Goal: Task Accomplishment & Management: Use online tool/utility

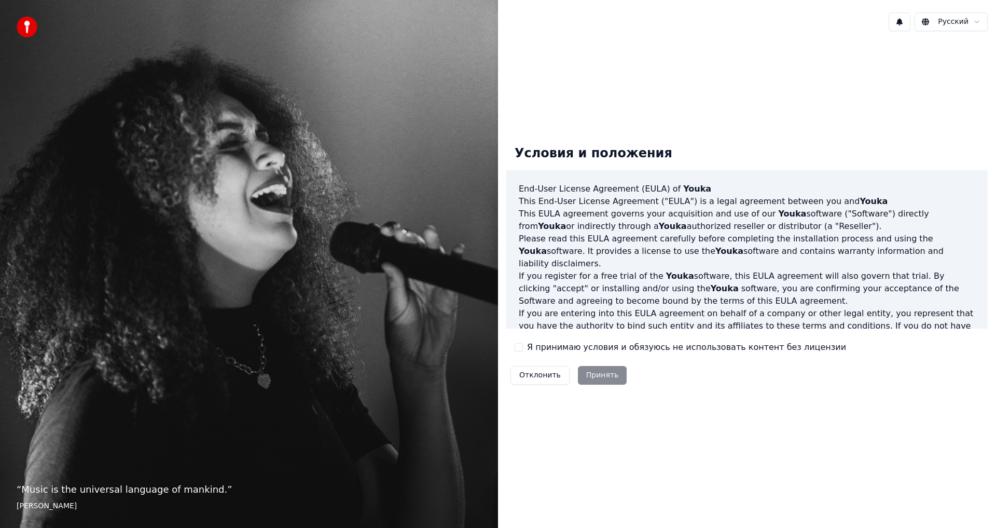
click at [520, 348] on button "Я принимаю условия и обязуюсь не использовать контент без лицензии" at bounding box center [519, 347] width 8 height 8
click at [595, 375] on button "Принять" at bounding box center [602, 375] width 49 height 19
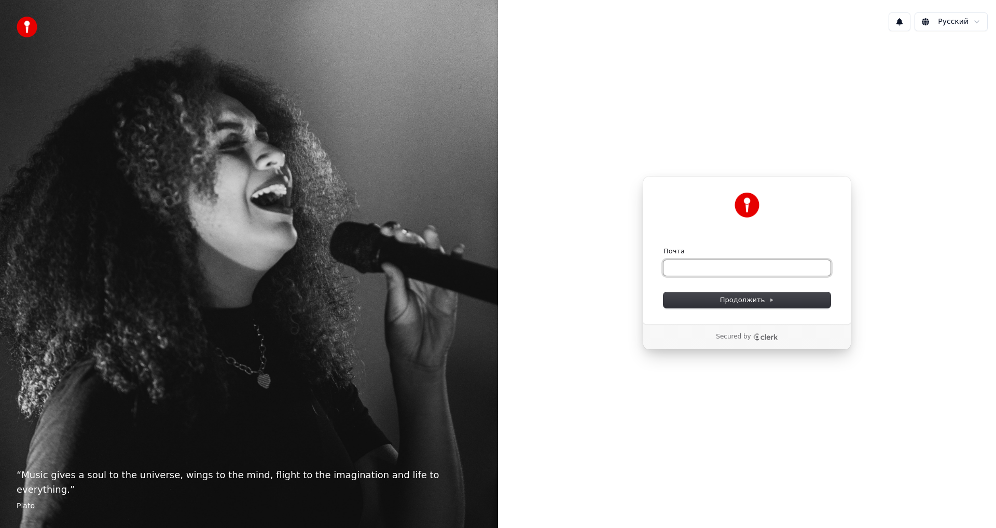
click at [719, 267] on input "Почта" at bounding box center [746, 268] width 167 height 16
click at [747, 295] on span "Продолжить" at bounding box center [747, 299] width 54 height 9
type input "**********"
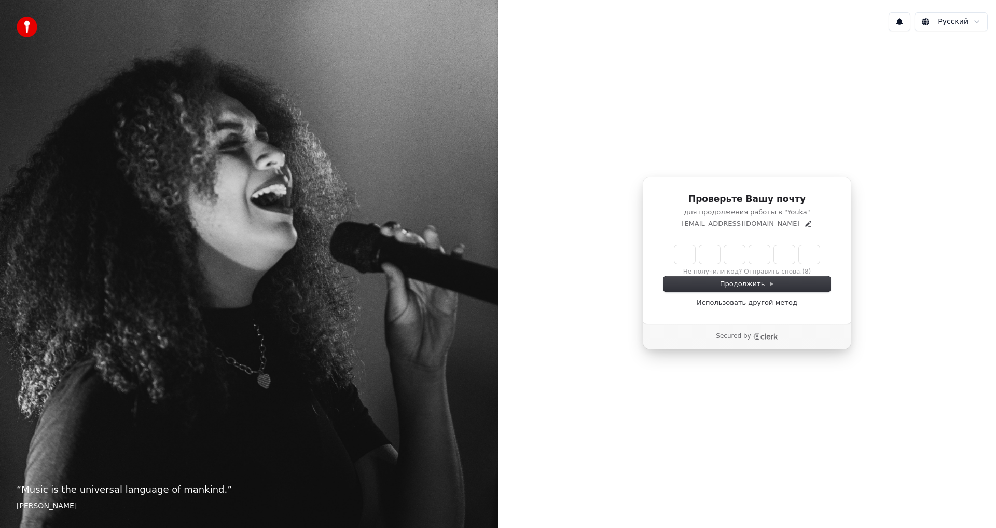
click at [687, 255] on input "Enter verification code" at bounding box center [746, 254] width 145 height 19
type input "******"
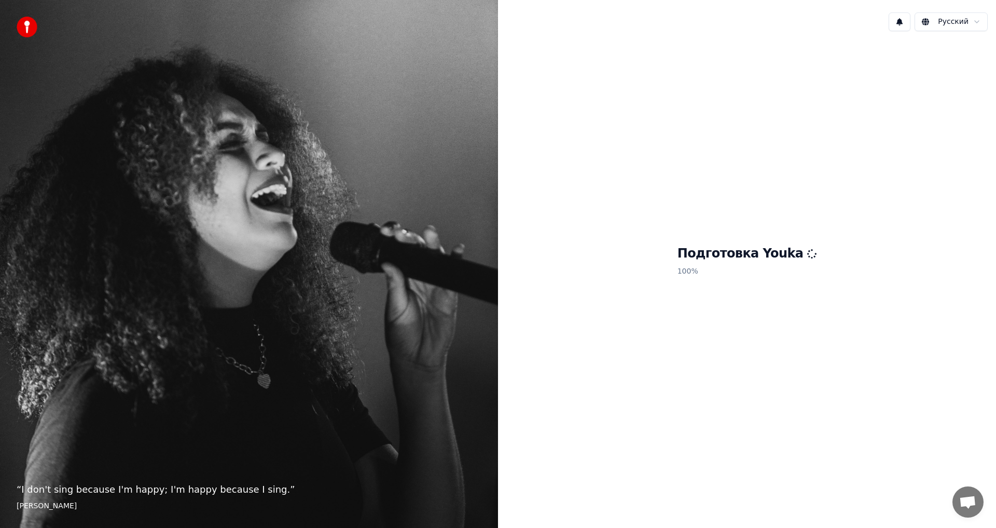
click at [742, 278] on p "100 %" at bounding box center [747, 271] width 140 height 19
click at [781, 260] on h1 "Подготовка Youka" at bounding box center [747, 253] width 140 height 17
click at [743, 263] on p "100 %" at bounding box center [747, 271] width 140 height 19
click at [724, 252] on h1 "Подготовка Youka" at bounding box center [747, 253] width 140 height 17
click at [724, 254] on h1 "Подготовка Youka" at bounding box center [747, 253] width 140 height 17
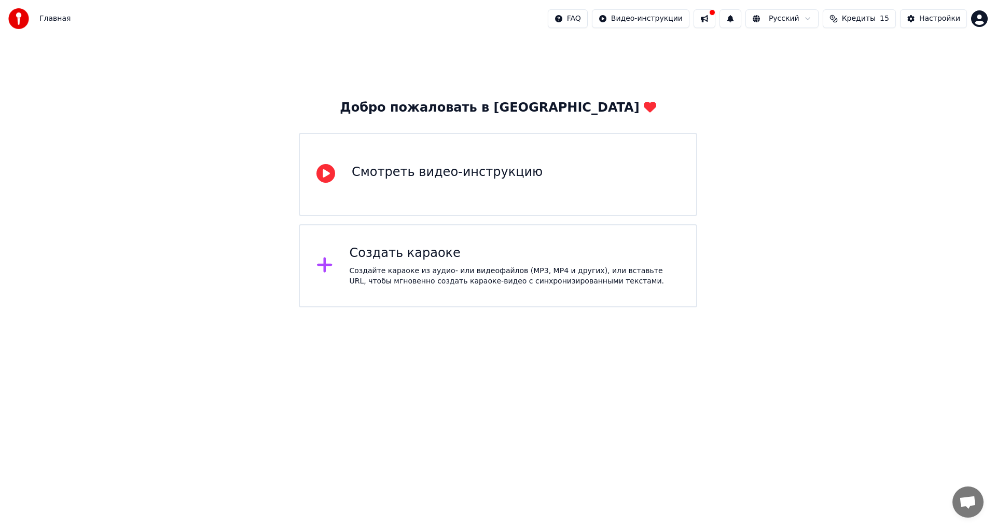
click at [367, 257] on div "Создать караоке" at bounding box center [515, 253] width 330 height 17
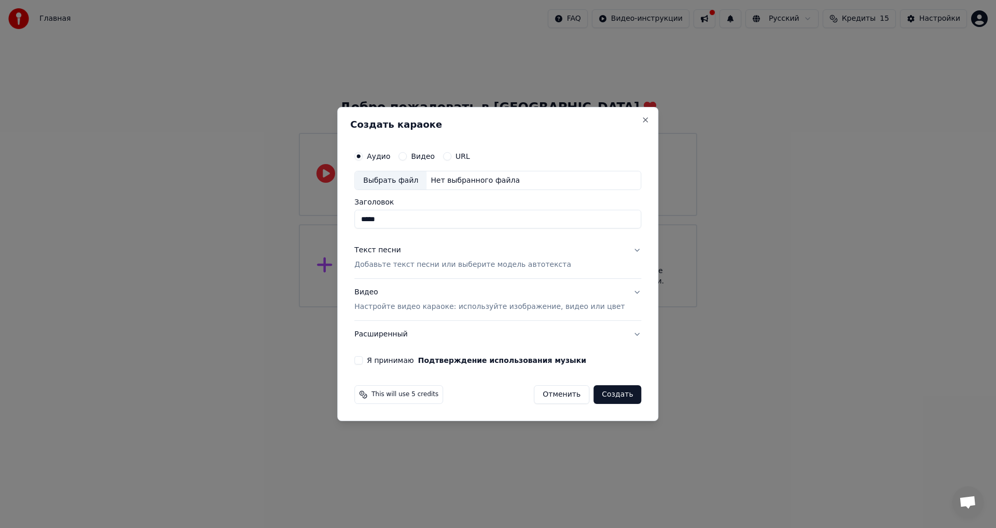
drag, startPoint x: 420, startPoint y: 223, endPoint x: 348, endPoint y: 223, distance: 72.6
click at [348, 223] on body "Главная FAQ Видео-инструкции Русский Кредиты 15 Настройки Добро пожаловать в Yo…" at bounding box center [498, 153] width 996 height 307
type input "*****"
click at [621, 250] on button "Текст песни Добавьте текст песни или выберите модель автотекста" at bounding box center [497, 257] width 287 height 41
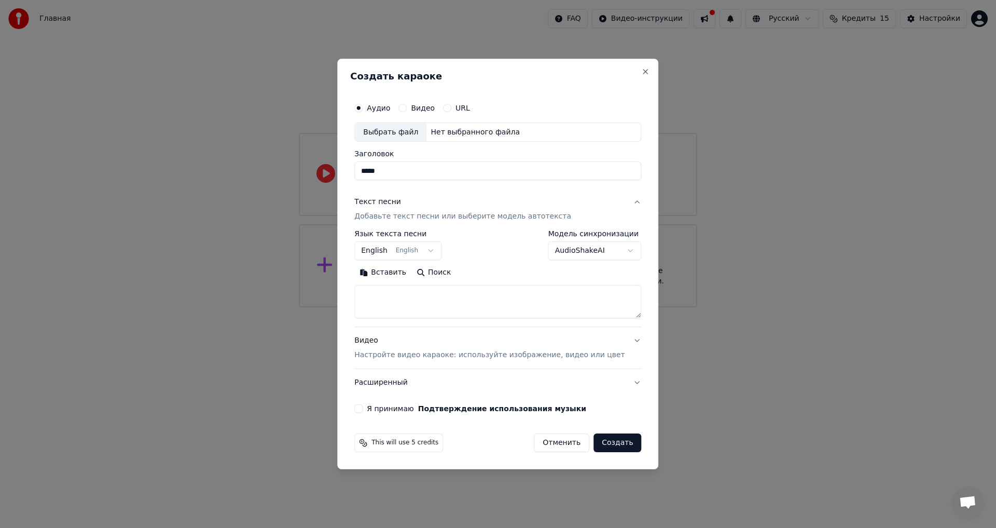
click at [379, 294] on textarea at bounding box center [497, 301] width 287 height 33
paste textarea "**********"
drag, startPoint x: 377, startPoint y: 294, endPoint x: 489, endPoint y: 300, distance: 112.7
click at [489, 300] on textarea "**********" at bounding box center [482, 301] width 256 height 33
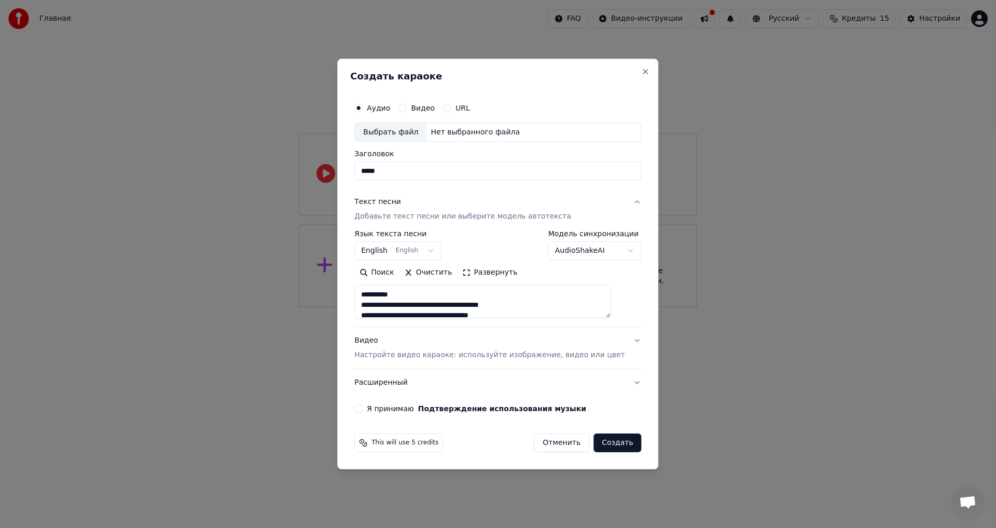
scroll to position [104, 0]
click at [408, 302] on textarea "**********" at bounding box center [482, 301] width 256 height 33
click at [389, 296] on textarea "**********" at bounding box center [482, 301] width 256 height 33
click at [377, 307] on textarea "**********" at bounding box center [482, 301] width 256 height 33
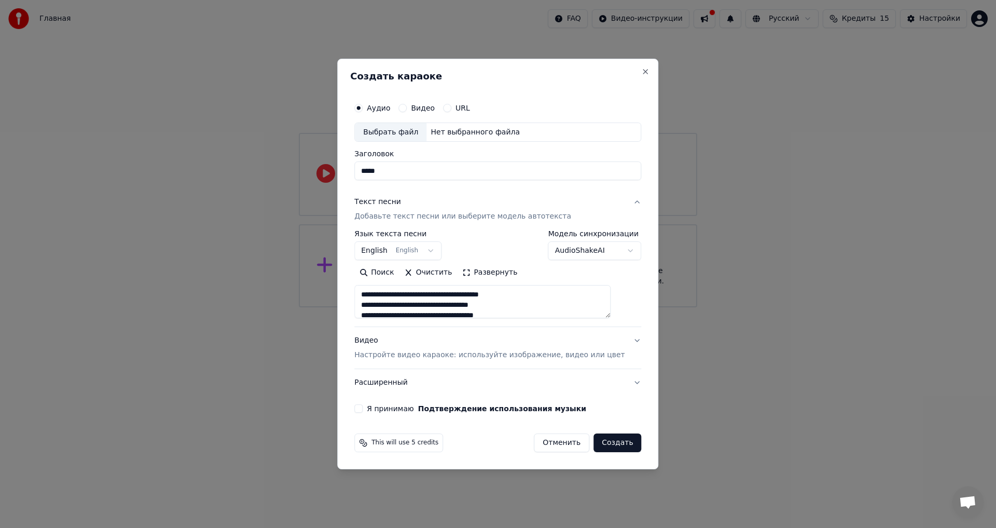
scroll to position [156, 0]
click at [375, 292] on textarea "**********" at bounding box center [482, 301] width 256 height 33
click at [372, 298] on textarea "**********" at bounding box center [482, 301] width 256 height 33
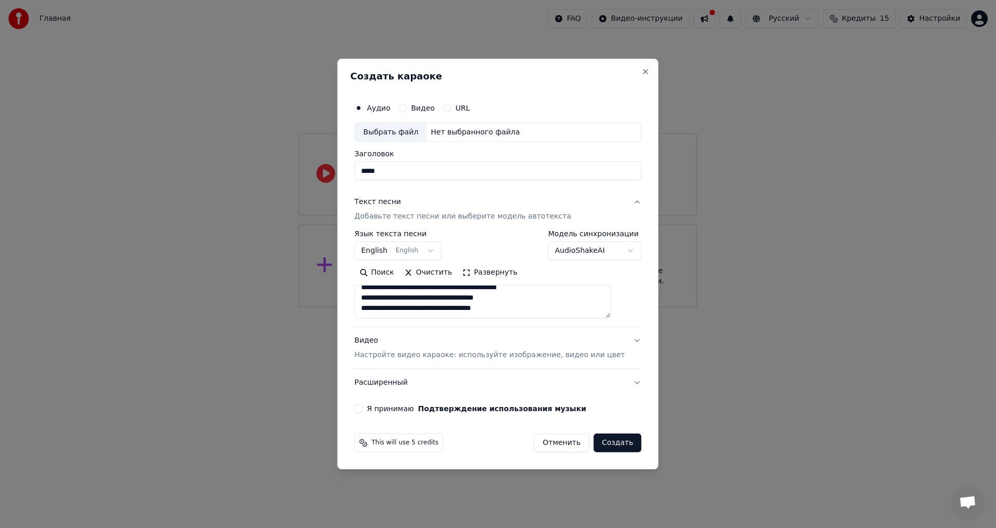
type textarea "**********"
click at [407, 107] on button "Видео" at bounding box center [402, 108] width 8 height 8
click at [408, 297] on textarea "**********" at bounding box center [482, 301] width 256 height 33
click at [438, 250] on button "English English" at bounding box center [397, 251] width 87 height 19
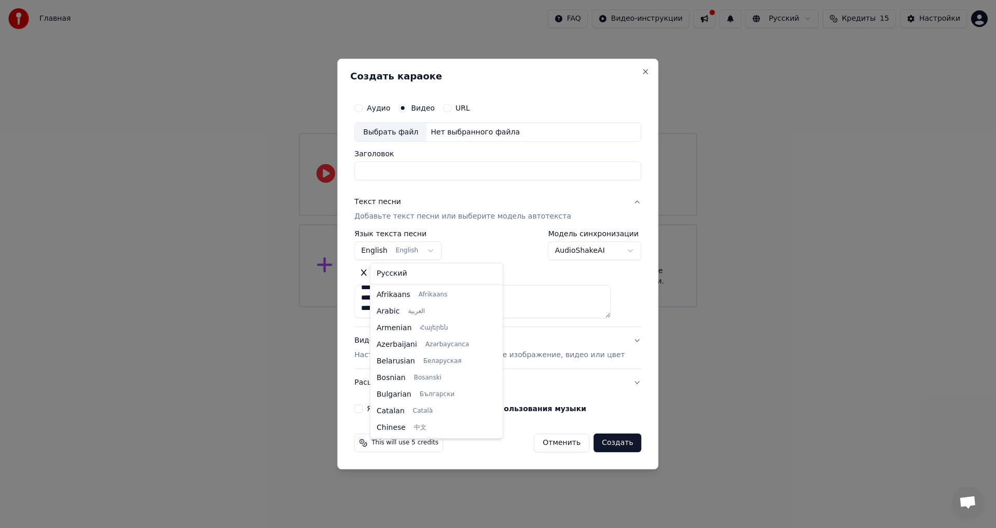
scroll to position [83, 0]
select select "**"
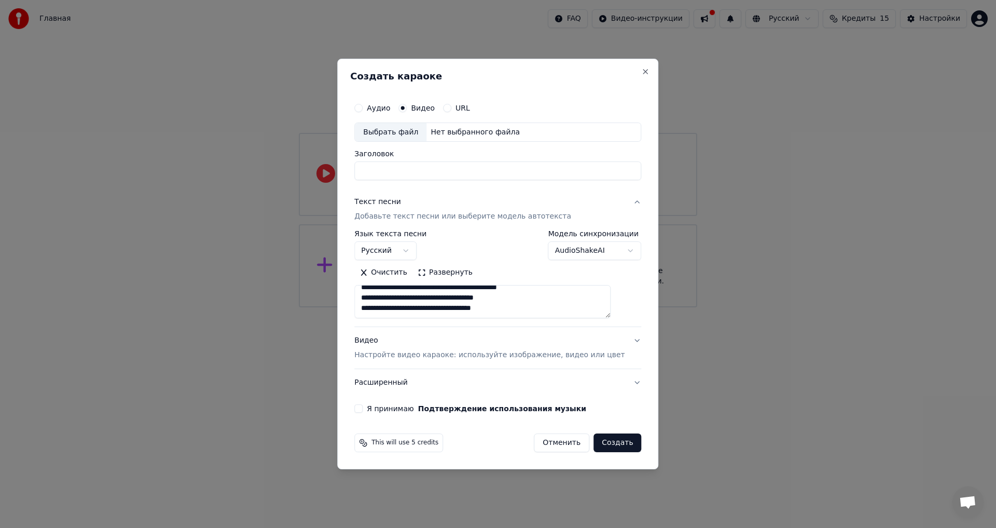
click at [621, 339] on button "Видео Настройте видео караоке: используйте изображение, видео или цвет" at bounding box center [497, 347] width 287 height 41
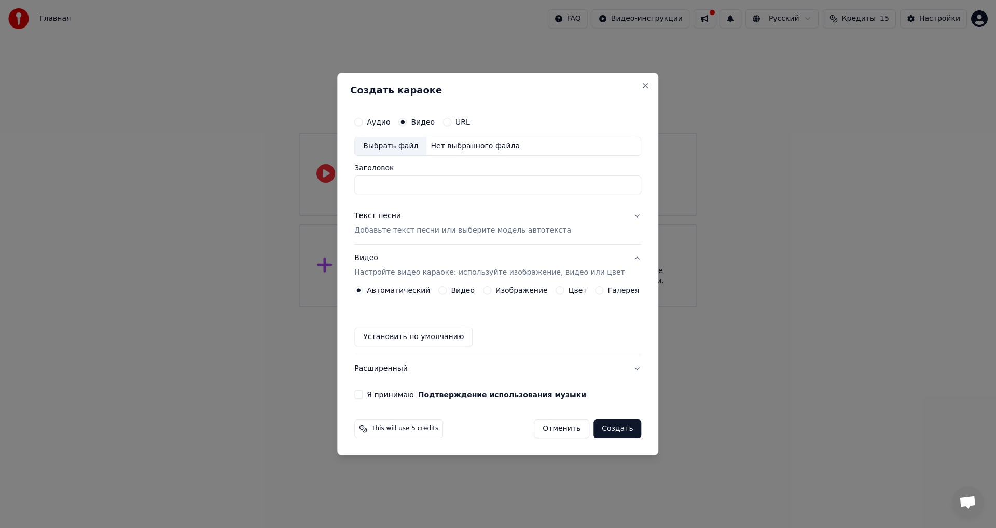
click at [363, 393] on button "Я принимаю Подтверждение использования музыки" at bounding box center [358, 394] width 8 height 8
click at [627, 367] on button "Расширенный" at bounding box center [497, 368] width 287 height 27
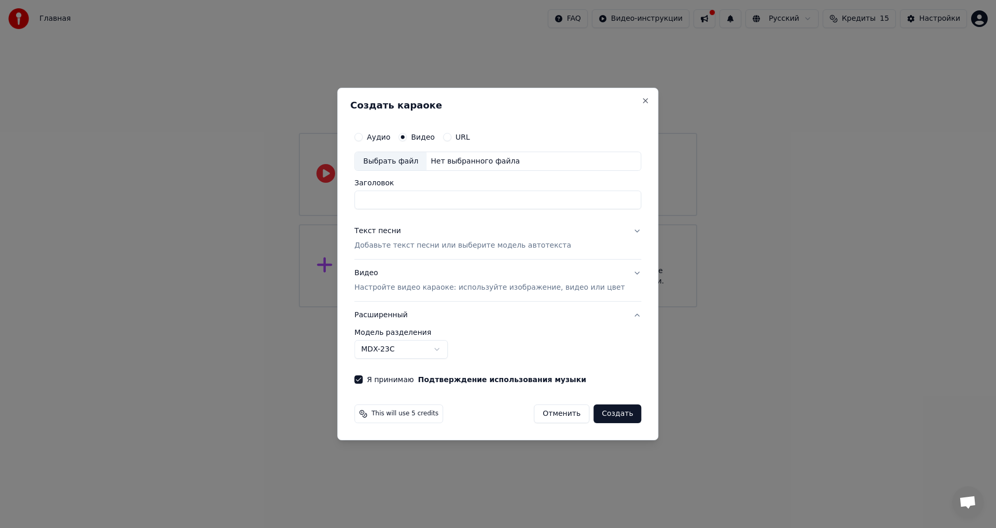
click at [621, 230] on button "Текст песни Добавьте текст песни или выберите модель автотекста" at bounding box center [497, 238] width 287 height 41
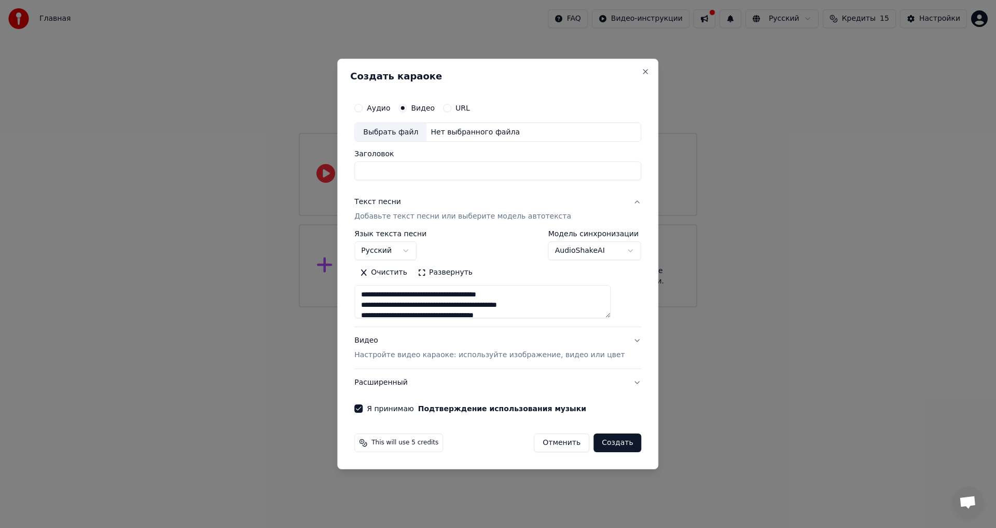
scroll to position [184, 0]
click at [450, 132] on div "Нет выбранного файла" at bounding box center [475, 132] width 98 height 10
click at [376, 172] on input "Заголовок" at bounding box center [497, 171] width 287 height 19
click at [363, 106] on button "Аудио" at bounding box center [358, 108] width 8 height 8
click at [473, 131] on div "Нет выбранного файла" at bounding box center [475, 132] width 98 height 10
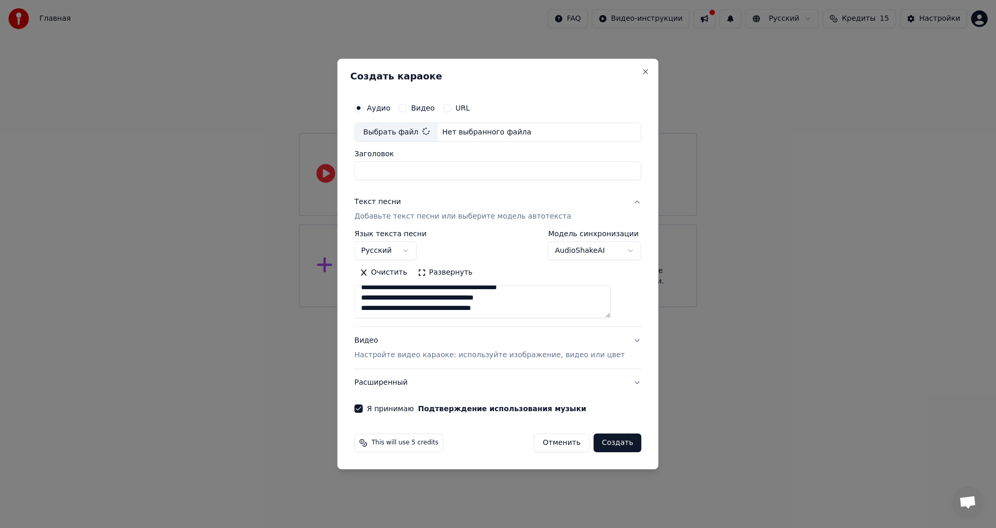
type input "**********"
click at [603, 441] on button "Создать" at bounding box center [617, 442] width 48 height 19
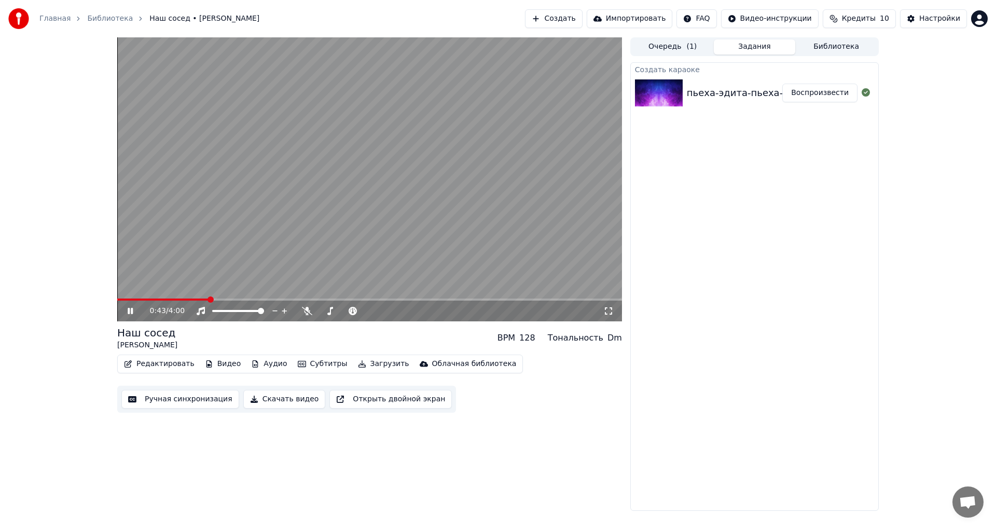
click at [130, 310] on icon at bounding box center [138, 311] width 24 height 8
click at [157, 399] on button "Ручная синхронизация" at bounding box center [180, 399] width 118 height 19
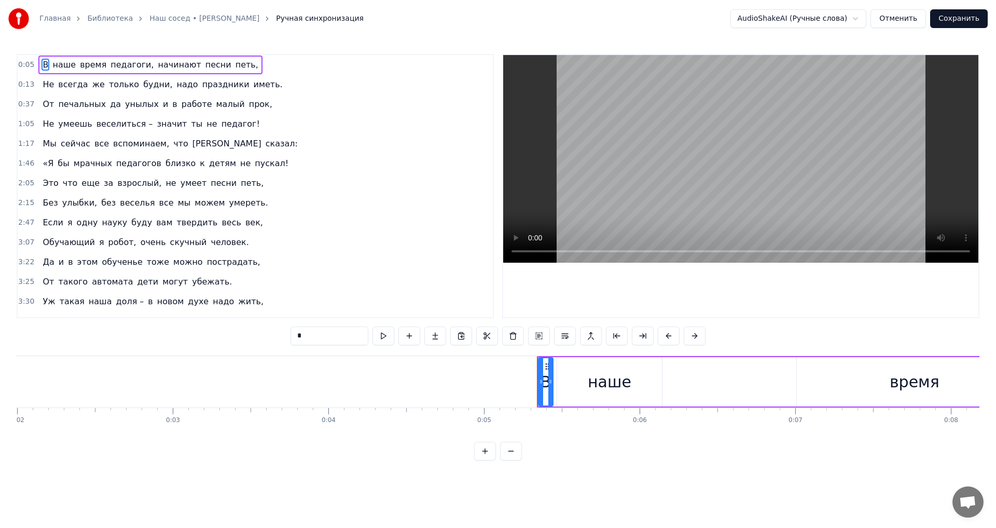
scroll to position [0, 311]
drag, startPoint x: 539, startPoint y: 381, endPoint x: 621, endPoint y: 380, distance: 81.5
click at [431, 338] on button at bounding box center [433, 335] width 22 height 19
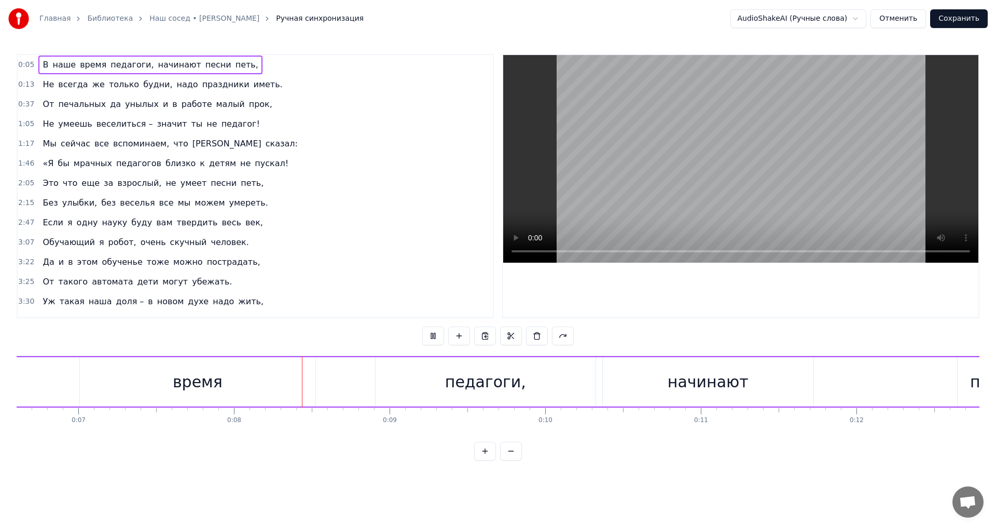
scroll to position [0, 1184]
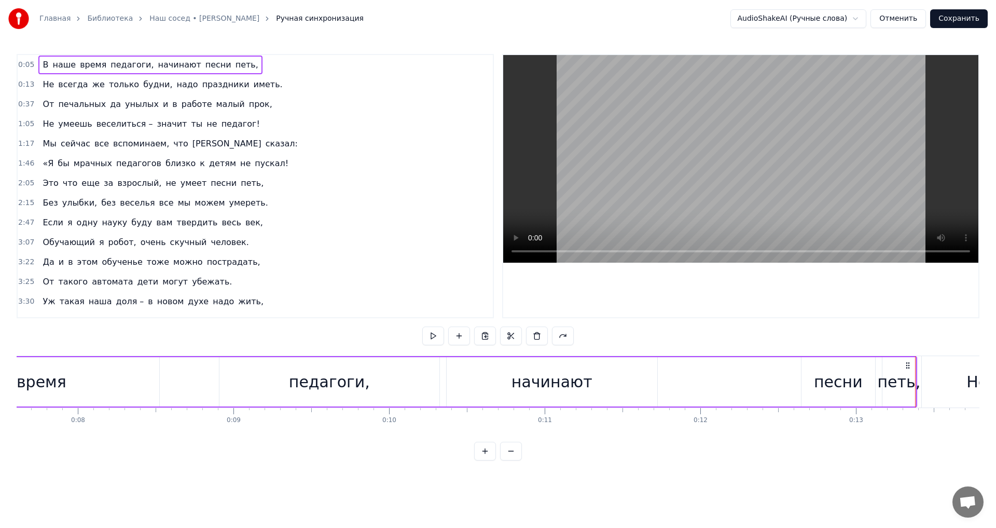
click at [435, 337] on button at bounding box center [433, 335] width 22 height 19
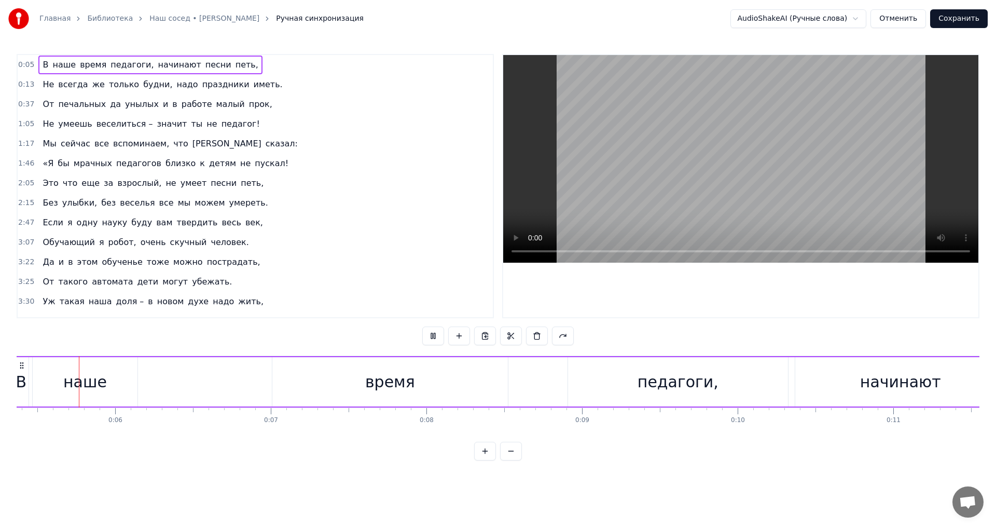
scroll to position [0, 813]
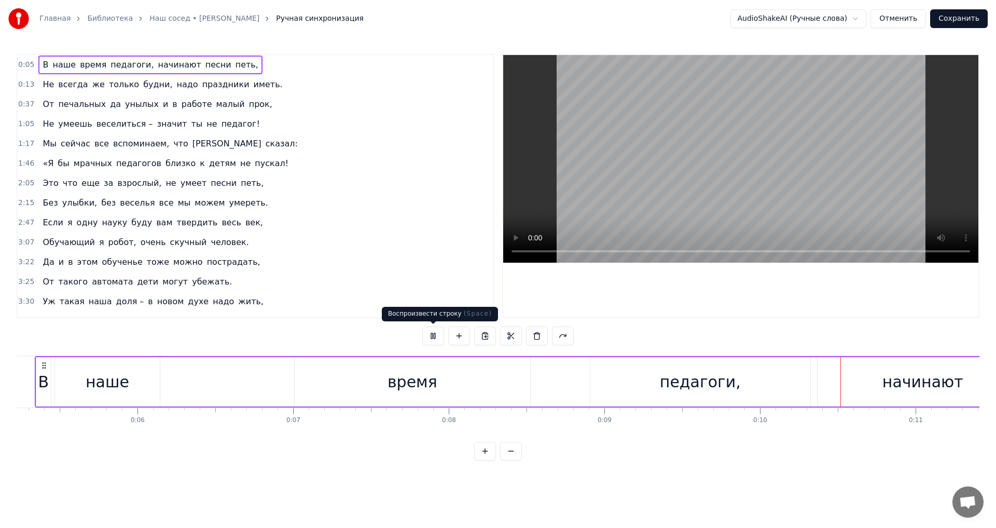
click at [433, 334] on button at bounding box center [433, 335] width 22 height 19
click at [25, 65] on span "0:05" at bounding box center [26, 65] width 16 height 10
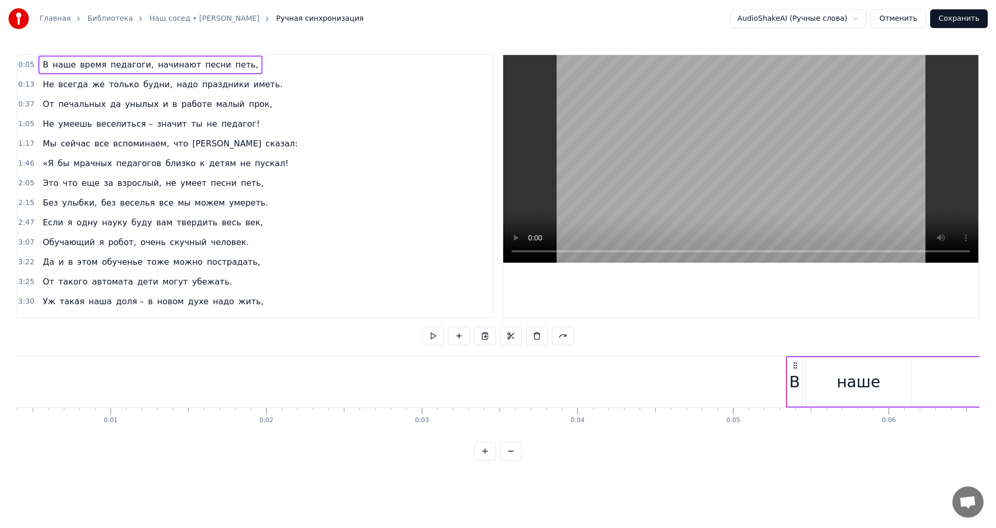
scroll to position [0, 0]
click at [485, 460] on button at bounding box center [485, 450] width 22 height 19
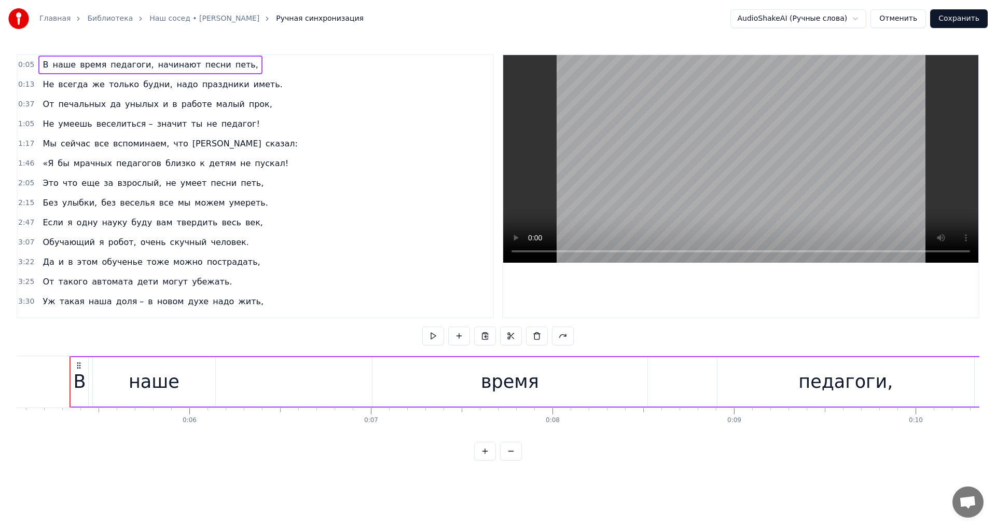
scroll to position [0, 917]
click at [485, 460] on button at bounding box center [485, 450] width 22 height 19
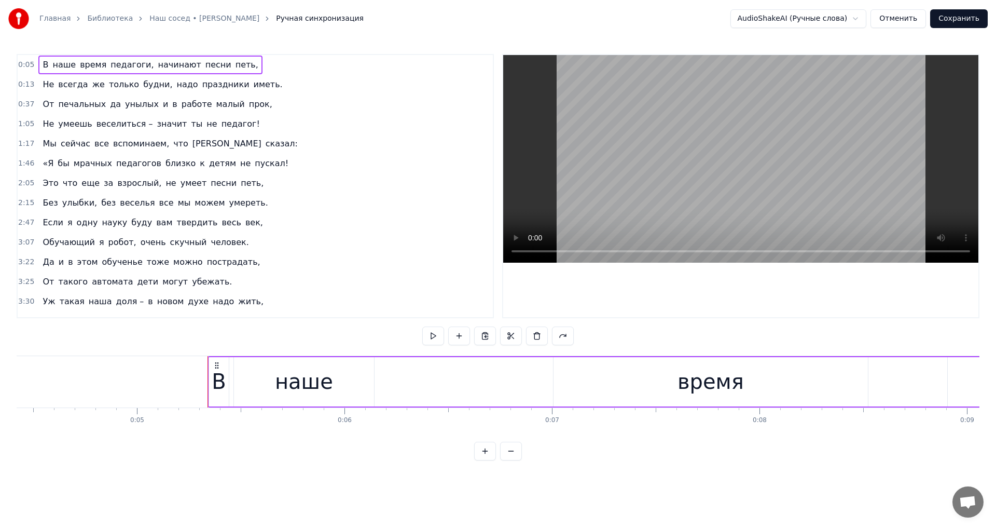
click at [57, 87] on span "всегда" at bounding box center [73, 84] width 32 height 12
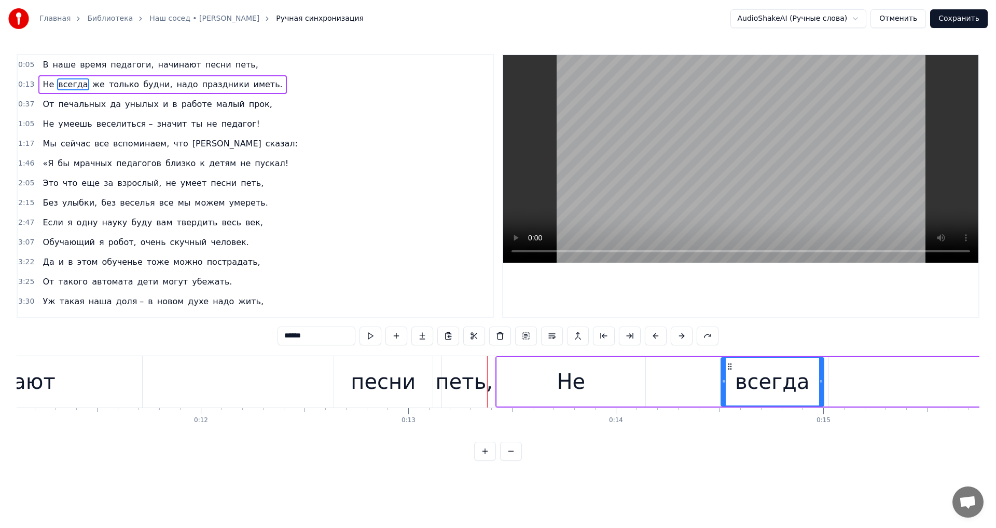
scroll to position [0, 2724]
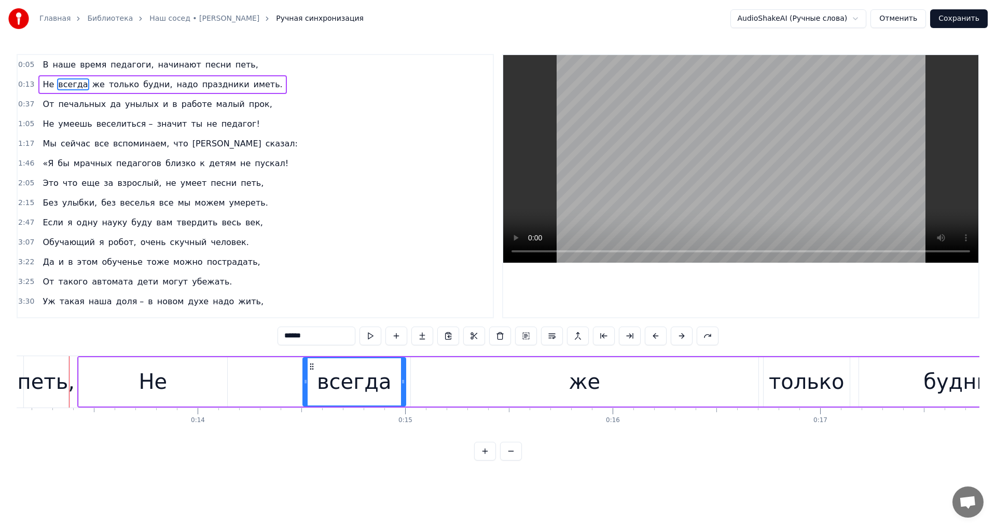
click at [51, 65] on span "наше" at bounding box center [63, 65] width 25 height 12
type input "****"
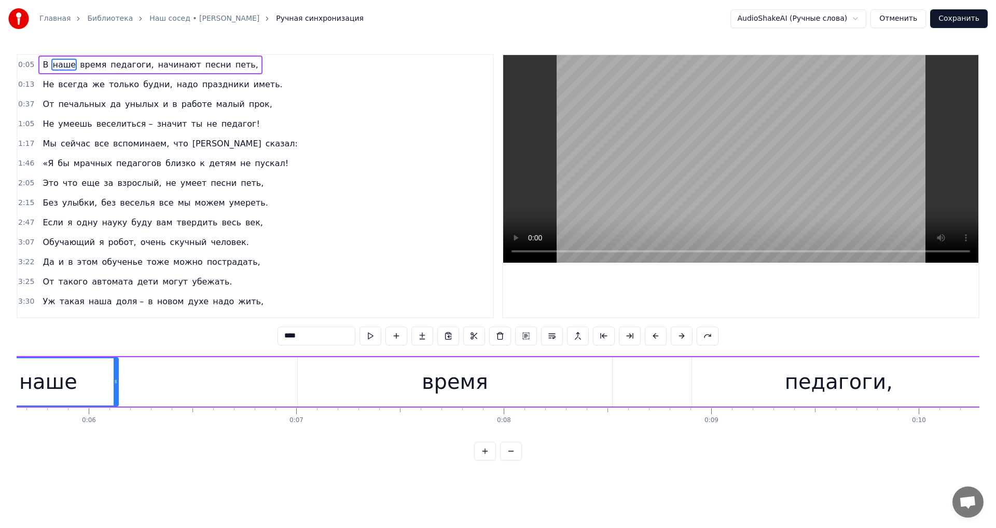
scroll to position [0, 1081]
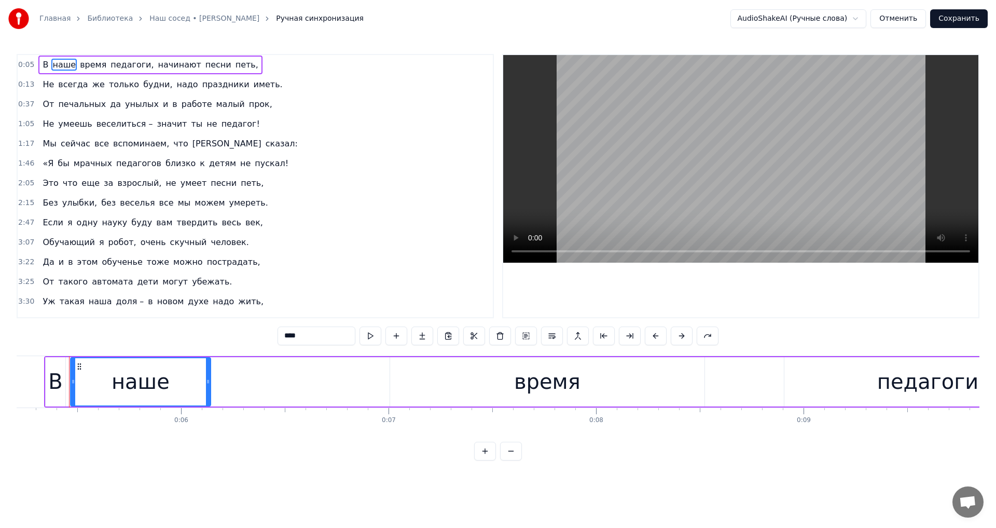
click at [38, 65] on div "В наше время педагоги, начинают песни петь," at bounding box center [150, 65] width 224 height 19
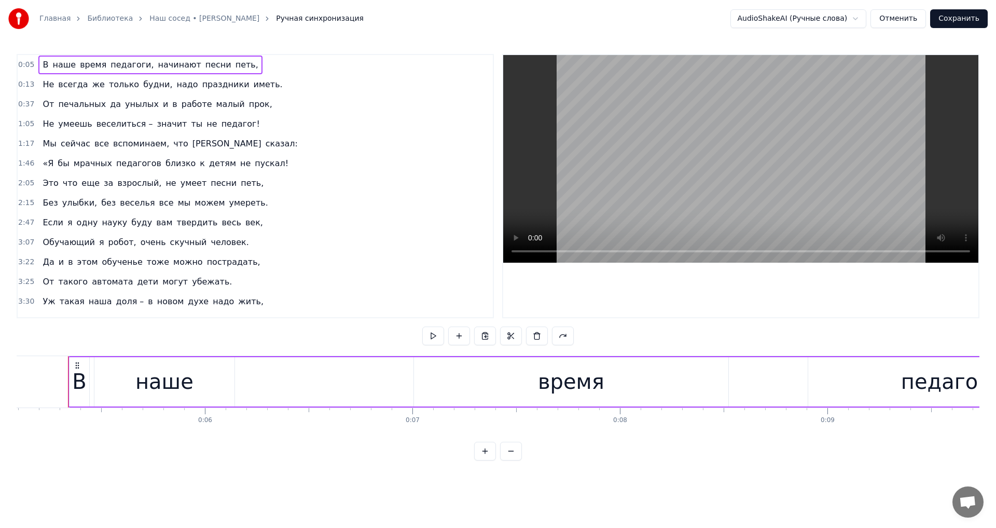
scroll to position [0, 1056]
click at [234, 66] on span "петь," at bounding box center [246, 65] width 25 height 12
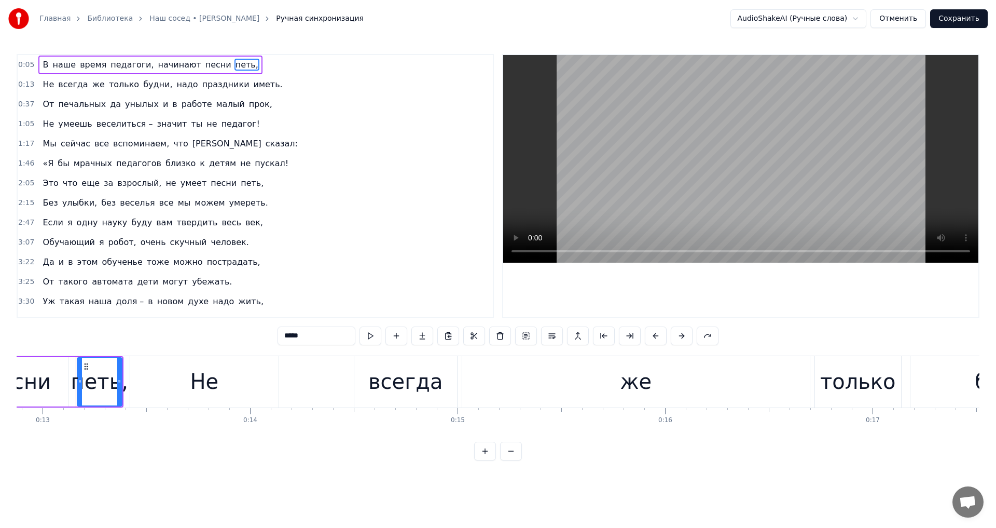
scroll to position [0, 2678]
click at [41, 63] on span "В" at bounding box center [45, 65] width 8 height 12
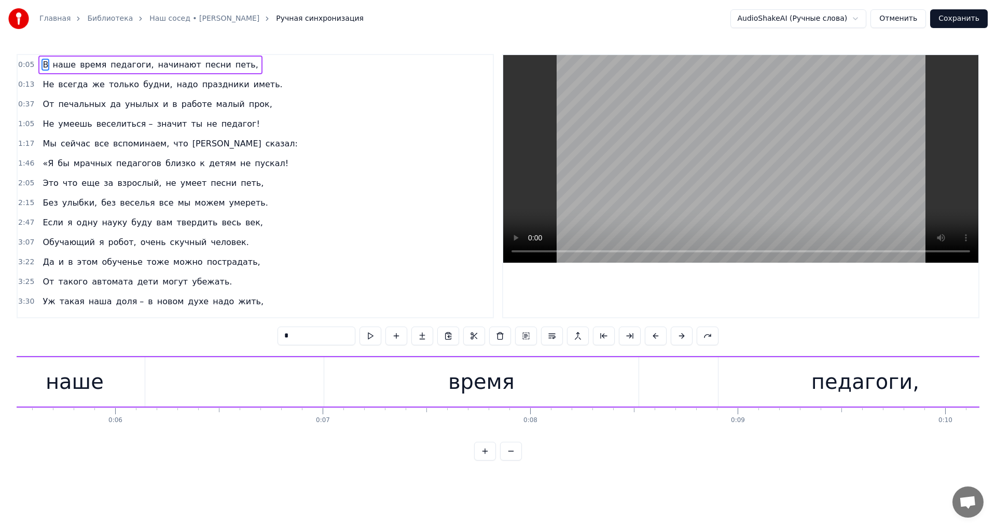
scroll to position [0, 1056]
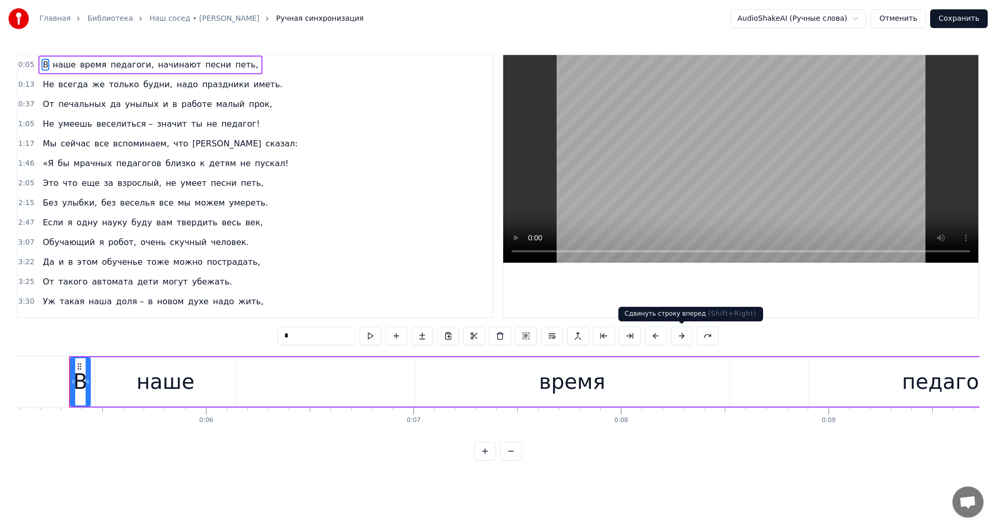
click at [683, 338] on button at bounding box center [682, 335] width 22 height 19
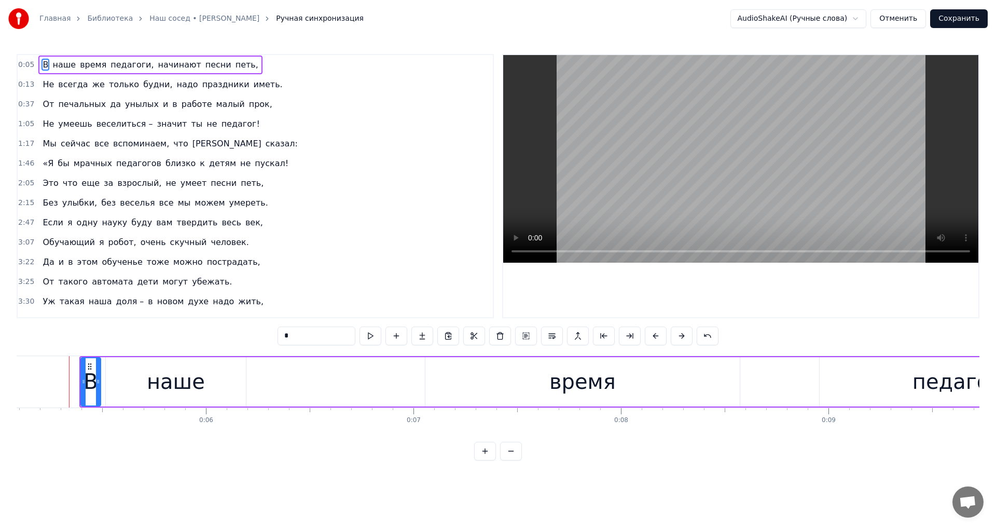
click at [683, 338] on button at bounding box center [682, 335] width 22 height 19
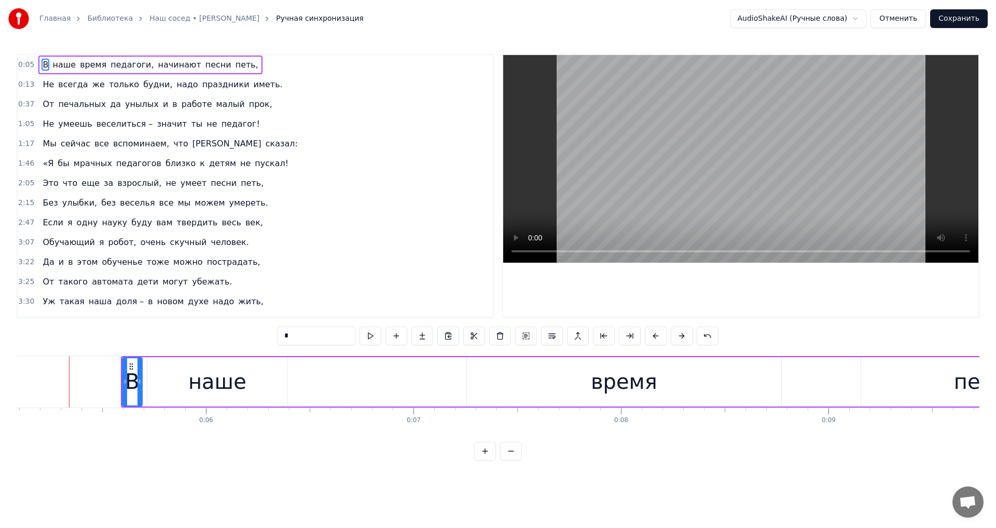
click at [683, 338] on button at bounding box center [682, 335] width 22 height 19
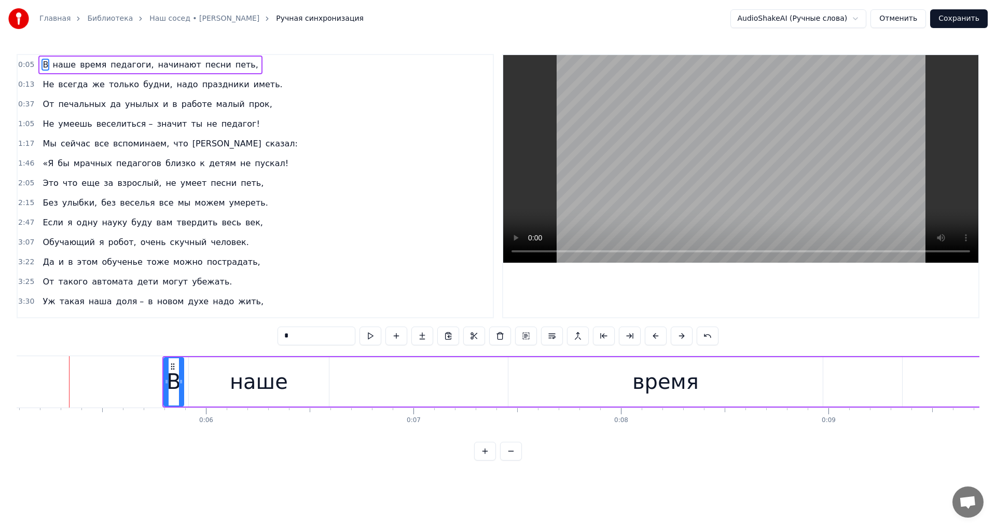
click at [683, 338] on button at bounding box center [682, 335] width 22 height 19
click at [683, 339] on button at bounding box center [682, 335] width 22 height 19
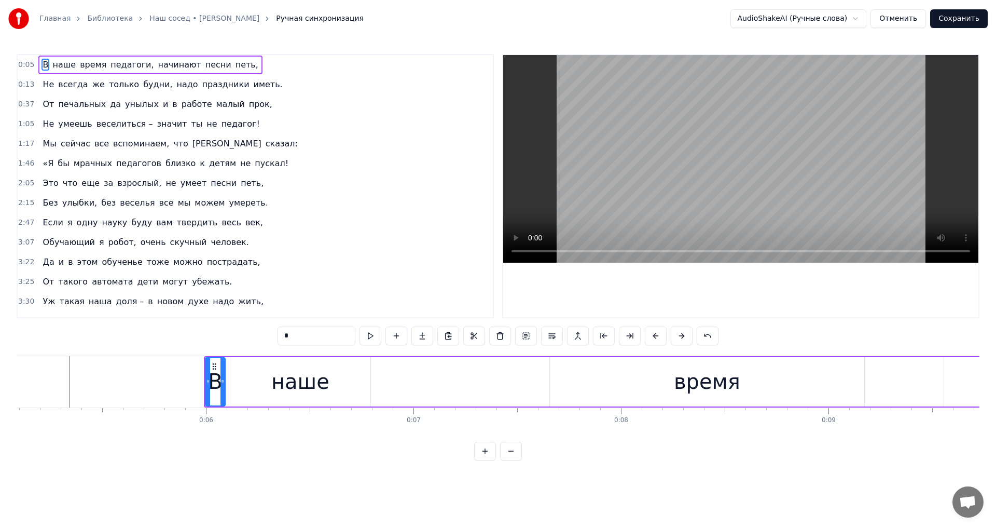
click at [683, 339] on button at bounding box center [682, 335] width 22 height 19
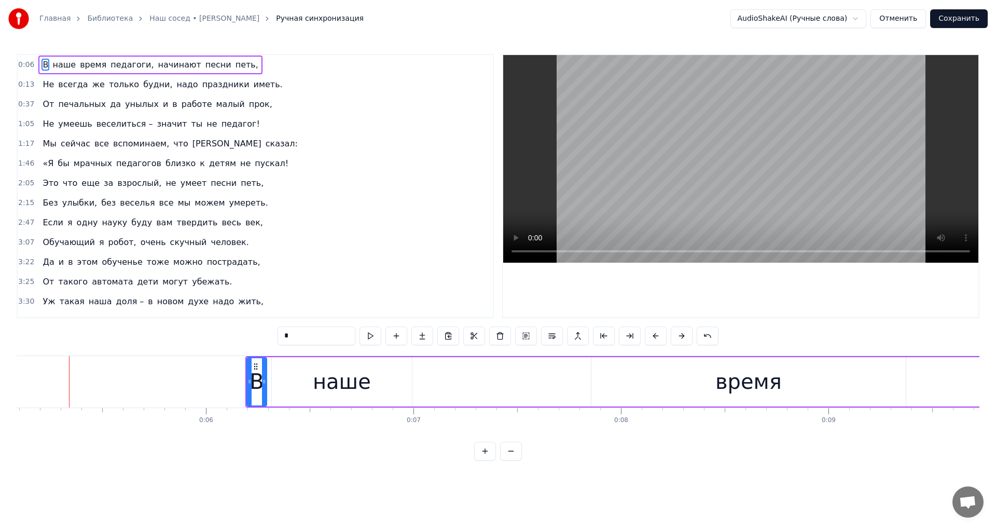
click at [683, 339] on button at bounding box center [682, 335] width 22 height 19
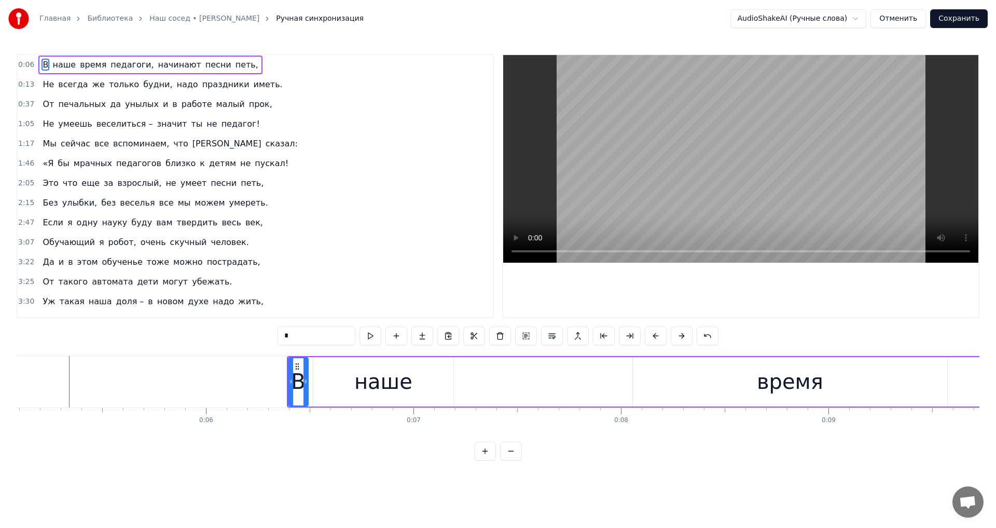
click at [683, 339] on button at bounding box center [682, 335] width 22 height 19
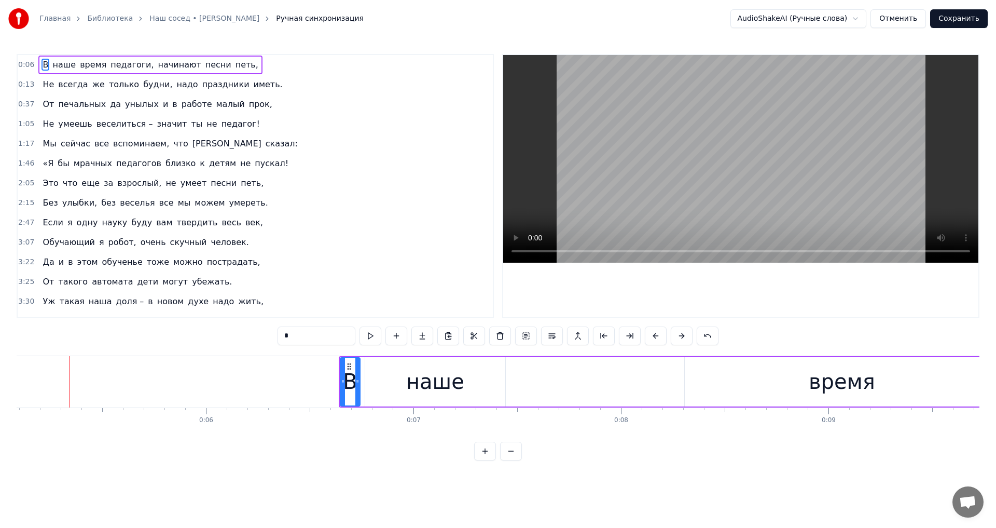
click at [683, 339] on button at bounding box center [682, 335] width 22 height 19
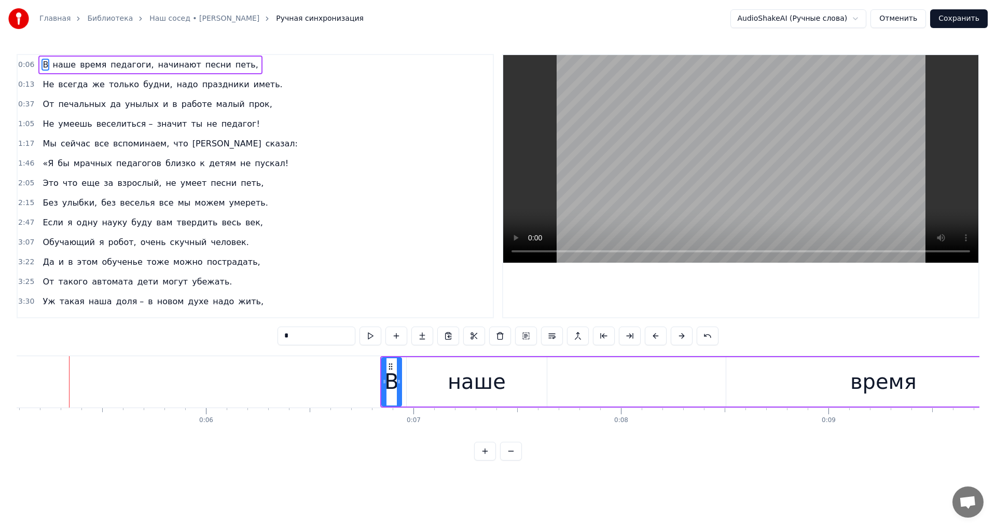
click at [683, 339] on button at bounding box center [682, 335] width 22 height 19
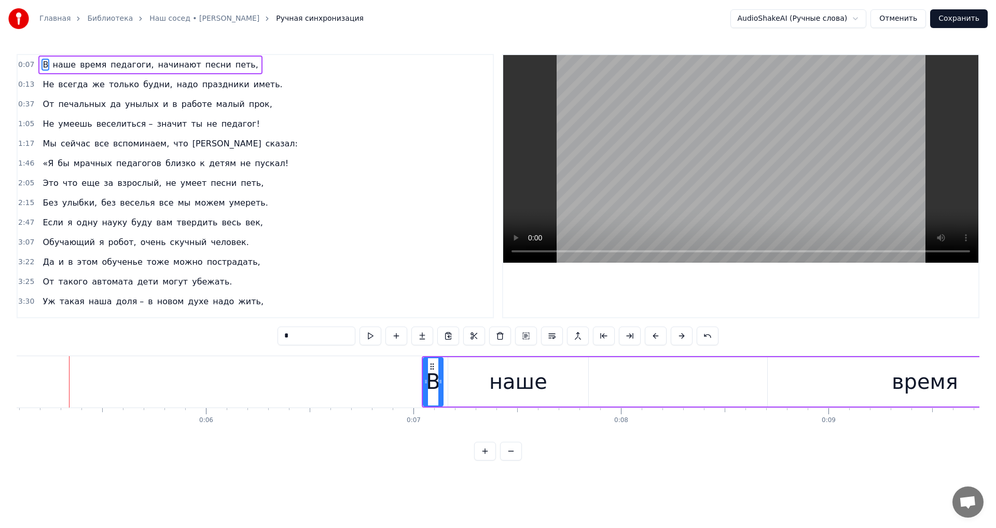
click at [683, 339] on button at bounding box center [682, 335] width 22 height 19
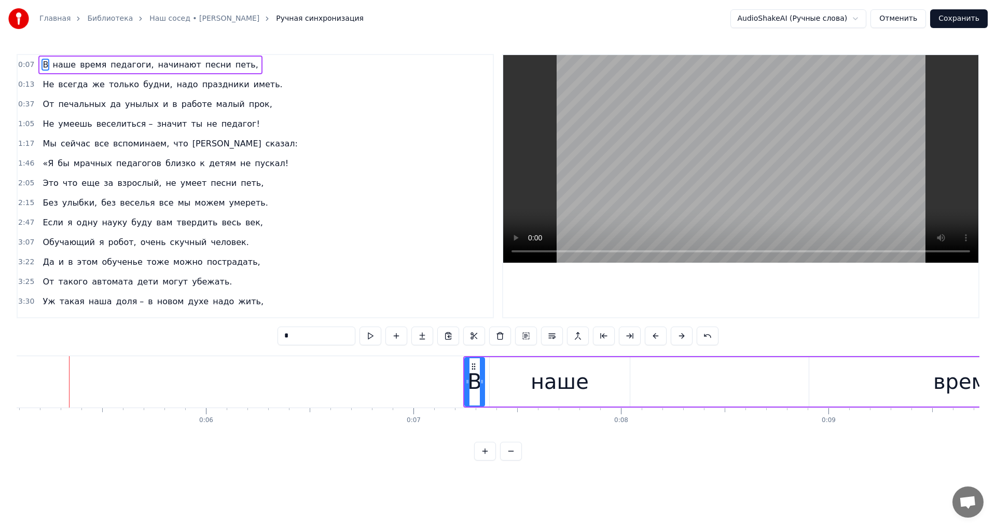
click at [683, 339] on button at bounding box center [682, 335] width 22 height 19
click at [684, 339] on button at bounding box center [682, 335] width 22 height 19
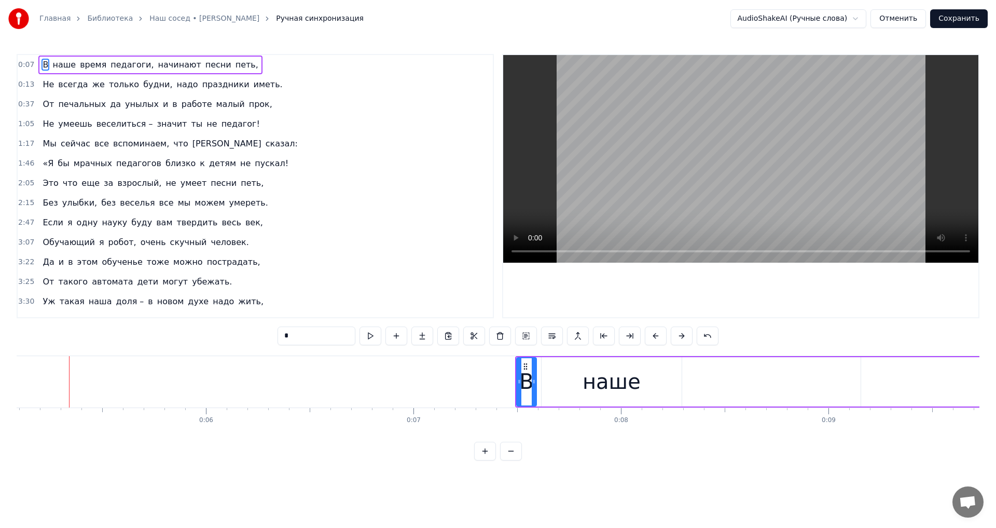
click at [684, 339] on button at bounding box center [682, 335] width 22 height 19
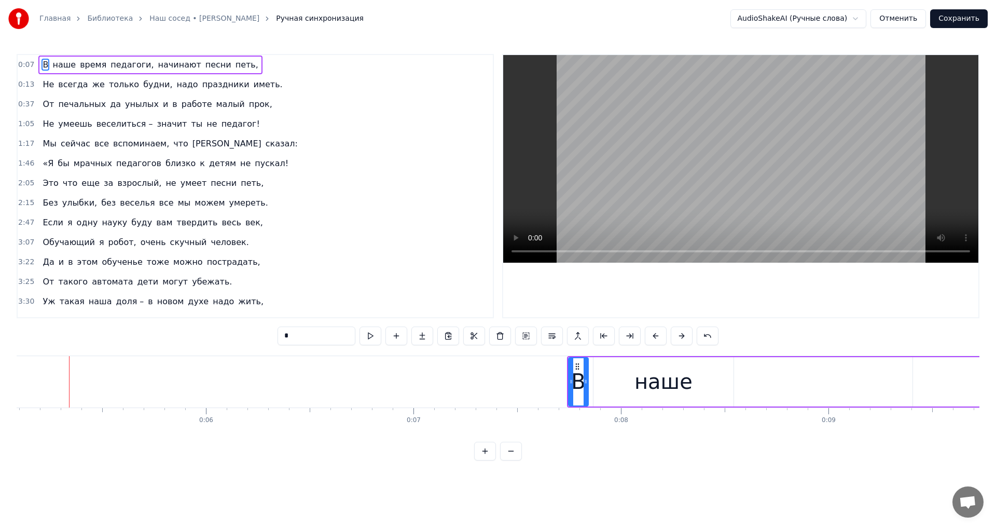
click at [684, 339] on button at bounding box center [682, 335] width 22 height 19
click at [681, 334] on button at bounding box center [682, 335] width 22 height 19
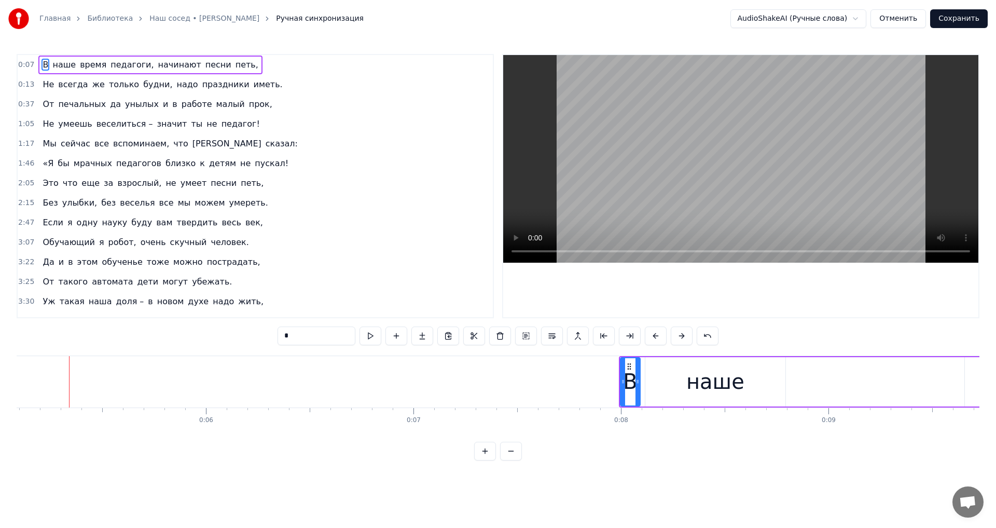
click at [681, 334] on button at bounding box center [682, 335] width 22 height 19
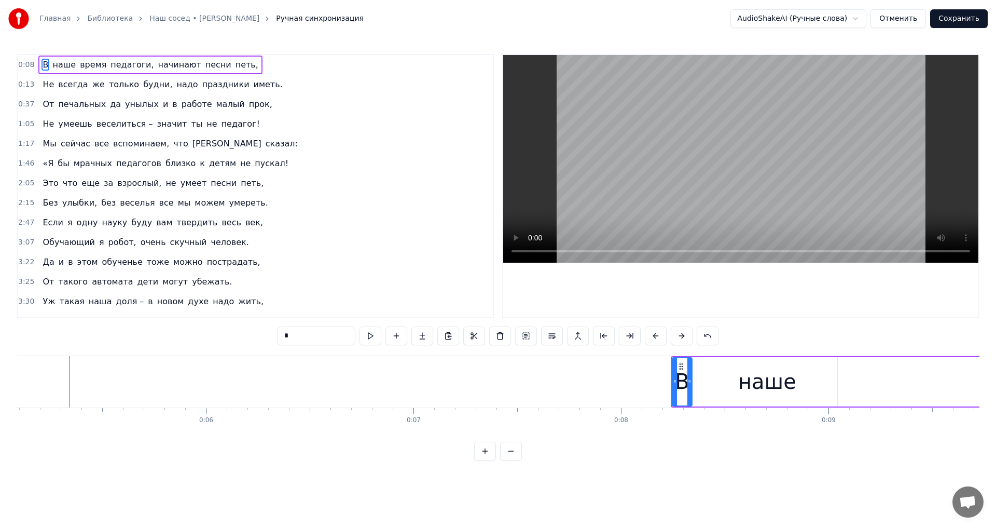
click at [681, 334] on button at bounding box center [682, 335] width 22 height 19
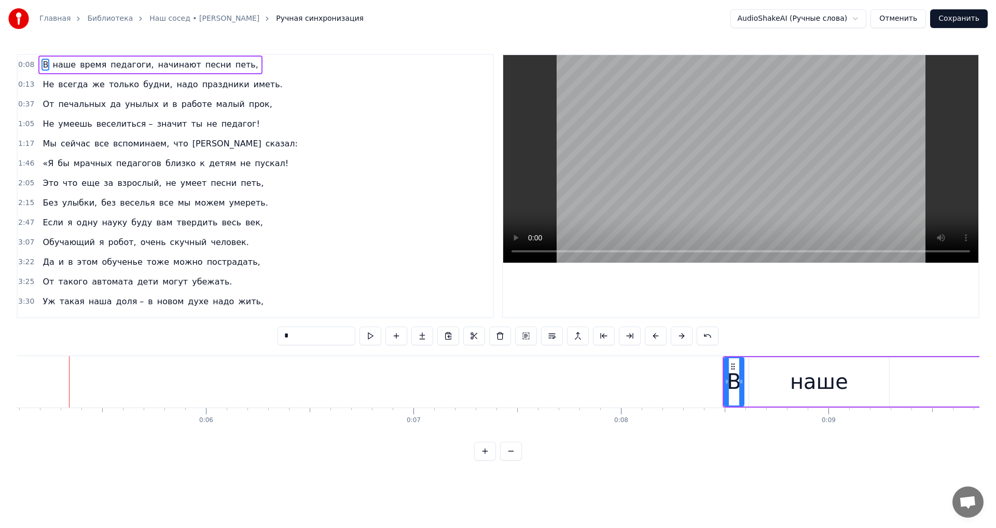
click at [681, 334] on button at bounding box center [682, 335] width 22 height 19
click at [682, 334] on button at bounding box center [682, 335] width 22 height 19
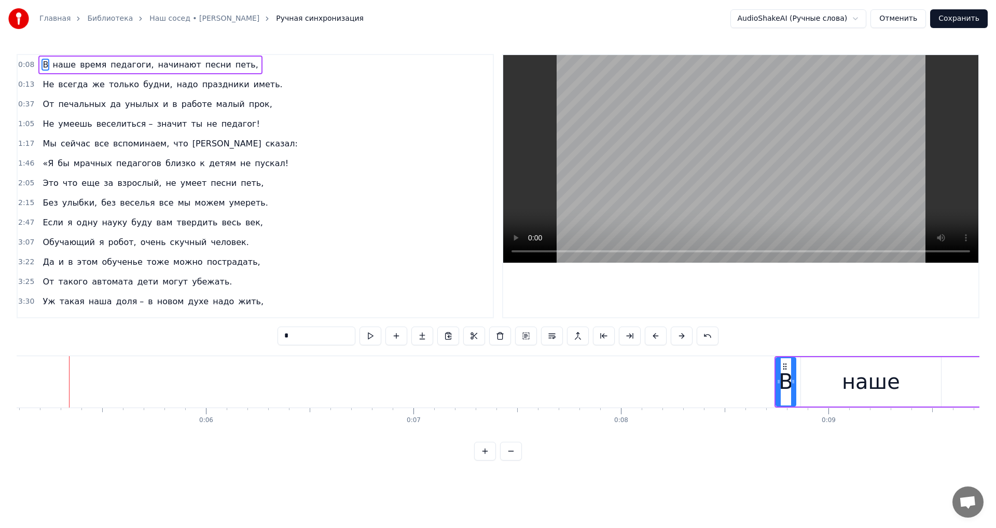
click at [682, 334] on button at bounding box center [682, 335] width 22 height 19
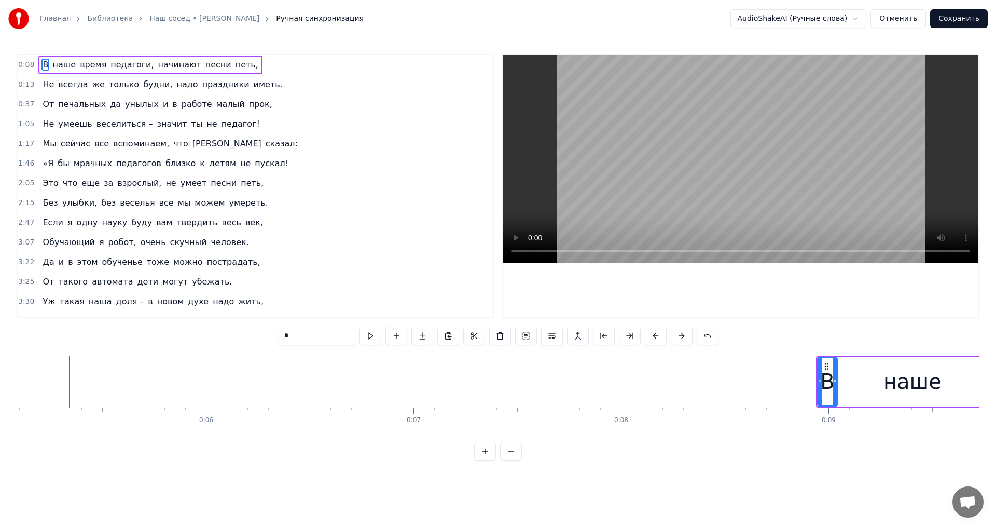
click at [682, 334] on button at bounding box center [682, 335] width 22 height 19
click at [683, 334] on button at bounding box center [682, 335] width 22 height 19
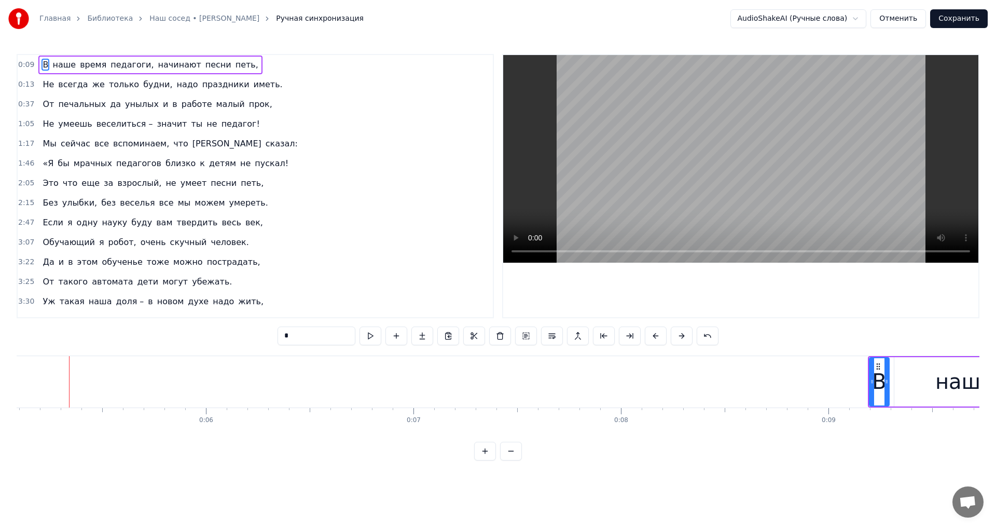
click at [684, 334] on button at bounding box center [682, 335] width 22 height 19
click at [684, 335] on button at bounding box center [682, 335] width 22 height 19
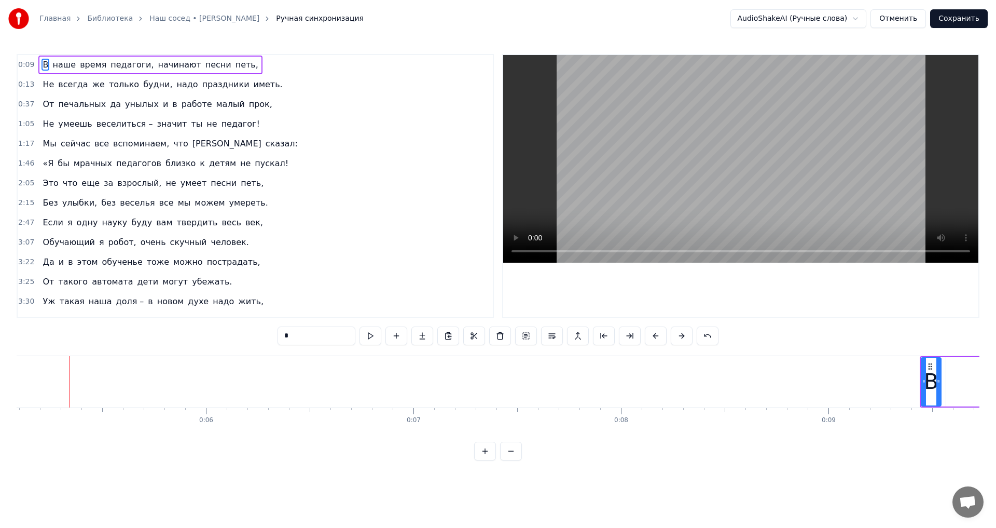
click at [684, 336] on button at bounding box center [682, 335] width 22 height 19
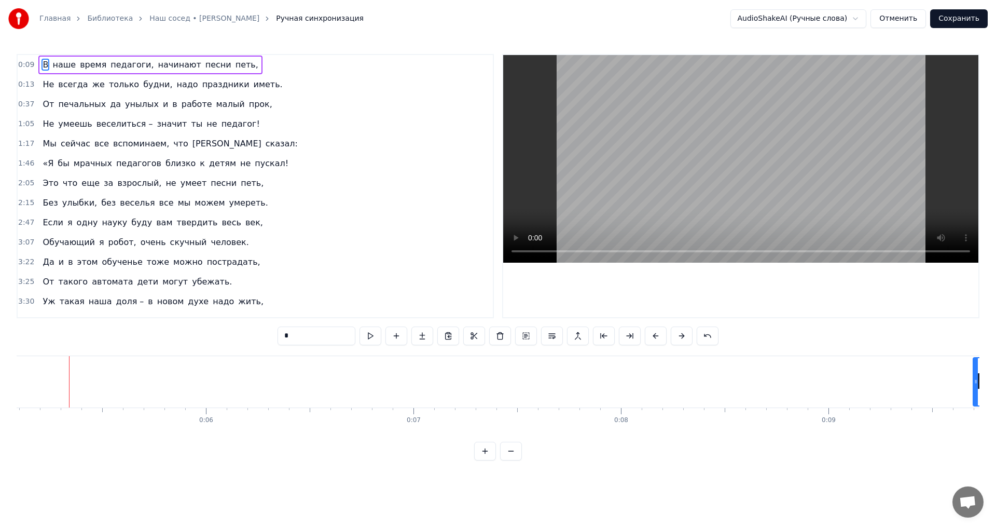
click at [684, 336] on button at bounding box center [682, 335] width 22 height 19
click at [685, 336] on button at bounding box center [682, 335] width 22 height 19
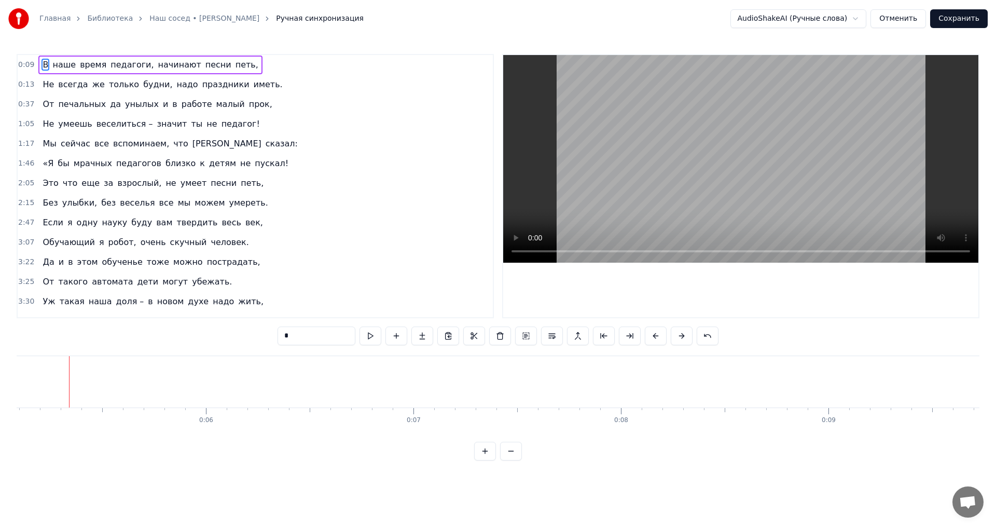
click at [685, 336] on button at bounding box center [682, 335] width 22 height 19
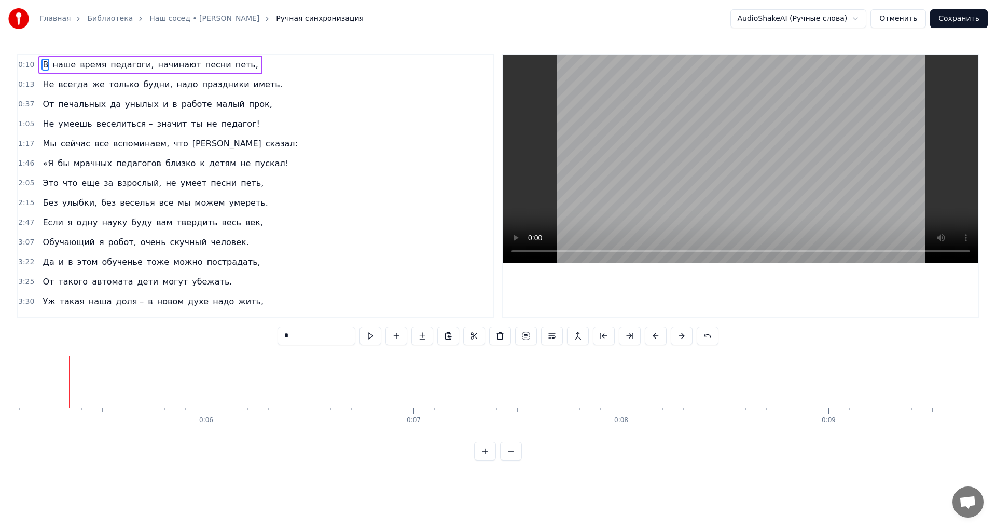
click at [685, 336] on button at bounding box center [682, 335] width 22 height 19
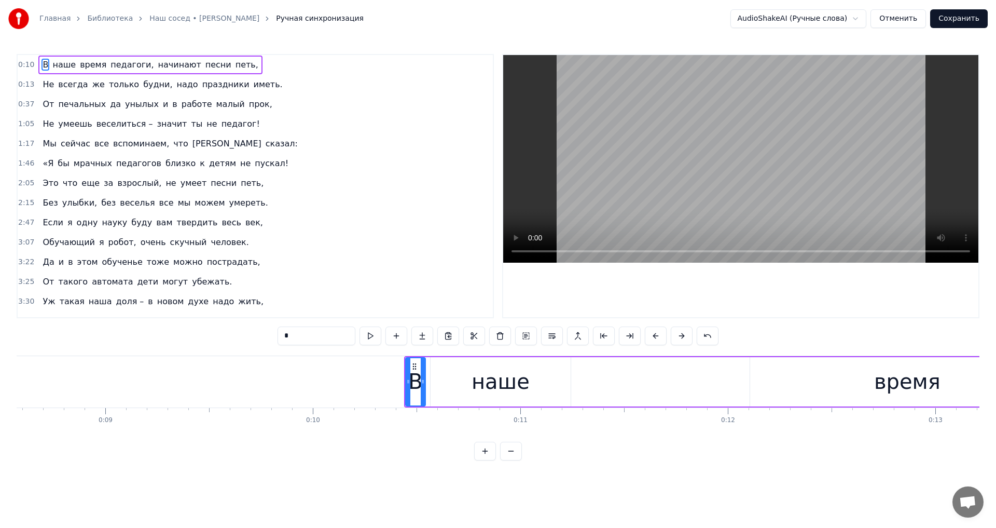
scroll to position [0, 1782]
click at [370, 336] on button at bounding box center [370, 335] width 22 height 19
click at [369, 335] on button at bounding box center [370, 335] width 22 height 19
click at [656, 338] on button at bounding box center [656, 335] width 22 height 19
click at [655, 338] on button at bounding box center [656, 335] width 22 height 19
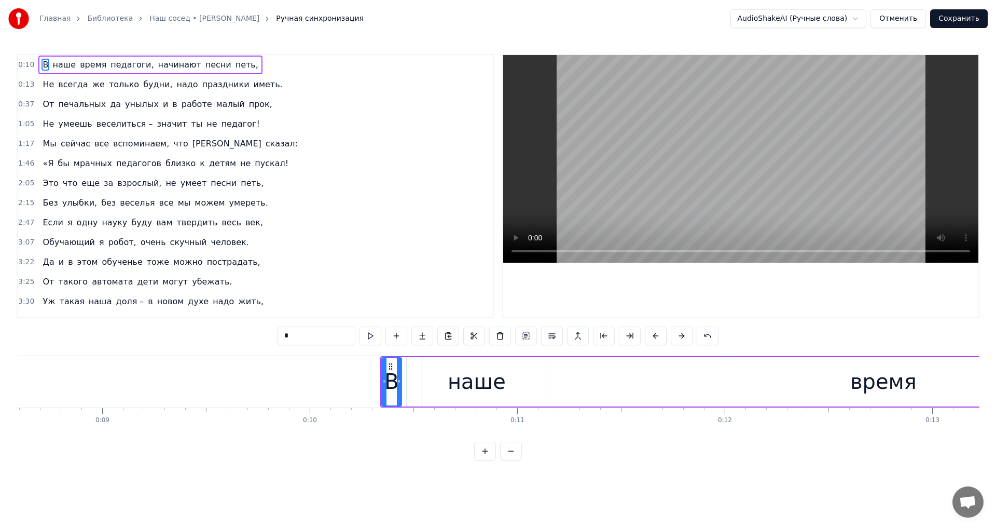
click at [655, 338] on button at bounding box center [656, 335] width 22 height 19
click at [652, 339] on button at bounding box center [656, 335] width 22 height 19
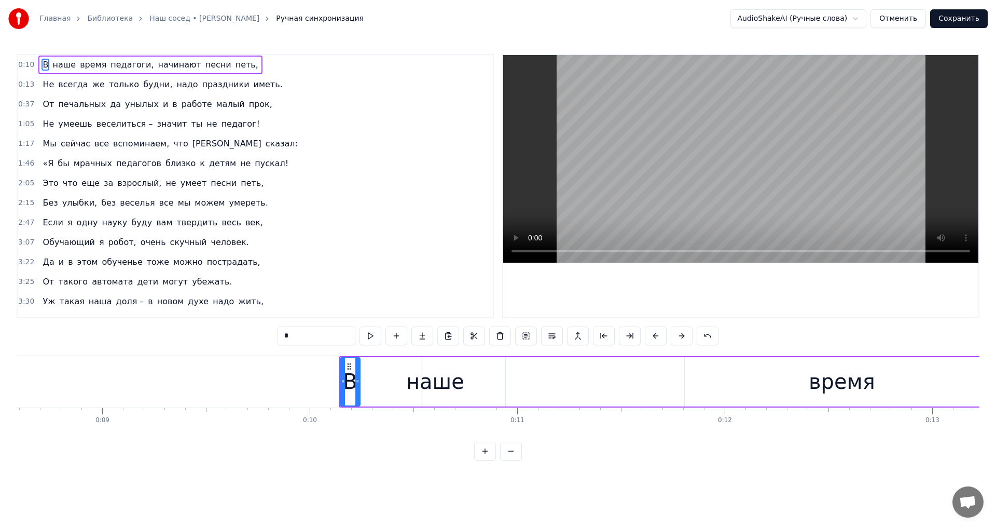
click at [652, 339] on button at bounding box center [656, 335] width 22 height 19
click at [651, 339] on button at bounding box center [656, 335] width 22 height 19
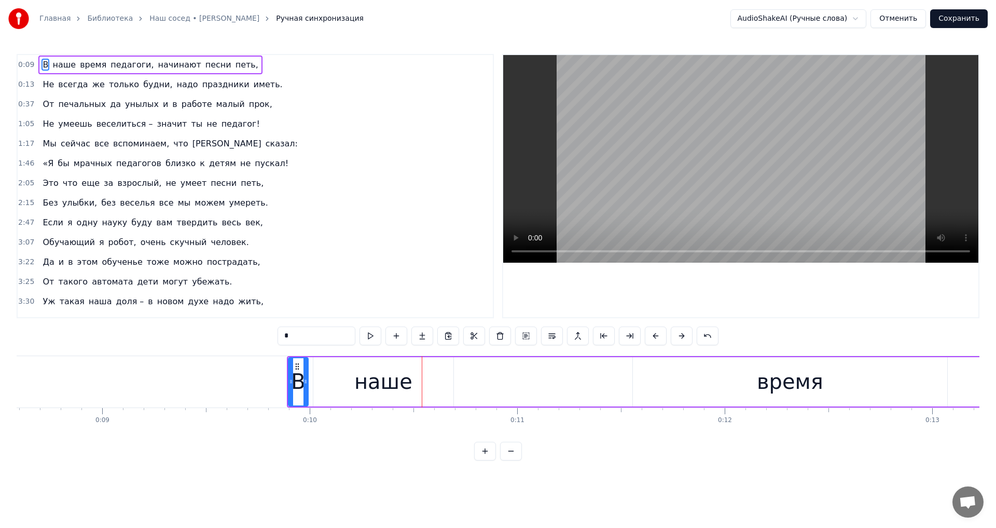
click at [651, 339] on button at bounding box center [656, 335] width 22 height 19
click at [301, 381] on div "наше" at bounding box center [352, 381] width 140 height 49
type input "****"
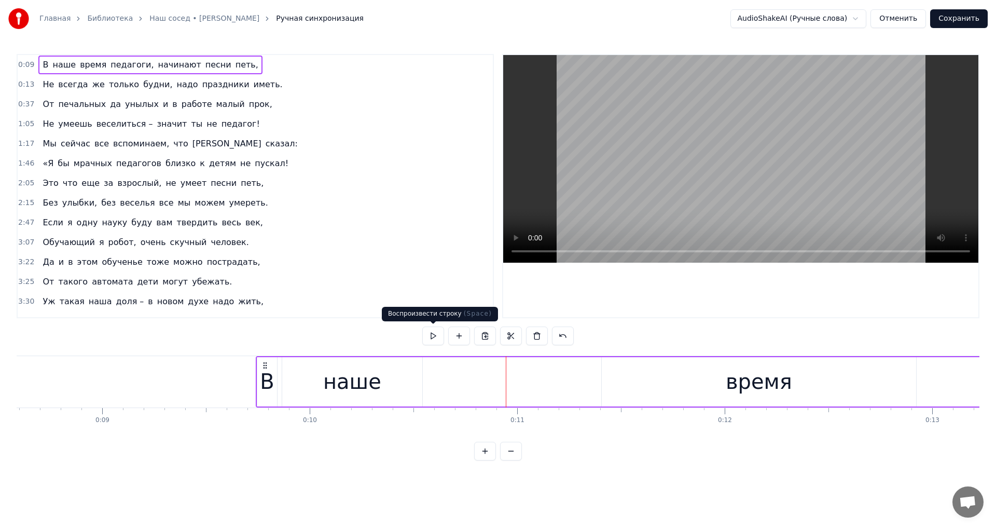
click at [433, 337] on button at bounding box center [433, 335] width 22 height 19
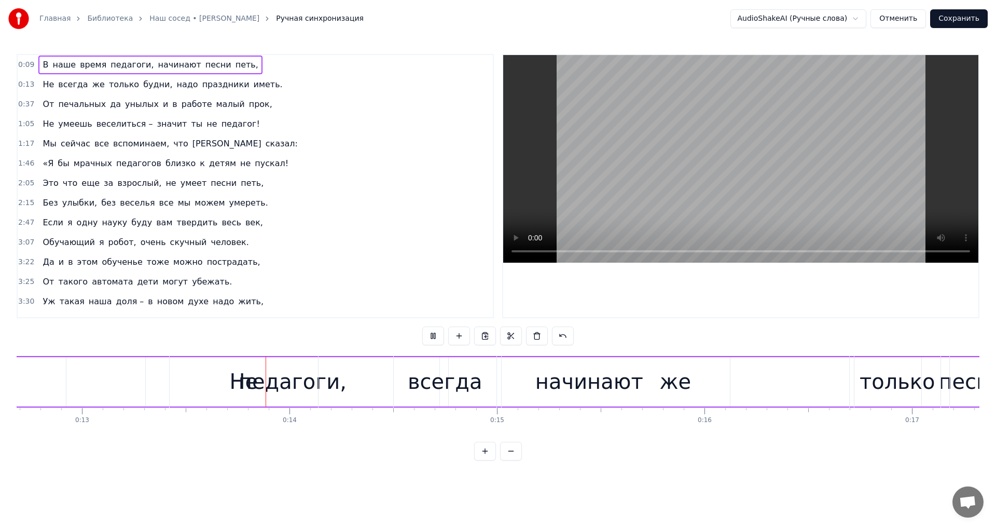
scroll to position [0, 2677]
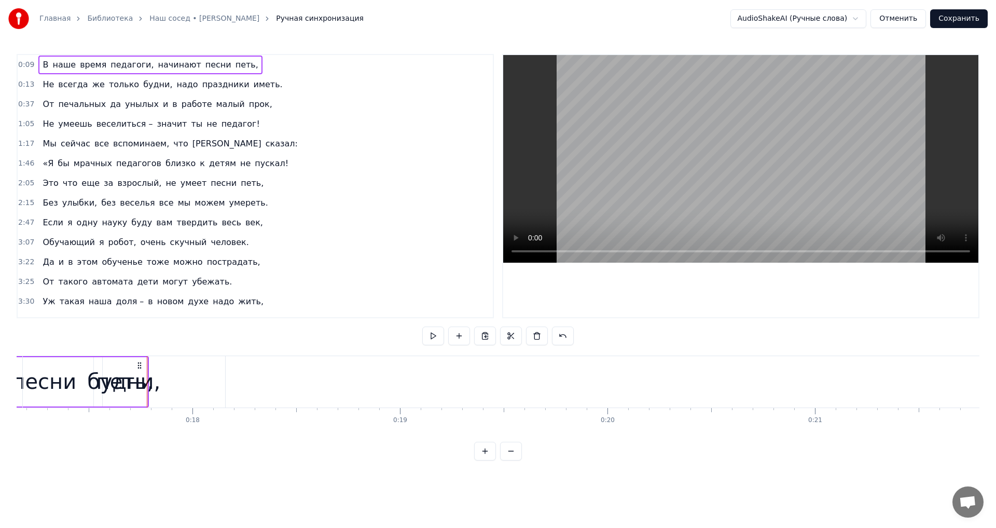
click at [433, 336] on button at bounding box center [433, 335] width 22 height 19
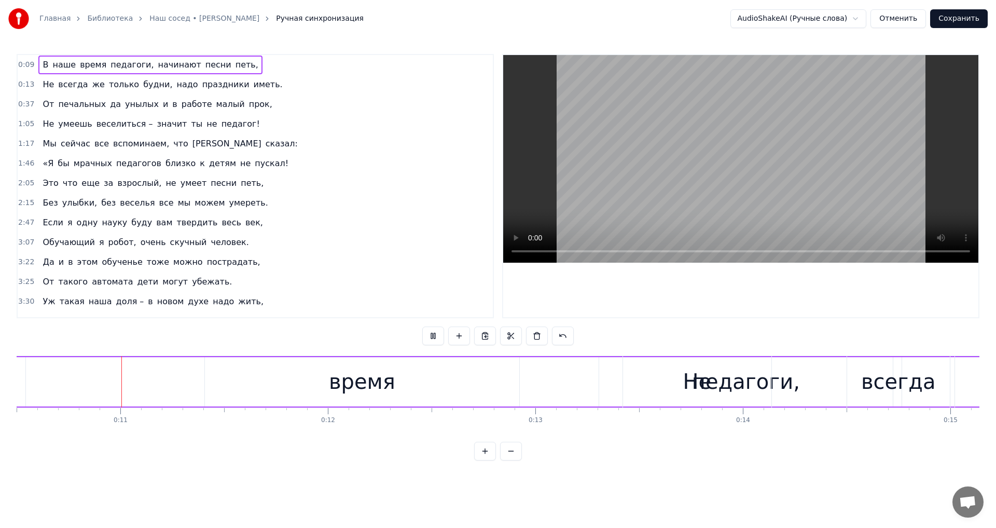
scroll to position [0, 2176]
click at [433, 336] on button at bounding box center [433, 335] width 22 height 19
click at [37, 55] on div "0:09 В наше время педагоги, начинают песни петь," at bounding box center [255, 65] width 475 height 20
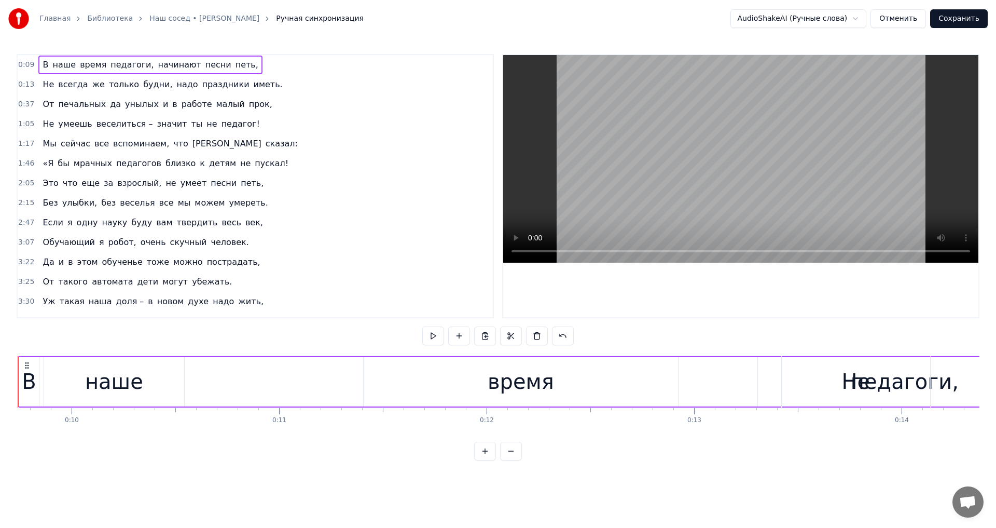
scroll to position [0, 1969]
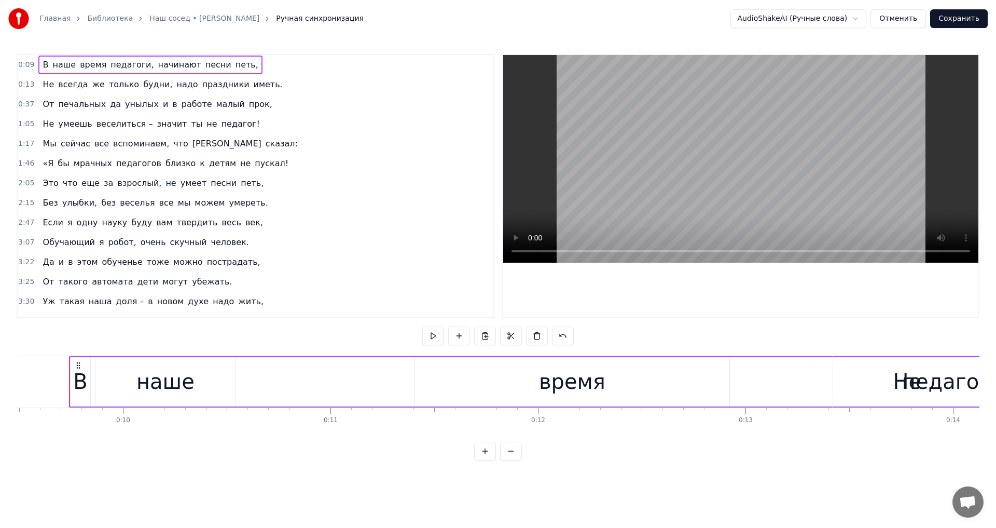
click at [41, 63] on span "В" at bounding box center [45, 65] width 8 height 12
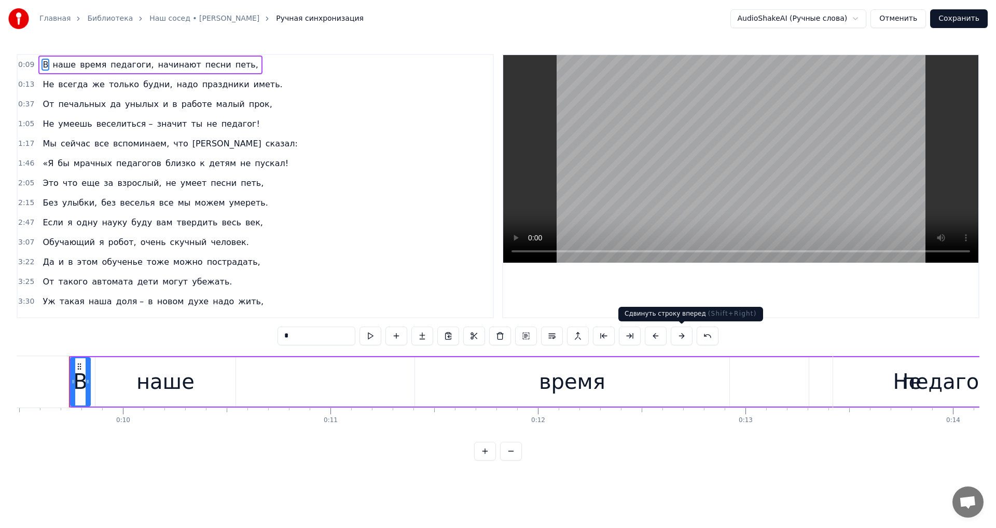
click at [681, 337] on button at bounding box center [682, 335] width 22 height 19
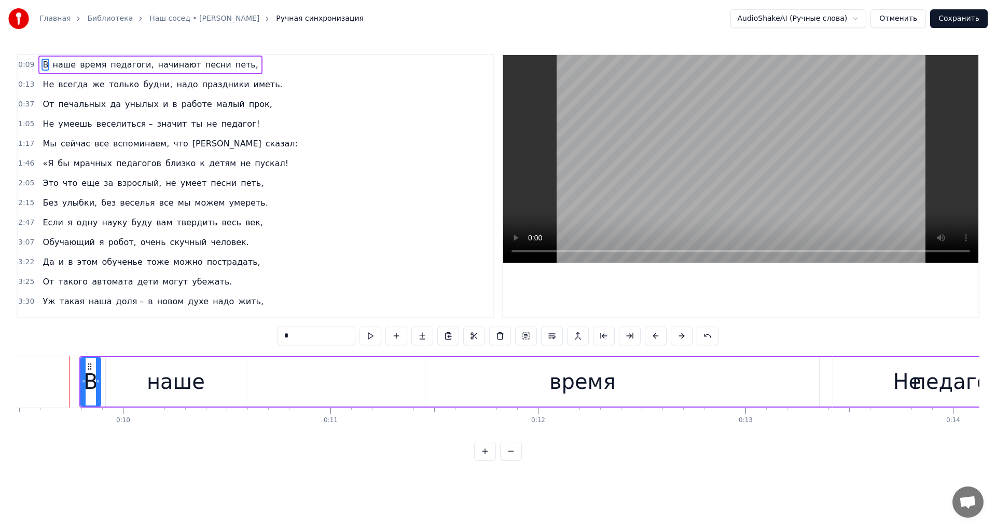
click at [681, 337] on button at bounding box center [682, 335] width 22 height 19
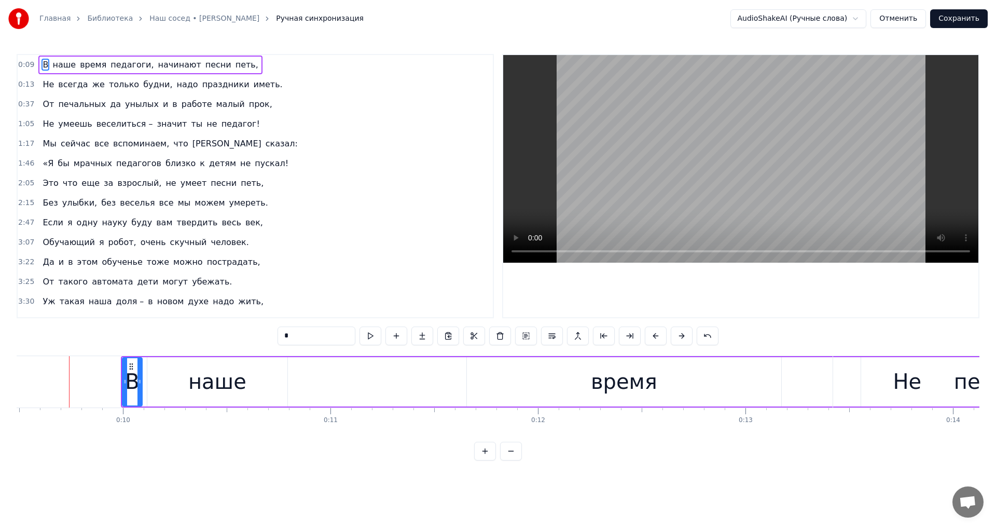
click at [681, 337] on button at bounding box center [682, 335] width 22 height 19
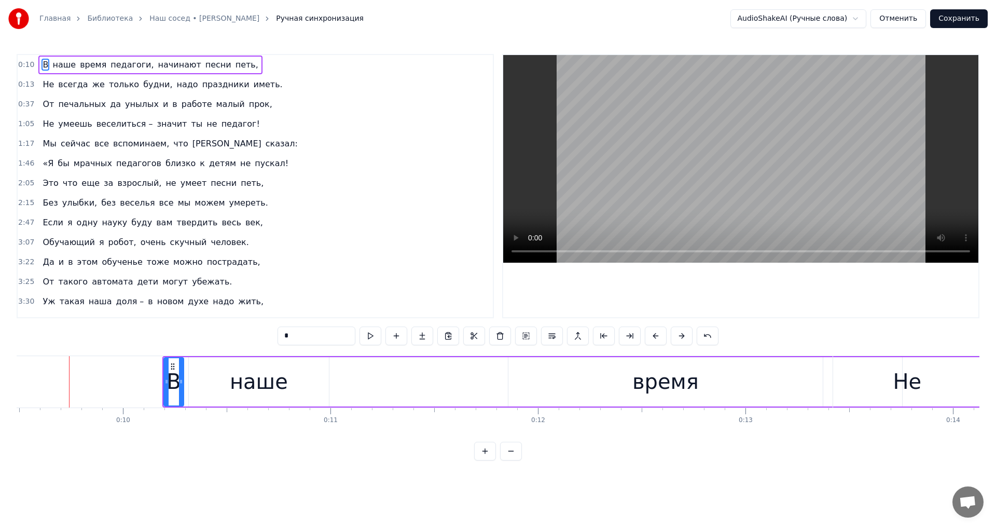
click at [681, 337] on button at bounding box center [682, 335] width 22 height 19
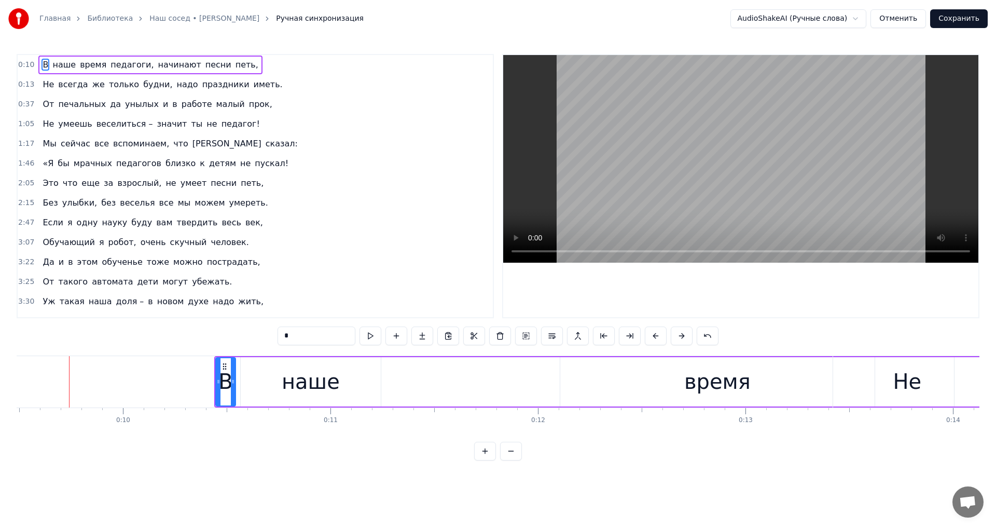
click at [681, 337] on button at bounding box center [682, 335] width 22 height 19
click at [682, 337] on button at bounding box center [682, 335] width 22 height 19
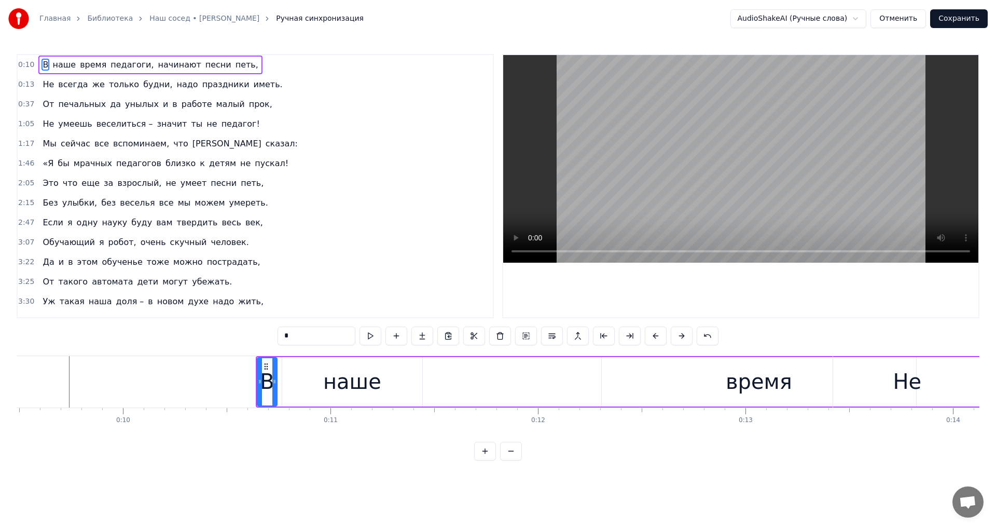
click at [682, 337] on button at bounding box center [682, 335] width 22 height 19
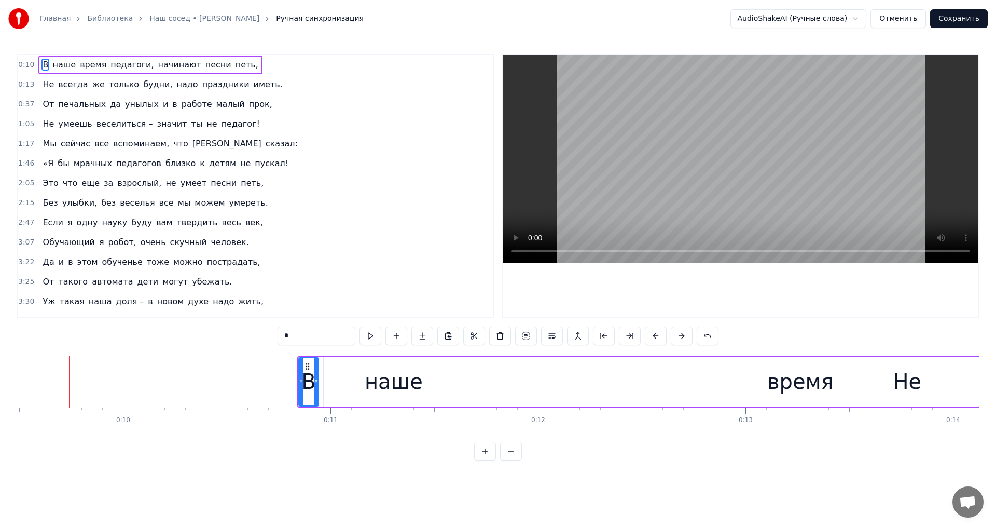
click at [682, 337] on button at bounding box center [682, 335] width 22 height 19
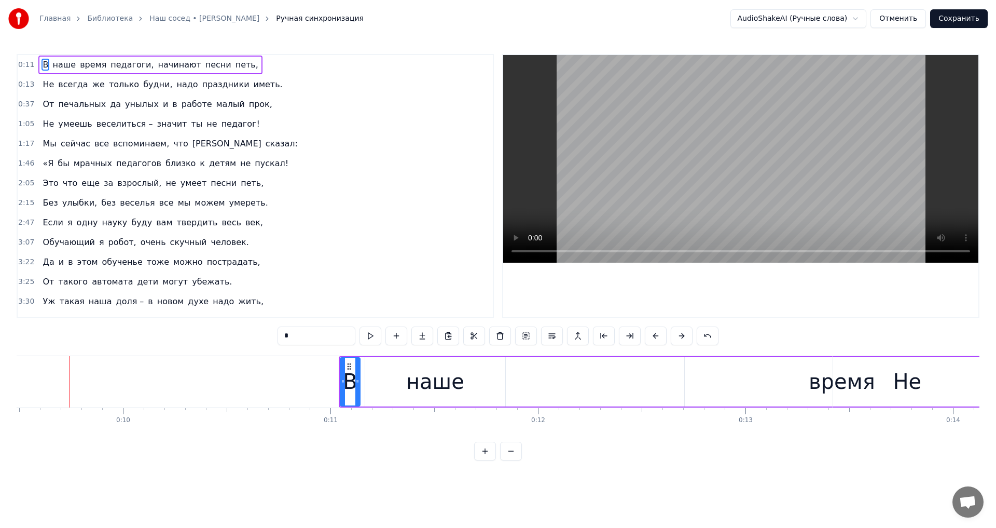
click at [682, 337] on button at bounding box center [682, 335] width 22 height 19
click at [683, 337] on button at bounding box center [682, 335] width 22 height 19
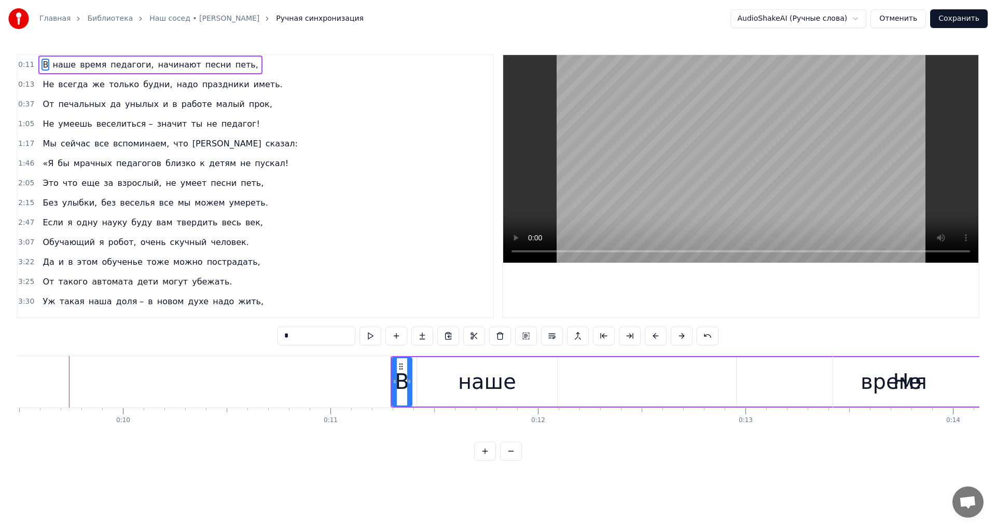
click at [683, 337] on button at bounding box center [682, 335] width 22 height 19
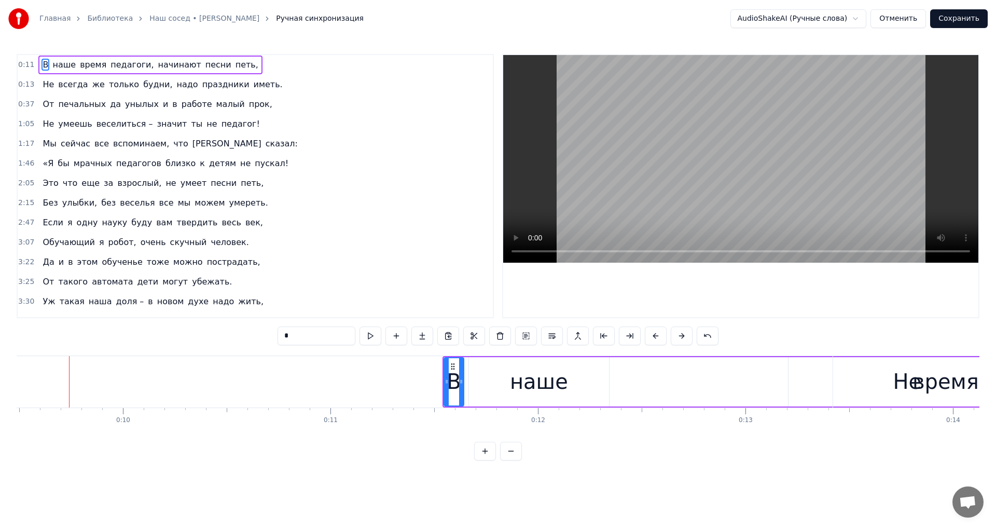
click at [683, 337] on button at bounding box center [682, 335] width 22 height 19
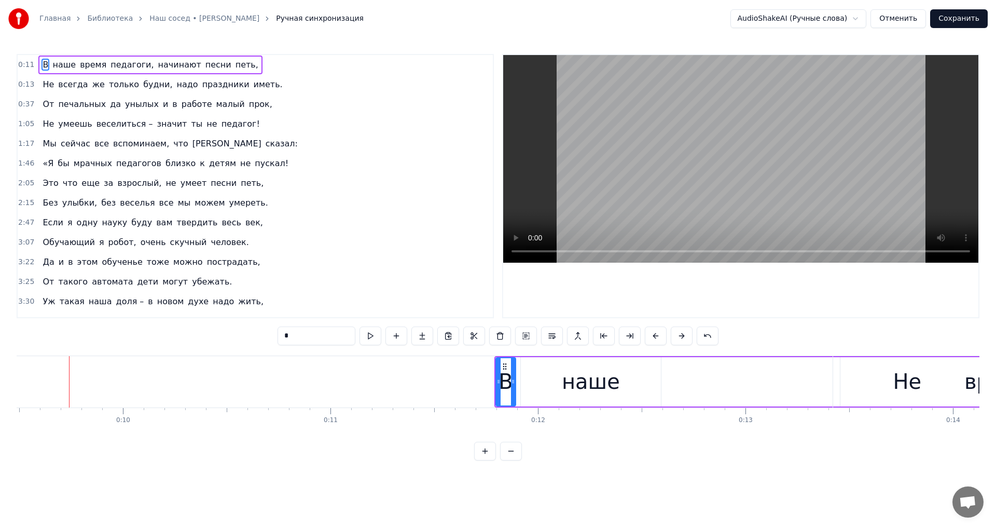
click at [683, 337] on button at bounding box center [682, 335] width 22 height 19
click at [684, 337] on button at bounding box center [682, 335] width 22 height 19
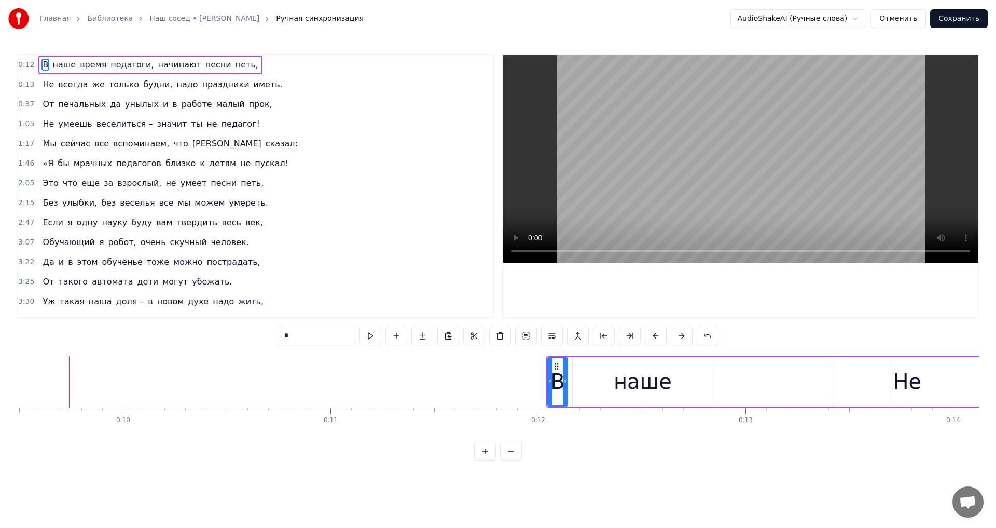
click at [684, 337] on button at bounding box center [682, 335] width 22 height 19
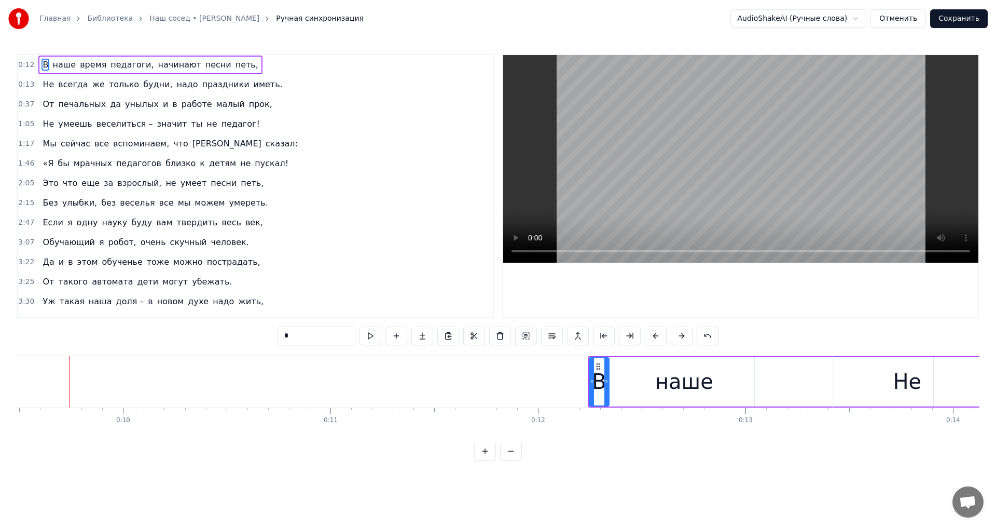
click at [684, 337] on button at bounding box center [682, 335] width 22 height 19
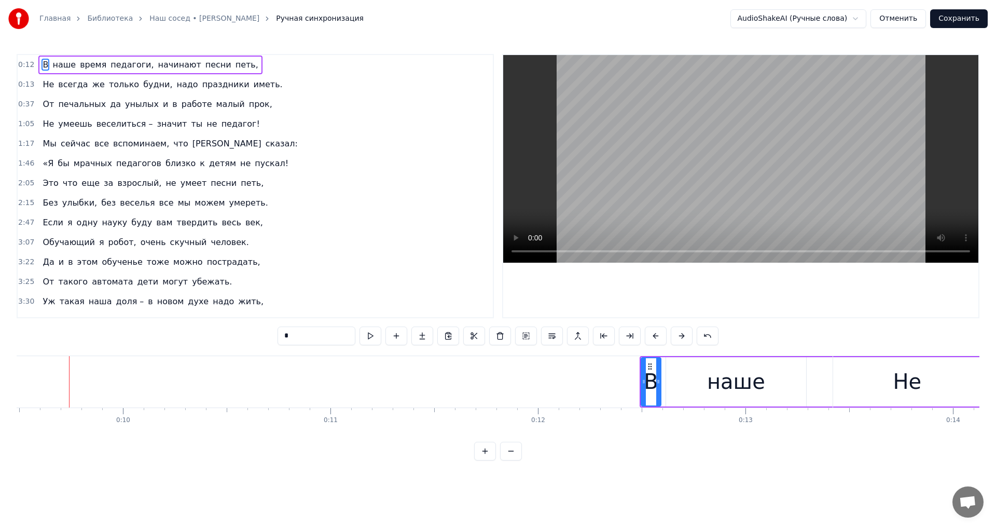
click at [684, 337] on button at bounding box center [682, 335] width 22 height 19
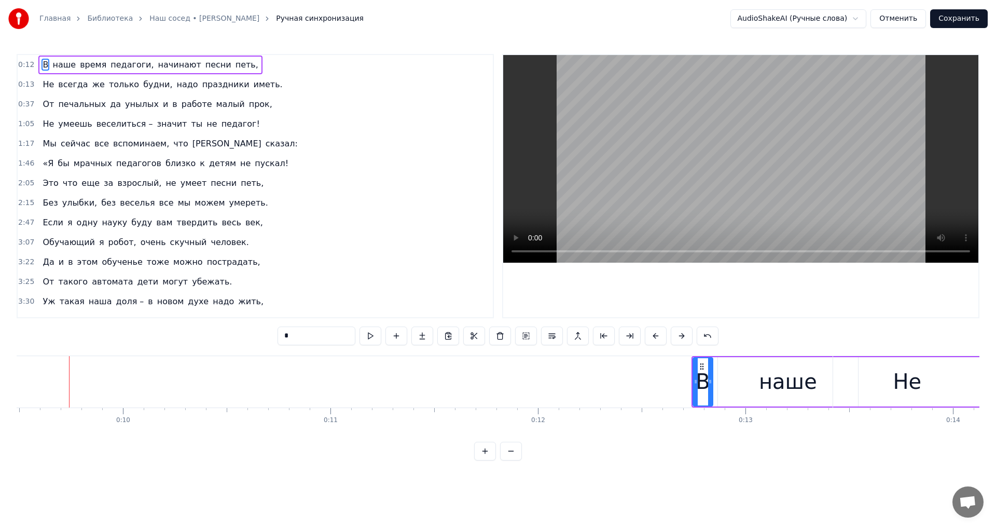
click at [684, 337] on button at bounding box center [682, 335] width 22 height 19
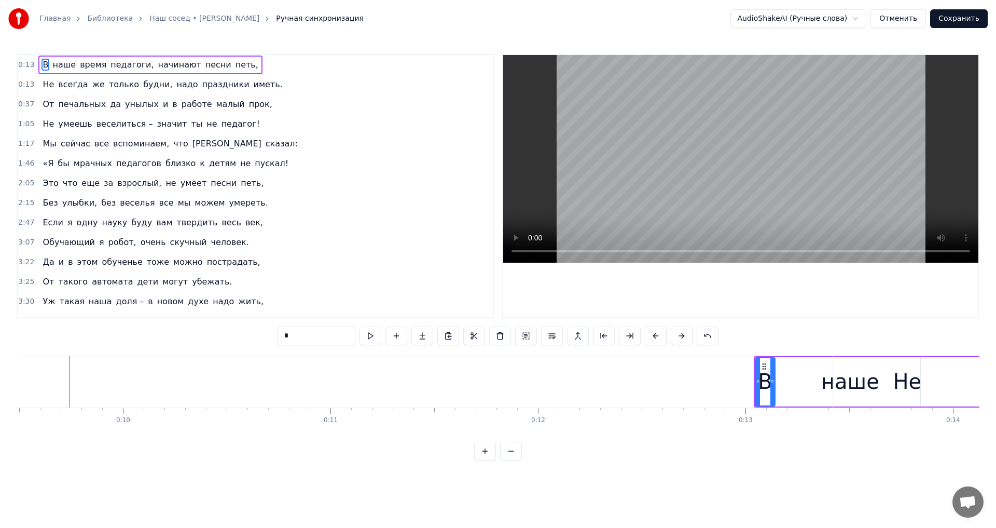
click at [684, 337] on button at bounding box center [682, 335] width 22 height 19
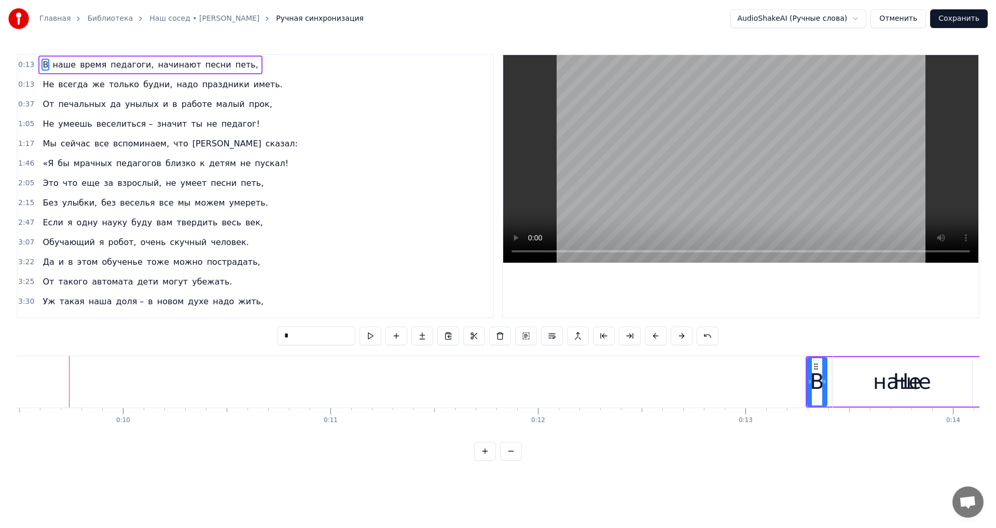
click at [684, 337] on button at bounding box center [682, 335] width 22 height 19
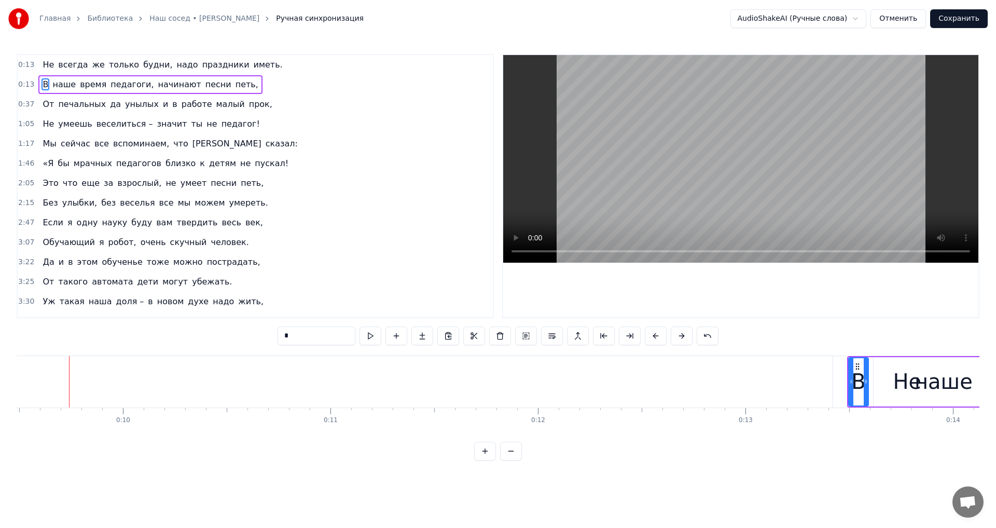
click at [684, 337] on button at bounding box center [682, 335] width 22 height 19
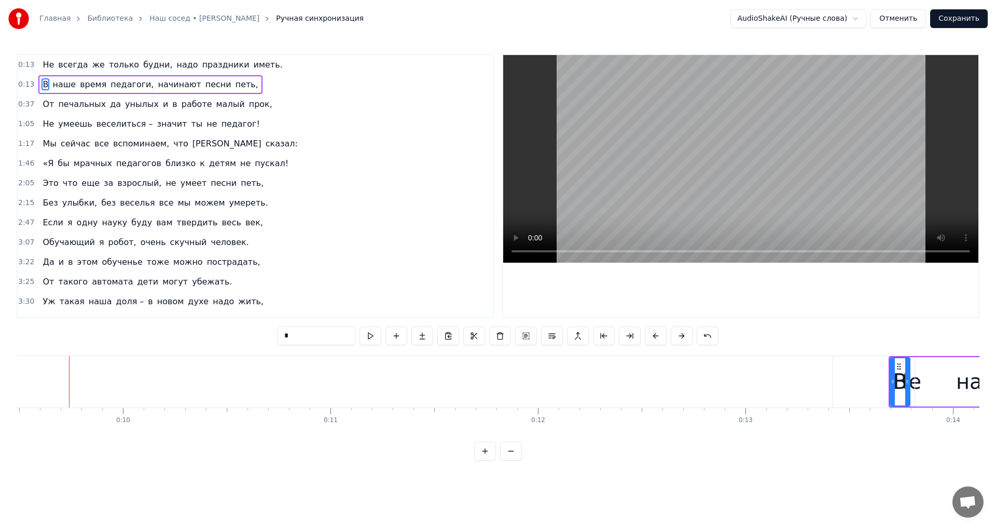
click at [684, 337] on button at bounding box center [682, 335] width 22 height 19
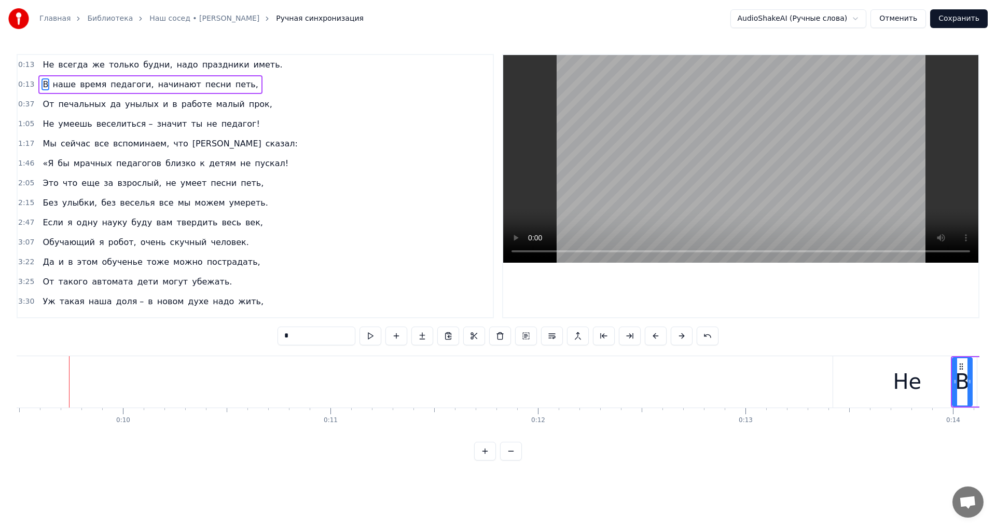
click at [684, 337] on button at bounding box center [682, 335] width 22 height 19
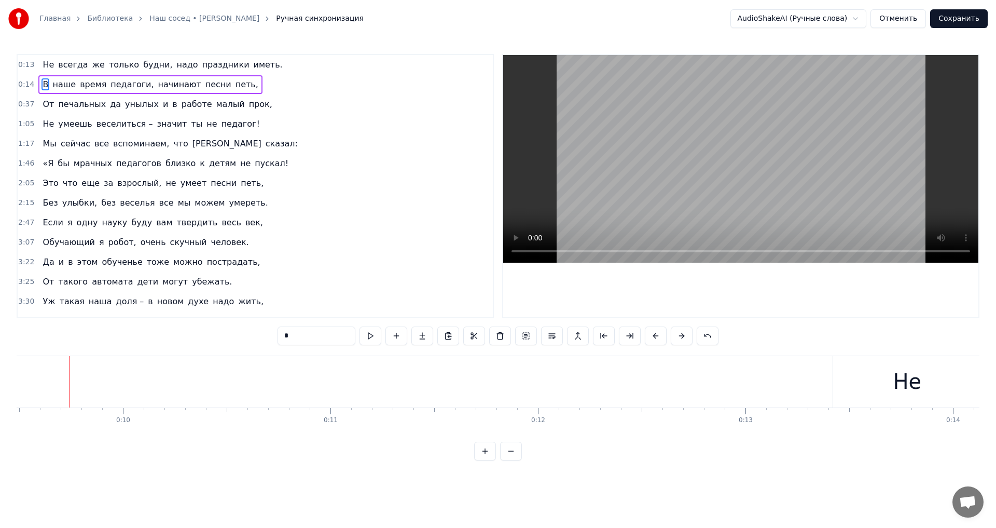
click at [685, 337] on button at bounding box center [682, 335] width 22 height 19
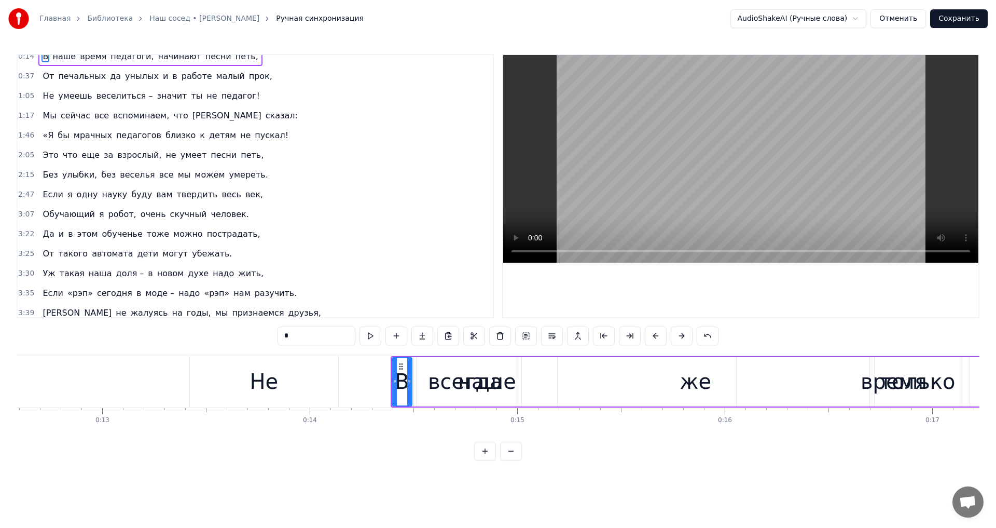
scroll to position [53, 0]
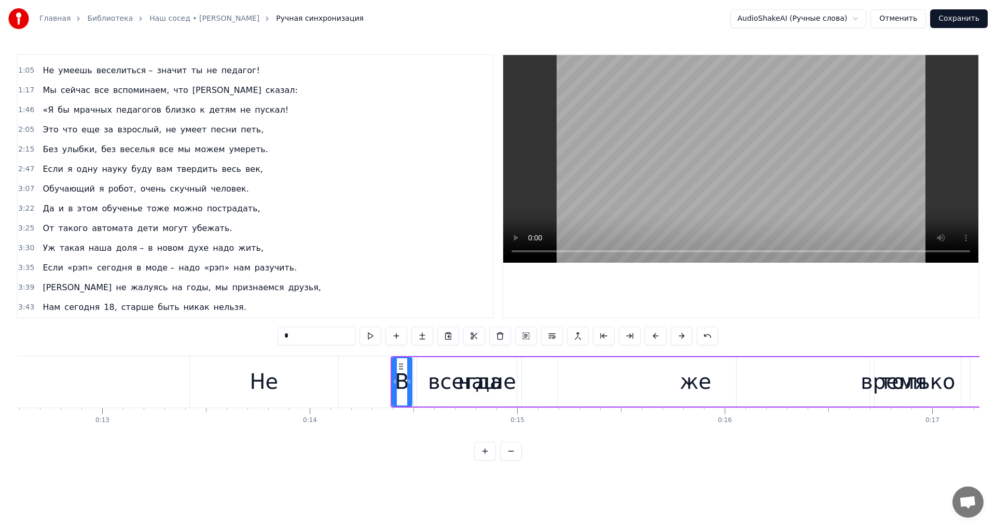
click at [486, 460] on button at bounding box center [485, 450] width 22 height 19
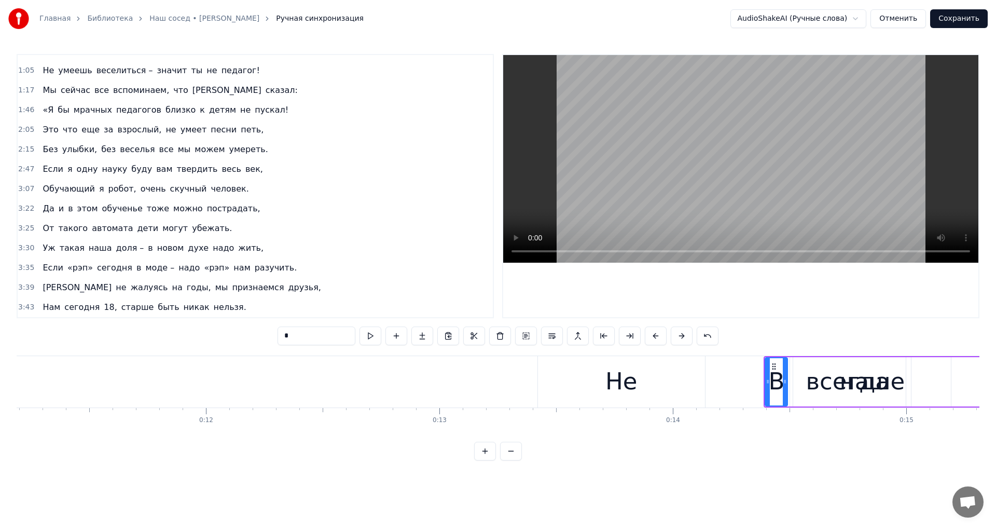
scroll to position [0, 2221]
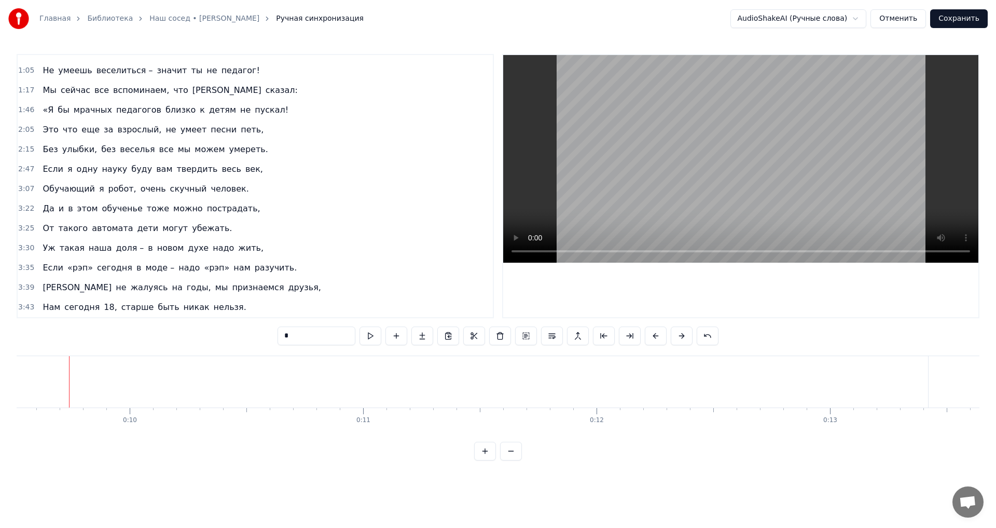
click at [513, 460] on button at bounding box center [511, 450] width 22 height 19
click at [514, 460] on button at bounding box center [511, 450] width 22 height 19
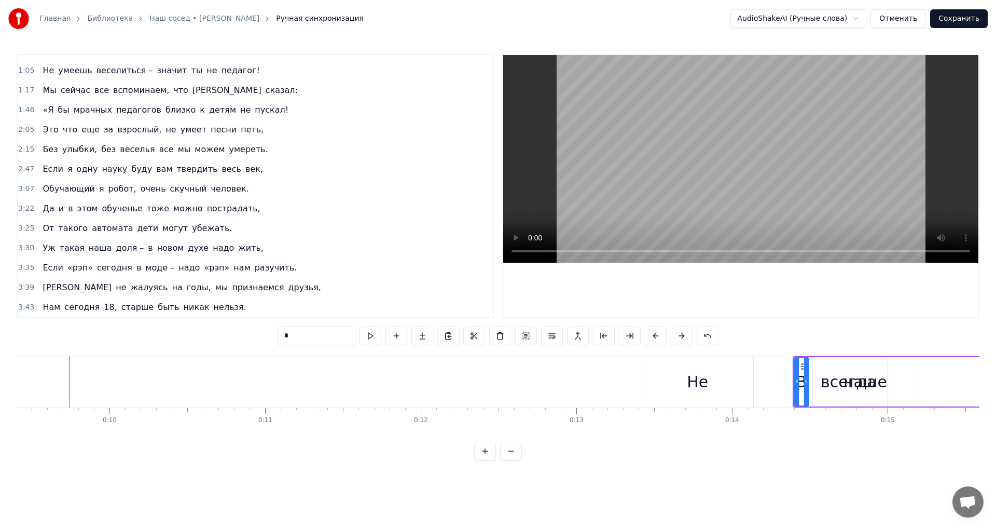
click at [514, 460] on button at bounding box center [511, 450] width 22 height 19
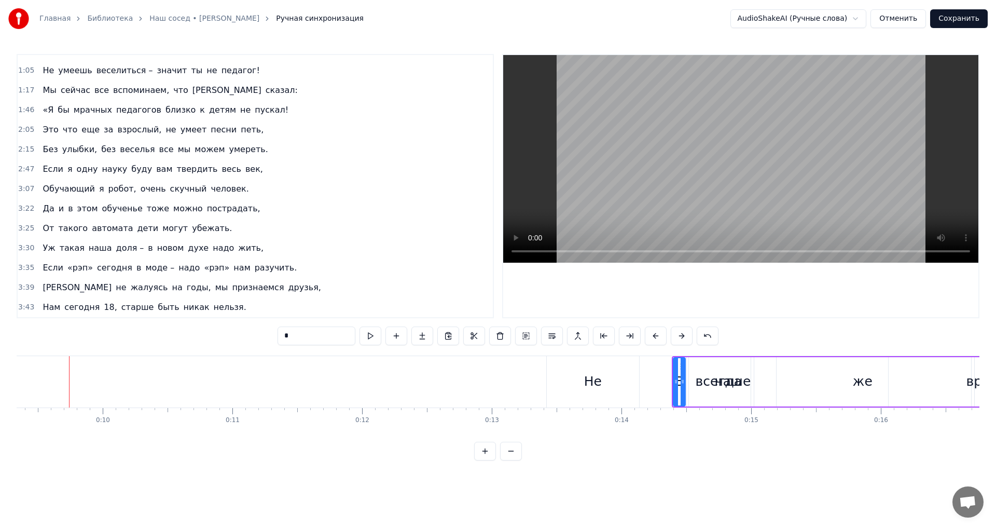
click at [514, 460] on button at bounding box center [511, 450] width 22 height 19
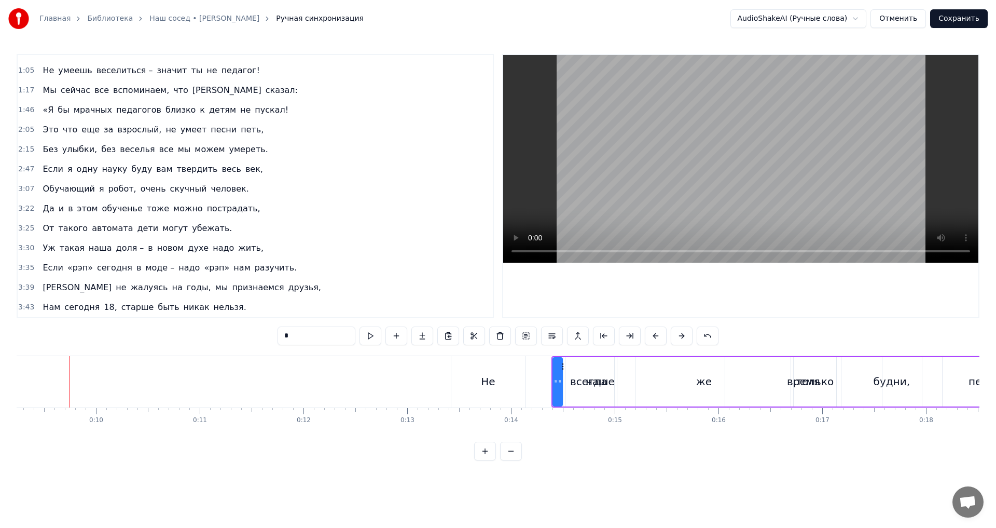
click at [514, 460] on button at bounding box center [511, 450] width 22 height 19
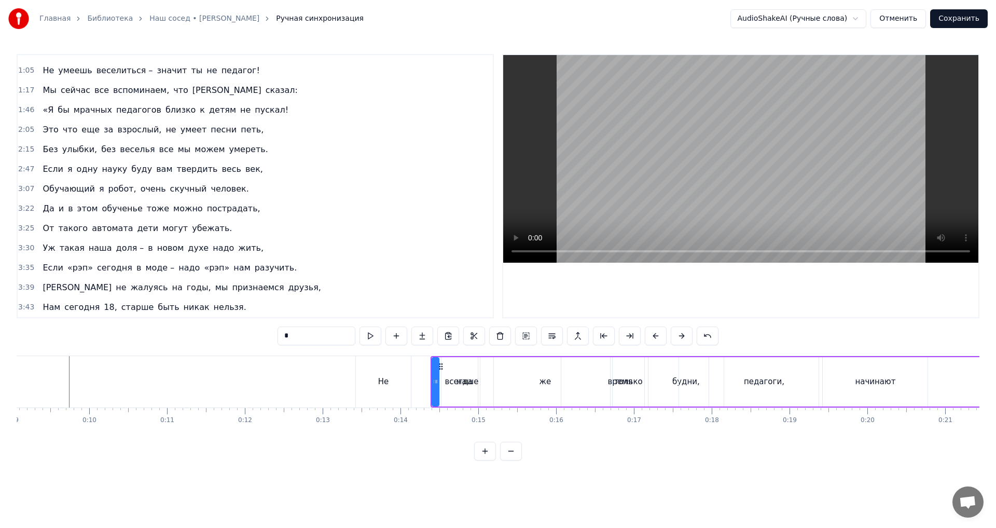
click at [514, 460] on button at bounding box center [511, 450] width 22 height 19
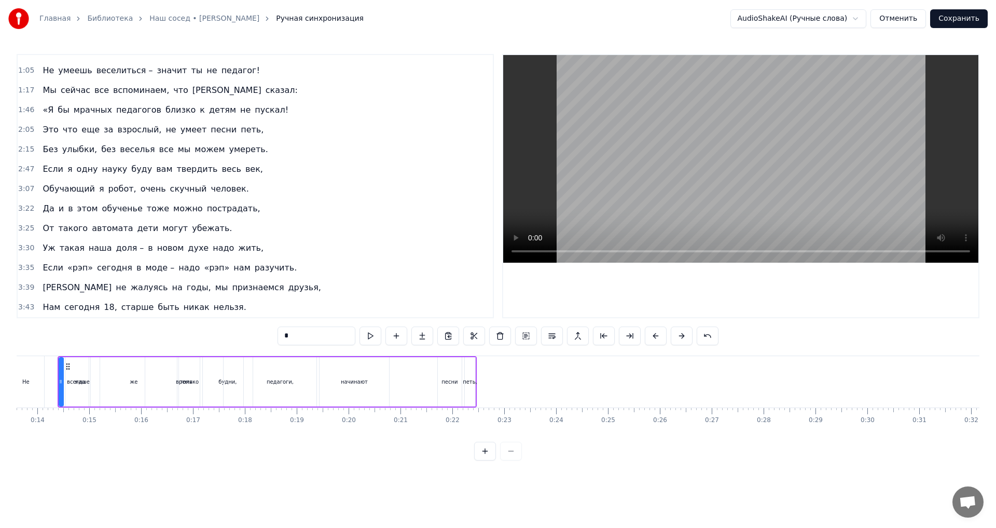
click at [514, 460] on div at bounding box center [498, 450] width 48 height 19
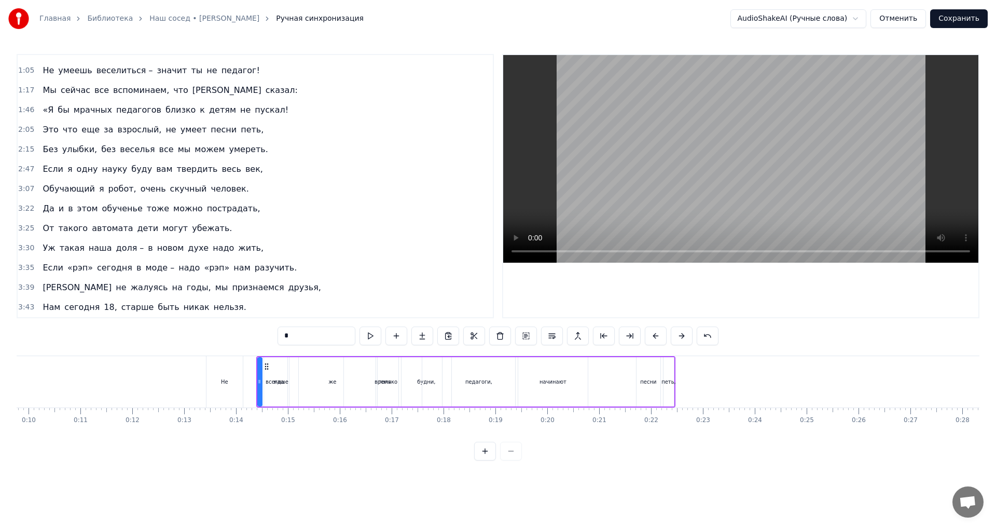
click at [514, 460] on div at bounding box center [498, 450] width 48 height 19
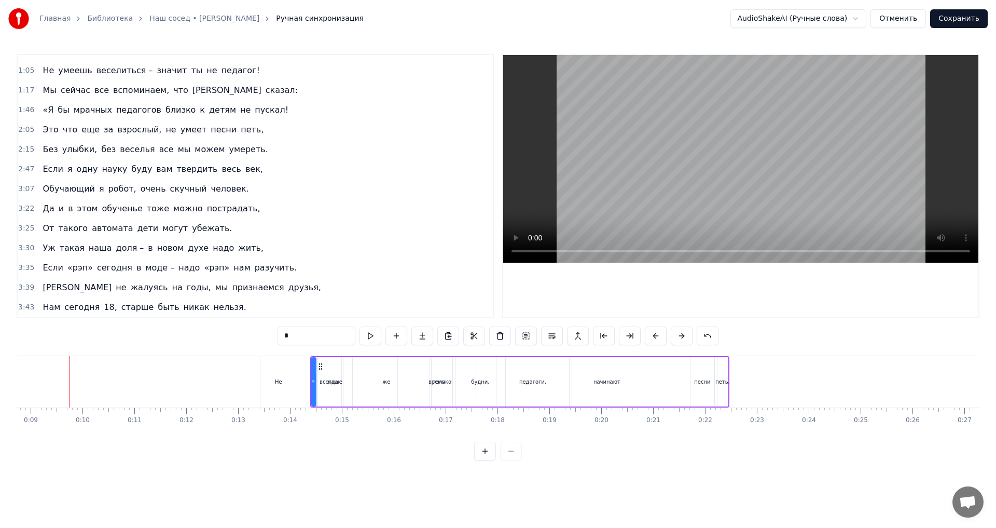
click at [514, 460] on div at bounding box center [498, 450] width 48 height 19
click at [514, 459] on div at bounding box center [498, 450] width 48 height 19
click at [513, 460] on div at bounding box center [498, 450] width 48 height 19
click at [511, 460] on div at bounding box center [498, 450] width 48 height 19
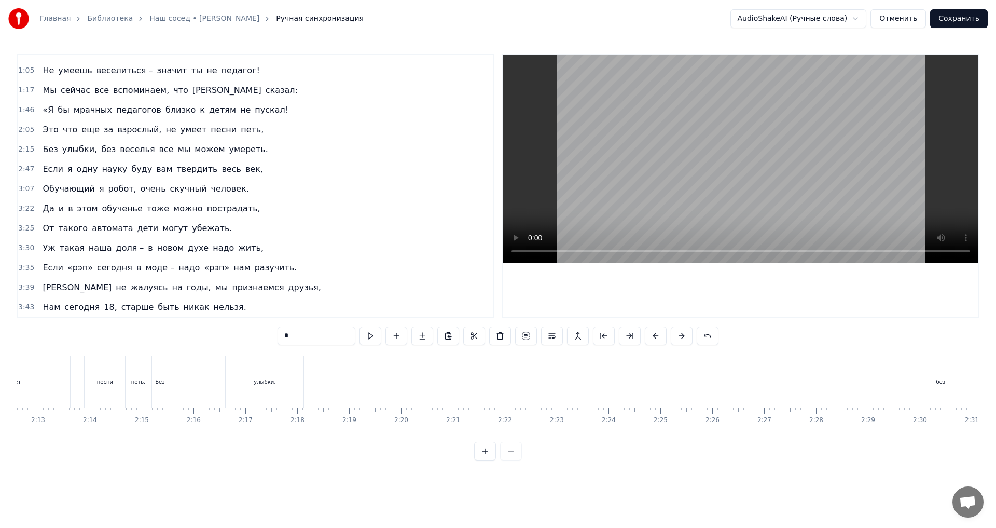
scroll to position [0, 6809]
click at [407, 385] on div "без" at bounding box center [1009, 381] width 1241 height 51
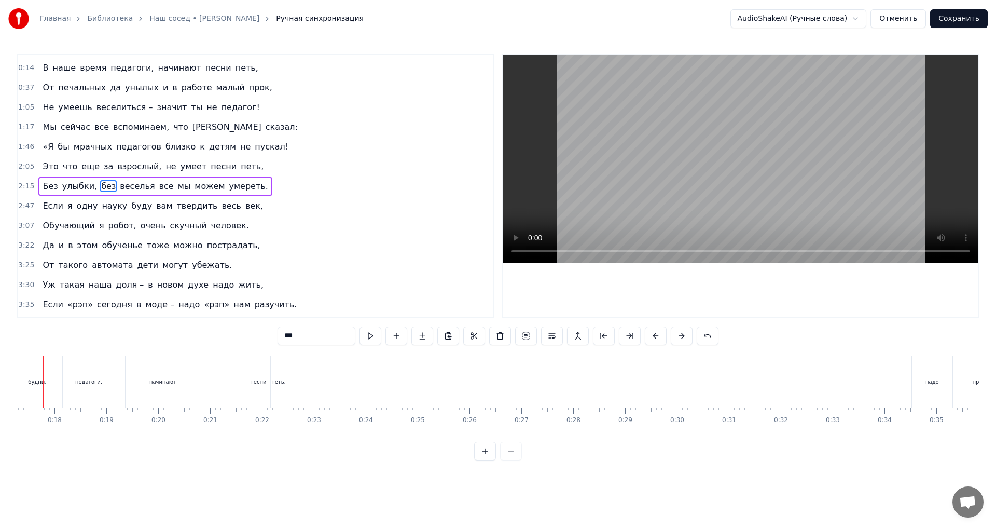
scroll to position [0, 870]
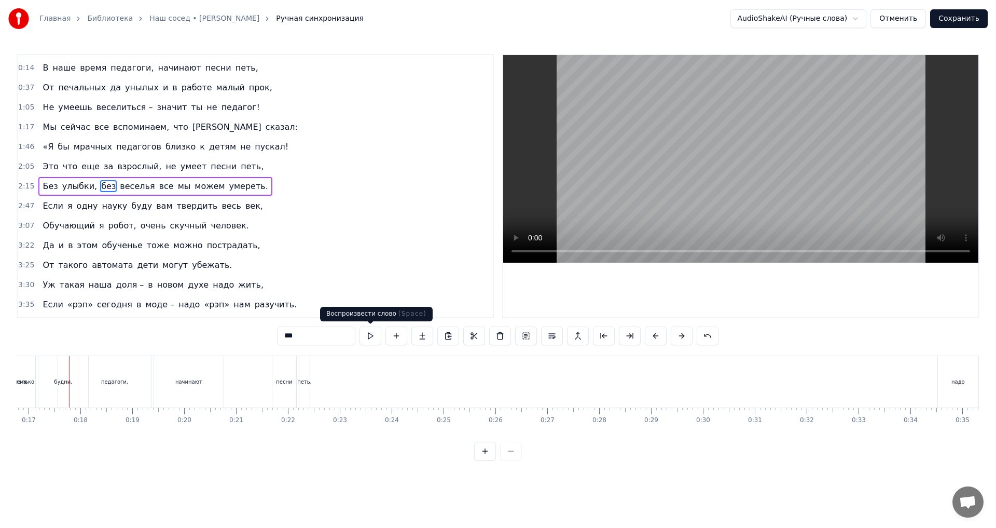
click at [370, 332] on button at bounding box center [370, 335] width 22 height 19
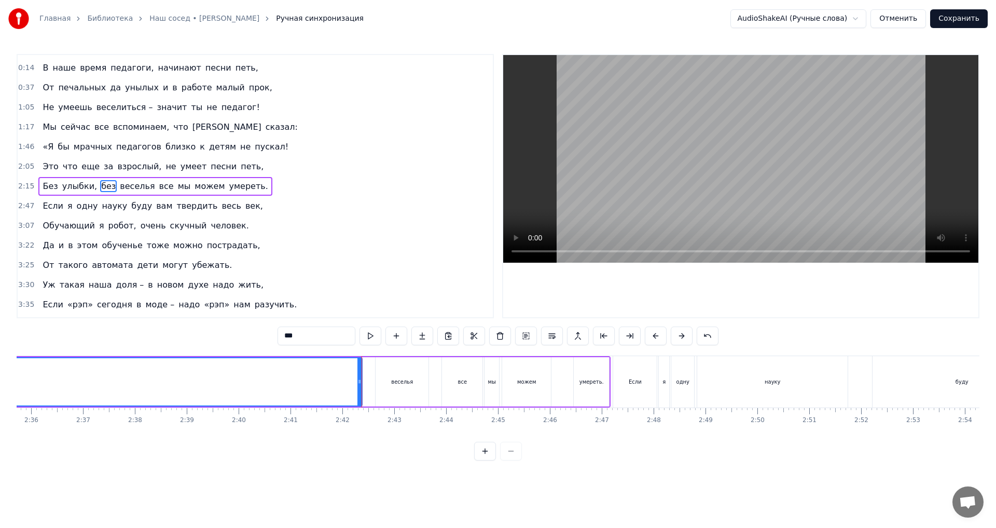
scroll to position [53, 0]
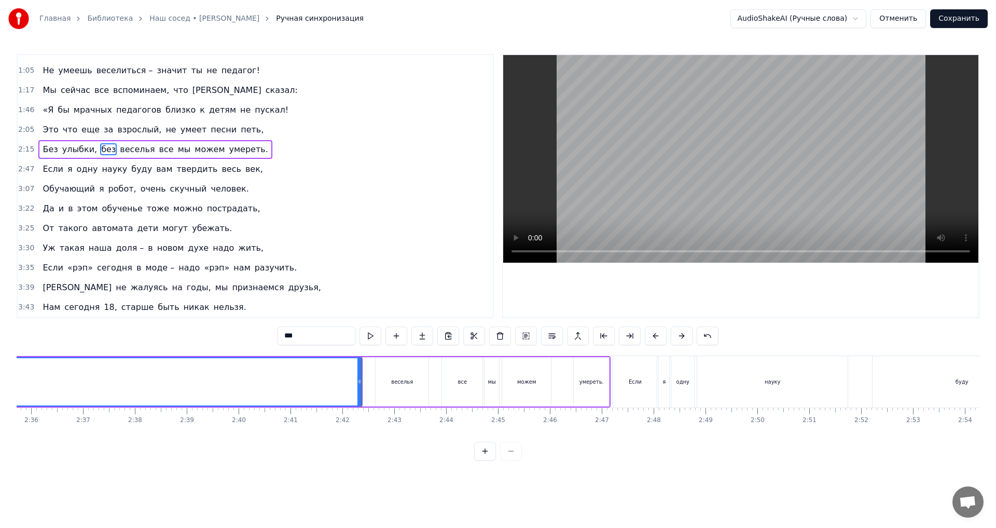
click at [63, 307] on span "сегодня" at bounding box center [81, 307] width 37 height 12
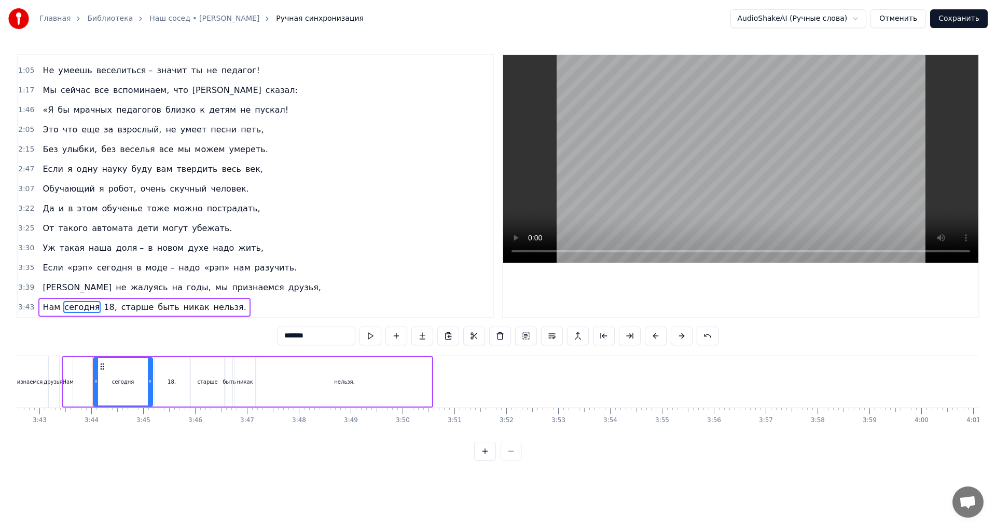
click at [41, 306] on span "Нам" at bounding box center [51, 307] width 20 height 12
type input "***"
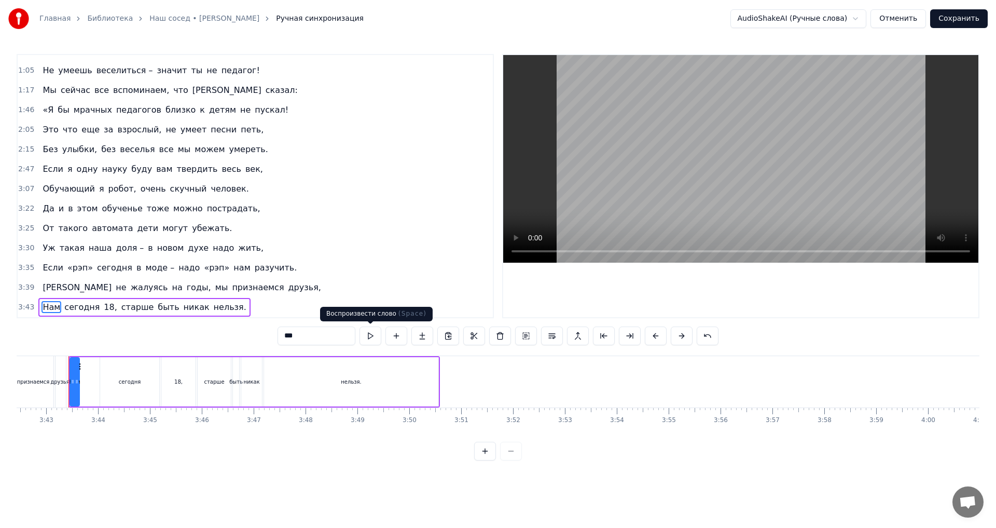
click at [370, 336] on button at bounding box center [370, 335] width 22 height 19
click at [198, 315] on div "Нам сегодня 18, старше быть никак нельзя." at bounding box center [144, 307] width 212 height 19
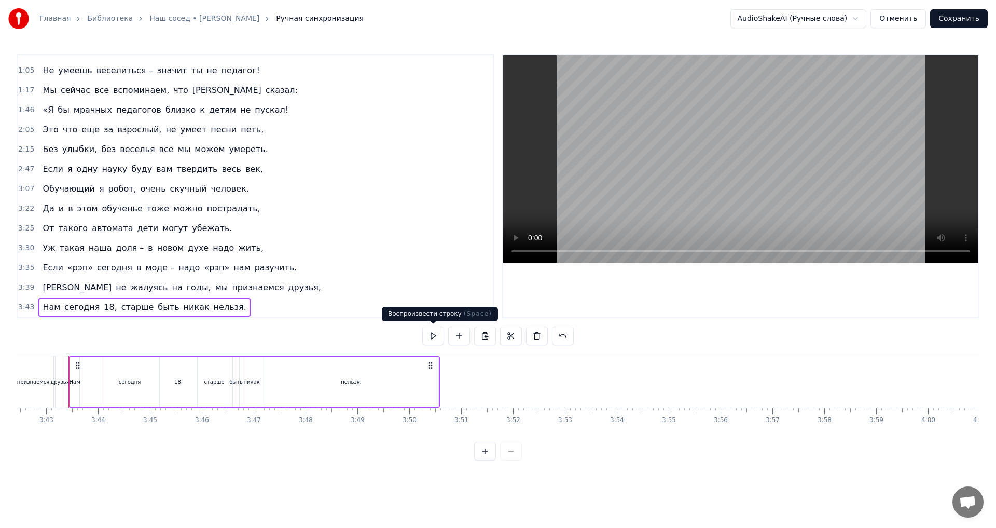
click at [434, 336] on button at bounding box center [433, 335] width 22 height 19
click at [75, 385] on div "Нам" at bounding box center [74, 381] width 9 height 49
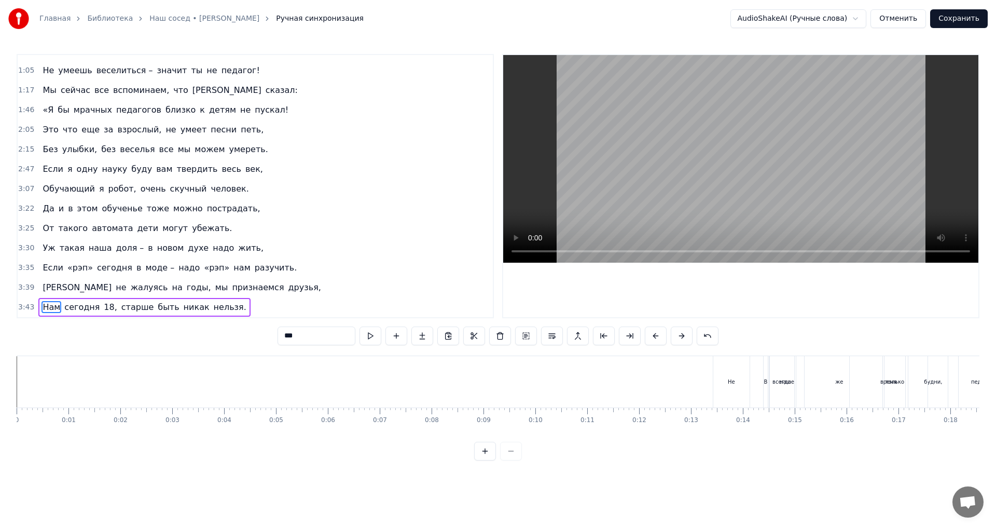
scroll to position [0, 0]
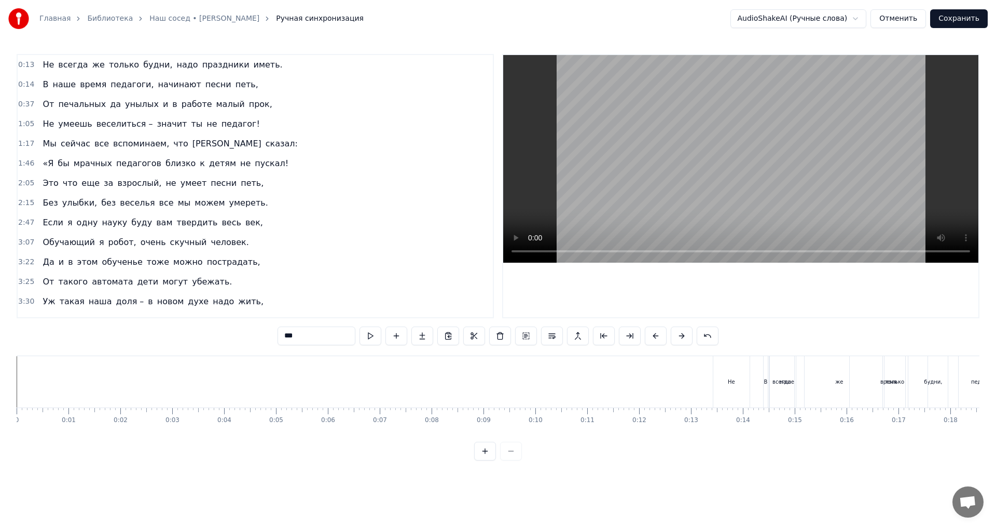
click at [41, 84] on span "В" at bounding box center [45, 84] width 8 height 12
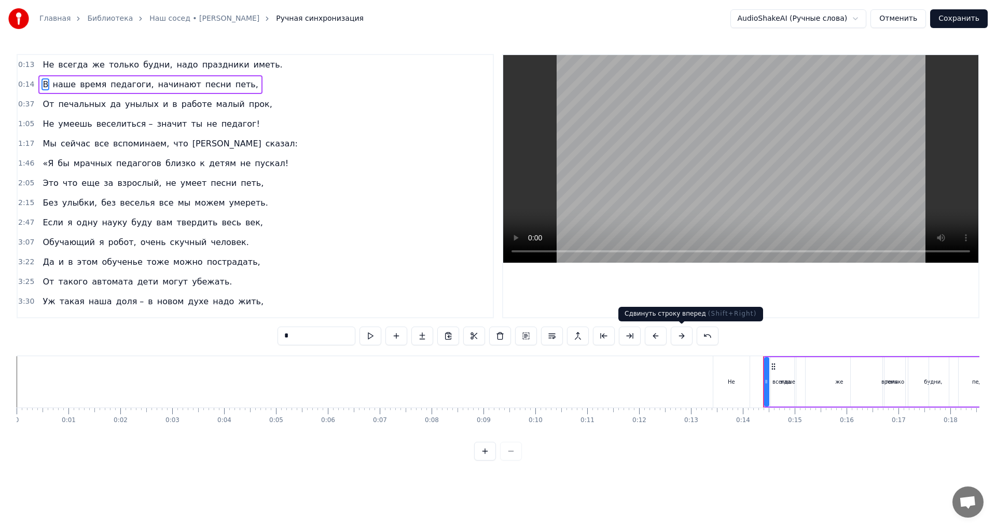
click at [680, 336] on button at bounding box center [682, 335] width 22 height 19
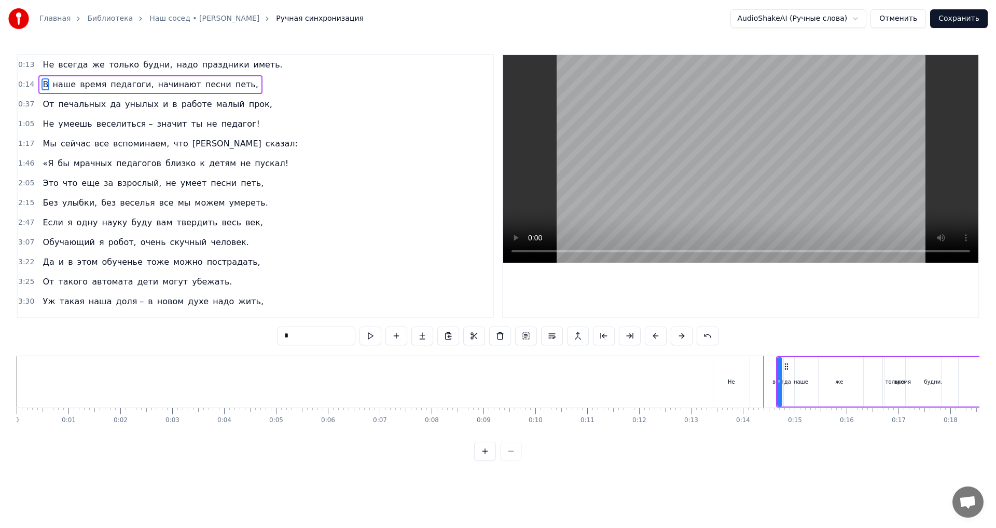
click at [680, 336] on button at bounding box center [682, 335] width 22 height 19
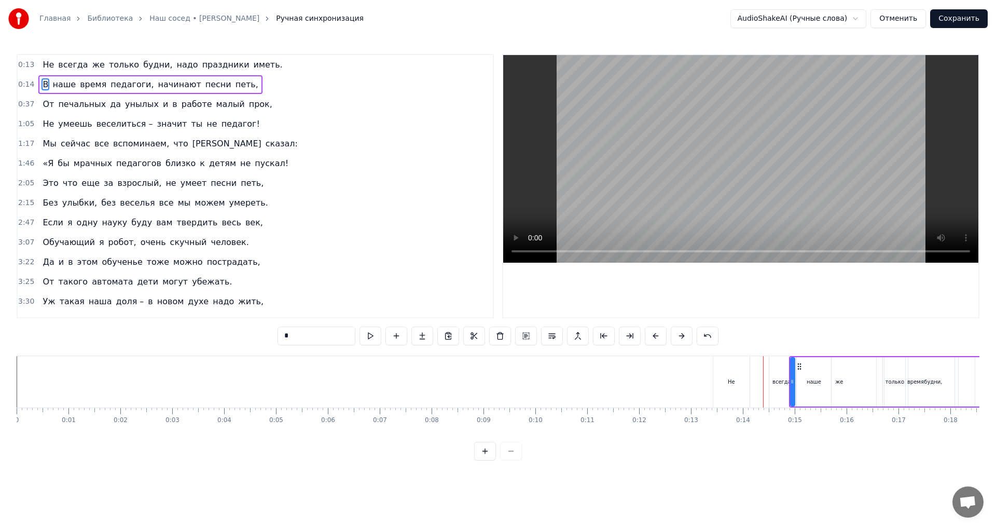
click at [680, 336] on button at bounding box center [682, 335] width 22 height 19
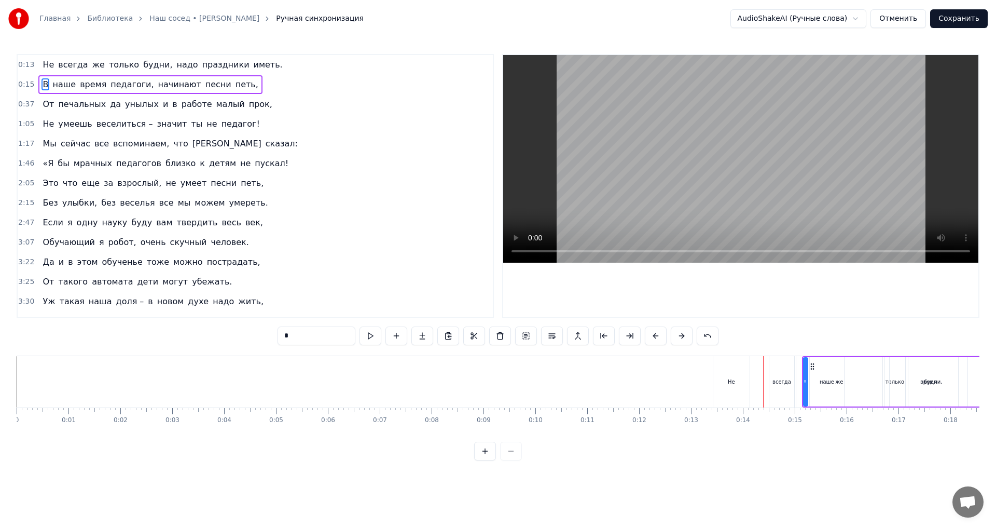
click at [680, 336] on button at bounding box center [682, 335] width 22 height 19
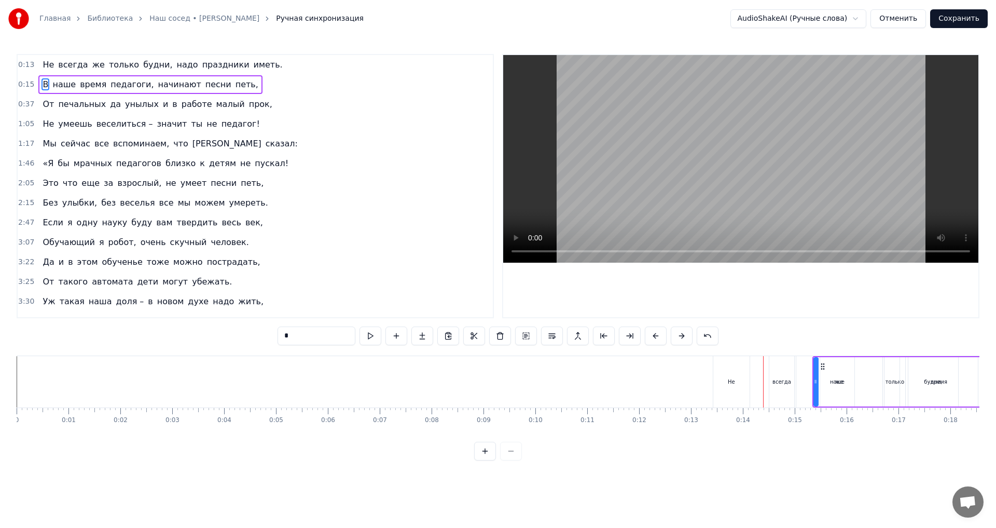
click at [681, 337] on button at bounding box center [682, 335] width 22 height 19
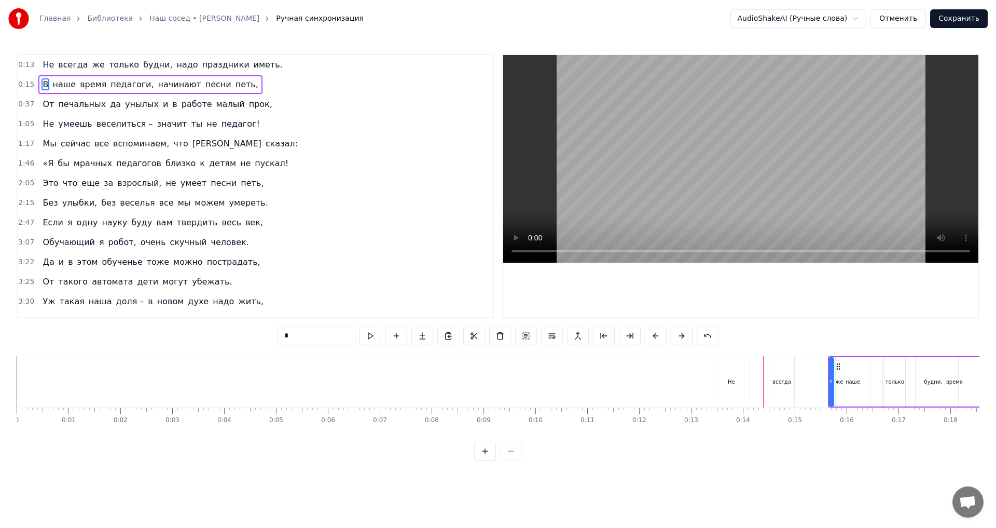
click at [681, 337] on button at bounding box center [682, 335] width 22 height 19
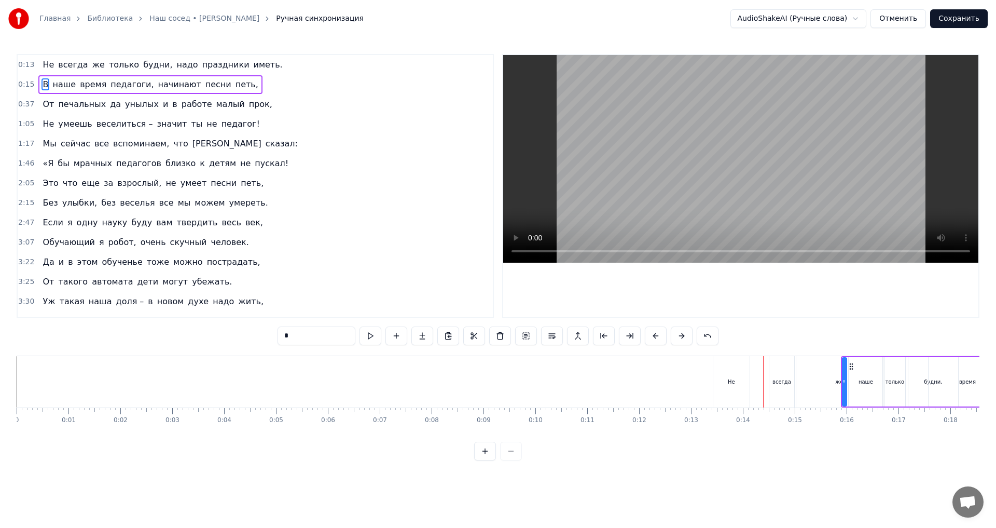
click at [681, 338] on button at bounding box center [682, 335] width 22 height 19
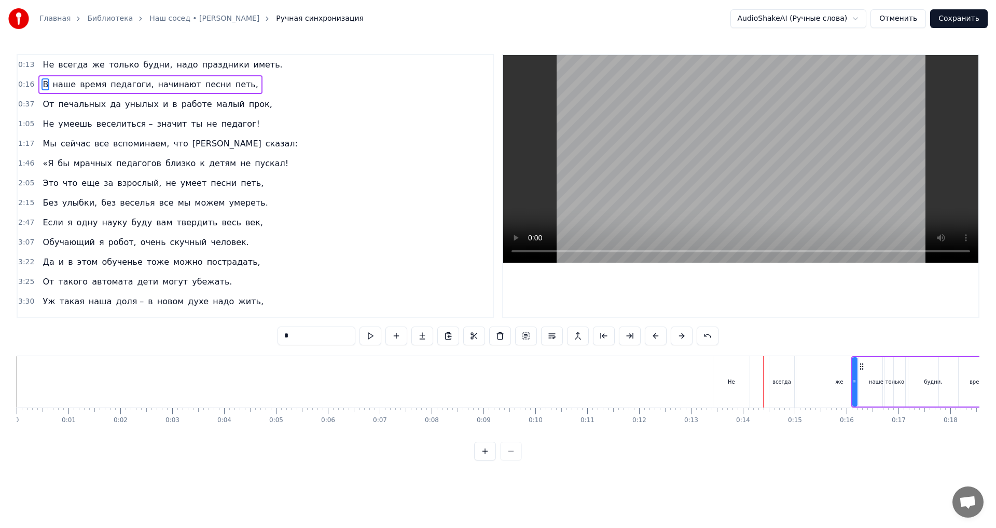
click at [681, 338] on button at bounding box center [682, 335] width 22 height 19
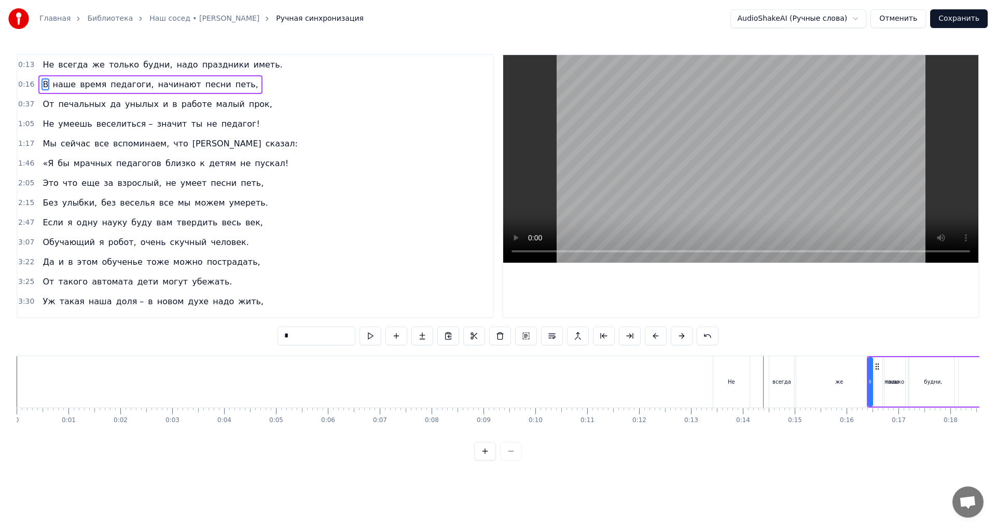
click at [681, 338] on button at bounding box center [682, 335] width 22 height 19
click at [681, 339] on button at bounding box center [682, 335] width 22 height 19
click at [682, 339] on button at bounding box center [682, 335] width 22 height 19
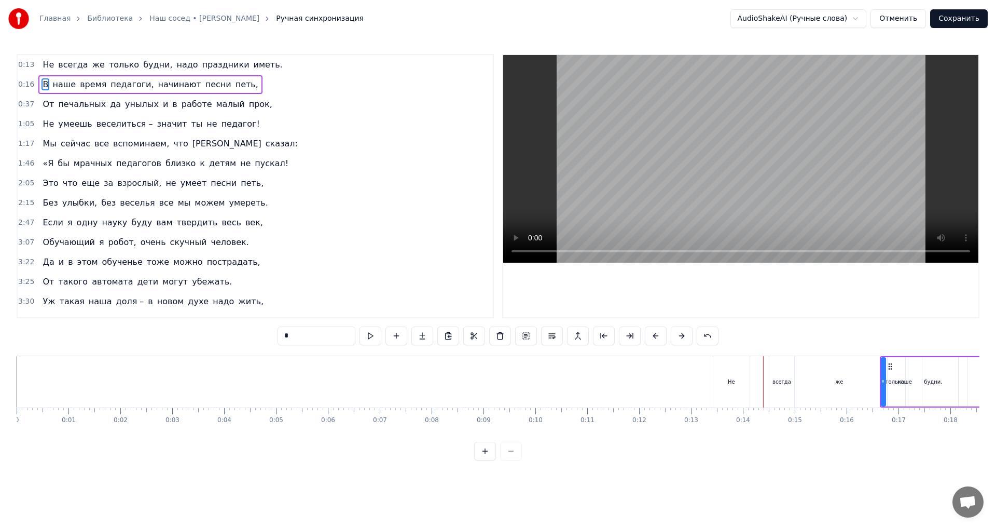
click at [683, 339] on button at bounding box center [682, 335] width 22 height 19
click at [684, 340] on button at bounding box center [682, 335] width 22 height 19
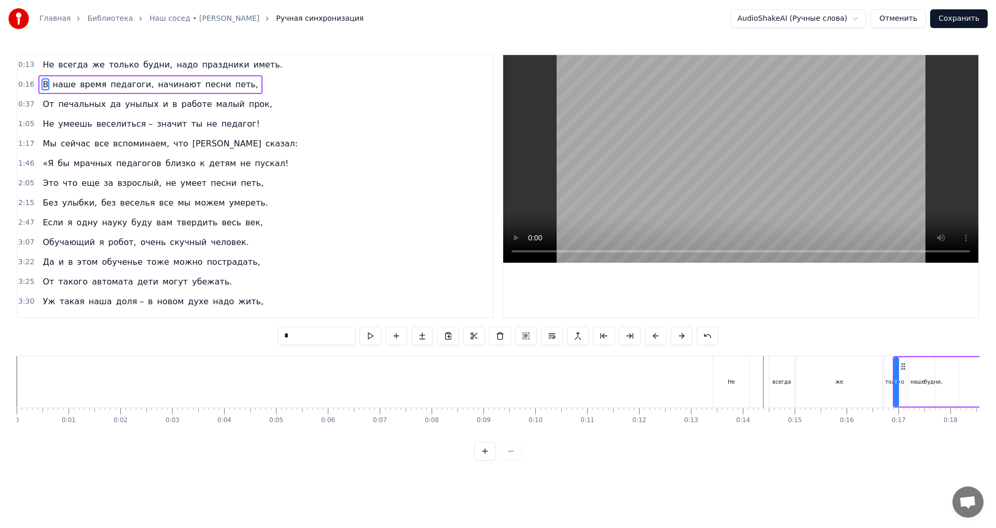
click at [685, 340] on button at bounding box center [682, 335] width 22 height 19
click at [686, 340] on button at bounding box center [682, 335] width 22 height 19
click at [687, 340] on button at bounding box center [682, 335] width 22 height 19
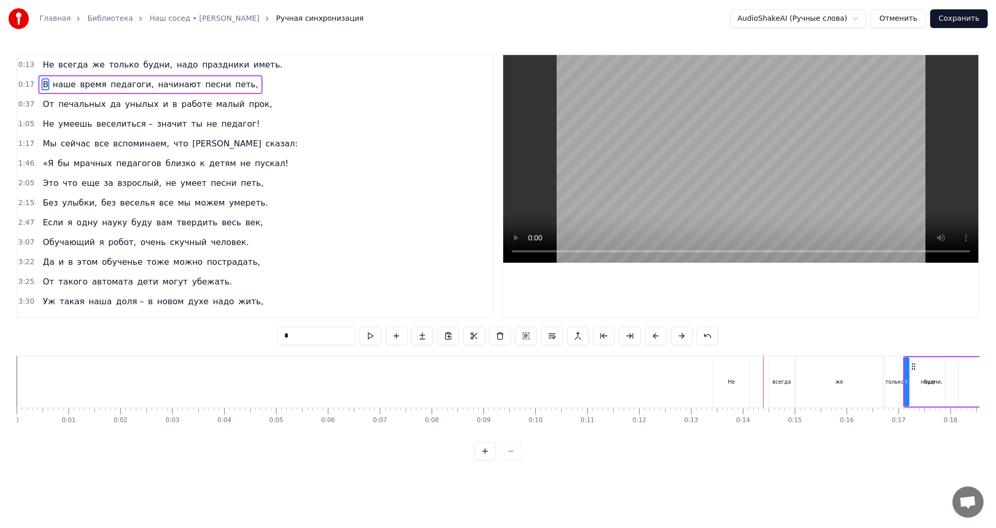
click at [687, 340] on button at bounding box center [682, 335] width 22 height 19
click at [688, 341] on button at bounding box center [682, 335] width 22 height 19
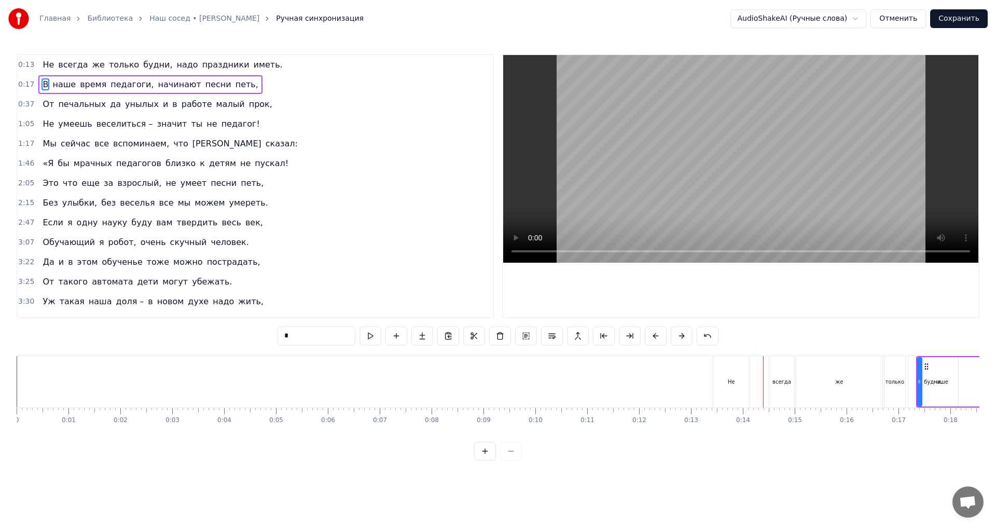
click at [688, 341] on button at bounding box center [682, 335] width 22 height 19
click at [689, 341] on button at bounding box center [682, 335] width 22 height 19
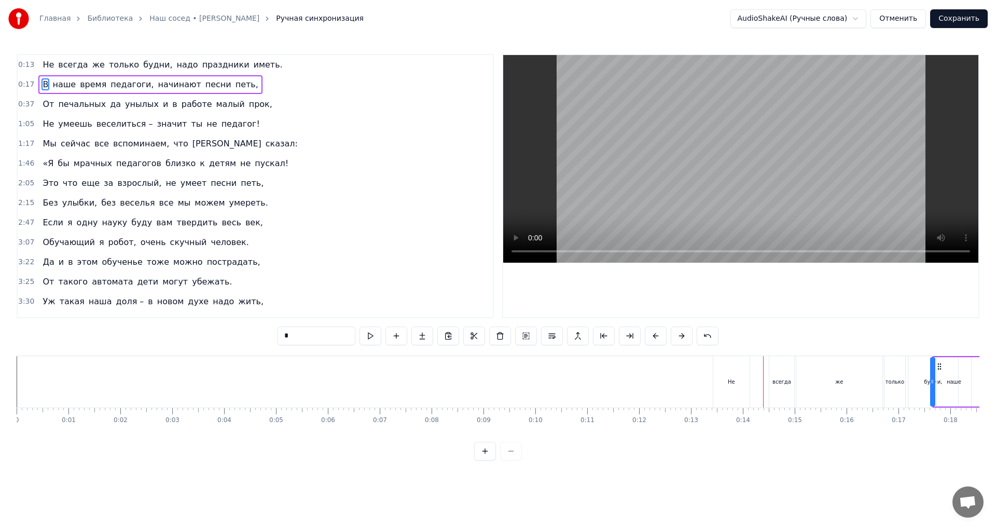
click at [689, 341] on button at bounding box center [682, 335] width 22 height 19
click at [690, 342] on button at bounding box center [682, 335] width 22 height 19
click at [691, 342] on button at bounding box center [682, 335] width 22 height 19
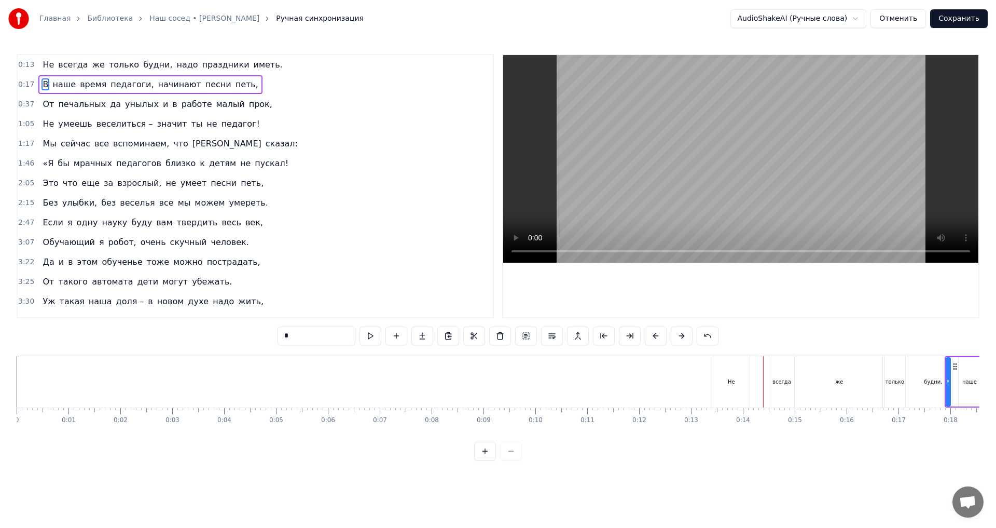
click at [693, 343] on div "*" at bounding box center [498, 335] width 441 height 19
click at [682, 338] on button at bounding box center [682, 335] width 22 height 19
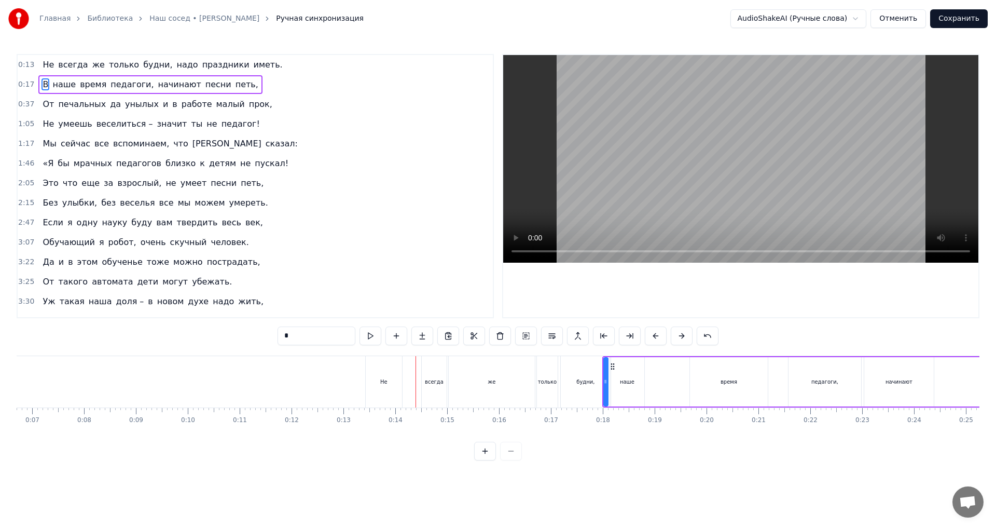
scroll to position [0, 353]
click at [682, 337] on button at bounding box center [682, 335] width 22 height 19
click at [368, 336] on button at bounding box center [370, 335] width 22 height 19
click at [370, 339] on button at bounding box center [370, 335] width 22 height 19
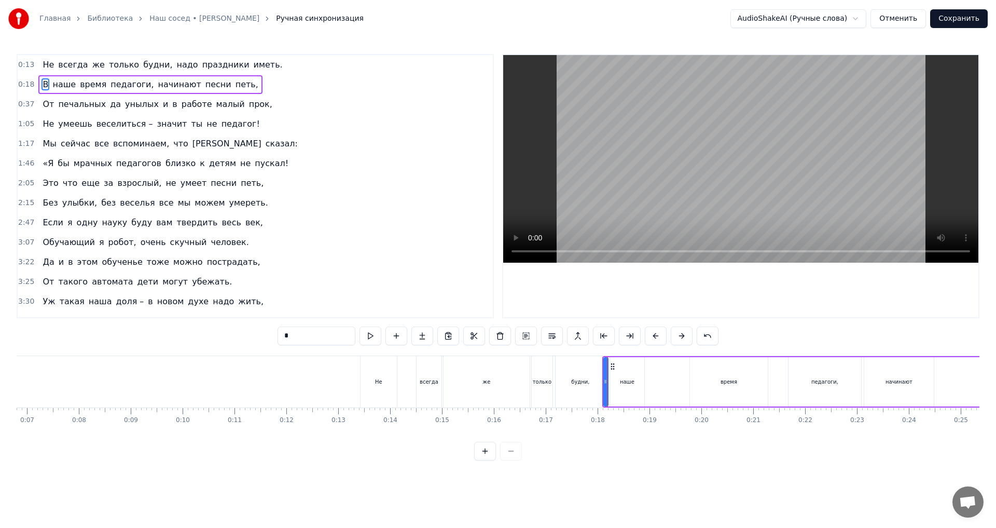
click at [370, 339] on button at bounding box center [370, 335] width 22 height 19
click at [60, 85] on span "наше" at bounding box center [63, 84] width 25 height 12
type input "****"
click at [84, 93] on div "В наше время педагоги, начинают песни петь," at bounding box center [150, 84] width 224 height 19
click at [431, 336] on button at bounding box center [433, 335] width 22 height 19
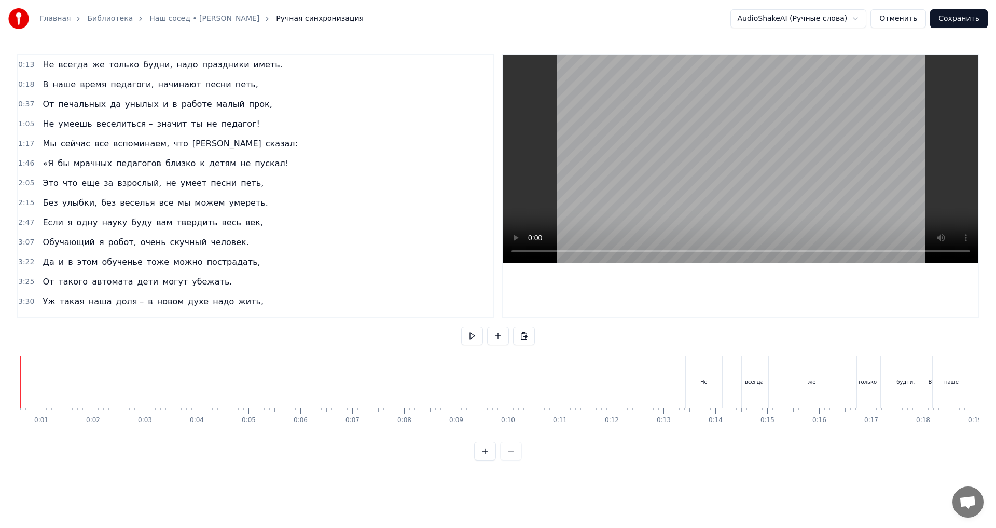
scroll to position [0, 0]
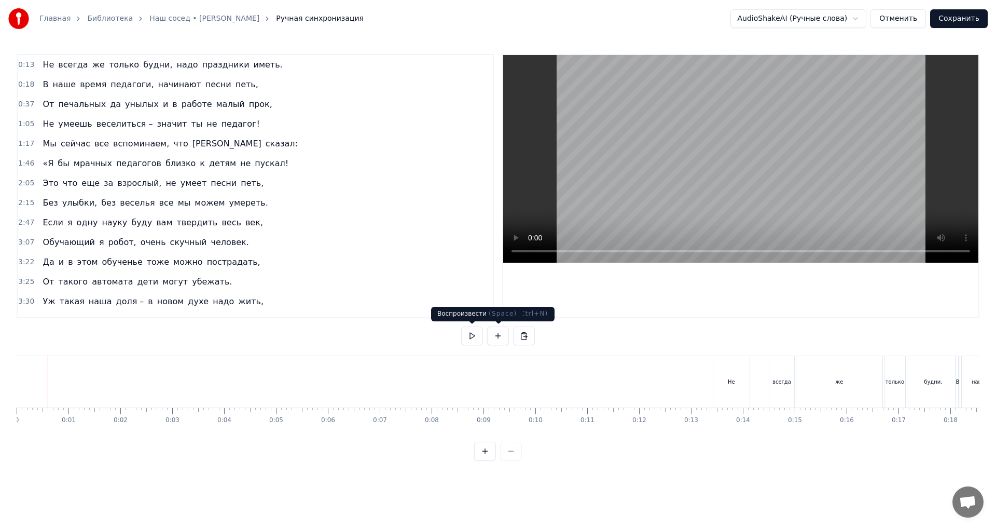
click at [471, 335] on button at bounding box center [472, 335] width 22 height 19
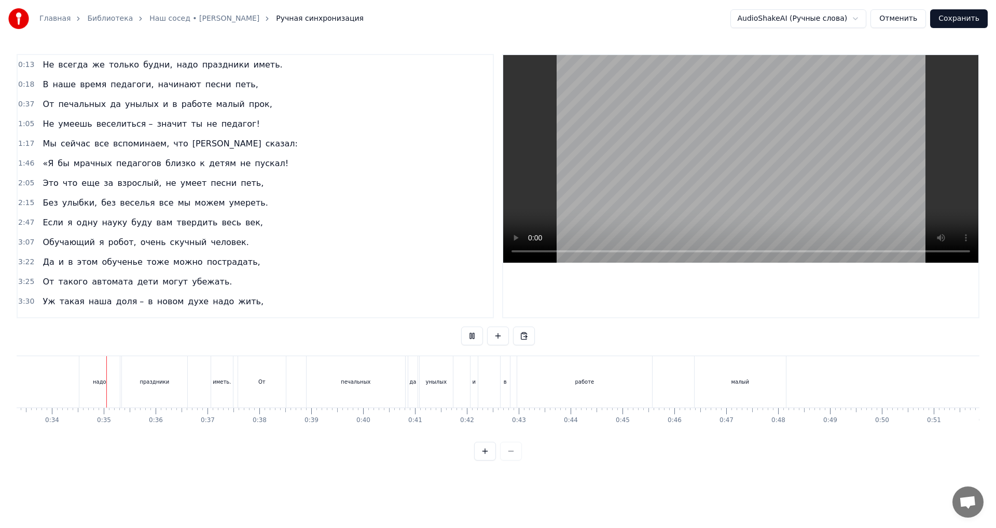
scroll to position [0, 1729]
click at [472, 337] on button at bounding box center [472, 335] width 22 height 19
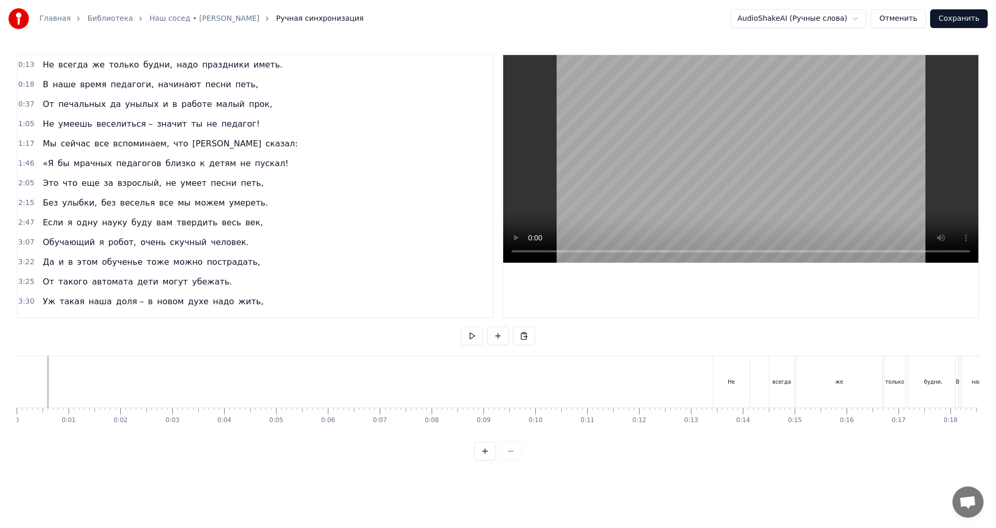
click at [79, 74] on div "Не всегда же только будни, надо праздники иметь." at bounding box center [162, 65] width 248 height 19
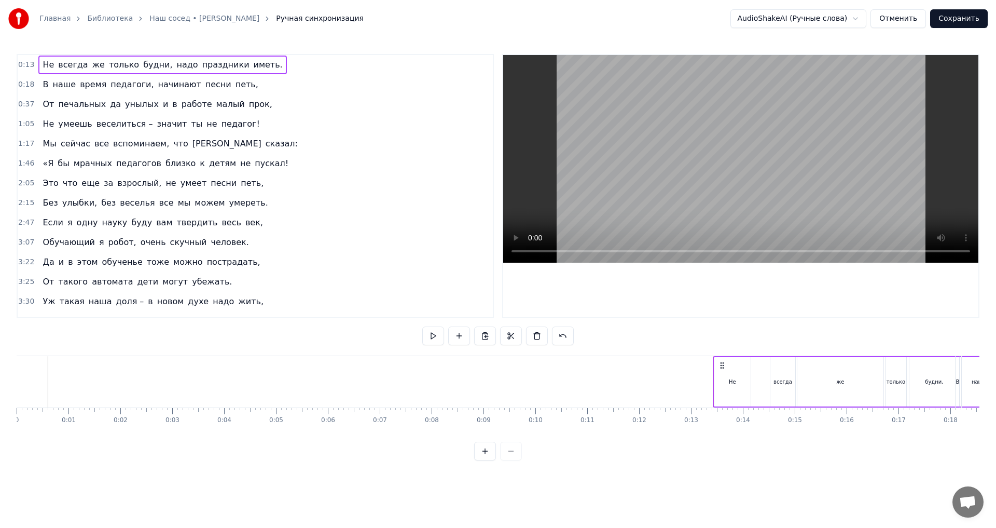
click at [46, 63] on span "Не" at bounding box center [47, 65] width 13 height 12
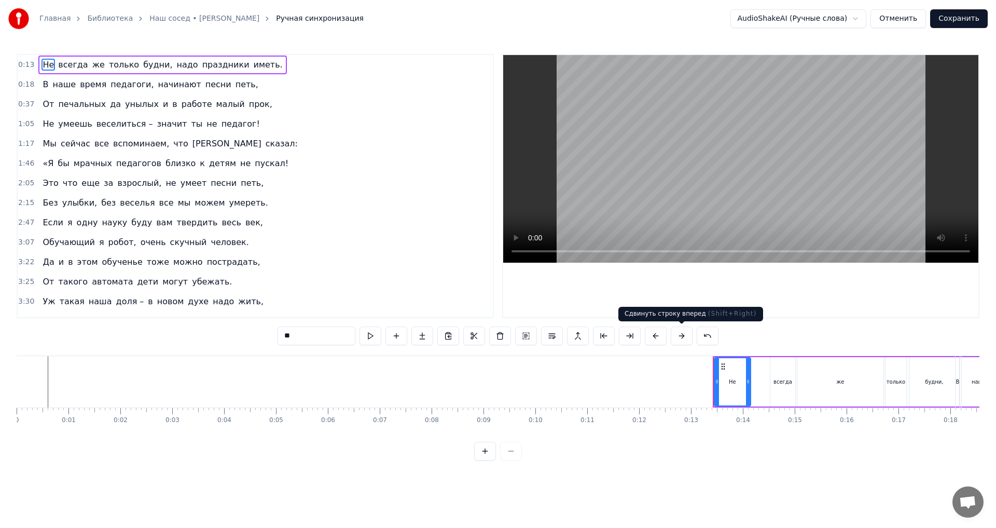
click at [680, 336] on button at bounding box center [682, 335] width 22 height 19
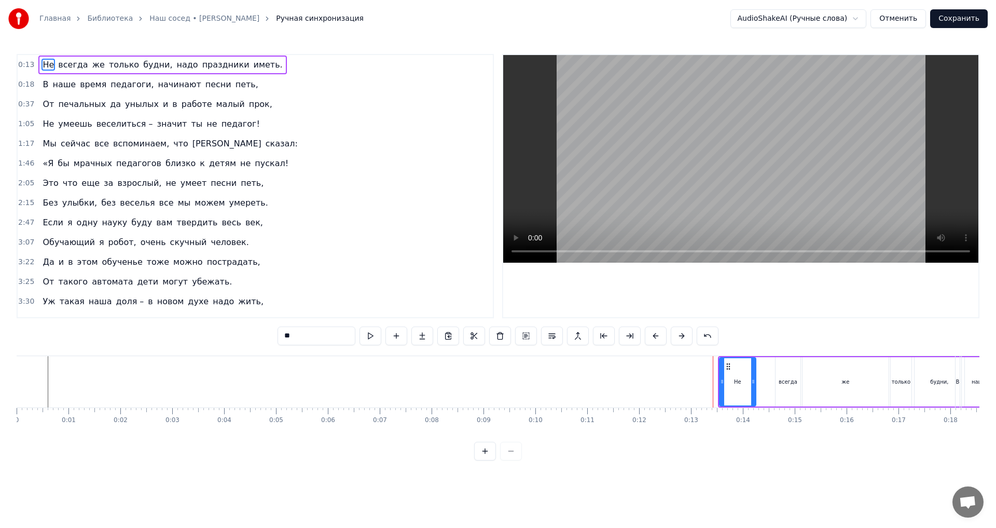
click at [680, 336] on button at bounding box center [682, 335] width 22 height 19
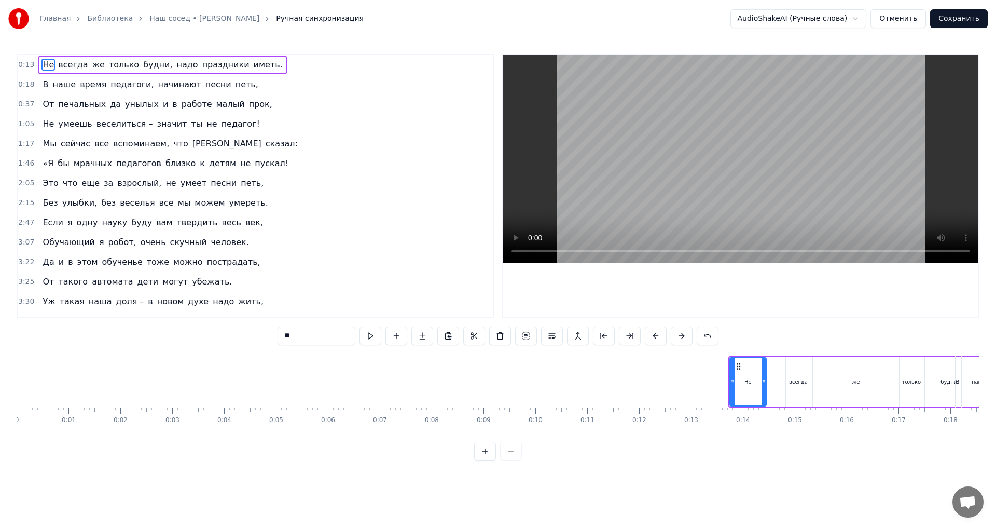
click at [680, 336] on button at bounding box center [682, 335] width 22 height 19
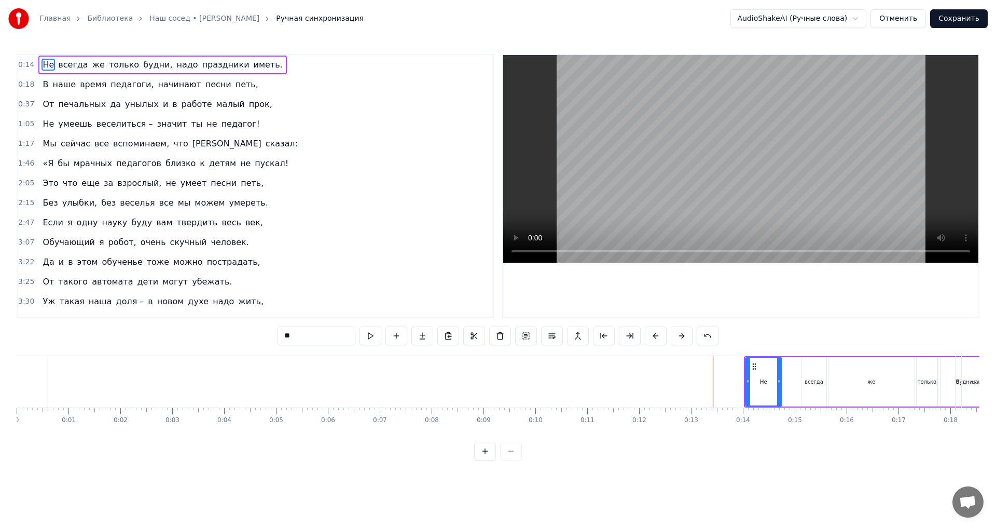
click at [680, 336] on button at bounding box center [682, 335] width 22 height 19
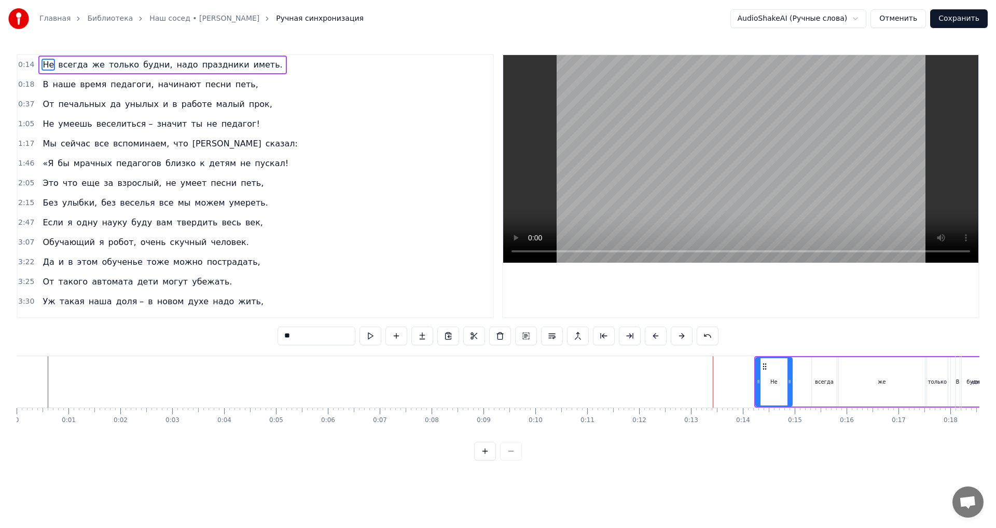
click at [680, 336] on button at bounding box center [682, 335] width 22 height 19
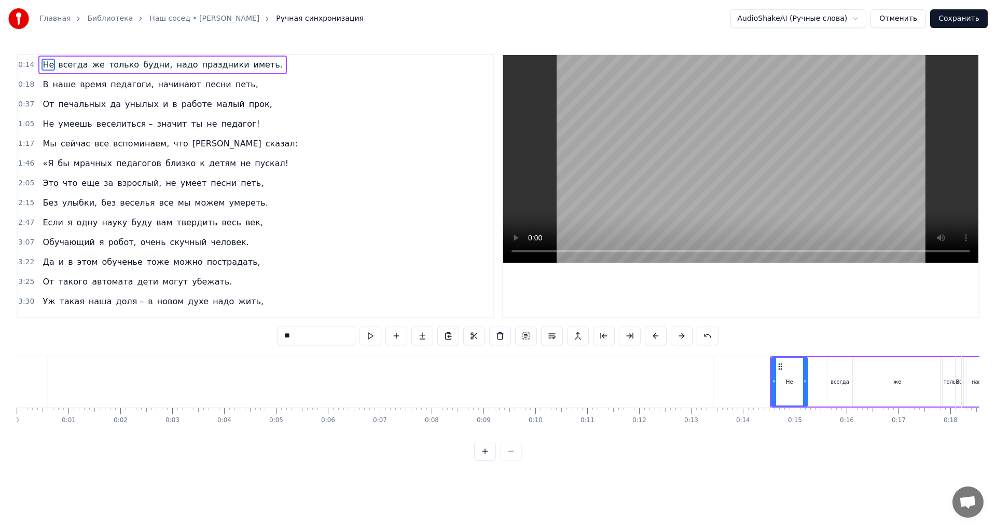
click at [680, 336] on button at bounding box center [682, 335] width 22 height 19
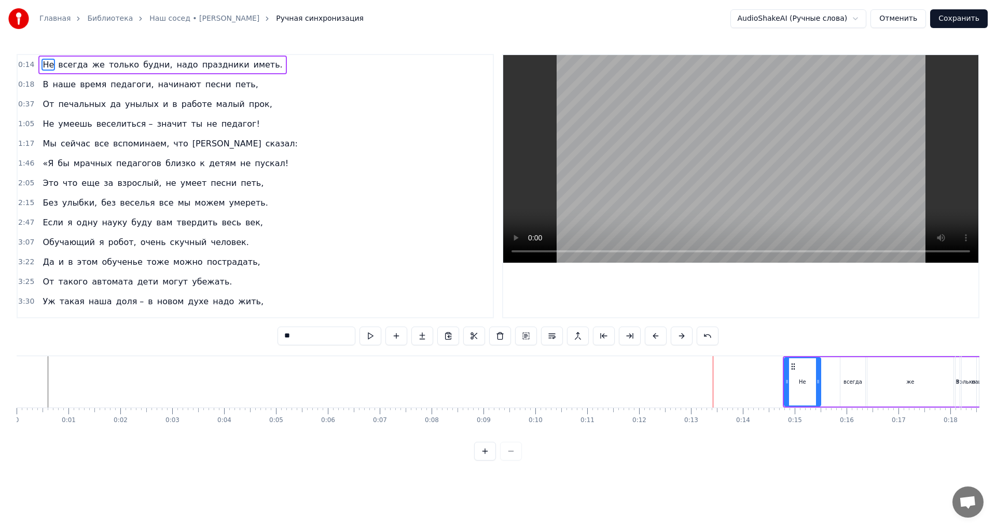
click at [680, 336] on button at bounding box center [682, 335] width 22 height 19
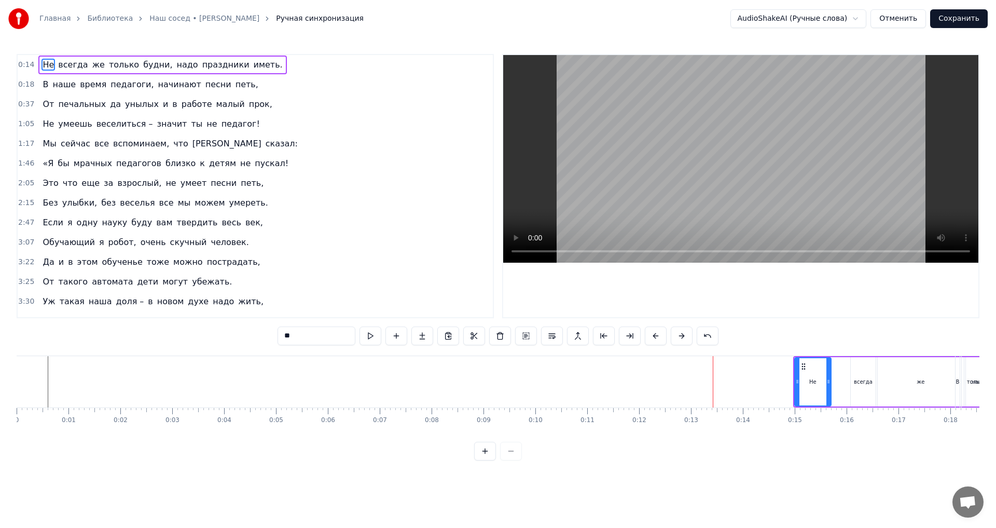
click at [680, 336] on button at bounding box center [682, 335] width 22 height 19
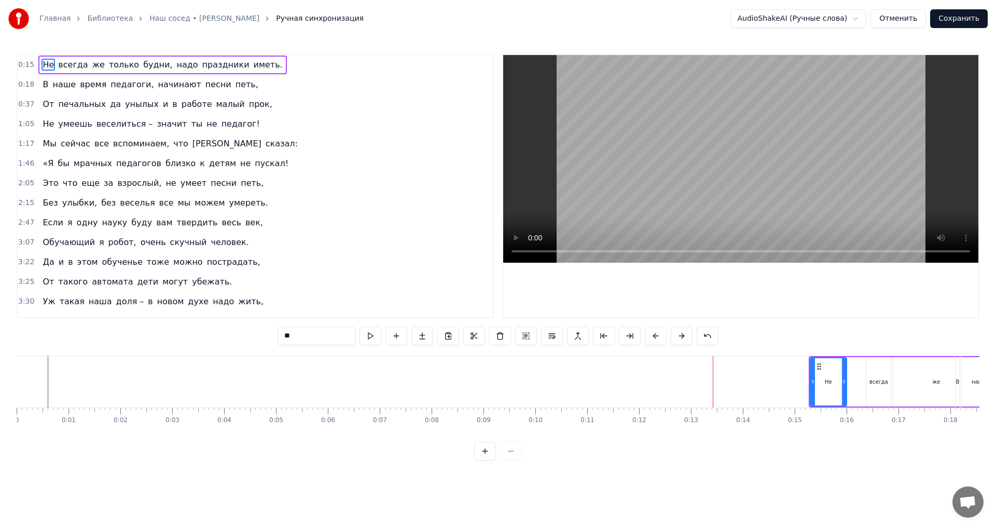
click at [680, 336] on button at bounding box center [682, 335] width 22 height 19
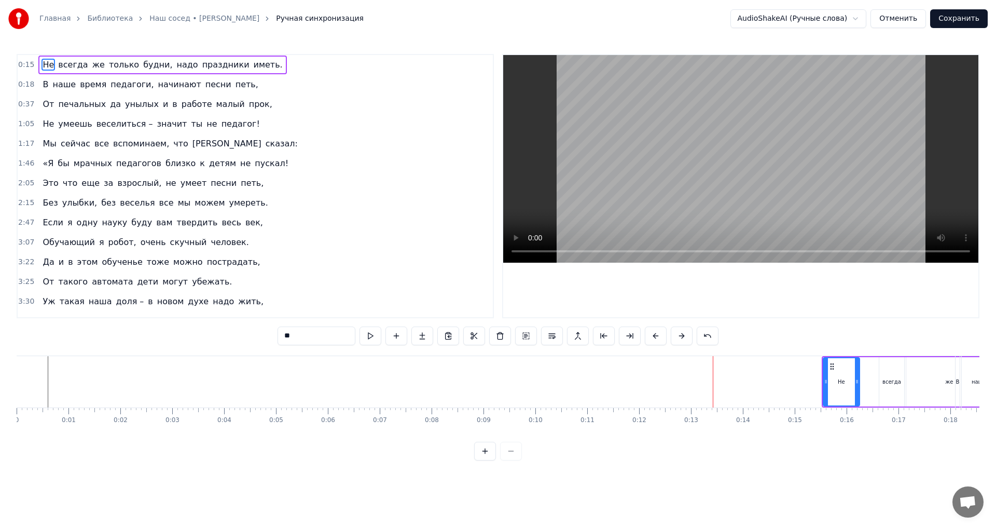
click at [680, 336] on button at bounding box center [682, 335] width 22 height 19
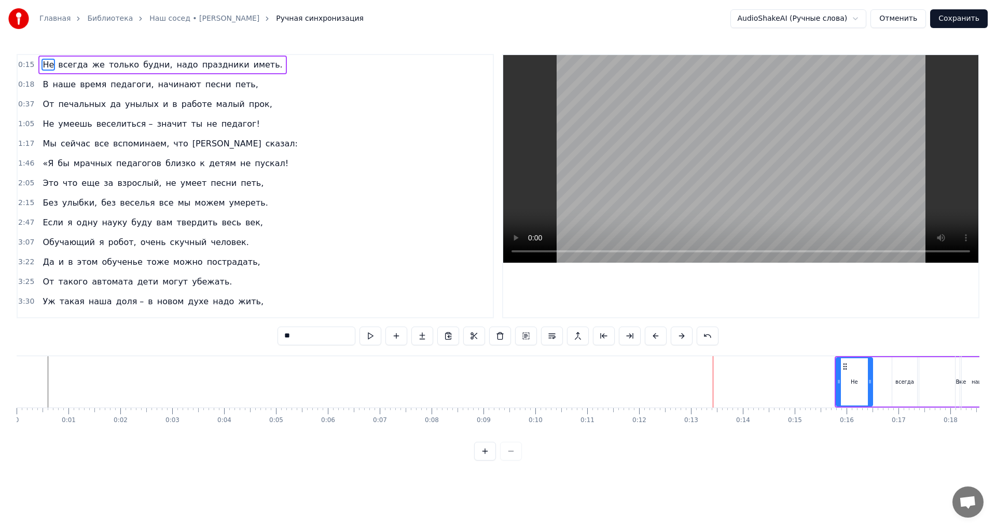
click at [680, 336] on button at bounding box center [682, 335] width 22 height 19
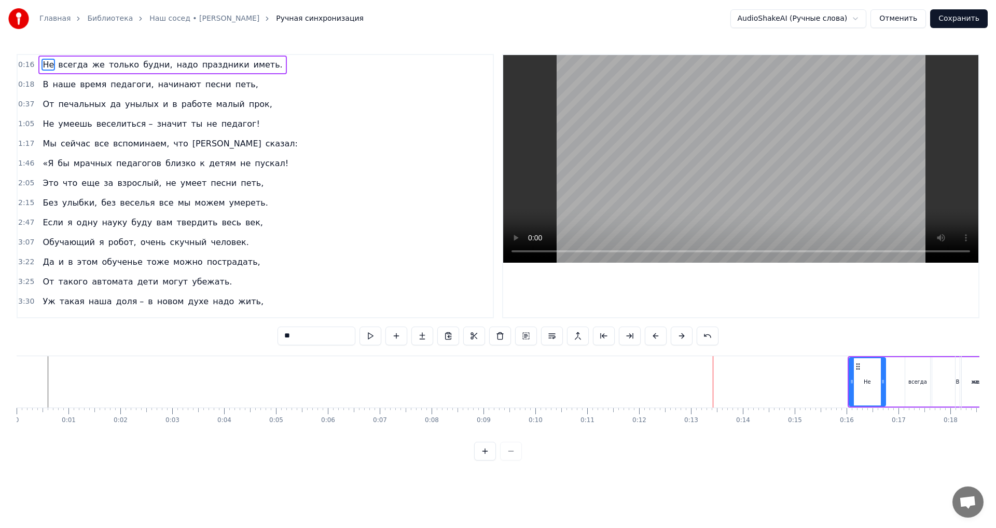
click at [680, 336] on button at bounding box center [682, 335] width 22 height 19
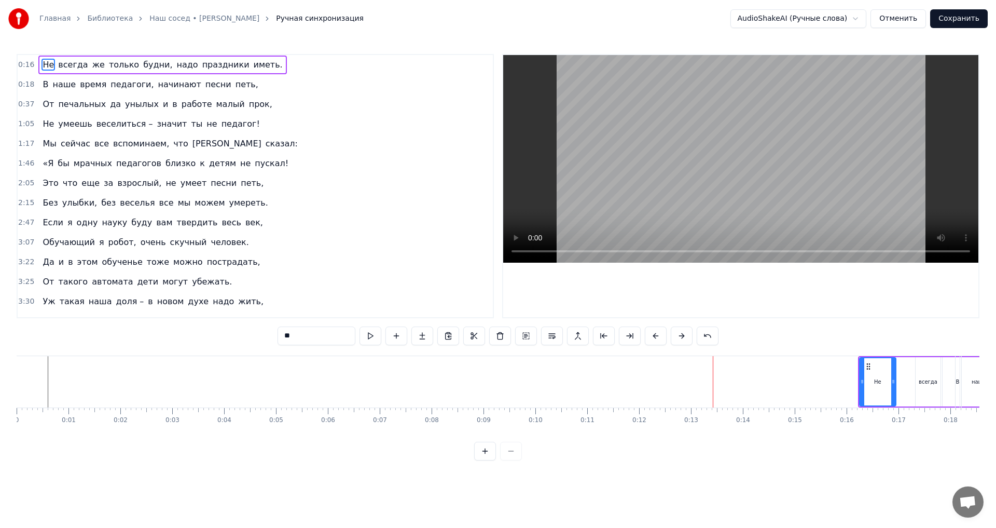
click at [680, 336] on button at bounding box center [682, 335] width 22 height 19
click at [681, 336] on button at bounding box center [682, 335] width 22 height 19
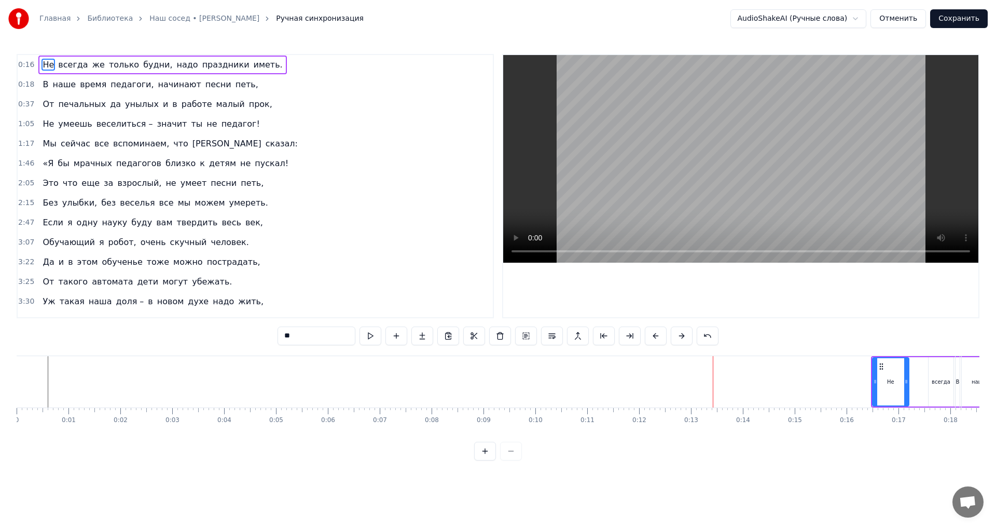
click at [681, 336] on button at bounding box center [682, 335] width 22 height 19
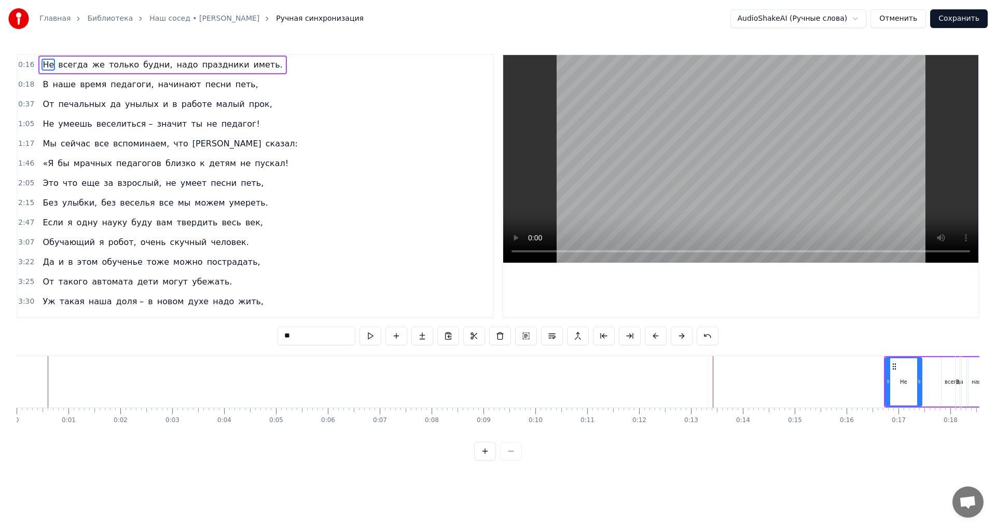
click at [681, 336] on button at bounding box center [682, 335] width 22 height 19
click at [682, 336] on button at bounding box center [682, 335] width 22 height 19
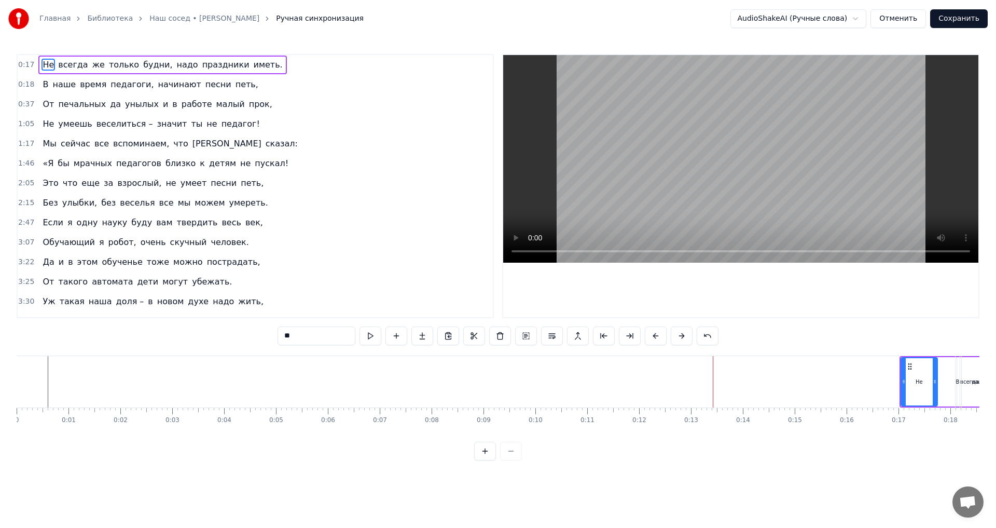
click at [682, 336] on button at bounding box center [682, 335] width 22 height 19
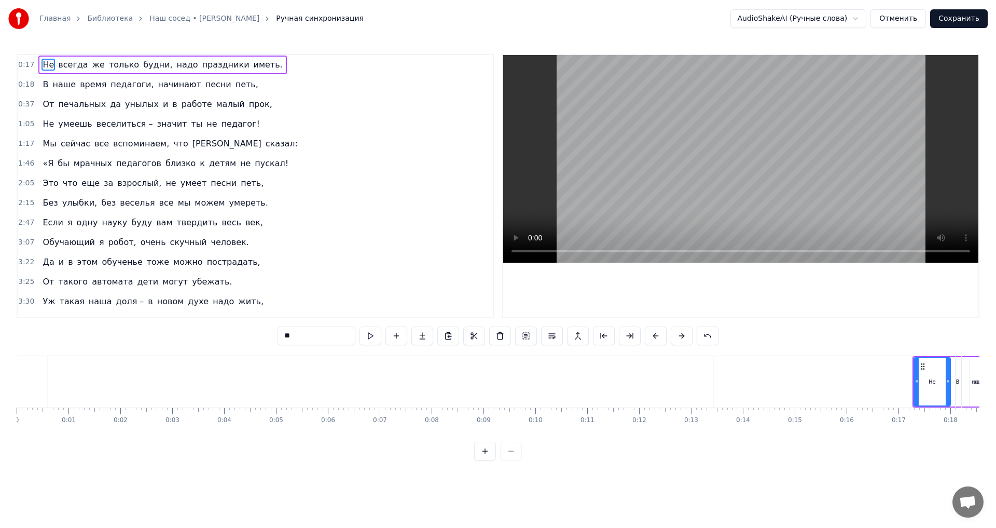
click at [682, 336] on button at bounding box center [682, 335] width 22 height 19
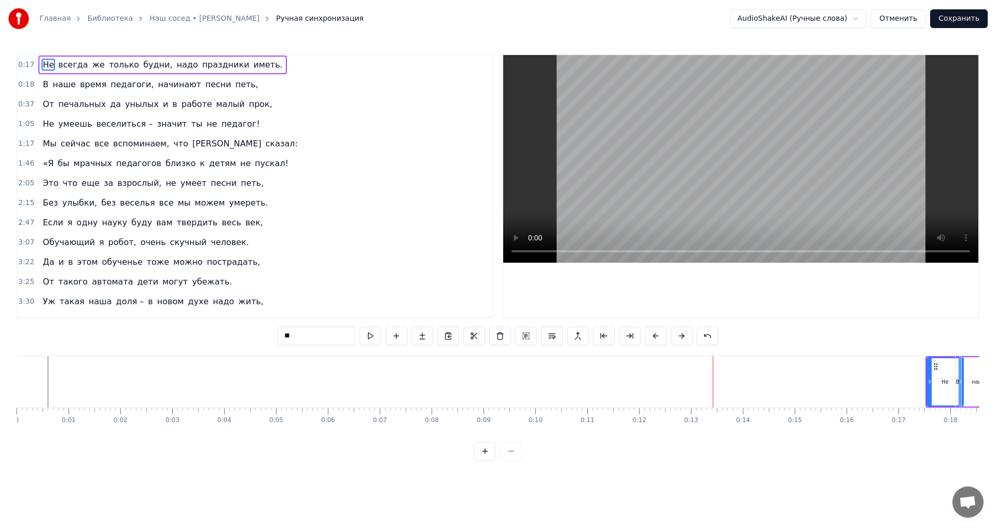
click at [682, 336] on button at bounding box center [682, 335] width 22 height 19
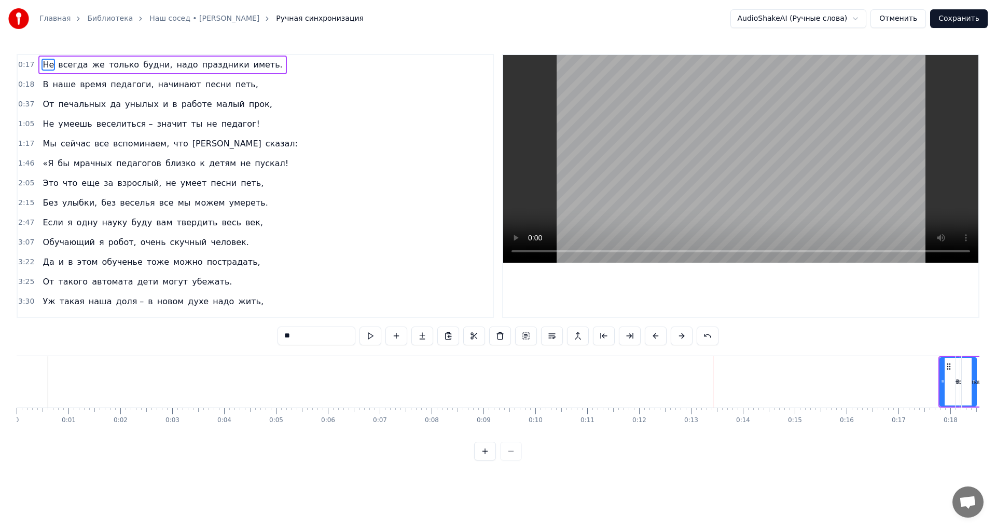
click at [682, 336] on button at bounding box center [682, 335] width 22 height 19
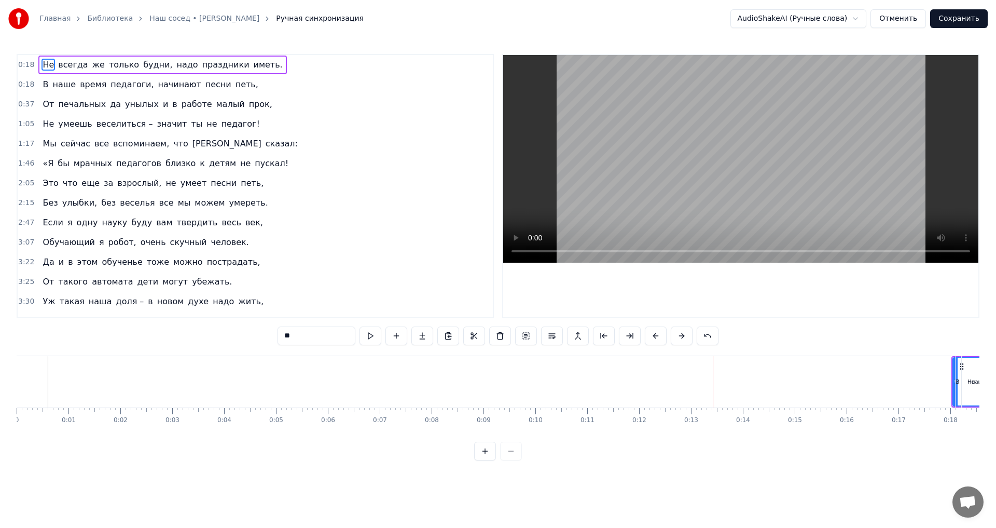
click at [682, 336] on button at bounding box center [682, 335] width 22 height 19
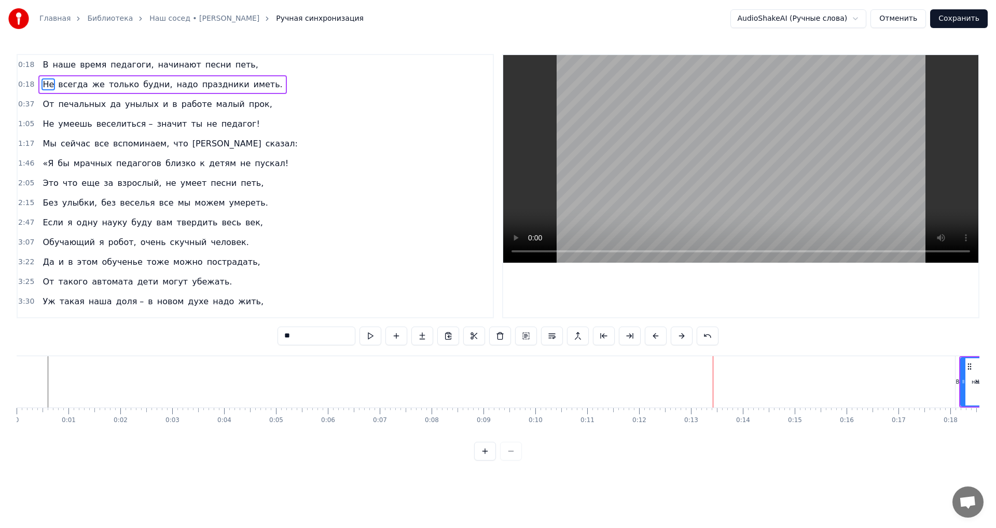
click at [682, 336] on button at bounding box center [682, 335] width 22 height 19
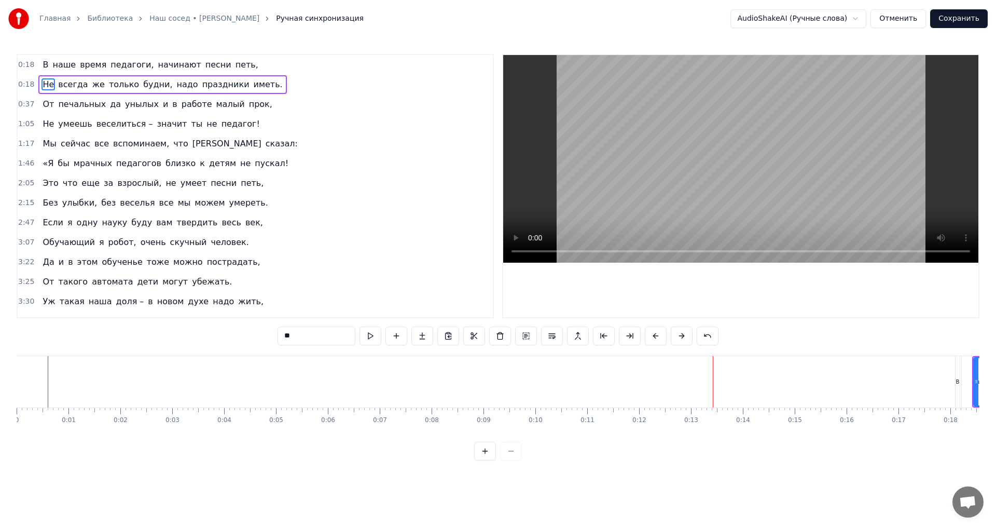
click at [682, 336] on button at bounding box center [682, 335] width 22 height 19
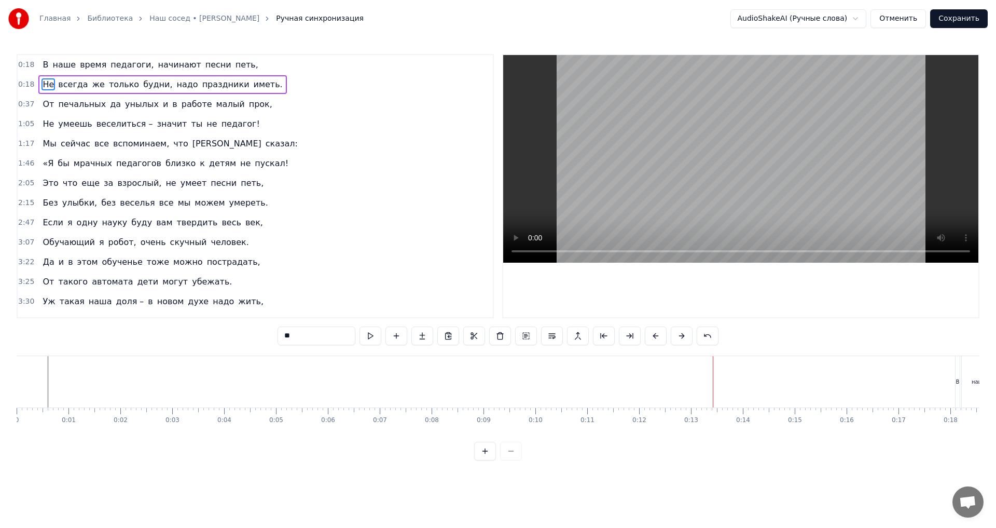
click at [682, 336] on button at bounding box center [682, 335] width 22 height 19
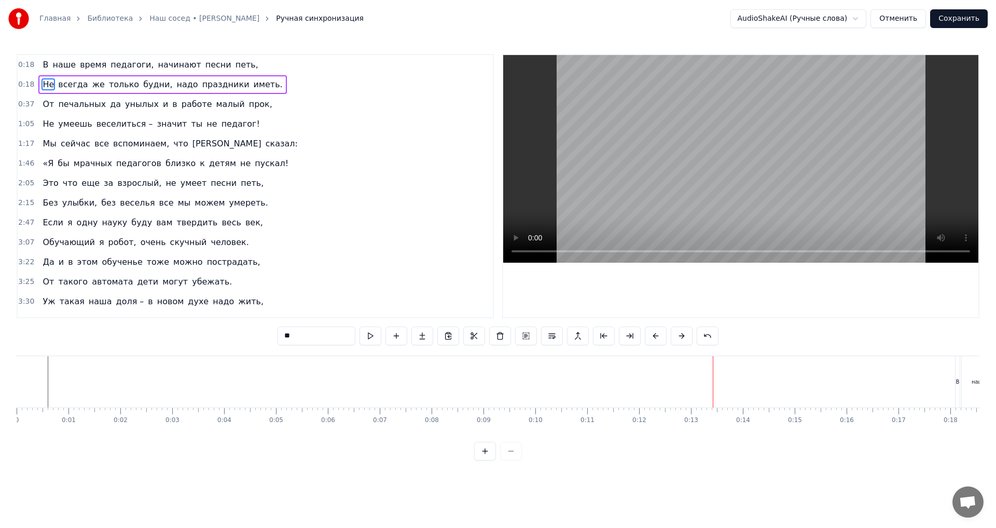
click at [682, 336] on button at bounding box center [682, 335] width 22 height 19
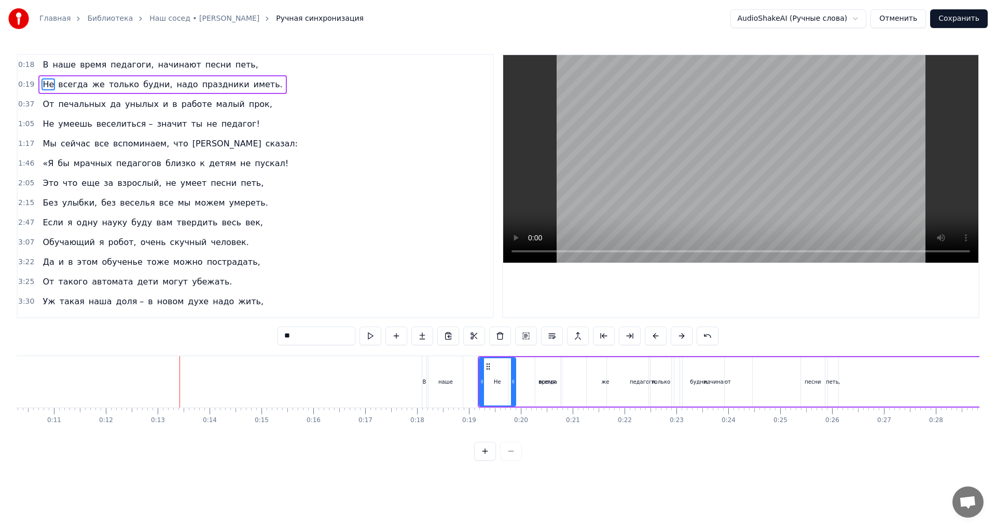
scroll to position [0, 539]
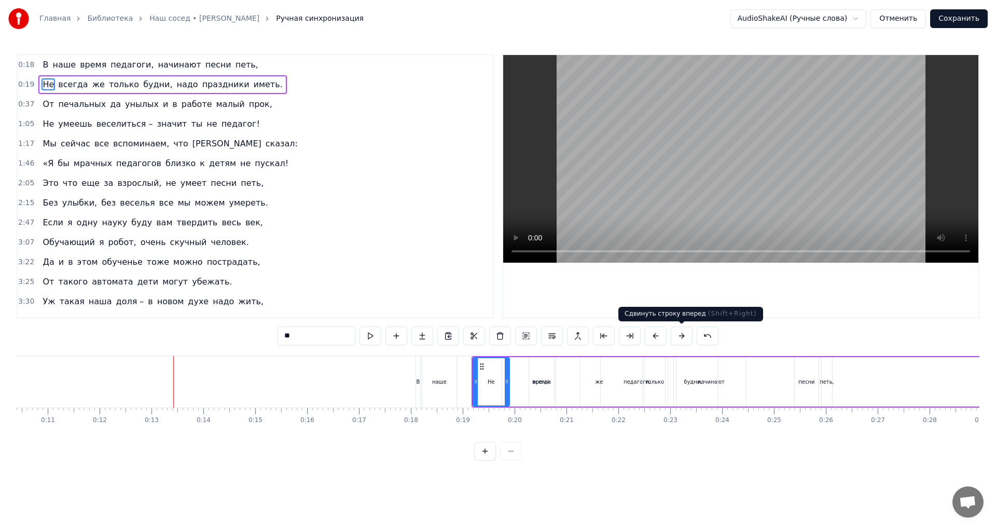
click at [683, 335] on button at bounding box center [682, 335] width 22 height 19
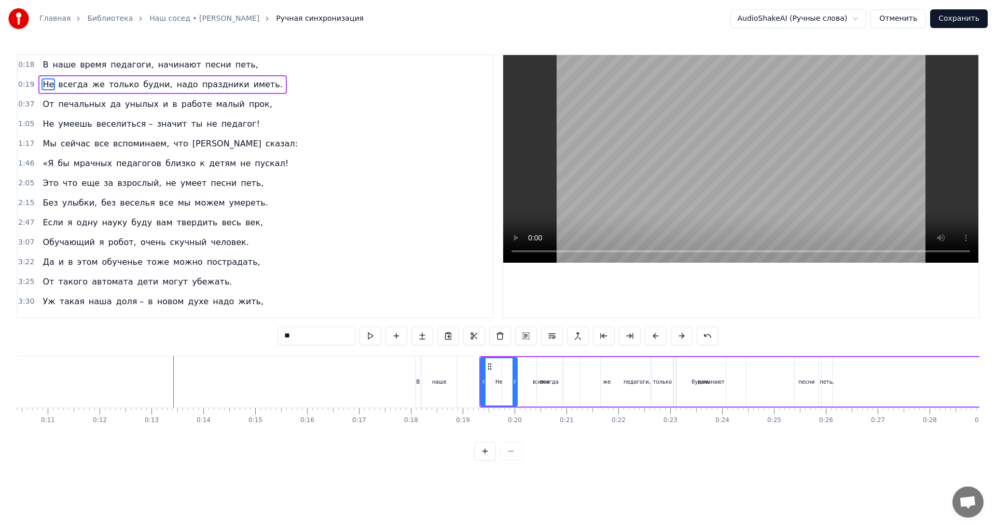
click at [683, 335] on button at bounding box center [682, 335] width 22 height 19
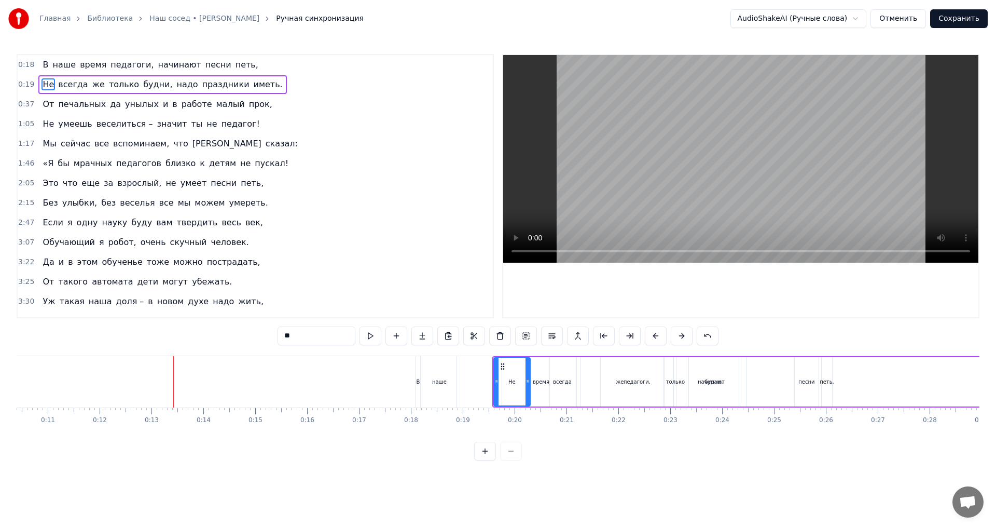
click at [683, 335] on button at bounding box center [682, 335] width 22 height 19
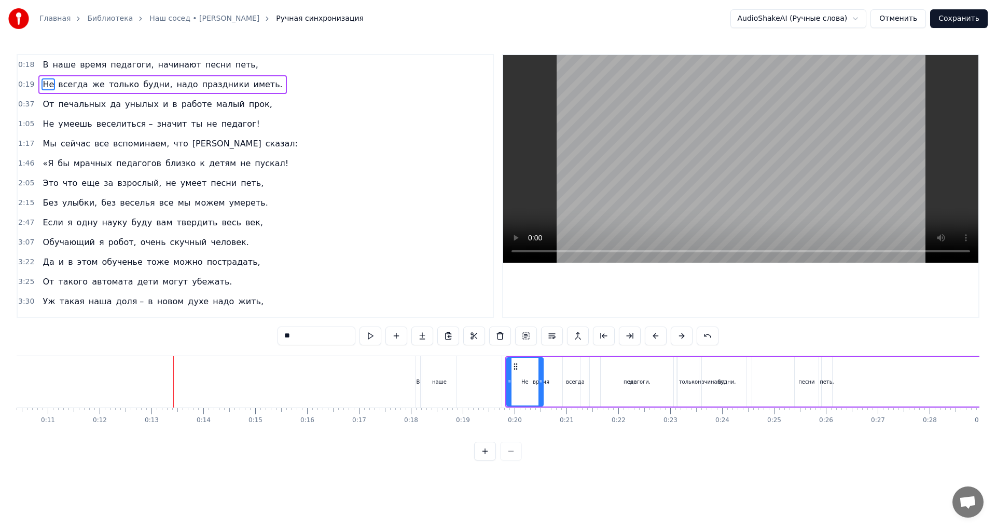
click at [683, 335] on button at bounding box center [682, 335] width 22 height 19
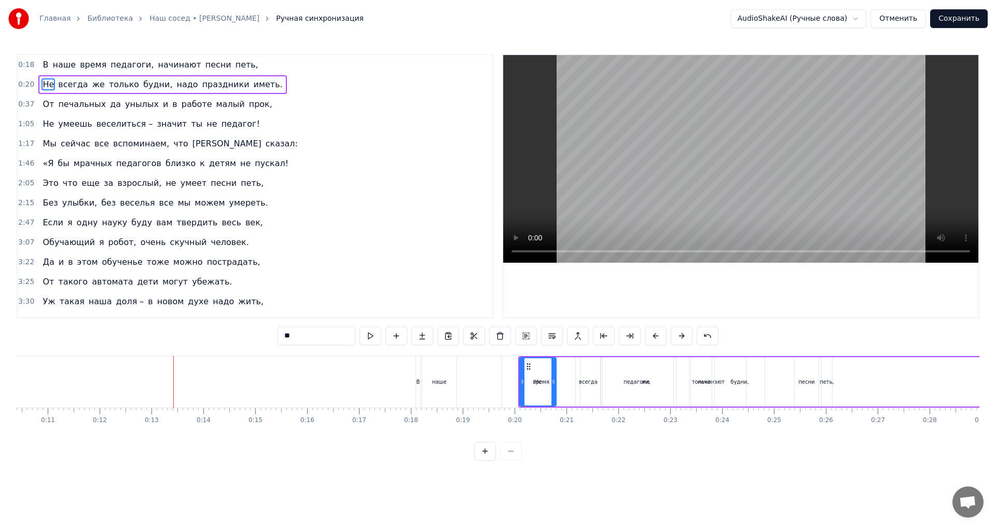
click at [683, 335] on button at bounding box center [682, 335] width 22 height 19
click at [684, 335] on button at bounding box center [682, 335] width 22 height 19
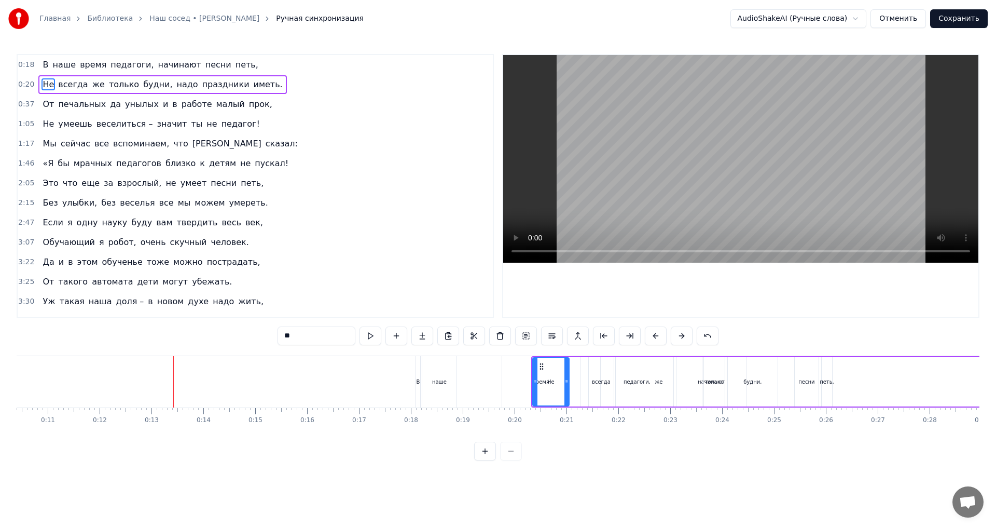
click at [684, 335] on button at bounding box center [682, 335] width 22 height 19
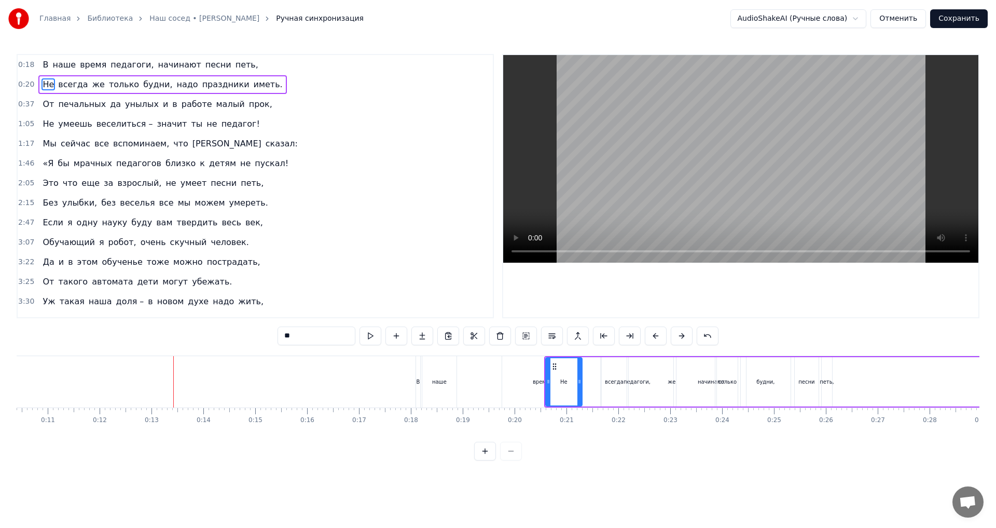
click at [684, 335] on button at bounding box center [682, 335] width 22 height 19
click at [685, 335] on button at bounding box center [682, 335] width 22 height 19
click at [685, 336] on button at bounding box center [682, 335] width 22 height 19
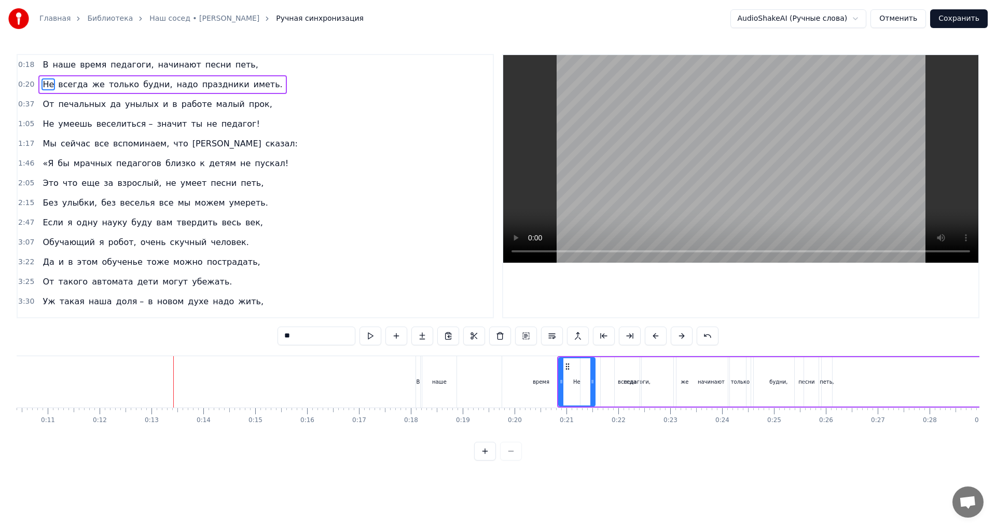
click at [685, 336] on button at bounding box center [682, 335] width 22 height 19
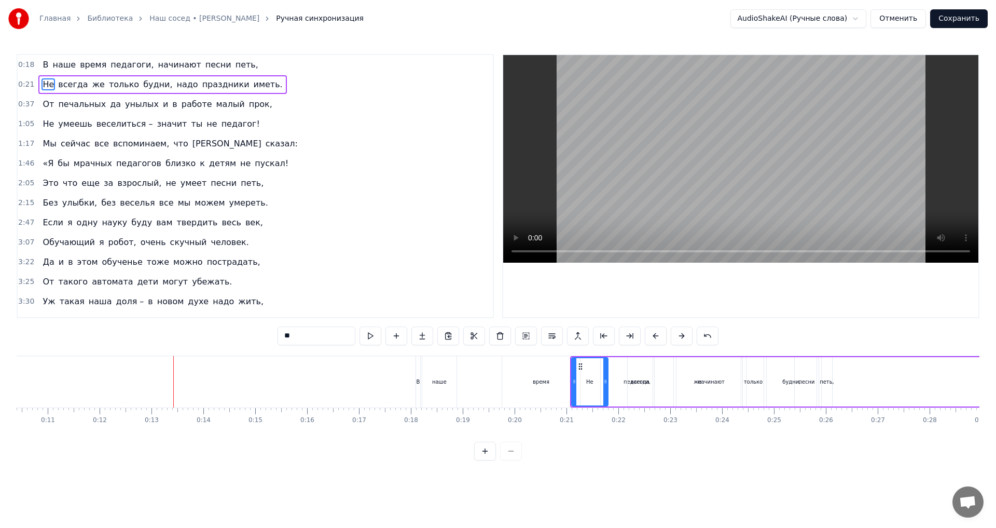
click at [685, 336] on button at bounding box center [682, 335] width 22 height 19
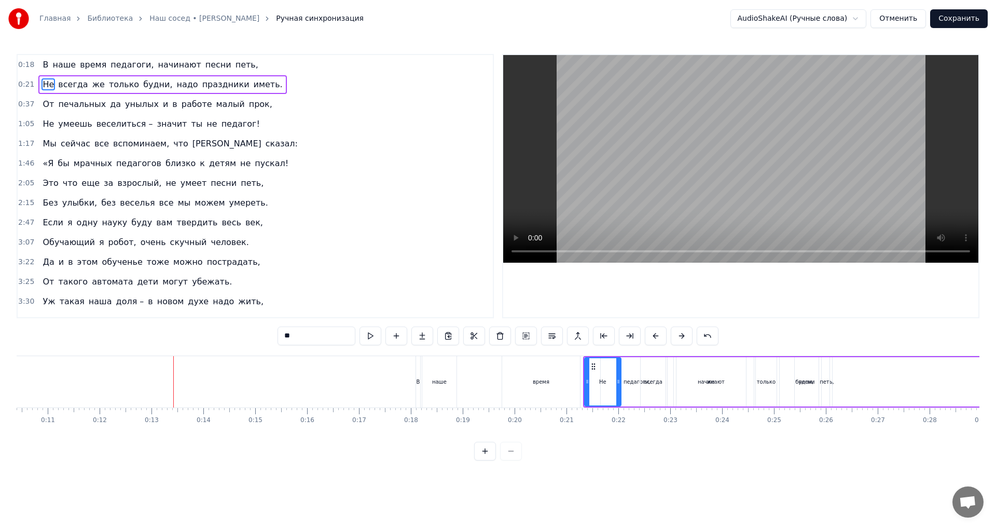
click at [685, 336] on button at bounding box center [682, 335] width 22 height 19
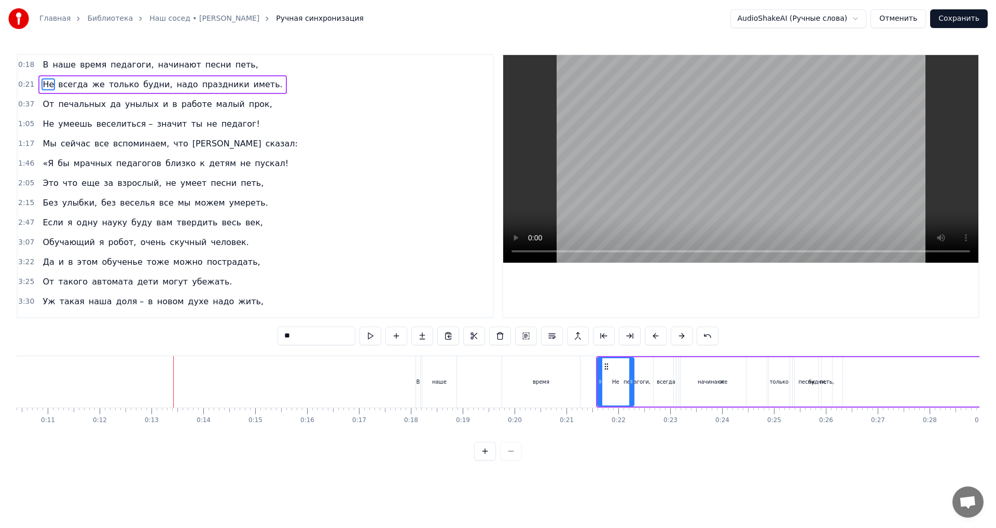
click at [685, 336] on button at bounding box center [682, 335] width 22 height 19
click at [686, 336] on button at bounding box center [682, 335] width 22 height 19
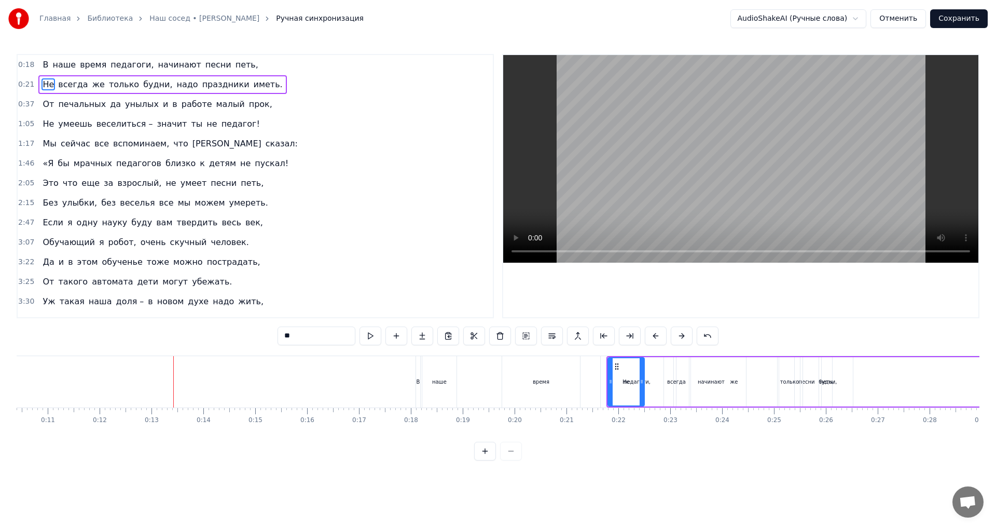
click at [686, 336] on button at bounding box center [682, 335] width 22 height 19
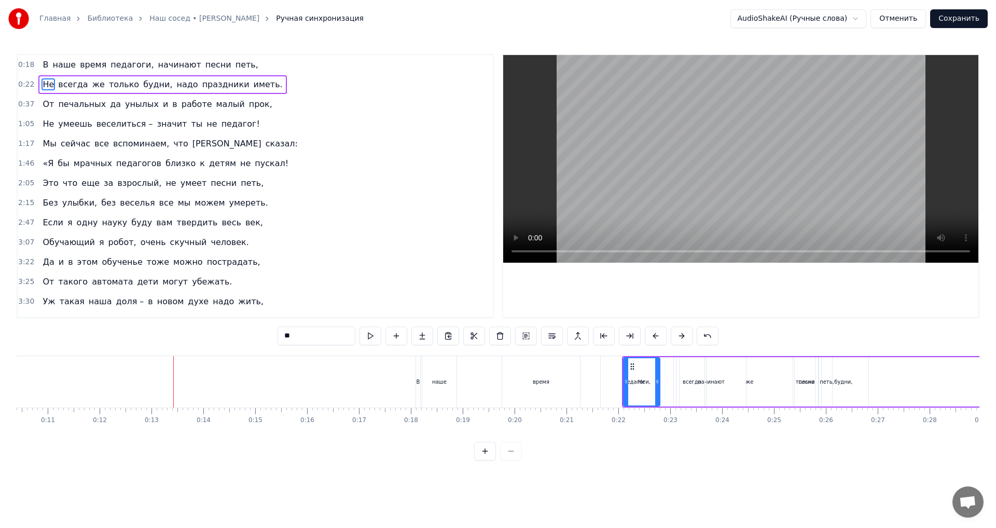
click at [686, 336] on button at bounding box center [682, 335] width 22 height 19
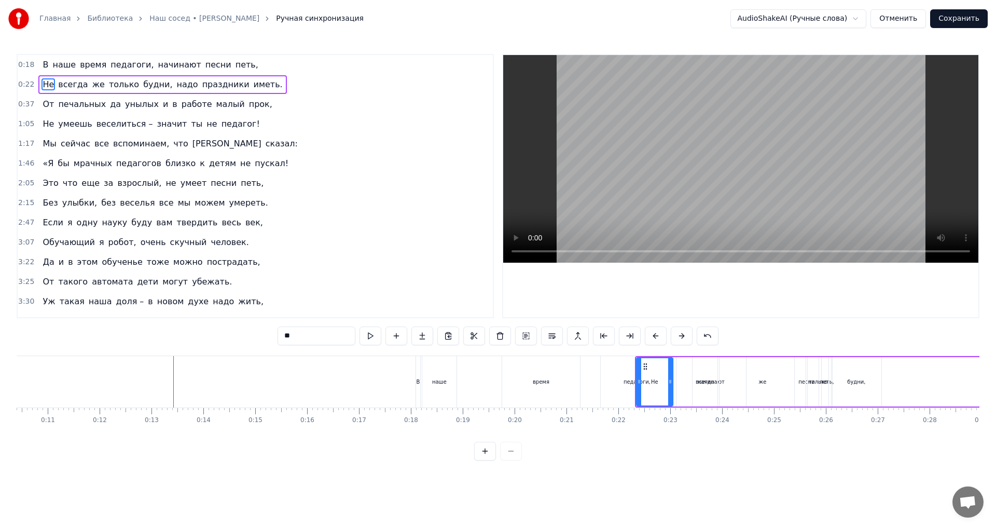
click at [686, 336] on button at bounding box center [682, 335] width 22 height 19
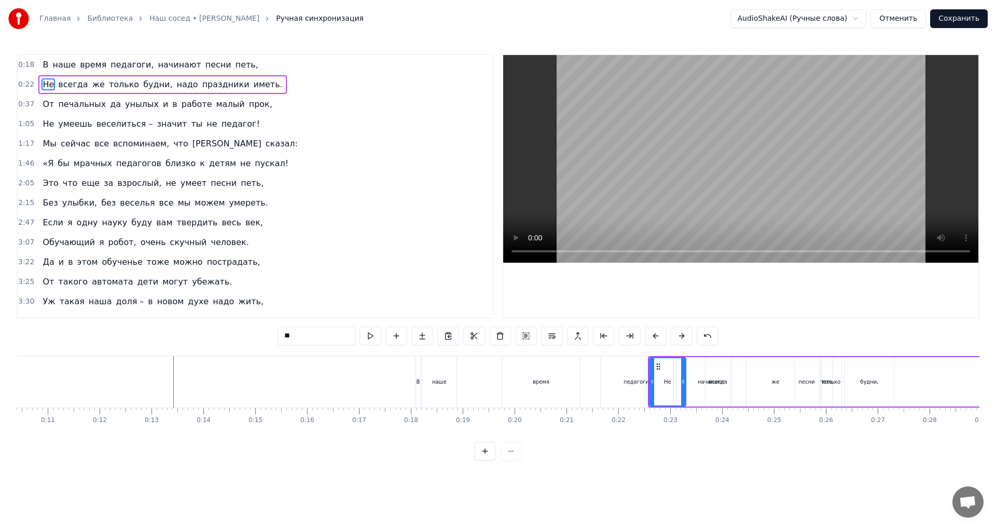
click at [686, 336] on button at bounding box center [682, 335] width 22 height 19
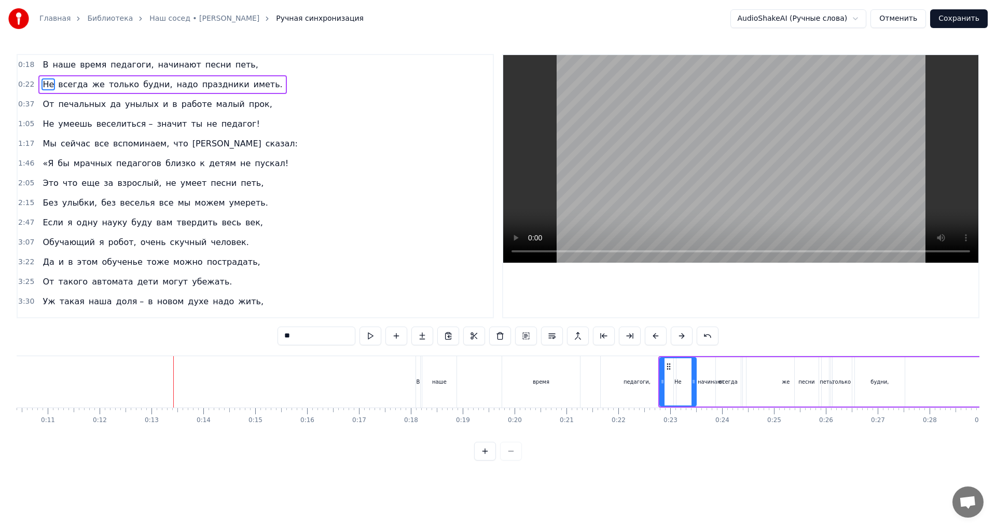
click at [686, 336] on button at bounding box center [682, 335] width 22 height 19
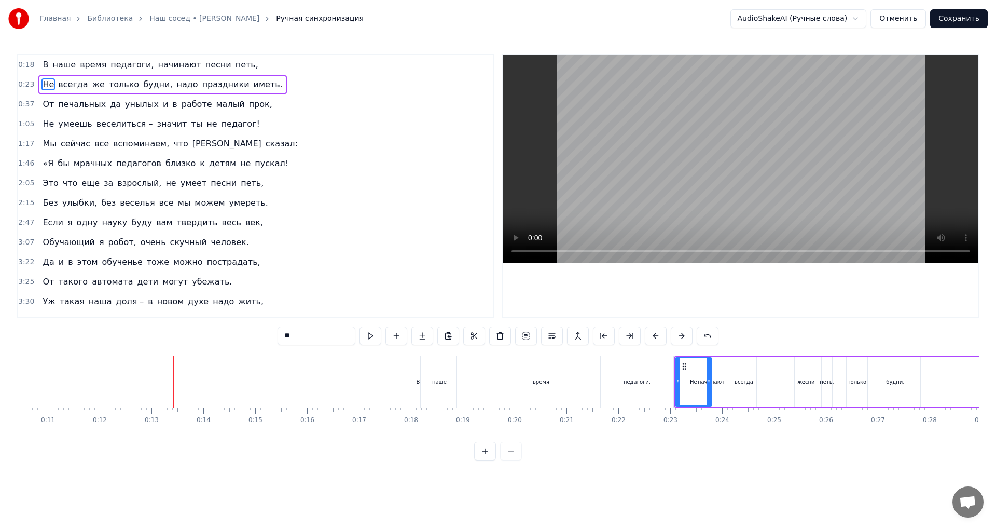
click at [686, 336] on button at bounding box center [682, 335] width 22 height 19
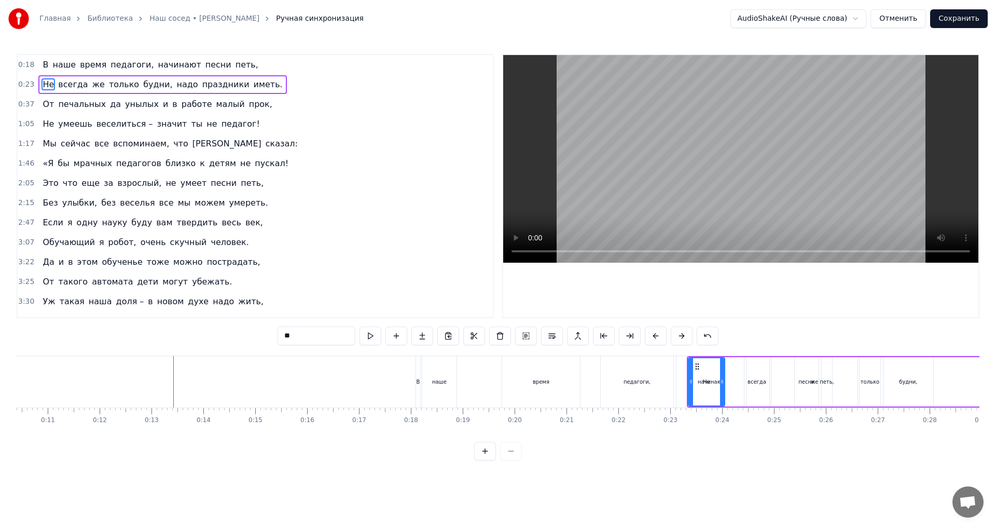
click at [686, 336] on button at bounding box center [682, 335] width 22 height 19
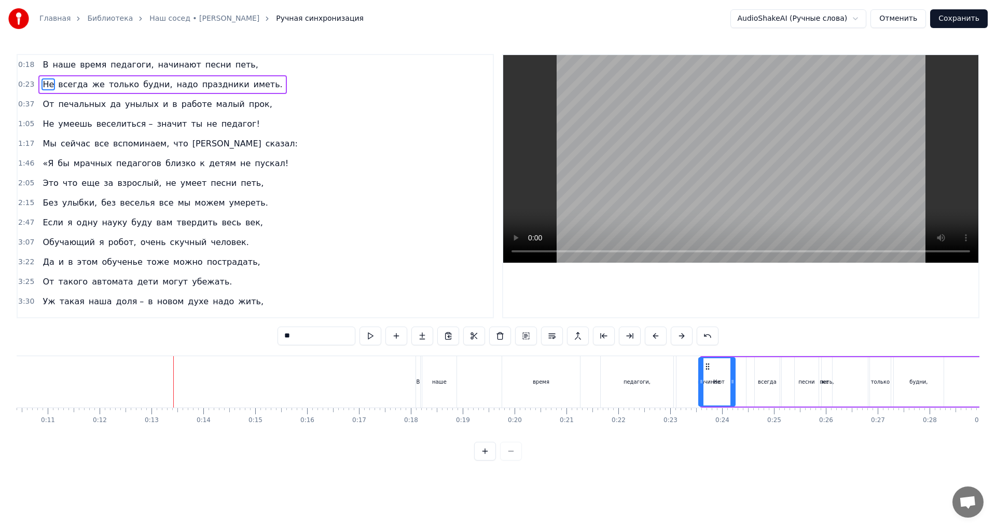
click at [686, 336] on button at bounding box center [682, 335] width 22 height 19
click at [687, 336] on button at bounding box center [682, 335] width 22 height 19
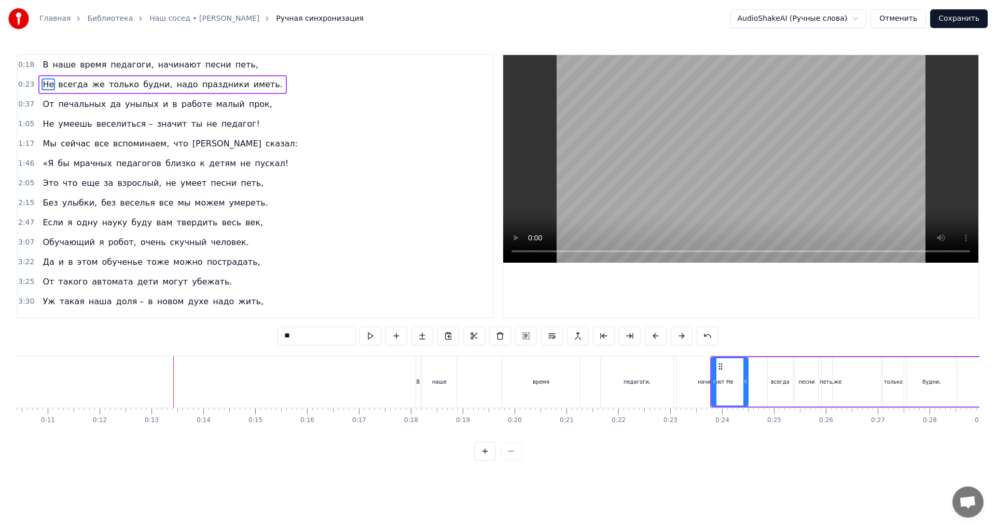
click at [687, 336] on button at bounding box center [682, 335] width 22 height 19
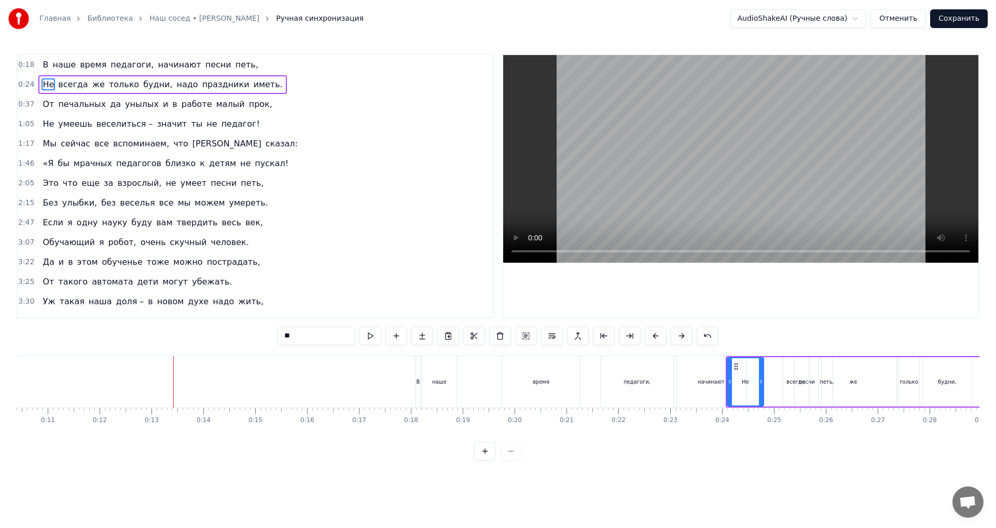
click at [687, 336] on button at bounding box center [682, 335] width 22 height 19
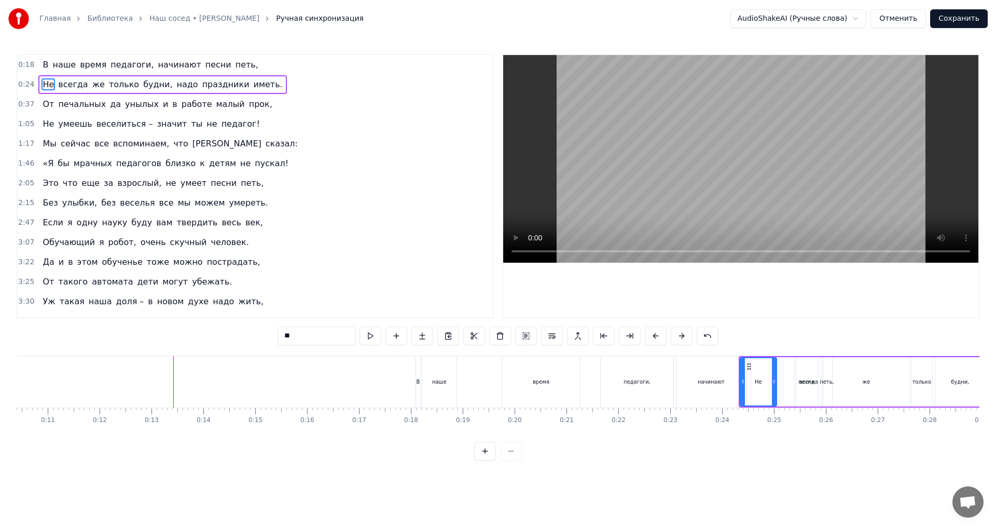
click at [687, 336] on button at bounding box center [682, 335] width 22 height 19
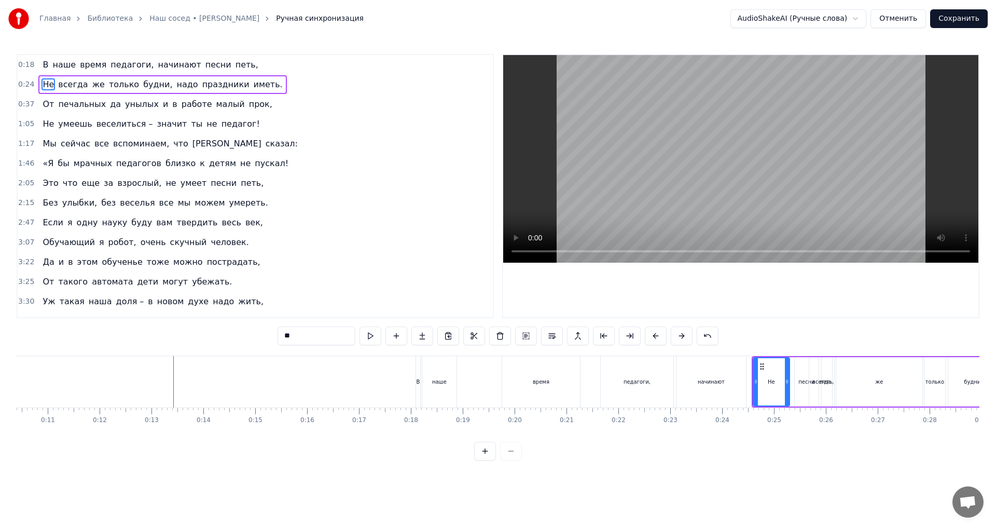
click at [687, 336] on button at bounding box center [682, 335] width 22 height 19
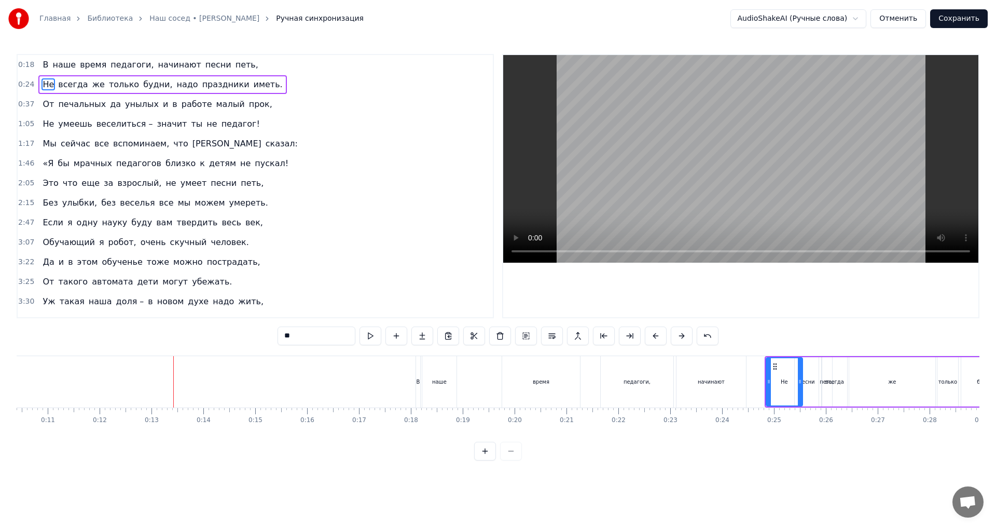
click at [687, 336] on button at bounding box center [682, 335] width 22 height 19
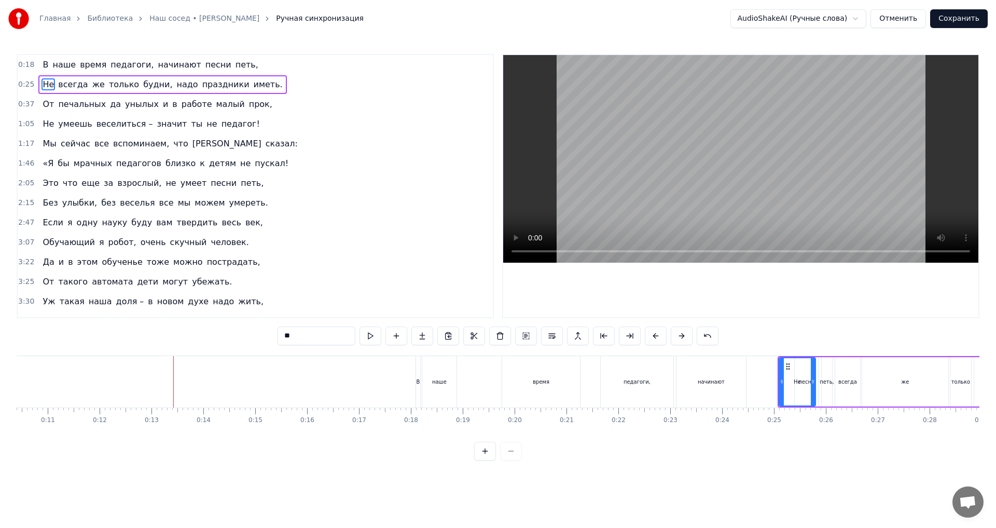
click at [687, 336] on button at bounding box center [682, 335] width 22 height 19
click at [688, 336] on button at bounding box center [682, 335] width 22 height 19
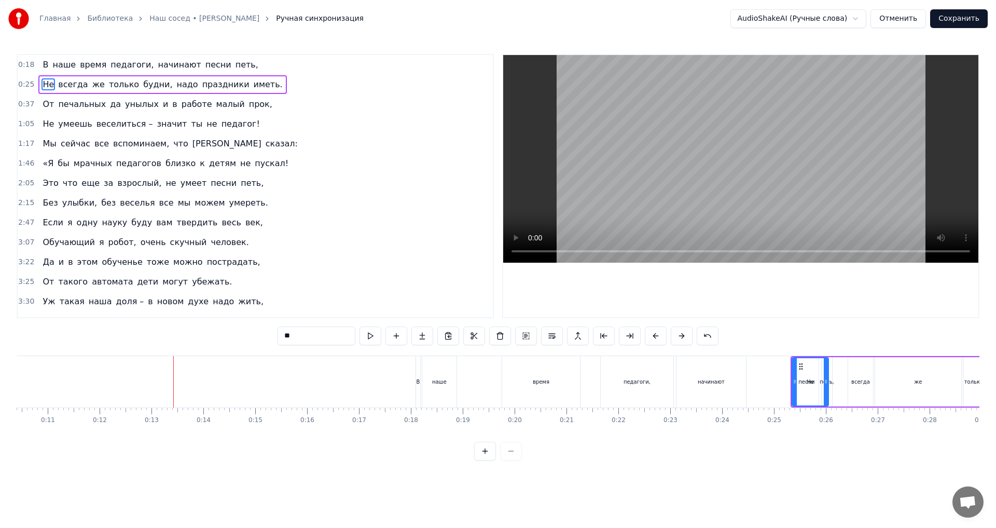
click at [689, 336] on button at bounding box center [682, 335] width 22 height 19
click at [690, 336] on button at bounding box center [682, 335] width 22 height 19
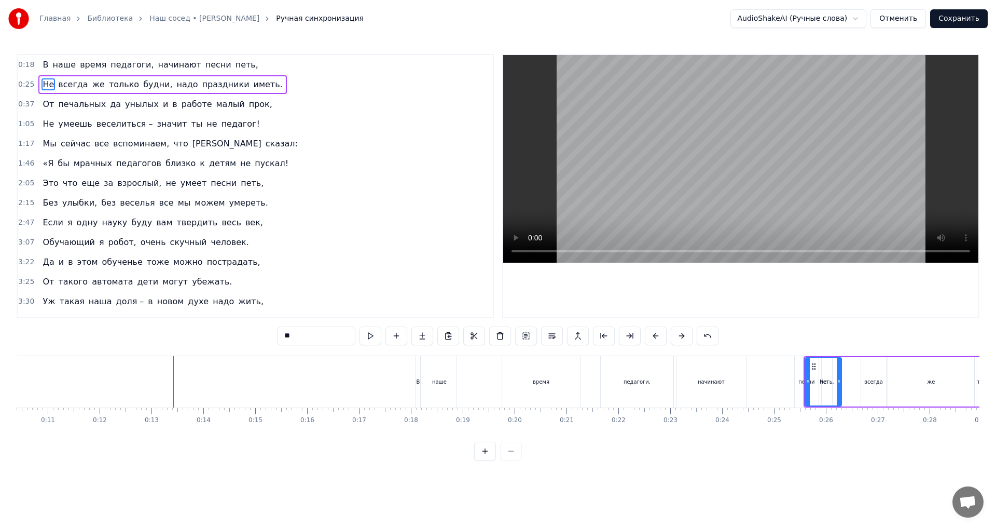
click at [690, 336] on button at bounding box center [682, 335] width 22 height 19
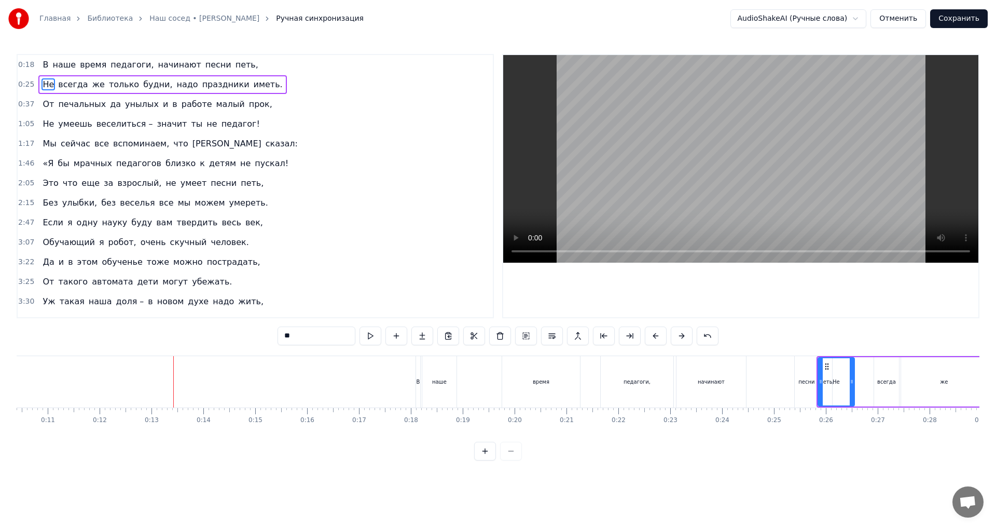
click at [690, 336] on button at bounding box center [682, 335] width 22 height 19
click at [691, 336] on button at bounding box center [682, 335] width 22 height 19
click at [693, 336] on div "**" at bounding box center [498, 335] width 441 height 19
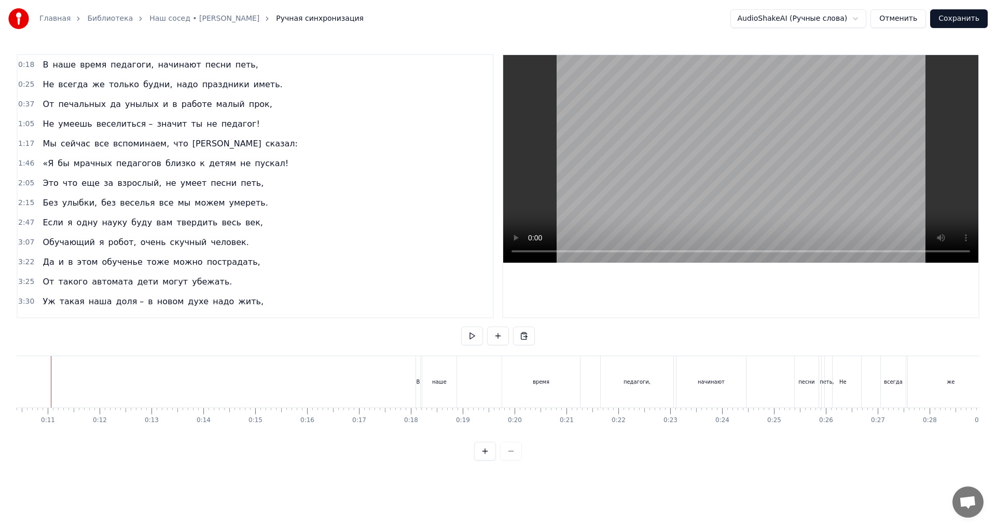
scroll to position [0, 522]
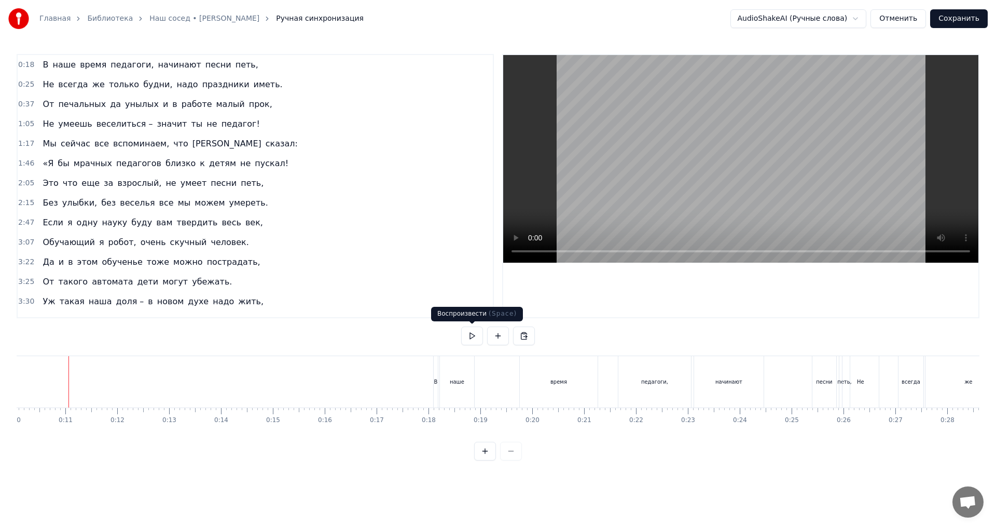
click at [473, 338] on button at bounding box center [472, 335] width 22 height 19
click at [476, 335] on button at bounding box center [472, 335] width 22 height 19
click at [436, 386] on div "В" at bounding box center [436, 381] width 4 height 51
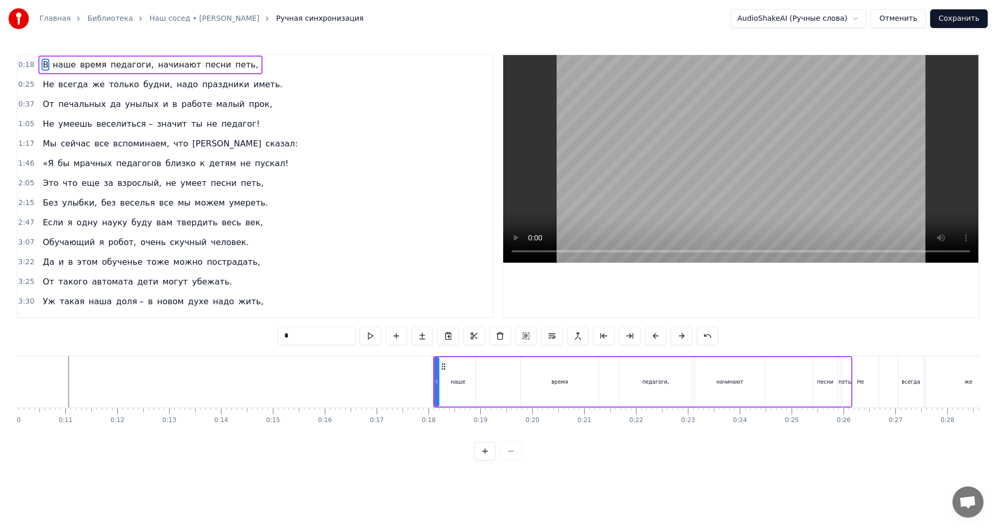
click at [845, 382] on div "Не" at bounding box center [860, 381] width 36 height 51
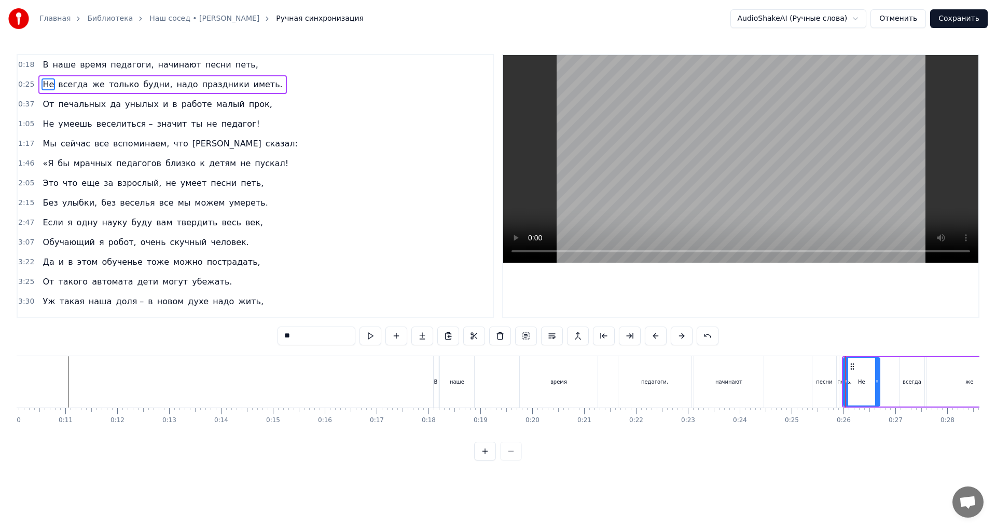
click at [234, 65] on span "петь," at bounding box center [246, 65] width 25 height 12
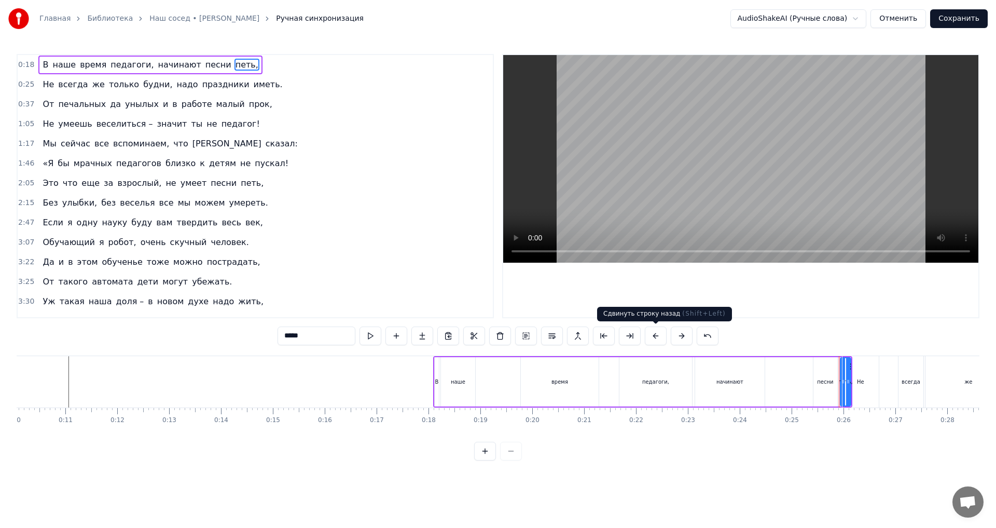
click at [655, 334] on button at bounding box center [656, 335] width 22 height 19
click at [649, 382] on div "педагоги," at bounding box center [653, 382] width 27 height 8
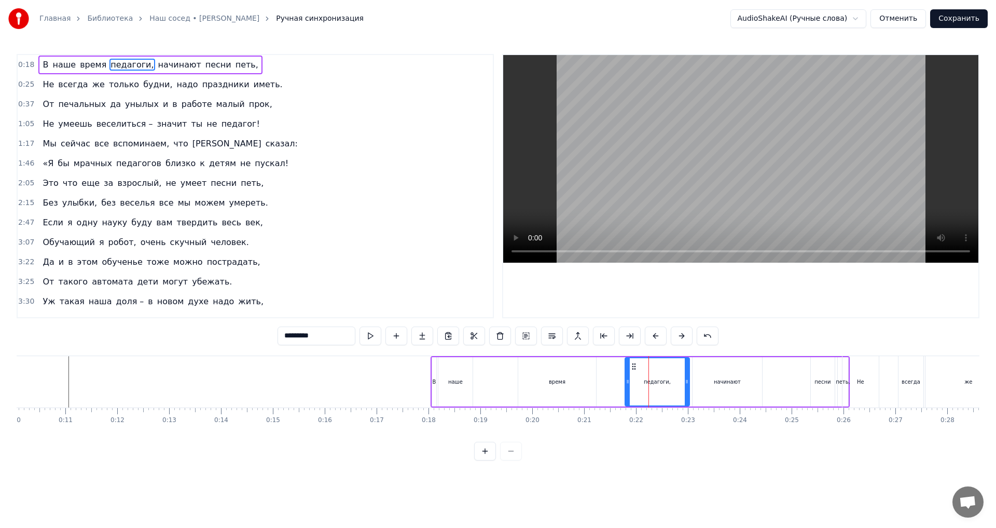
drag, startPoint x: 619, startPoint y: 381, endPoint x: 627, endPoint y: 382, distance: 8.3
click at [627, 382] on icon at bounding box center [628, 381] width 4 height 8
click at [838, 382] on div "петь," at bounding box center [843, 382] width 15 height 8
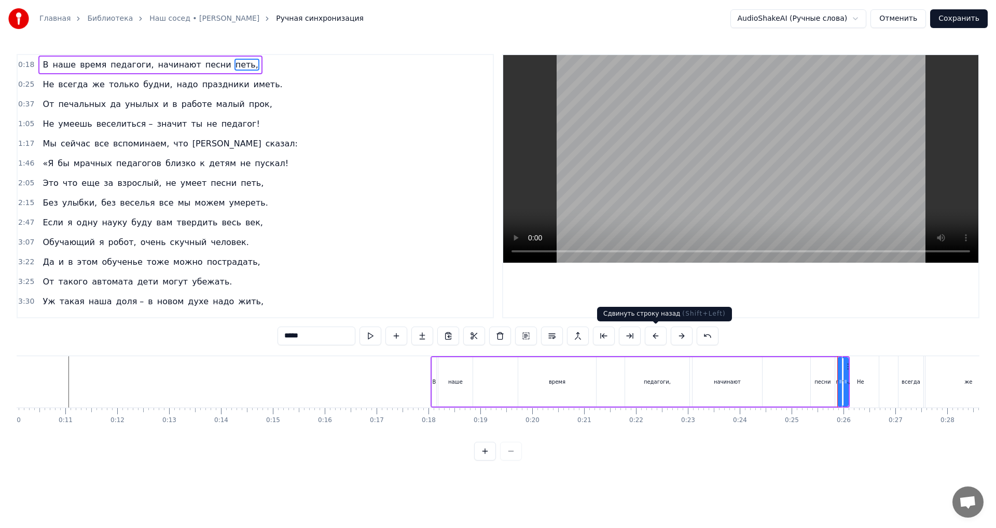
click at [655, 337] on button at bounding box center [656, 335] width 22 height 19
click at [654, 337] on button at bounding box center [656, 335] width 22 height 19
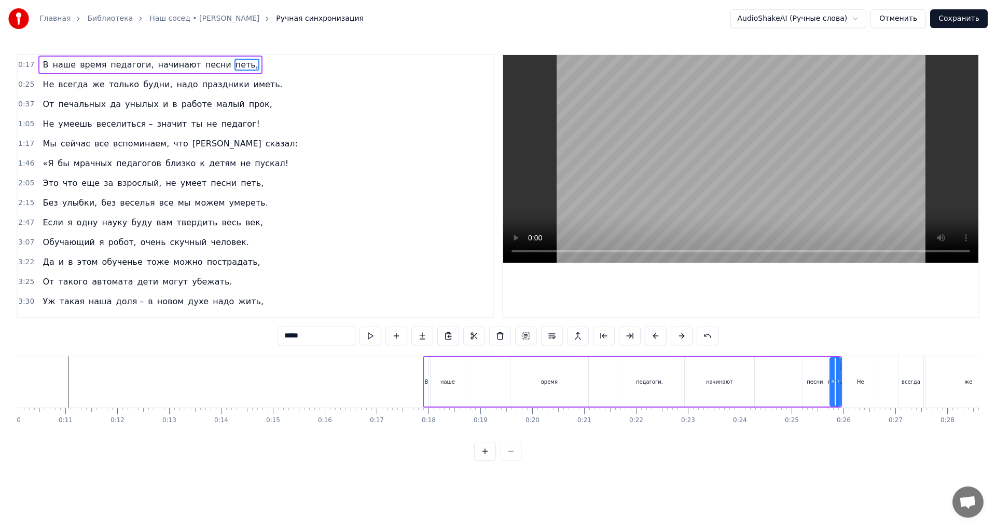
click at [654, 337] on button at bounding box center [656, 335] width 22 height 19
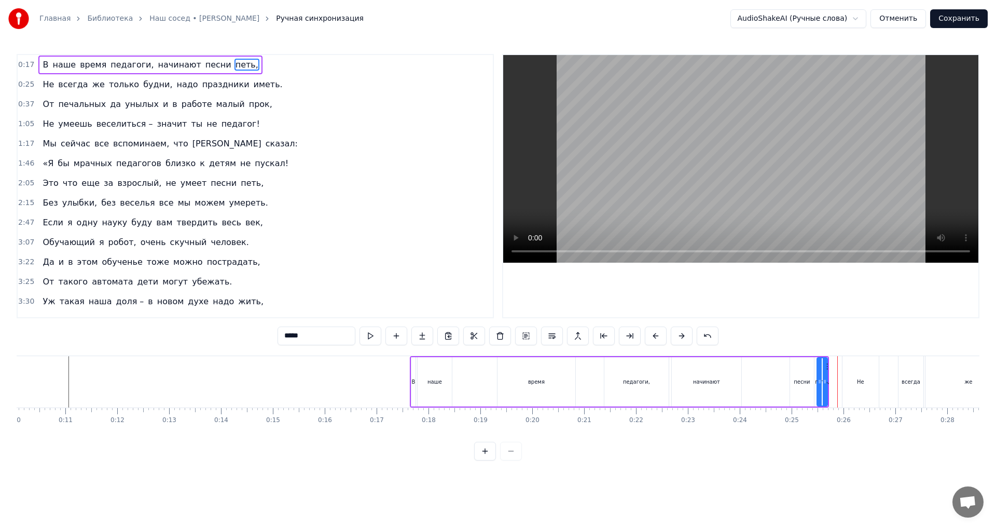
click at [653, 337] on button at bounding box center [656, 335] width 22 height 19
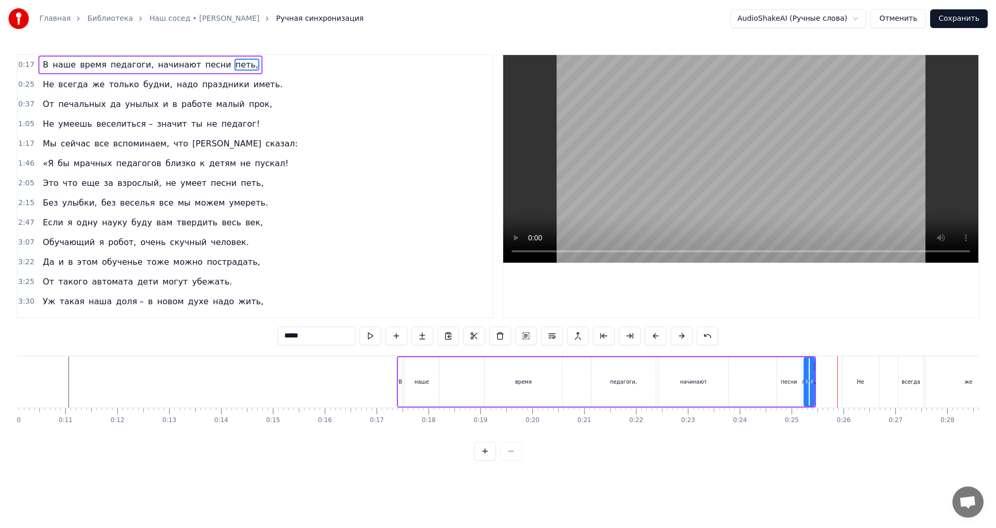
click at [653, 337] on button at bounding box center [656, 335] width 22 height 19
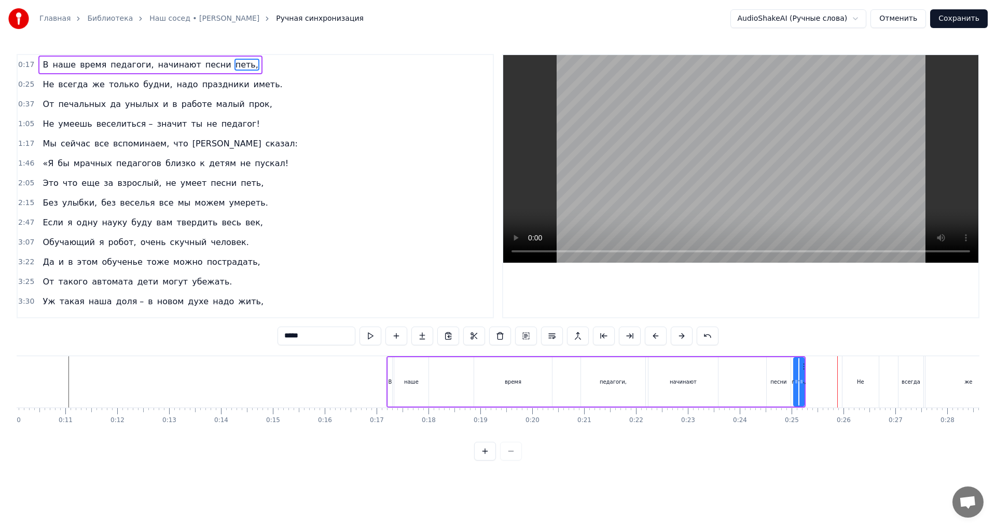
click at [653, 337] on button at bounding box center [656, 335] width 22 height 19
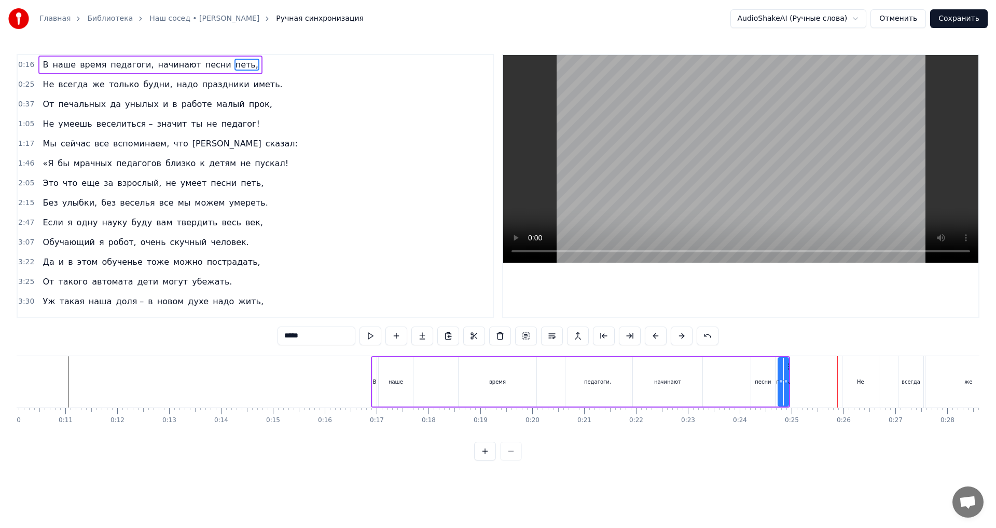
click at [653, 337] on button at bounding box center [656, 335] width 22 height 19
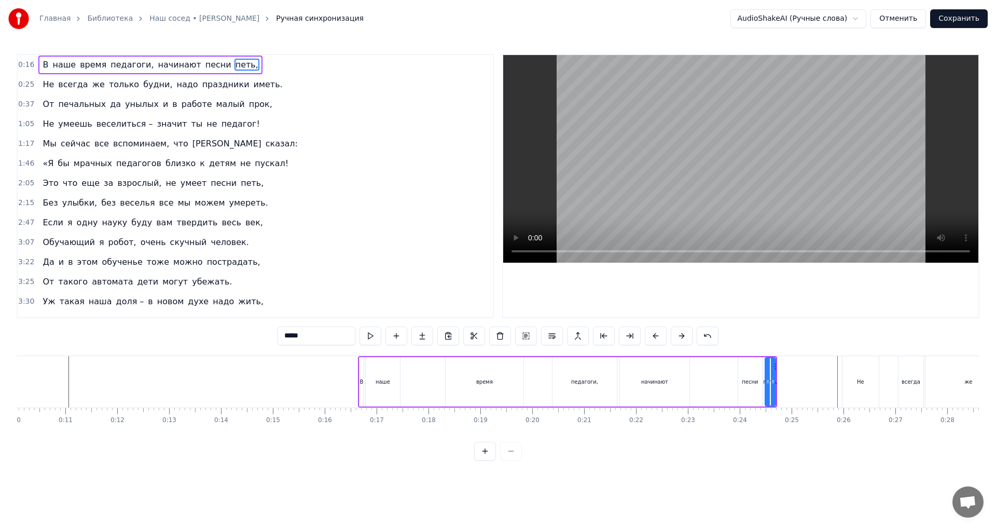
click at [653, 337] on button at bounding box center [656, 335] width 22 height 19
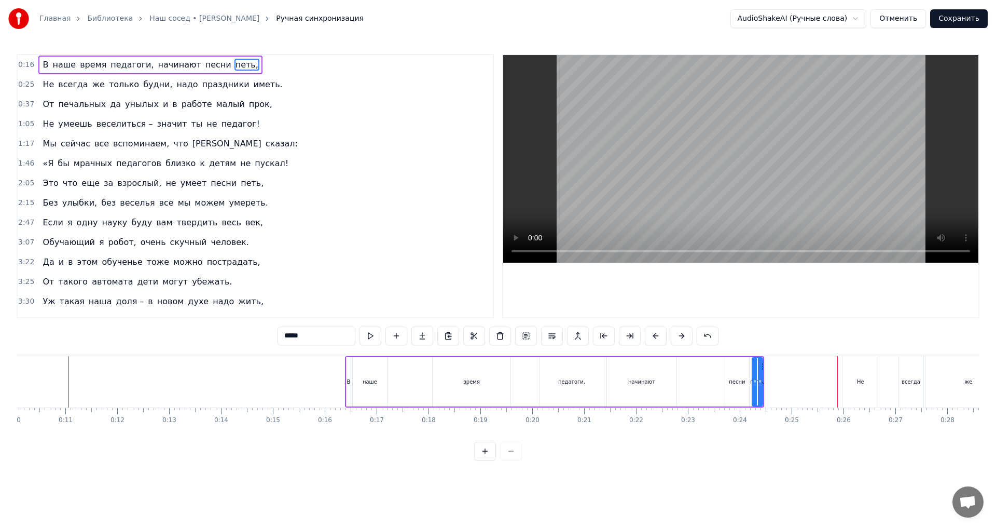
click at [653, 337] on button at bounding box center [656, 335] width 22 height 19
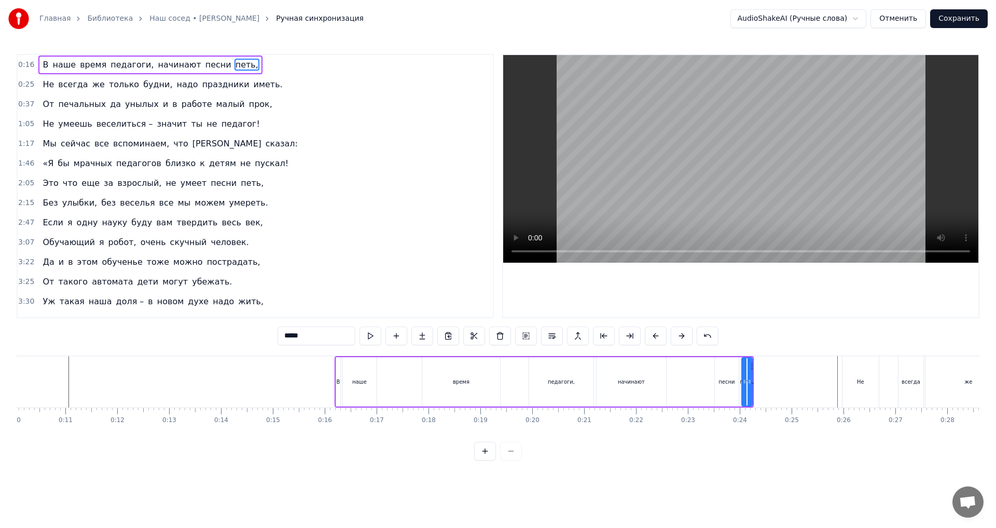
click at [653, 337] on button at bounding box center [656, 335] width 22 height 19
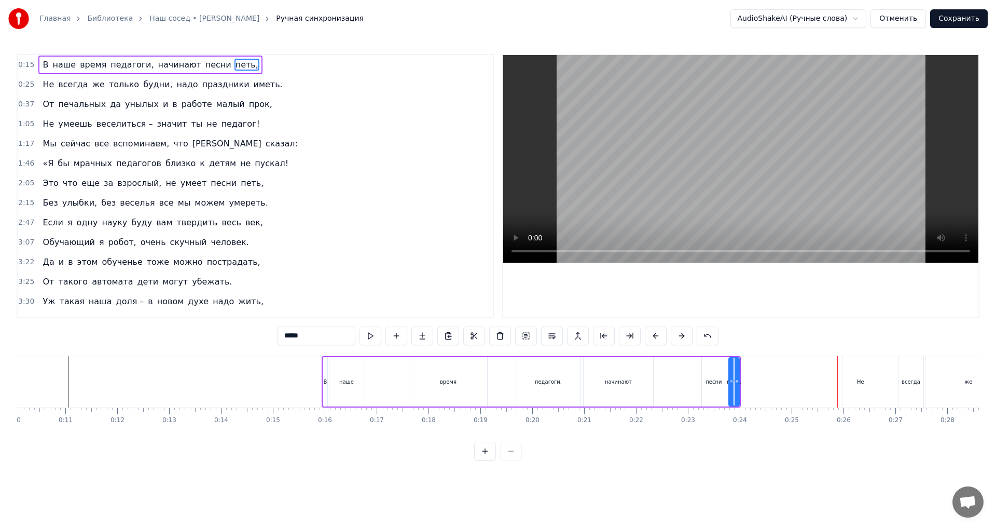
click at [653, 337] on button at bounding box center [656, 335] width 22 height 19
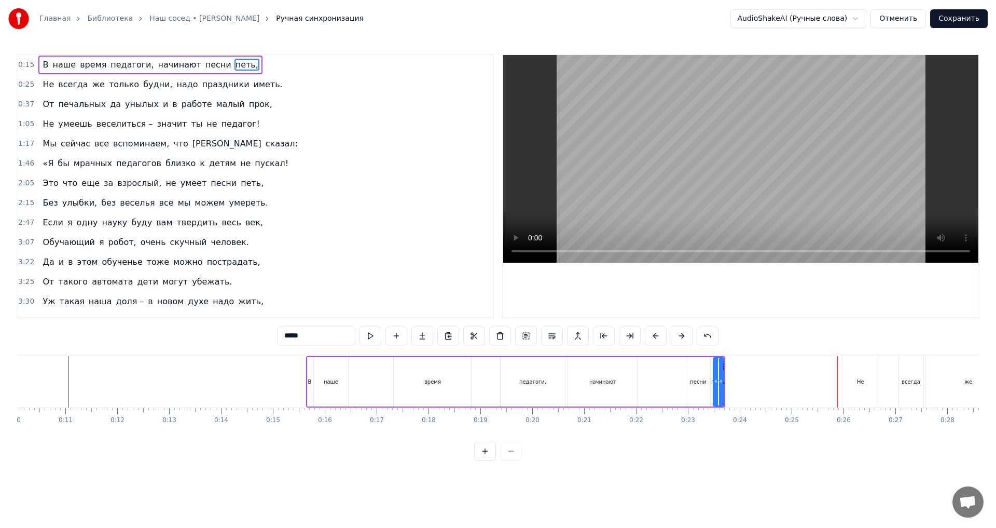
click at [653, 337] on button at bounding box center [656, 335] width 22 height 19
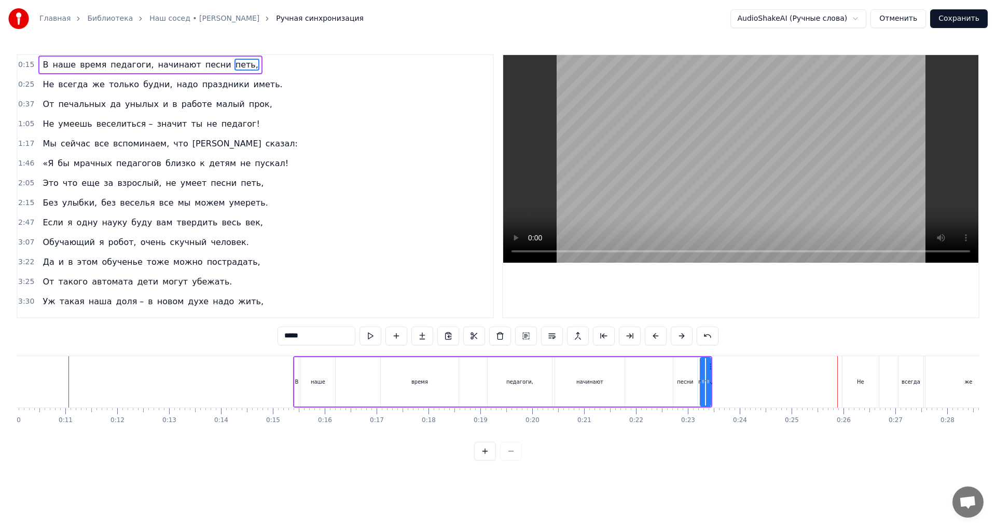
click at [653, 337] on button at bounding box center [656, 335] width 22 height 19
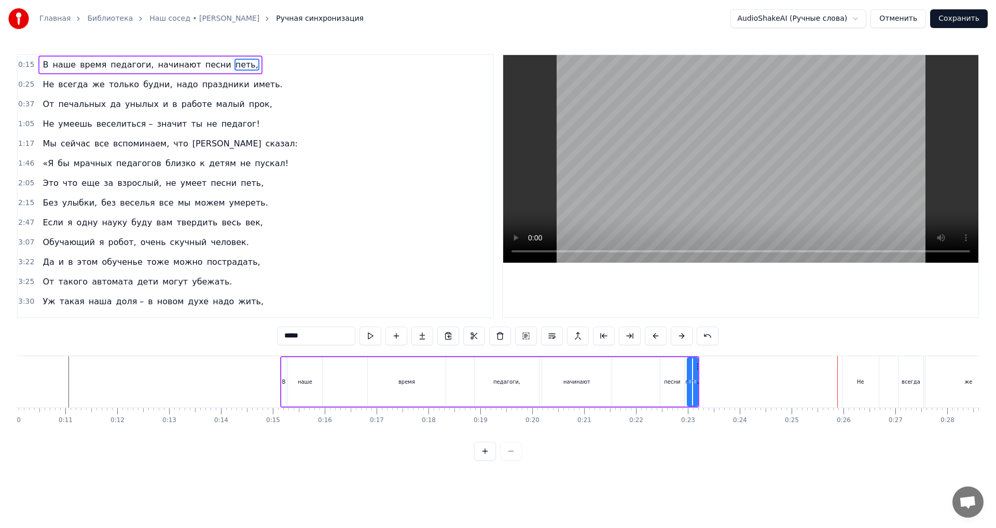
click at [653, 337] on button at bounding box center [656, 335] width 22 height 19
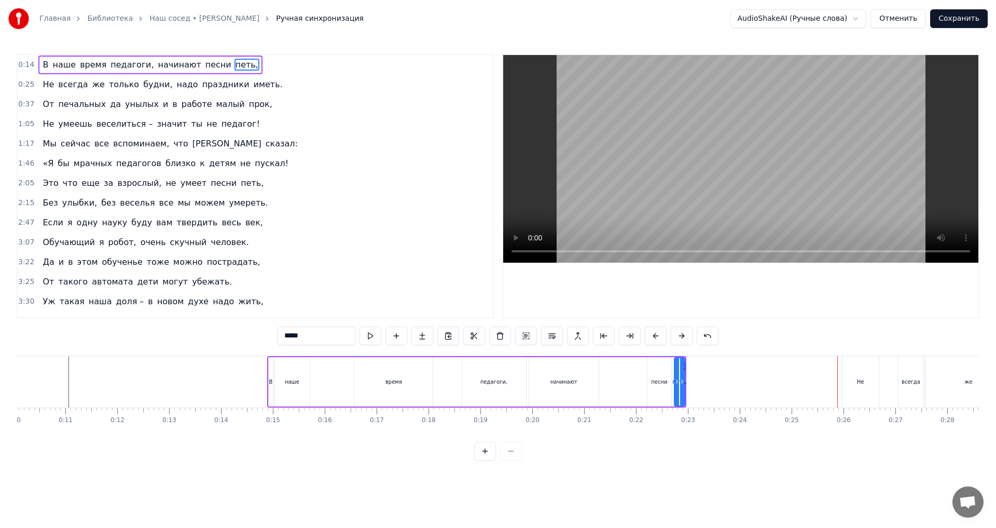
click at [653, 337] on button at bounding box center [656, 335] width 22 height 19
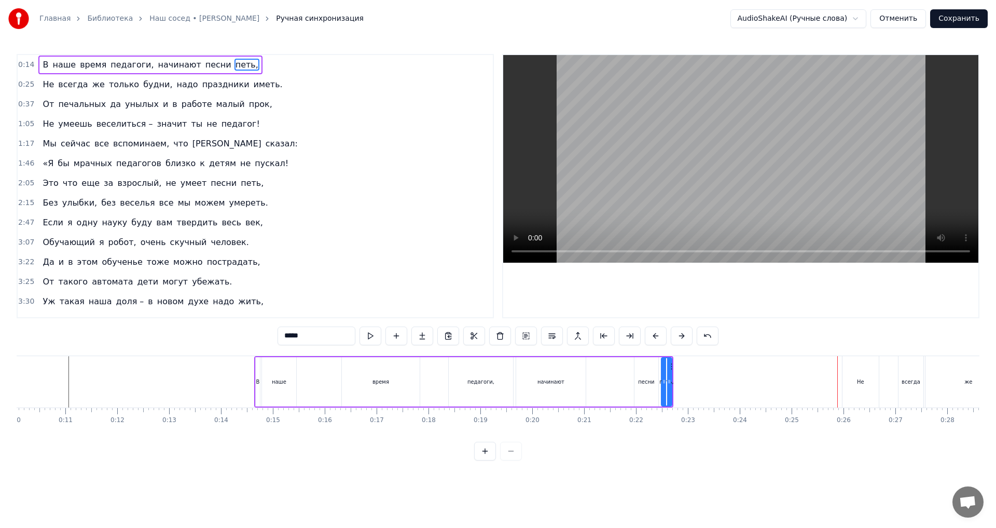
click at [653, 337] on button at bounding box center [656, 335] width 22 height 19
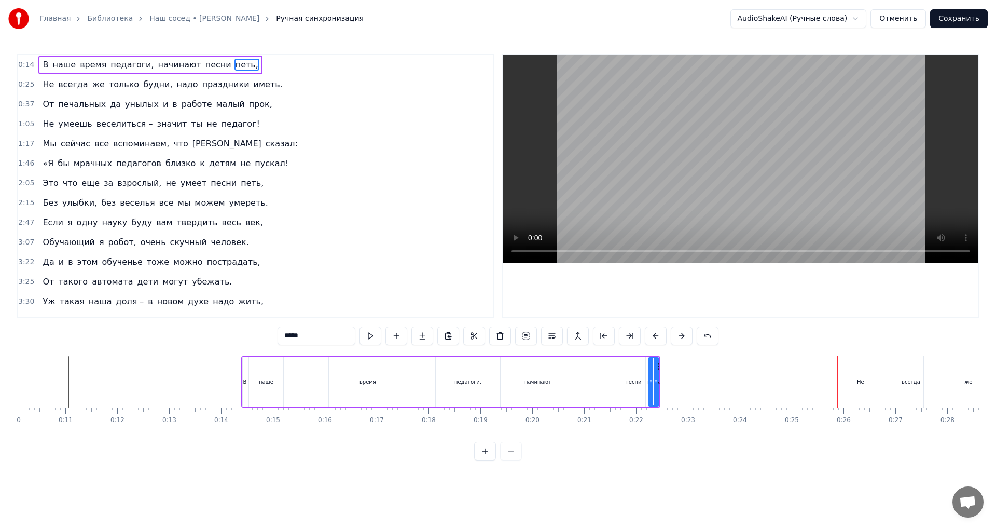
click at [653, 337] on button at bounding box center [656, 335] width 22 height 19
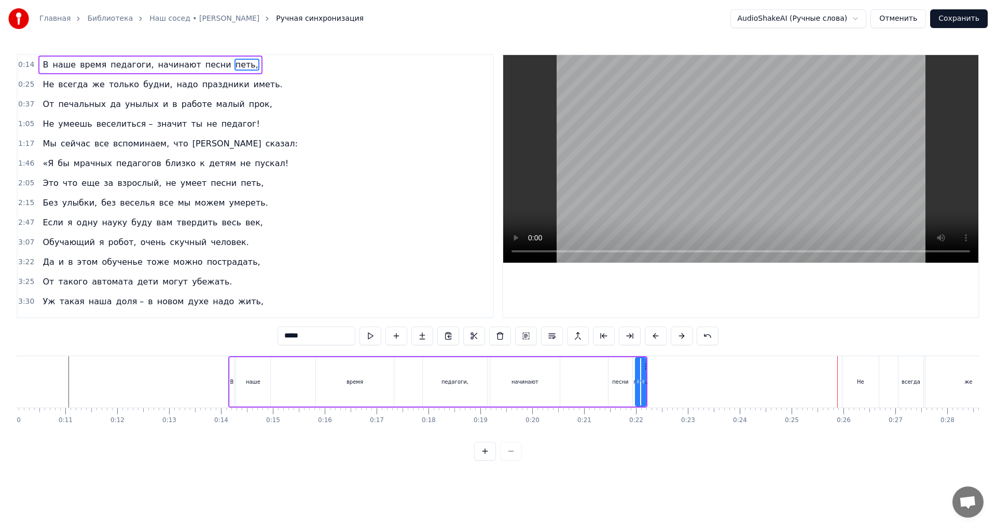
click at [514, 386] on div "начинают" at bounding box center [525, 381] width 70 height 49
drag, startPoint x: 558, startPoint y: 380, endPoint x: 536, endPoint y: 381, distance: 21.8
click at [536, 381] on icon at bounding box center [535, 381] width 4 height 8
click at [618, 383] on div "песни" at bounding box center [620, 382] width 16 height 8
type input "*****"
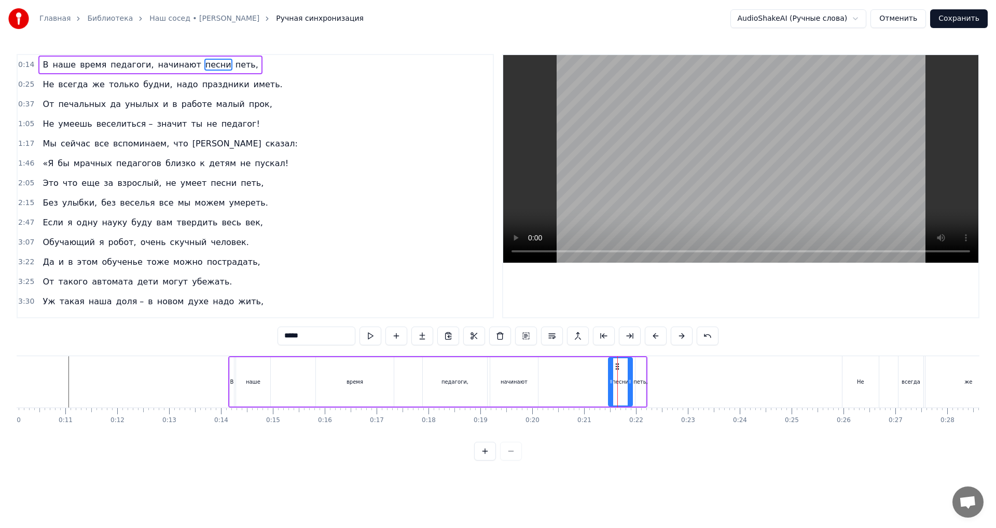
drag, startPoint x: 620, startPoint y: 388, endPoint x: 613, endPoint y: 388, distance: 6.7
click at [613, 388] on div "песни" at bounding box center [620, 381] width 23 height 47
drag, startPoint x: 618, startPoint y: 366, endPoint x: 579, endPoint y: 366, distance: 38.4
click at [579, 366] on circle at bounding box center [579, 366] width 1 height 1
drag, startPoint x: 640, startPoint y: 382, endPoint x: 615, endPoint y: 383, distance: 25.4
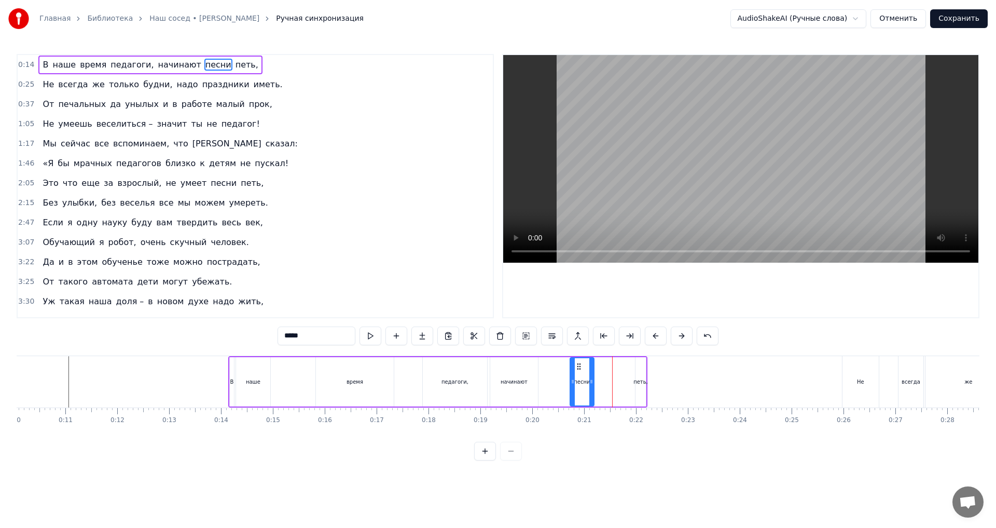
click at [615, 383] on div "В наше время педагоги, начинают песни петь," at bounding box center [437, 381] width 419 height 51
click at [638, 382] on div "петь," at bounding box center [640, 382] width 15 height 8
drag, startPoint x: 645, startPoint y: 366, endPoint x: 612, endPoint y: 369, distance: 33.9
click at [612, 369] on icon at bounding box center [610, 366] width 8 height 8
click at [582, 382] on div "песни" at bounding box center [582, 382] width 16 height 8
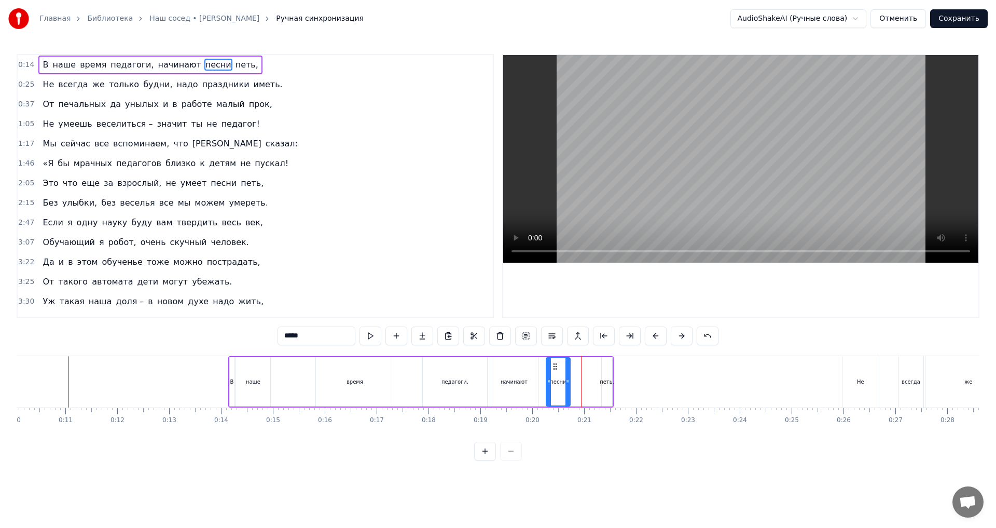
drag, startPoint x: 579, startPoint y: 367, endPoint x: 556, endPoint y: 367, distance: 23.9
click at [556, 367] on icon at bounding box center [555, 366] width 8 height 8
click at [608, 380] on div "петь," at bounding box center [607, 382] width 15 height 8
drag, startPoint x: 612, startPoint y: 367, endPoint x: 586, endPoint y: 369, distance: 26.5
click at [586, 369] on icon at bounding box center [584, 366] width 8 height 8
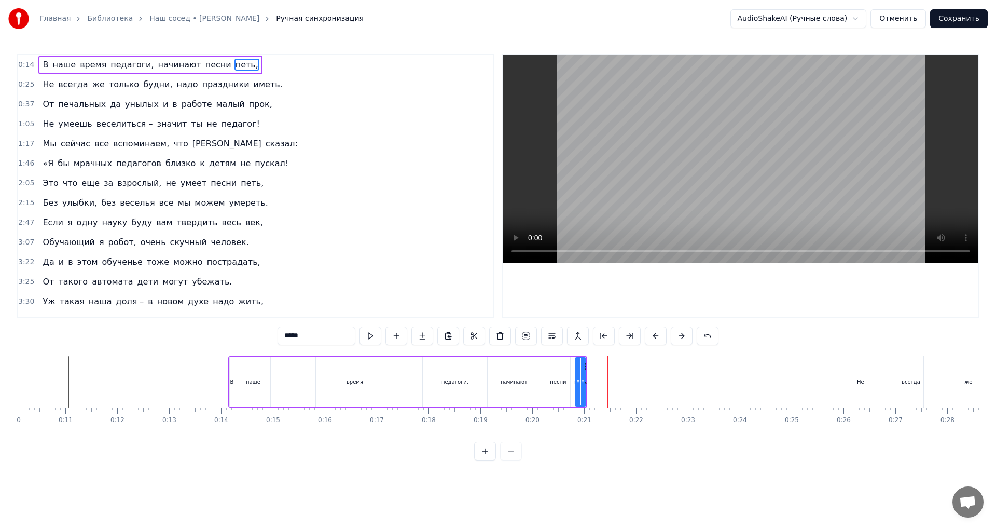
click at [232, 385] on div "В" at bounding box center [232, 381] width 4 height 49
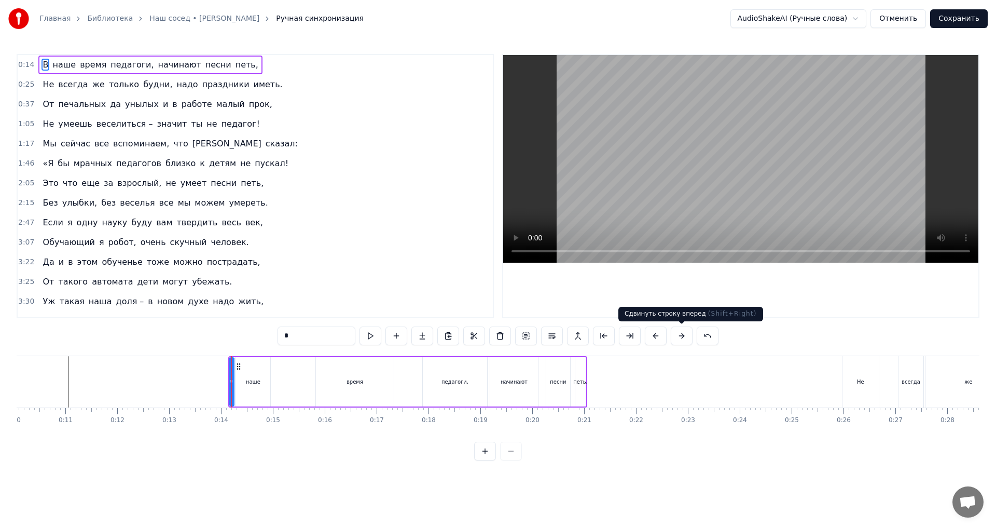
click at [681, 337] on button at bounding box center [682, 335] width 22 height 19
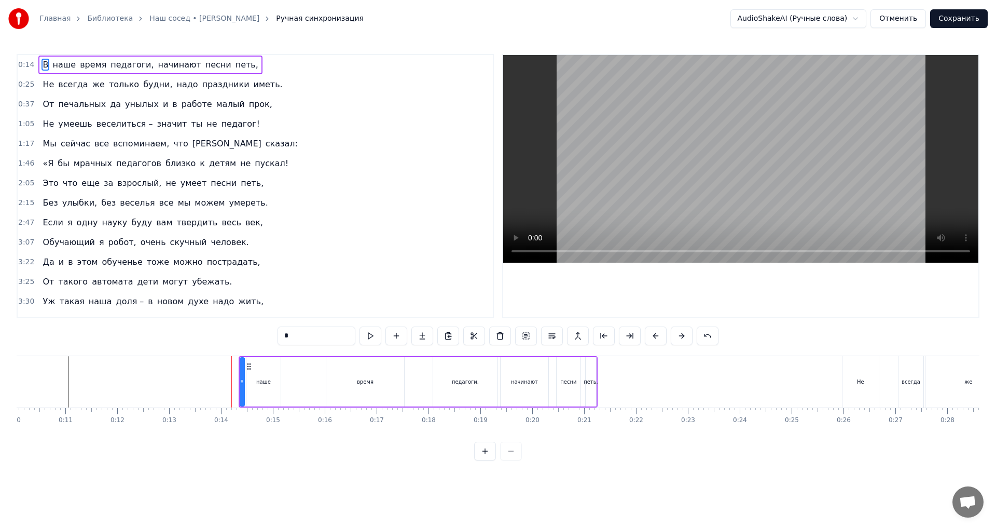
click at [681, 337] on button at bounding box center [682, 335] width 22 height 19
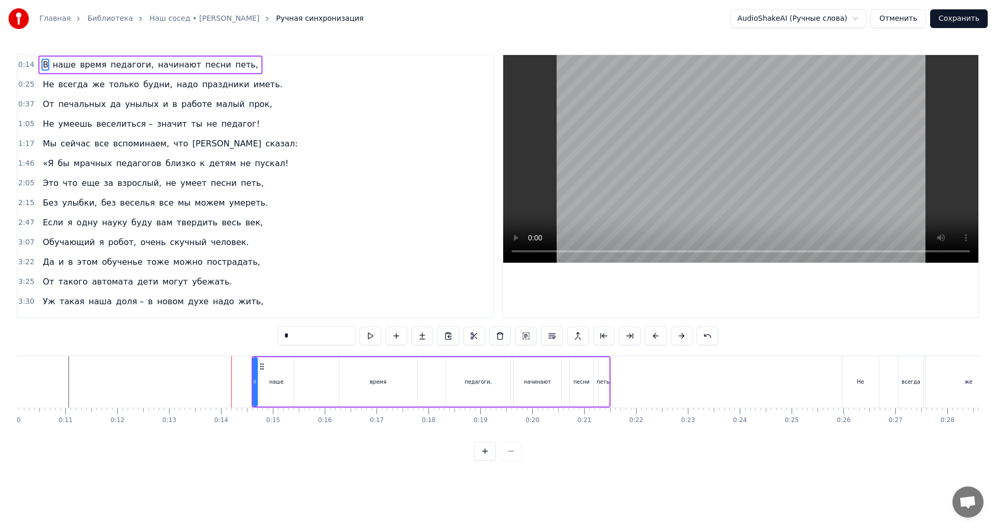
click at [681, 337] on button at bounding box center [682, 335] width 22 height 19
click at [681, 336] on button at bounding box center [682, 335] width 22 height 19
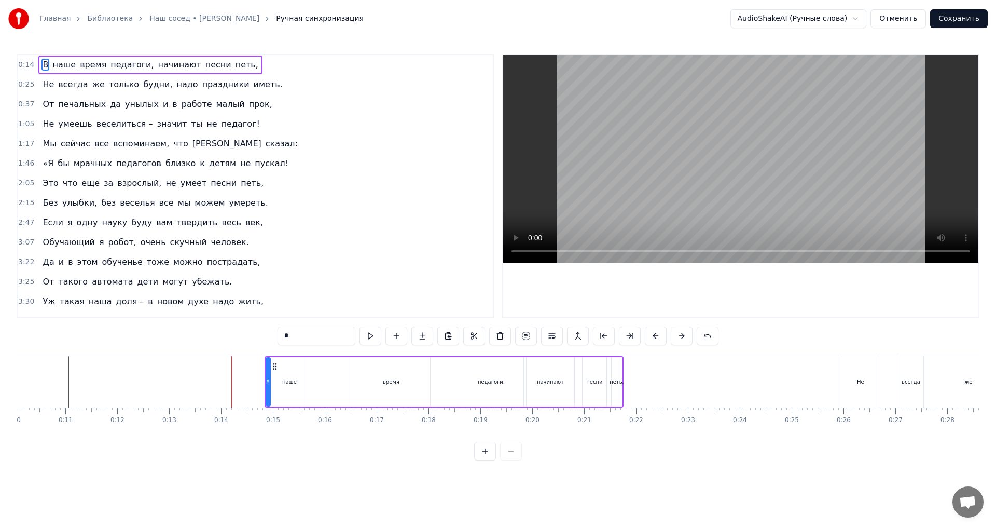
click at [682, 336] on button at bounding box center [682, 335] width 22 height 19
click at [684, 336] on button at bounding box center [682, 335] width 22 height 19
click at [683, 335] on button at bounding box center [682, 335] width 22 height 19
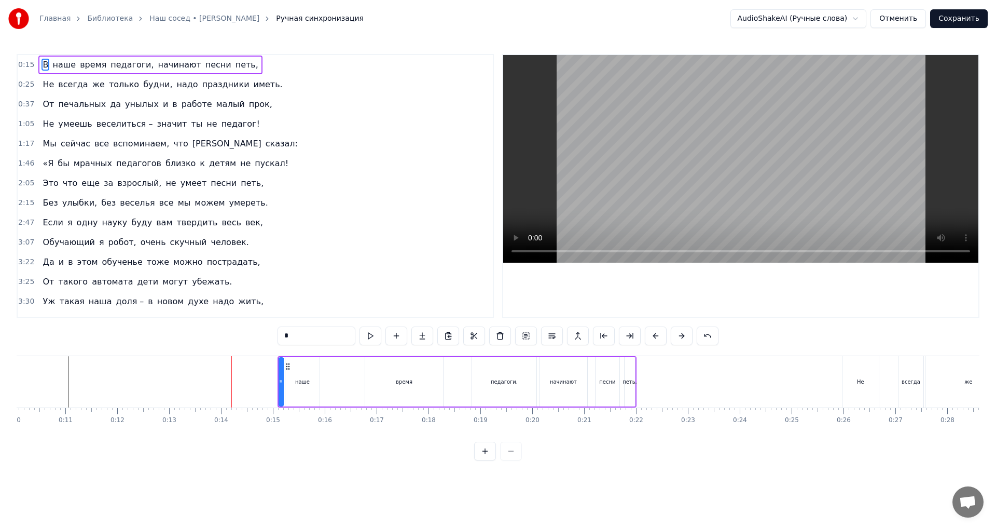
click at [683, 335] on button at bounding box center [682, 335] width 22 height 19
click at [682, 334] on button at bounding box center [682, 335] width 22 height 19
click at [412, 381] on div "время" at bounding box center [414, 382] width 17 height 8
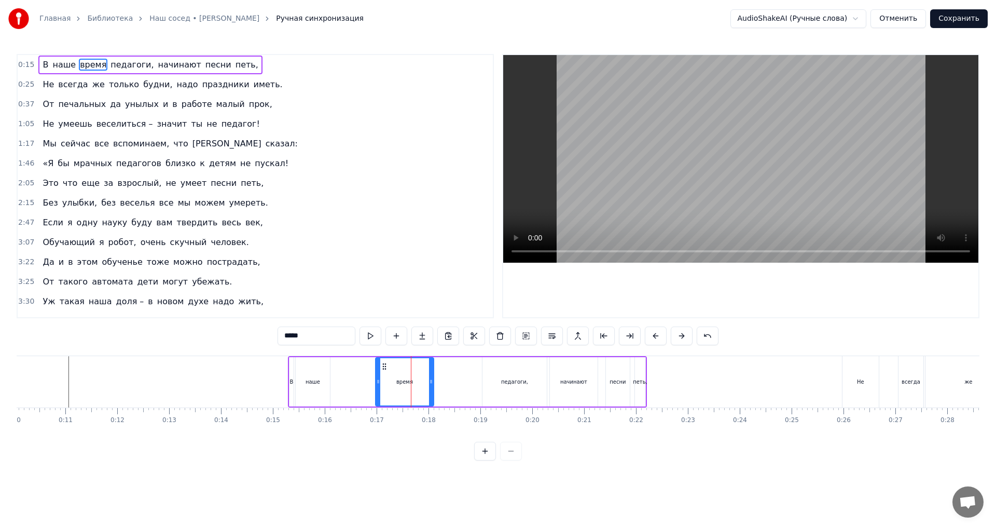
drag, startPoint x: 452, startPoint y: 381, endPoint x: 432, endPoint y: 381, distance: 19.7
click at [432, 381] on icon at bounding box center [431, 381] width 4 height 8
click at [516, 384] on div "педагоги," at bounding box center [514, 382] width 27 height 8
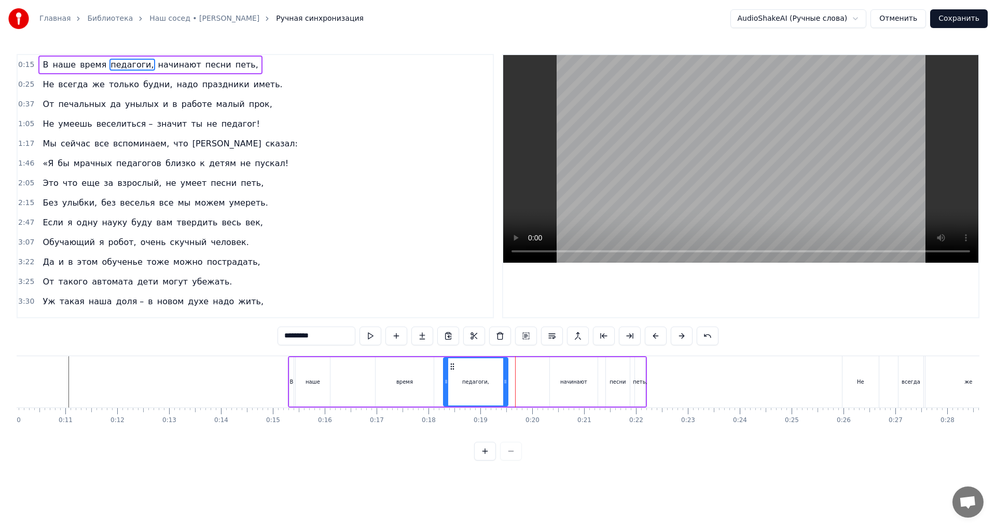
drag, startPoint x: 490, startPoint y: 366, endPoint x: 451, endPoint y: 368, distance: 38.4
click at [451, 367] on icon at bounding box center [452, 366] width 8 height 8
click at [577, 382] on div "начинают" at bounding box center [573, 382] width 27 height 8
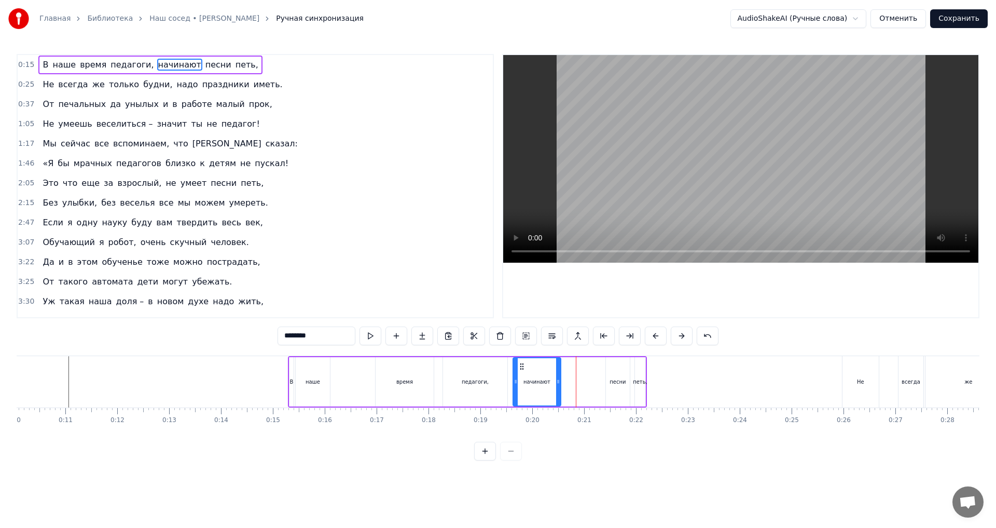
drag, startPoint x: 557, startPoint y: 367, endPoint x: 520, endPoint y: 368, distance: 36.8
click at [520, 368] on icon at bounding box center [522, 366] width 8 height 8
click at [625, 376] on div "песни" at bounding box center [618, 381] width 24 height 49
drag, startPoint x: 615, startPoint y: 367, endPoint x: 576, endPoint y: 366, distance: 38.9
click at [576, 366] on icon at bounding box center [576, 366] width 8 height 8
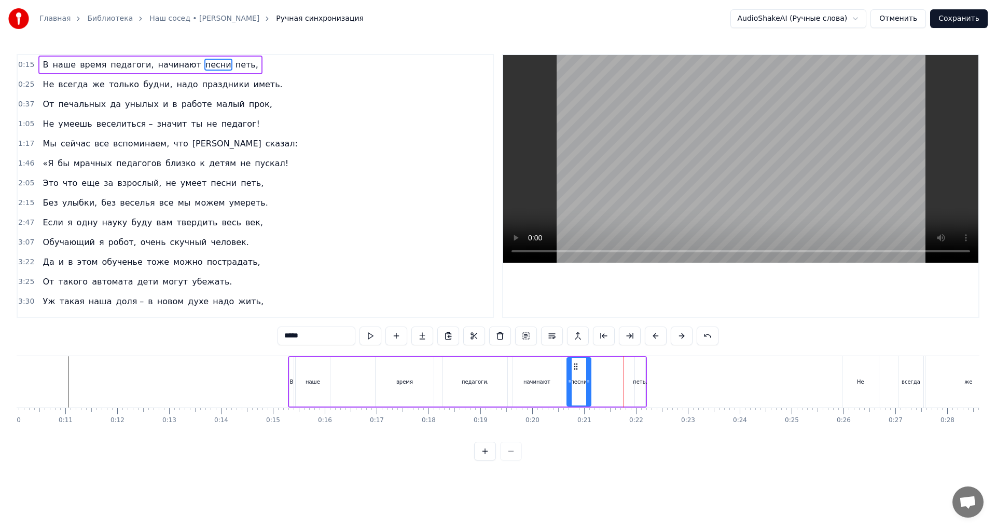
click at [641, 378] on div "петь," at bounding box center [640, 382] width 15 height 8
type input "*****"
drag, startPoint x: 644, startPoint y: 366, endPoint x: 604, endPoint y: 366, distance: 40.5
click at [604, 366] on div "В наше время педагоги, начинают песни петь," at bounding box center [467, 381] width 359 height 51
click
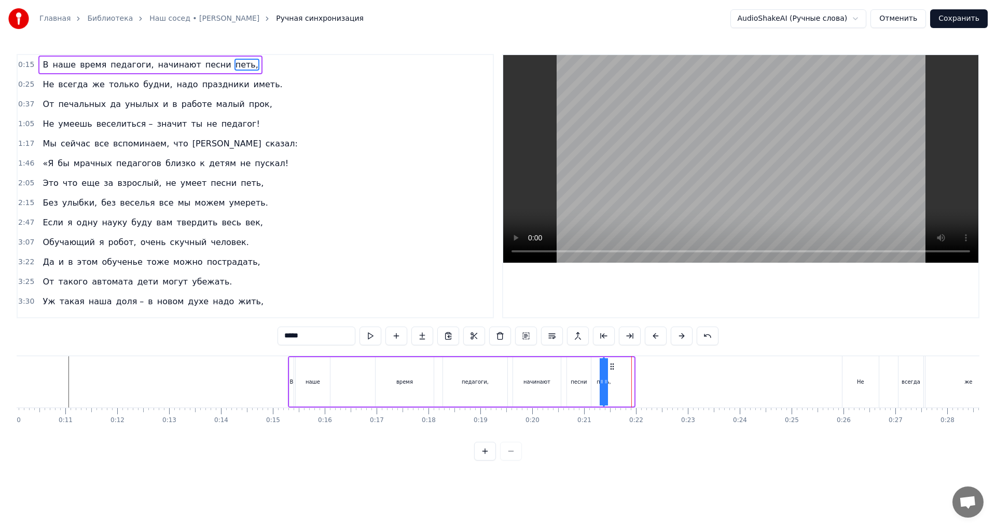
drag, startPoint x: 643, startPoint y: 366, endPoint x: 612, endPoint y: 366, distance: 31.6
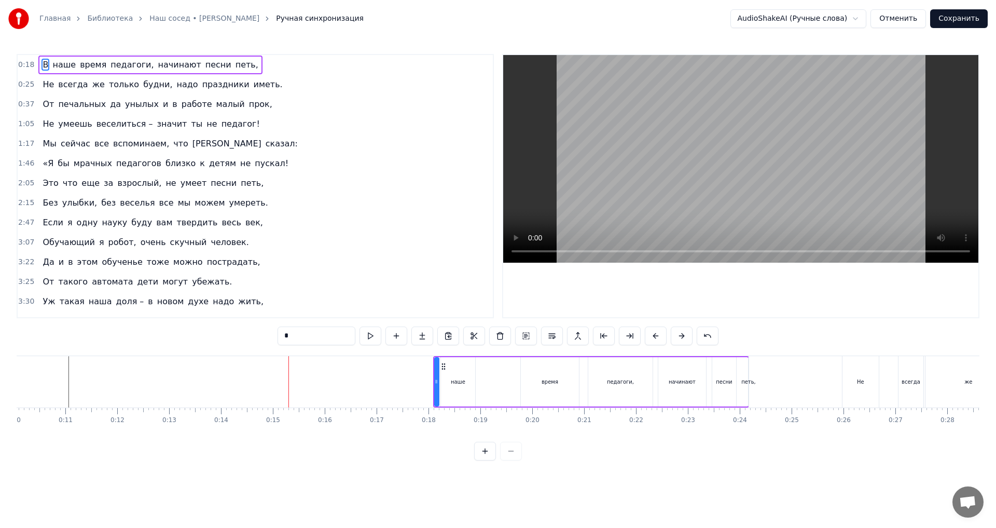
drag, startPoint x: 548, startPoint y: 385, endPoint x: 559, endPoint y: 383, distance: 10.6
drag, startPoint x: 529, startPoint y: 367, endPoint x: 490, endPoint y: 364, distance: 39.5
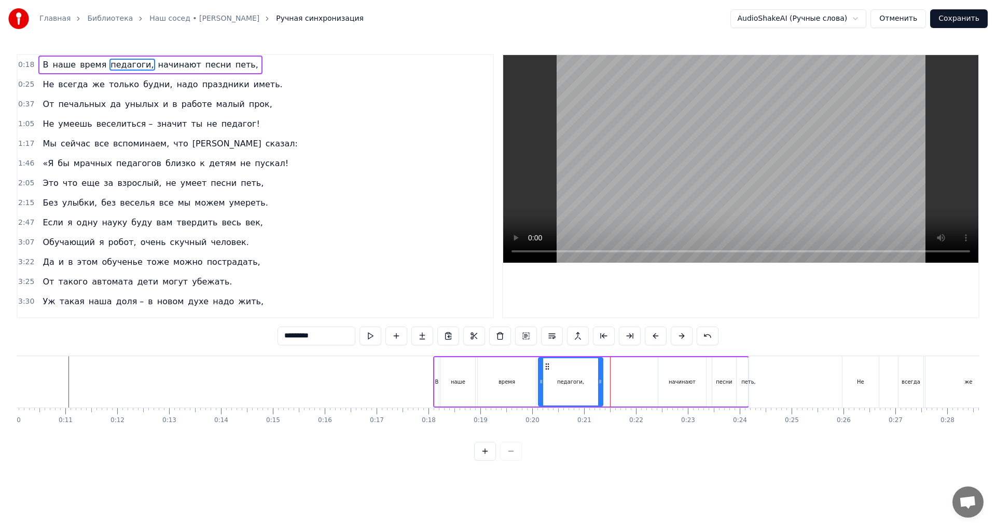
drag, startPoint x: 598, startPoint y: 367, endPoint x: 555, endPoint y: 368, distance: 43.6
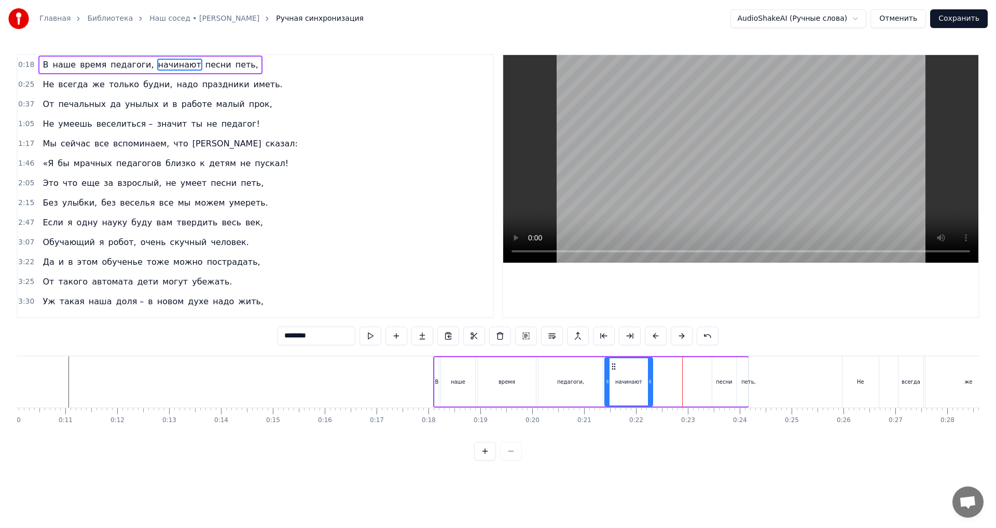
drag, startPoint x: 666, startPoint y: 367, endPoint x: 613, endPoint y: 368, distance: 53.4
drag, startPoint x: 720, startPoint y: 367, endPoint x: 663, endPoint y: 368, distance: 56.6
drag, startPoint x: 757, startPoint y: 366, endPoint x: 693, endPoint y: 370, distance: 63.9
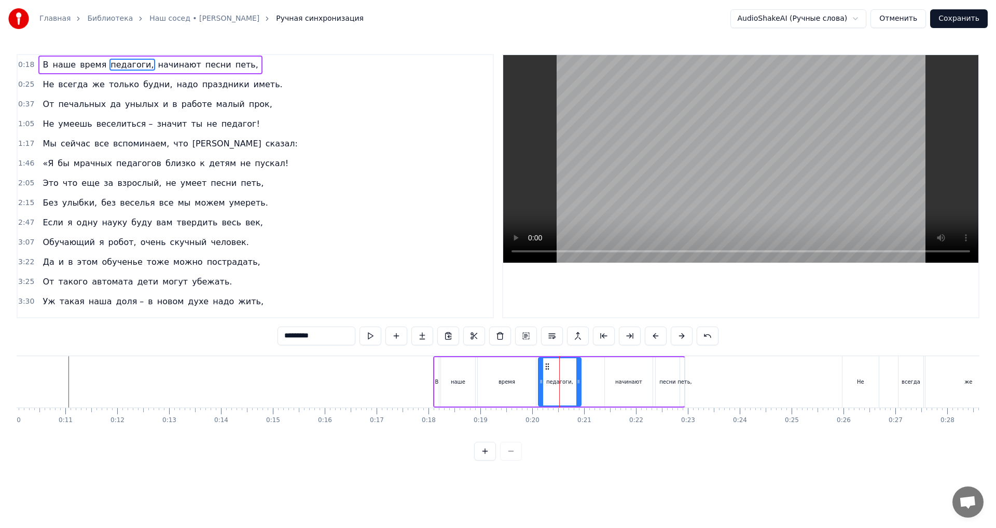
drag, startPoint x: 600, startPoint y: 382, endPoint x: 578, endPoint y: 382, distance: 21.8
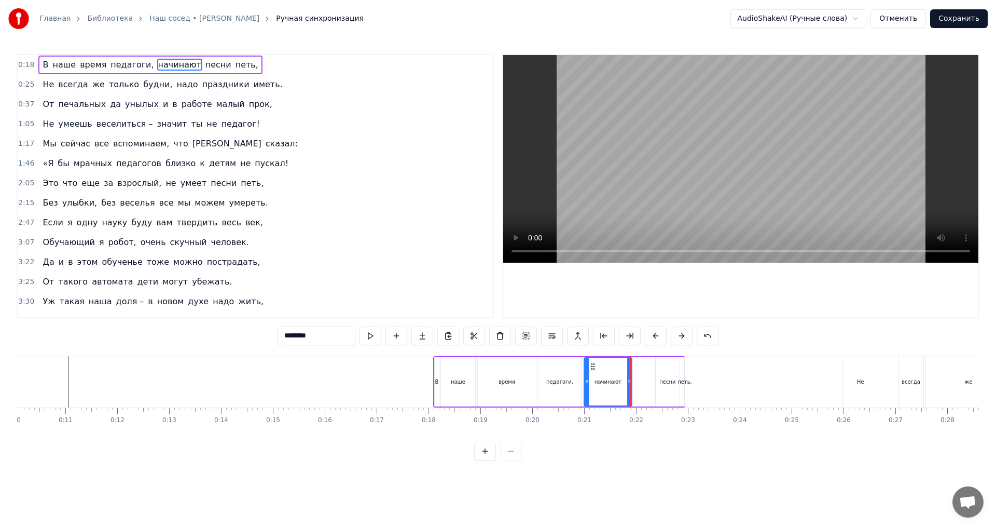
drag, startPoint x: 614, startPoint y: 364, endPoint x: 593, endPoint y: 364, distance: 20.7
drag, startPoint x: 663, startPoint y: 365, endPoint x: 642, endPoint y: 366, distance: 21.3
type input "*****"
drag, startPoint x: 693, startPoint y: 366, endPoint x: 674, endPoint y: 366, distance: 18.7
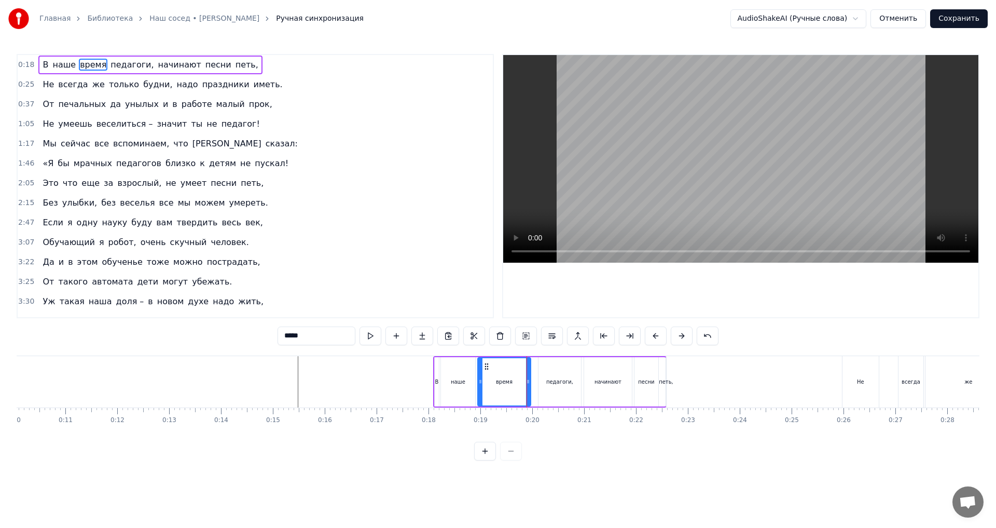
drag, startPoint x: 563, startPoint y: 390, endPoint x: 556, endPoint y: 390, distance: 6.7
drag, startPoint x: 547, startPoint y: 367, endPoint x: 541, endPoint y: 368, distance: 6.2
type input "********"
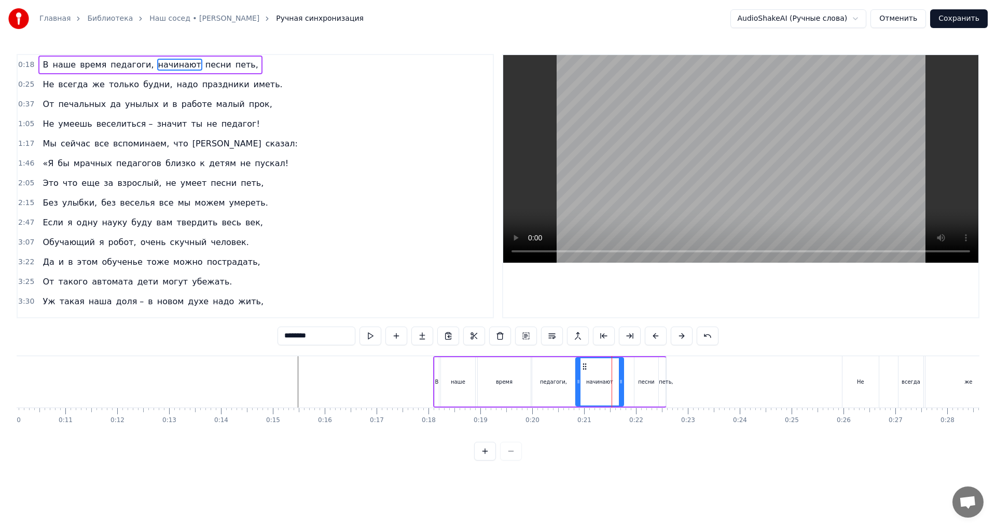
drag, startPoint x: 592, startPoint y: 366, endPoint x: 584, endPoint y: 366, distance: 8.3
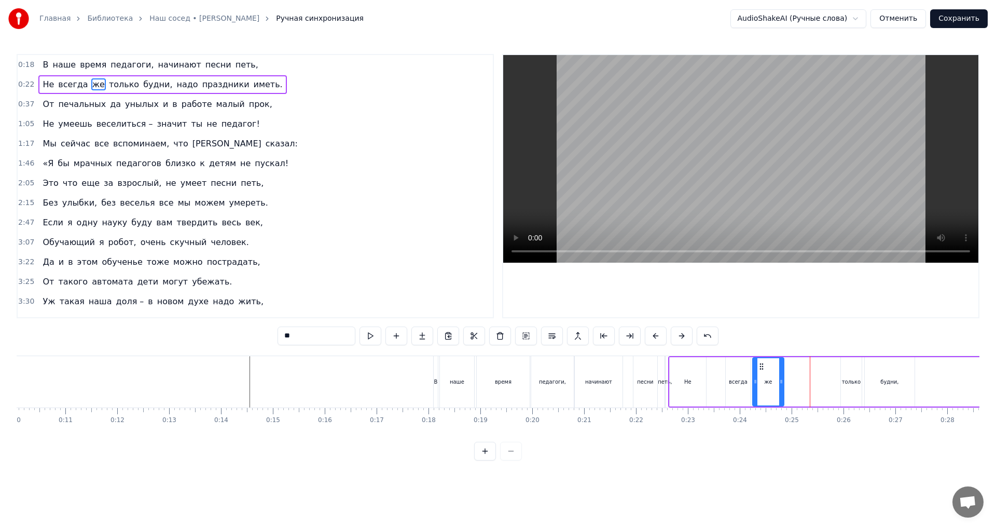
drag, startPoint x: 835, startPoint y: 382, endPoint x: 780, endPoint y: 384, distance: 55.0
drag, startPoint x: 734, startPoint y: 366, endPoint x: 716, endPoint y: 366, distance: 17.6
drag, startPoint x: 760, startPoint y: 367, endPoint x: 743, endPoint y: 367, distance: 17.6
drag, startPoint x: 849, startPoint y: 364, endPoint x: 779, endPoint y: 367, distance: 70.6
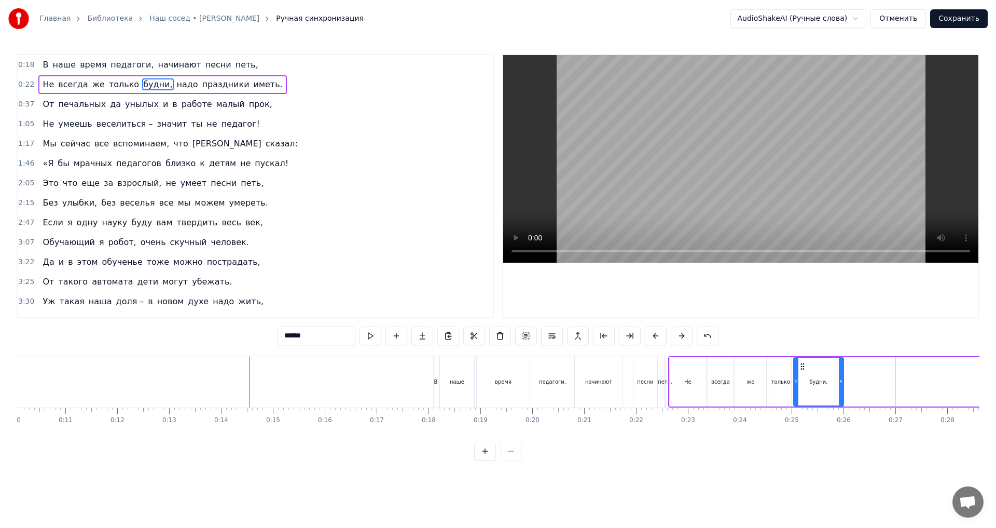
drag, startPoint x: 873, startPoint y: 366, endPoint x: 802, endPoint y: 366, distance: 71.1
drag, startPoint x: 841, startPoint y: 381, endPoint x: 843, endPoint y: 390, distance: 8.4
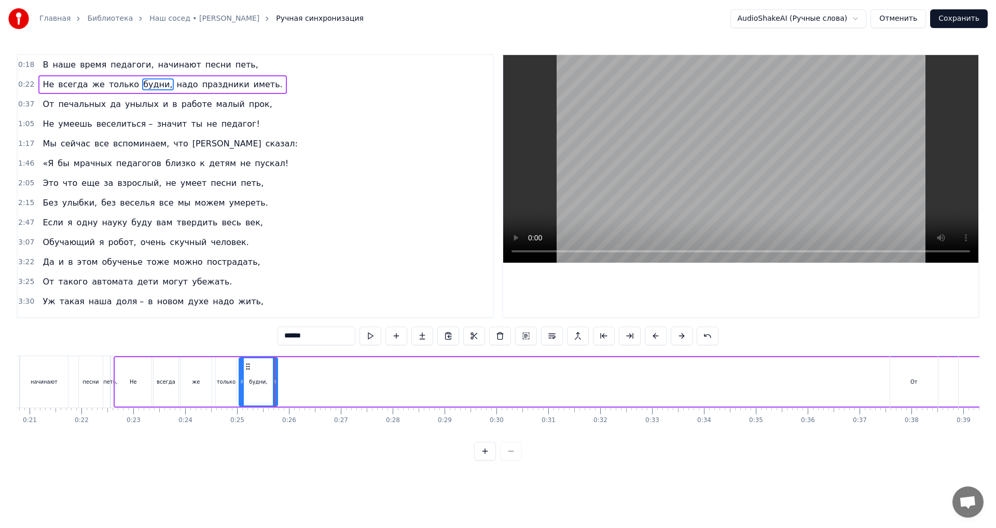
scroll to position [0, 1082]
type input "****"
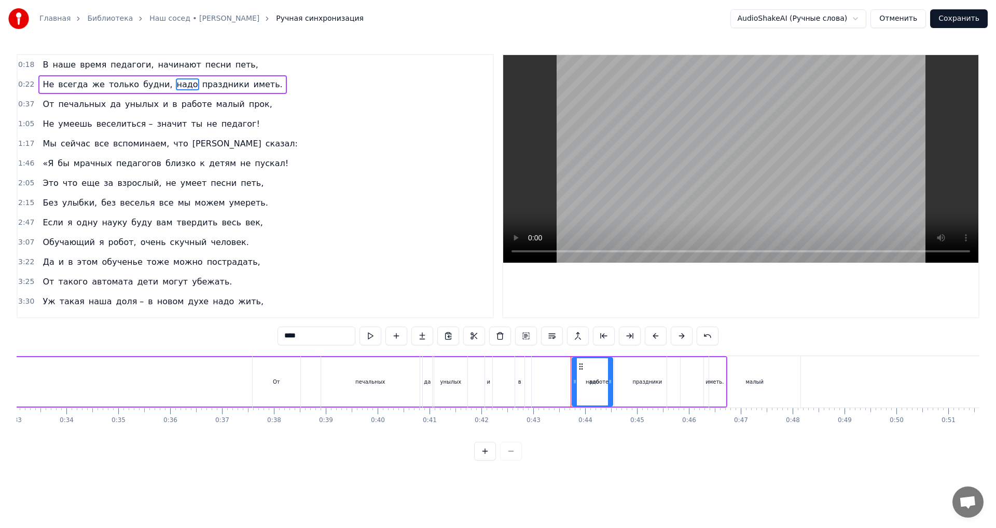
scroll to position [0, 1608]
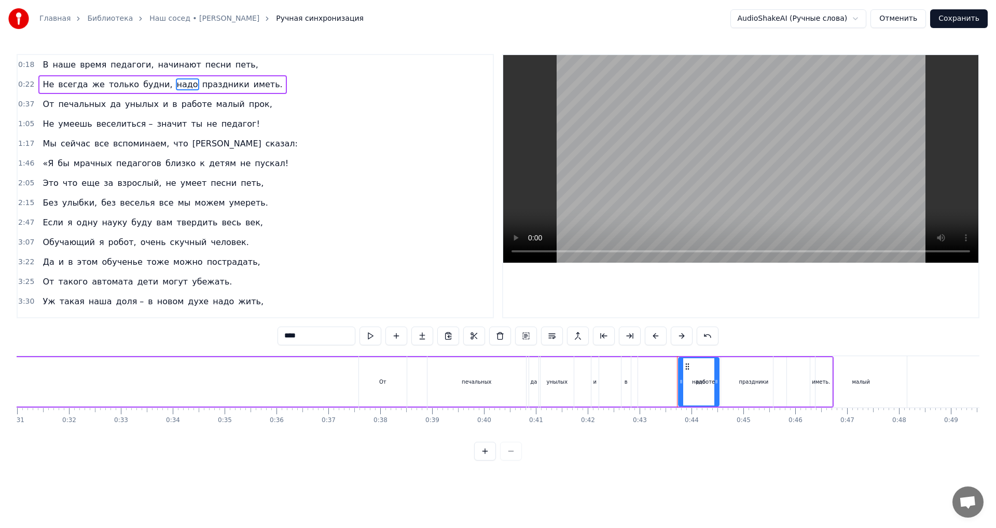
drag, startPoint x: 79, startPoint y: 365, endPoint x: 493, endPoint y: 371, distance: 414.0
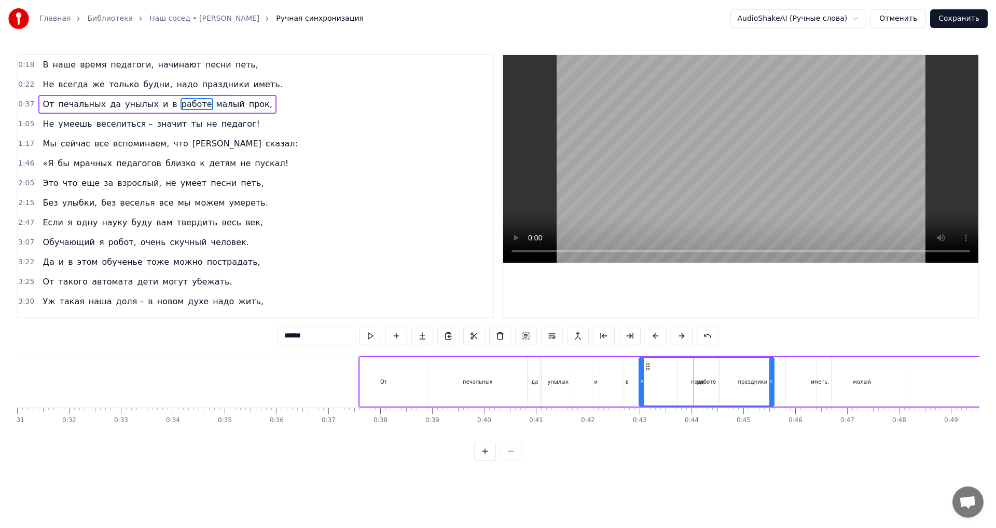
type input "****"
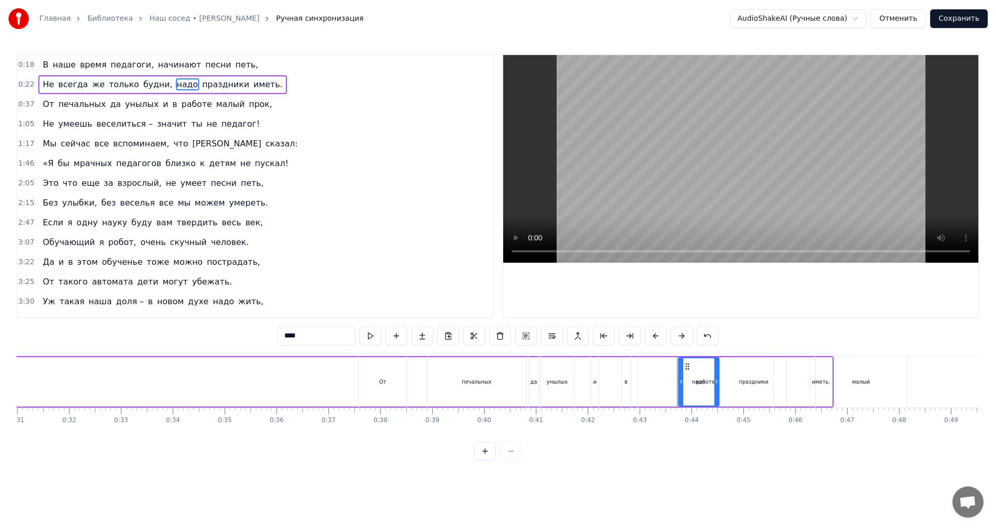
drag, startPoint x: 687, startPoint y: 365, endPoint x: 61, endPoint y: 363, distance: 626.1
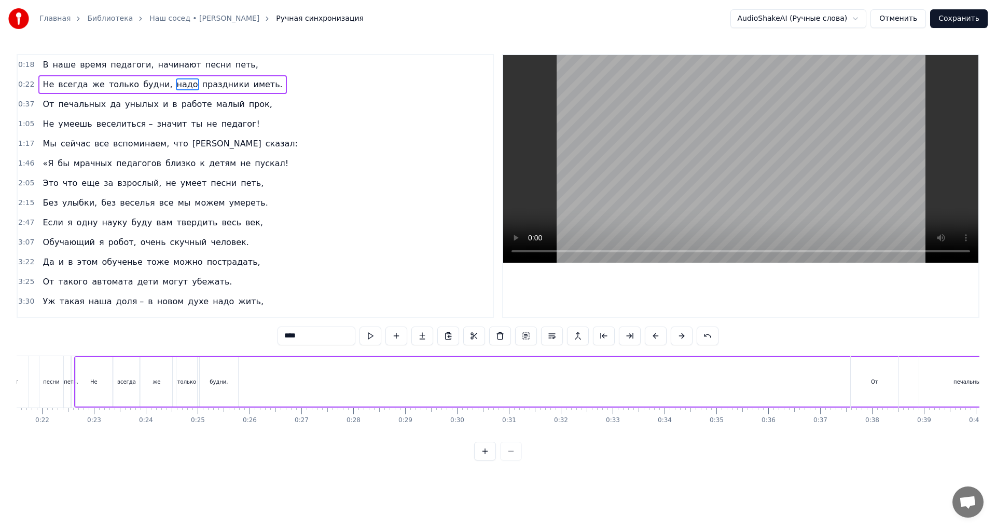
scroll to position [0, 936]
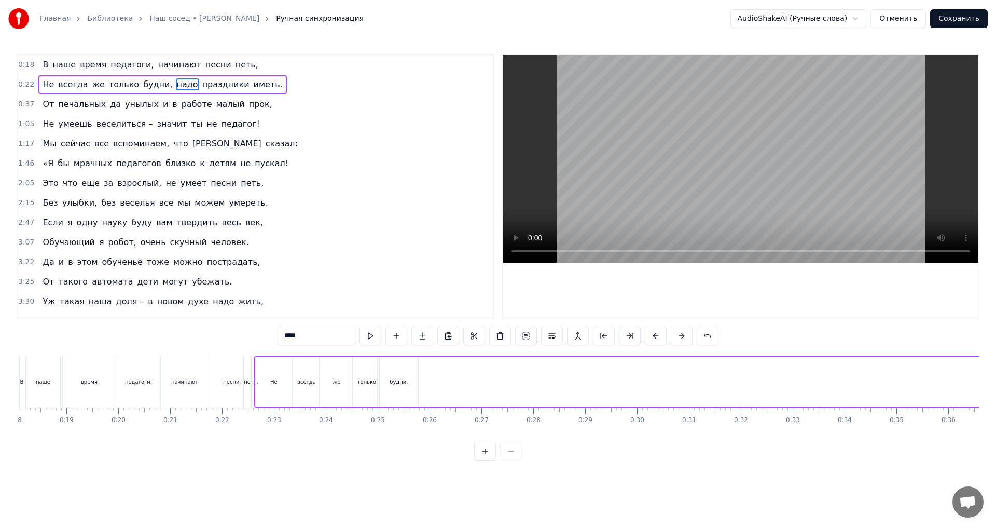
drag, startPoint x: 694, startPoint y: 367, endPoint x: 440, endPoint y: 394, distance: 255.1
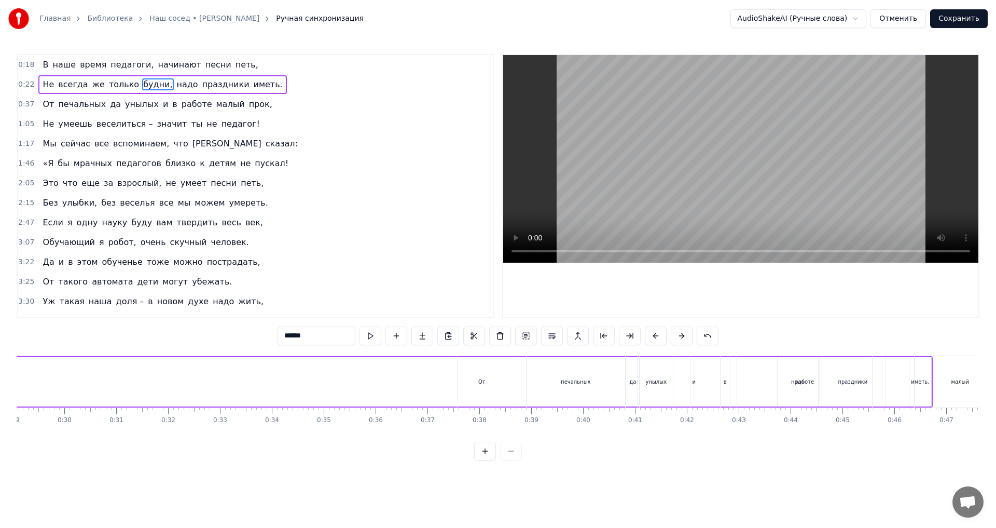
scroll to position [0, 1517]
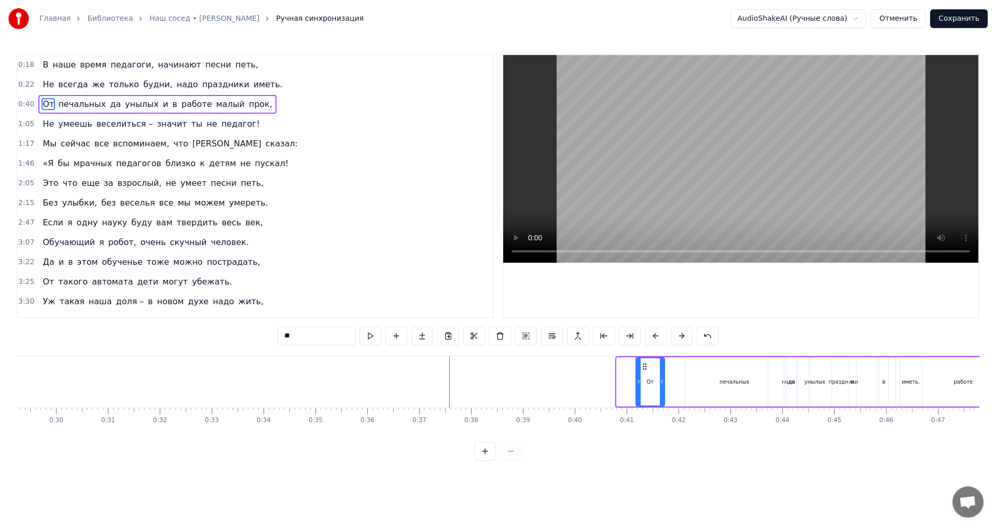
drag, startPoint x: 619, startPoint y: 383, endPoint x: 638, endPoint y: 383, distance: 19.2
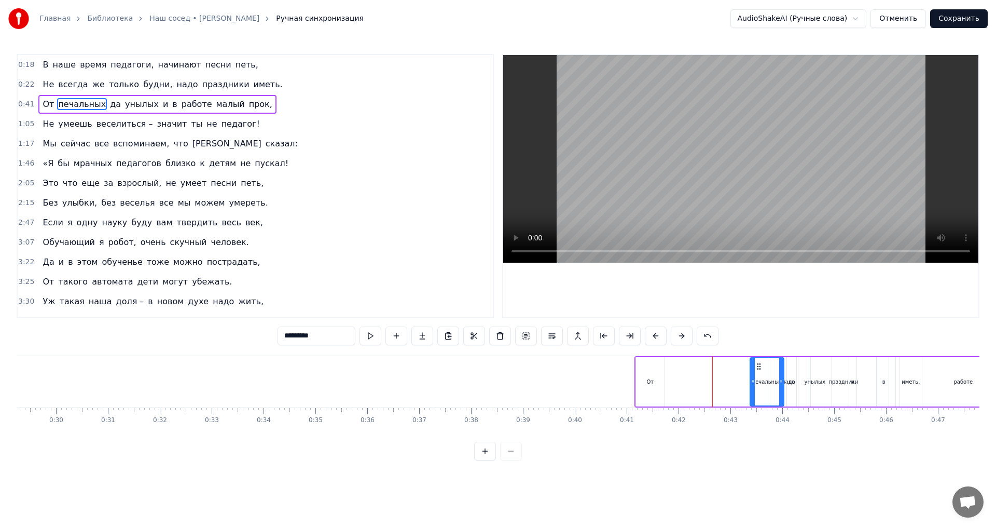
drag, startPoint x: 688, startPoint y: 381, endPoint x: 753, endPoint y: 379, distance: 64.9
drag, startPoint x: 645, startPoint y: 366, endPoint x: 726, endPoint y: 368, distance: 81.0
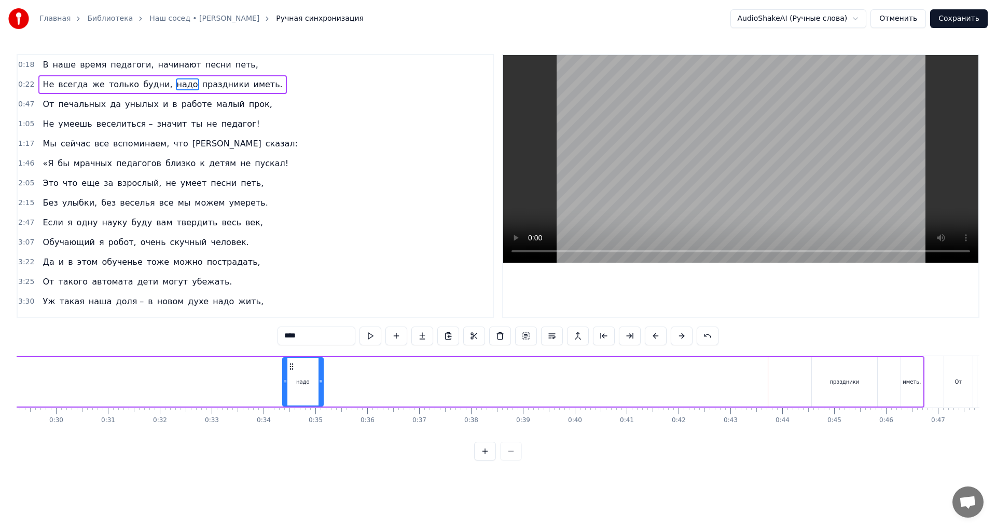
drag, startPoint x: 777, startPoint y: 366, endPoint x: 290, endPoint y: 370, distance: 486.6
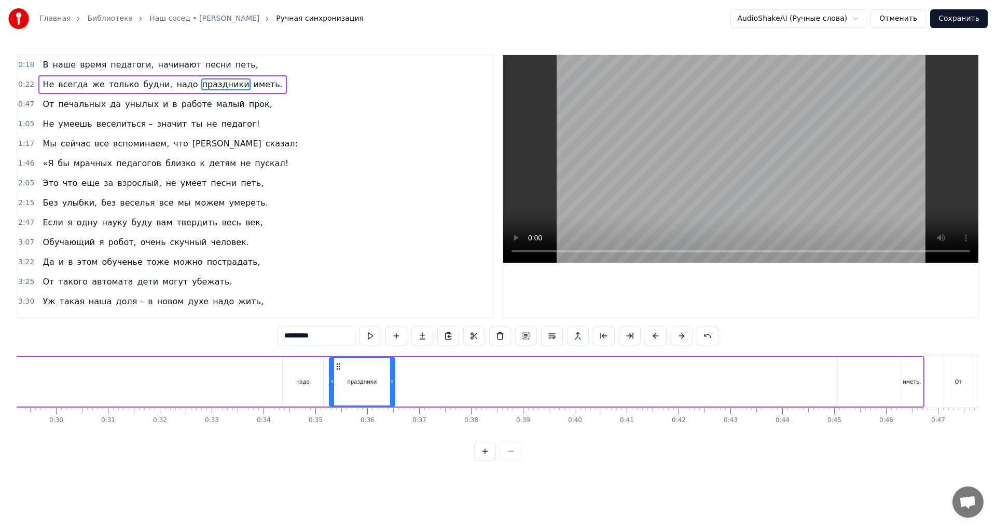
drag, startPoint x: 821, startPoint y: 366, endPoint x: 339, endPoint y: 373, distance: 482.0
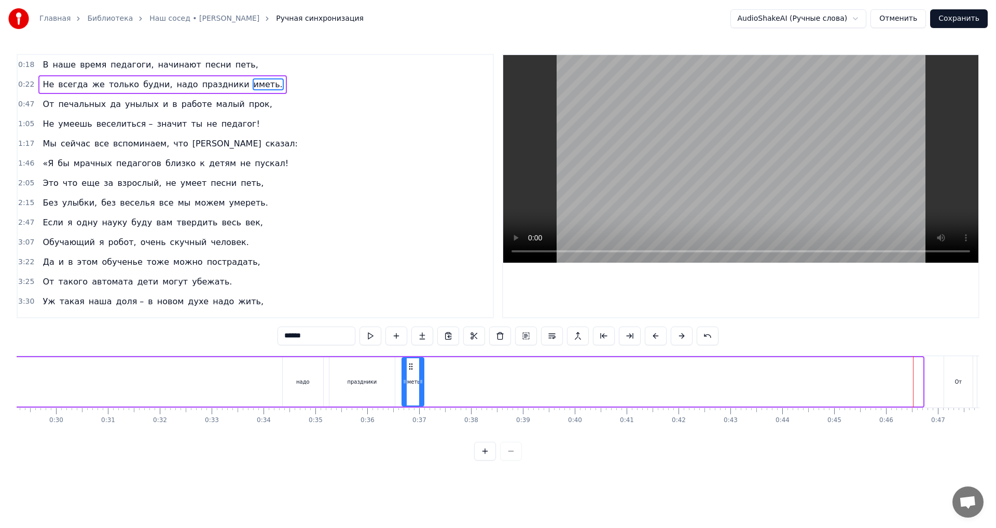
drag, startPoint x: 909, startPoint y: 366, endPoint x: 410, endPoint y: 372, distance: 498.5
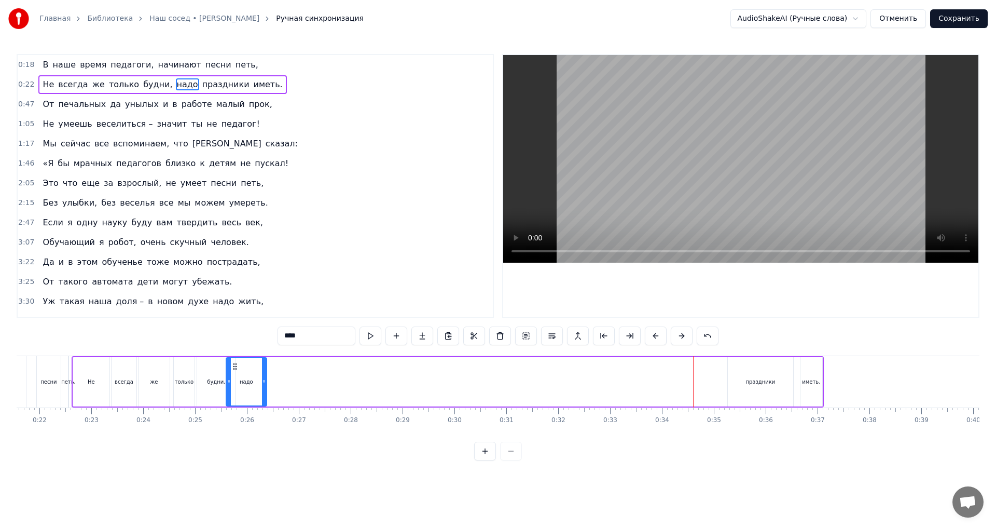
scroll to position [0, 1111]
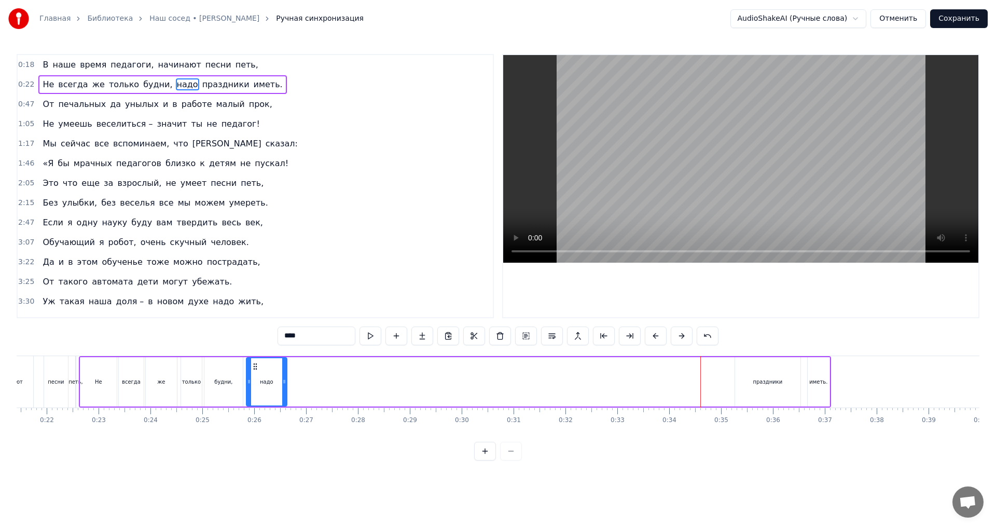
drag, startPoint x: 552, startPoint y: 366, endPoint x: 255, endPoint y: 386, distance: 297.9
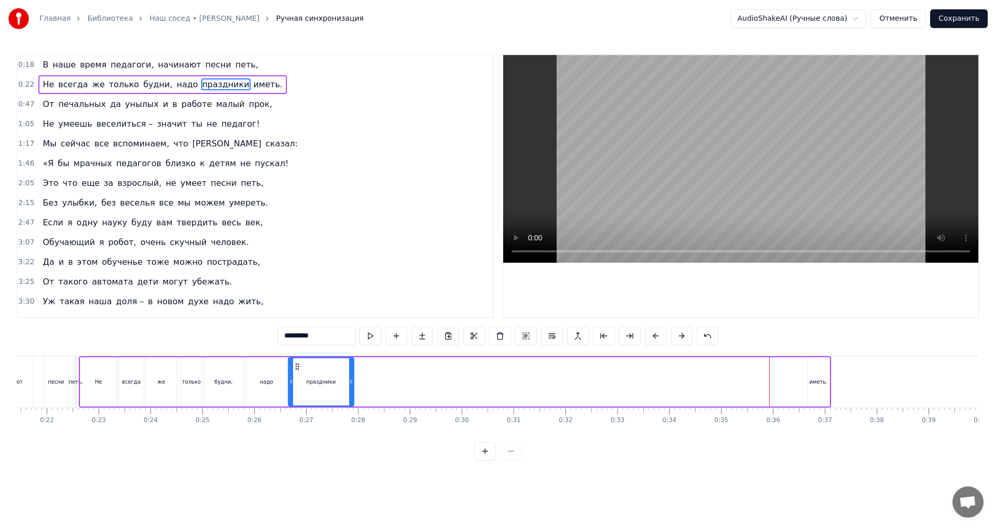
drag, startPoint x: 744, startPoint y: 366, endPoint x: 297, endPoint y: 365, distance: 446.6
drag, startPoint x: 815, startPoint y: 365, endPoint x: 363, endPoint y: 369, distance: 451.8
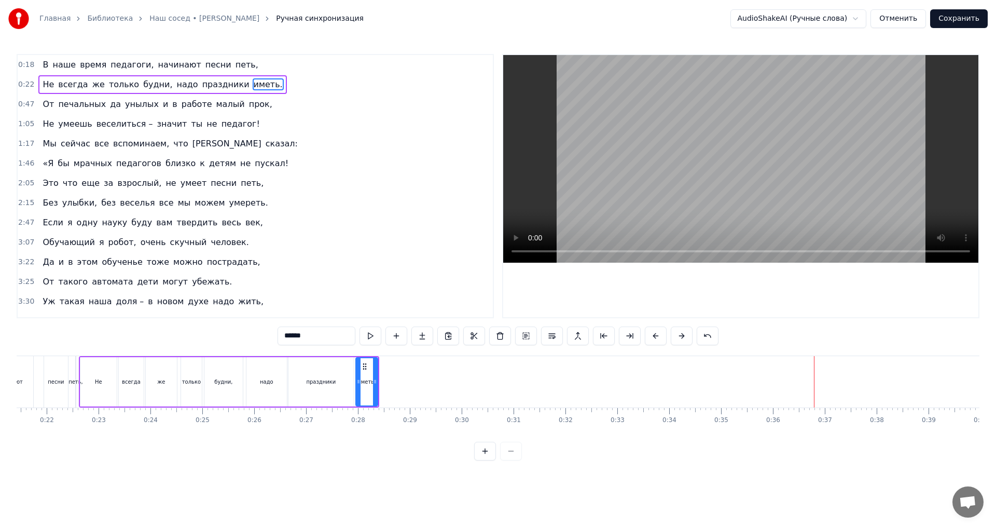
scroll to position [0, 961]
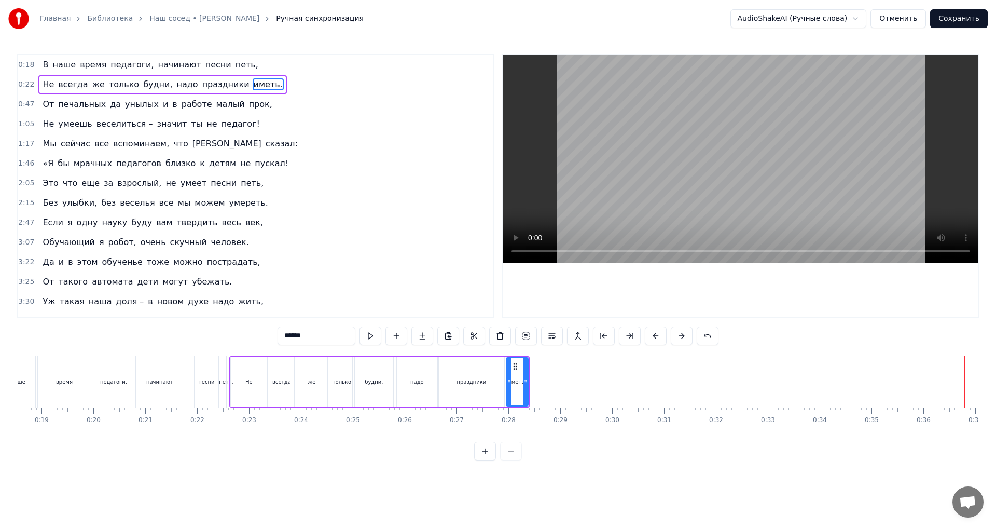
type input "*****"
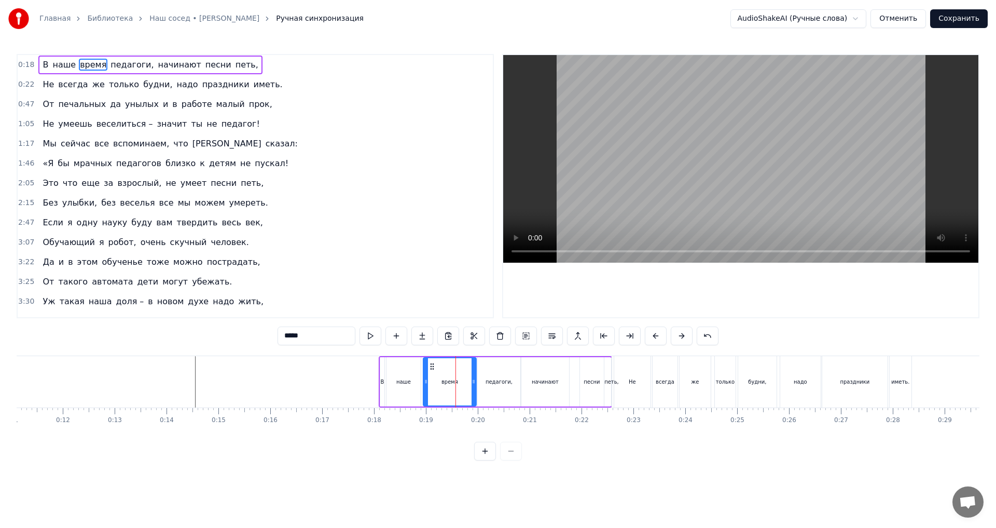
scroll to position [0, 535]
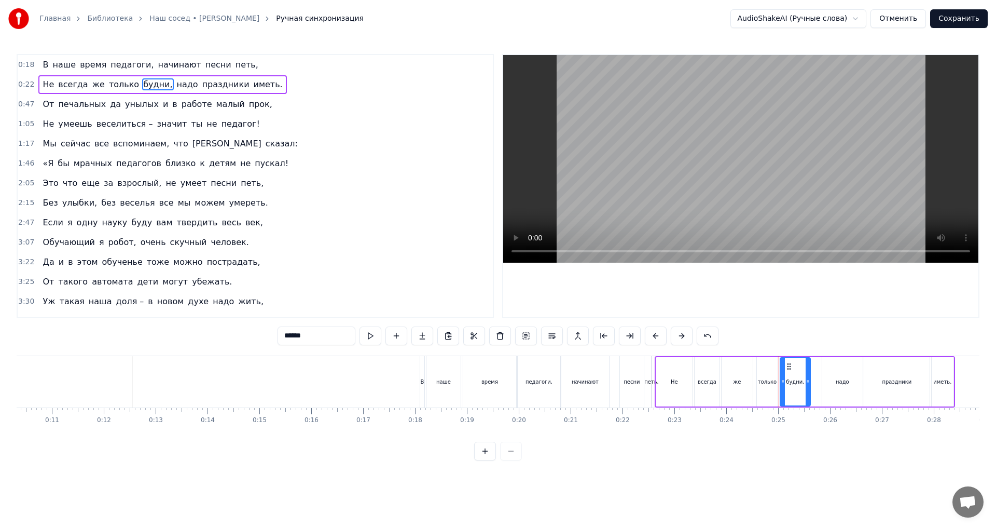
drag, startPoint x: 817, startPoint y: 382, endPoint x: 808, endPoint y: 383, distance: 8.8
drag, startPoint x: 859, startPoint y: 381, endPoint x: 845, endPoint y: 380, distance: 14.6
drag, startPoint x: 829, startPoint y: 368, endPoint x: 820, endPoint y: 370, distance: 9.1
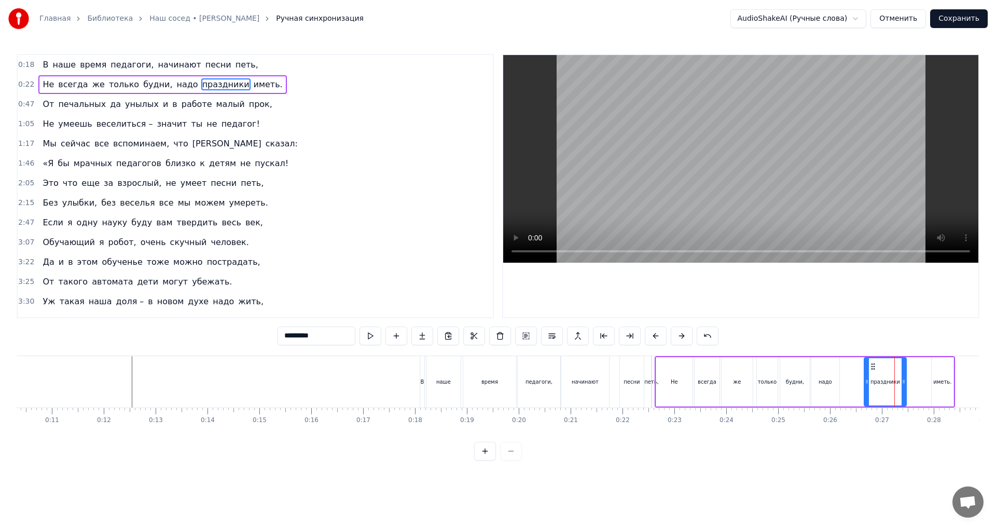
drag, startPoint x: 927, startPoint y: 383, endPoint x: 904, endPoint y: 383, distance: 23.3
drag, startPoint x: 874, startPoint y: 368, endPoint x: 851, endPoint y: 368, distance: 23.3
type input "******"
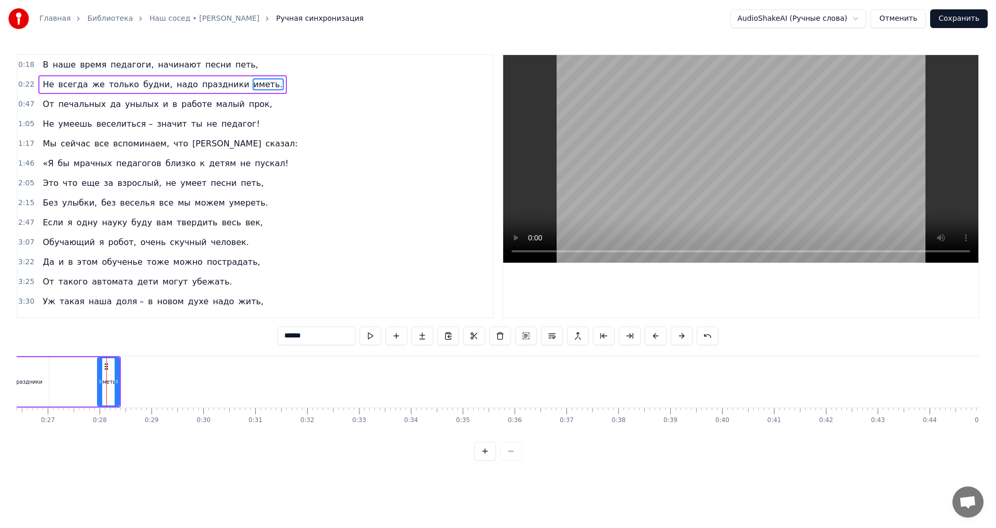
scroll to position [0, 1407]
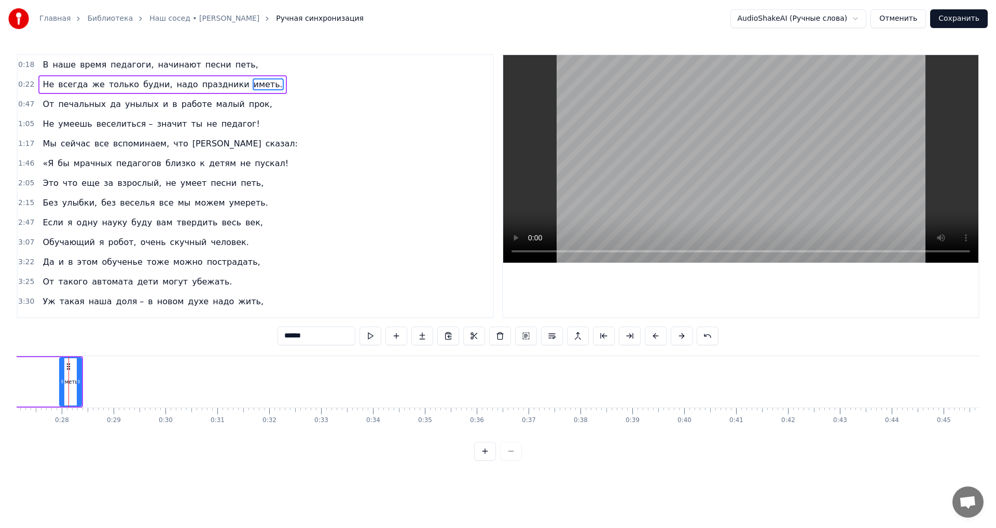
drag, startPoint x: 164, startPoint y: 441, endPoint x: 142, endPoint y: 439, distance: 22.9
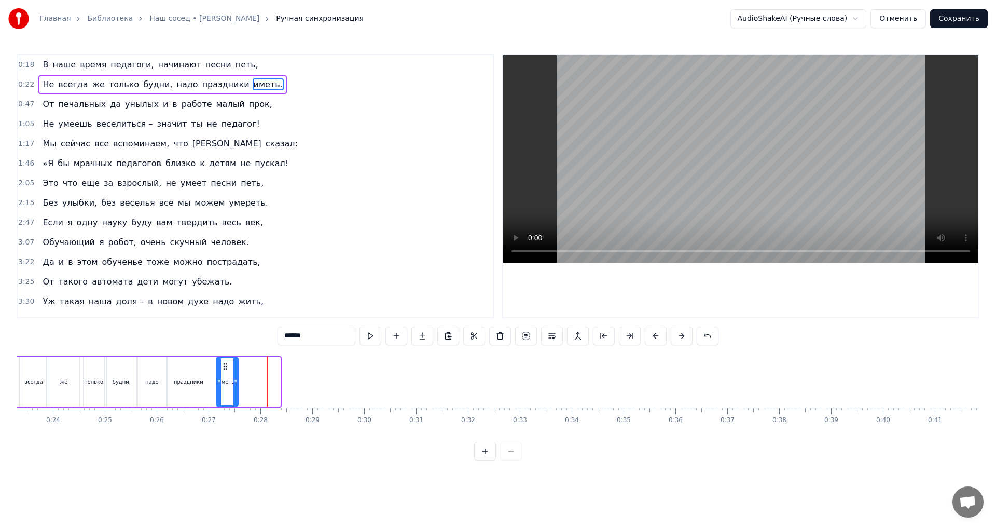
scroll to position [0, 1209]
drag, startPoint x: 232, startPoint y: 366, endPoint x: 219, endPoint y: 375, distance: 15.7
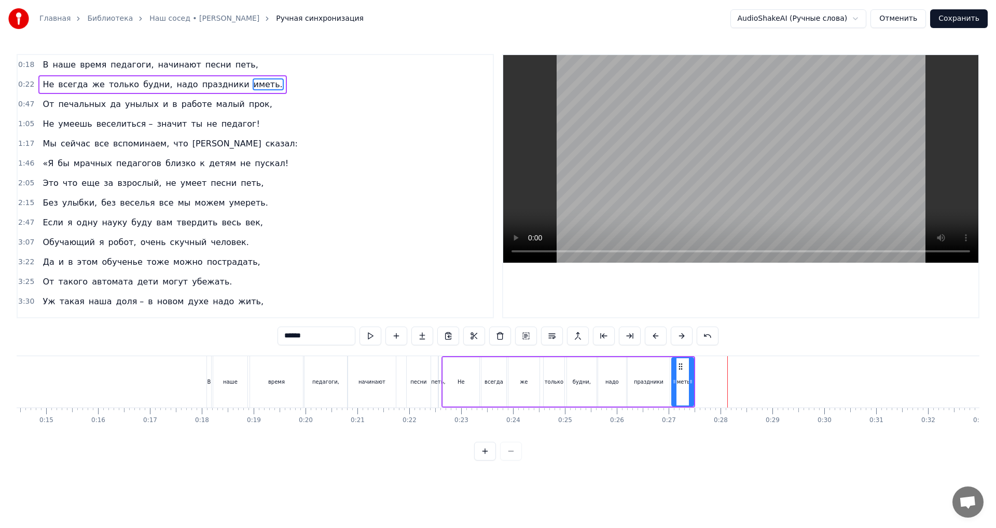
scroll to position [0, 707]
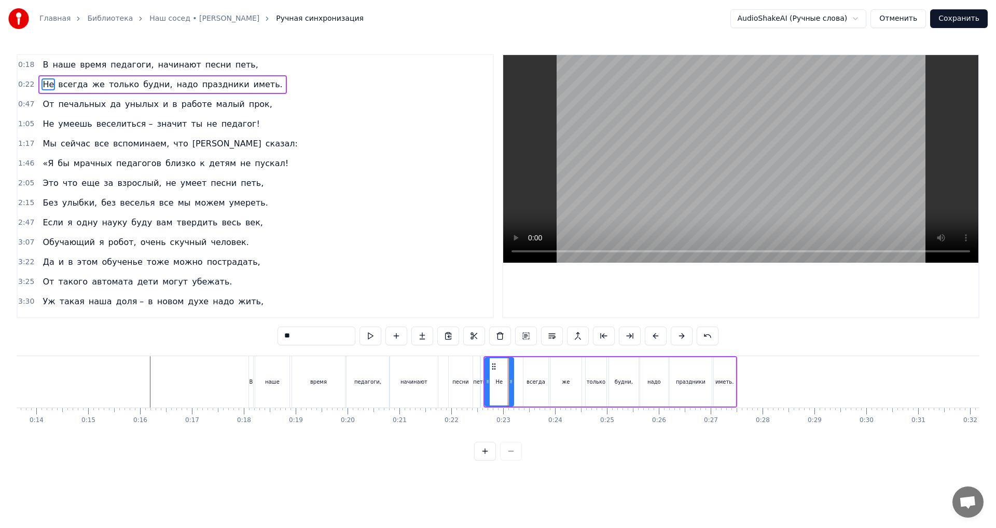
drag, startPoint x: 519, startPoint y: 381, endPoint x: 511, endPoint y: 381, distance: 7.8
drag, startPoint x: 532, startPoint y: 366, endPoint x: 523, endPoint y: 366, distance: 8.8
drag, startPoint x: 558, startPoint y: 367, endPoint x: 549, endPoint y: 367, distance: 9.4
drag, startPoint x: 594, startPoint y: 366, endPoint x: 578, endPoint y: 367, distance: 15.6
drag, startPoint x: 618, startPoint y: 366, endPoint x: 602, endPoint y: 367, distance: 16.1
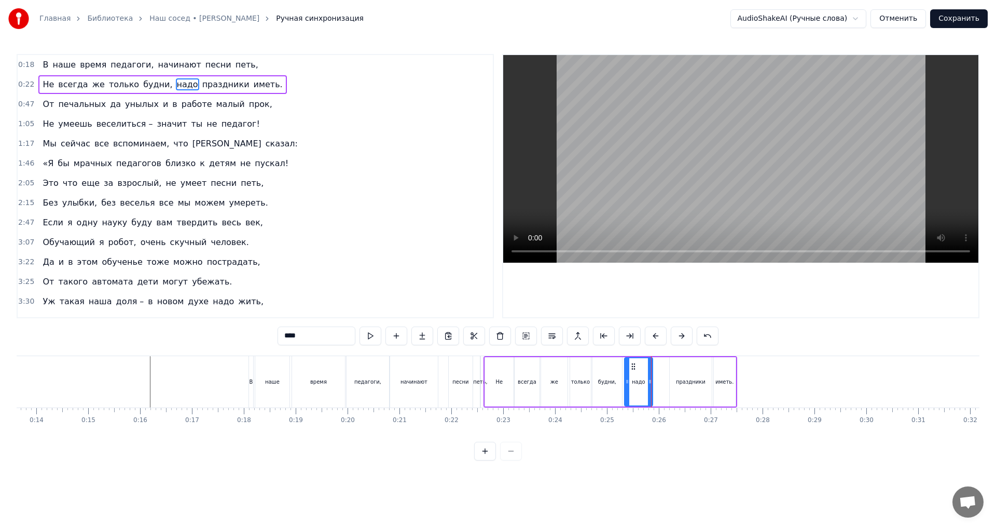
drag, startPoint x: 648, startPoint y: 366, endPoint x: 633, endPoint y: 366, distance: 15.6
drag, startPoint x: 679, startPoint y: 367, endPoint x: 663, endPoint y: 367, distance: 15.6
type input "******"
drag, startPoint x: 722, startPoint y: 366, endPoint x: 706, endPoint y: 368, distance: 15.6
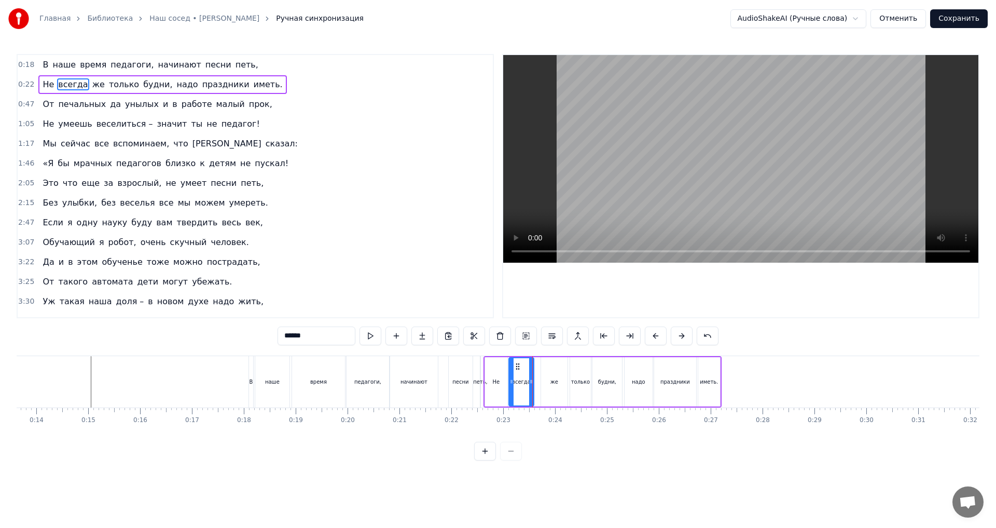
drag, startPoint x: 523, startPoint y: 367, endPoint x: 517, endPoint y: 368, distance: 5.8
drag, startPoint x: 550, startPoint y: 366, endPoint x: 543, endPoint y: 366, distance: 7.3
drag, startPoint x: 577, startPoint y: 365, endPoint x: 569, endPoint y: 365, distance: 8.8
drag, startPoint x: 601, startPoint y: 366, endPoint x: 592, endPoint y: 366, distance: 9.4
drag, startPoint x: 632, startPoint y: 365, endPoint x: 622, endPoint y: 365, distance: 9.9
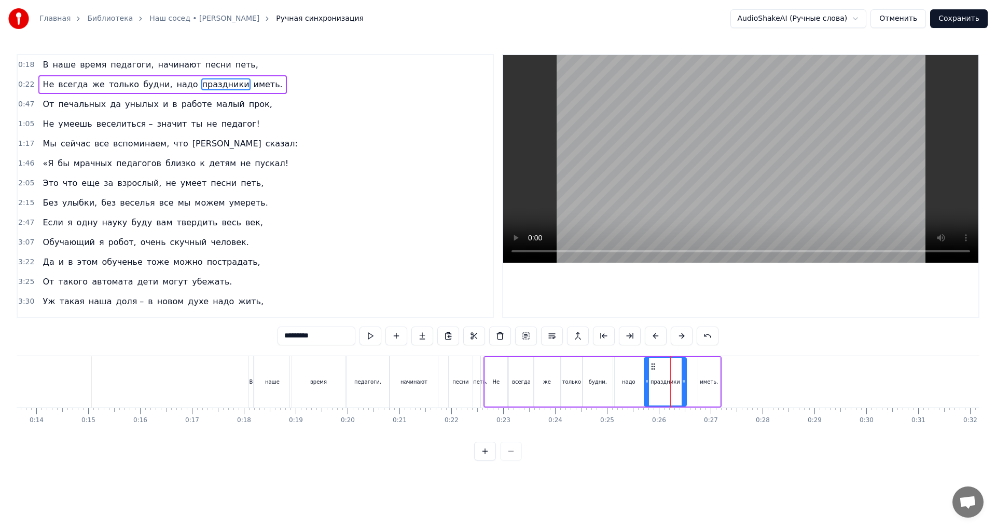
drag, startPoint x: 663, startPoint y: 365, endPoint x: 654, endPoint y: 365, distance: 9.9
drag, startPoint x: 706, startPoint y: 365, endPoint x: 695, endPoint y: 363, distance: 11.1
drag, startPoint x: 683, startPoint y: 367, endPoint x: 677, endPoint y: 367, distance: 6.2
type input "******"
drag, startPoint x: 677, startPoint y: 368, endPoint x: 667, endPoint y: 369, distance: 10.4
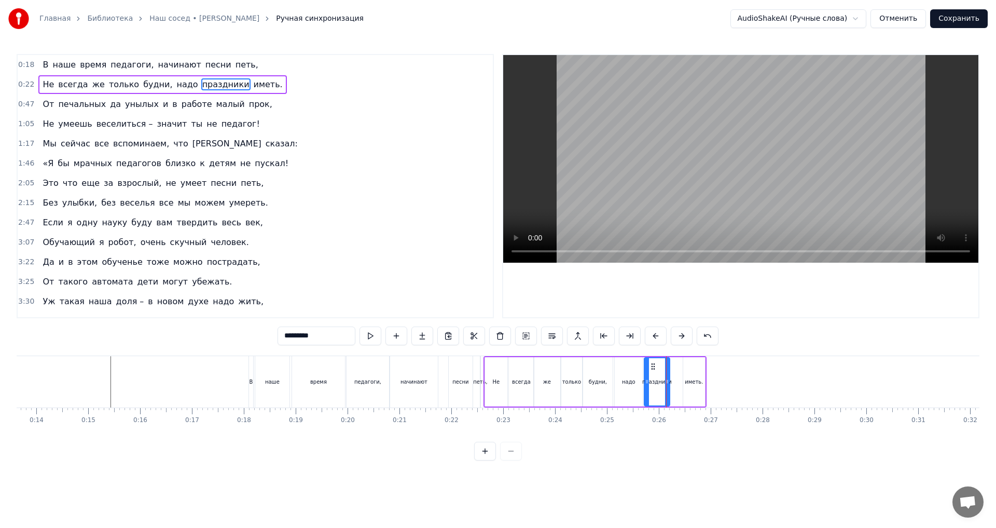
type input "******"
drag, startPoint x: 690, startPoint y: 366, endPoint x: 677, endPoint y: 366, distance: 12.4
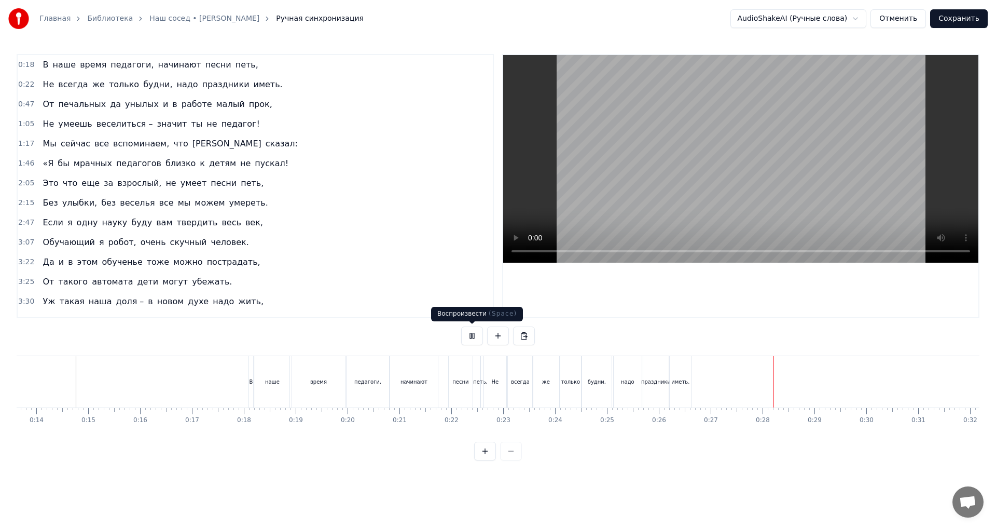
drag, startPoint x: 471, startPoint y: 337, endPoint x: 488, endPoint y: 346, distance: 19.0
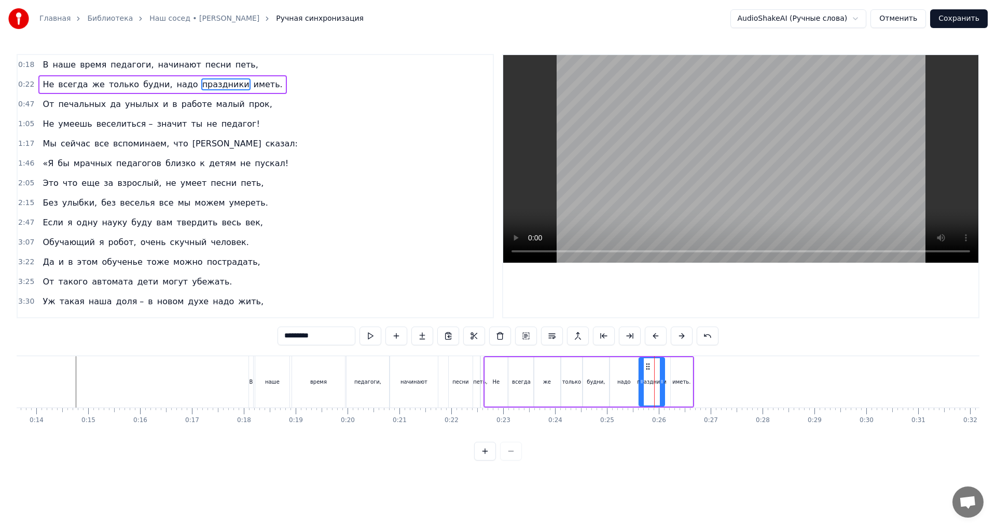
drag, startPoint x: 652, startPoint y: 367, endPoint x: 646, endPoint y: 367, distance: 5.7
type input "******"
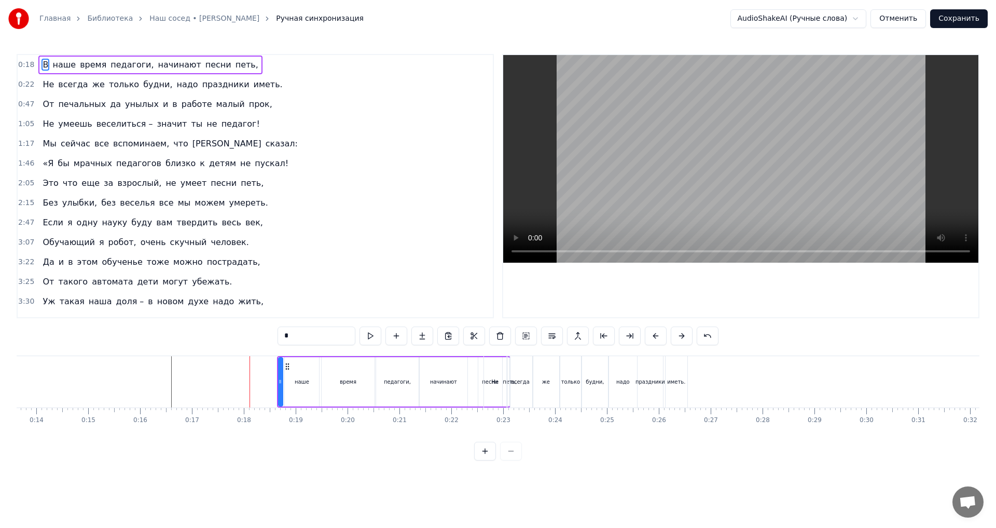
type input "**"
drag, startPoint x: 416, startPoint y: 369, endPoint x: 408, endPoint y: 370, distance: 7.3
drag, startPoint x: 465, startPoint y: 366, endPoint x: 458, endPoint y: 367, distance: 7.8
drag, startPoint x: 429, startPoint y: 366, endPoint x: 423, endPoint y: 366, distance: 5.7
drag, startPoint x: 372, startPoint y: 361, endPoint x: 366, endPoint y: 362, distance: 6.3
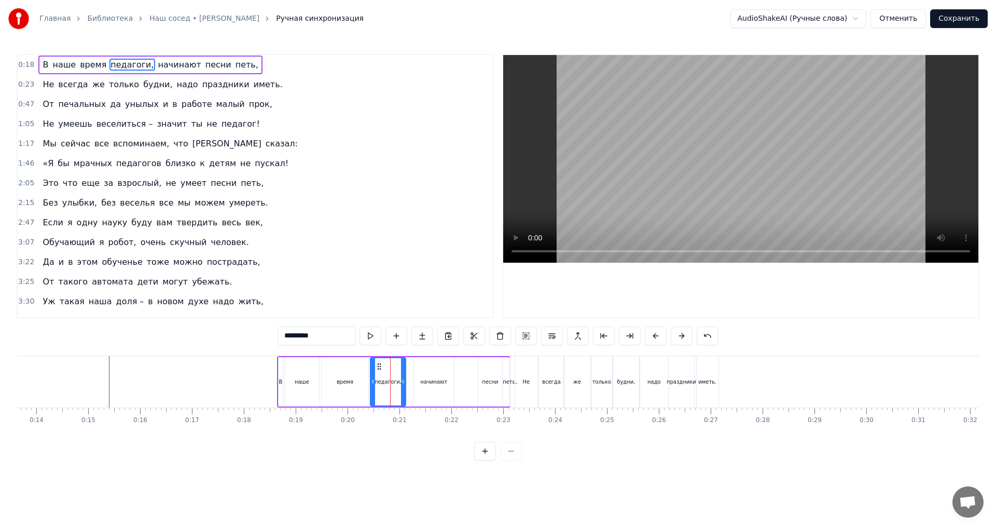
drag, startPoint x: 383, startPoint y: 364, endPoint x: 378, endPoint y: 364, distance: 5.7
drag, startPoint x: 423, startPoint y: 366, endPoint x: 417, endPoint y: 366, distance: 6.2
drag, startPoint x: 486, startPoint y: 366, endPoint x: 458, endPoint y: 369, distance: 28.2
type input "*****"
drag, startPoint x: 517, startPoint y: 367, endPoint x: 496, endPoint y: 369, distance: 20.3
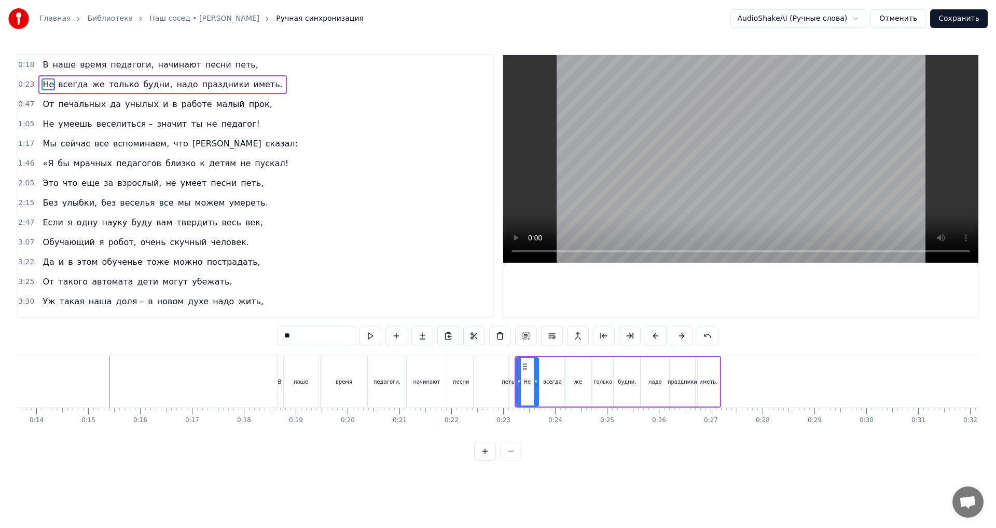
type input "*****"
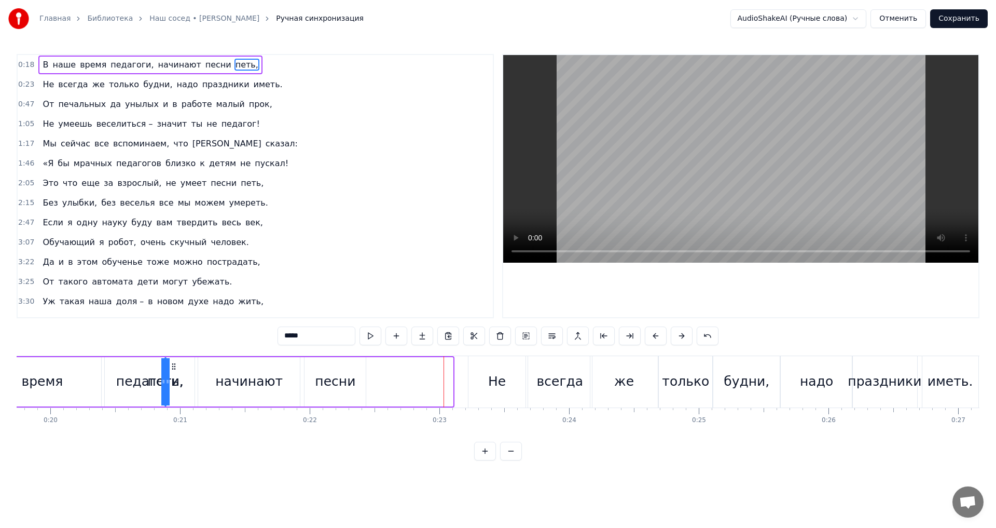
scroll to position [0, 2555]
drag, startPoint x: 90, startPoint y: 367, endPoint x: 392, endPoint y: 382, distance: 302.8
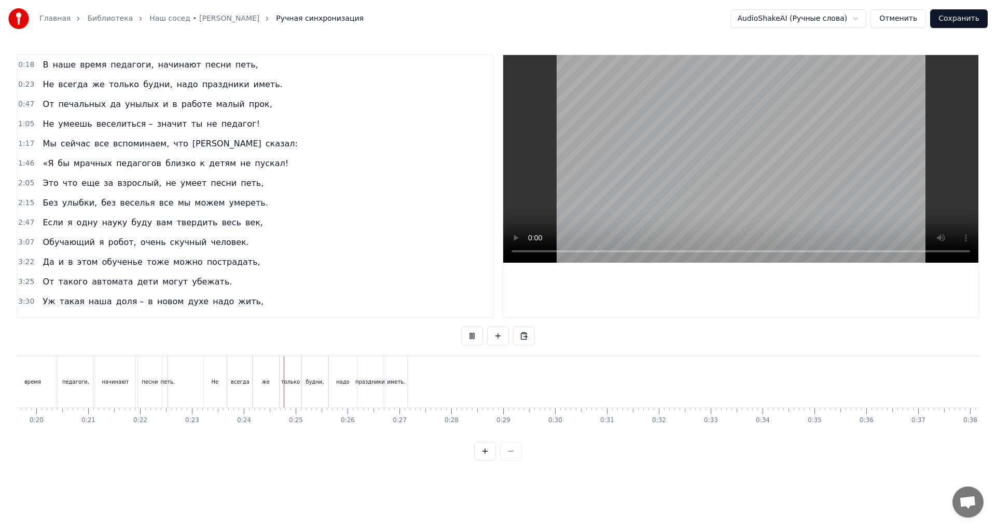
scroll to position [0, 1200]
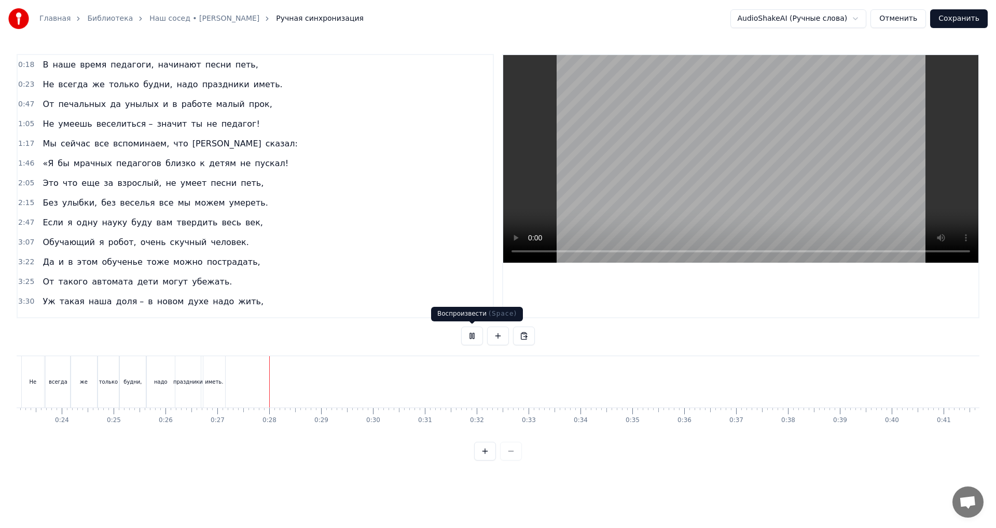
drag, startPoint x: 473, startPoint y: 335, endPoint x: 347, endPoint y: 466, distance: 181.6
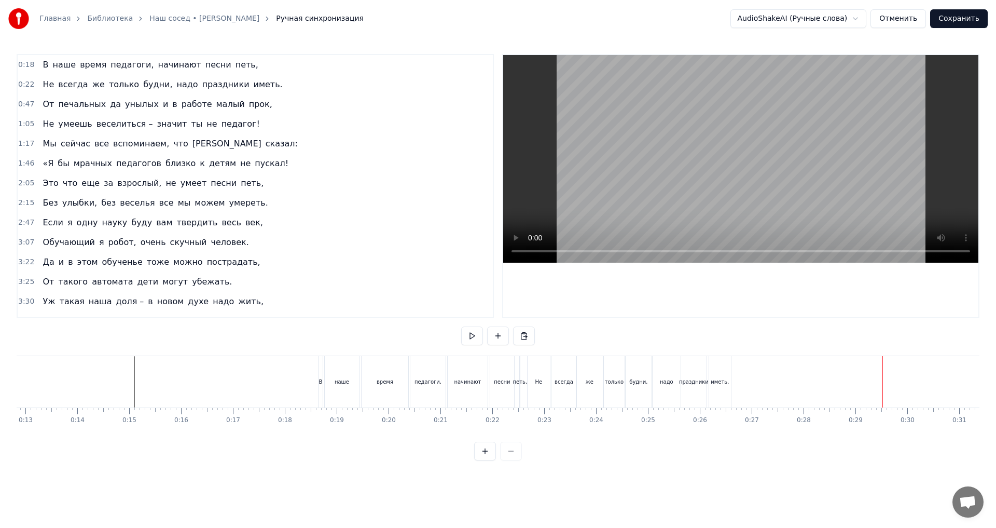
scroll to position [0, 652]
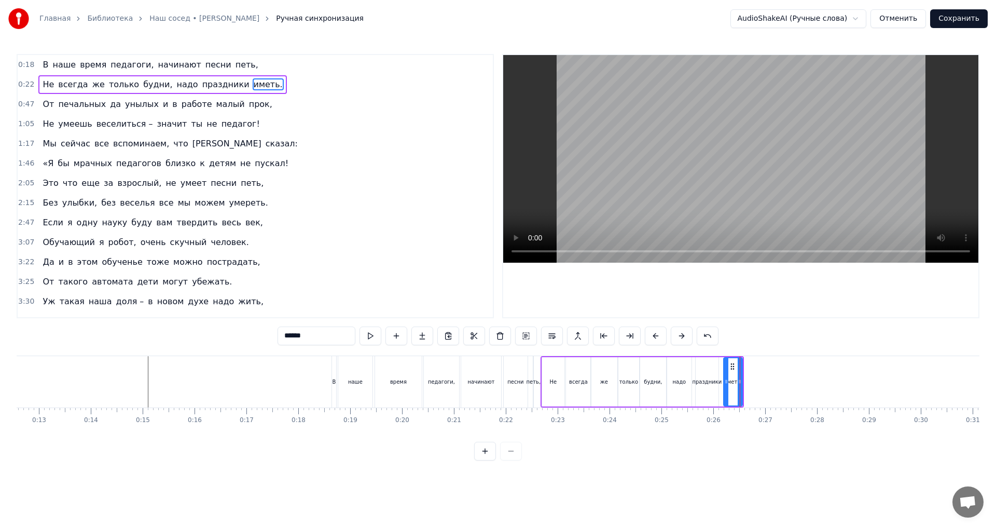
type input "**"
type input "******"
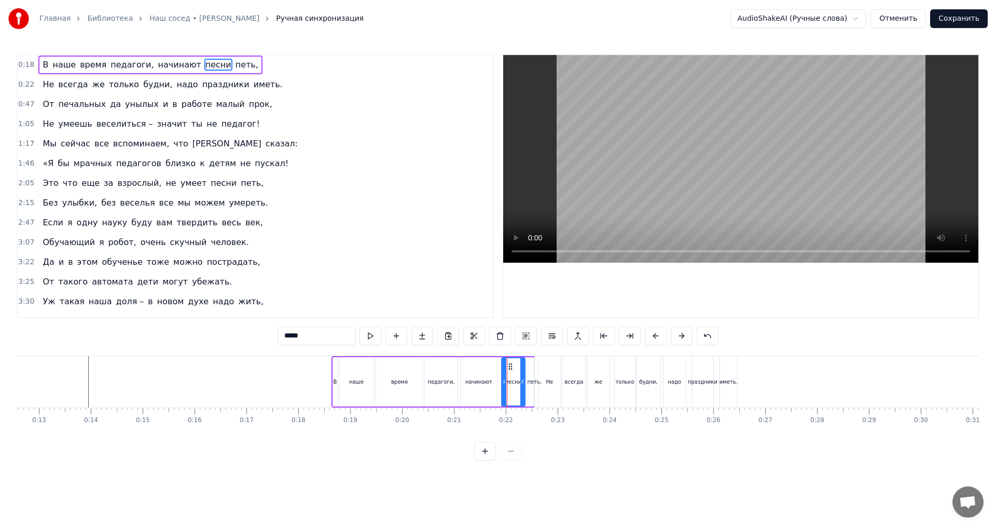
type input "********"
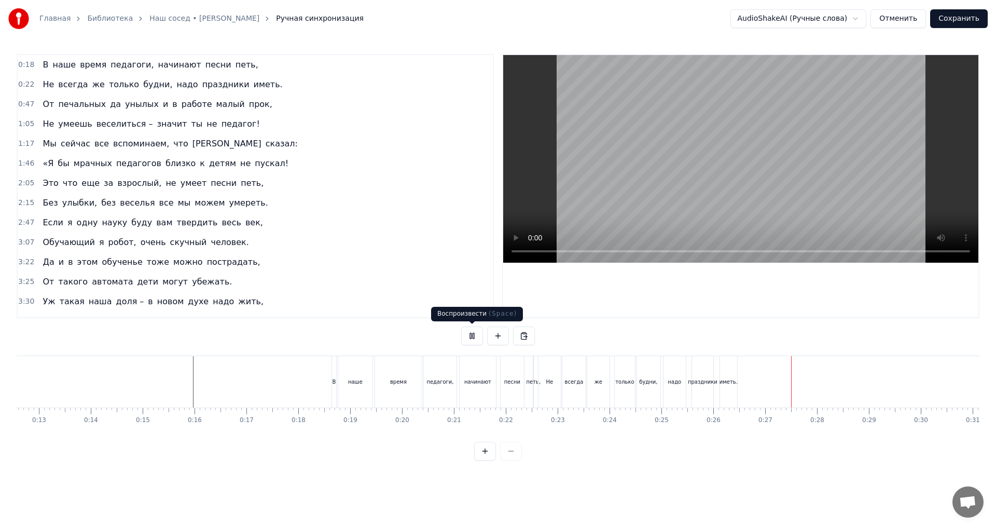
drag, startPoint x: 472, startPoint y: 335, endPoint x: 436, endPoint y: 346, distance: 37.1
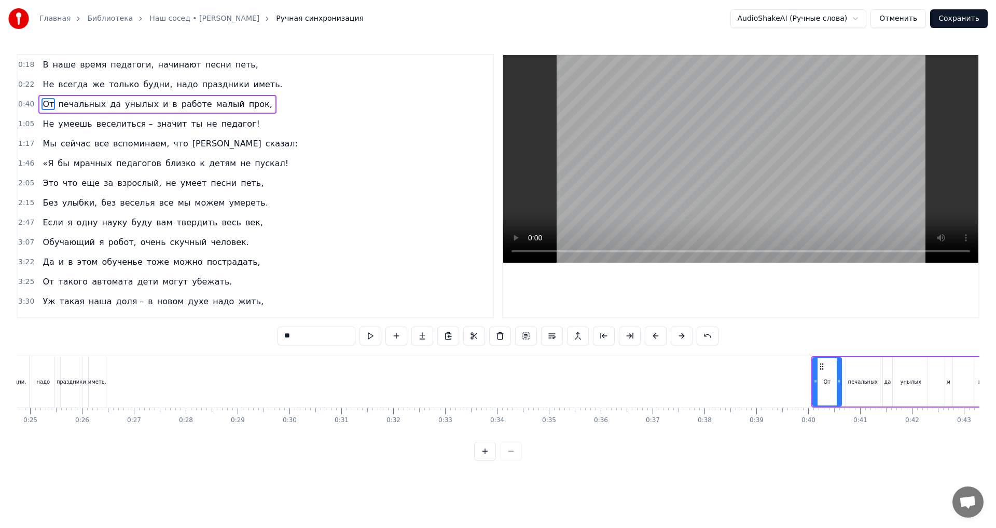
scroll to position [0, 1201]
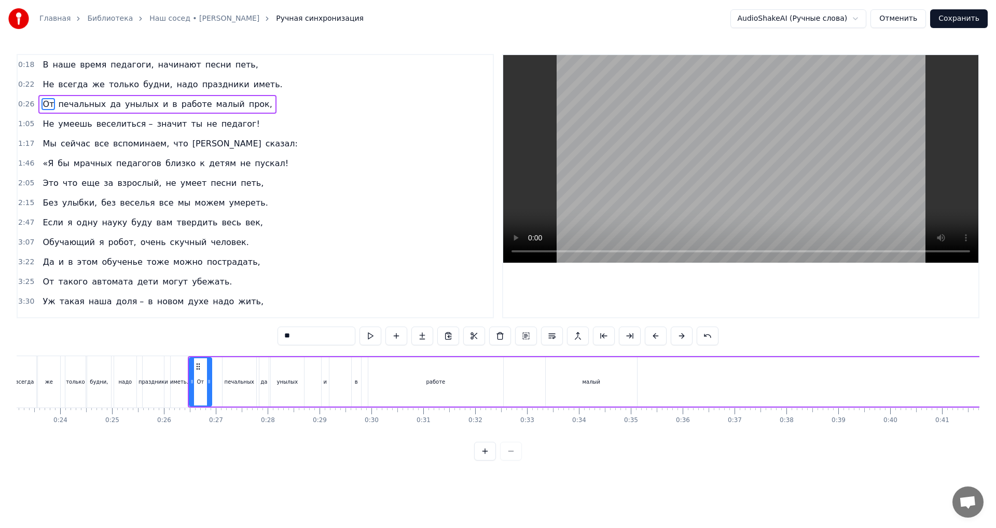
drag, startPoint x: 214, startPoint y: 386, endPoint x: 208, endPoint y: 386, distance: 6.2
drag, startPoint x: 230, startPoint y: 367, endPoint x: 221, endPoint y: 367, distance: 9.3
drag, startPoint x: 243, startPoint y: 373, endPoint x: 238, endPoint y: 372, distance: 5.7
drag, startPoint x: 268, startPoint y: 368, endPoint x: 253, endPoint y: 367, distance: 15.6
drag, startPoint x: 280, startPoint y: 367, endPoint x: 264, endPoint y: 368, distance: 15.6
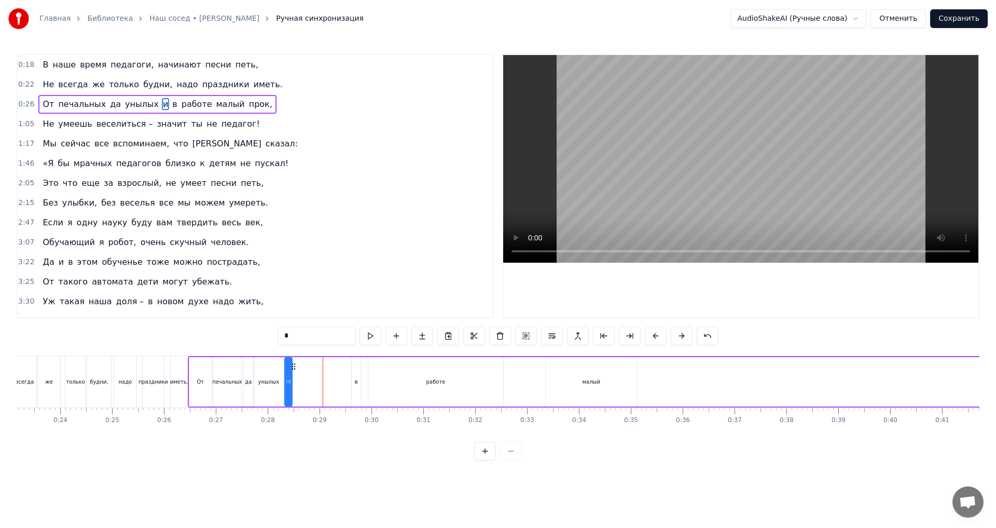
drag, startPoint x: 330, startPoint y: 365, endPoint x: 293, endPoint y: 369, distance: 37.0
drag, startPoint x: 361, startPoint y: 366, endPoint x: 302, endPoint y: 368, distance: 58.1
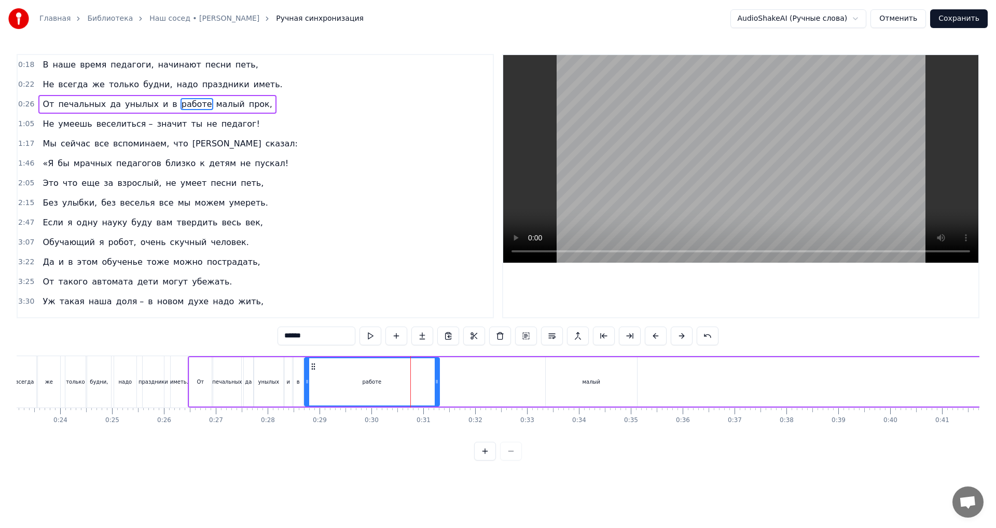
drag, startPoint x: 378, startPoint y: 367, endPoint x: 314, endPoint y: 370, distance: 63.9
drag, startPoint x: 438, startPoint y: 385, endPoint x: 337, endPoint y: 384, distance: 101.2
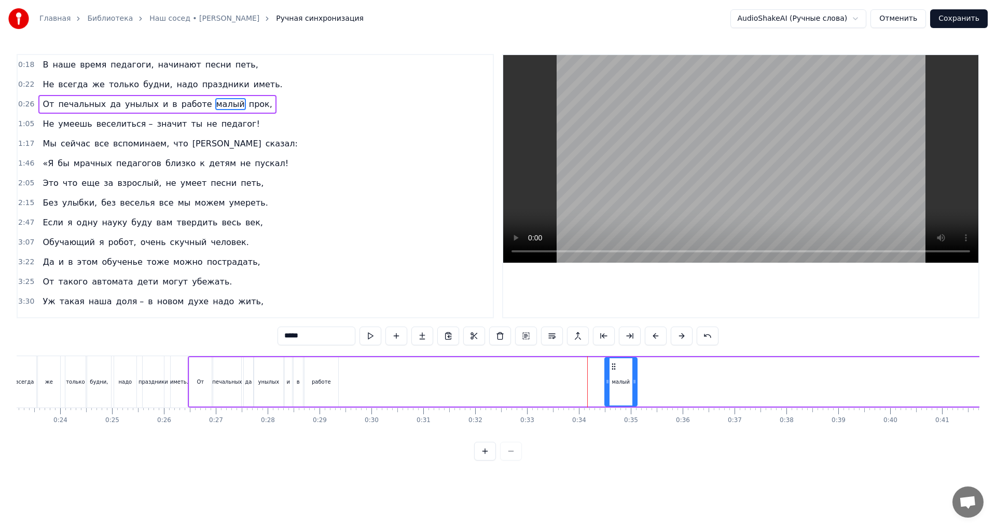
drag, startPoint x: 548, startPoint y: 380, endPoint x: 608, endPoint y: 379, distance: 60.7
drag, startPoint x: 615, startPoint y: 367, endPoint x: 349, endPoint y: 373, distance: 266.2
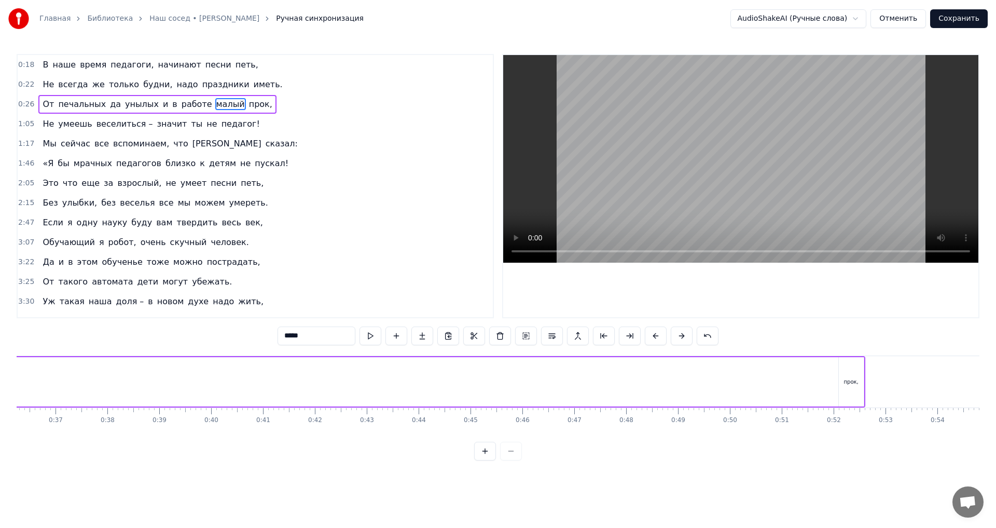
scroll to position [0, 1929]
type input "*****"
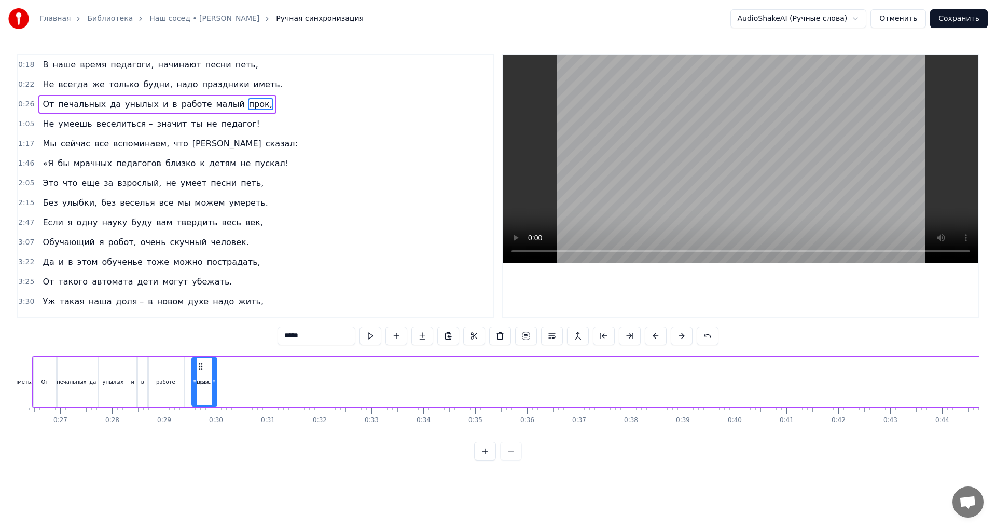
scroll to position [0, 1347]
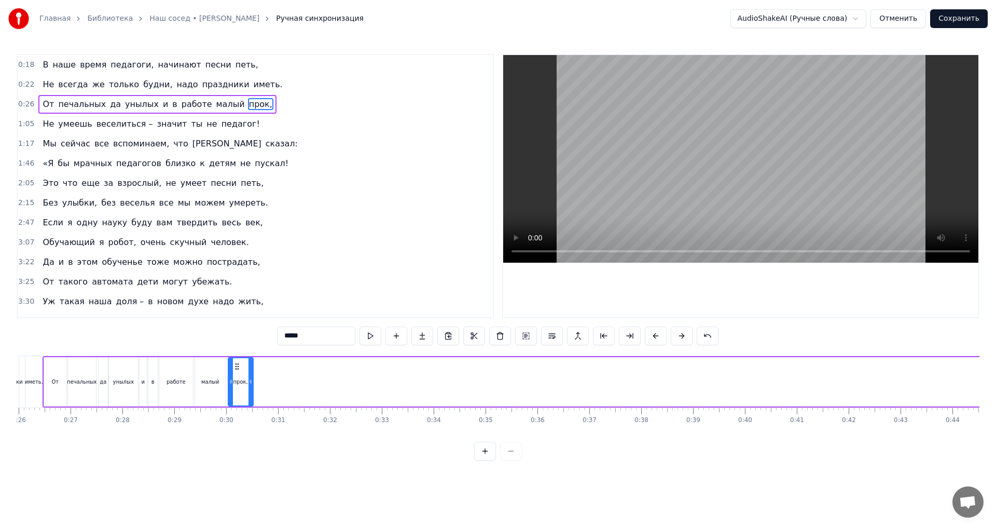
drag, startPoint x: 797, startPoint y: 367, endPoint x: 234, endPoint y: 386, distance: 563.2
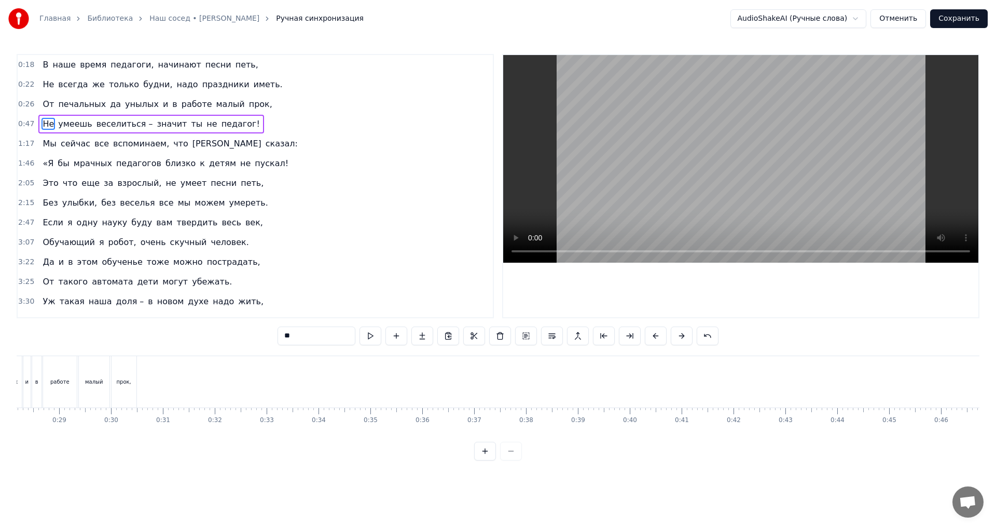
scroll to position [0, 1325]
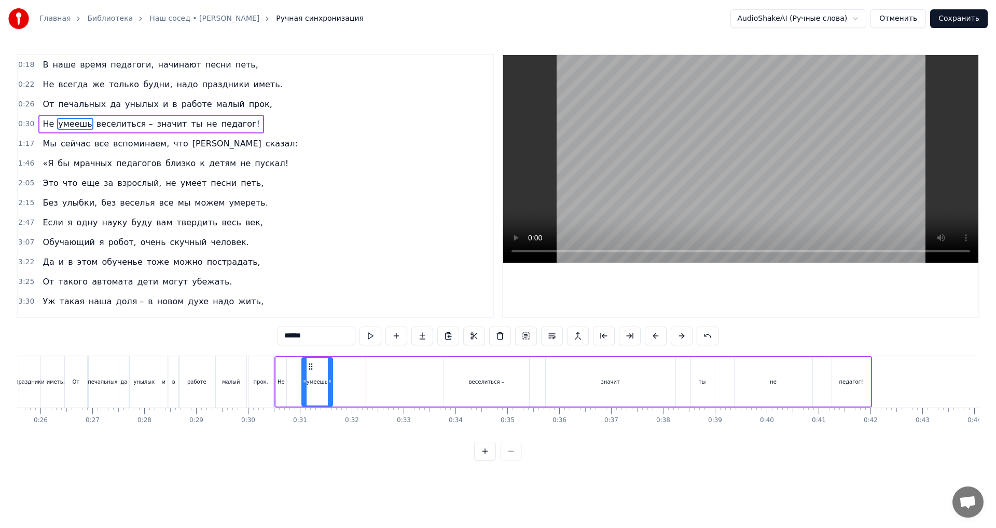
drag, startPoint x: 421, startPoint y: 381, endPoint x: 330, endPoint y: 381, distance: 90.8
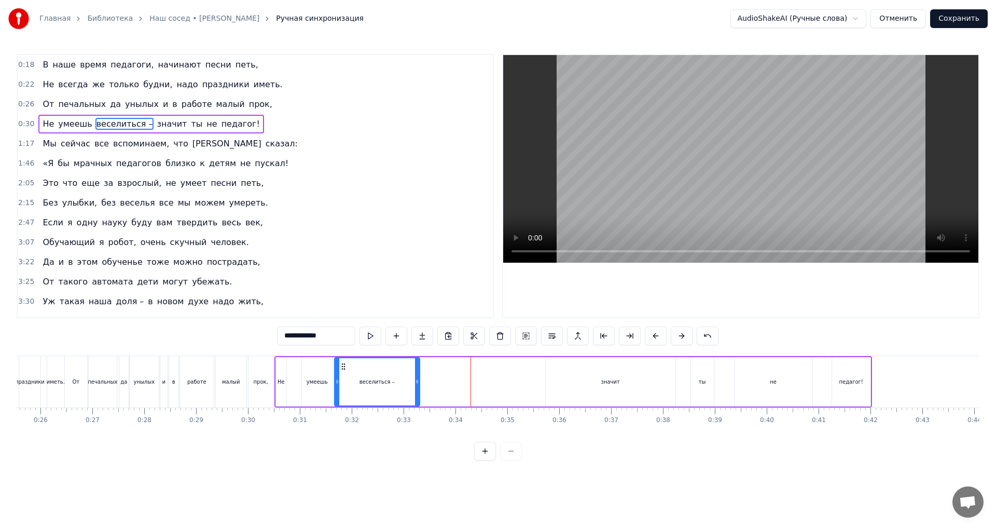
drag, startPoint x: 453, startPoint y: 367, endPoint x: 343, endPoint y: 375, distance: 109.7
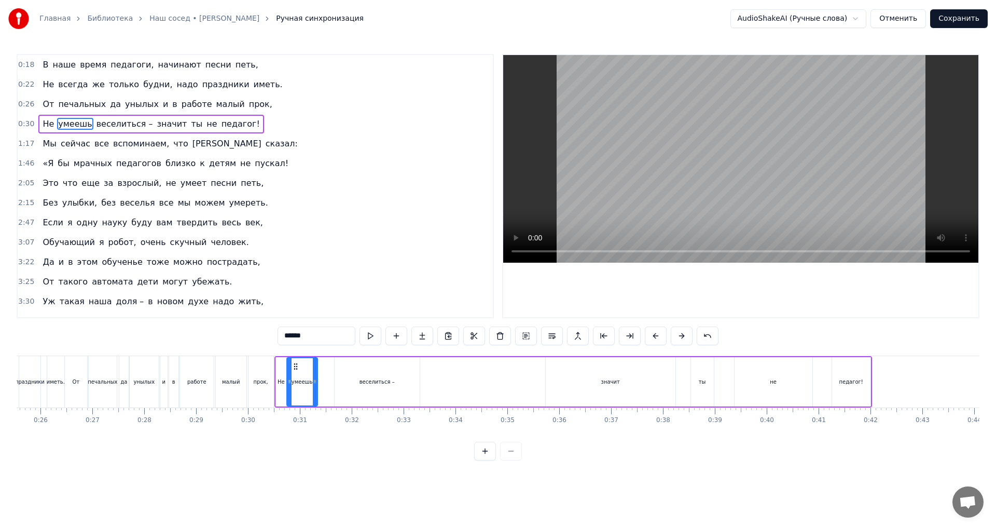
drag, startPoint x: 307, startPoint y: 368, endPoint x: 295, endPoint y: 369, distance: 11.5
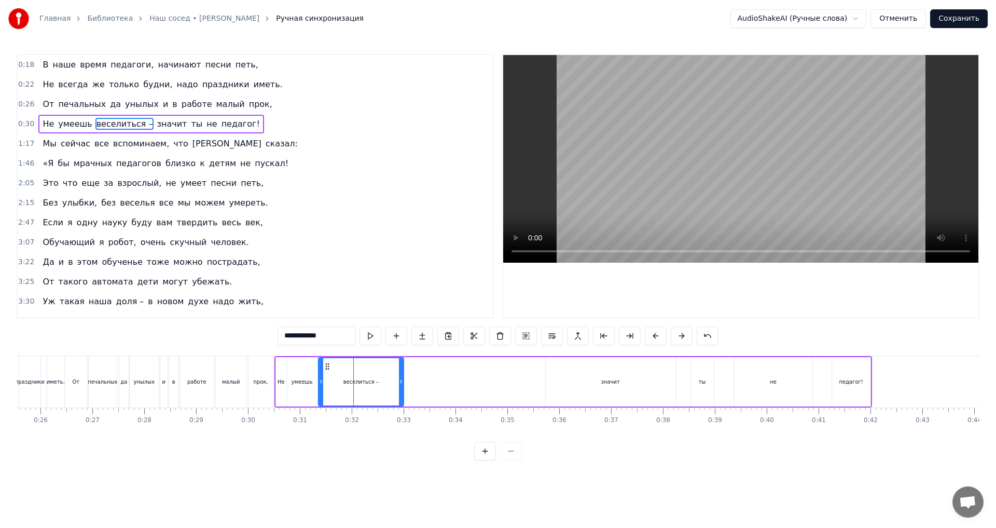
drag, startPoint x: 341, startPoint y: 367, endPoint x: 325, endPoint y: 368, distance: 16.2
drag, startPoint x: 401, startPoint y: 382, endPoint x: 356, endPoint y: 381, distance: 45.1
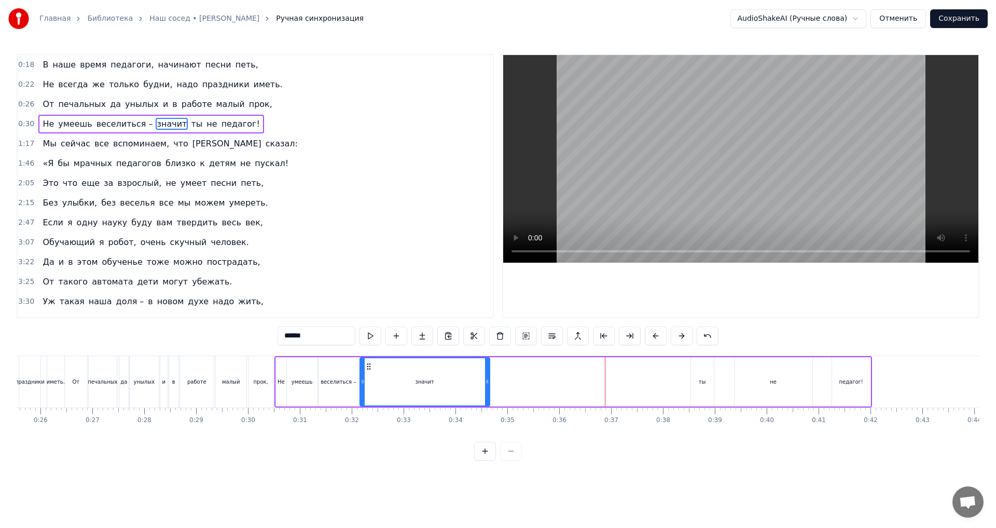
drag, startPoint x: 553, startPoint y: 365, endPoint x: 367, endPoint y: 374, distance: 186.4
drag, startPoint x: 488, startPoint y: 381, endPoint x: 386, endPoint y: 380, distance: 101.2
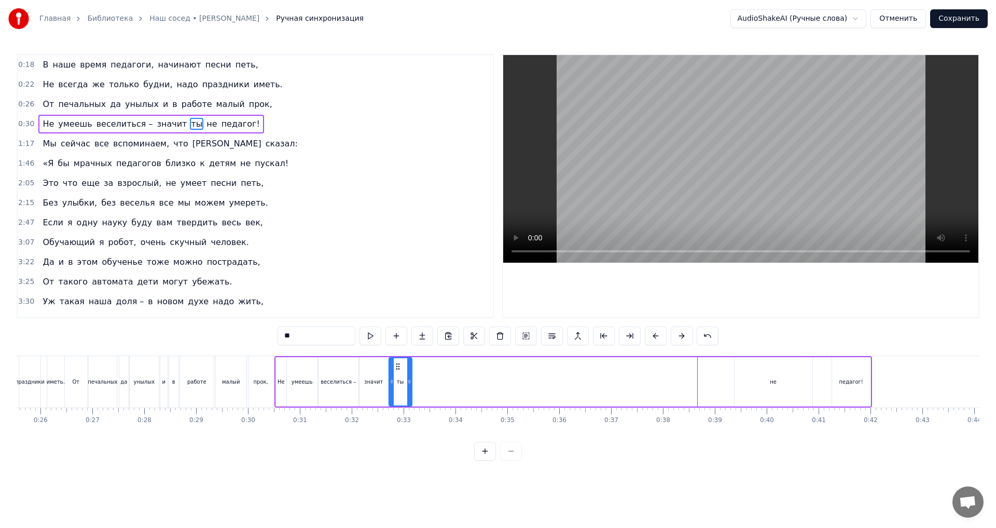
drag, startPoint x: 701, startPoint y: 366, endPoint x: 399, endPoint y: 373, distance: 302.0
drag, startPoint x: 743, startPoint y: 369, endPoint x: 421, endPoint y: 374, distance: 322.2
drag, startPoint x: 487, startPoint y: 380, endPoint x: 427, endPoint y: 380, distance: 60.2
type input "********"
drag, startPoint x: 842, startPoint y: 367, endPoint x: 440, endPoint y: 383, distance: 401.8
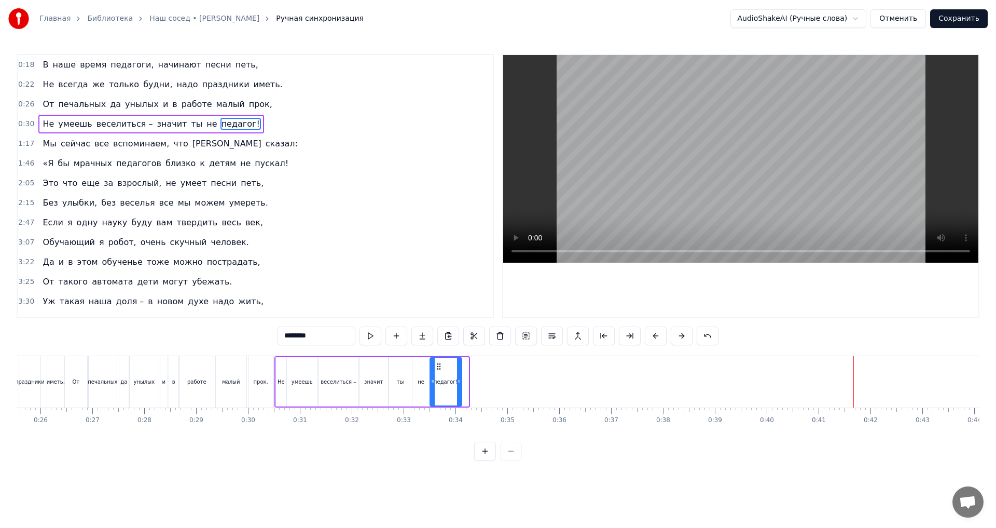
drag, startPoint x: 467, startPoint y: 381, endPoint x: 460, endPoint y: 381, distance: 6.8
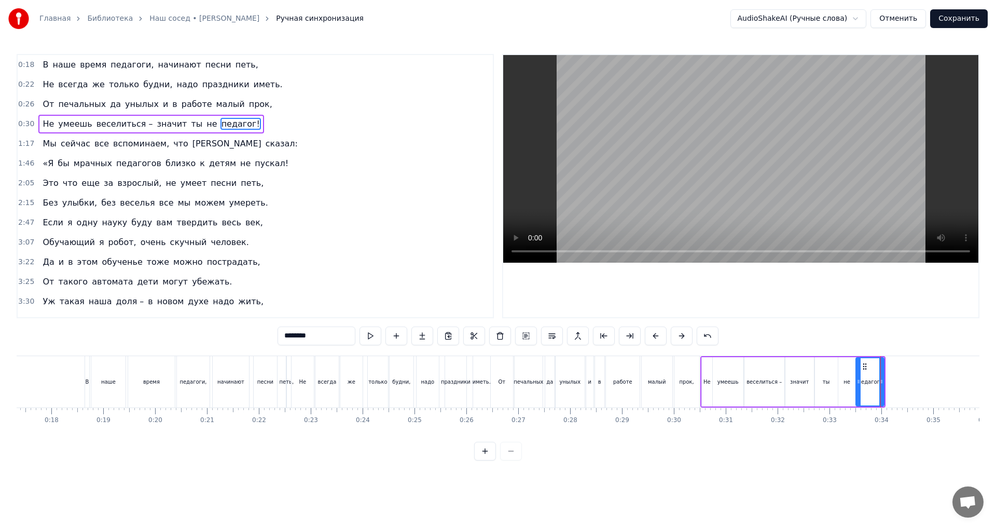
scroll to position [0, 879]
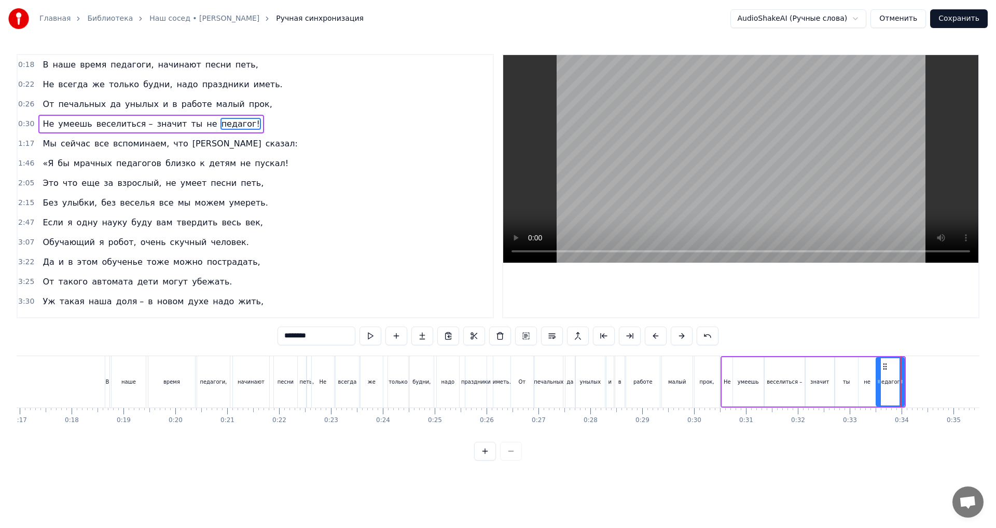
drag, startPoint x: 444, startPoint y: 391, endPoint x: 450, endPoint y: 391, distance: 6.8
type input "****"
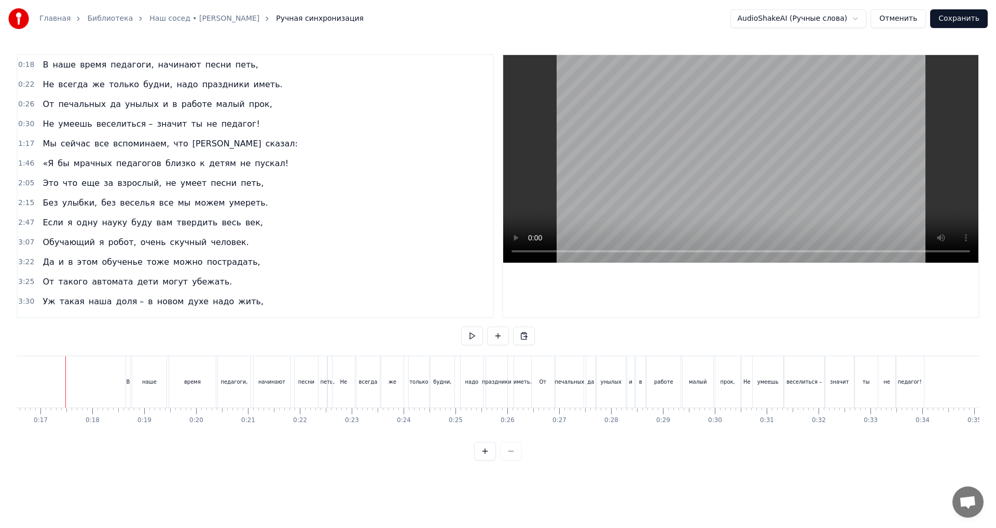
scroll to position [0, 855]
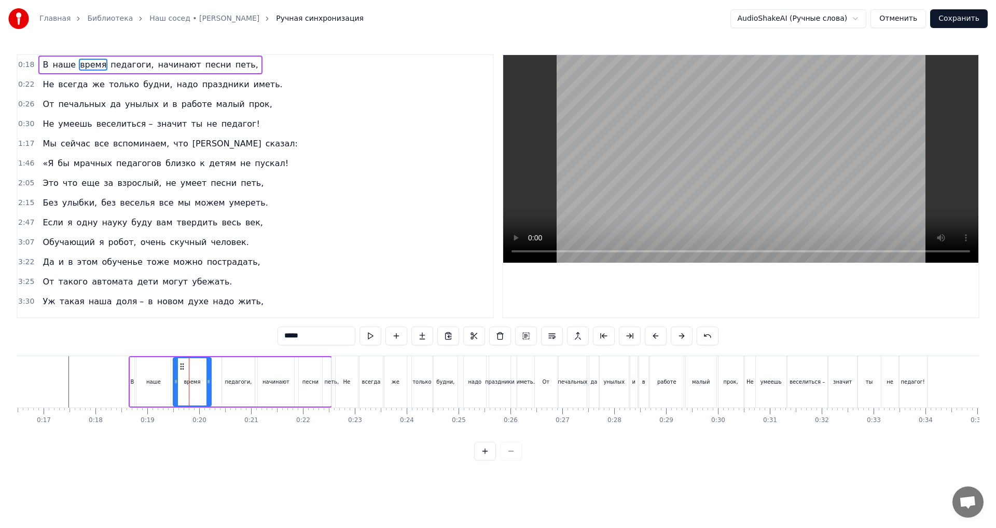
drag, startPoint x: 217, startPoint y: 377, endPoint x: 209, endPoint y: 378, distance: 8.9
type input "*********"
drag, startPoint x: 229, startPoint y: 367, endPoint x: 221, endPoint y: 368, distance: 8.3
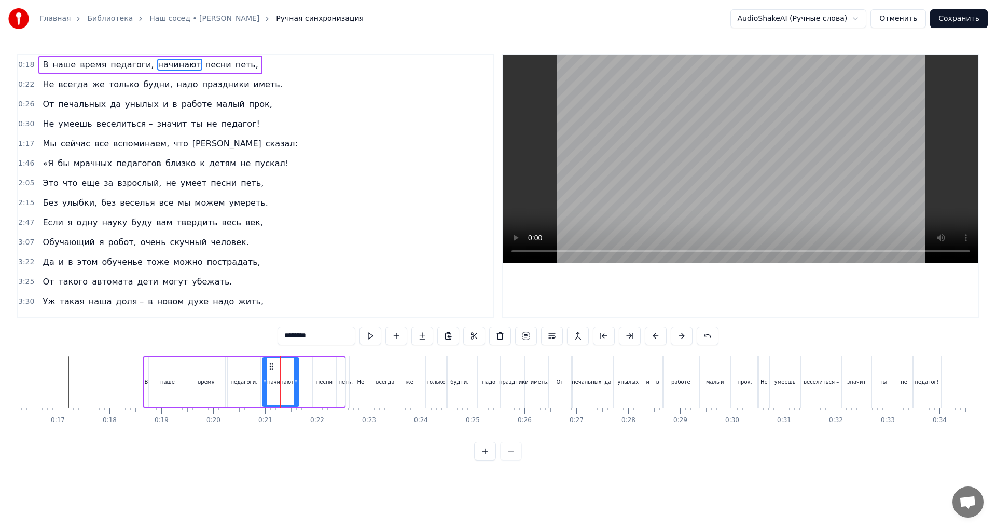
drag, startPoint x: 280, startPoint y: 367, endPoint x: 270, endPoint y: 368, distance: 9.4
type input "*****"
drag, startPoint x: 66, startPoint y: 373, endPoint x: 192, endPoint y: 352, distance: 127.9
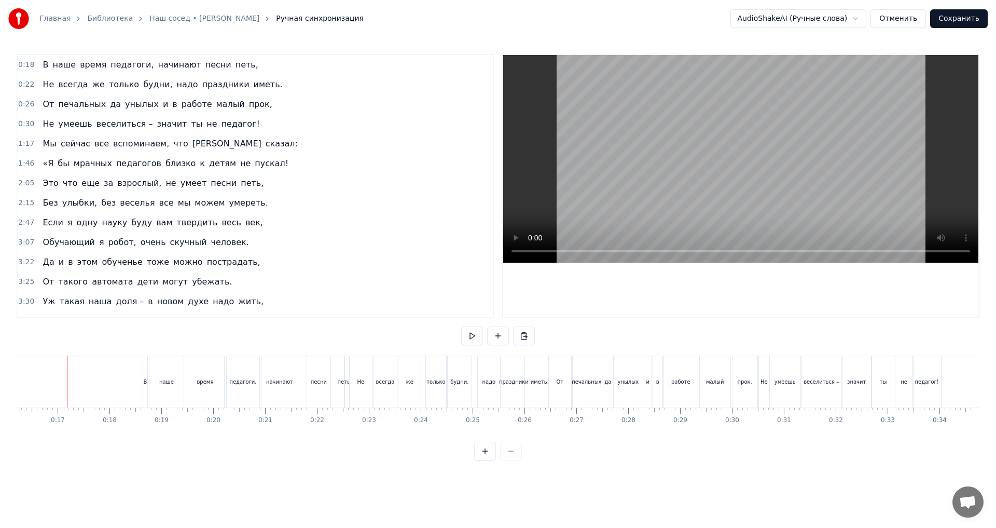
scroll to position [0, 839]
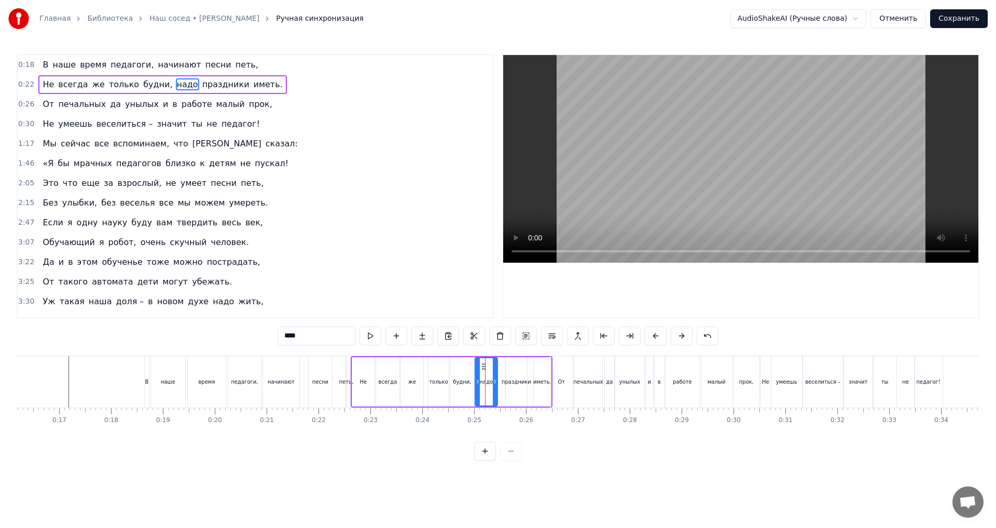
drag, startPoint x: 488, startPoint y: 368, endPoint x: 482, endPoint y: 370, distance: 5.4
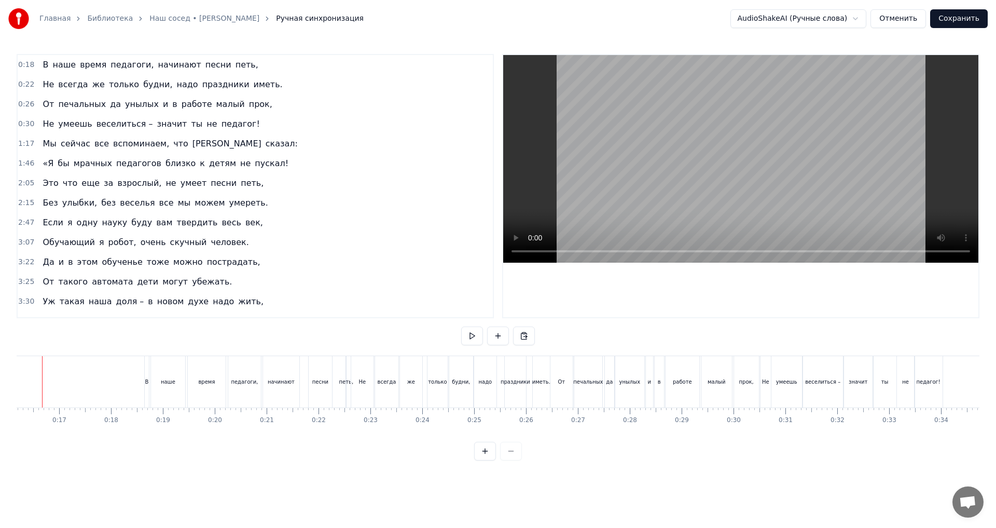
scroll to position [0, 813]
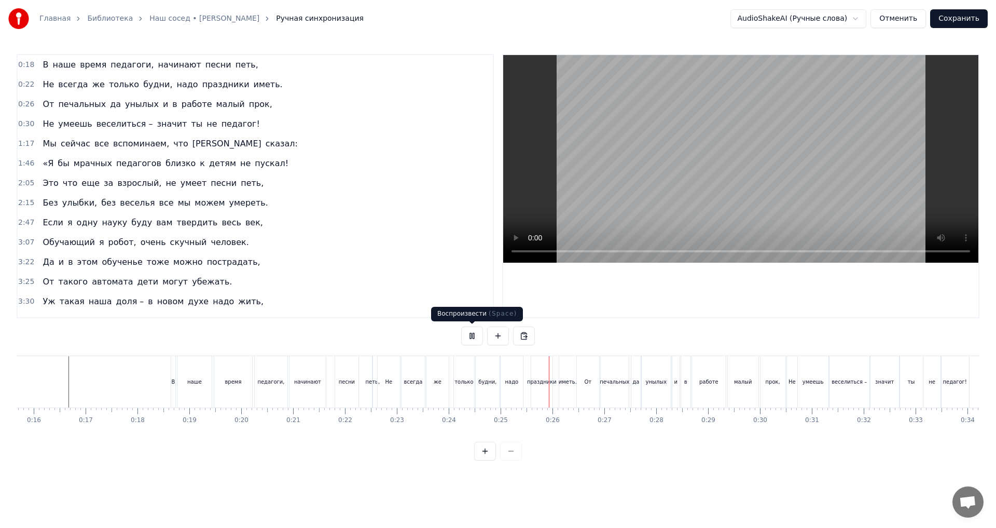
drag, startPoint x: 472, startPoint y: 334, endPoint x: 472, endPoint y: 339, distance: 5.2
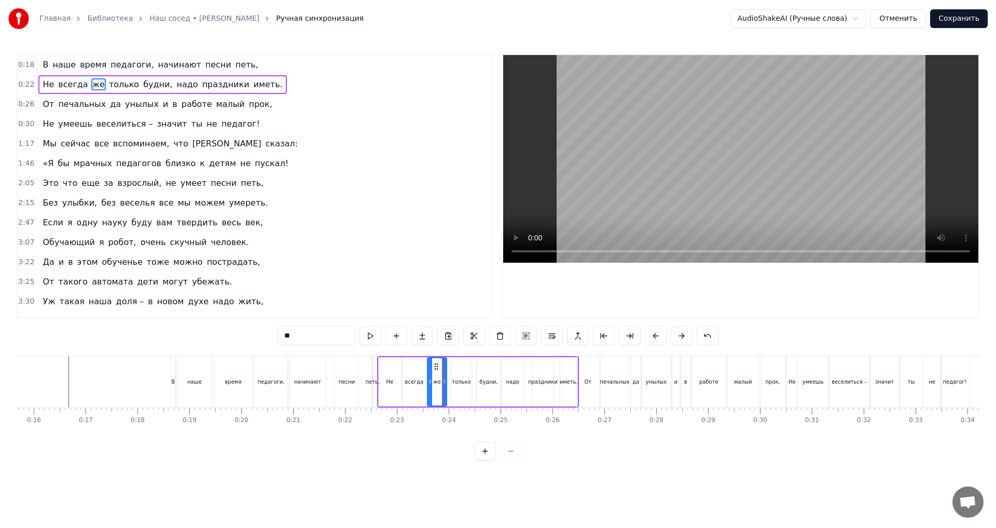
type input "******"
drag, startPoint x: 461, startPoint y: 366, endPoint x: 455, endPoint y: 368, distance: 5.4
drag, startPoint x: 486, startPoint y: 366, endPoint x: 478, endPoint y: 366, distance: 7.8
type input "****"
drag, startPoint x: 510, startPoint y: 365, endPoint x: 503, endPoint y: 366, distance: 7.3
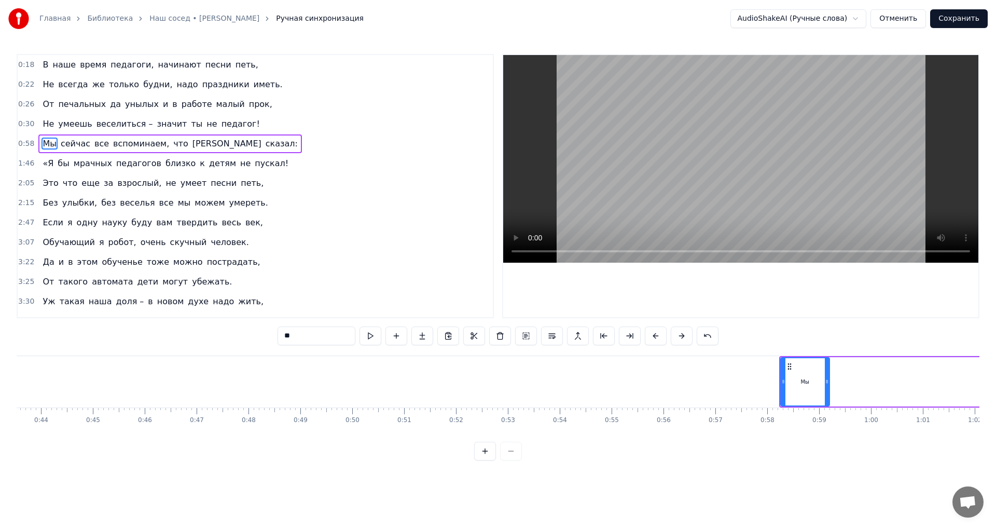
scroll to position [0, 2245]
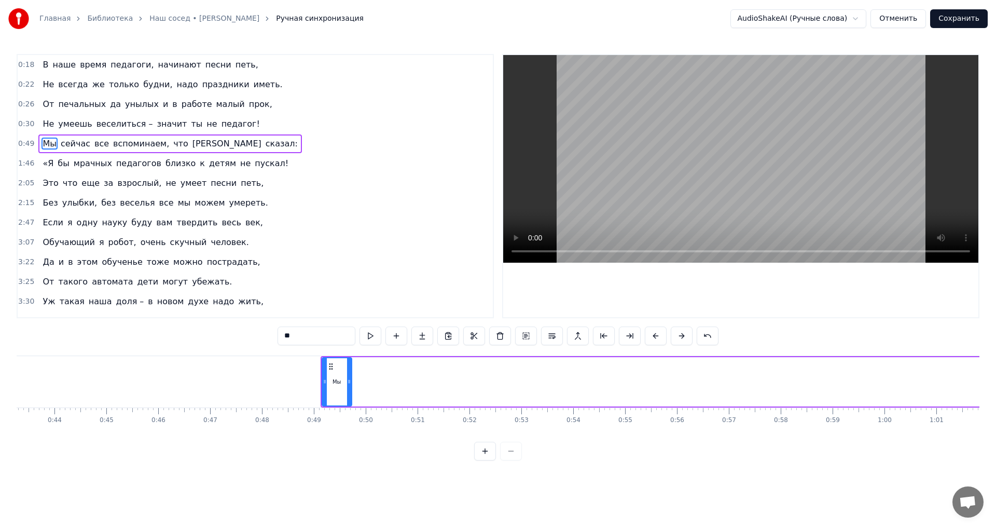
drag, startPoint x: 370, startPoint y: 384, endPoint x: 351, endPoint y: 384, distance: 19.2
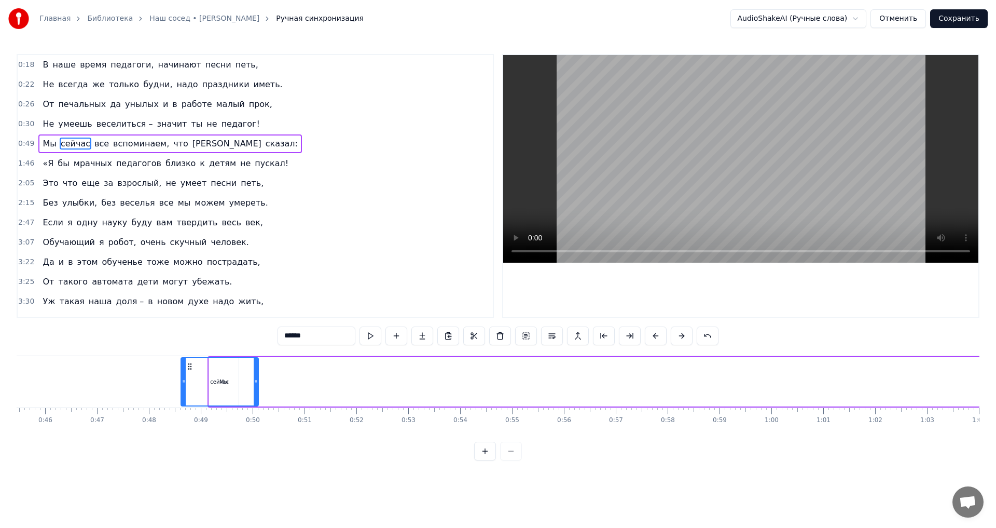
scroll to position [0, 2357]
drag, startPoint x: 80, startPoint y: 366, endPoint x: 250, endPoint y: 413, distance: 175.6
drag, startPoint x: 316, startPoint y: 384, endPoint x: 266, endPoint y: 390, distance: 50.1
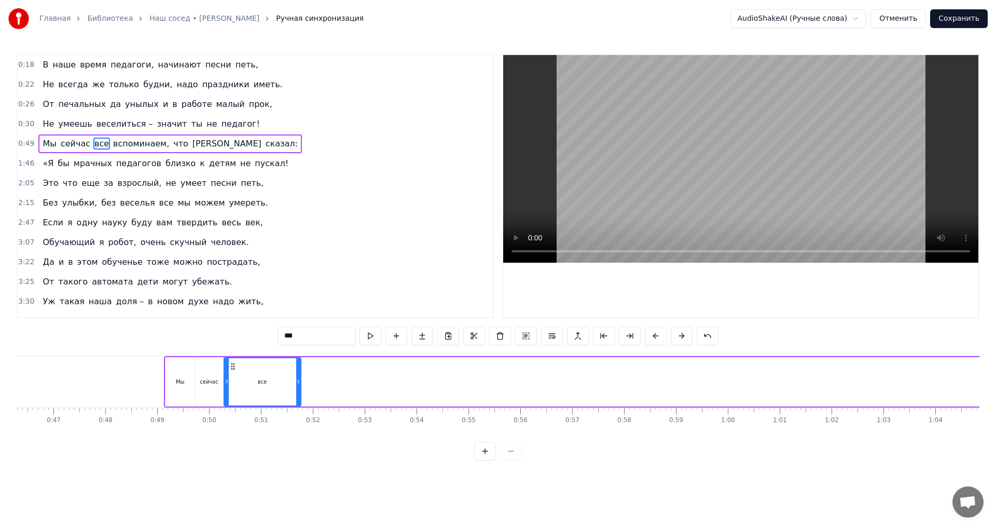
drag, startPoint x: 80, startPoint y: 367, endPoint x: 233, endPoint y: 399, distance: 156.8
drag, startPoint x: 299, startPoint y: 384, endPoint x: 242, endPoint y: 386, distance: 57.1
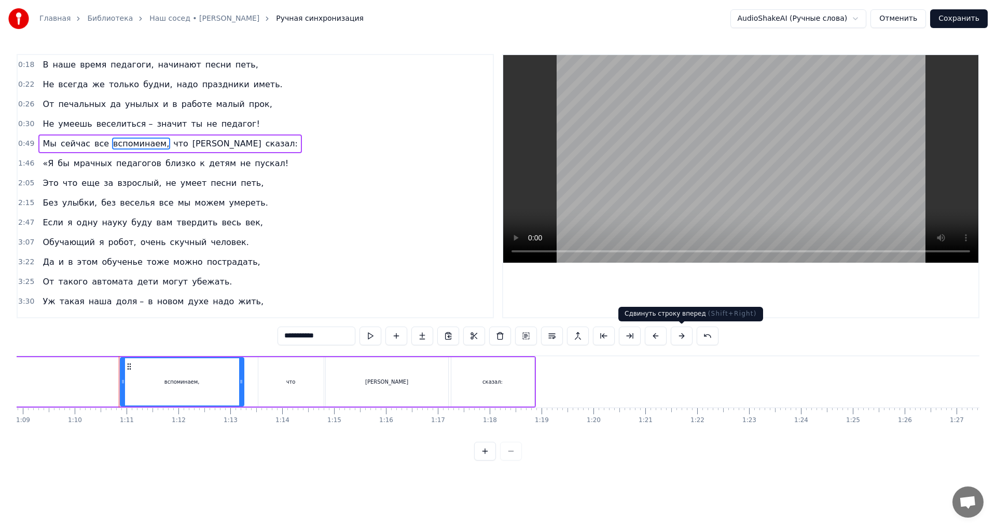
scroll to position [0, 3623]
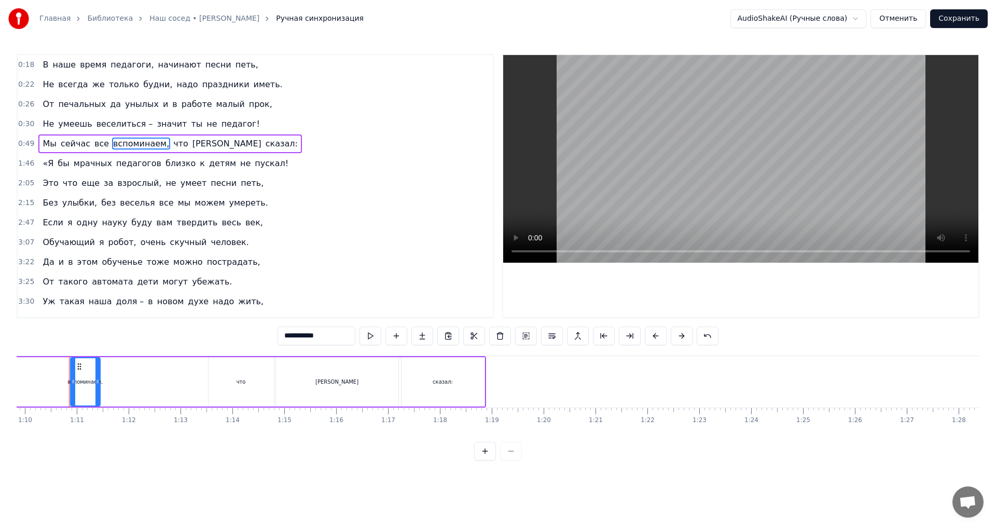
drag, startPoint x: 192, startPoint y: 380, endPoint x: 99, endPoint y: 385, distance: 94.0
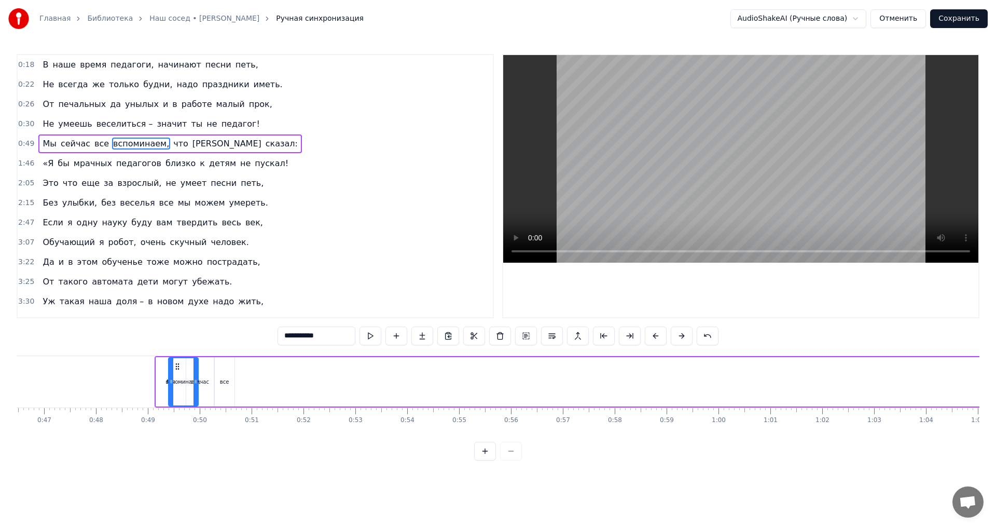
scroll to position [0, 2398]
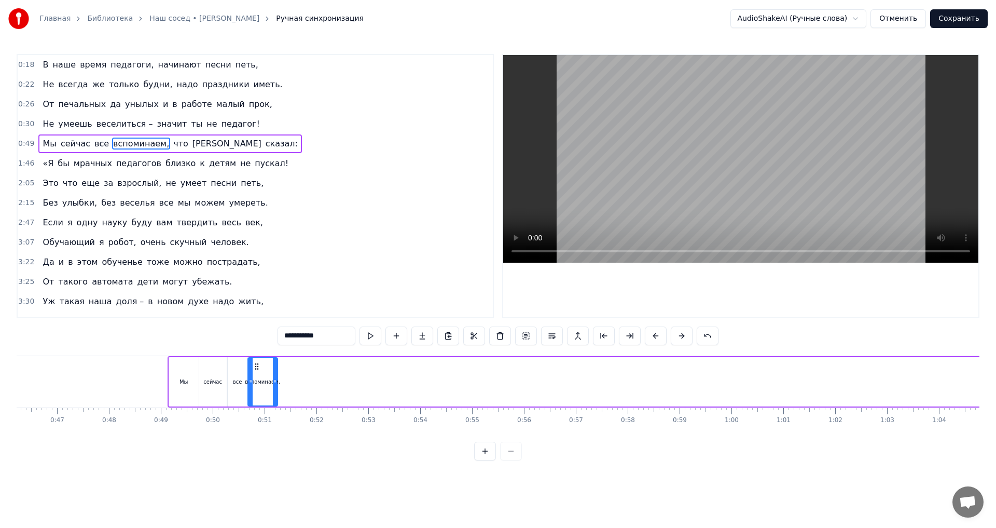
drag, startPoint x: 80, startPoint y: 367, endPoint x: 257, endPoint y: 387, distance: 178.6
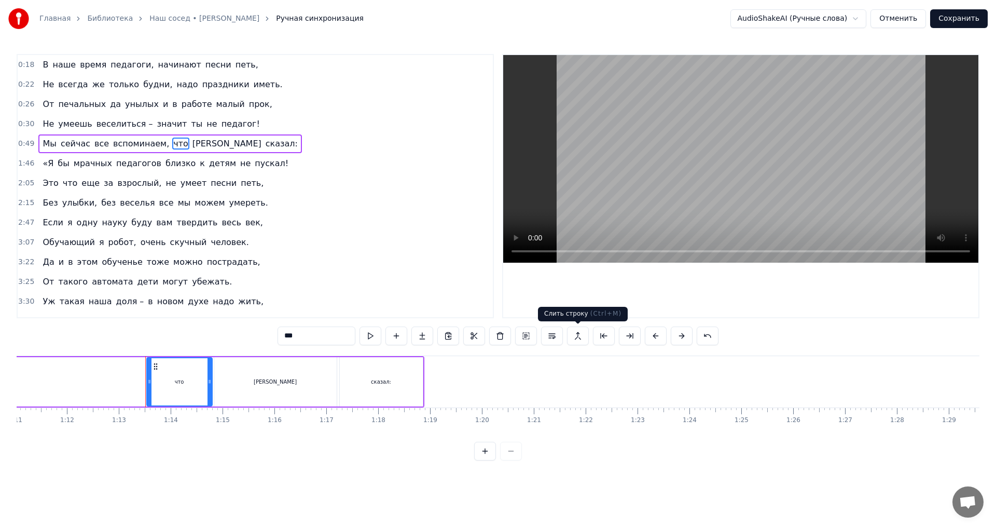
scroll to position [0, 3761]
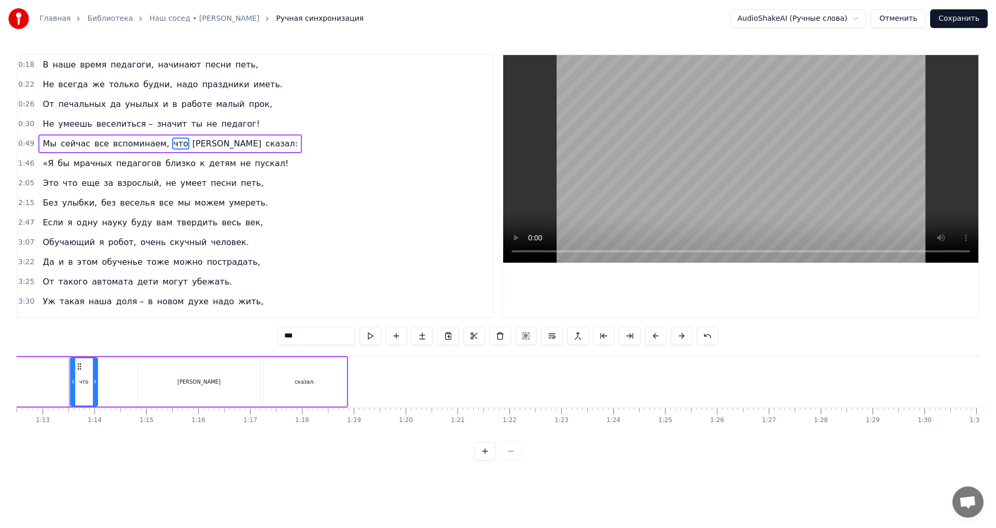
drag, startPoint x: 134, startPoint y: 384, endPoint x: 96, endPoint y: 384, distance: 38.4
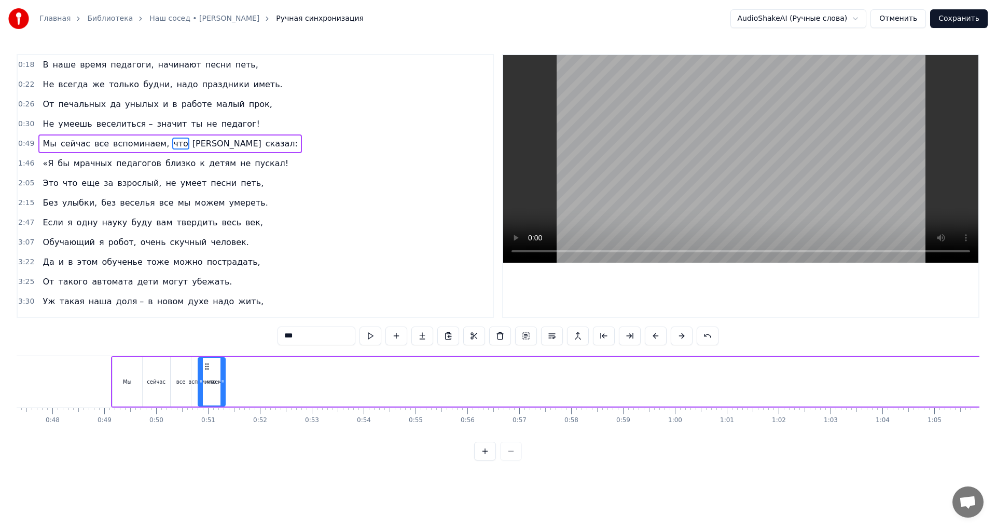
scroll to position [0, 2451]
drag, startPoint x: 79, startPoint y: 365, endPoint x: 236, endPoint y: 395, distance: 159.5
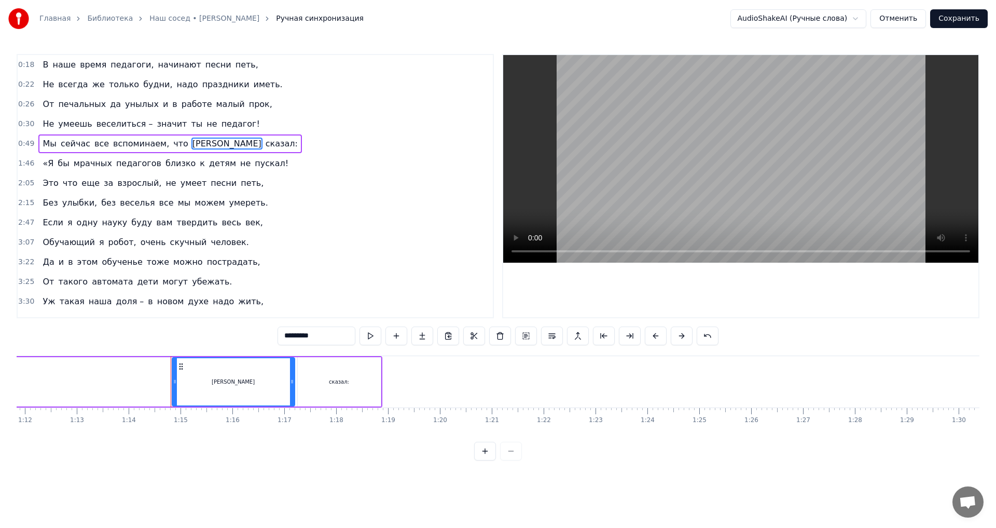
scroll to position [0, 3828]
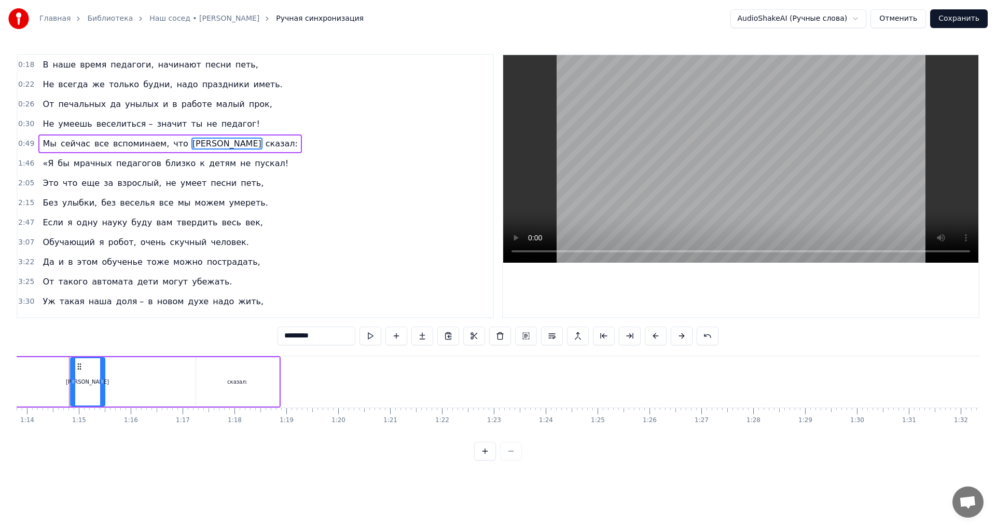
drag, startPoint x: 188, startPoint y: 380, endPoint x: 100, endPoint y: 382, distance: 88.2
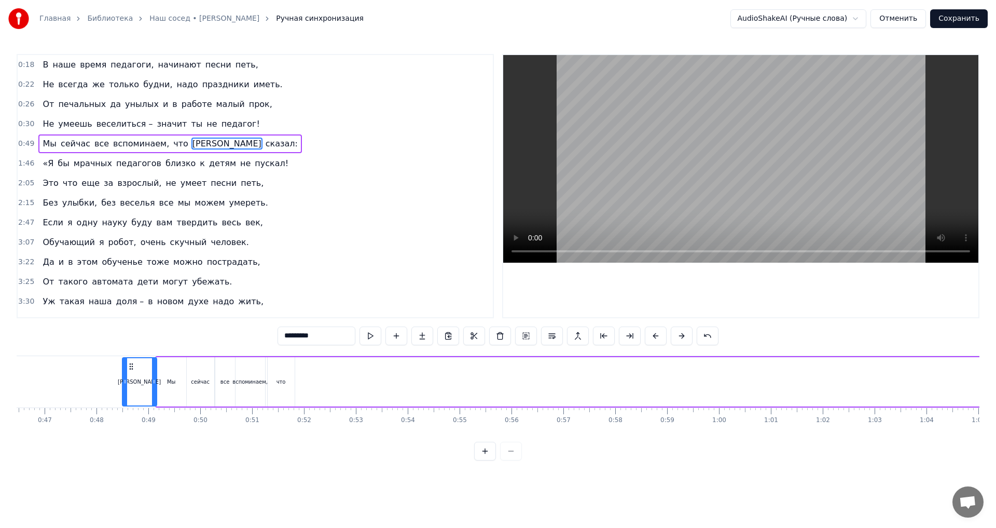
scroll to position [0, 2395]
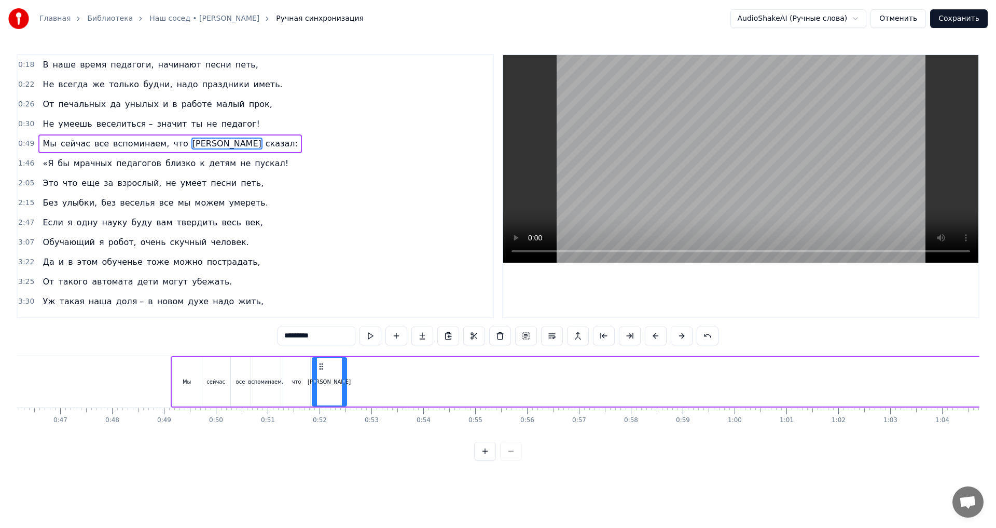
drag, startPoint x: 80, startPoint y: 367, endPoint x: 322, endPoint y: 382, distance: 242.2
type input "*******"
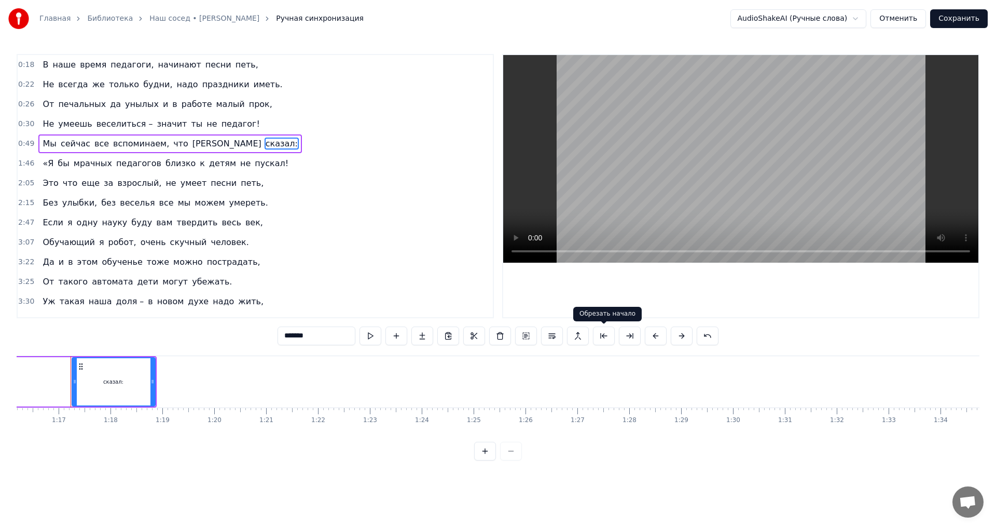
scroll to position [0, 3954]
drag, startPoint x: 75, startPoint y: 382, endPoint x: 131, endPoint y: 389, distance: 56.4
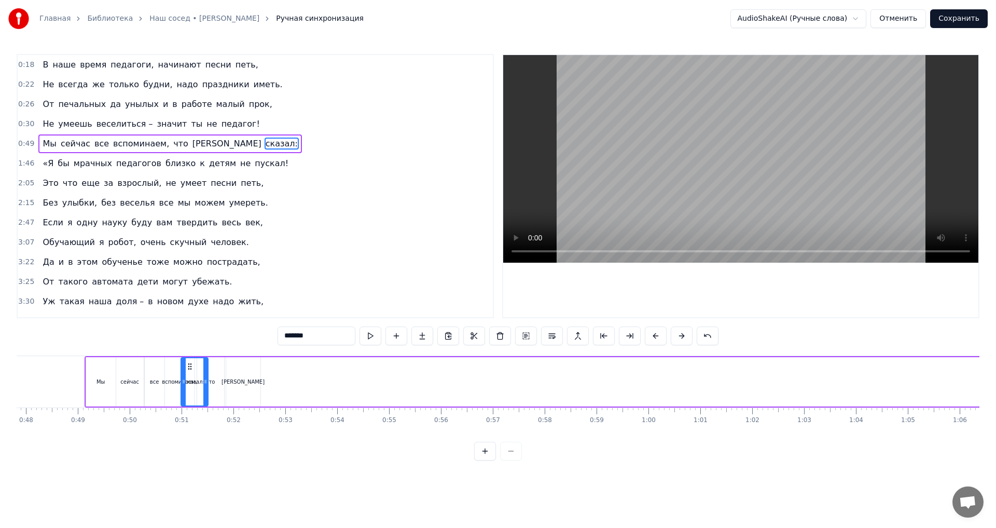
scroll to position [0, 2468]
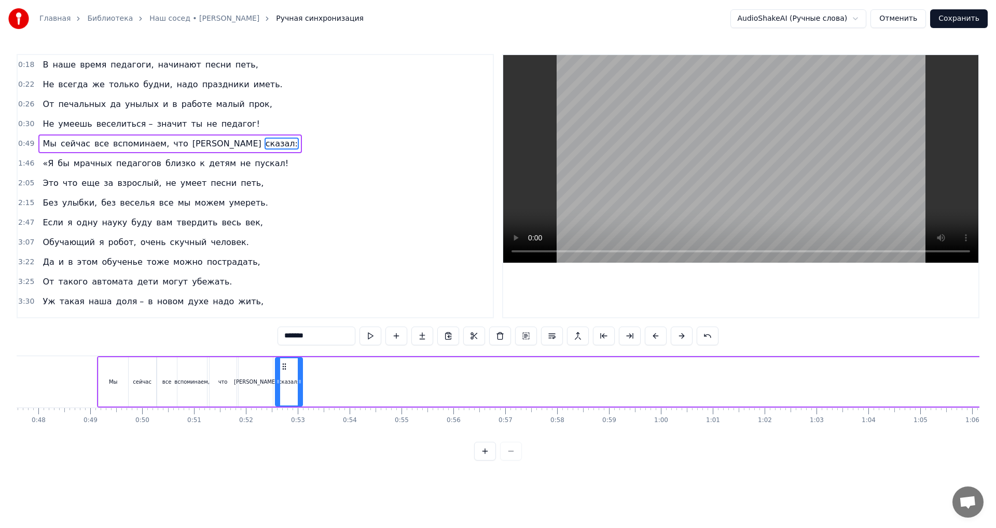
drag, startPoint x: 135, startPoint y: 366, endPoint x: 284, endPoint y: 382, distance: 149.7
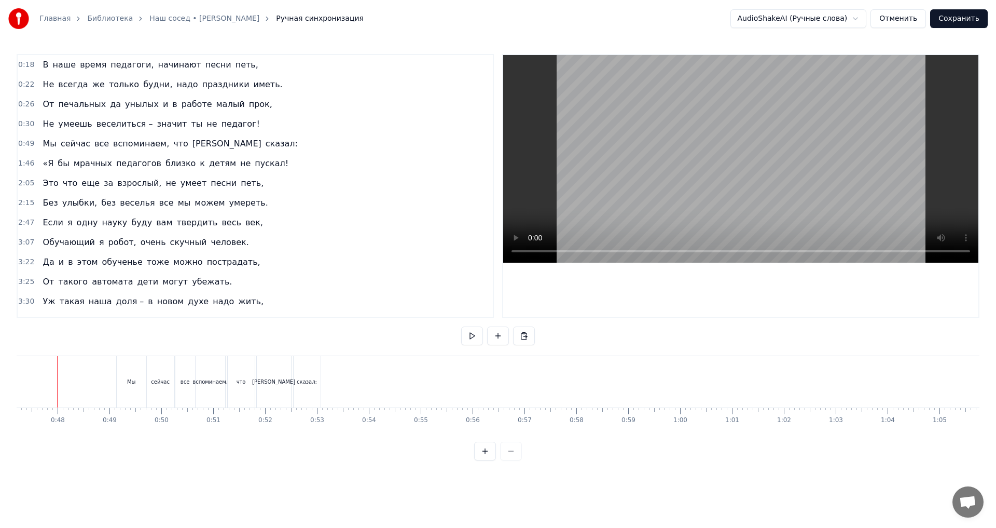
scroll to position [0, 2438]
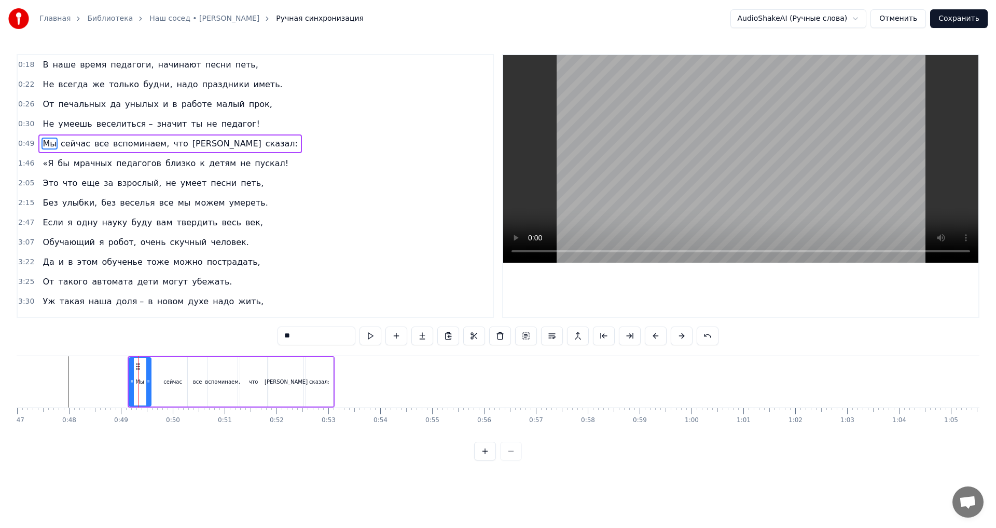
drag, startPoint x: 157, startPoint y: 384, endPoint x: 148, endPoint y: 385, distance: 8.4
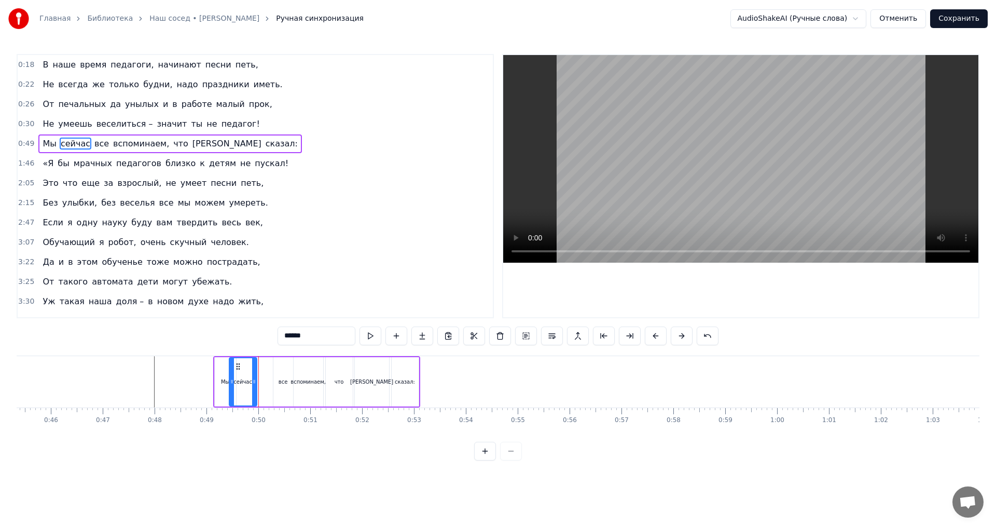
scroll to position [0, 2345]
drag, startPoint x: 168, startPoint y: 365, endPoint x: 254, endPoint y: 373, distance: 85.9
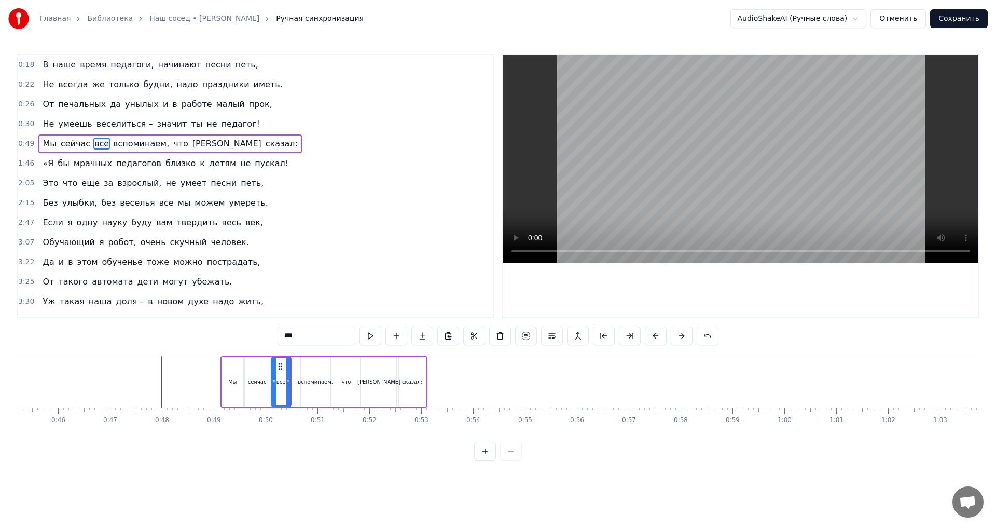
drag, startPoint x: 288, startPoint y: 367, endPoint x: 279, endPoint y: 369, distance: 9.5
drag, startPoint x: 313, startPoint y: 375, endPoint x: 308, endPoint y: 370, distance: 6.6
drag, startPoint x: 309, startPoint y: 367, endPoint x: 301, endPoint y: 369, distance: 8.4
drag, startPoint x: 341, startPoint y: 368, endPoint x: 333, endPoint y: 369, distance: 9.0
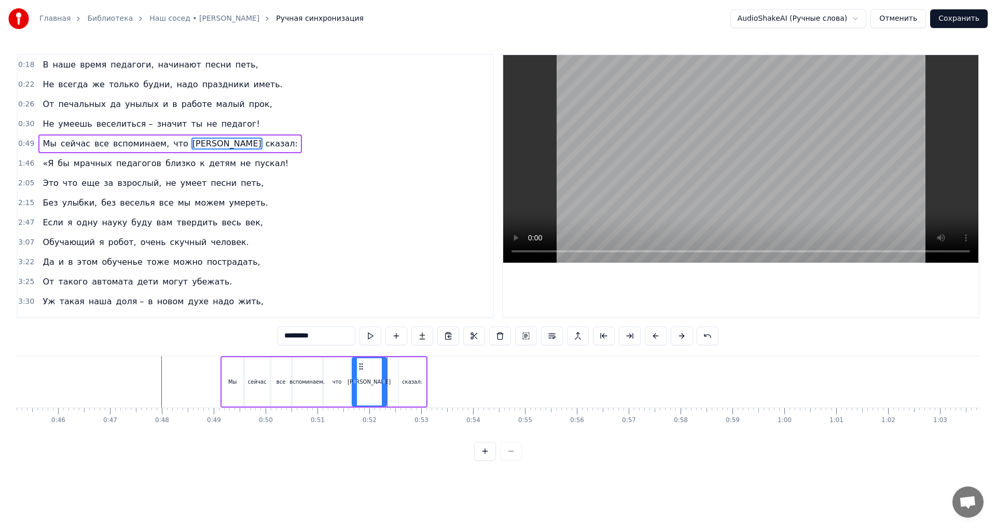
drag, startPoint x: 370, startPoint y: 367, endPoint x: 361, endPoint y: 368, distance: 10.0
drag, startPoint x: 348, startPoint y: 382, endPoint x: 341, endPoint y: 382, distance: 6.2
drag, startPoint x: 362, startPoint y: 365, endPoint x: 354, endPoint y: 366, distance: 7.8
type input "*******"
drag, startPoint x: 407, startPoint y: 365, endPoint x: 389, endPoint y: 366, distance: 18.2
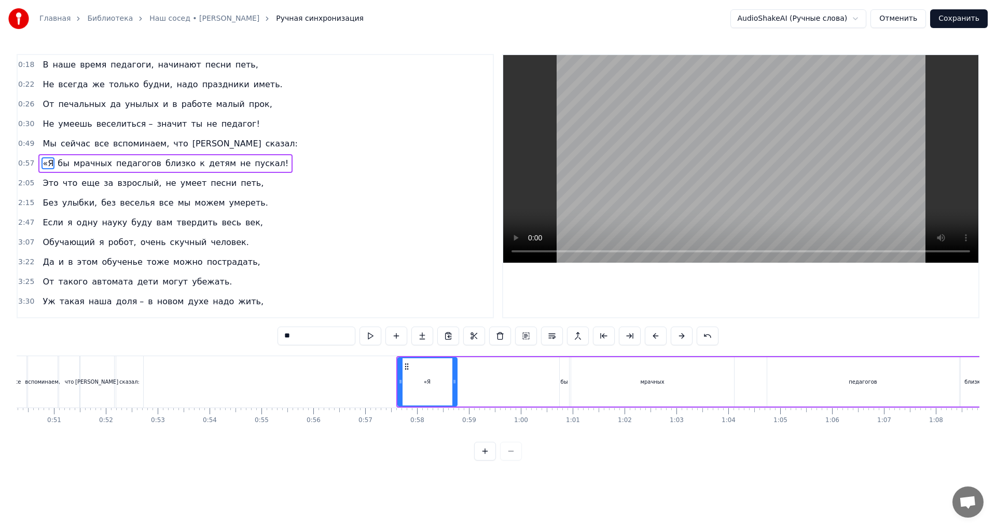
scroll to position [0, 2512]
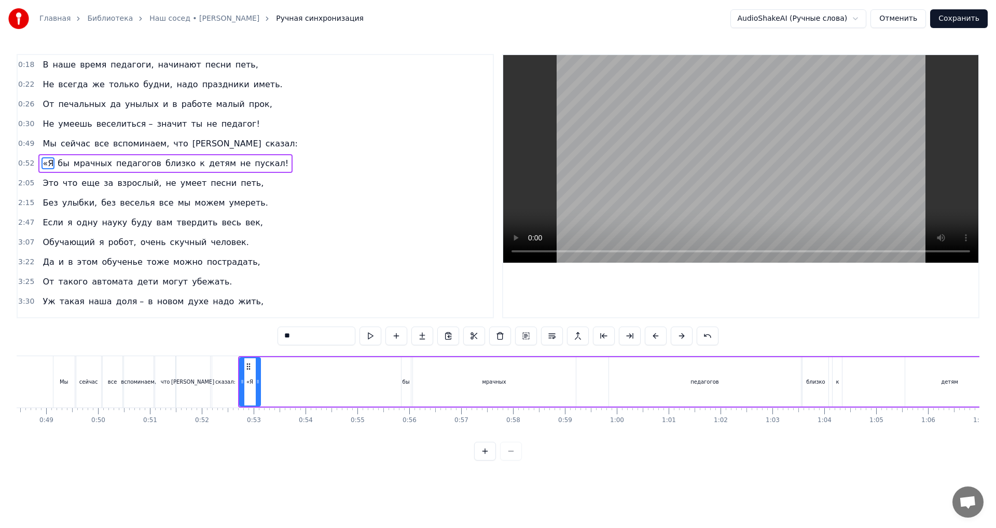
drag, startPoint x: 295, startPoint y: 382, endPoint x: 257, endPoint y: 385, distance: 38.5
drag, startPoint x: 412, startPoint y: 365, endPoint x: 273, endPoint y: 375, distance: 139.4
drag, startPoint x: 413, startPoint y: 380, endPoint x: 540, endPoint y: 381, distance: 126.6
drag, startPoint x: 549, startPoint y: 366, endPoint x: 283, endPoint y: 385, distance: 266.8
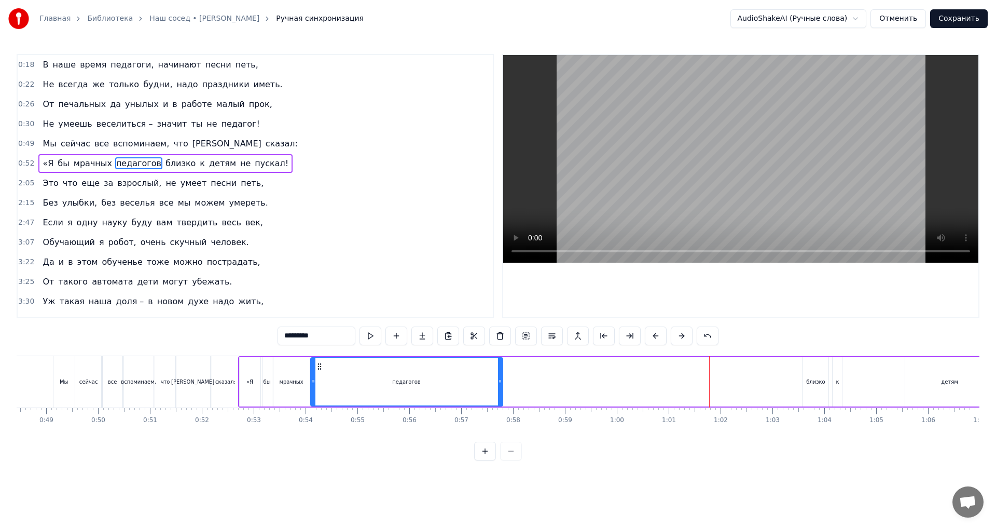
drag, startPoint x: 617, startPoint y: 366, endPoint x: 319, endPoint y: 372, distance: 298.3
drag, startPoint x: 500, startPoint y: 381, endPoint x: 342, endPoint y: 381, distance: 157.7
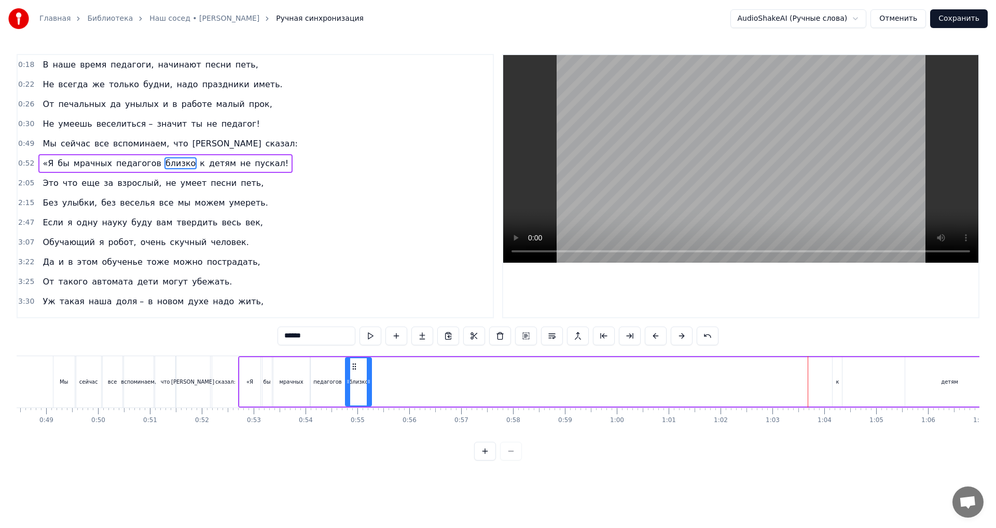
drag, startPoint x: 811, startPoint y: 366, endPoint x: 354, endPoint y: 383, distance: 457.3
drag, startPoint x: 843, startPoint y: 366, endPoint x: 383, endPoint y: 403, distance: 461.6
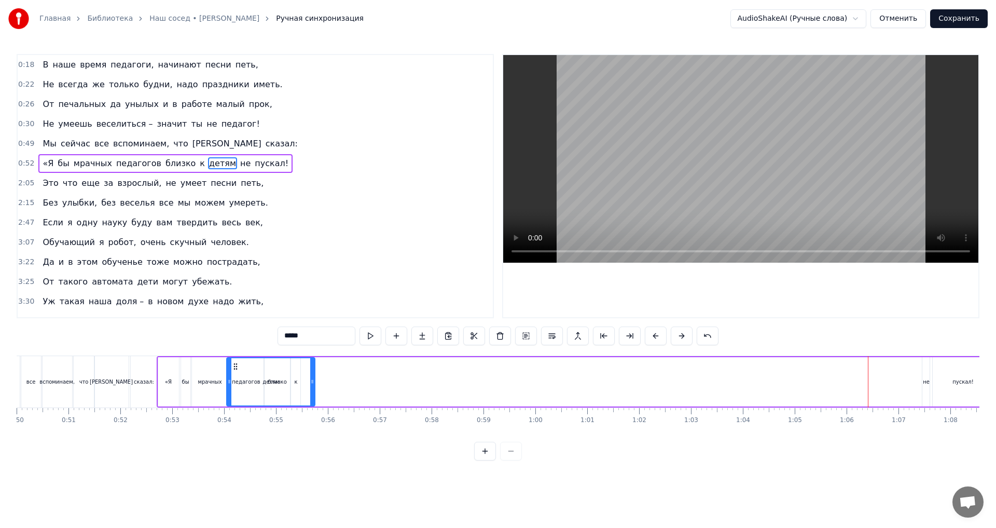
scroll to position [0, 2575]
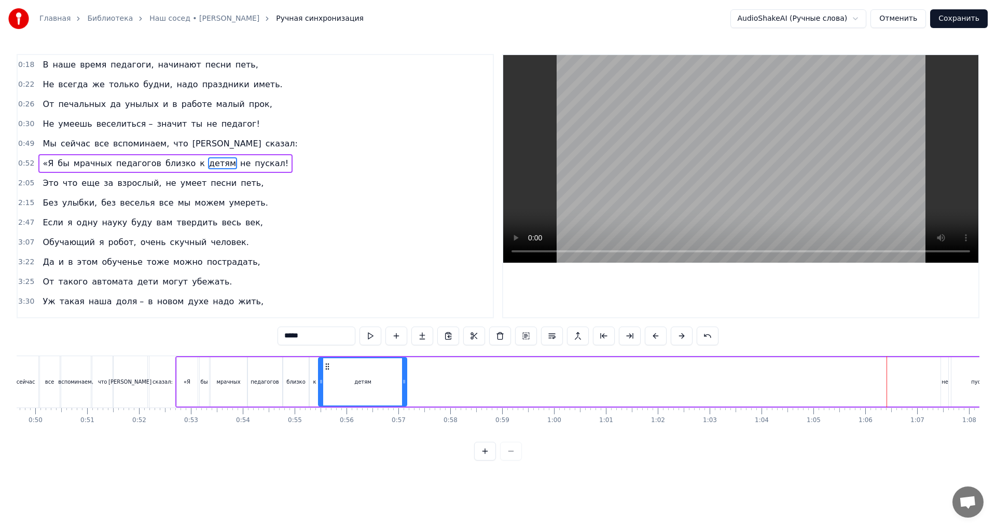
drag, startPoint x: 33, startPoint y: 367, endPoint x: 327, endPoint y: 376, distance: 294.3
drag, startPoint x: 404, startPoint y: 384, endPoint x: 341, endPoint y: 387, distance: 62.8
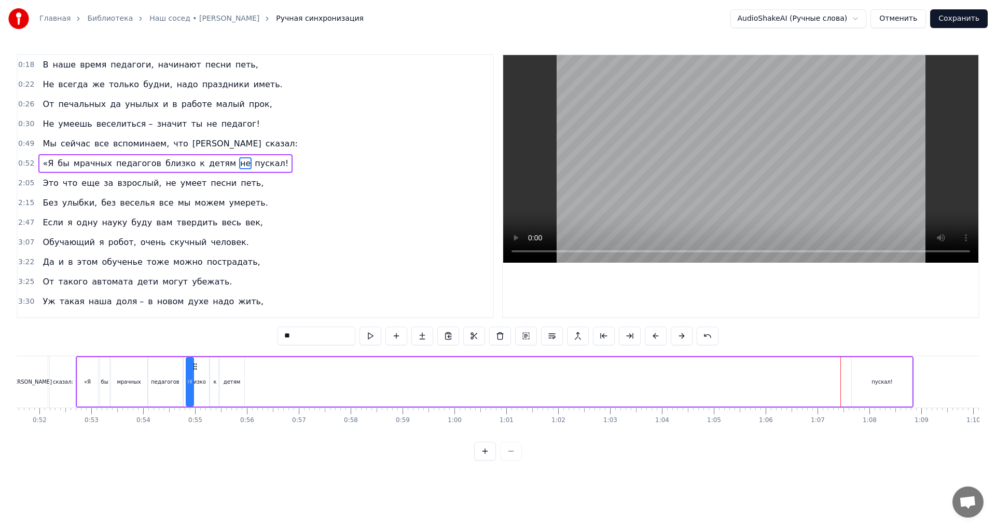
scroll to position [0, 2673]
drag, startPoint x: 78, startPoint y: 368, endPoint x: 256, endPoint y: 389, distance: 179.2
type input "*******"
drag, startPoint x: 863, startPoint y: 365, endPoint x: 266, endPoint y: 396, distance: 597.9
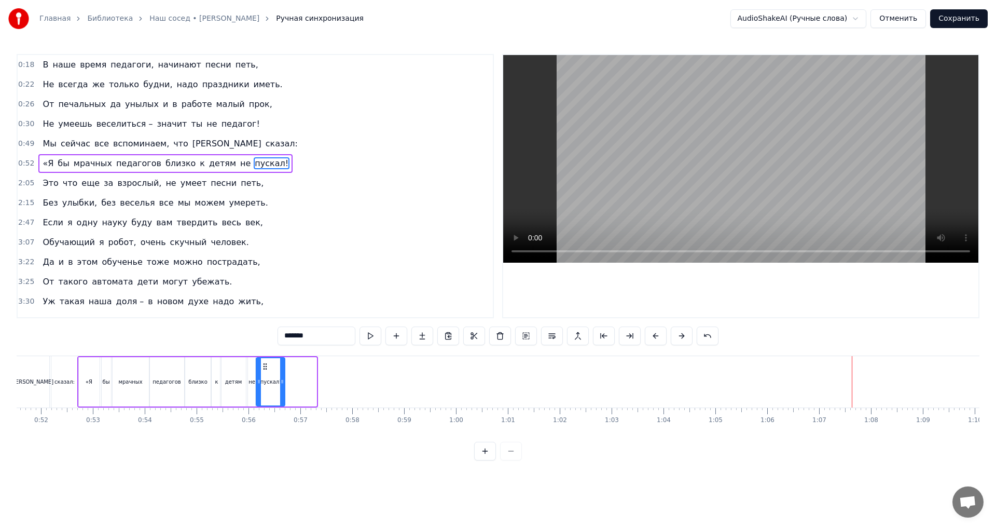
drag, startPoint x: 314, startPoint y: 386, endPoint x: 282, endPoint y: 390, distance: 31.9
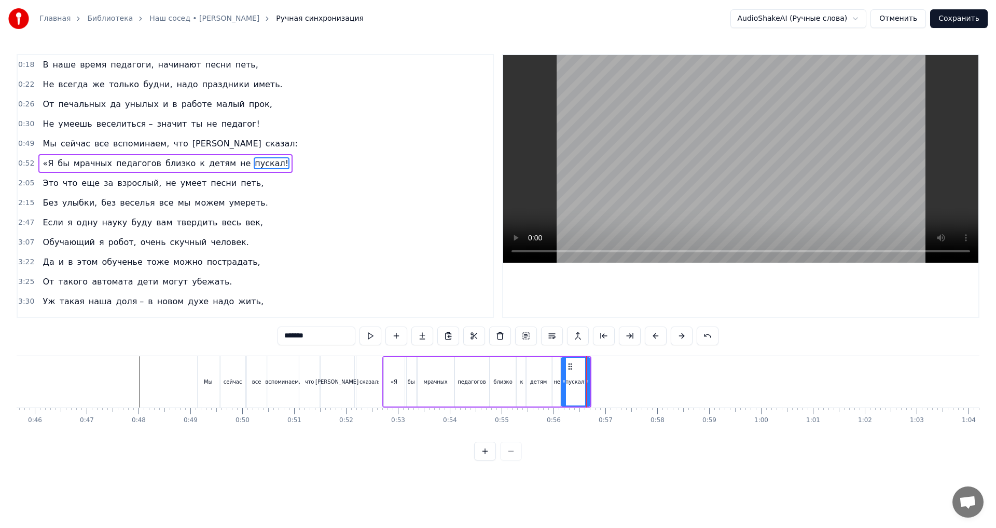
scroll to position [0, 2327]
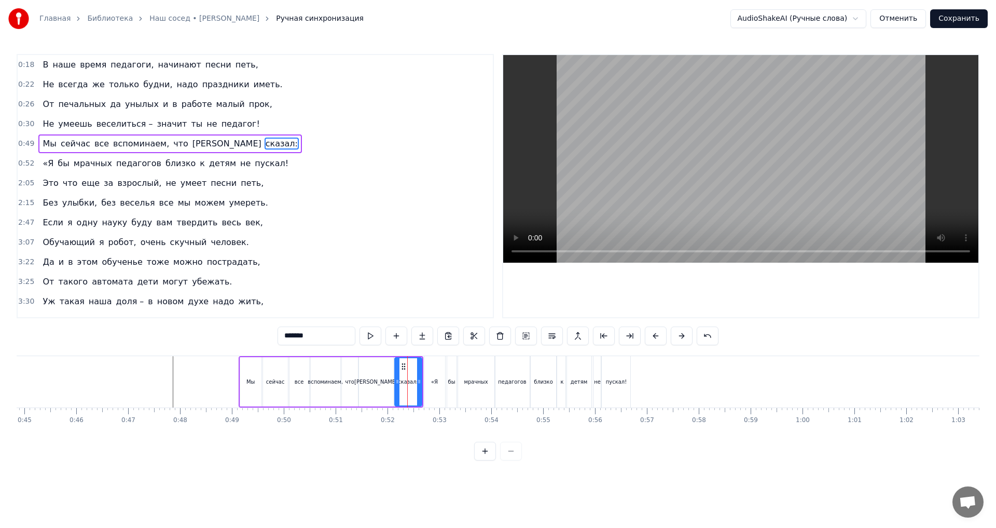
type input "**"
type input "*******"
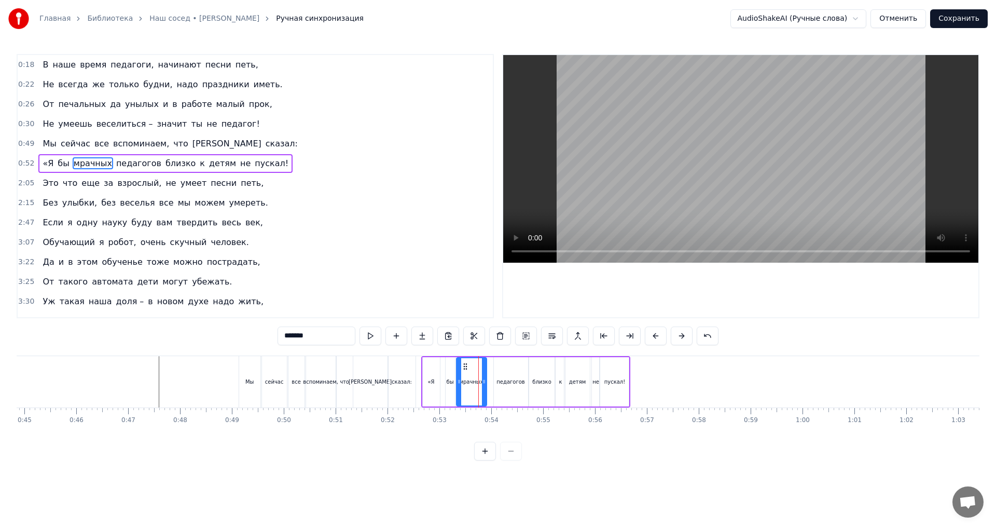
drag, startPoint x: 489, startPoint y: 384, endPoint x: 482, endPoint y: 385, distance: 6.4
drag, startPoint x: 502, startPoint y: 366, endPoint x: 495, endPoint y: 367, distance: 6.3
drag, startPoint x: 537, startPoint y: 368, endPoint x: 530, endPoint y: 370, distance: 8.1
type input "*"
drag, startPoint x: 566, startPoint y: 367, endPoint x: 558, endPoint y: 369, distance: 8.1
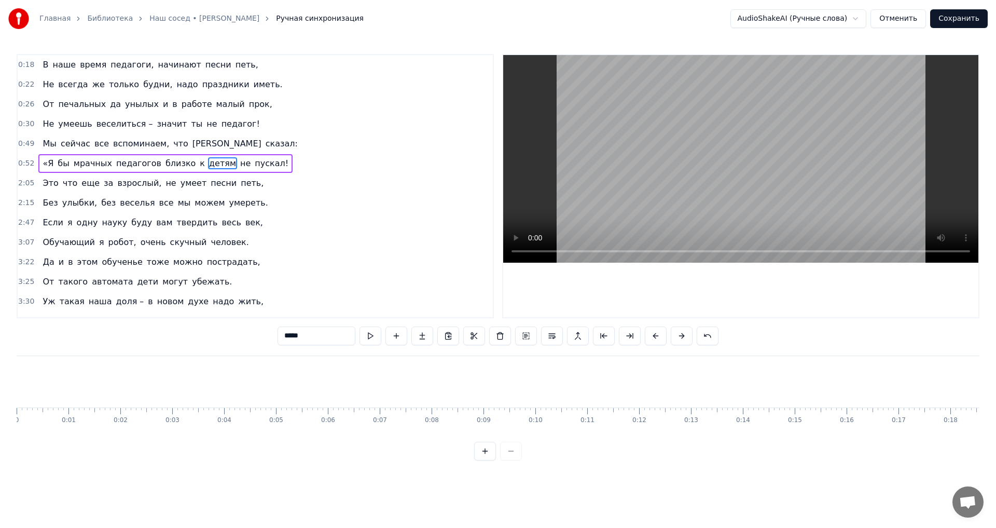
scroll to position [0, 2327]
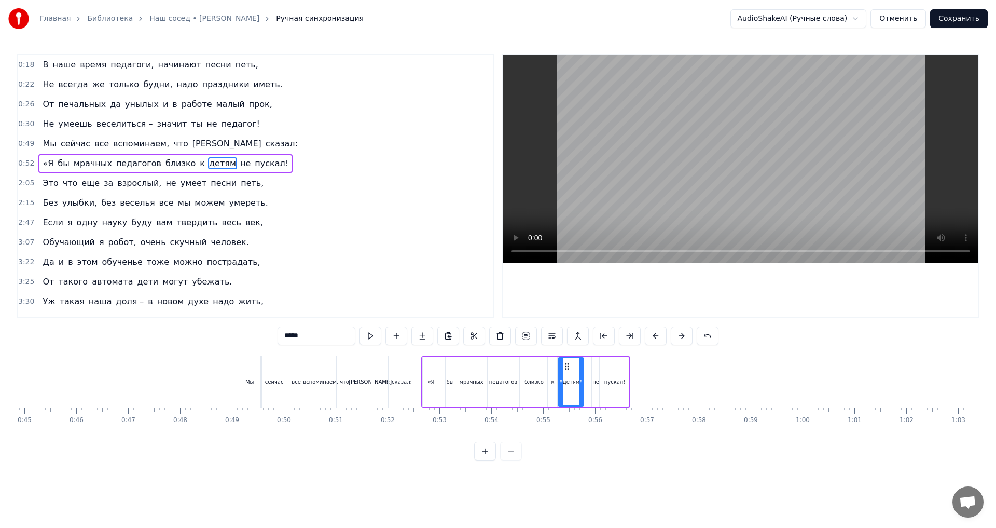
drag, startPoint x: 574, startPoint y: 368, endPoint x: 568, endPoint y: 369, distance: 6.3
click at [568, 369] on icon at bounding box center [567, 366] width 8 height 8
click at [594, 376] on div "не" at bounding box center [595, 381] width 7 height 49
drag, startPoint x: 599, startPoint y: 367, endPoint x: 593, endPoint y: 368, distance: 5.8
click at [593, 368] on icon at bounding box center [595, 366] width 8 height 8
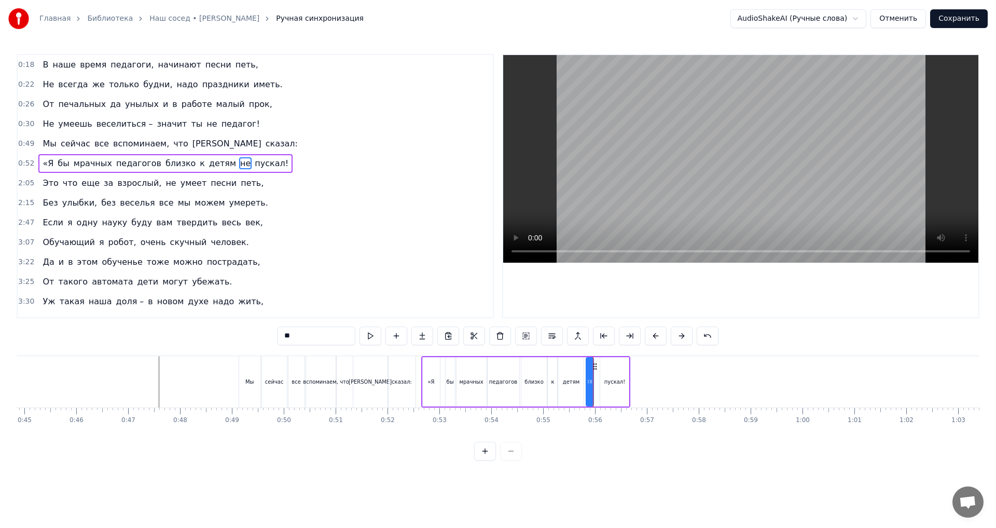
drag, startPoint x: 622, startPoint y: 369, endPoint x: 614, endPoint y: 369, distance: 8.3
click at [621, 369] on div "пускал!" at bounding box center [614, 381] width 29 height 49
type input "*******"
click at [603, 367] on icon at bounding box center [604, 366] width 8 height 8
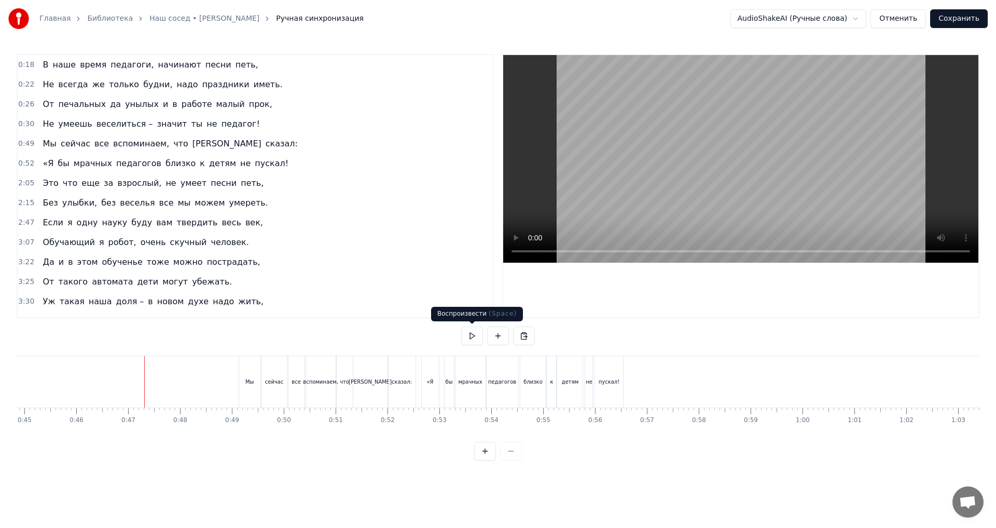
click at [474, 334] on button at bounding box center [472, 335] width 22 height 19
click at [471, 335] on button at bounding box center [472, 335] width 22 height 19
click at [275, 396] on div "сейчас" at bounding box center [274, 381] width 25 height 51
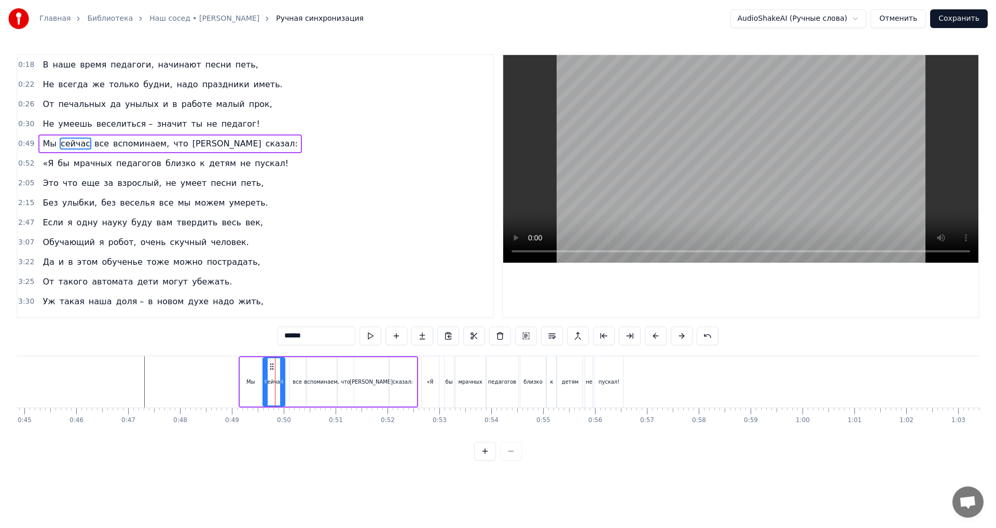
click at [282, 378] on icon at bounding box center [282, 381] width 4 height 8
click at [297, 392] on div "все" at bounding box center [297, 381] width 16 height 49
click at [295, 368] on icon at bounding box center [295, 366] width 8 height 8
click at [326, 364] on div "вспоминаем," at bounding box center [322, 381] width 30 height 49
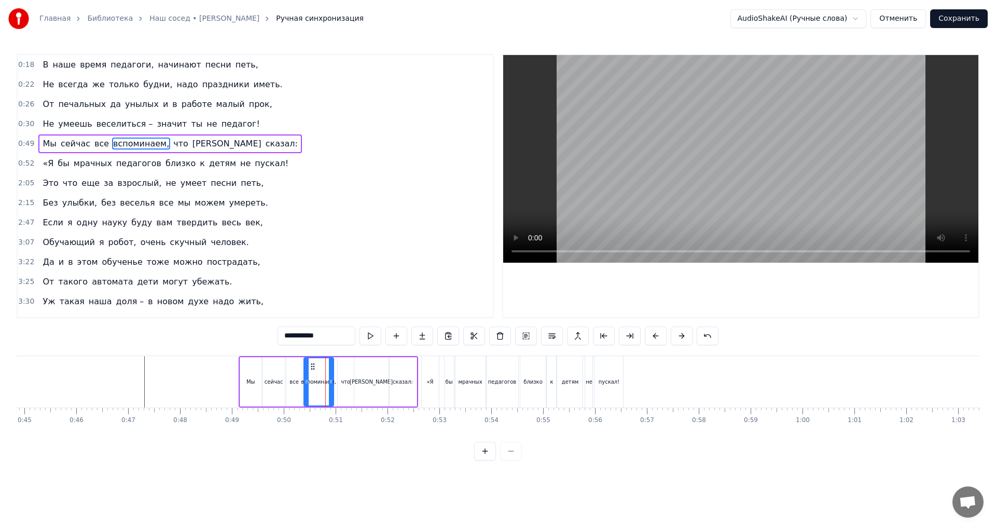
click at [312, 365] on icon at bounding box center [313, 366] width 8 height 8
click at [347, 369] on div "что" at bounding box center [346, 381] width 16 height 49
type input "***"
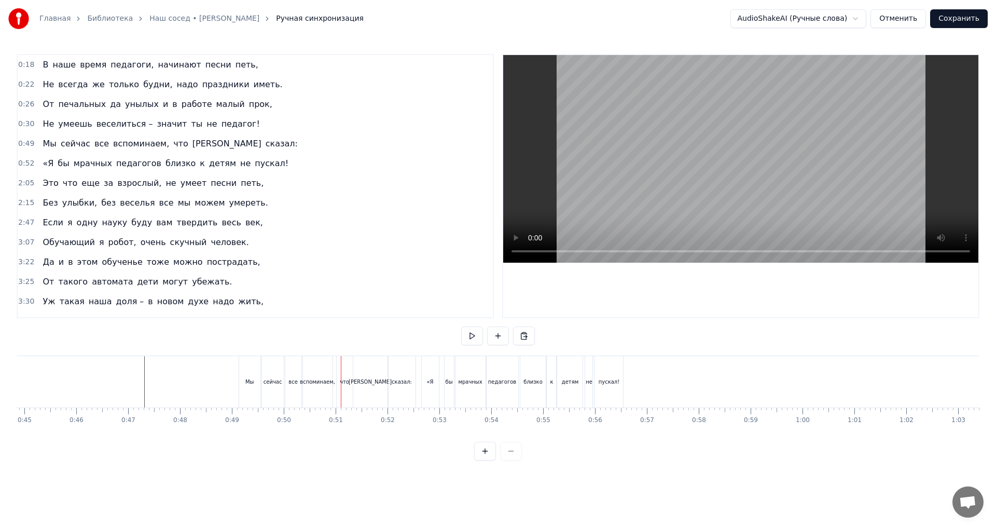
click at [345, 368] on div "что" at bounding box center [345, 381] width 16 height 51
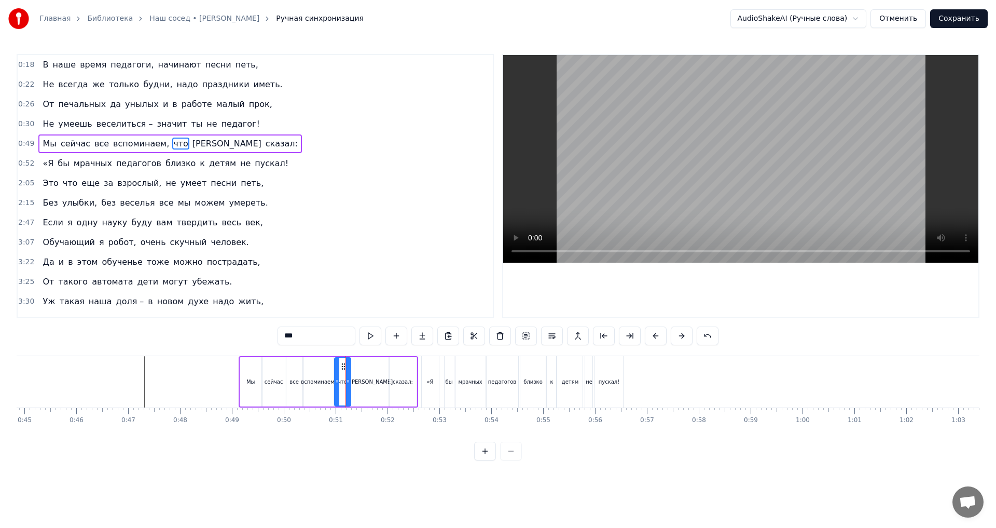
click at [343, 366] on icon at bounding box center [343, 366] width 8 height 8
click at [373, 369] on div "Макаренко" at bounding box center [371, 381] width 34 height 49
click at [360, 367] on icon at bounding box center [360, 366] width 8 height 8
click at [403, 367] on div "сказал:" at bounding box center [403, 381] width 27 height 49
type input "*******"
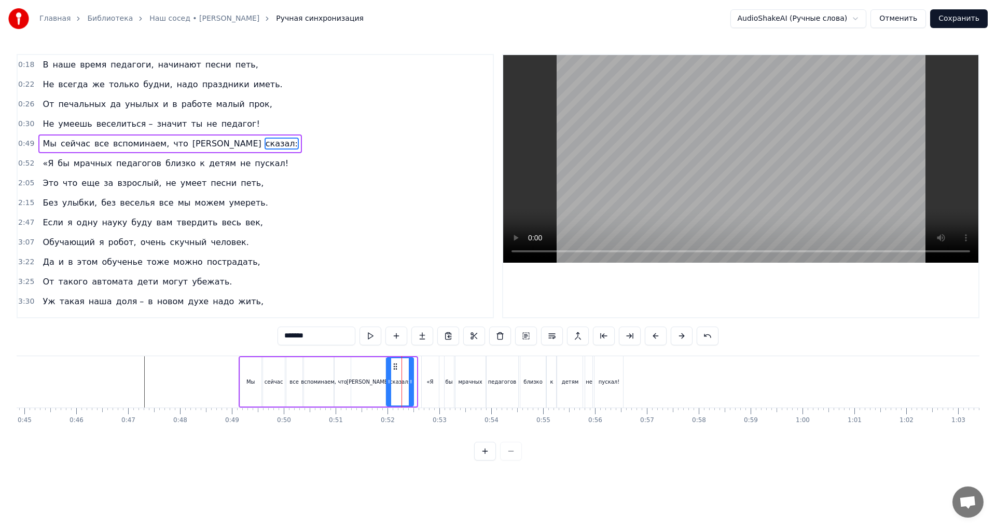
drag, startPoint x: 402, startPoint y: 367, endPoint x: 394, endPoint y: 367, distance: 7.8
click at [394, 367] on icon at bounding box center [395, 366] width 8 height 8
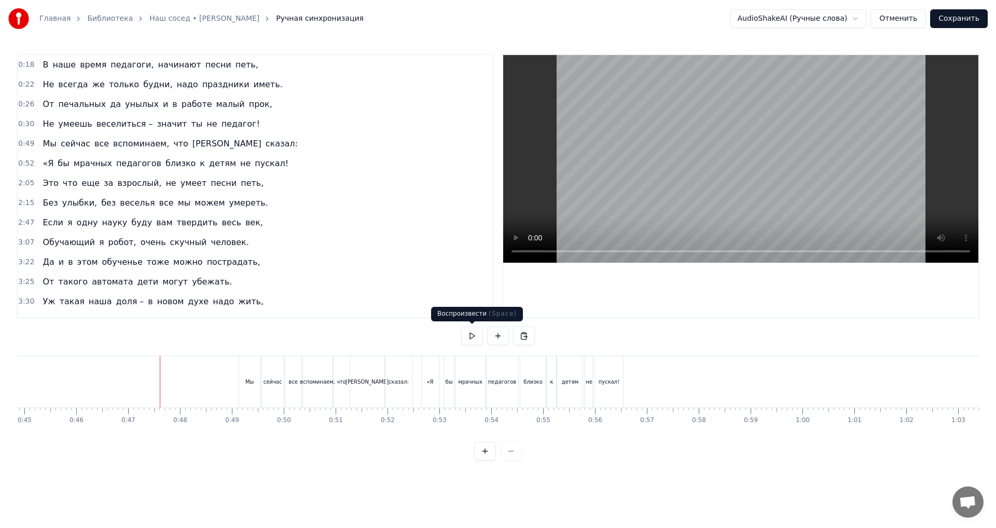
click at [470, 336] on button at bounding box center [472, 335] width 22 height 19
click at [472, 338] on button at bounding box center [472, 335] width 22 height 19
click at [432, 395] on div "«Я" at bounding box center [430, 381] width 17 height 51
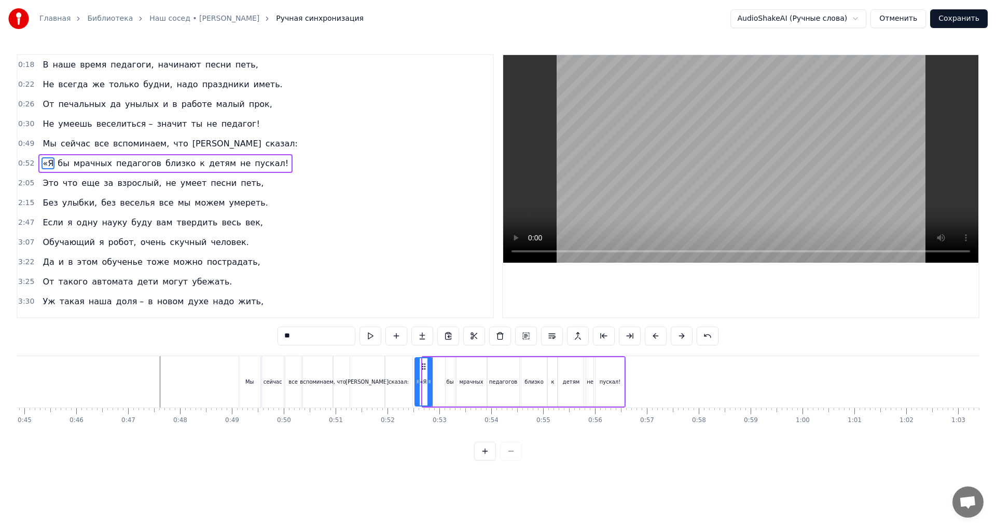
drag, startPoint x: 431, startPoint y: 366, endPoint x: 423, endPoint y: 368, distance: 7.9
click at [423, 368] on icon at bounding box center [424, 366] width 8 height 8
click at [451, 376] on div "бы" at bounding box center [450, 381] width 9 height 49
drag, startPoint x: 455, startPoint y: 368, endPoint x: 445, endPoint y: 370, distance: 10.1
click at [445, 370] on div "бы" at bounding box center [440, 381] width 10 height 49
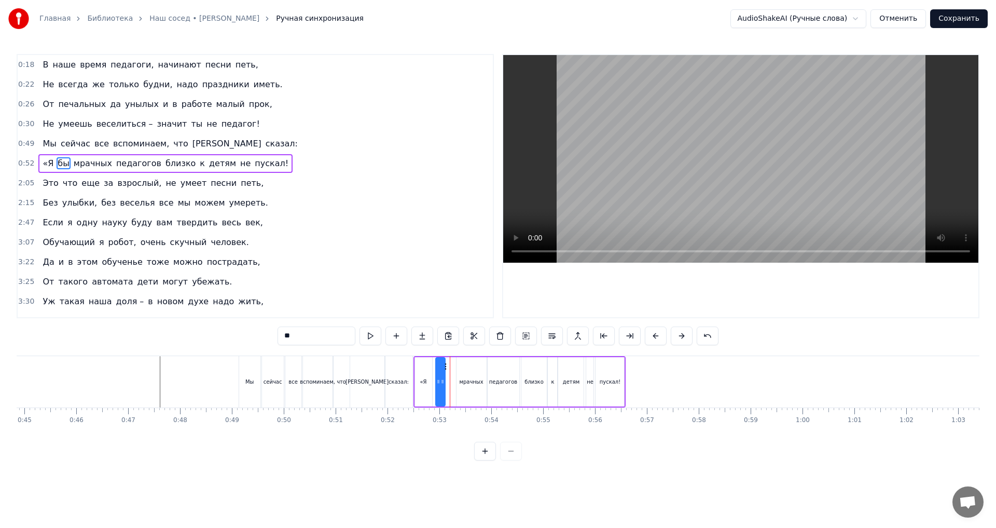
click at [471, 370] on div "мрачных" at bounding box center [471, 381] width 30 height 49
click at [458, 370] on icon at bounding box center [458, 366] width 8 height 8
click at [501, 369] on div "педагогов" at bounding box center [504, 381] width 32 height 49
drag, startPoint x: 496, startPoint y: 367, endPoint x: 491, endPoint y: 368, distance: 5.3
click at [491, 368] on icon at bounding box center [491, 366] width 8 height 8
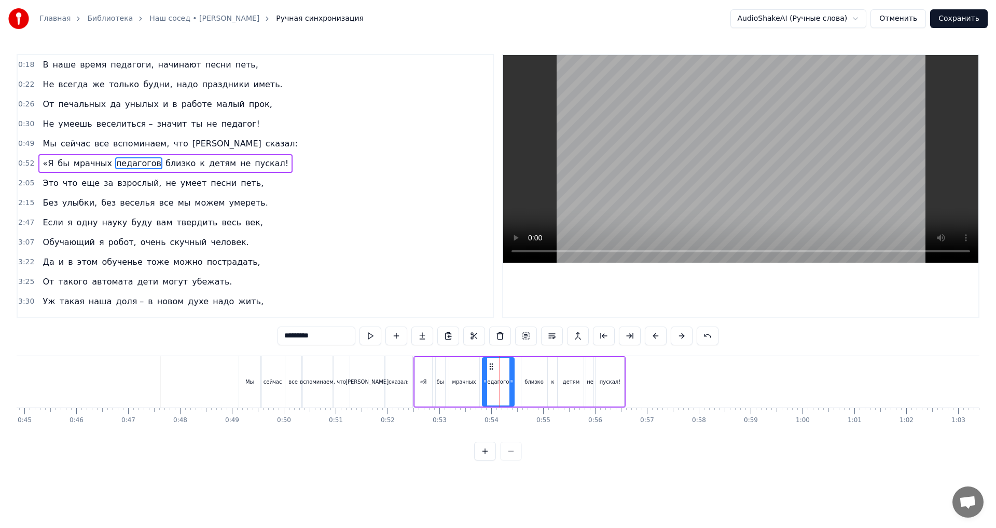
click at [533, 366] on div "близко" at bounding box center [534, 381] width 26 height 49
click at [525, 367] on icon at bounding box center [525, 366] width 8 height 8
click at [553, 366] on div "к" at bounding box center [552, 381] width 9 height 49
click at [555, 367] on icon at bounding box center [553, 366] width 8 height 8
click at [568, 368] on div "детям" at bounding box center [570, 381] width 25 height 49
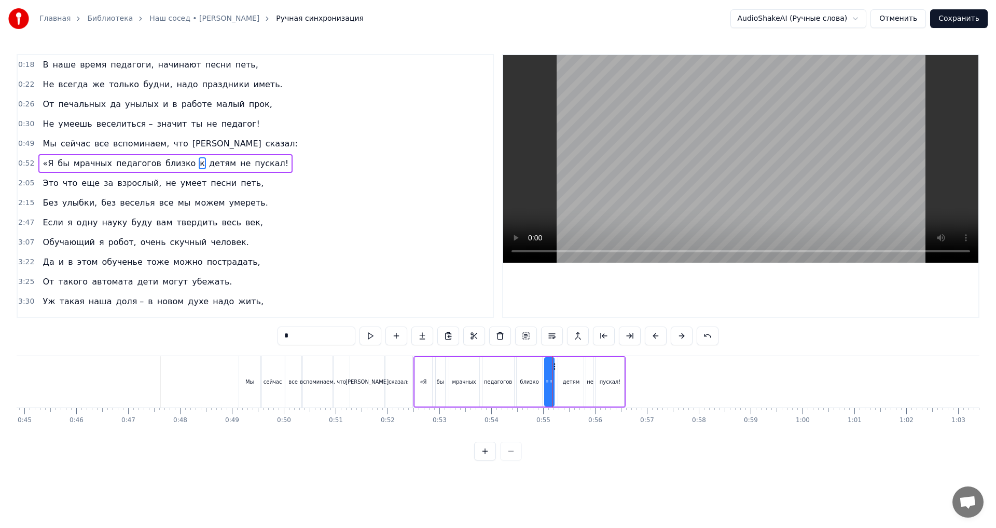
type input "*****"
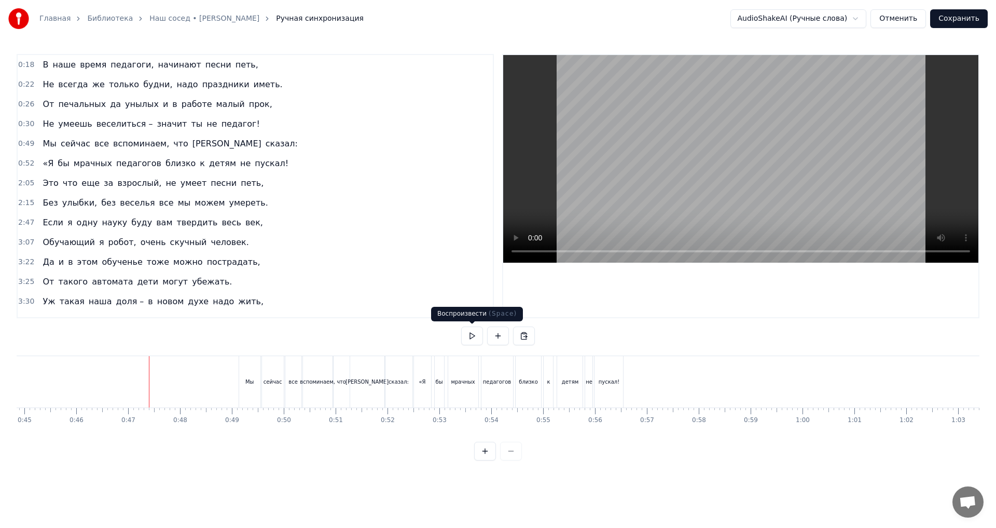
click at [469, 331] on button at bounding box center [472, 335] width 22 height 19
click at [470, 337] on button at bounding box center [472, 335] width 22 height 19
click at [563, 392] on div "детям" at bounding box center [569, 381] width 25 height 51
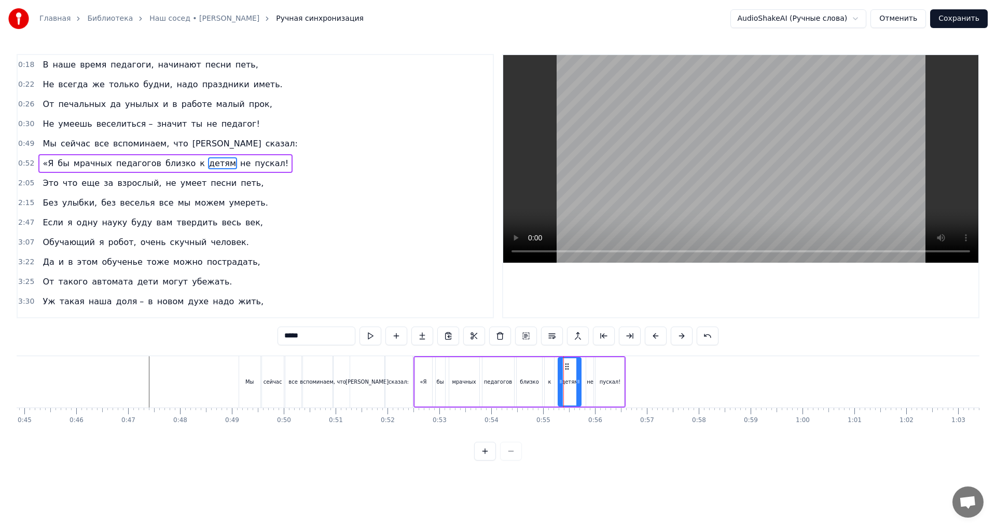
click at [579, 374] on div at bounding box center [578, 381] width 4 height 47
click at [590, 375] on div "не" at bounding box center [589, 381] width 7 height 49
click at [590, 367] on icon at bounding box center [592, 366] width 8 height 8
click at [607, 369] on div "пускал!" at bounding box center [610, 381] width 29 height 49
type input "*******"
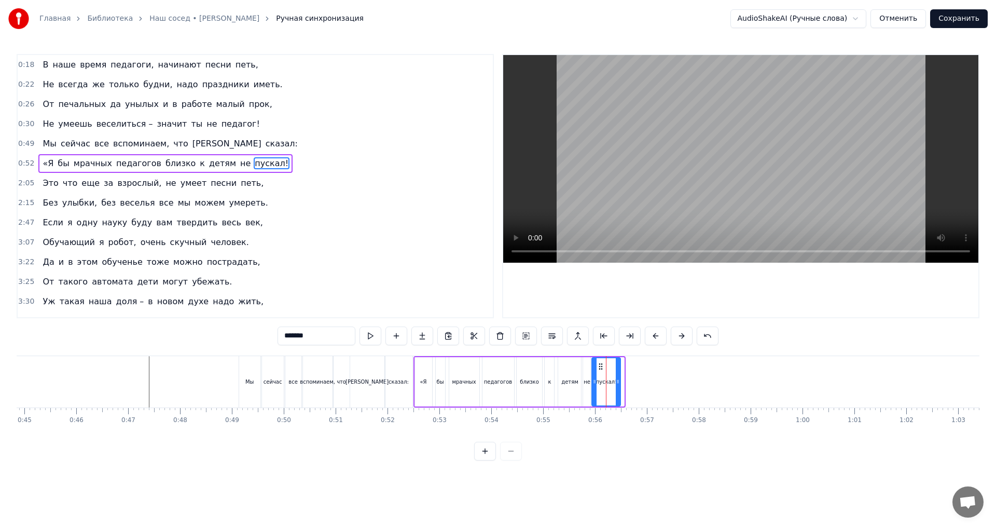
click at [600, 367] on icon at bounding box center [601, 366] width 8 height 8
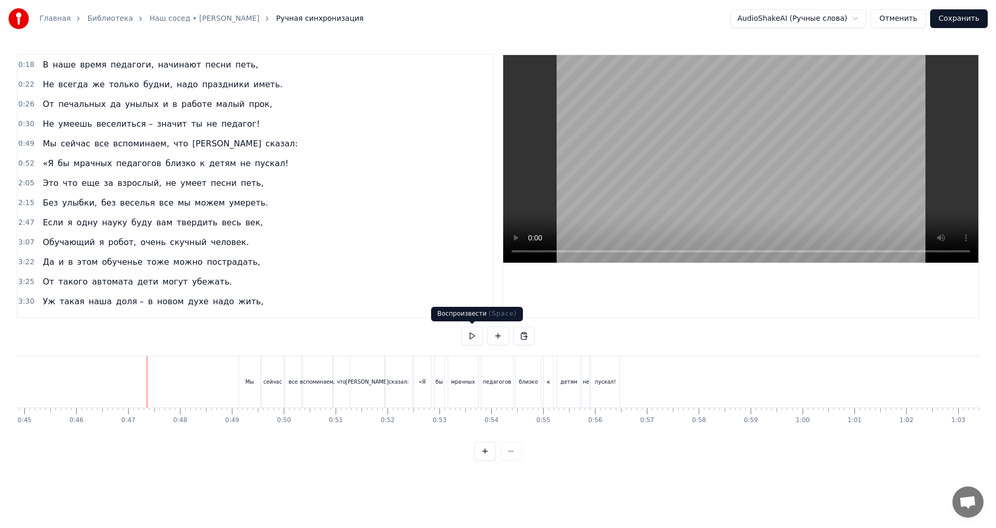
click at [473, 338] on button at bounding box center [472, 335] width 22 height 19
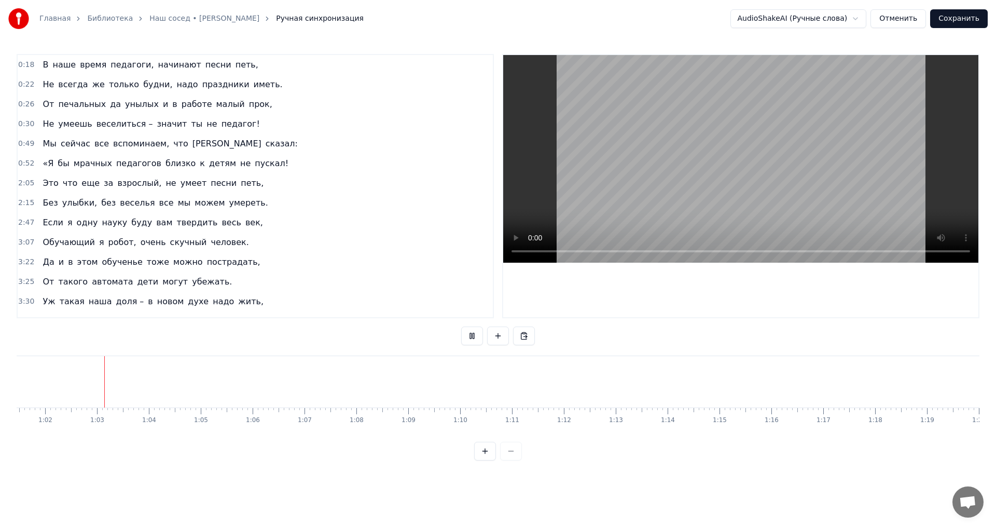
scroll to position [0, 3188]
click at [470, 336] on button at bounding box center [472, 335] width 22 height 19
click at [41, 181] on span "Это" at bounding box center [50, 183] width 18 height 12
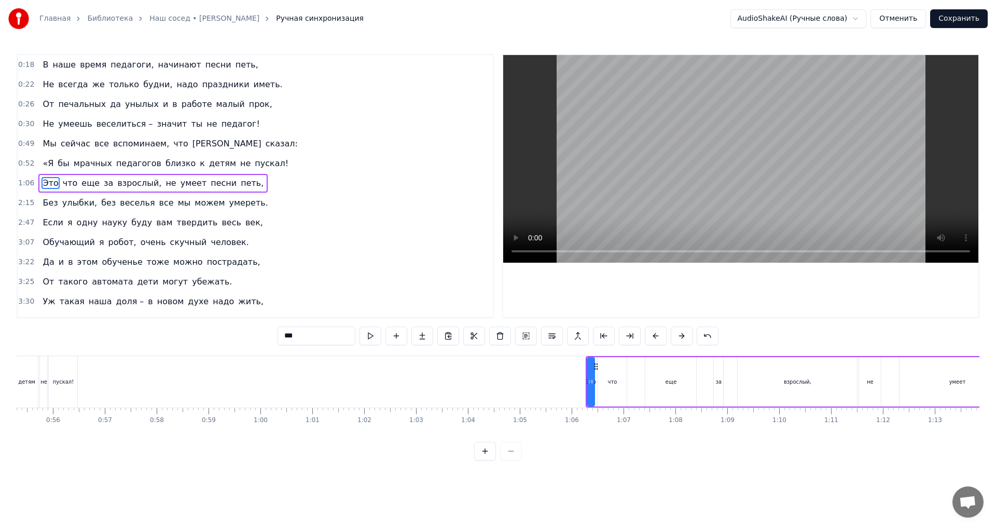
scroll to position [0, 2814]
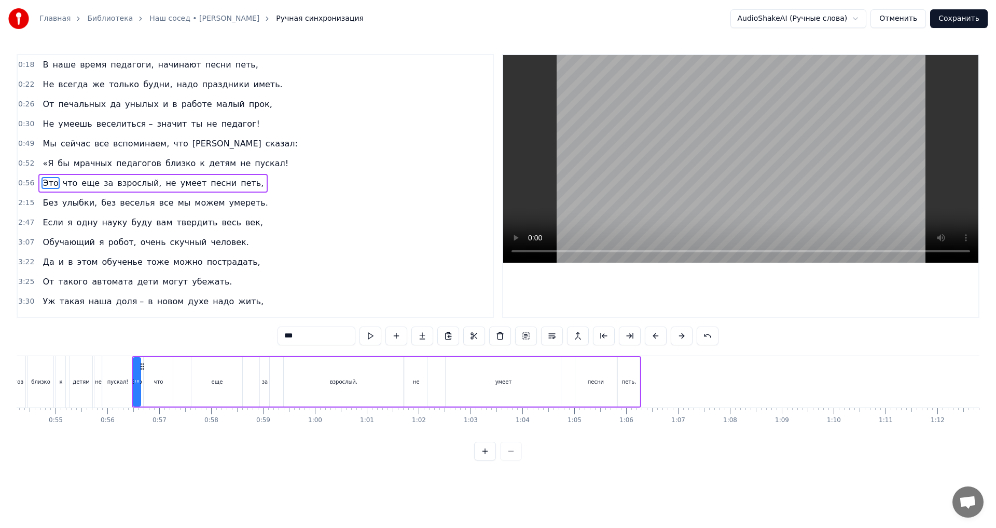
click at [150, 395] on div "что" at bounding box center [158, 381] width 29 height 49
drag, startPoint x: 172, startPoint y: 386, endPoint x: 162, endPoint y: 387, distance: 9.9
click at [162, 387] on div at bounding box center [160, 381] width 4 height 47
click at [217, 387] on div "еще" at bounding box center [216, 381] width 51 height 49
drag, startPoint x: 240, startPoint y: 383, endPoint x: 210, endPoint y: 383, distance: 30.1
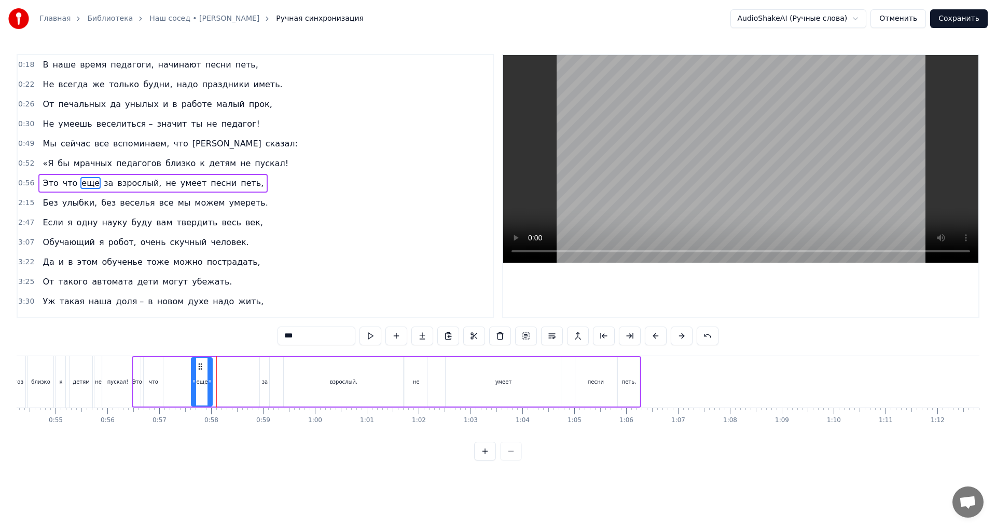
click at [210, 383] on icon at bounding box center [209, 381] width 4 height 8
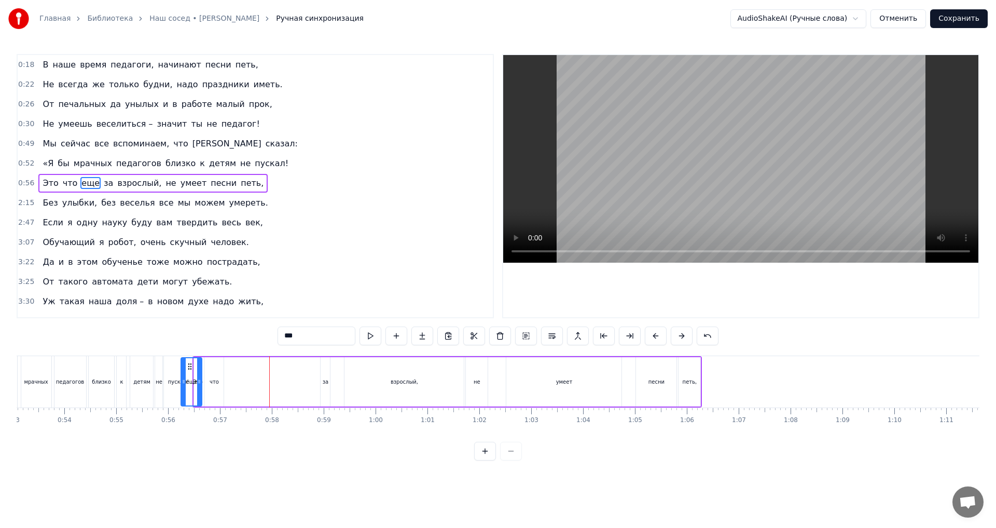
scroll to position [0, 2747]
drag, startPoint x: 200, startPoint y: 366, endPoint x: 240, endPoint y: 379, distance: 42.0
click at [240, 379] on div "еще" at bounding box center [241, 381] width 20 height 47
click at [329, 389] on div "за" at bounding box center [331, 381] width 9 height 49
drag, startPoint x: 337, startPoint y: 369, endPoint x: 261, endPoint y: 377, distance: 76.2
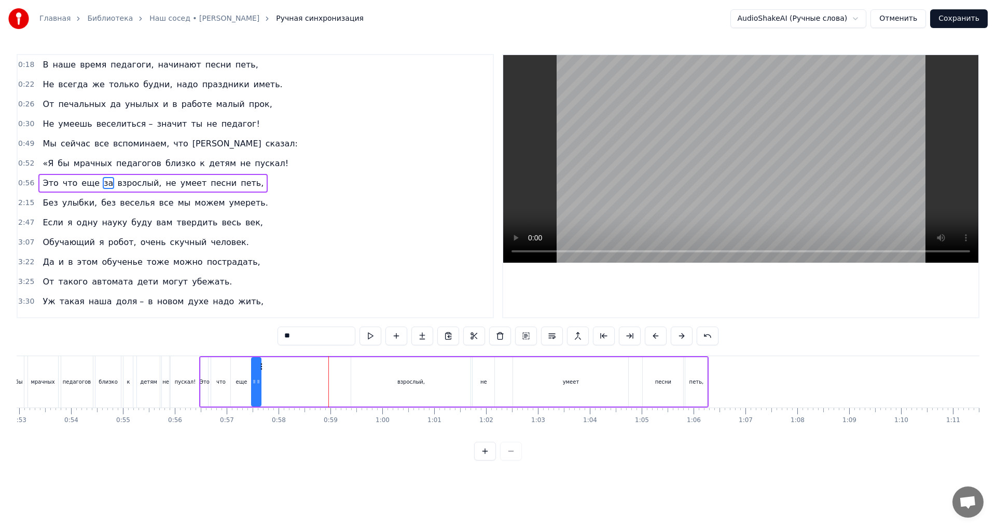
click at [261, 377] on div "за" at bounding box center [256, 381] width 10 height 49
click at [398, 382] on div "взрослый," at bounding box center [410, 381] width 119 height 49
drag, startPoint x: 469, startPoint y: 383, endPoint x: 369, endPoint y: 383, distance: 100.1
click at [369, 383] on icon at bounding box center [368, 381] width 4 height 8
drag, startPoint x: 361, startPoint y: 367, endPoint x: 273, endPoint y: 373, distance: 88.4
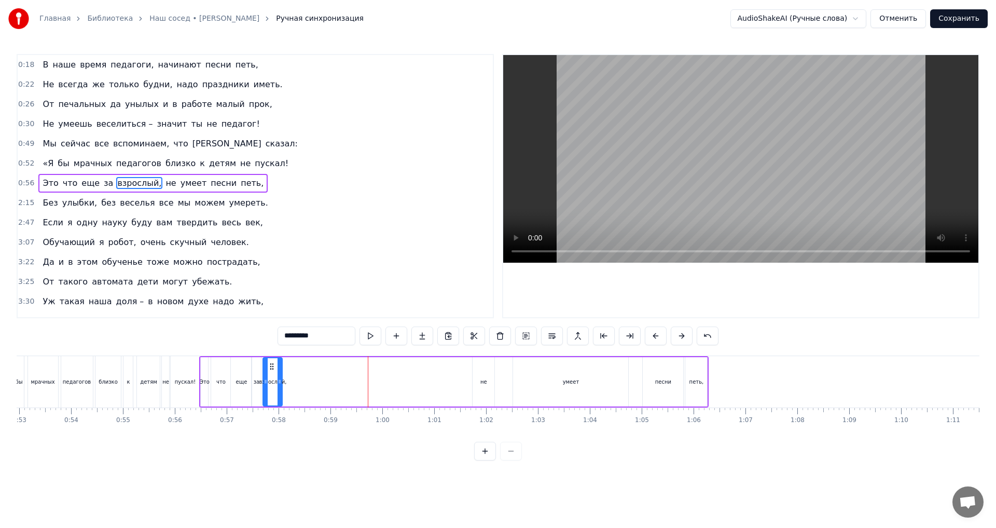
click at [273, 373] on div "взрослый," at bounding box center [273, 381] width 18 height 47
click at [479, 381] on div "не" at bounding box center [484, 381] width 22 height 49
drag, startPoint x: 482, startPoint y: 366, endPoint x: 295, endPoint y: 373, distance: 186.9
click at [295, 373] on div "не" at bounding box center [296, 381] width 21 height 47
click at [565, 378] on div "умеет" at bounding box center [571, 382] width 17 height 8
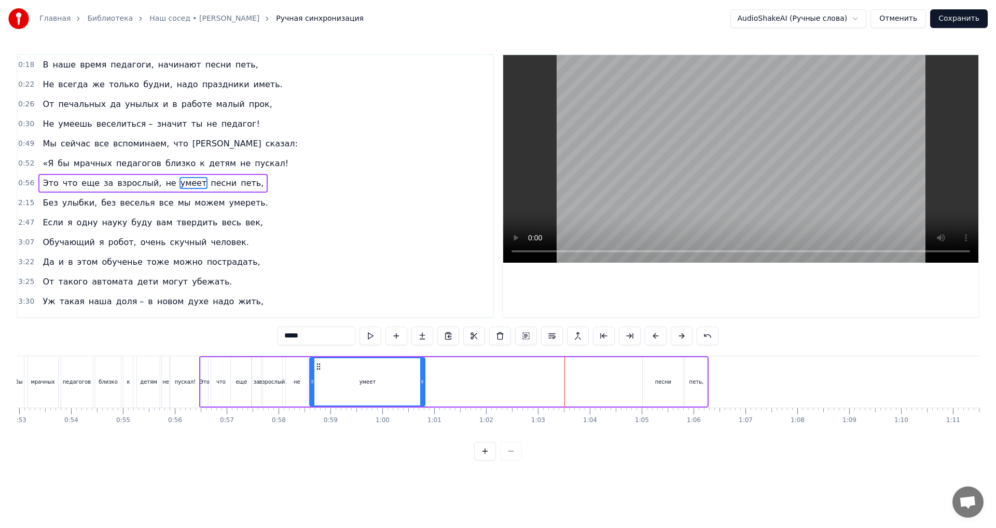
drag, startPoint x: 521, startPoint y: 366, endPoint x: 317, endPoint y: 372, distance: 203.4
click at [317, 372] on div "умеет" at bounding box center [367, 381] width 114 height 47
drag, startPoint x: 424, startPoint y: 380, endPoint x: 342, endPoint y: 381, distance: 82.0
click at [342, 381] on icon at bounding box center [340, 381] width 4 height 8
click at [655, 385] on div "песни" at bounding box center [663, 381] width 40 height 49
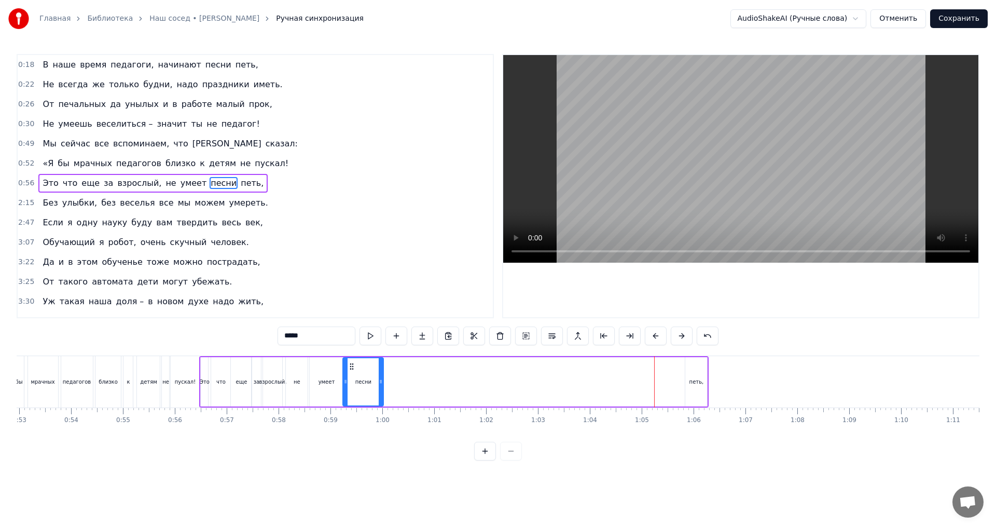
drag, startPoint x: 653, startPoint y: 369, endPoint x: 353, endPoint y: 372, distance: 299.9
click at [353, 372] on div "песни" at bounding box center [362, 381] width 39 height 47
drag, startPoint x: 382, startPoint y: 379, endPoint x: 371, endPoint y: 379, distance: 10.4
click at [371, 379] on icon at bounding box center [371, 381] width 4 height 8
click at [698, 380] on div "петь," at bounding box center [696, 382] width 15 height 8
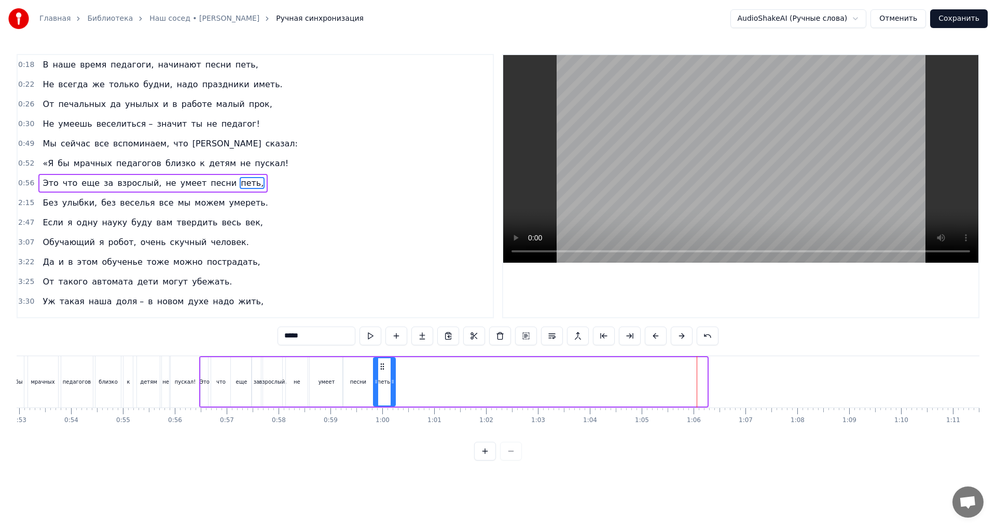
drag, startPoint x: 694, startPoint y: 365, endPoint x: 382, endPoint y: 372, distance: 311.9
click at [382, 372] on div "петь," at bounding box center [384, 381] width 21 height 47
click at [43, 204] on span "Без" at bounding box center [49, 203] width 17 height 12
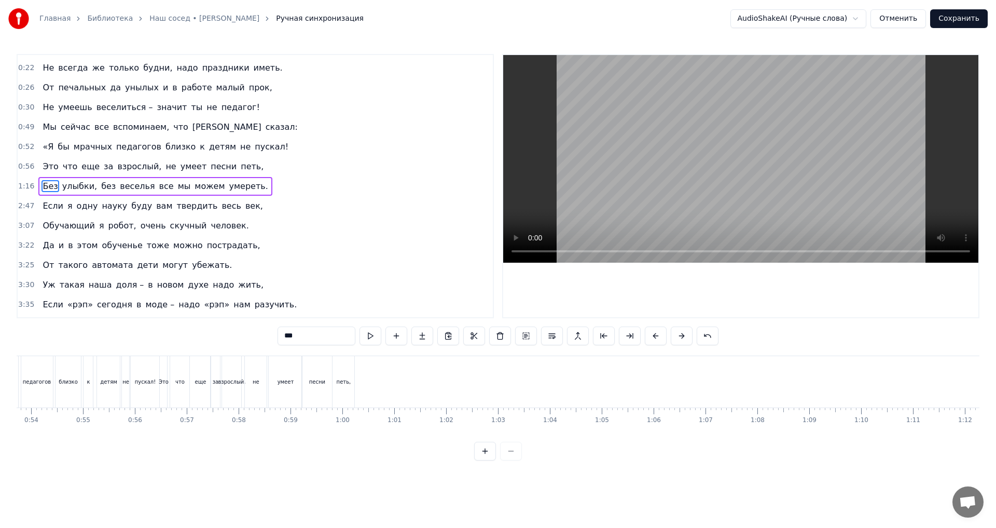
scroll to position [0, 2732]
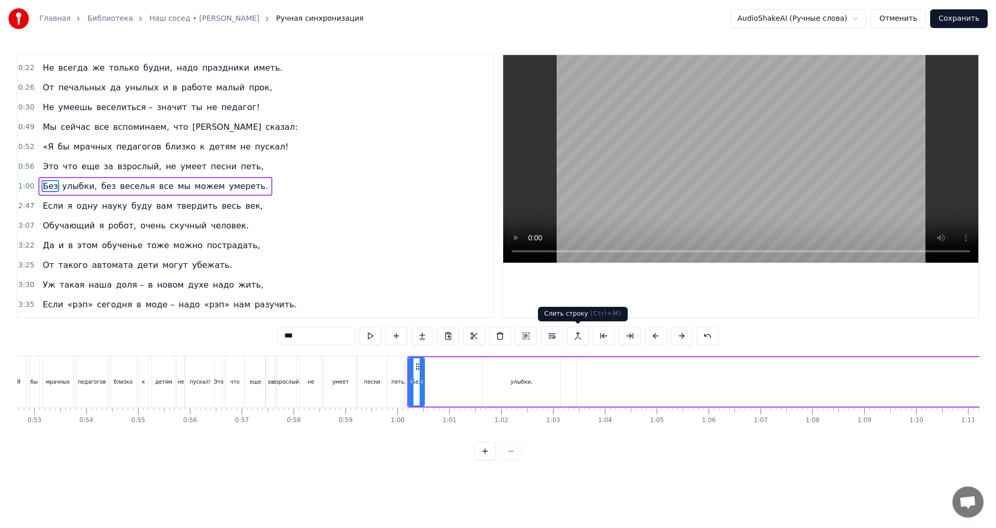
click at [523, 380] on div "улыбки," at bounding box center [521, 382] width 22 height 8
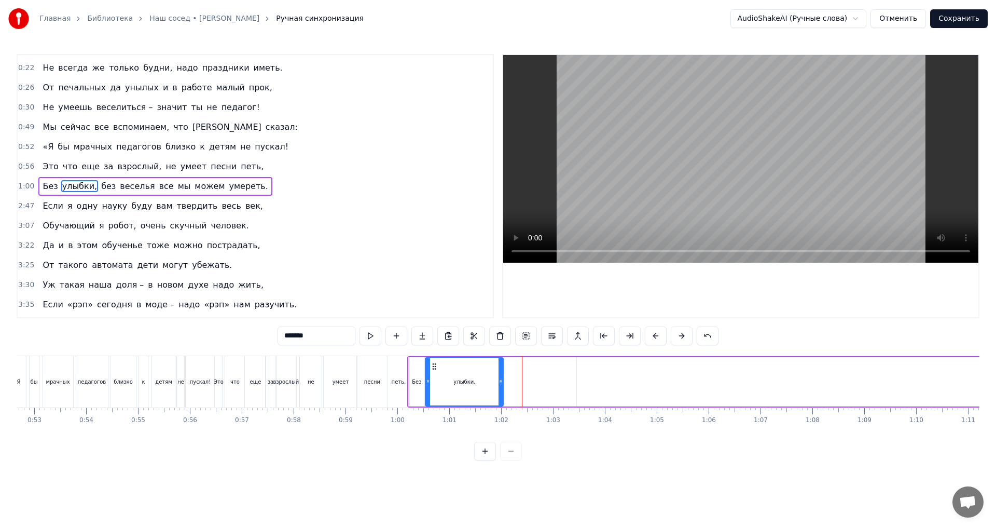
drag, startPoint x: 491, startPoint y: 367, endPoint x: 434, endPoint y: 374, distance: 57.5
click at [434, 374] on div "улыбки," at bounding box center [464, 381] width 77 height 47
drag, startPoint x: 501, startPoint y: 381, endPoint x: 452, endPoint y: 384, distance: 49.3
click at [452, 384] on icon at bounding box center [451, 381] width 4 height 8
click at [100, 190] on span "без" at bounding box center [108, 186] width 17 height 12
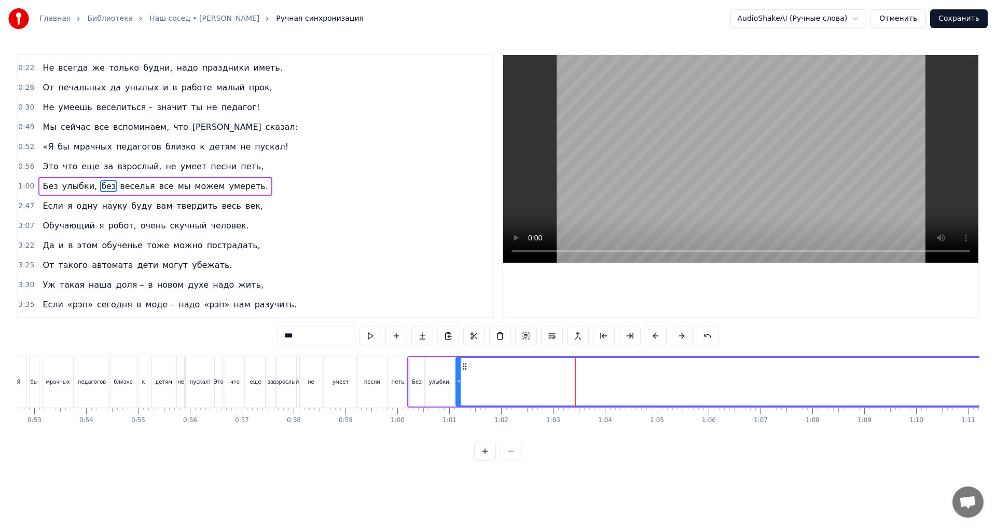
drag, startPoint x: 586, startPoint y: 367, endPoint x: 465, endPoint y: 371, distance: 120.9
drag, startPoint x: 459, startPoint y: 383, endPoint x: 590, endPoint y: 384, distance: 130.7
click at [590, 384] on icon at bounding box center [589, 381] width 4 height 8
drag, startPoint x: 594, startPoint y: 367, endPoint x: 473, endPoint y: 375, distance: 121.1
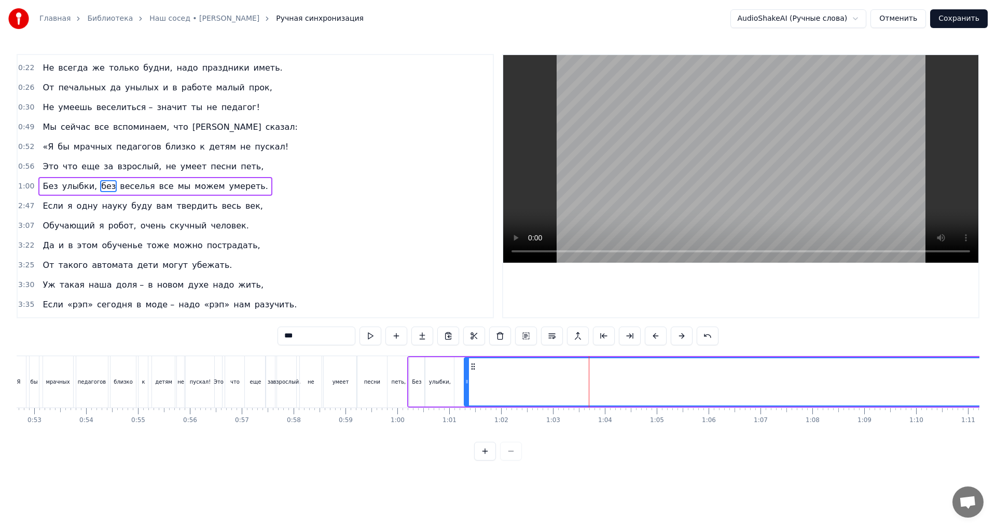
drag, startPoint x: 466, startPoint y: 381, endPoint x: 594, endPoint y: 382, distance: 128.1
click at [587, 382] on icon at bounding box center [586, 381] width 4 height 8
drag, startPoint x: 593, startPoint y: 367, endPoint x: 466, endPoint y: 373, distance: 127.7
click at [466, 373] on div "без" at bounding box center [952, 381] width 988 height 47
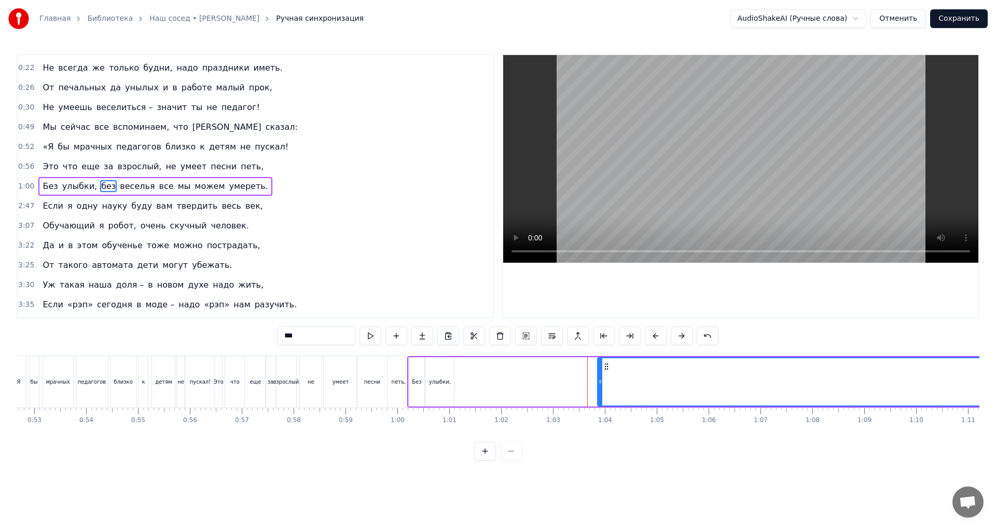
drag, startPoint x: 459, startPoint y: 381, endPoint x: 599, endPoint y: 383, distance: 140.1
click at [599, 383] on icon at bounding box center [600, 381] width 4 height 8
drag, startPoint x: 607, startPoint y: 366, endPoint x: 465, endPoint y: 379, distance: 142.7
click at [465, 379] on div "без" at bounding box center [883, 381] width 848 height 47
drag, startPoint x: 458, startPoint y: 382, endPoint x: 630, endPoint y: 384, distance: 171.7
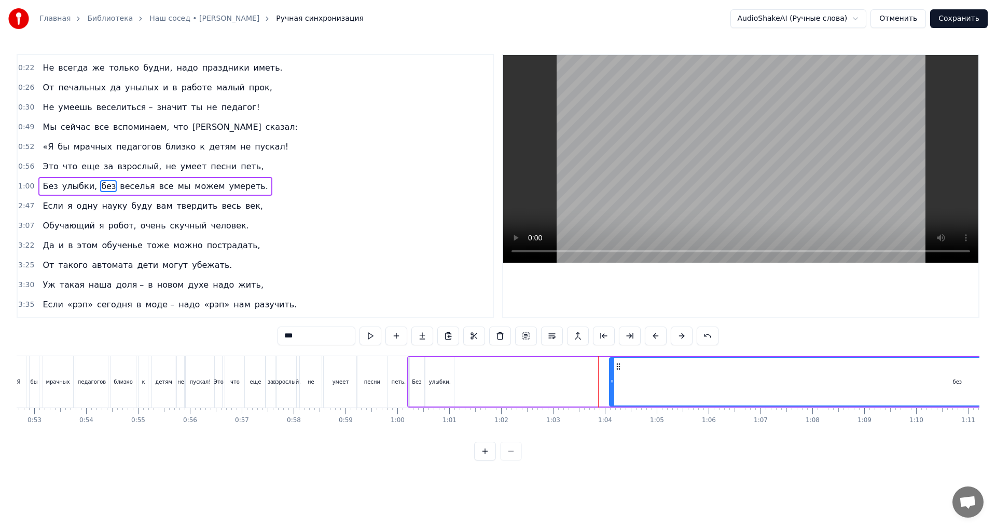
click at [614, 384] on icon at bounding box center [612, 381] width 4 height 8
drag, startPoint x: 636, startPoint y: 365, endPoint x: 464, endPoint y: 379, distance: 172.3
click at [464, 379] on div "без" at bounding box center [794, 381] width 676 height 47
drag, startPoint x: 456, startPoint y: 384, endPoint x: 627, endPoint y: 385, distance: 170.7
click at [625, 385] on div at bounding box center [622, 381] width 4 height 47
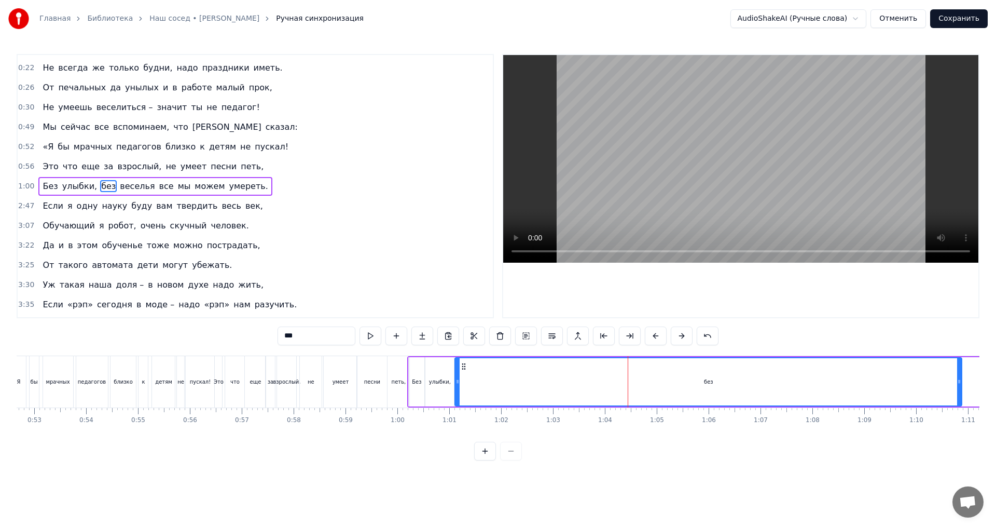
drag, startPoint x: 635, startPoint y: 368, endPoint x: 523, endPoint y: 387, distance: 113.7
click at [464, 382] on div "без" at bounding box center [708, 381] width 506 height 47
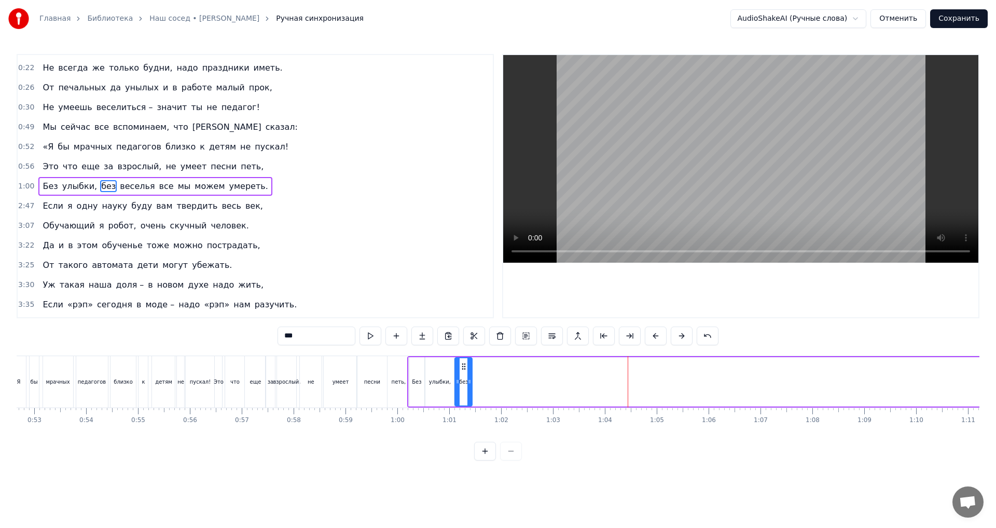
drag, startPoint x: 958, startPoint y: 387, endPoint x: 468, endPoint y: 391, distance: 489.7
click at [468, 391] on div at bounding box center [469, 381] width 4 height 47
click at [435, 386] on div "улыбки," at bounding box center [439, 381] width 29 height 49
click at [446, 381] on circle at bounding box center [446, 381] width 1 height 1
click at [462, 368] on div "без" at bounding box center [463, 381] width 17 height 49
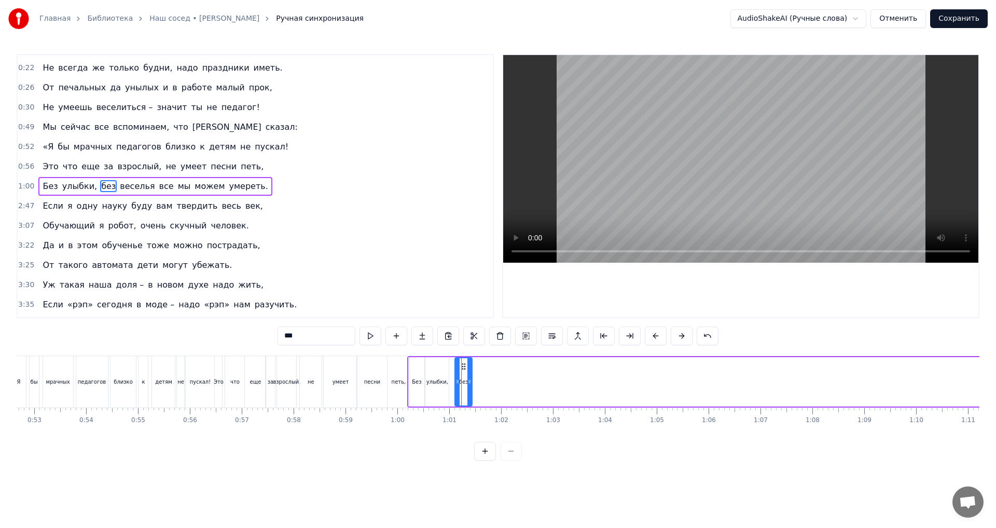
scroll to position [0, 2711]
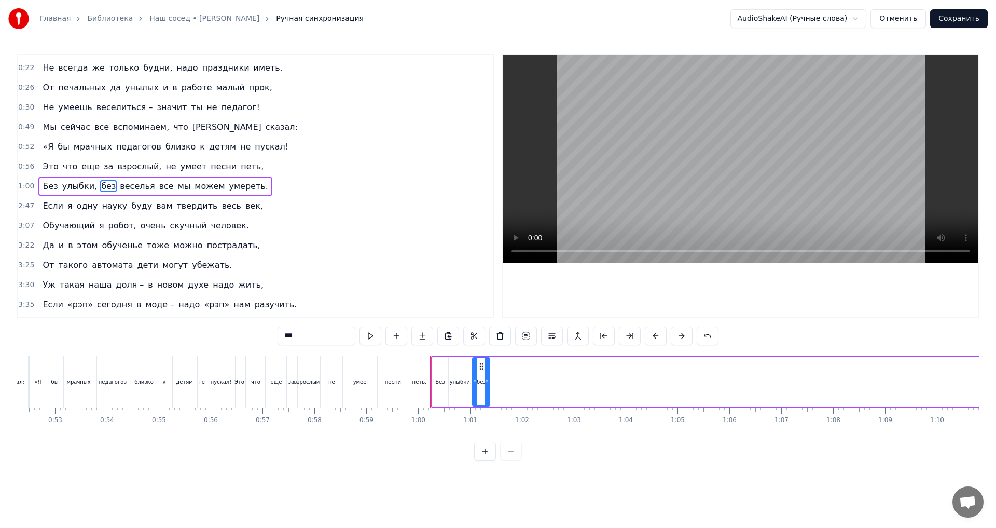
drag, startPoint x: 487, startPoint y: 366, endPoint x: 481, endPoint y: 367, distance: 5.9
click at [481, 367] on icon at bounding box center [481, 366] width 8 height 8
click at [119, 188] on span "веселья" at bounding box center [137, 186] width 37 height 12
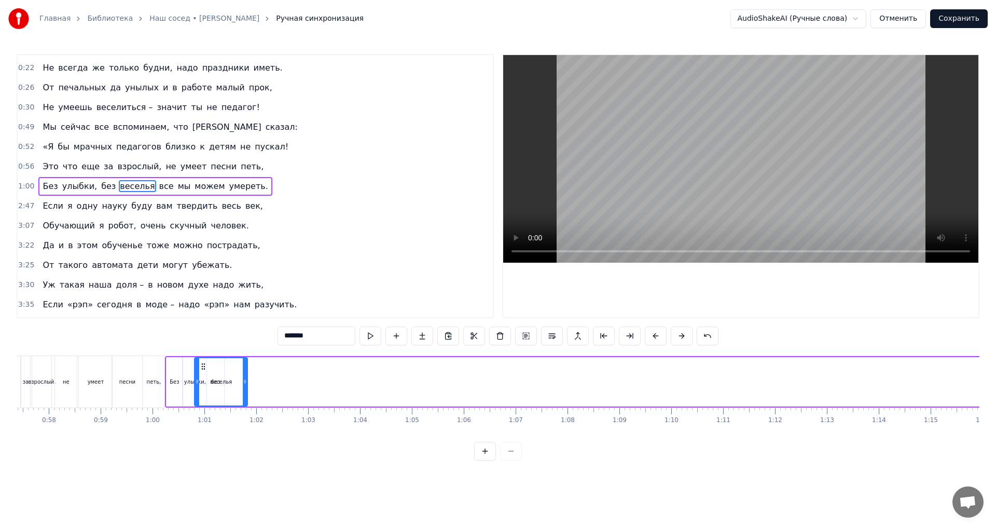
scroll to position [0, 2977]
drag, startPoint x: 78, startPoint y: 367, endPoint x: 234, endPoint y: 391, distance: 158.4
click at [234, 391] on div "веселья" at bounding box center [253, 381] width 52 height 47
click at [158, 188] on span "все" at bounding box center [166, 186] width 17 height 12
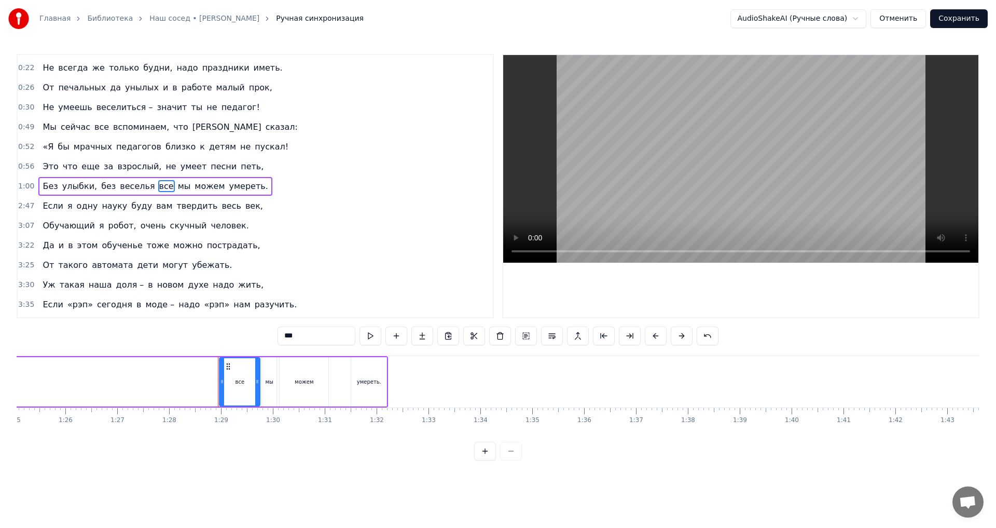
scroll to position [0, 4562]
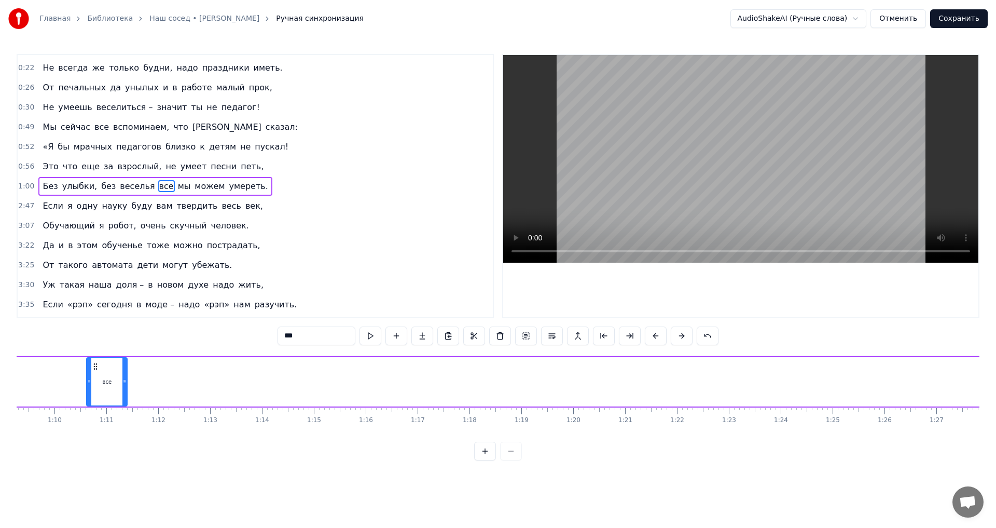
drag, startPoint x: 79, startPoint y: 369, endPoint x: 105, endPoint y: 374, distance: 26.4
click at [105, 374] on div "все" at bounding box center [106, 381] width 39 height 47
click at [177, 185] on span "мы" at bounding box center [184, 186] width 15 height 12
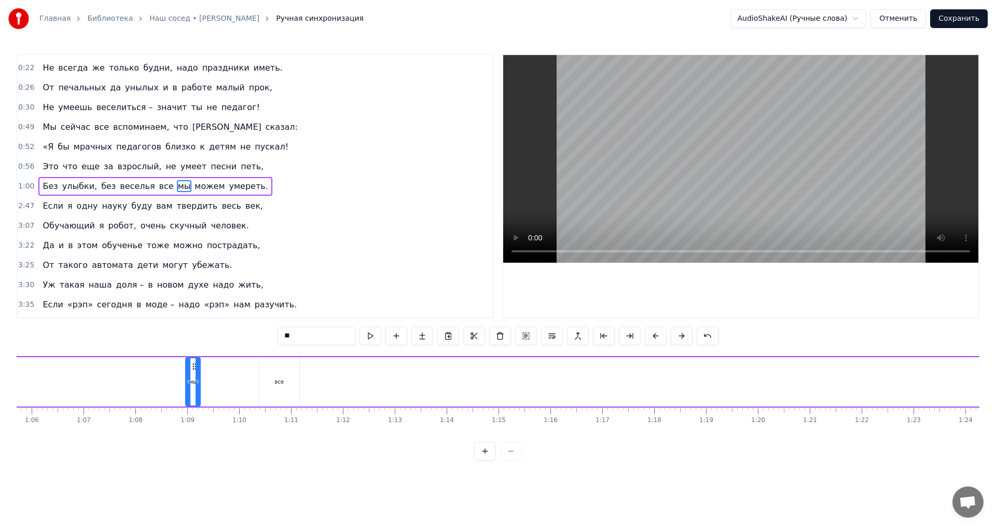
scroll to position [0, 3403]
drag, startPoint x: 78, startPoint y: 367, endPoint x: 320, endPoint y: 371, distance: 241.3
click at [320, 371] on div "мы" at bounding box center [318, 381] width 13 height 47
drag, startPoint x: 190, startPoint y: 188, endPoint x: 192, endPoint y: 193, distance: 6.3
click at [193, 188] on span "можем" at bounding box center [209, 186] width 32 height 12
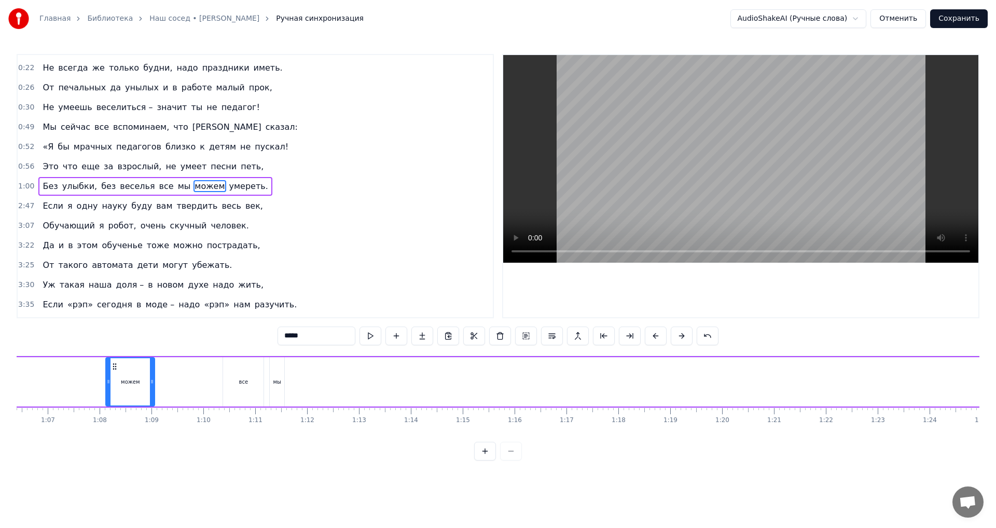
scroll to position [0, 3444]
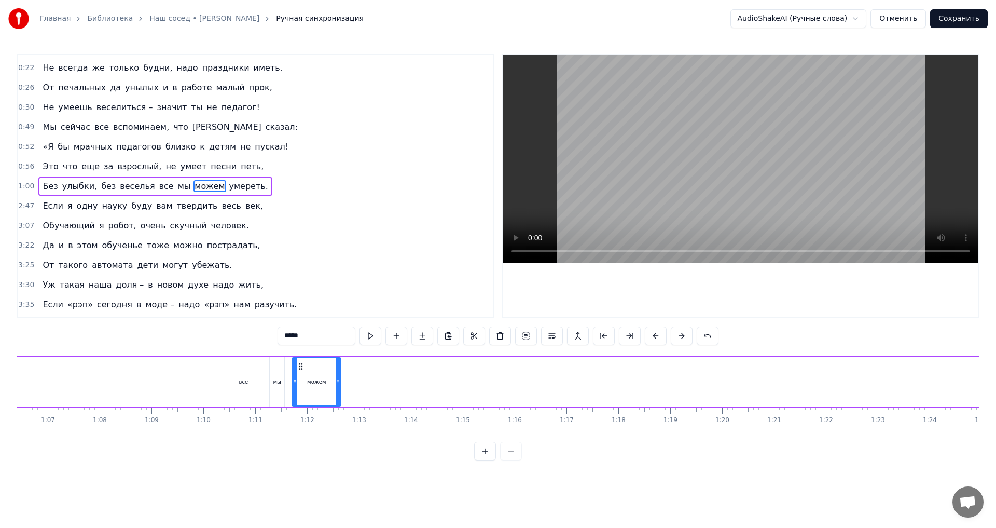
drag, startPoint x: 79, startPoint y: 367, endPoint x: 301, endPoint y: 377, distance: 222.2
click at [301, 377] on div "можем" at bounding box center [317, 381] width 48 height 47
click at [228, 185] on span "умереть." at bounding box center [248, 186] width 41 height 12
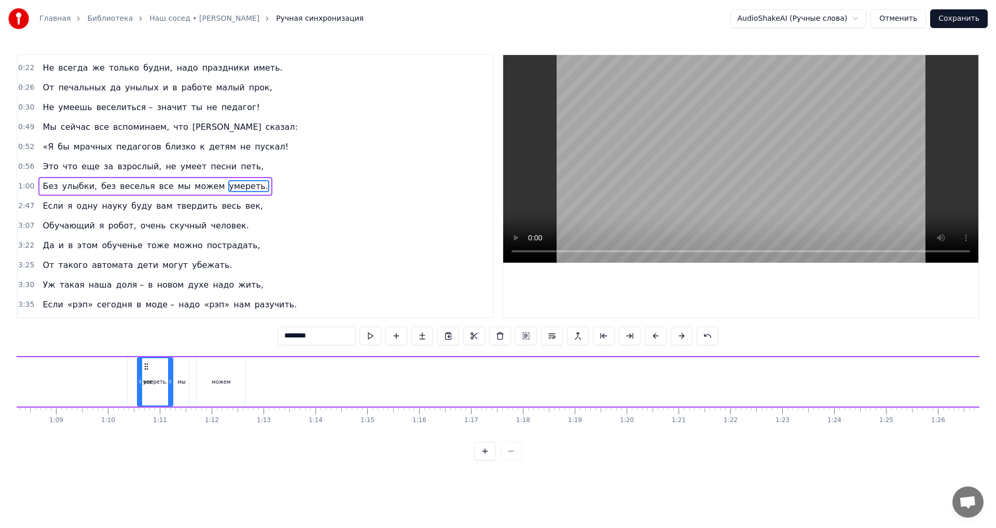
scroll to position [0, 3520]
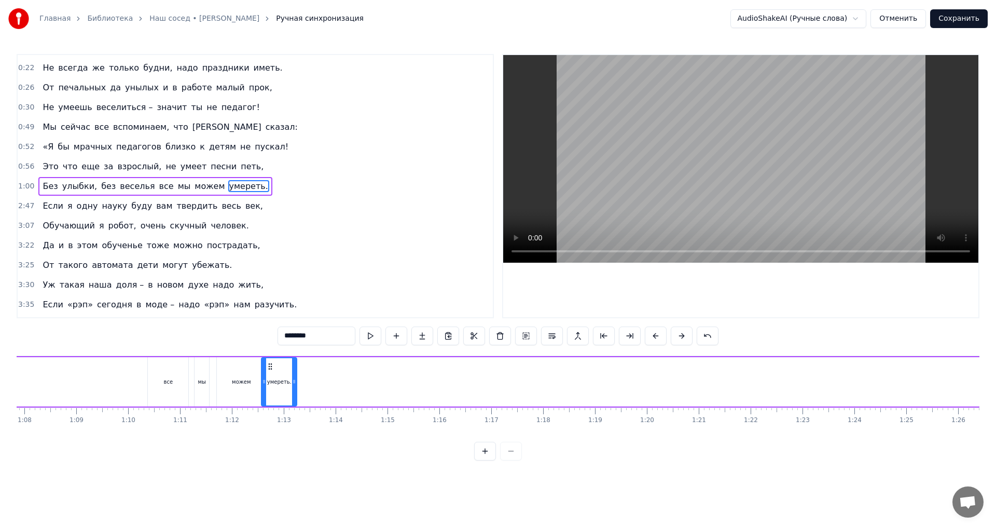
drag, startPoint x: 79, startPoint y: 366, endPoint x: 271, endPoint y: 391, distance: 193.0
click at [271, 391] on div "умереть." at bounding box center [279, 381] width 34 height 47
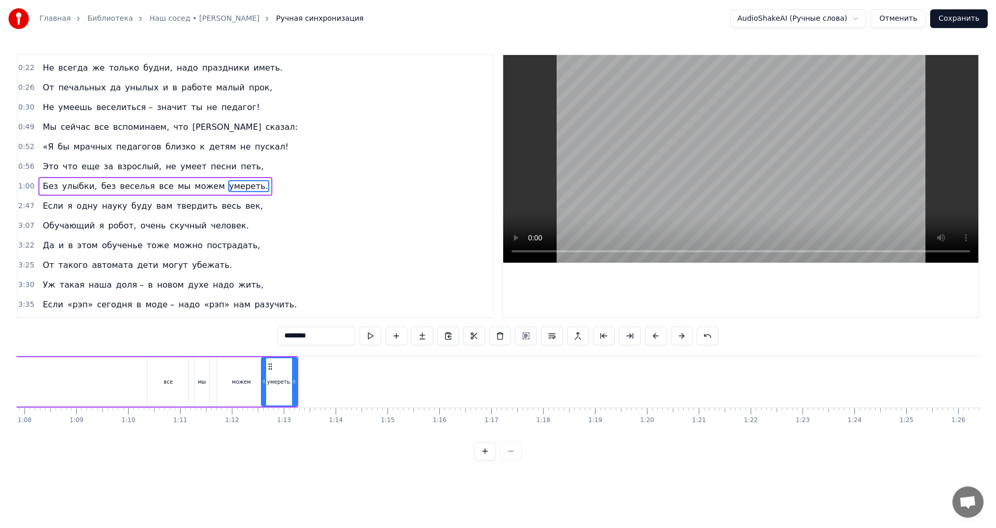
click at [169, 381] on div "все" at bounding box center [168, 382] width 9 height 8
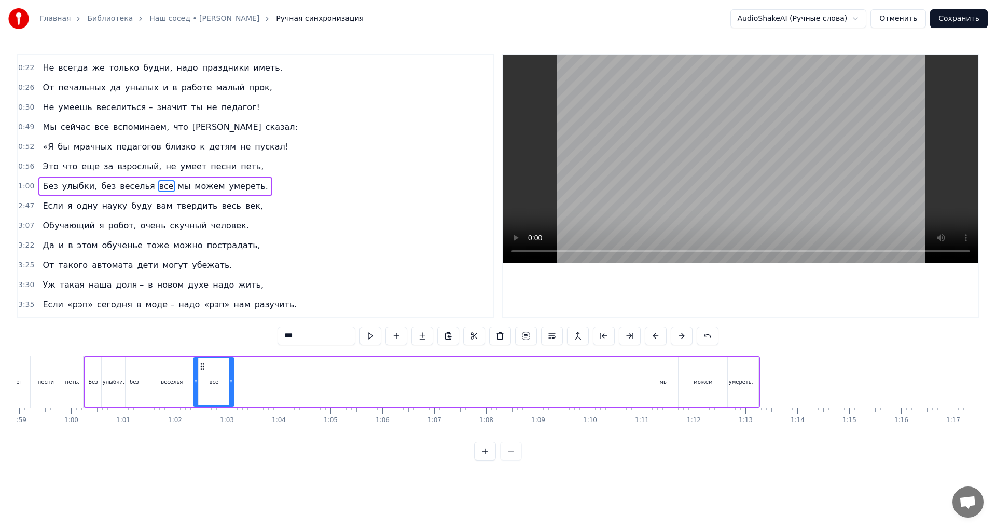
scroll to position [0, 3047]
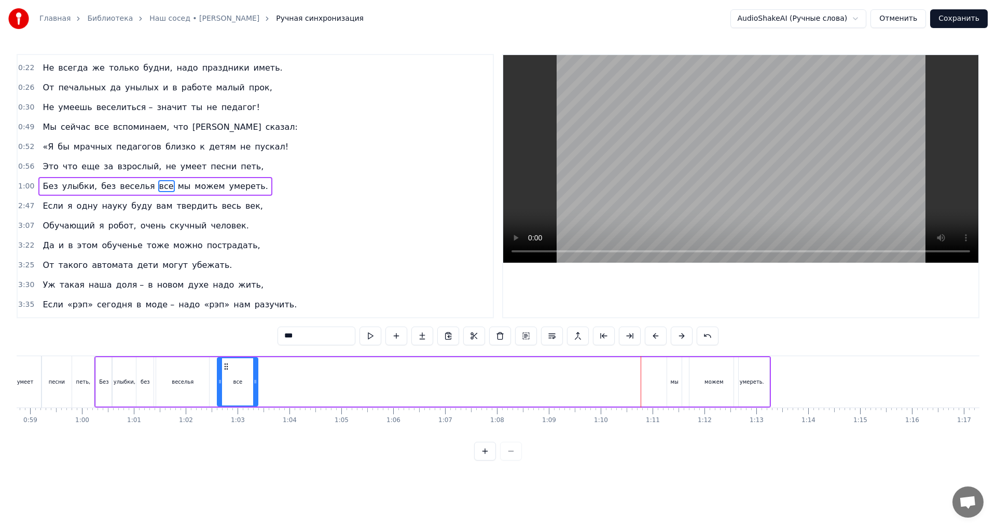
drag, startPoint x: 157, startPoint y: 367, endPoint x: 226, endPoint y: 406, distance: 79.7
click at [226, 406] on div "Без улыбки, без веселья все мы можем умереть." at bounding box center [432, 381] width 676 height 51
click at [191, 400] on div "веселья" at bounding box center [182, 381] width 53 height 49
drag, startPoint x: 207, startPoint y: 382, endPoint x: 184, endPoint y: 384, distance: 24.0
click at [184, 384] on icon at bounding box center [183, 381] width 4 height 8
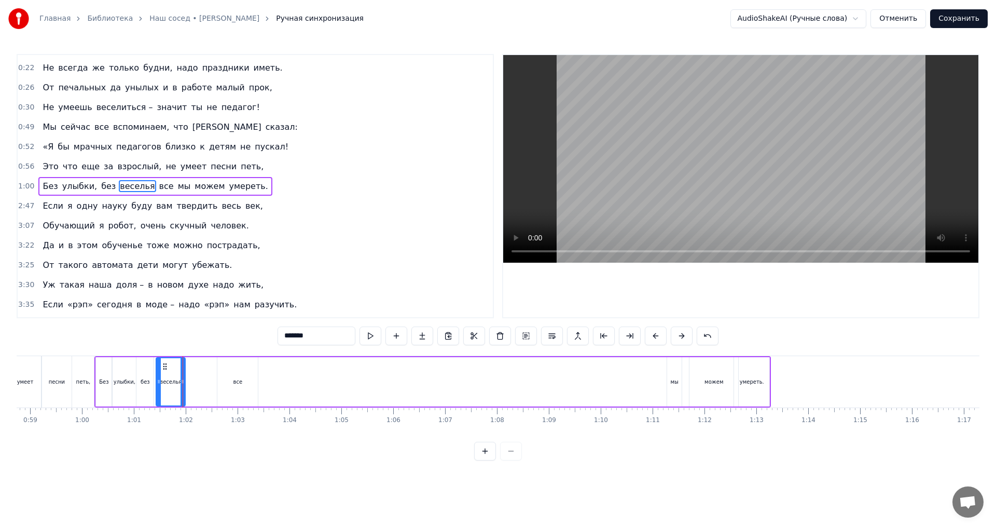
click at [231, 386] on div "все" at bounding box center [237, 381] width 40 height 49
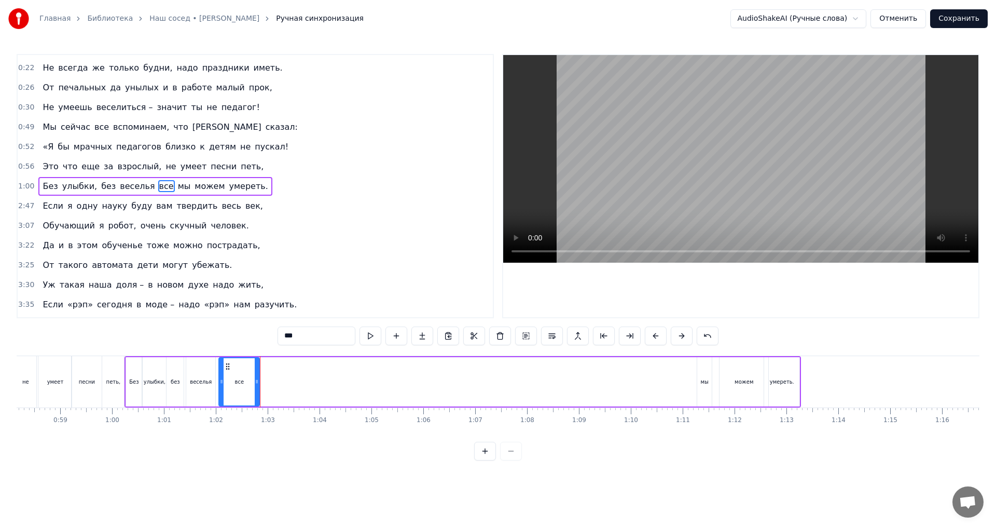
scroll to position [0, 3017]
drag, startPoint x: 227, startPoint y: 365, endPoint x: 226, endPoint y: 375, distance: 9.9
click at [226, 375] on div "все" at bounding box center [236, 381] width 39 height 47
drag, startPoint x: 254, startPoint y: 381, endPoint x: 231, endPoint y: 383, distance: 22.9
click at [231, 383] on icon at bounding box center [232, 381] width 4 height 8
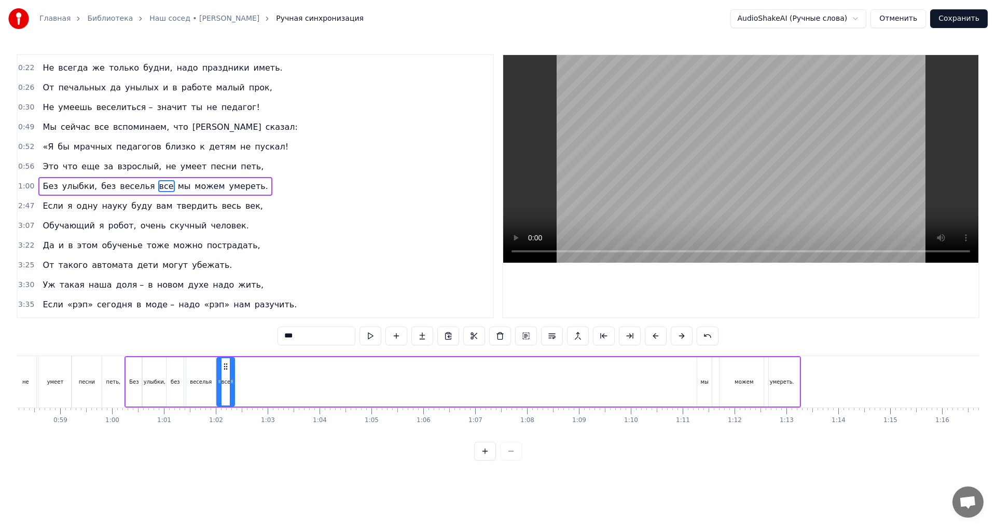
click at [700, 386] on div "мы" at bounding box center [704, 381] width 15 height 49
drag, startPoint x: 705, startPoint y: 365, endPoint x: 244, endPoint y: 378, distance: 461.3
click at [244, 378] on div "мы" at bounding box center [243, 381] width 13 height 47
click at [756, 389] on div "можем" at bounding box center [743, 381] width 49 height 49
drag, startPoint x: 727, startPoint y: 367, endPoint x: 259, endPoint y: 380, distance: 468.1
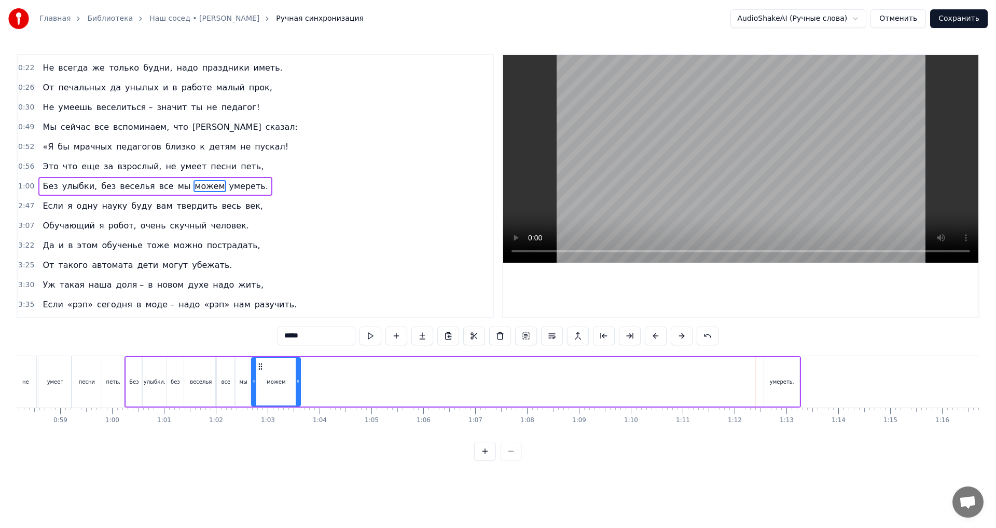
click at [259, 380] on div "можем" at bounding box center [276, 381] width 48 height 47
drag, startPoint x: 299, startPoint y: 380, endPoint x: 275, endPoint y: 380, distance: 23.9
click at [275, 380] on icon at bounding box center [274, 381] width 4 height 8
click at [771, 381] on div "умереть." at bounding box center [781, 381] width 35 height 49
type input "********"
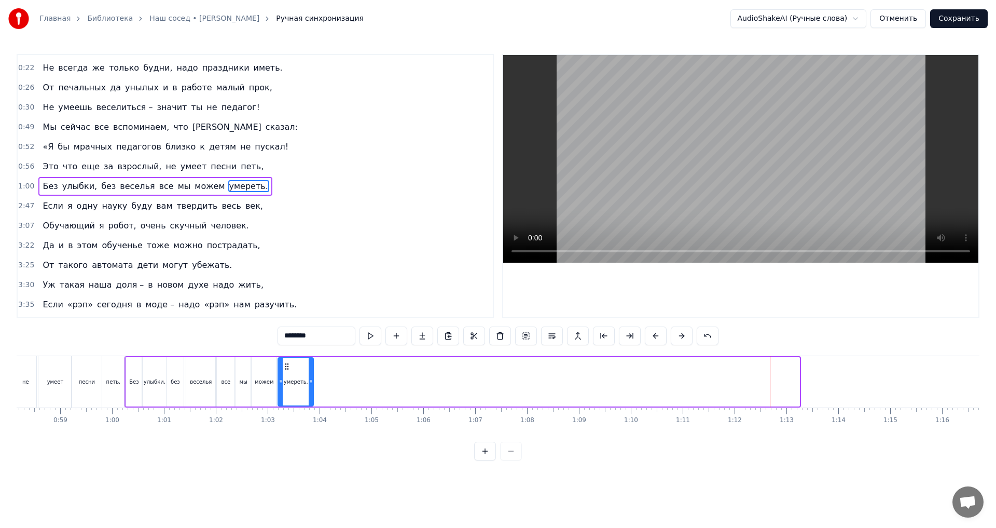
drag, startPoint x: 772, startPoint y: 365, endPoint x: 286, endPoint y: 381, distance: 486.3
click at [286, 381] on div "умереть." at bounding box center [296, 381] width 34 height 47
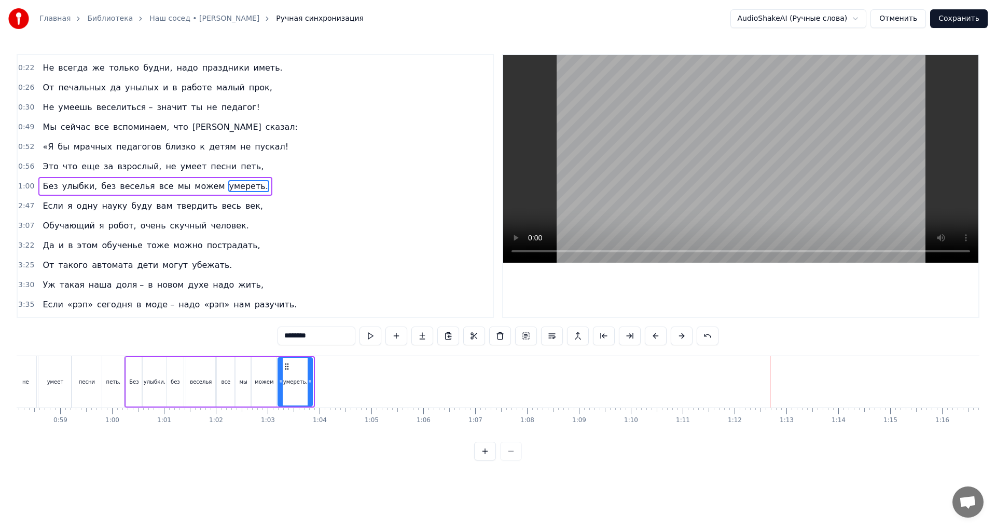
click at [311, 383] on icon at bounding box center [310, 381] width 4 height 8
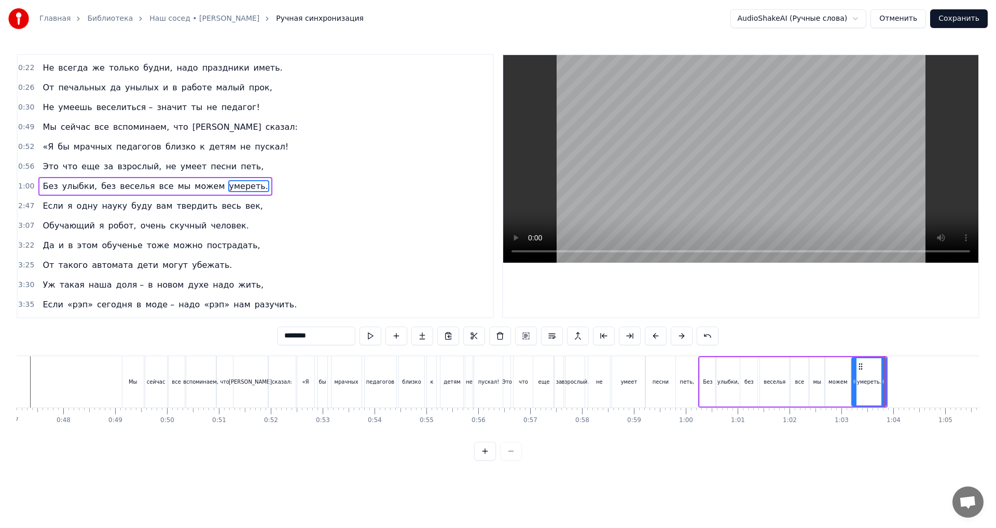
scroll to position [0, 2402]
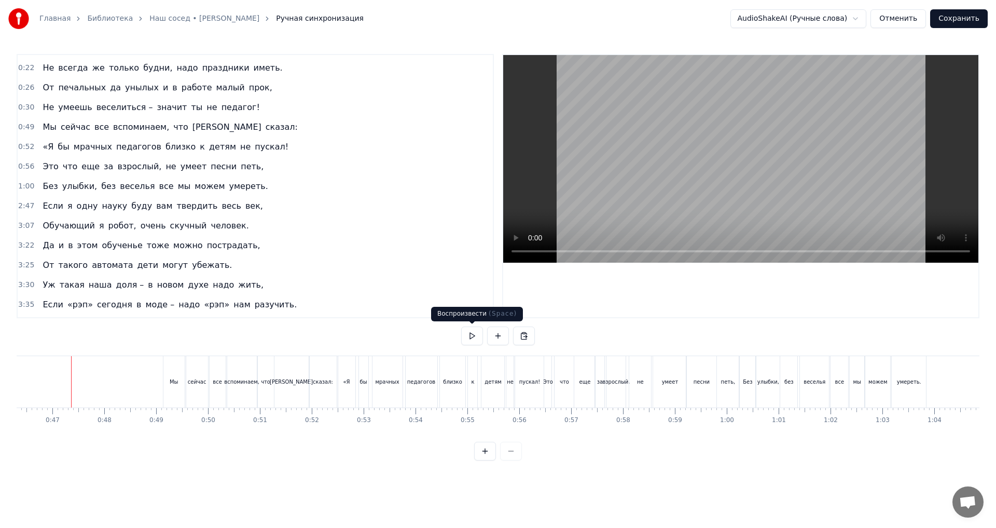
click at [475, 336] on button at bounding box center [472, 335] width 22 height 19
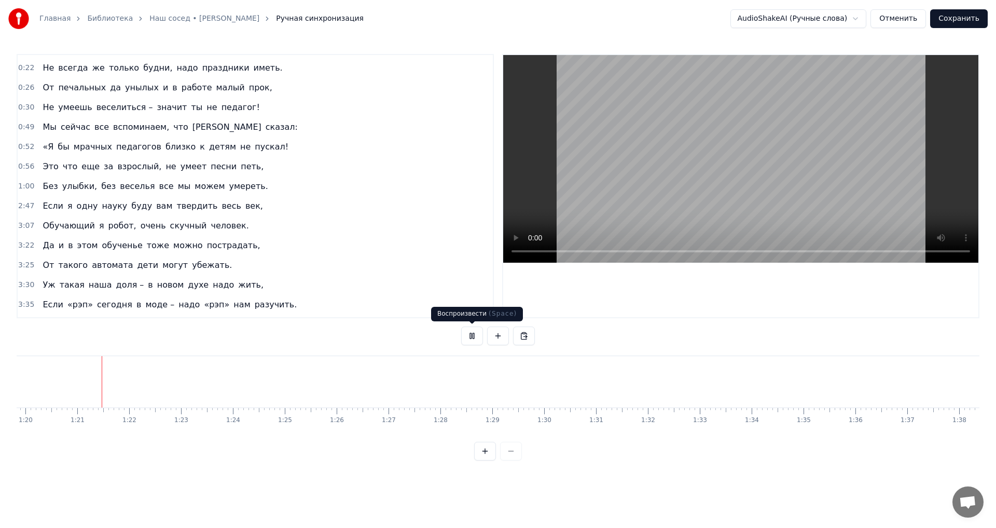
scroll to position [0, 4145]
click at [474, 336] on button at bounding box center [472, 335] width 22 height 19
click at [468, 337] on button at bounding box center [472, 335] width 22 height 19
click at [472, 336] on button at bounding box center [472, 335] width 22 height 19
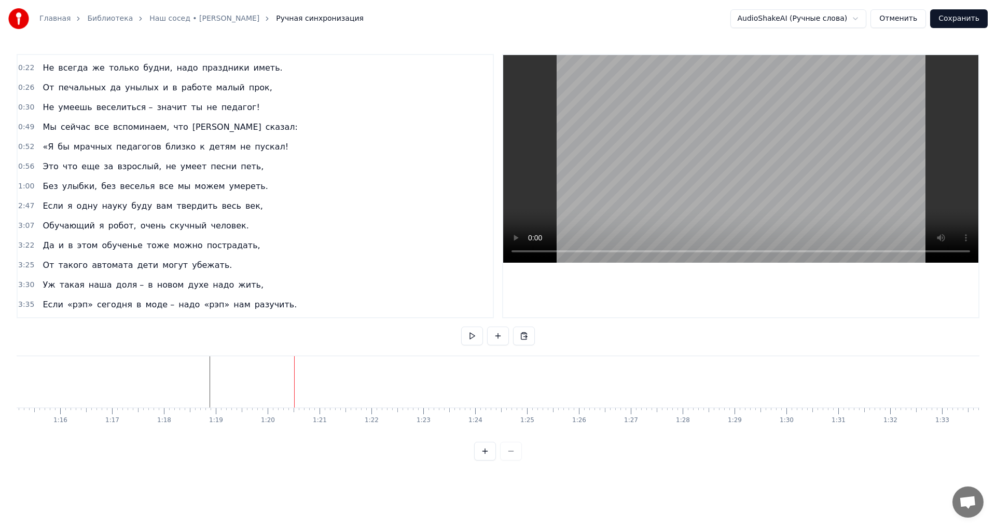
click at [475, 335] on button at bounding box center [472, 335] width 22 height 19
click at [473, 338] on button at bounding box center [472, 335] width 22 height 19
click at [38, 213] on div "Если я одну науку буду вам твердить весь век," at bounding box center [152, 206] width 229 height 19
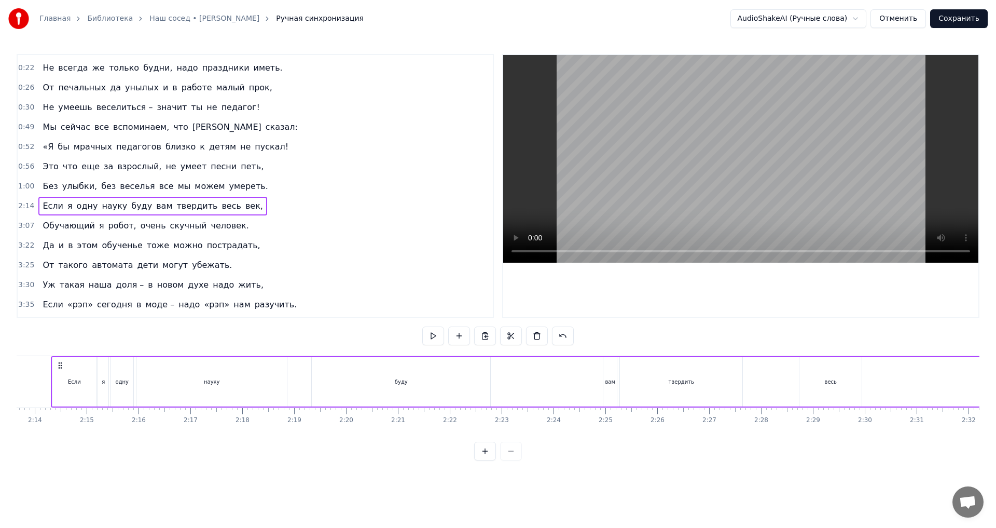
scroll to position [0, 6926]
click at [408, 386] on div "буду" at bounding box center [408, 381] width 178 height 49
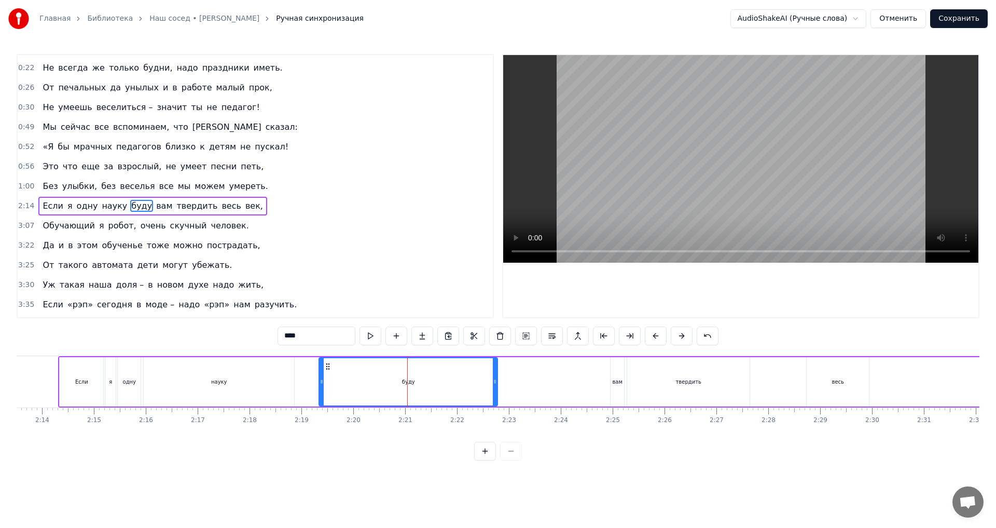
scroll to position [36, 0]
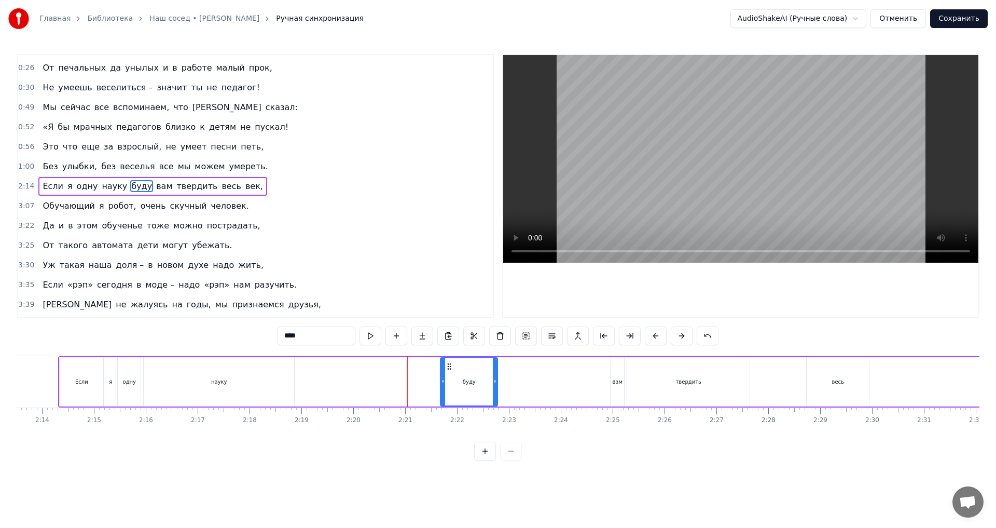
drag, startPoint x: 321, startPoint y: 373, endPoint x: 444, endPoint y: 380, distance: 123.1
click at [443, 380] on div at bounding box center [443, 381] width 4 height 47
click at [618, 377] on div "вам" at bounding box center [617, 381] width 13 height 49
drag, startPoint x: 619, startPoint y: 366, endPoint x: 507, endPoint y: 369, distance: 112.1
click at [507, 369] on icon at bounding box center [507, 366] width 8 height 8
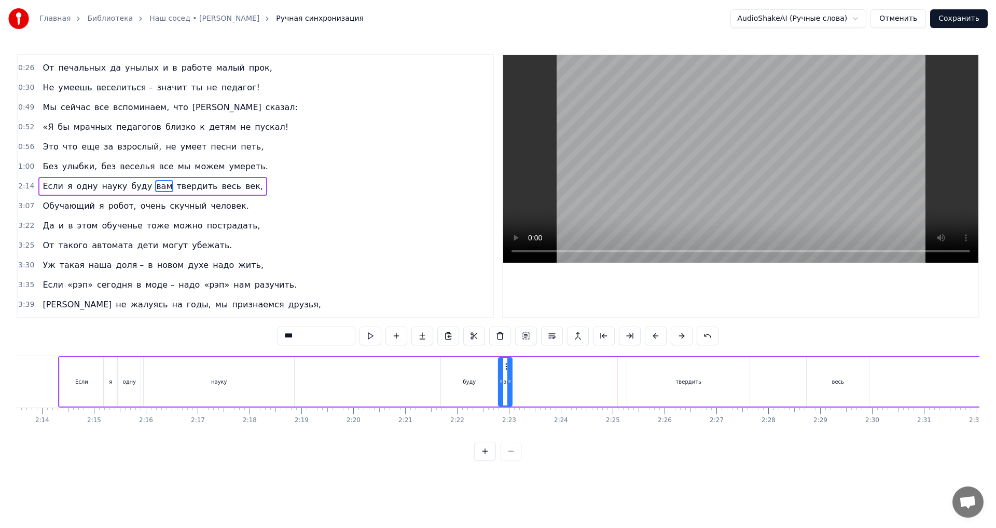
click at [662, 372] on div "твердить" at bounding box center [688, 381] width 122 height 49
drag, startPoint x: 748, startPoint y: 377, endPoint x: 643, endPoint y: 379, distance: 105.3
click at [643, 379] on icon at bounding box center [642, 381] width 4 height 8
drag, startPoint x: 637, startPoint y: 368, endPoint x: 523, endPoint y: 372, distance: 113.7
click at [523, 372] on div "твердить" at bounding box center [522, 381] width 16 height 47
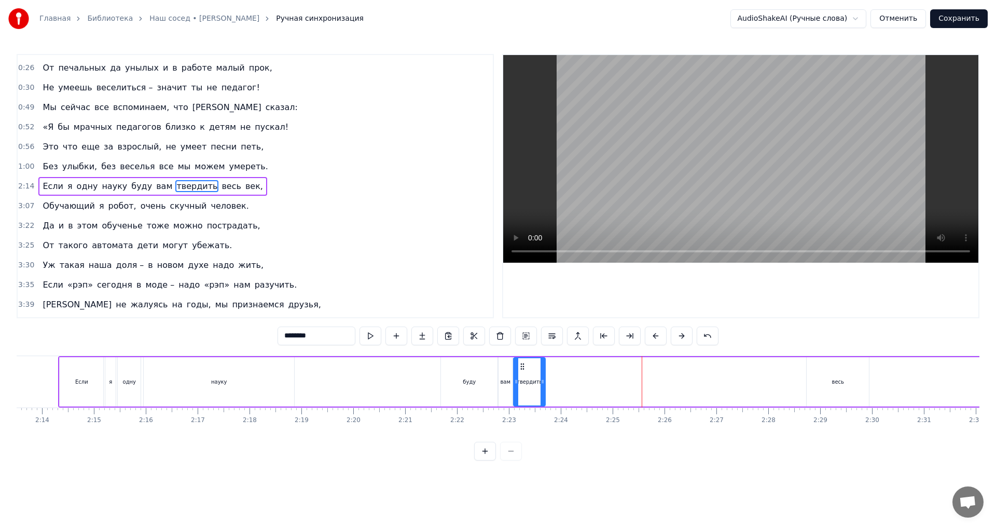
drag, startPoint x: 529, startPoint y: 377, endPoint x: 544, endPoint y: 377, distance: 14.5
click at [544, 377] on icon at bounding box center [543, 381] width 4 height 8
click at [833, 383] on div "весь" at bounding box center [838, 382] width 12 height 8
drag, startPoint x: 867, startPoint y: 382, endPoint x: 826, endPoint y: 384, distance: 41.6
click at [826, 384] on icon at bounding box center [825, 381] width 4 height 8
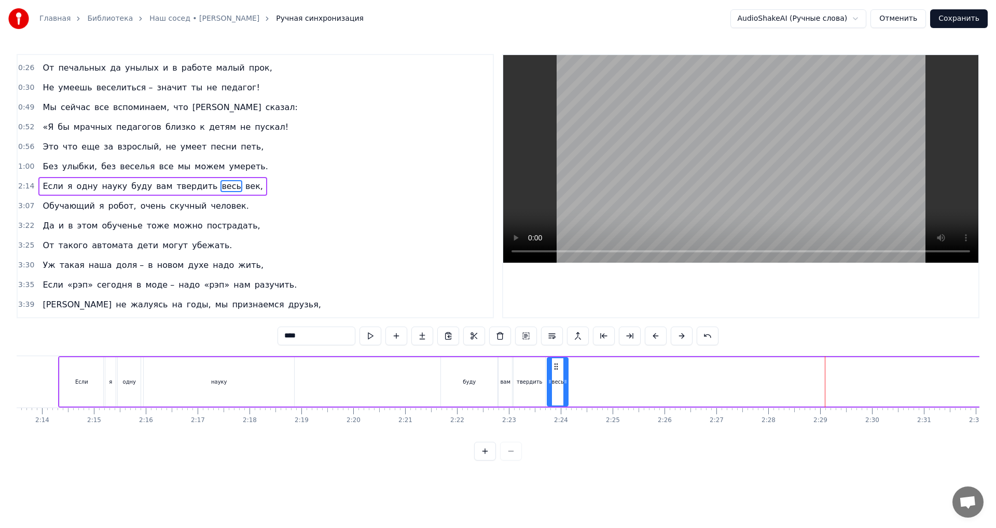
drag, startPoint x: 814, startPoint y: 366, endPoint x: 555, endPoint y: 373, distance: 259.5
click at [555, 373] on div "весь" at bounding box center [558, 381] width 20 height 47
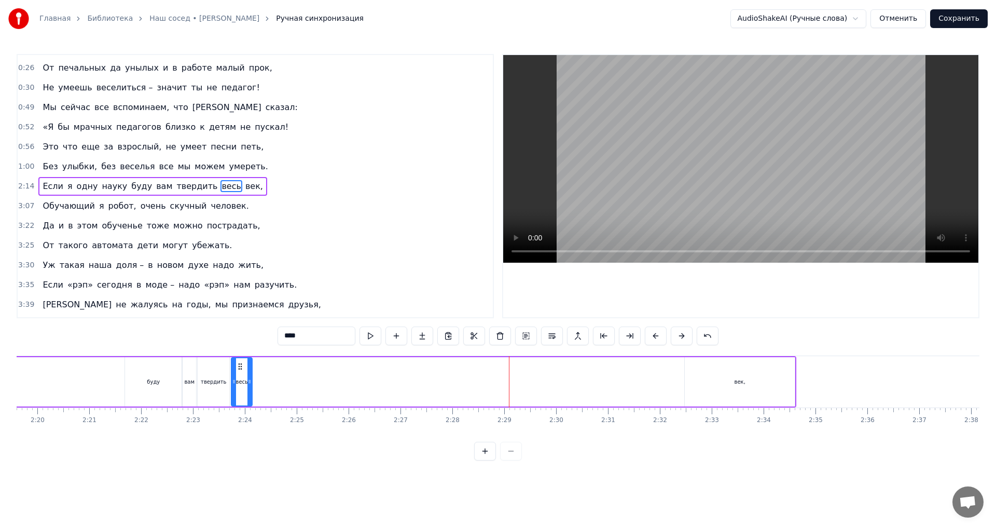
scroll to position [0, 7331]
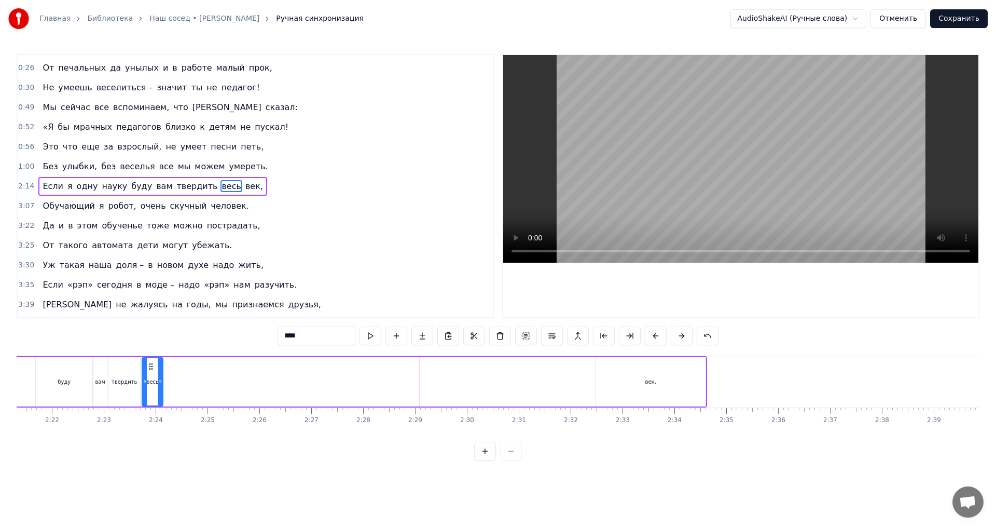
click at [618, 395] on div "век," at bounding box center [651, 381] width 110 height 49
drag, startPoint x: 598, startPoint y: 383, endPoint x: 685, endPoint y: 383, distance: 87.7
click at [685, 383] on icon at bounding box center [686, 381] width 4 height 8
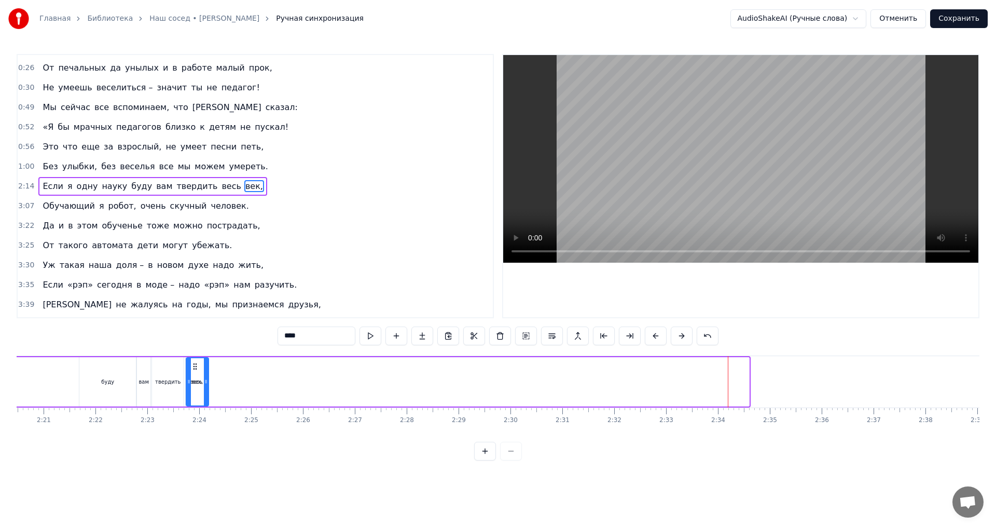
scroll to position [0, 7286]
drag, startPoint x: 693, startPoint y: 367, endPoint x: 218, endPoint y: 402, distance: 475.4
click at [218, 402] on div "век," at bounding box center [220, 381] width 21 height 47
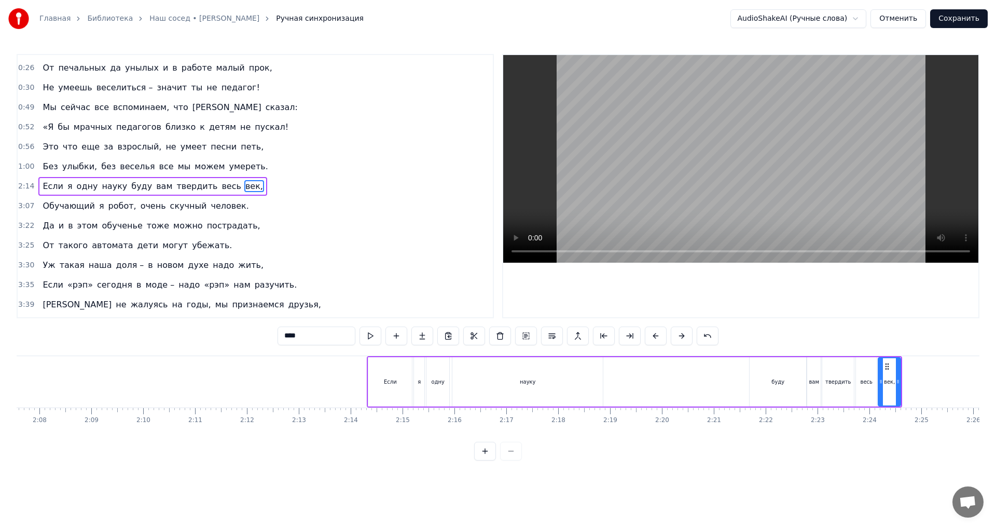
scroll to position [0, 6623]
click at [520, 395] on div "науку" at bounding box center [521, 381] width 150 height 49
drag, startPoint x: 594, startPoint y: 383, endPoint x: 469, endPoint y: 385, distance: 125.6
click at [469, 385] on icon at bounding box center [468, 381] width 4 height 8
click at [431, 391] on div "одну" at bounding box center [431, 381] width 23 height 49
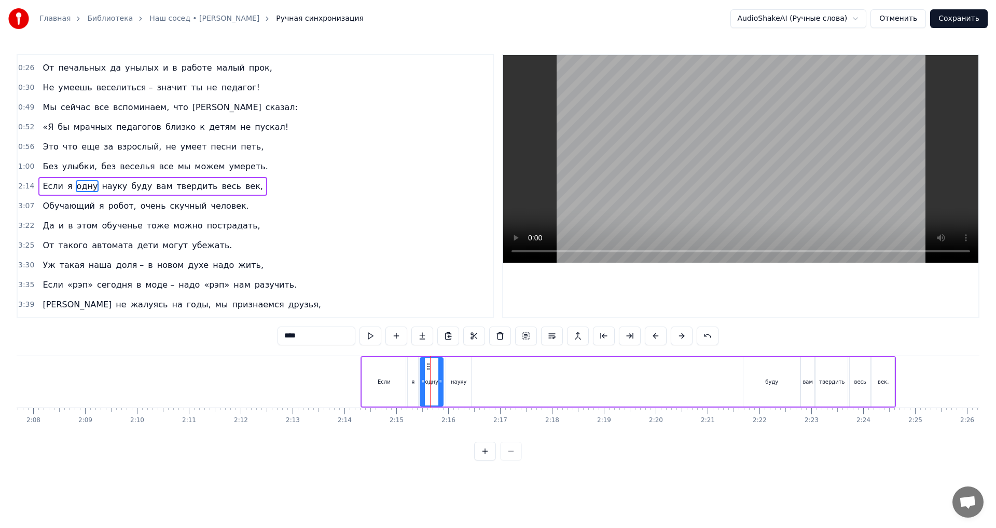
click at [387, 393] on div "Если" at bounding box center [384, 381] width 44 height 49
drag, startPoint x: 404, startPoint y: 382, endPoint x: 384, endPoint y: 382, distance: 20.2
click at [384, 382] on icon at bounding box center [383, 381] width 4 height 8
click at [414, 390] on div "я" at bounding box center [413, 381] width 10 height 49
drag, startPoint x: 418, startPoint y: 366, endPoint x: 396, endPoint y: 370, distance: 22.1
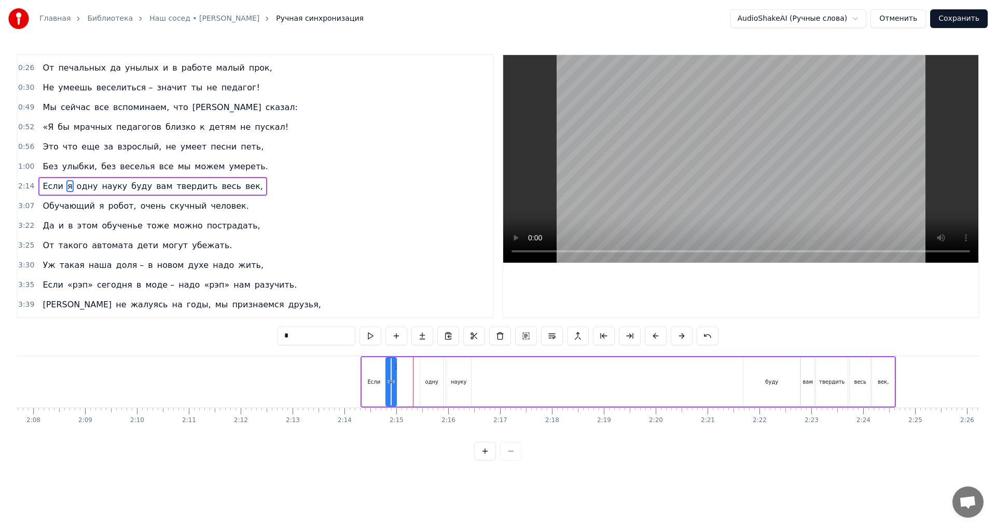
click at [396, 370] on icon at bounding box center [395, 366] width 8 height 8
click at [759, 397] on div "буду" at bounding box center [771, 381] width 57 height 49
drag, startPoint x: 711, startPoint y: 371, endPoint x: 482, endPoint y: 379, distance: 228.9
click at [482, 379] on div "буду" at bounding box center [501, 381] width 56 height 47
drag, startPoint x: 527, startPoint y: 381, endPoint x: 496, endPoint y: 381, distance: 31.1
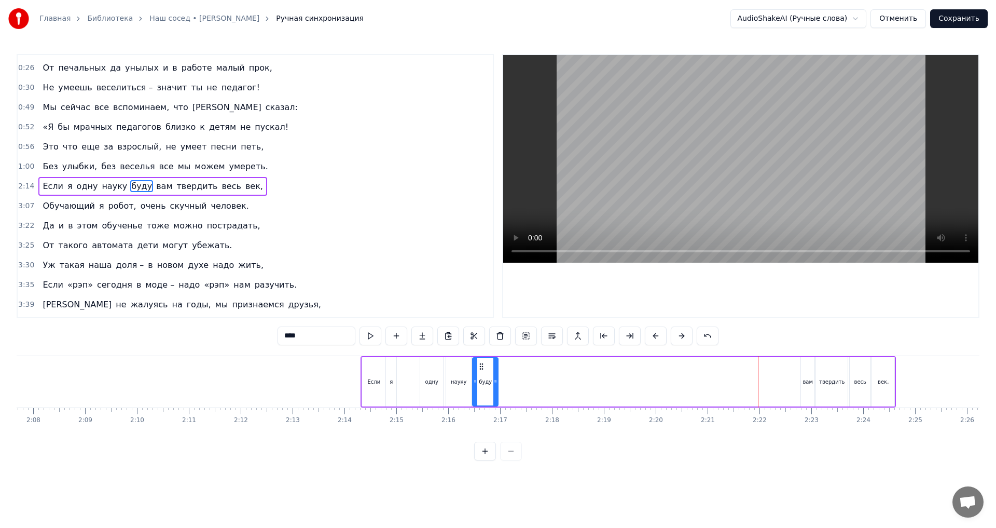
click at [496, 381] on circle at bounding box center [496, 381] width 1 height 1
click at [807, 383] on div "вам" at bounding box center [807, 382] width 10 height 8
drag, startPoint x: 808, startPoint y: 366, endPoint x: 507, endPoint y: 381, distance: 301.8
click at [507, 381] on div "вам" at bounding box center [506, 381] width 12 height 47
drag, startPoint x: 840, startPoint y: 386, endPoint x: 840, endPoint y: 376, distance: 9.9
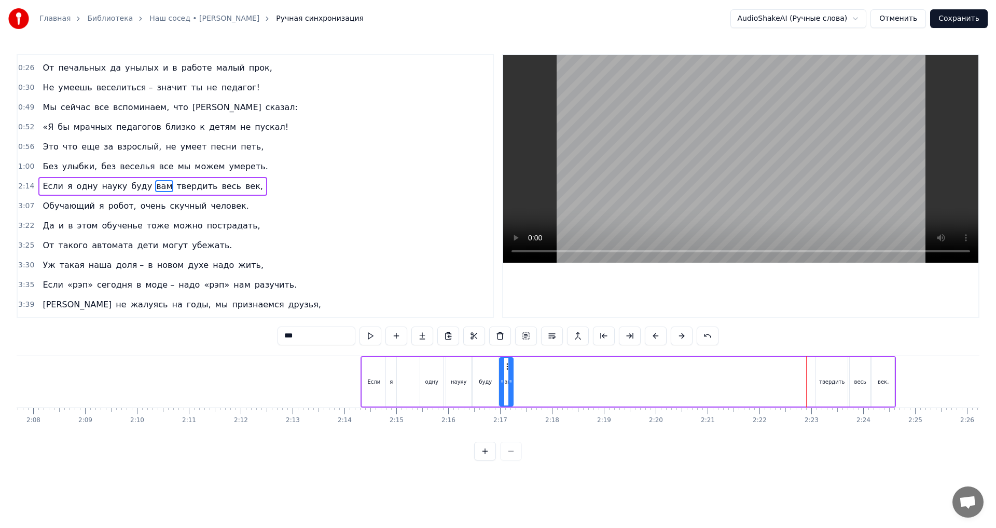
click at [840, 385] on div "твердить" at bounding box center [832, 381] width 32 height 49
drag, startPoint x: 824, startPoint y: 366, endPoint x: 522, endPoint y: 395, distance: 302.8
click at [522, 395] on div "твердить" at bounding box center [530, 381] width 31 height 47
drag, startPoint x: 852, startPoint y: 380, endPoint x: 856, endPoint y: 376, distance: 5.5
click at [852, 380] on div "весь" at bounding box center [860, 381] width 21 height 49
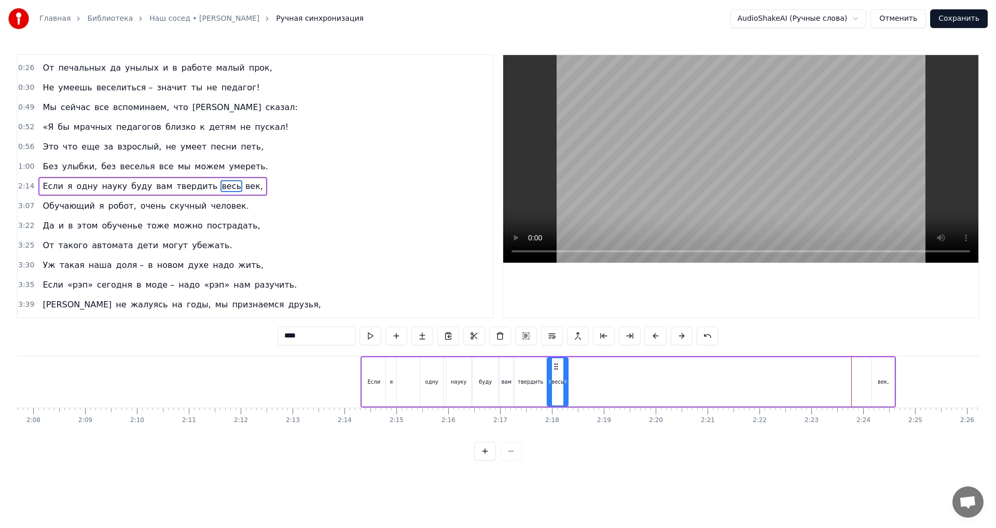
drag, startPoint x: 859, startPoint y: 366, endPoint x: 556, endPoint y: 396, distance: 303.9
click at [556, 396] on div "весь" at bounding box center [558, 381] width 20 height 47
click at [887, 376] on div "век," at bounding box center [883, 381] width 22 height 49
drag, startPoint x: 880, startPoint y: 367, endPoint x: 578, endPoint y: 405, distance: 304.7
click at [578, 405] on div "век," at bounding box center [580, 381] width 21 height 47
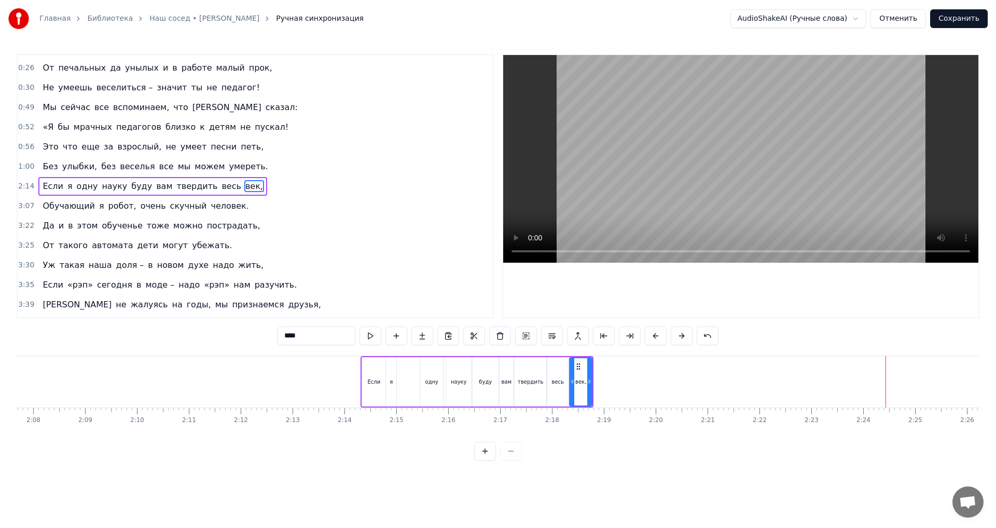
click at [370, 380] on div "Если" at bounding box center [373, 382] width 13 height 8
type input "****"
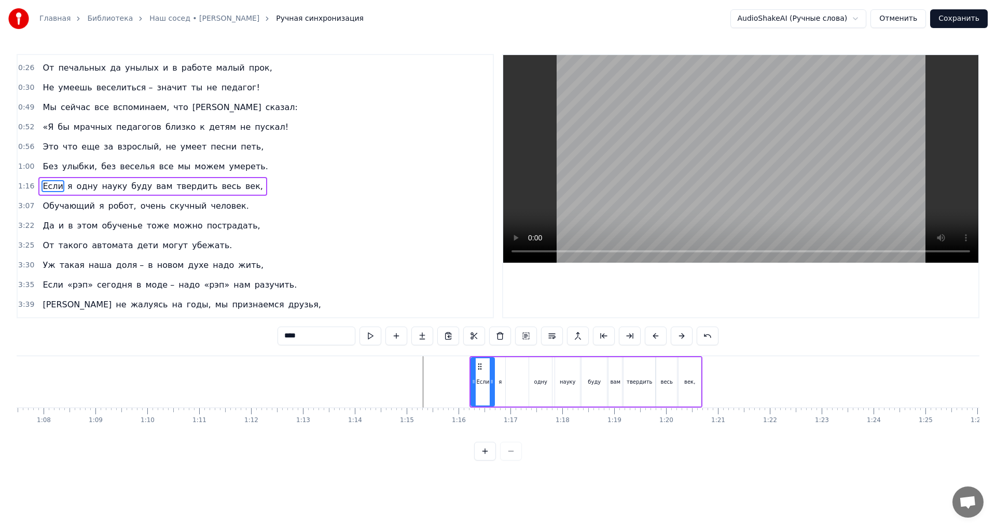
scroll to position [0, 3487]
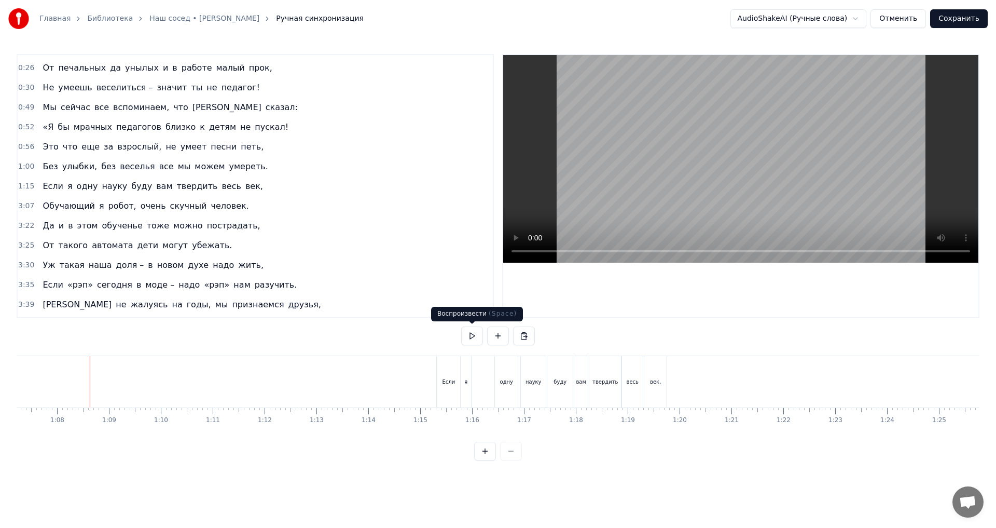
click at [470, 335] on button at bounding box center [472, 335] width 22 height 19
click at [472, 336] on button at bounding box center [472, 335] width 22 height 19
click at [448, 390] on div "Если" at bounding box center [448, 381] width 23 height 51
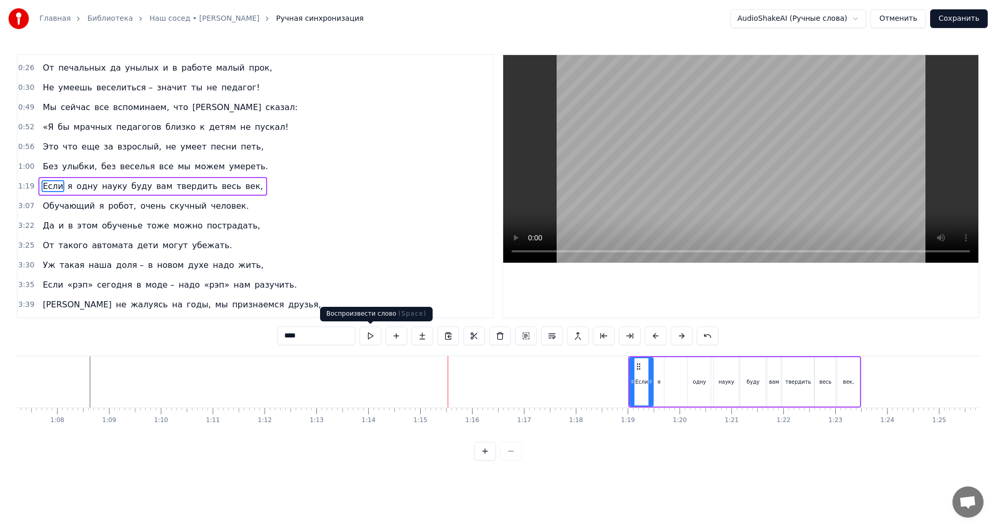
click at [368, 337] on button at bounding box center [370, 335] width 22 height 19
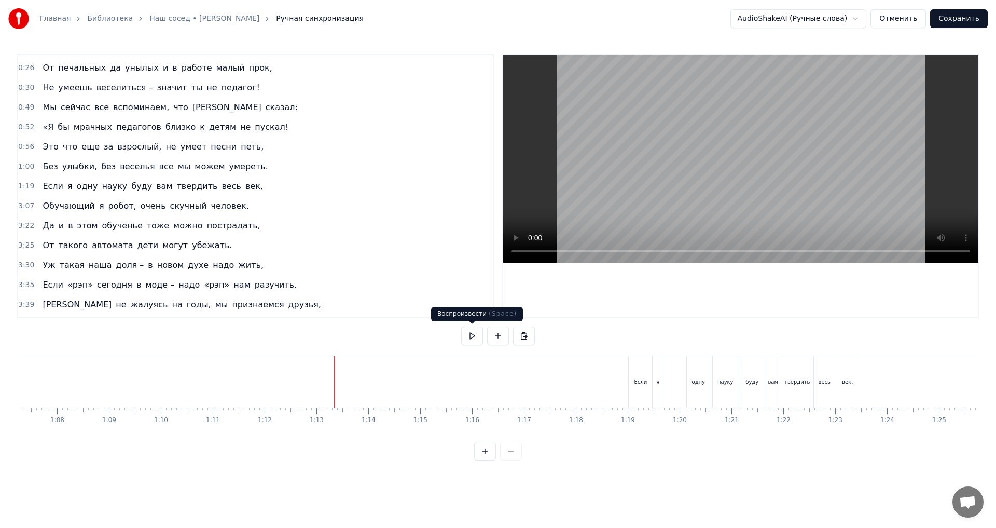
click at [470, 335] on button at bounding box center [472, 335] width 22 height 19
click at [472, 336] on button at bounding box center [472, 335] width 22 height 19
click at [698, 389] on div "одну" at bounding box center [698, 381] width 23 height 51
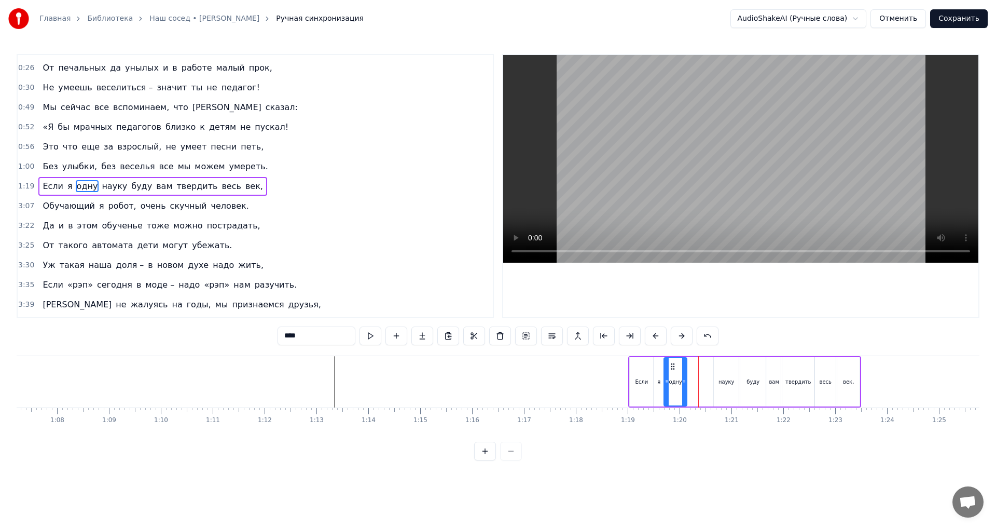
drag, startPoint x: 695, startPoint y: 364, endPoint x: 671, endPoint y: 371, distance: 24.9
click at [671, 371] on div "одну" at bounding box center [676, 381] width 22 height 47
click at [724, 368] on div "науку" at bounding box center [726, 381] width 25 height 49
drag, startPoint x: 721, startPoint y: 365, endPoint x: 695, endPoint y: 368, distance: 26.6
click at [695, 368] on icon at bounding box center [696, 366] width 8 height 8
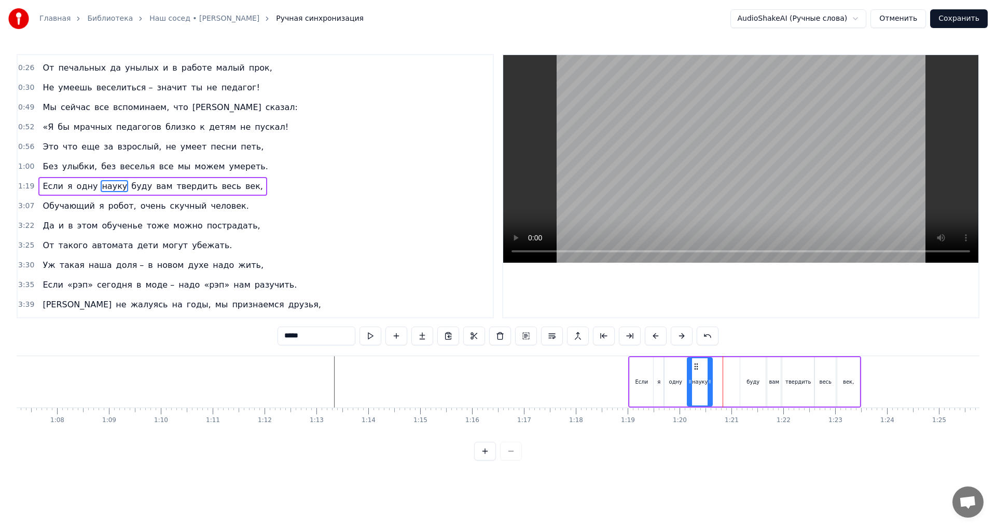
click at [751, 368] on div "буду" at bounding box center [752, 381] width 25 height 49
drag, startPoint x: 749, startPoint y: 367, endPoint x: 721, endPoint y: 367, distance: 27.5
click at [721, 367] on icon at bounding box center [721, 366] width 8 height 8
click at [774, 368] on div "вам" at bounding box center [773, 381] width 13 height 49
drag, startPoint x: 775, startPoint y: 367, endPoint x: 748, endPoint y: 368, distance: 27.5
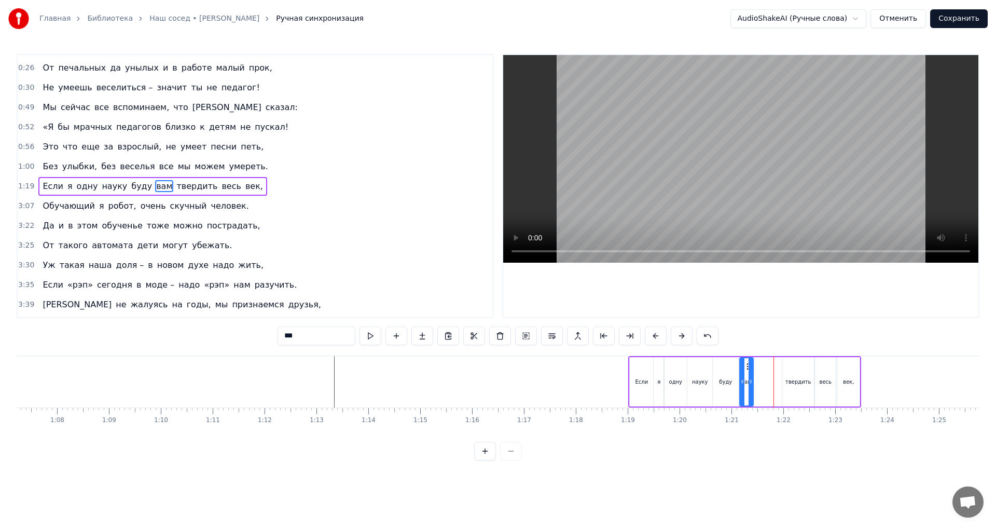
click at [748, 368] on icon at bounding box center [748, 366] width 8 height 8
click at [804, 368] on div "твердить" at bounding box center [798, 381] width 32 height 49
drag, startPoint x: 790, startPoint y: 366, endPoint x: 764, endPoint y: 367, distance: 26.5
click at [764, 367] on icon at bounding box center [764, 366] width 8 height 8
click at [822, 369] on div "весь" at bounding box center [825, 381] width 21 height 49
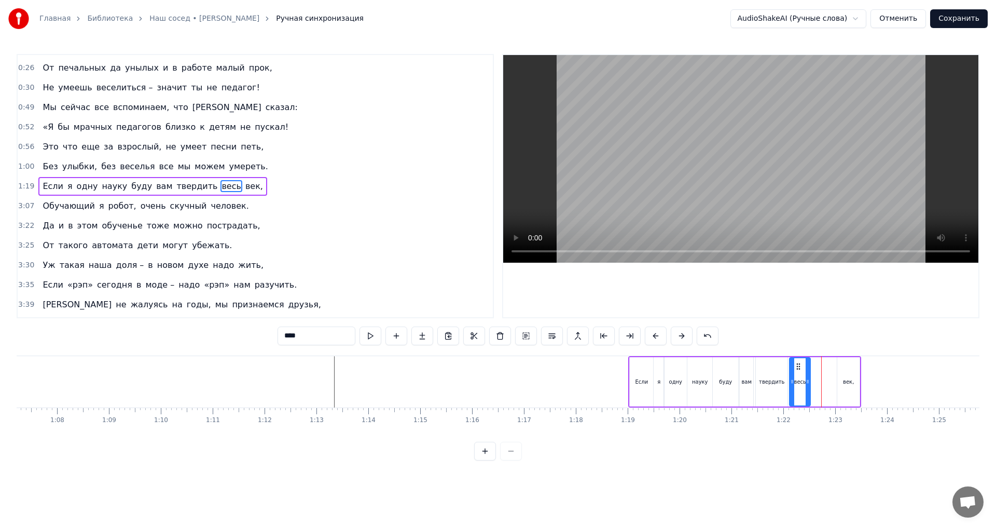
drag, startPoint x: 823, startPoint y: 366, endPoint x: 798, endPoint y: 370, distance: 25.7
click at [798, 370] on icon at bounding box center [798, 366] width 8 height 8
click at [843, 370] on div "век," at bounding box center [848, 381] width 22 height 49
drag, startPoint x: 846, startPoint y: 368, endPoint x: 821, endPoint y: 371, distance: 25.2
click at [821, 371] on div "век," at bounding box center [823, 381] width 21 height 47
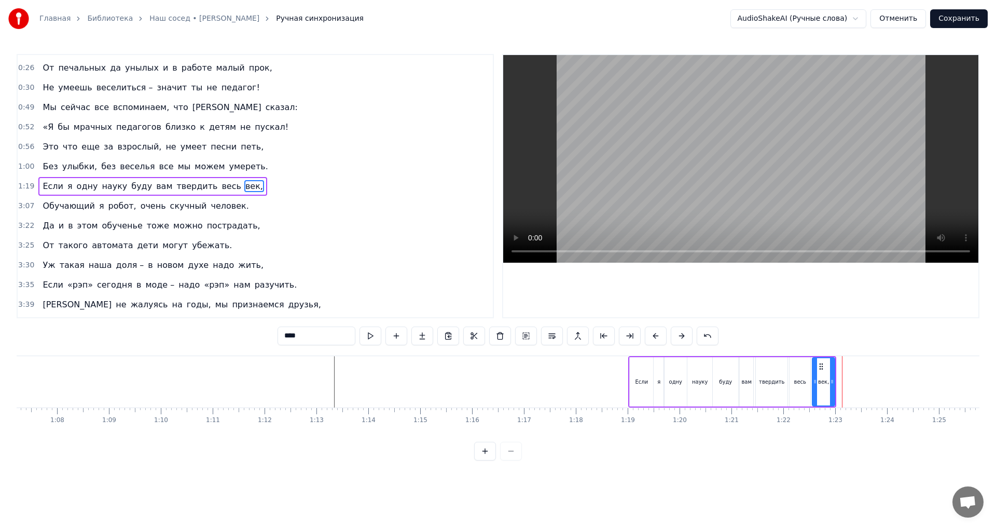
click at [47, 207] on span "Обучающий" at bounding box center [68, 206] width 54 height 12
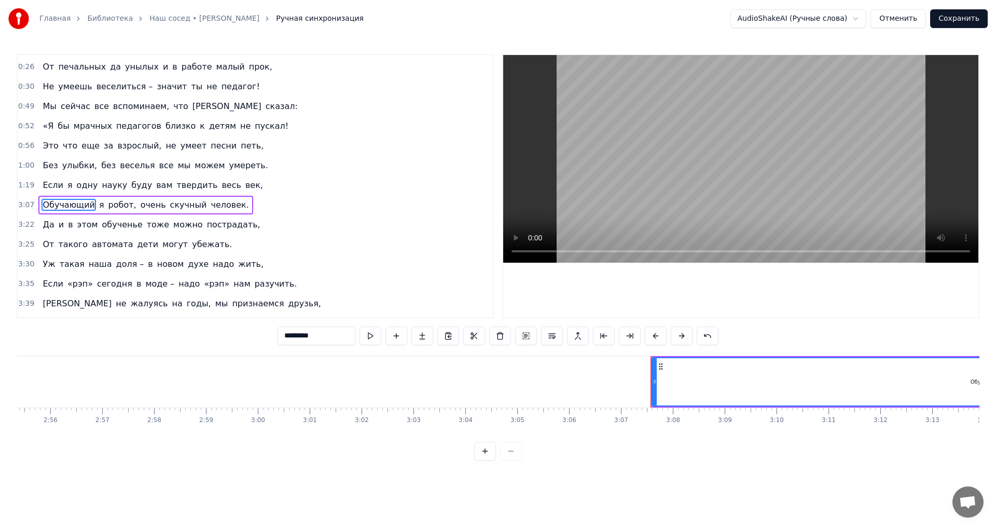
scroll to position [0, 9678]
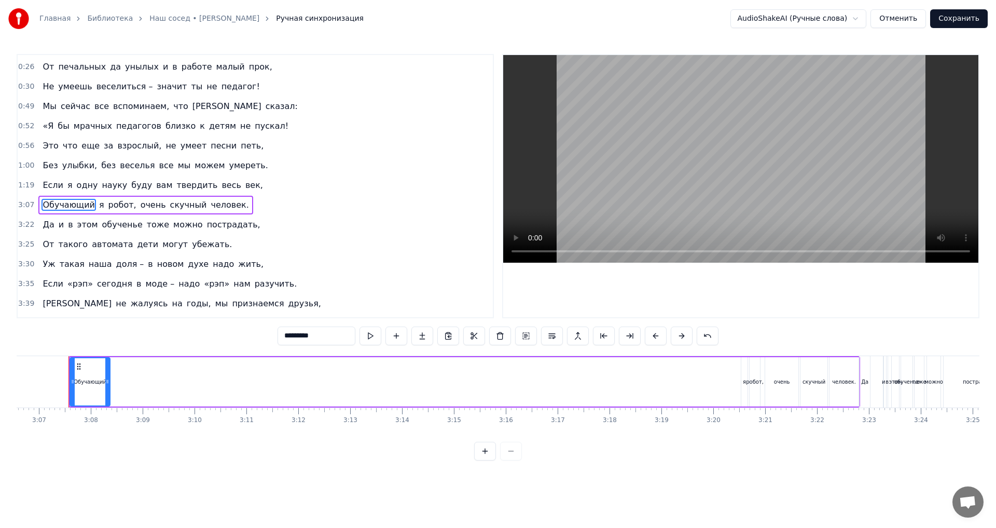
drag, startPoint x: 738, startPoint y: 390, endPoint x: 108, endPoint y: 389, distance: 629.2
click at [108, 389] on div at bounding box center [107, 381] width 4 height 47
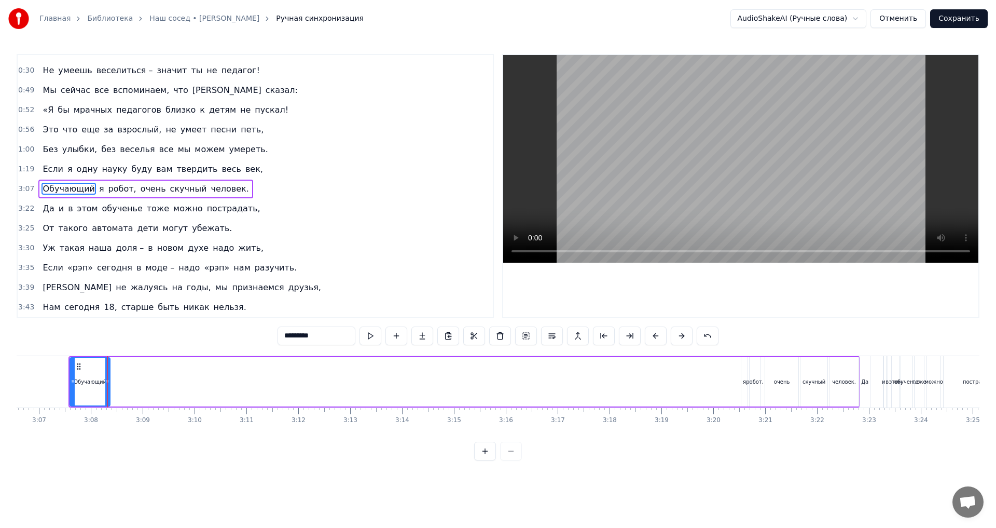
click at [745, 384] on div "я" at bounding box center [744, 382] width 3 height 8
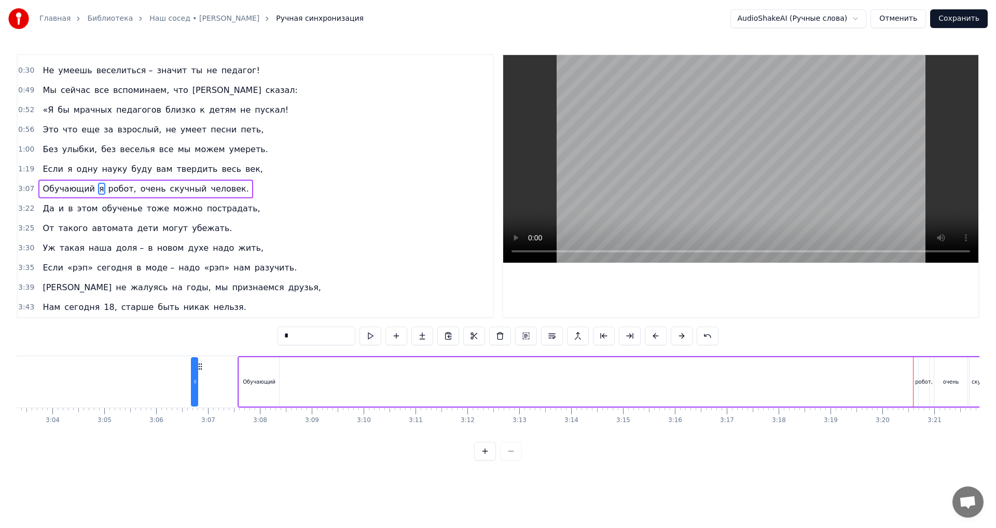
scroll to position [0, 9509]
drag, startPoint x: 750, startPoint y: 367, endPoint x: 289, endPoint y: 357, distance: 460.7
click at [289, 357] on div "Обучающий я робот, очень скучный человек." at bounding box center [634, 381] width 792 height 51
click at [921, 390] on div "робот," at bounding box center [924, 381] width 10 height 49
drag, startPoint x: 930, startPoint y: 367, endPoint x: 301, endPoint y: 395, distance: 629.8
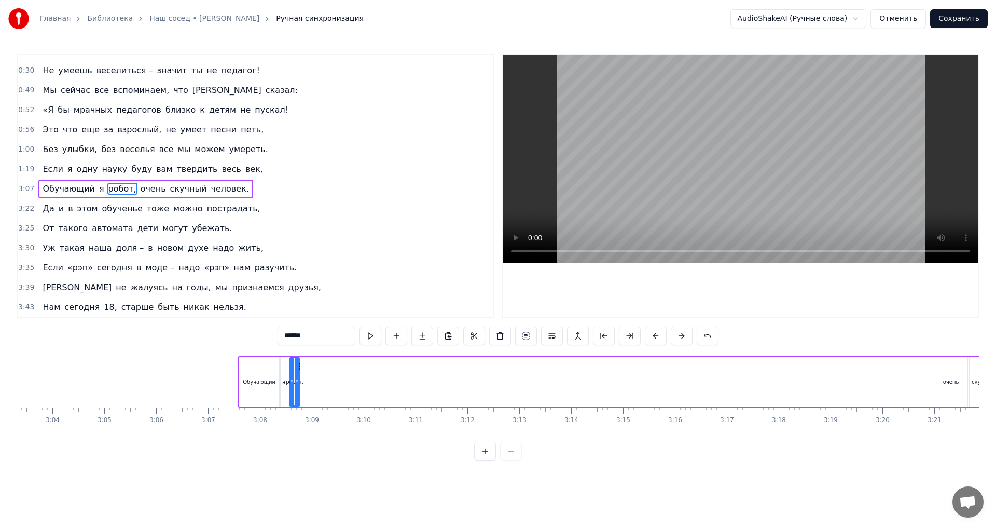
click at [301, 395] on div "Обучающий я робот, очень скучный человек." at bounding box center [634, 381] width 792 height 51
drag, startPoint x: 298, startPoint y: 380, endPoint x: 313, endPoint y: 383, distance: 14.8
click at [313, 383] on icon at bounding box center [312, 381] width 4 height 8
click at [943, 381] on div "очень" at bounding box center [950, 381] width 33 height 49
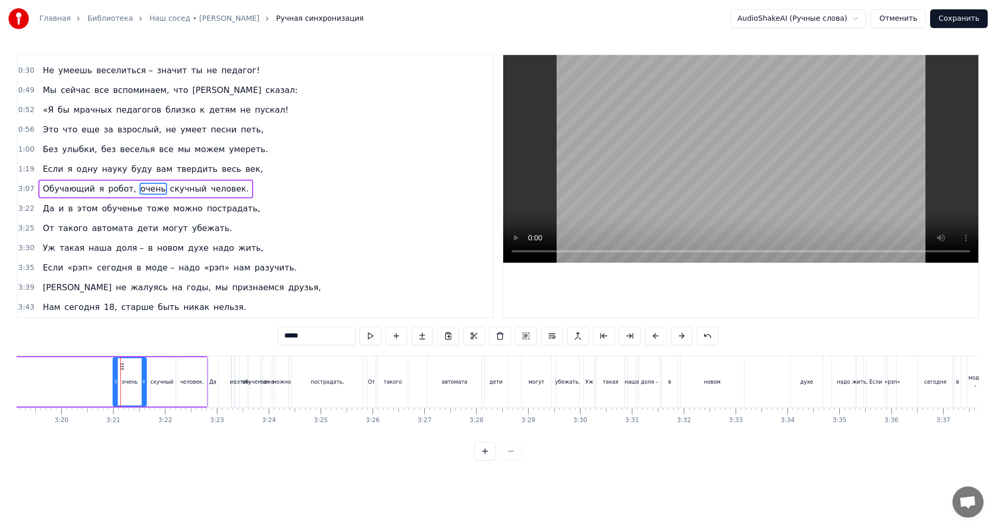
scroll to position [0, 10382]
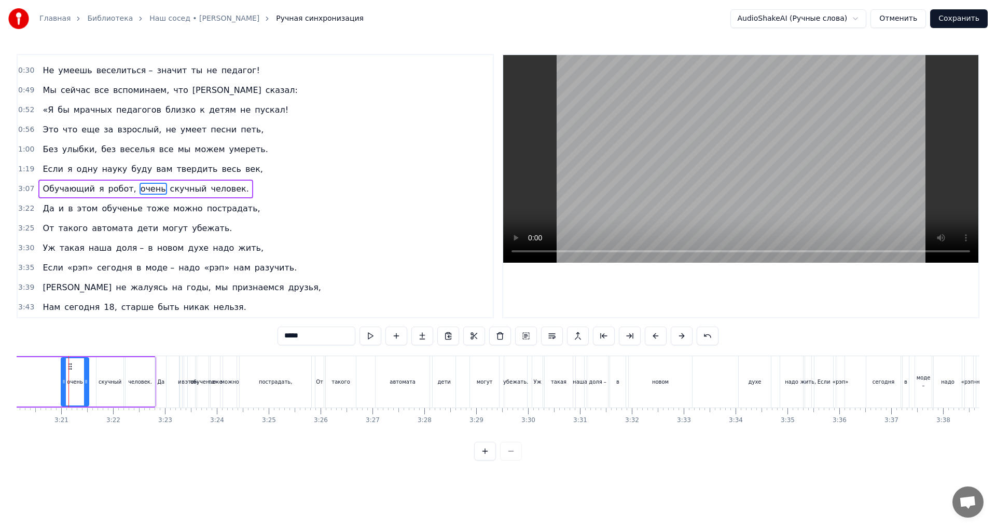
drag, startPoint x: 92, startPoint y: 372, endPoint x: 86, endPoint y: 372, distance: 5.7
click at [86, 372] on div at bounding box center [86, 381] width 4 height 47
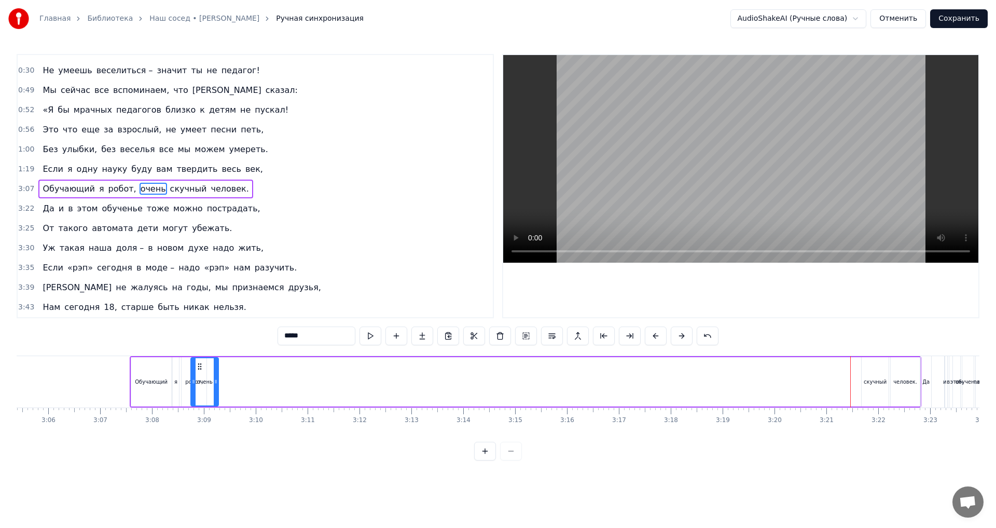
scroll to position [0, 9616]
drag, startPoint x: 69, startPoint y: 366, endPoint x: 212, endPoint y: 400, distance: 146.7
click at [212, 400] on div "очень" at bounding box center [217, 381] width 26 height 47
click at [870, 387] on div "скучный" at bounding box center [876, 381] width 27 height 49
drag, startPoint x: 871, startPoint y: 366, endPoint x: 240, endPoint y: 407, distance: 632.2
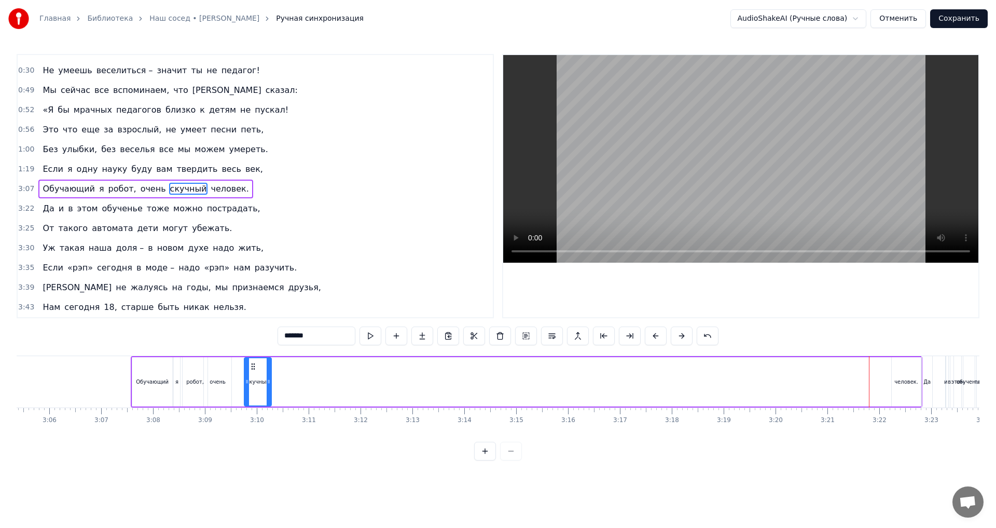
click at [240, 407] on div "В наше время педагоги, начинают песни петь, Не всегда же только будни, надо пра…" at bounding box center [498, 394] width 963 height 78
click at [903, 373] on div "человек." at bounding box center [906, 381] width 29 height 49
drag, startPoint x: 899, startPoint y: 368, endPoint x: 269, endPoint y: 406, distance: 630.9
click at [269, 406] on div "Обучающий я робот, очень скучный человек." at bounding box center [527, 381] width 792 height 51
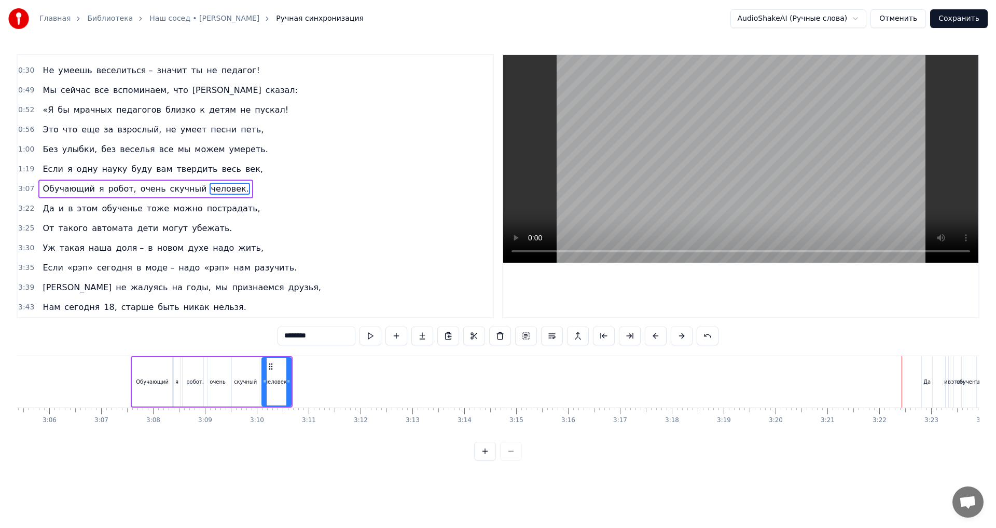
click at [148, 390] on div "Обучающий" at bounding box center [152, 381] width 40 height 49
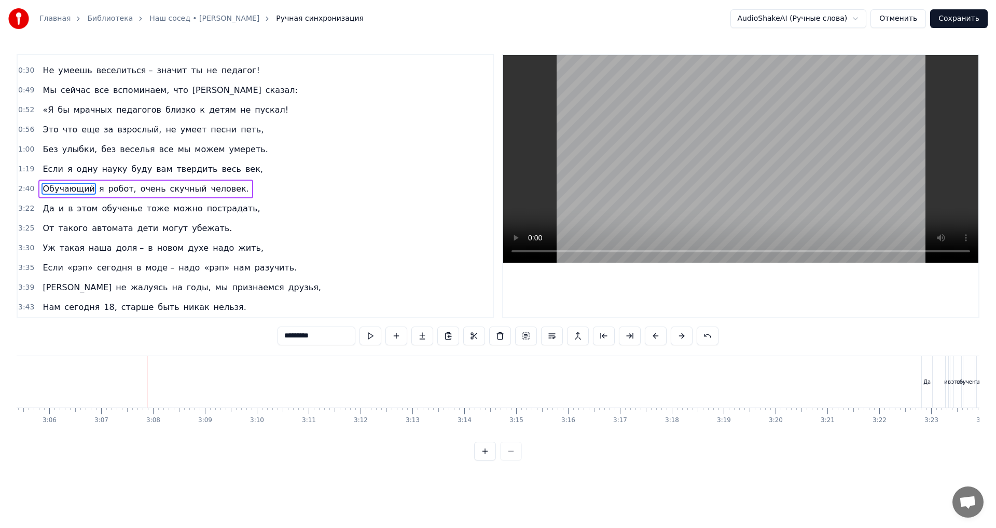
click at [44, 212] on span "Да" at bounding box center [47, 208] width 13 height 12
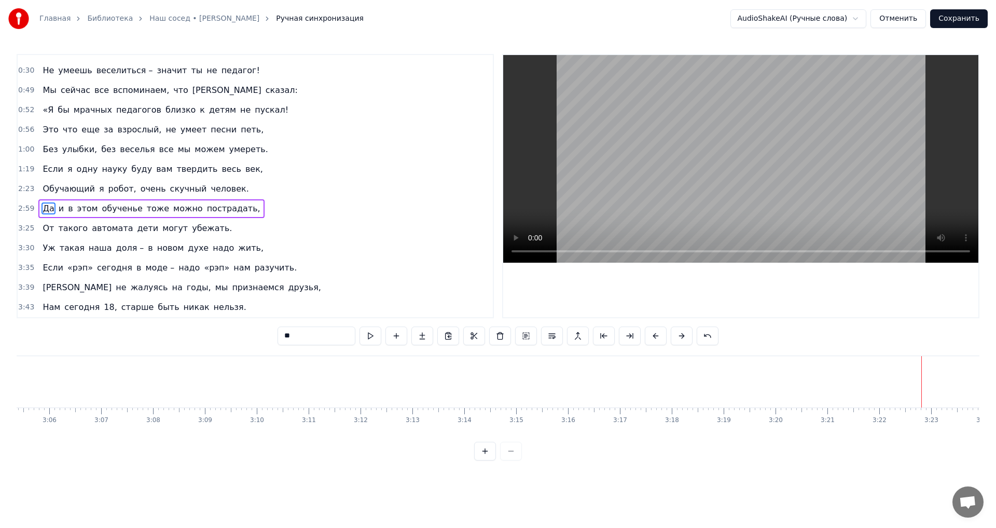
click at [52, 188] on span "Обучающий" at bounding box center [68, 189] width 54 height 12
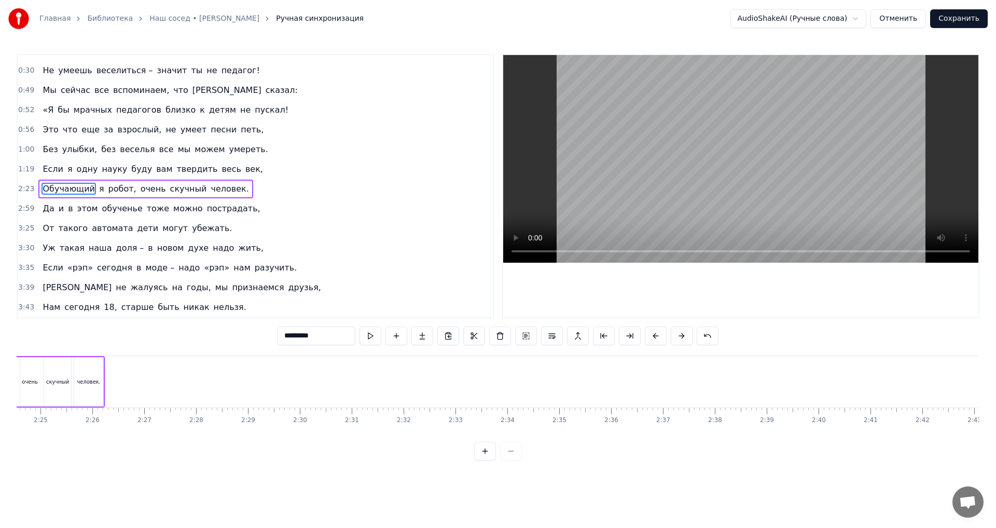
scroll to position [0, 7372]
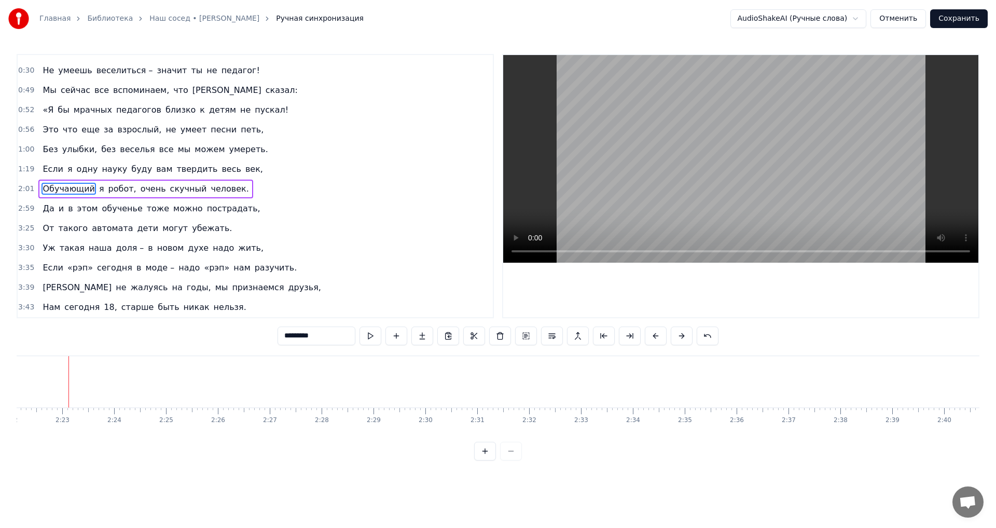
click at [45, 209] on span "Да" at bounding box center [47, 208] width 13 height 12
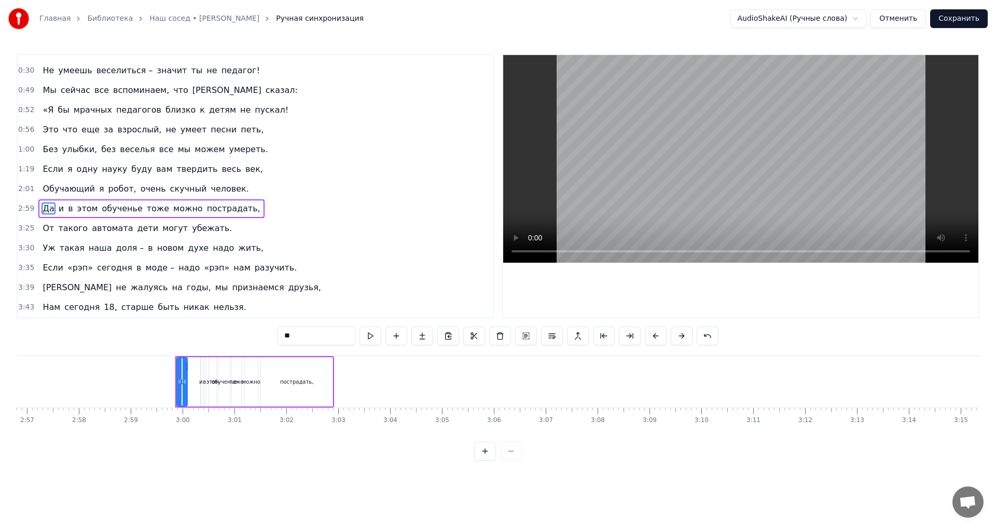
scroll to position [0, 9278]
click at [41, 187] on span "Обучающий" at bounding box center [68, 189] width 54 height 12
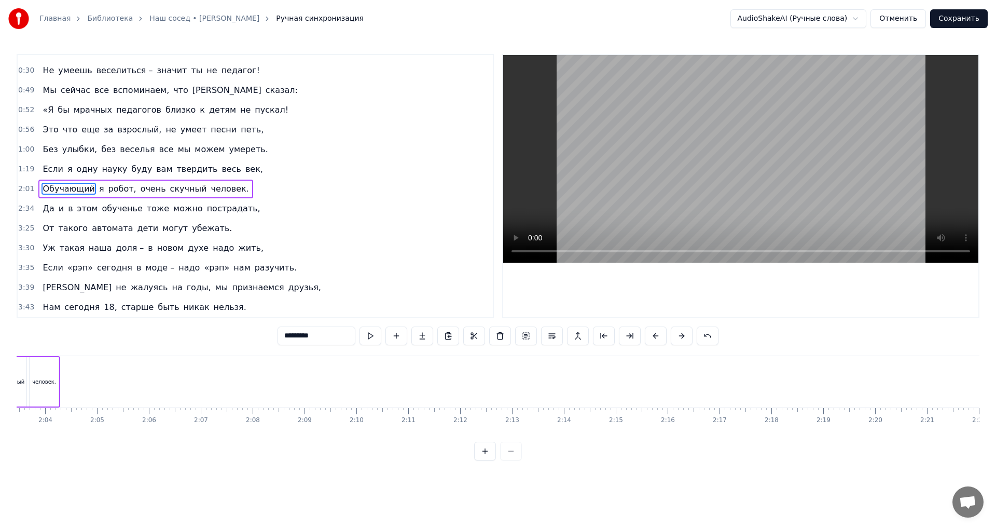
scroll to position [0, 6234]
click at [47, 211] on span "Да" at bounding box center [47, 208] width 13 height 12
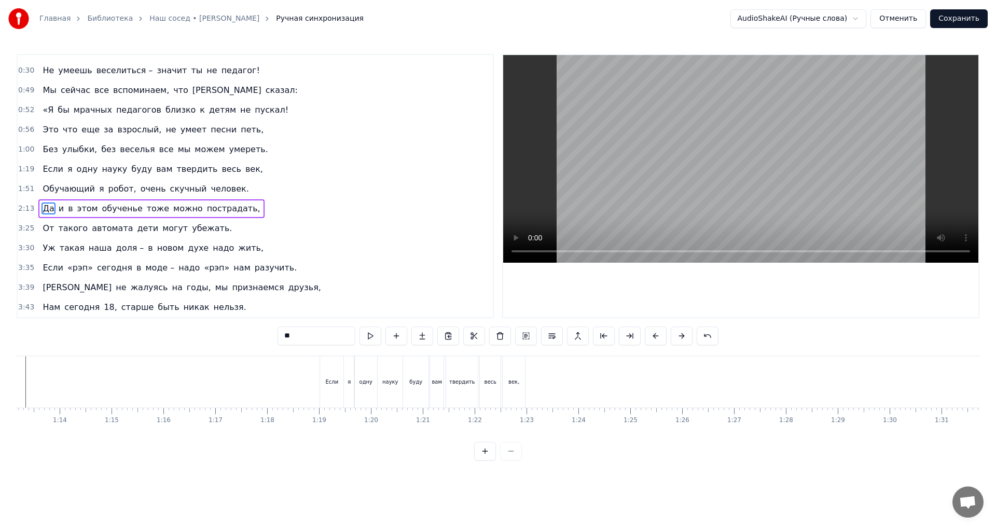
scroll to position [0, 3802]
click at [60, 190] on span "Обучающий" at bounding box center [68, 189] width 54 height 12
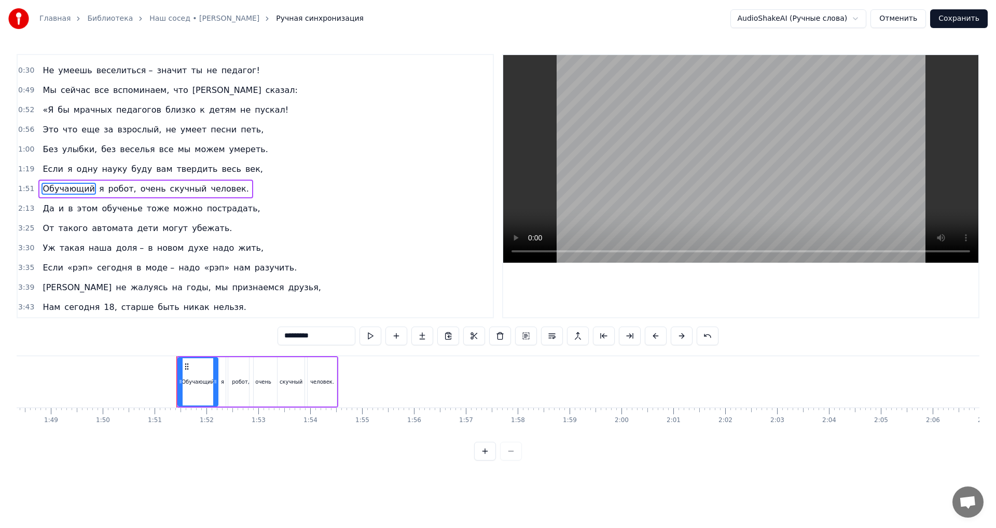
scroll to position [0, 5728]
click at [59, 209] on span "и" at bounding box center [61, 208] width 7 height 12
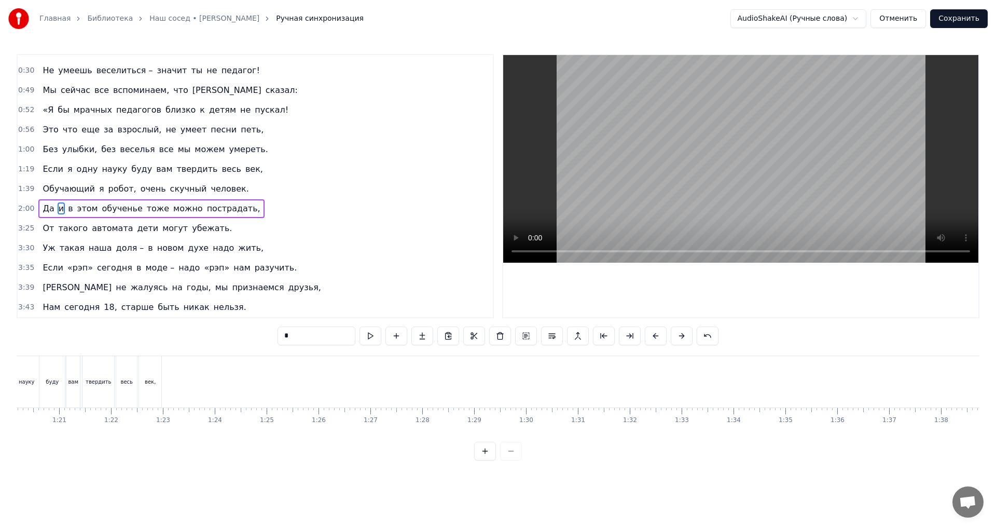
scroll to position [0, 4146]
click at [46, 191] on span "Обучающий" at bounding box center [68, 189] width 54 height 12
type input "*********"
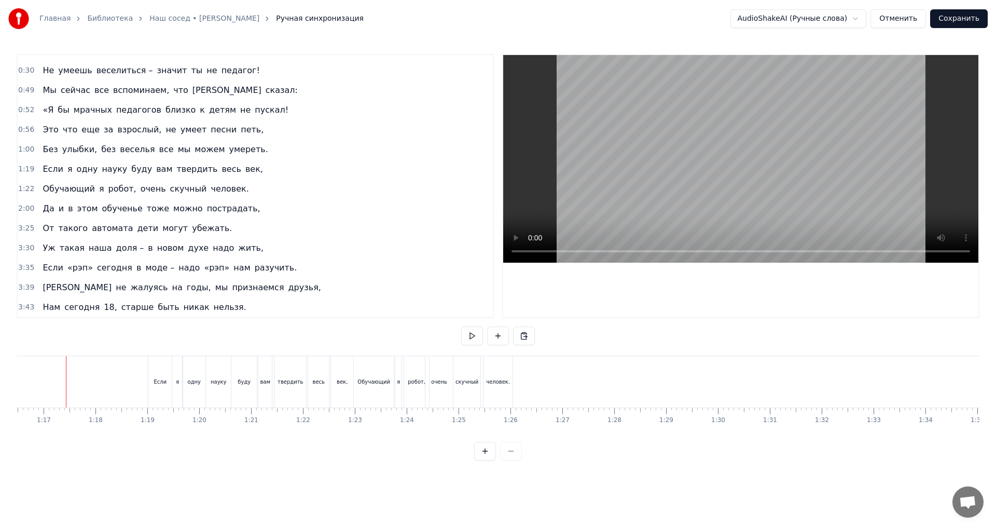
scroll to position [0, 3965]
click at [470, 336] on button at bounding box center [472, 335] width 22 height 19
click at [475, 335] on button at bounding box center [472, 335] width 22 height 19
click at [288, 395] on div "твердить" at bounding box center [293, 381] width 32 height 51
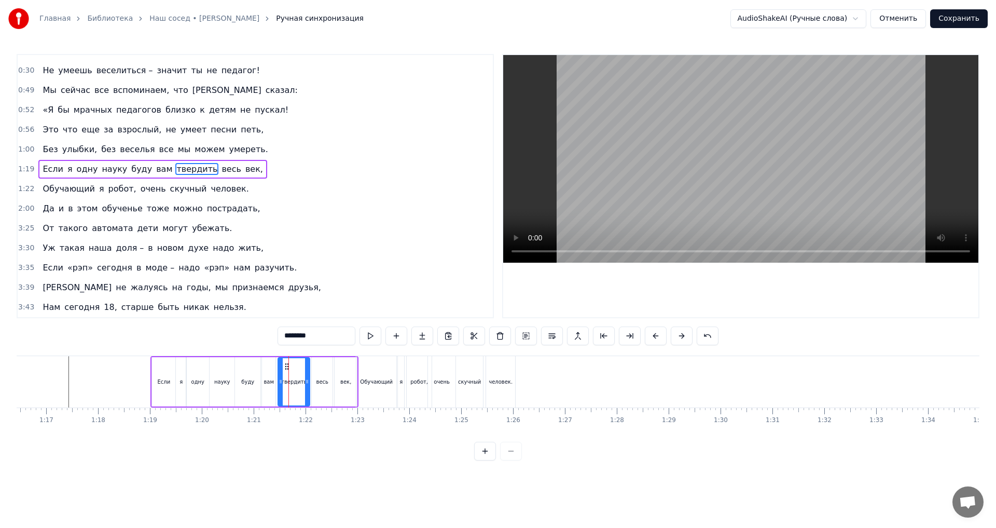
scroll to position [36, 0]
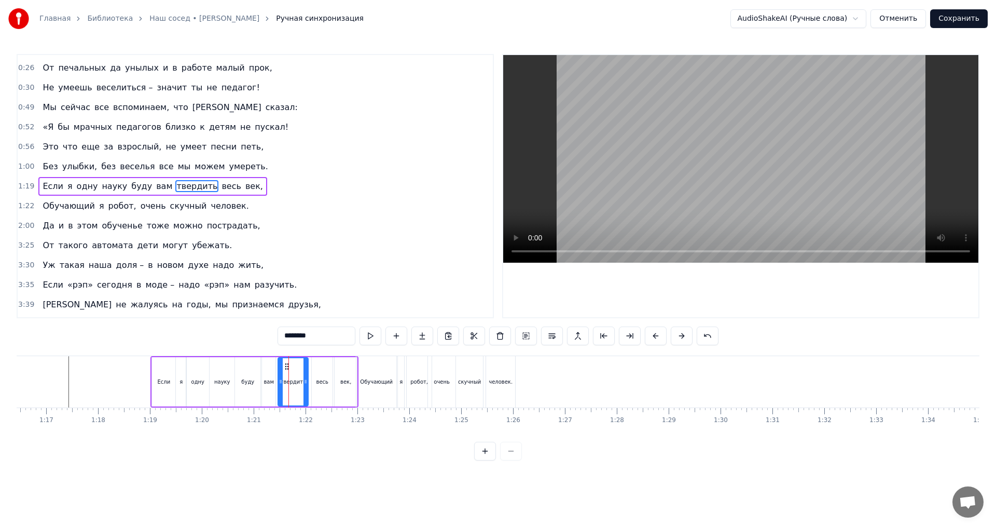
click at [305, 384] on icon at bounding box center [305, 381] width 4 height 8
click at [325, 391] on div "весь" at bounding box center [322, 381] width 21 height 49
click at [317, 367] on icon at bounding box center [318, 366] width 8 height 8
click at [342, 369] on div "век," at bounding box center [346, 381] width 22 height 49
click at [340, 369] on circle at bounding box center [339, 368] width 1 height 1
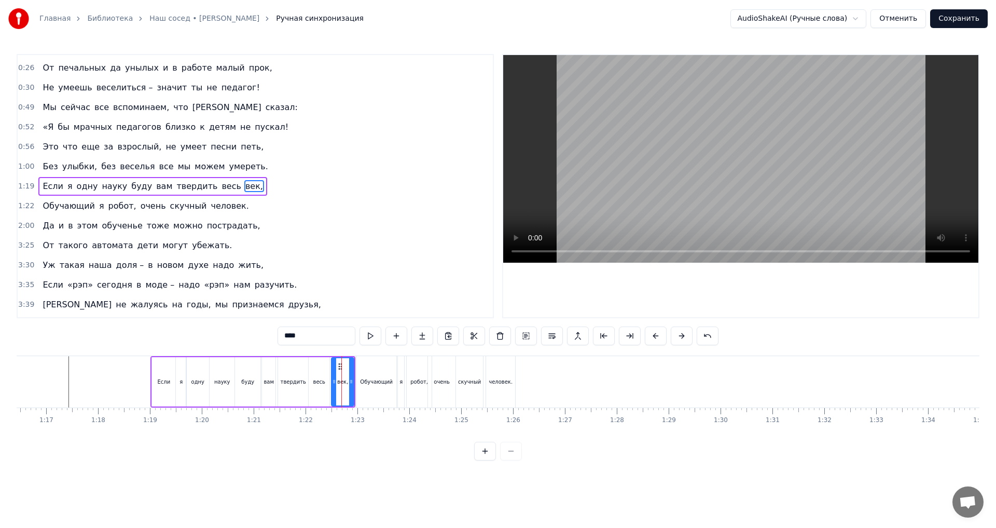
drag, startPoint x: 473, startPoint y: 377, endPoint x: 482, endPoint y: 375, distance: 9.5
click at [482, 375] on div "скучный" at bounding box center [469, 381] width 27 height 51
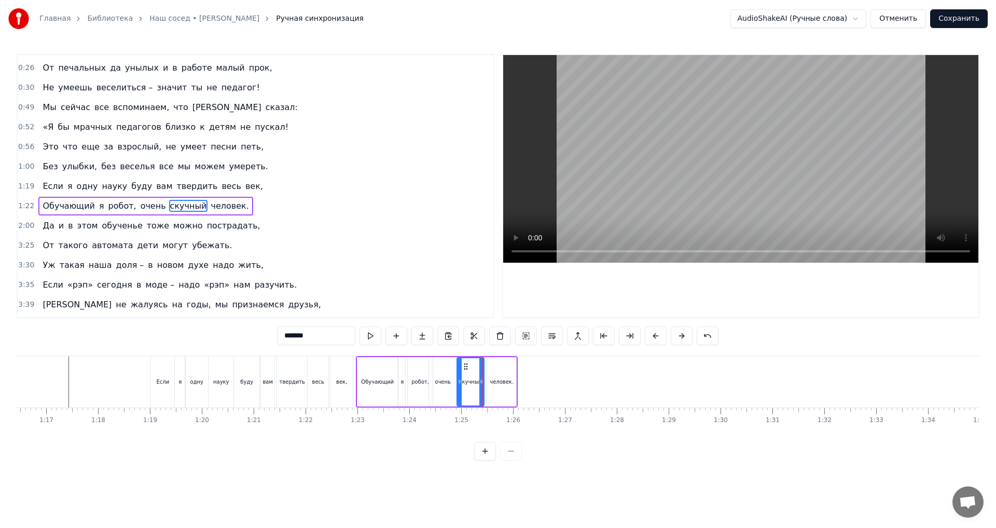
scroll to position [53, 0]
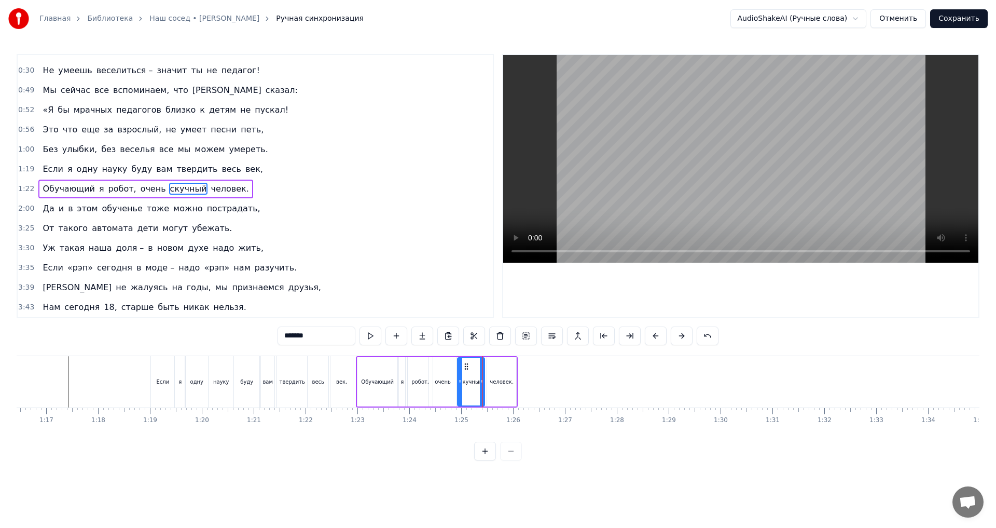
click at [466, 366] on icon at bounding box center [466, 366] width 8 height 8
click at [446, 372] on div "очень" at bounding box center [442, 381] width 27 height 49
type input "*****"
click at [440, 365] on icon at bounding box center [439, 366] width 8 height 8
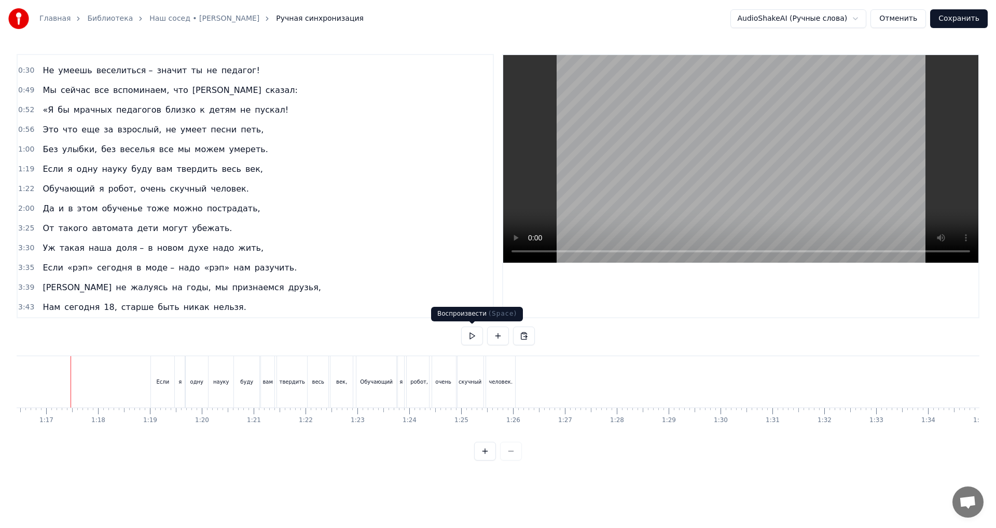
click at [472, 333] on button at bounding box center [472, 335] width 22 height 19
click at [464, 337] on button at bounding box center [472, 335] width 22 height 19
click at [41, 210] on span "Да" at bounding box center [47, 208] width 13 height 12
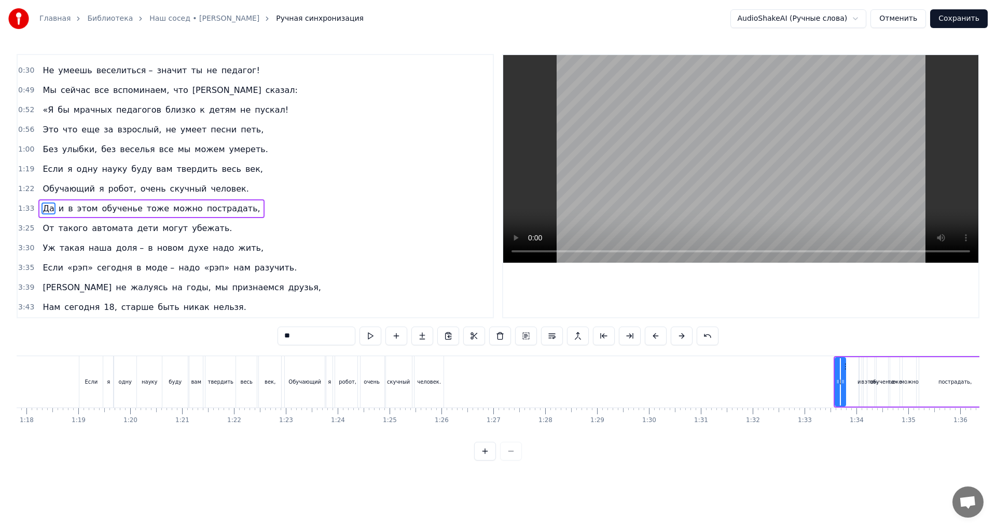
scroll to position [0, 3974]
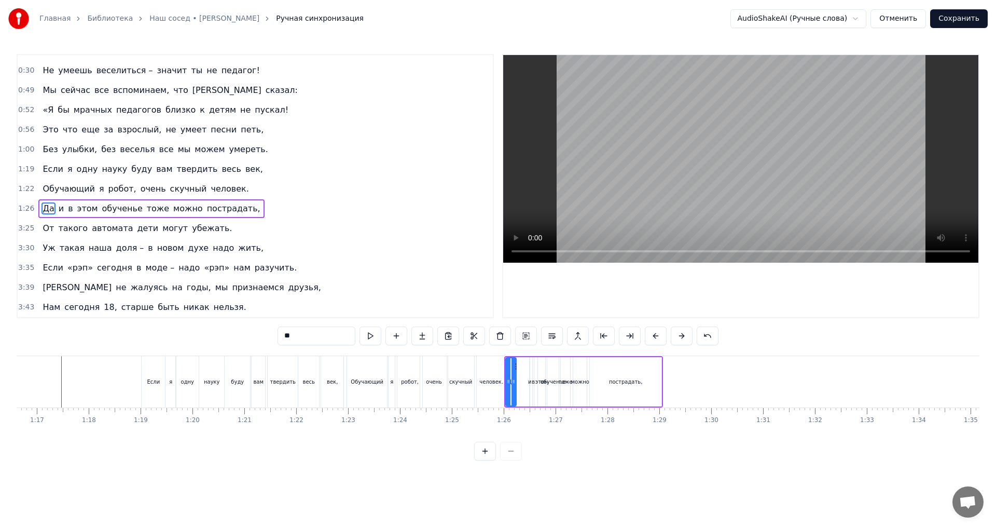
click at [645, 383] on div "пострадать," at bounding box center [626, 381] width 72 height 49
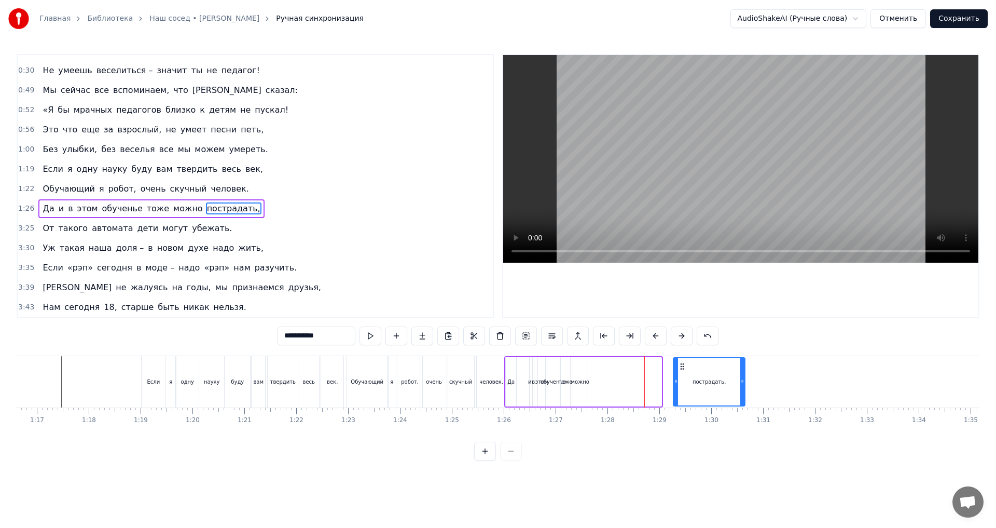
drag, startPoint x: 598, startPoint y: 366, endPoint x: 682, endPoint y: 370, distance: 83.6
click at [682, 370] on icon at bounding box center [682, 366] width 8 height 8
click at [578, 384] on div "можно" at bounding box center [580, 382] width 18 height 8
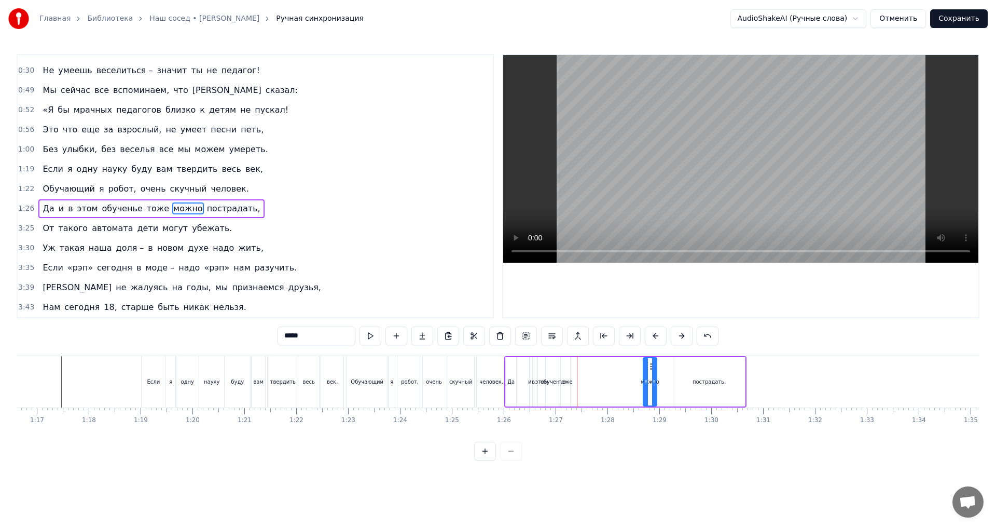
drag, startPoint x: 582, startPoint y: 364, endPoint x: 654, endPoint y: 366, distance: 72.1
click at [654, 366] on icon at bounding box center [652, 366] width 8 height 8
click at [568, 382] on div "тоже" at bounding box center [566, 382] width 14 height 8
drag, startPoint x: 571, startPoint y: 370, endPoint x: 636, endPoint y: 369, distance: 65.9
click at [636, 369] on icon at bounding box center [635, 366] width 8 height 8
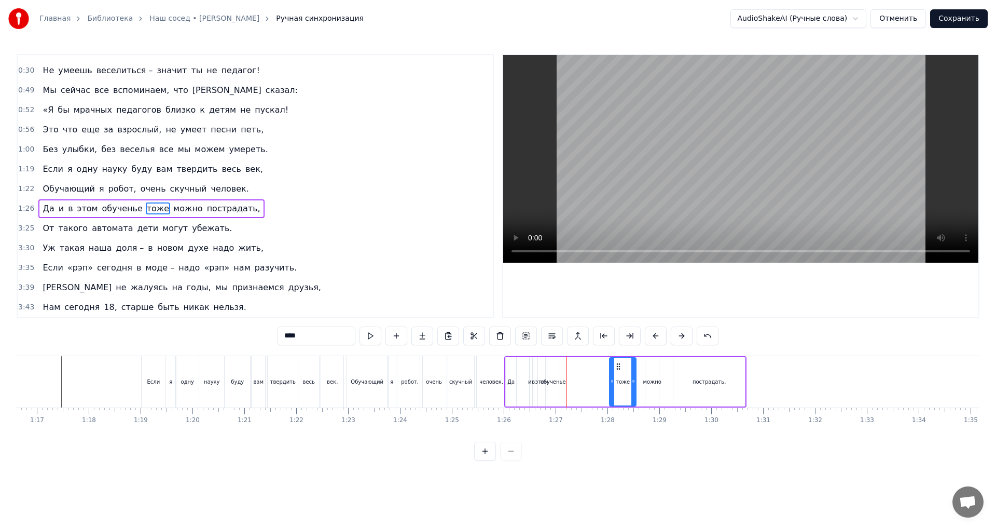
drag, startPoint x: 628, startPoint y: 381, endPoint x: 611, endPoint y: 381, distance: 17.1
click at [611, 381] on icon at bounding box center [612, 381] width 4 height 8
click at [554, 390] on div "обученье" at bounding box center [552, 381] width 11 height 49
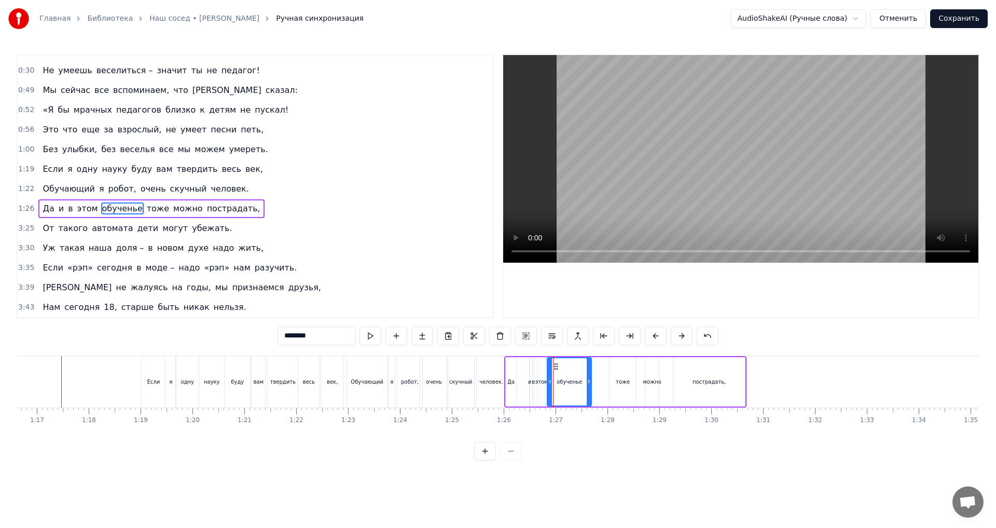
drag, startPoint x: 555, startPoint y: 381, endPoint x: 587, endPoint y: 381, distance: 32.7
click at [587, 381] on icon at bounding box center [589, 381] width 4 height 8
drag, startPoint x: 556, startPoint y: 367, endPoint x: 572, endPoint y: 369, distance: 16.7
click at [572, 369] on icon at bounding box center [573, 366] width 8 height 8
click at [543, 383] on div "этом" at bounding box center [541, 382] width 13 height 8
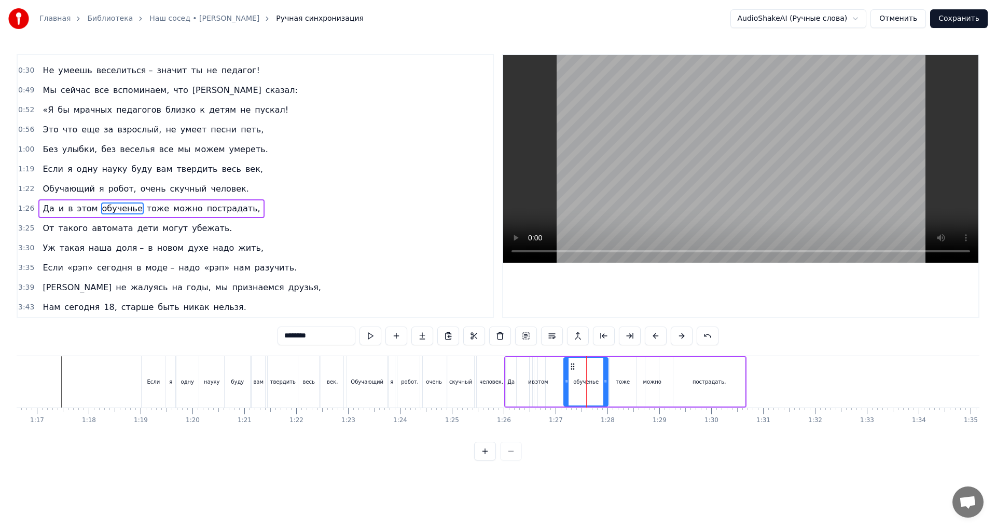
type input "****"
drag, startPoint x: 546, startPoint y: 366, endPoint x: 562, endPoint y: 368, distance: 16.2
click at [562, 368] on icon at bounding box center [563, 366] width 8 height 8
drag, startPoint x: 556, startPoint y: 381, endPoint x: 542, endPoint y: 380, distance: 14.0
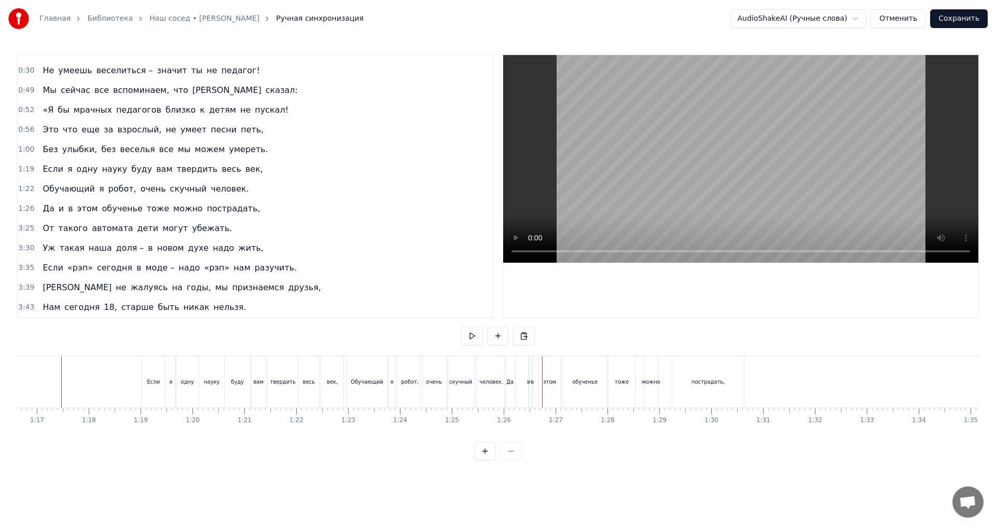
click at [529, 383] on div "и" at bounding box center [529, 382] width 4 height 8
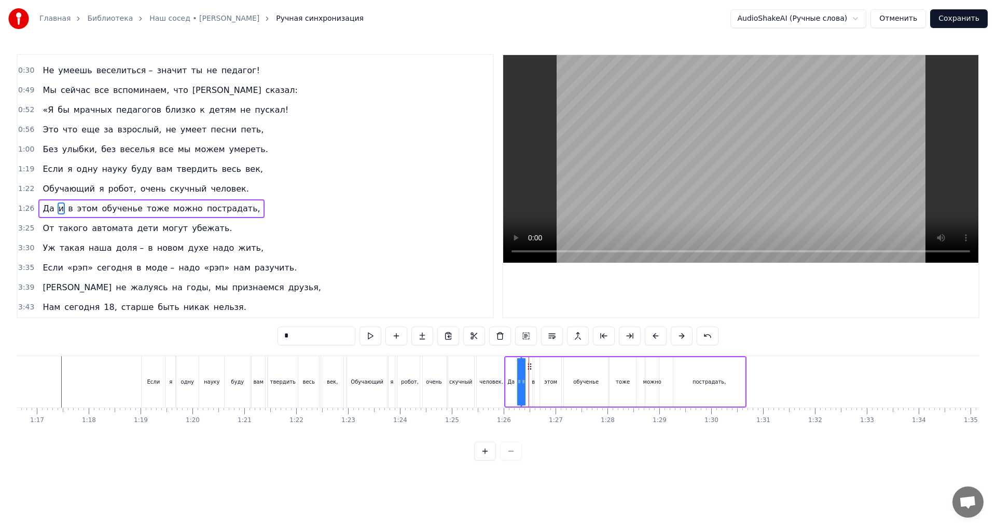
drag, startPoint x: 538, startPoint y: 367, endPoint x: 529, endPoint y: 369, distance: 9.1
click at [534, 383] on div "в" at bounding box center [533, 382] width 3 height 8
click at [537, 368] on icon at bounding box center [537, 366] width 8 height 8
click at [583, 366] on div "обученье" at bounding box center [586, 381] width 44 height 49
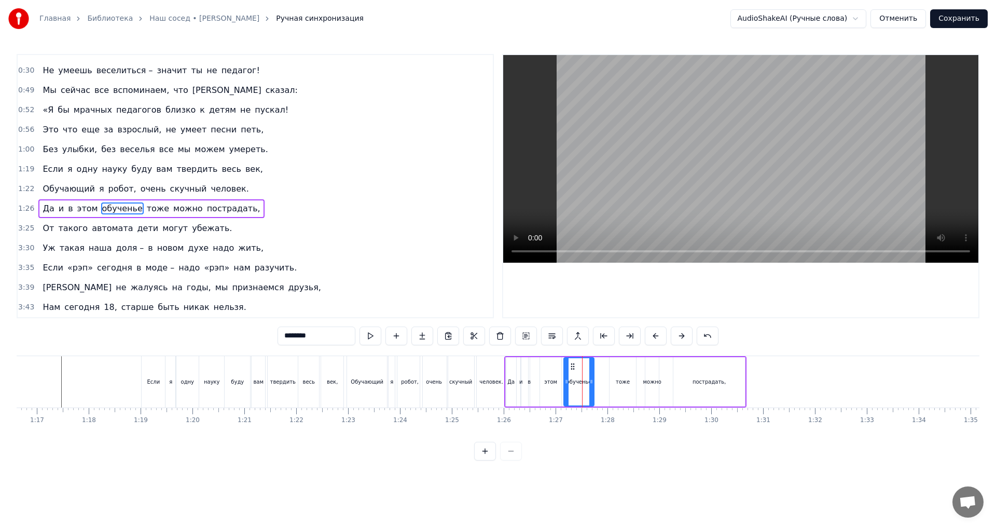
drag, startPoint x: 606, startPoint y: 377, endPoint x: 592, endPoint y: 379, distance: 14.1
click at [592, 379] on icon at bounding box center [591, 381] width 4 height 8
click at [614, 366] on div "тоже" at bounding box center [623, 381] width 26 height 49
drag, startPoint x: 618, startPoint y: 364, endPoint x: 603, endPoint y: 366, distance: 14.7
click at [603, 366] on icon at bounding box center [604, 366] width 8 height 8
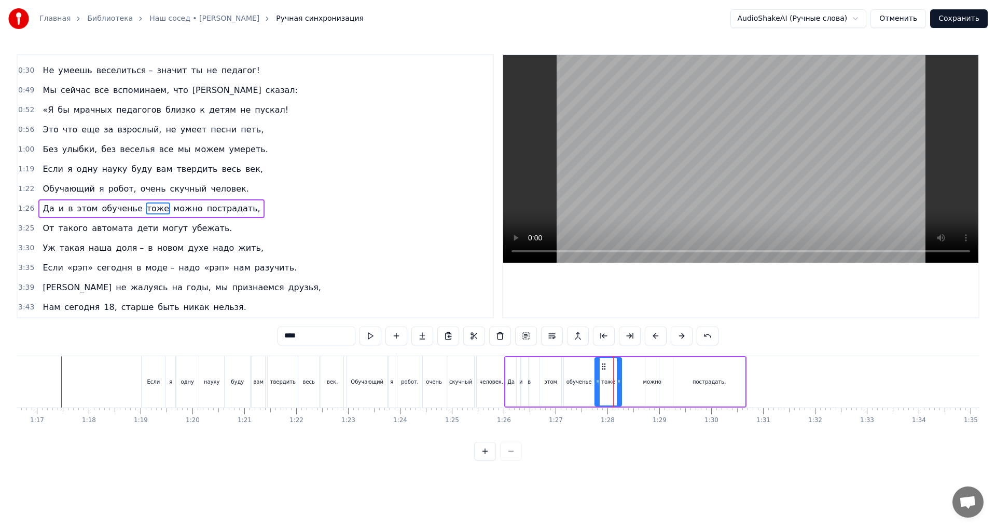
click at [653, 369] on div "можно" at bounding box center [651, 381] width 13 height 49
drag, startPoint x: 653, startPoint y: 365, endPoint x: 631, endPoint y: 367, distance: 22.4
click at [631, 367] on icon at bounding box center [632, 366] width 8 height 8
click at [707, 373] on div "пострадать," at bounding box center [709, 381] width 72 height 49
type input "**********"
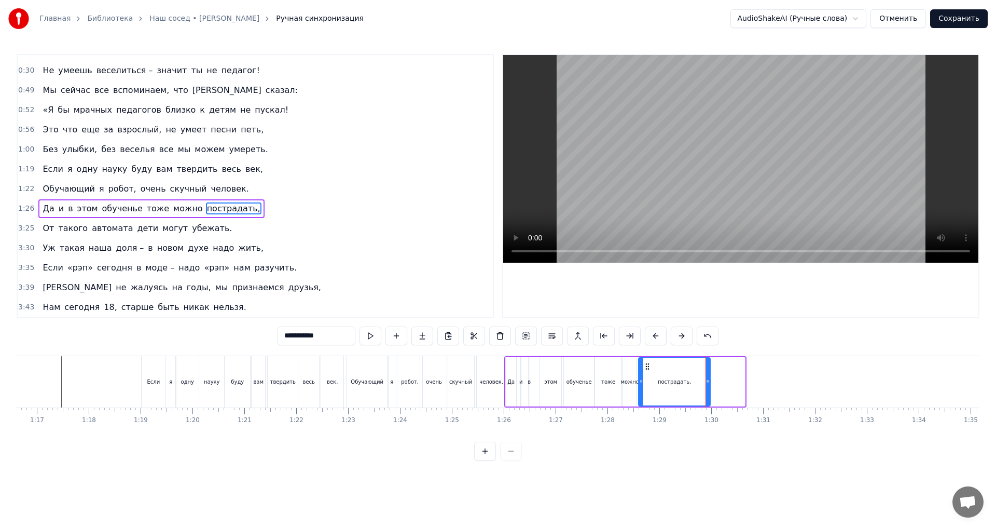
drag, startPoint x: 682, startPoint y: 366, endPoint x: 647, endPoint y: 370, distance: 35.0
click at [647, 370] on div "пострадать," at bounding box center [674, 381] width 71 height 47
drag, startPoint x: 708, startPoint y: 371, endPoint x: 674, endPoint y: 373, distance: 33.8
click at [674, 373] on div at bounding box center [674, 381] width 4 height 47
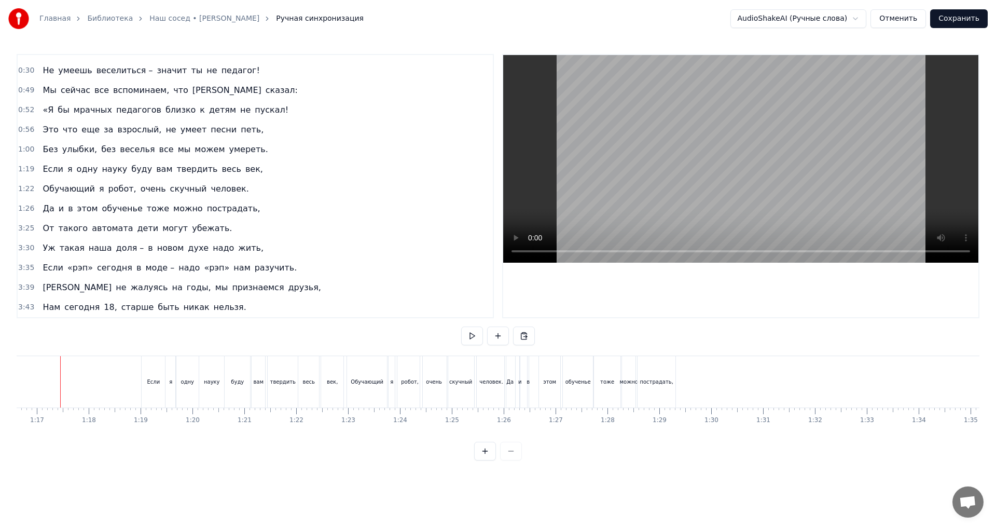
scroll to position [0, 3966]
click at [469, 336] on button at bounding box center [472, 335] width 22 height 19
click at [474, 336] on button at bounding box center [472, 335] width 22 height 19
click at [517, 392] on div "Да" at bounding box center [518, 381] width 10 height 51
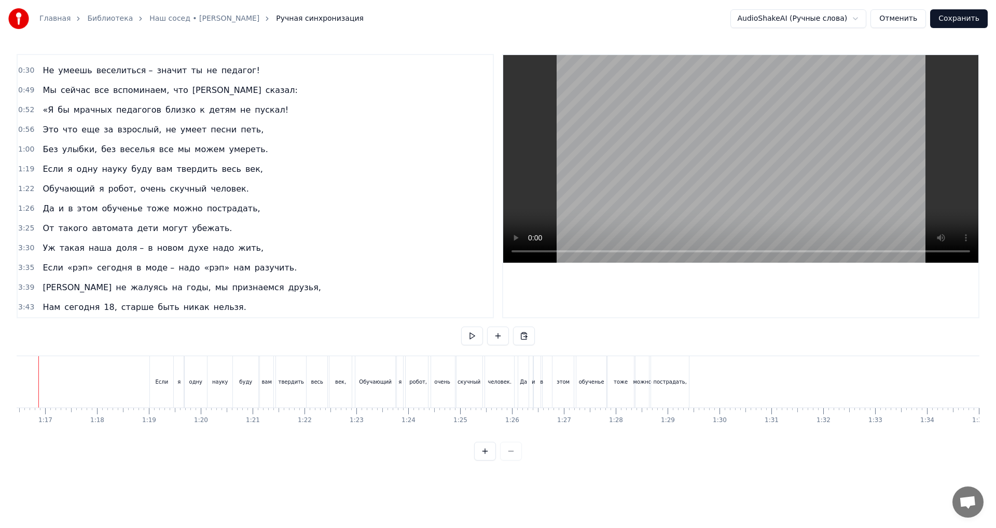
scroll to position [0, 3936]
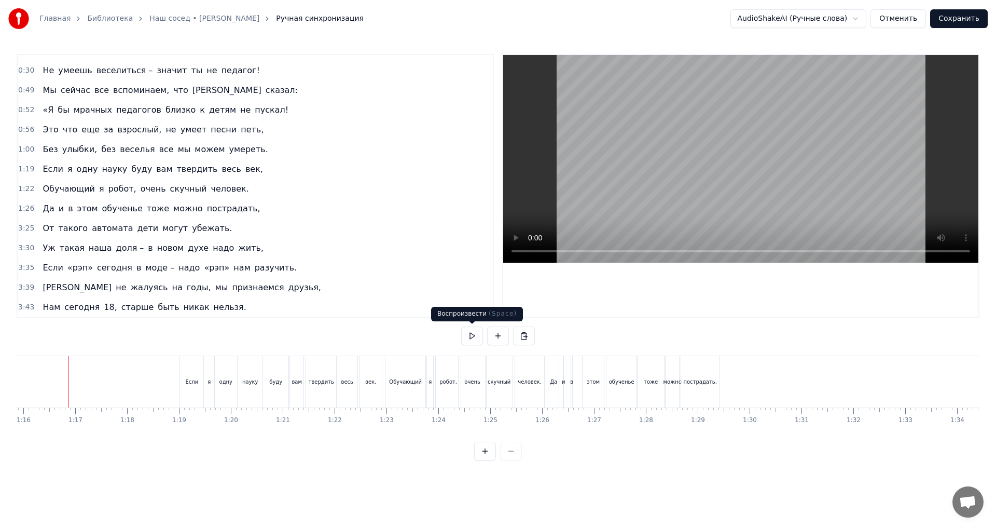
click at [474, 336] on button at bounding box center [472, 335] width 22 height 19
click at [475, 338] on button at bounding box center [472, 335] width 22 height 19
click at [551, 398] on div "Да" at bounding box center [553, 381] width 10 height 51
click at [473, 334] on button at bounding box center [472, 335] width 22 height 19
drag, startPoint x: 467, startPoint y: 335, endPoint x: 441, endPoint y: 371, distance: 44.2
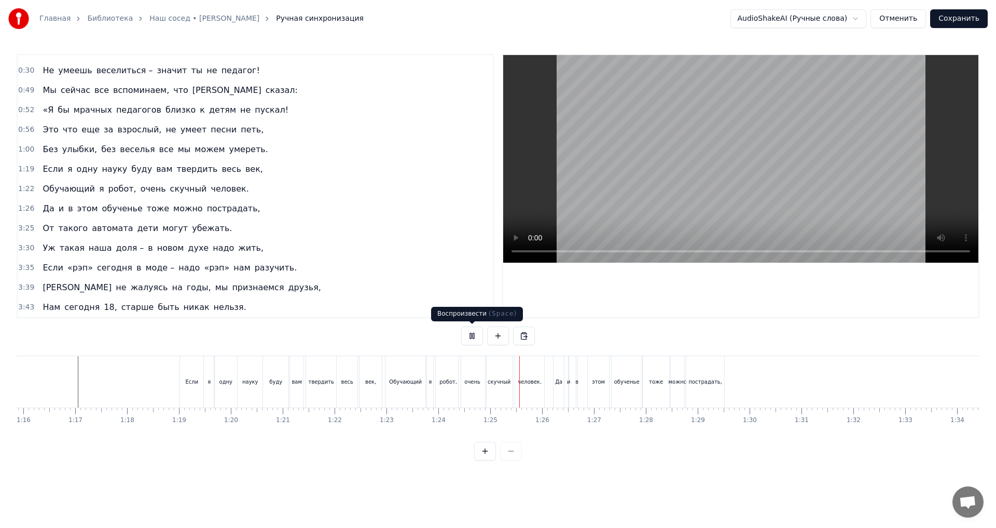
click at [468, 335] on button at bounding box center [472, 335] width 22 height 19
click at [406, 397] on div "Обучающий" at bounding box center [405, 381] width 40 height 51
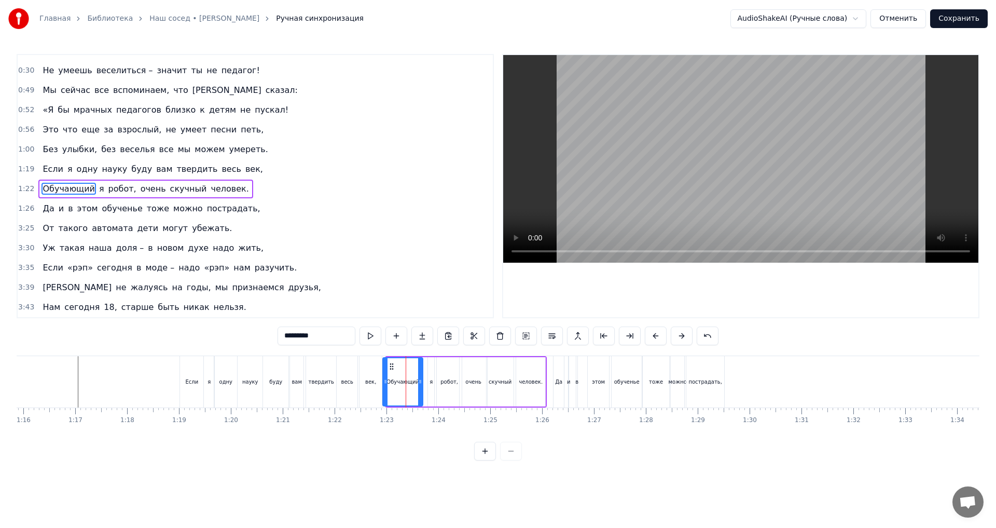
click at [391, 367] on icon at bounding box center [391, 366] width 8 height 8
click at [429, 375] on div "я" at bounding box center [431, 381] width 6 height 49
type input "*"
click at [434, 368] on icon at bounding box center [434, 366] width 8 height 8
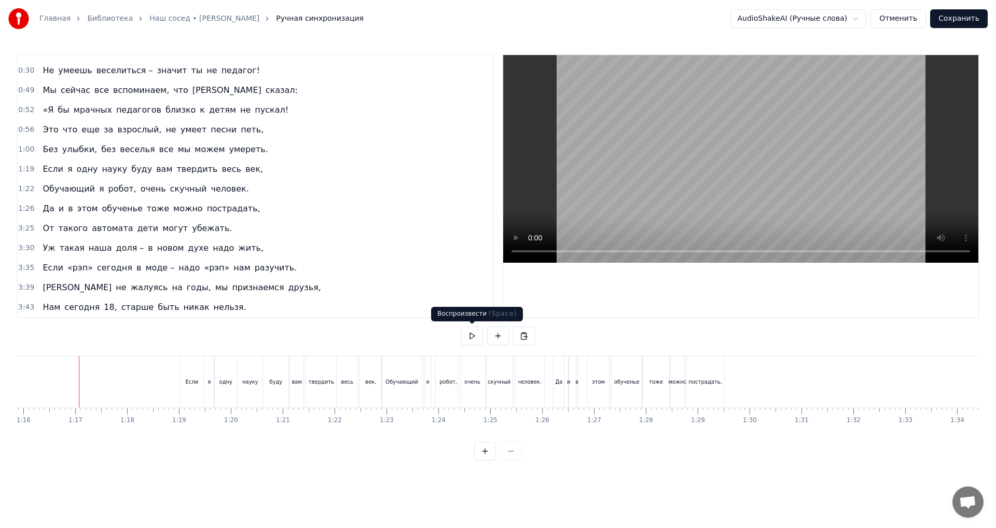
click at [474, 336] on button at bounding box center [472, 335] width 22 height 19
click at [469, 333] on button at bounding box center [472, 335] width 22 height 19
click at [466, 337] on button at bounding box center [472, 335] width 22 height 19
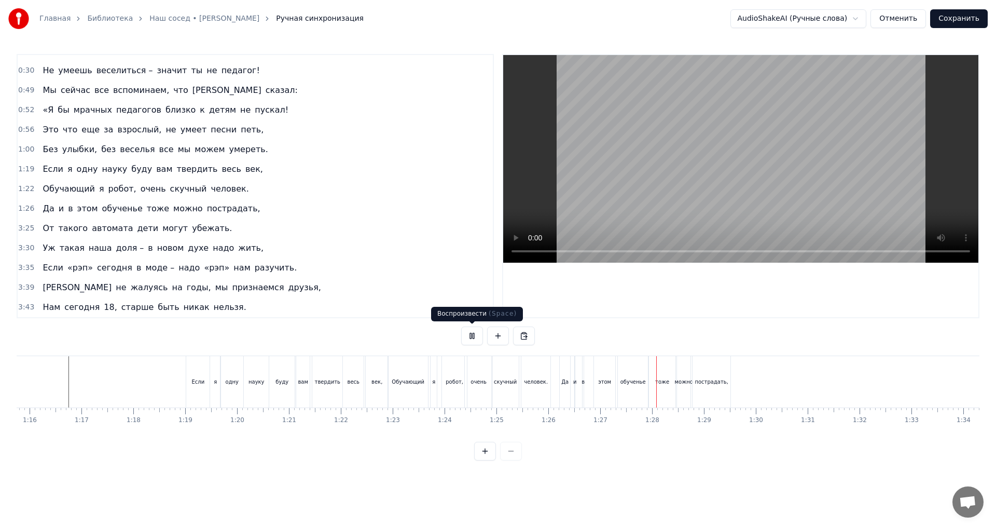
click at [474, 338] on button at bounding box center [472, 335] width 22 height 19
click at [568, 380] on div "Да" at bounding box center [564, 382] width 7 height 8
click at [468, 335] on button at bounding box center [472, 335] width 22 height 19
click at [471, 334] on button at bounding box center [472, 335] width 22 height 19
click at [41, 228] on span "От" at bounding box center [47, 228] width 13 height 12
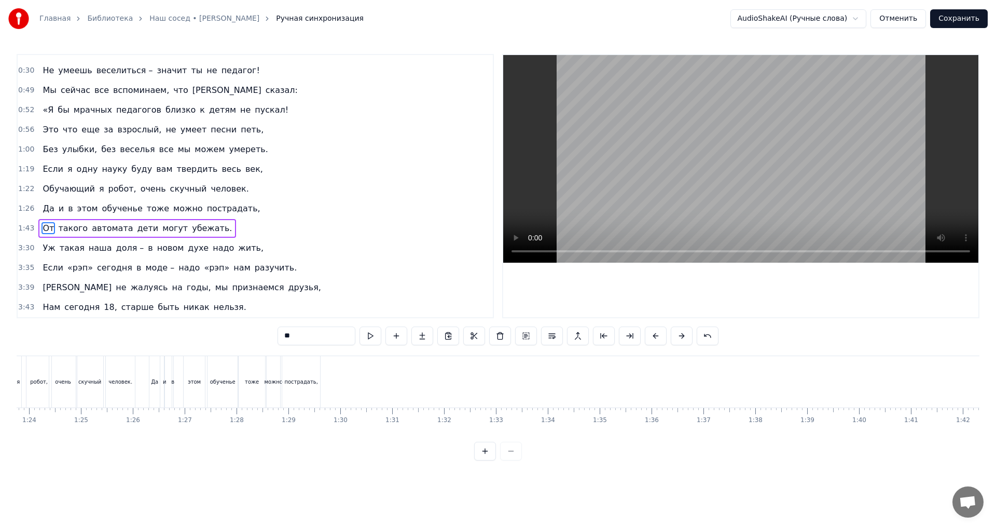
scroll to position [0, 4331]
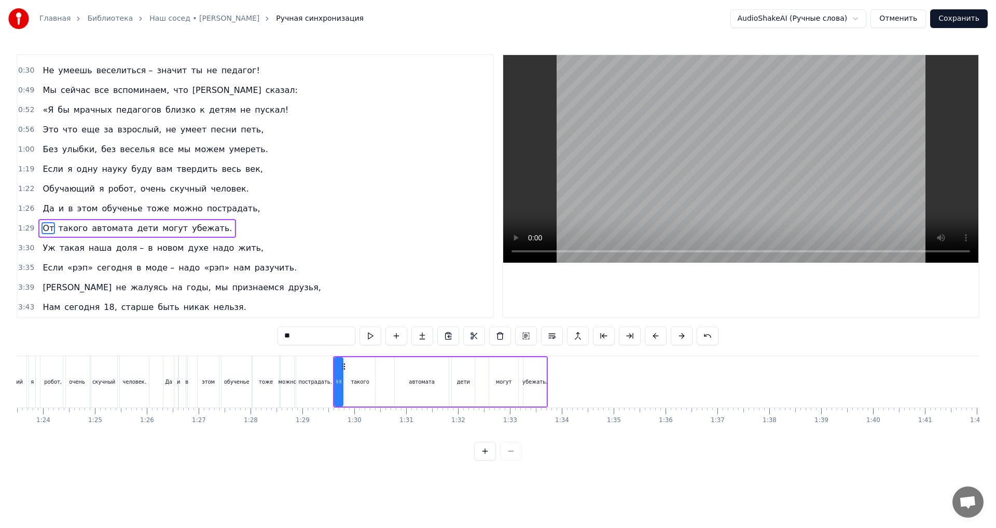
click at [361, 398] on div "такого" at bounding box center [360, 381] width 30 height 49
drag, startPoint x: 373, startPoint y: 379, endPoint x: 366, endPoint y: 379, distance: 6.7
click at [366, 379] on icon at bounding box center [366, 381] width 4 height 8
click at [434, 383] on div "автомата" at bounding box center [422, 381] width 54 height 49
drag, startPoint x: 447, startPoint y: 381, endPoint x: 416, endPoint y: 375, distance: 31.2
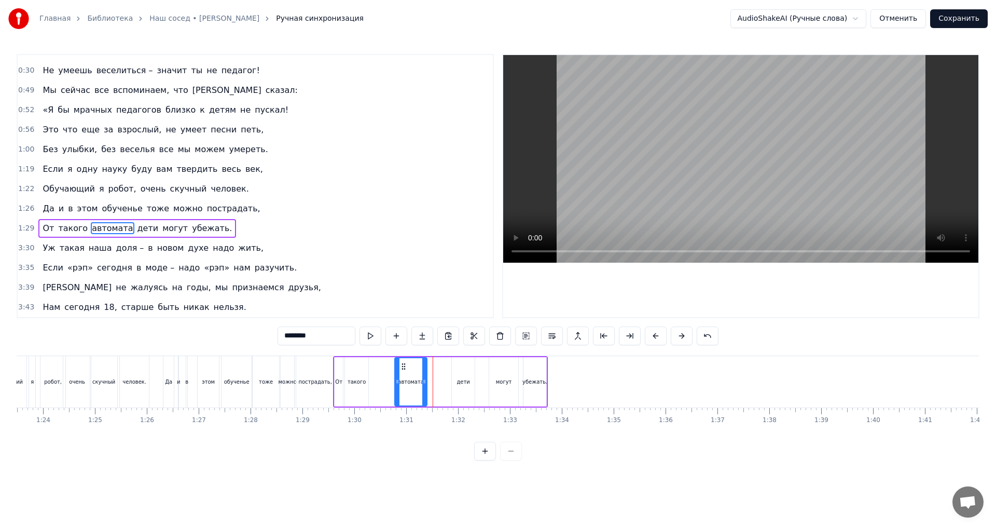
click at [424, 382] on icon at bounding box center [424, 381] width 4 height 8
drag, startPoint x: 405, startPoint y: 367, endPoint x: 379, endPoint y: 369, distance: 25.5
click at [379, 368] on icon at bounding box center [379, 366] width 8 height 8
click at [457, 374] on div "дети" at bounding box center [463, 381] width 23 height 49
drag, startPoint x: 456, startPoint y: 367, endPoint x: 410, endPoint y: 368, distance: 46.2
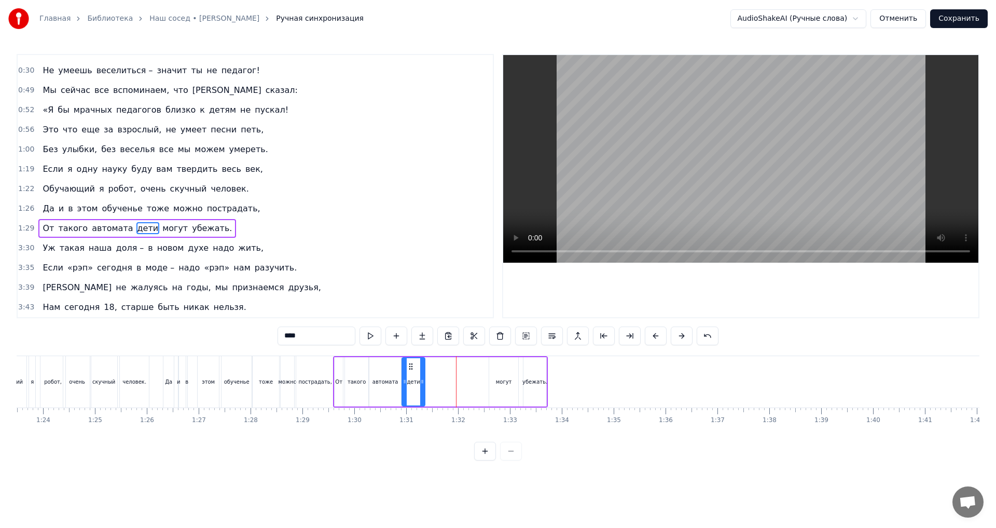
click at [410, 368] on icon at bounding box center [411, 366] width 8 height 8
click at [501, 382] on div "могут" at bounding box center [504, 382] width 16 height 8
drag, startPoint x: 497, startPoint y: 368, endPoint x: 434, endPoint y: 371, distance: 63.4
click at [434, 371] on div "могут" at bounding box center [440, 381] width 28 height 47
click at [451, 381] on icon at bounding box center [451, 381] width 4 height 8
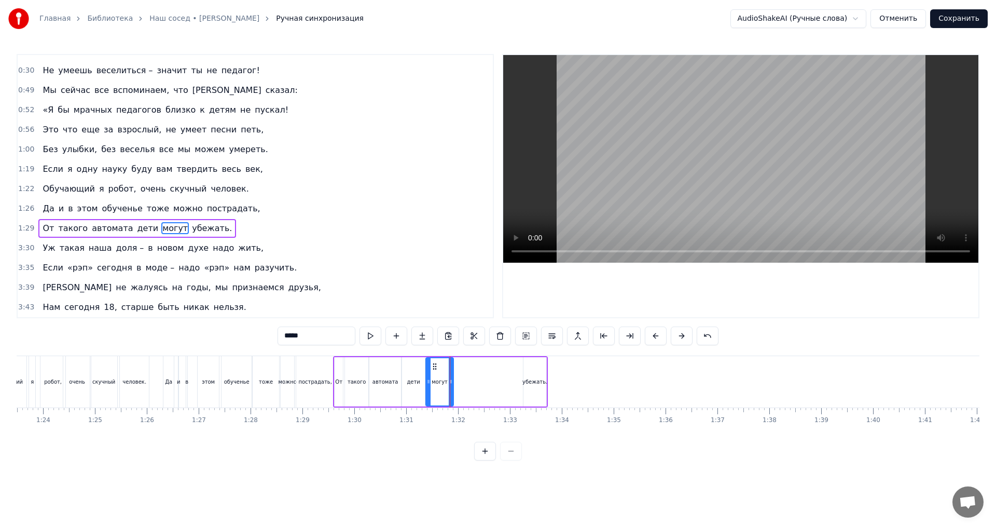
click at [534, 373] on div "убежать." at bounding box center [534, 381] width 23 height 49
type input "********"
drag, startPoint x: 532, startPoint y: 367, endPoint x: 463, endPoint y: 371, distance: 69.1
click at [463, 371] on div "убежать." at bounding box center [466, 381] width 22 height 47
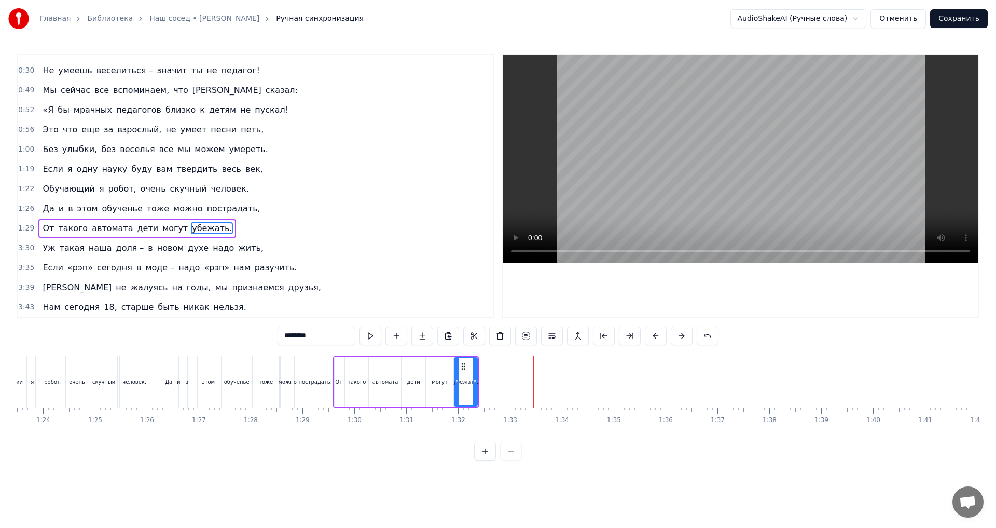
click at [31, 334] on div "0:18 В наше время педагоги, начинают песни петь, 0:22 Не всегда же только будни…" at bounding box center [498, 257] width 963 height 406
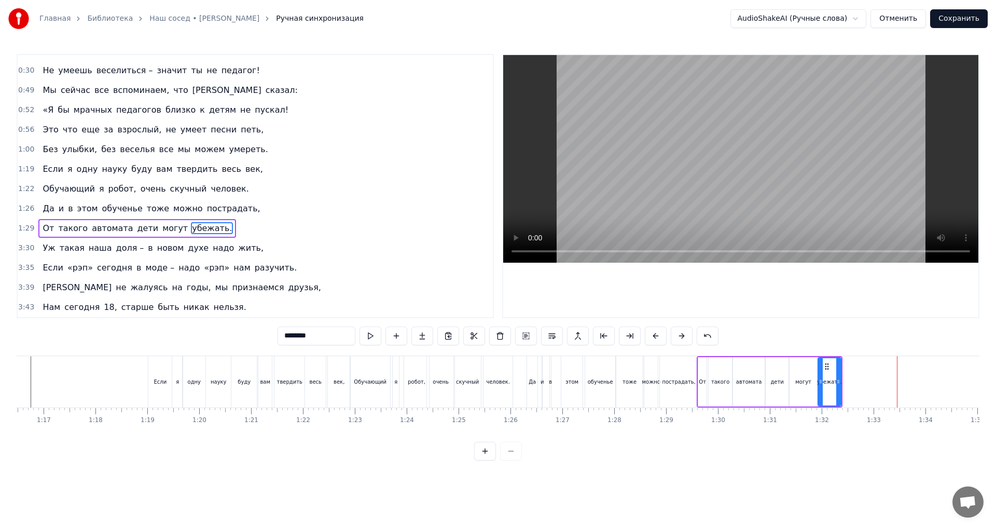
scroll to position [0, 3947]
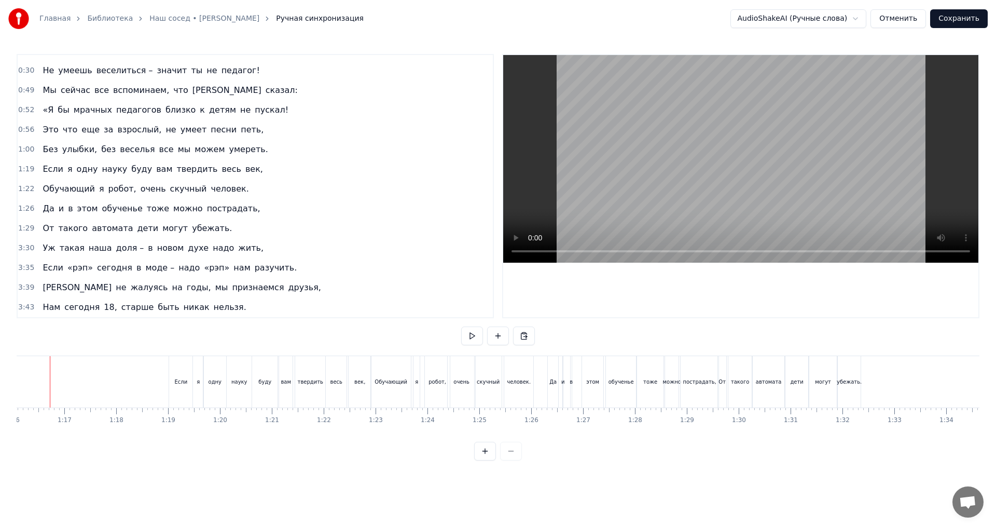
scroll to position [0, 3928]
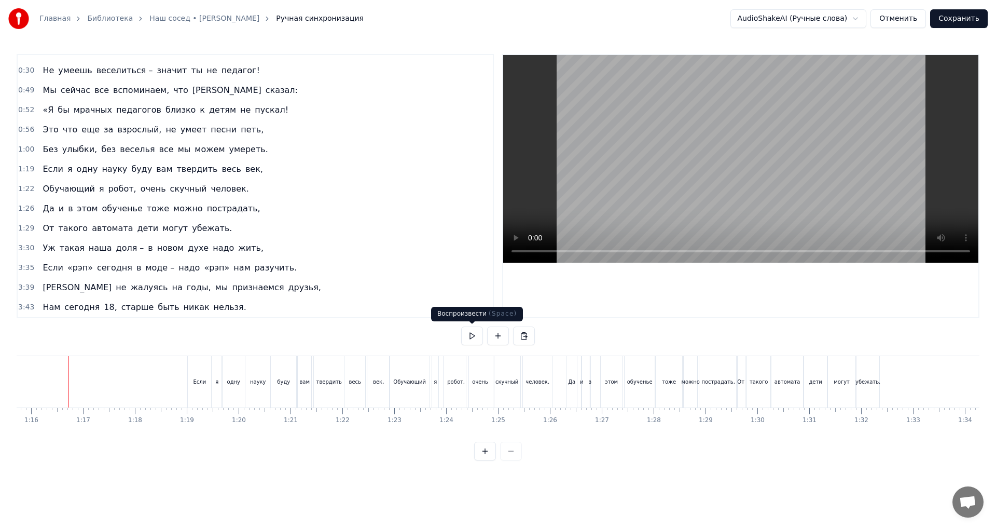
click at [474, 336] on button at bounding box center [472, 335] width 22 height 19
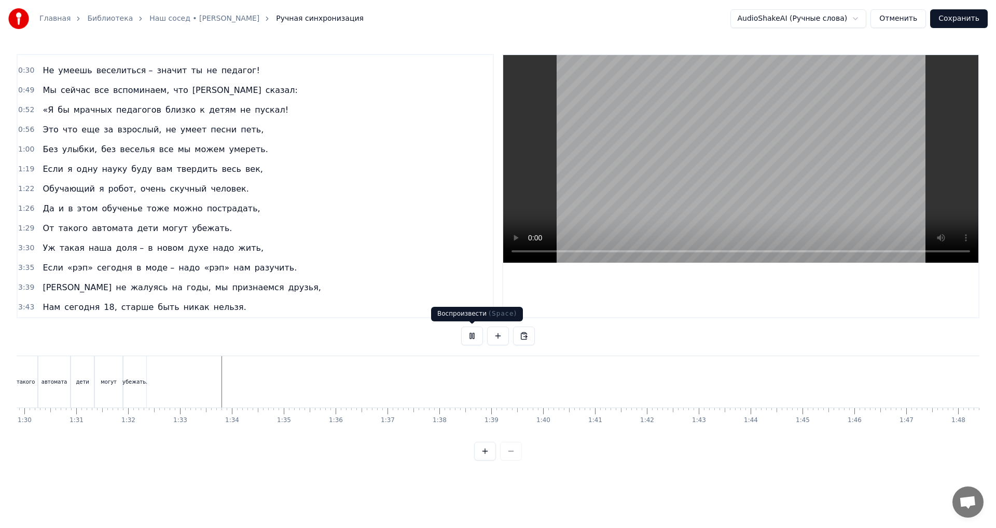
click at [471, 336] on button at bounding box center [472, 335] width 22 height 19
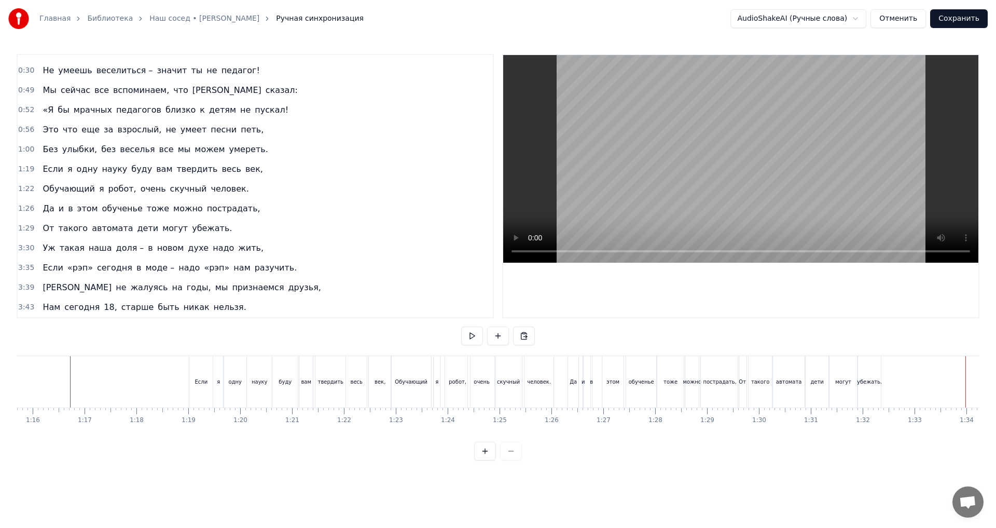
scroll to position [0, 3865]
click at [48, 229] on span "От" at bounding box center [47, 228] width 13 height 12
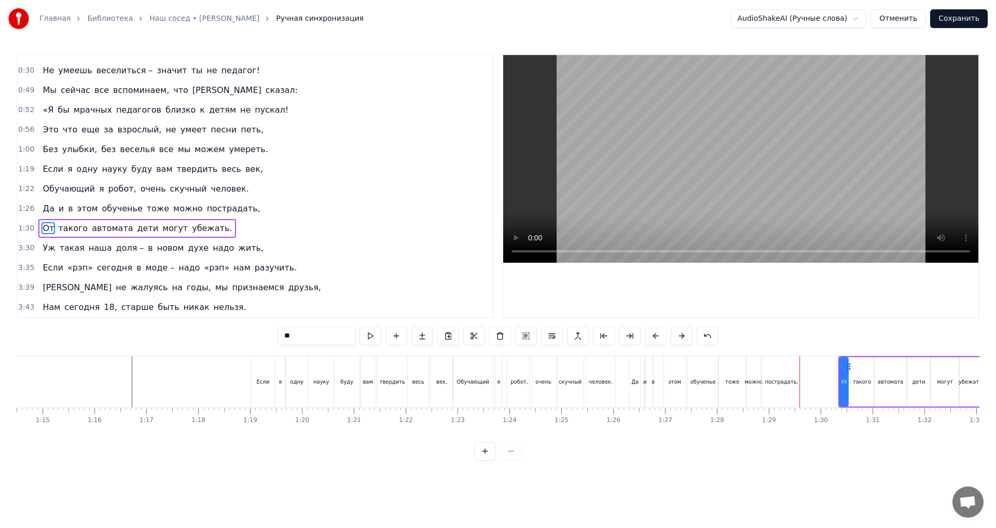
scroll to position [0, 3879]
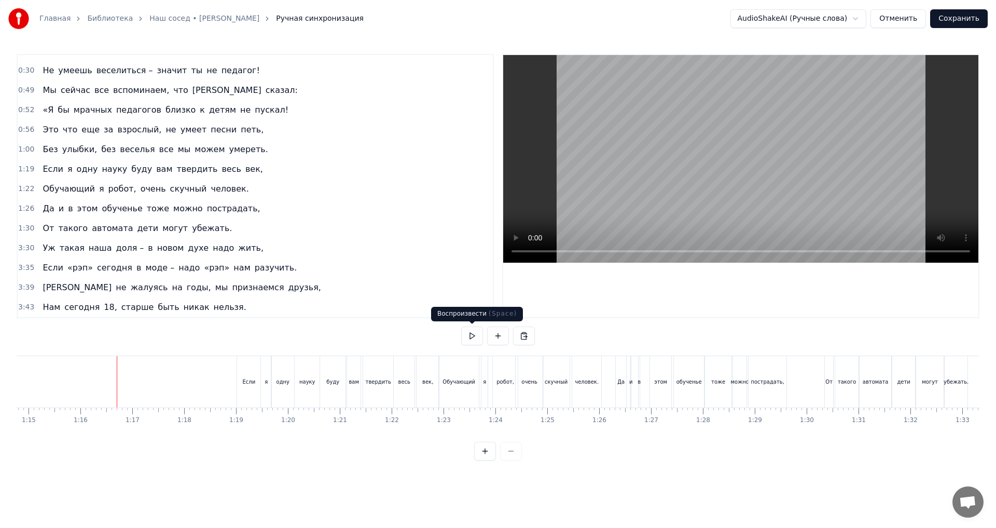
click at [473, 334] on button at bounding box center [472, 335] width 22 height 19
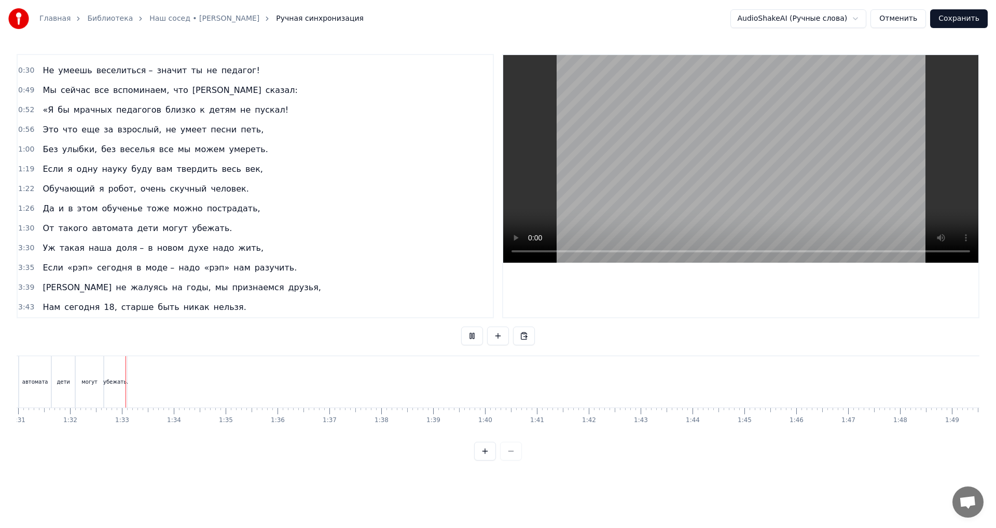
scroll to position [0, 4743]
click at [470, 335] on button at bounding box center [472, 335] width 22 height 19
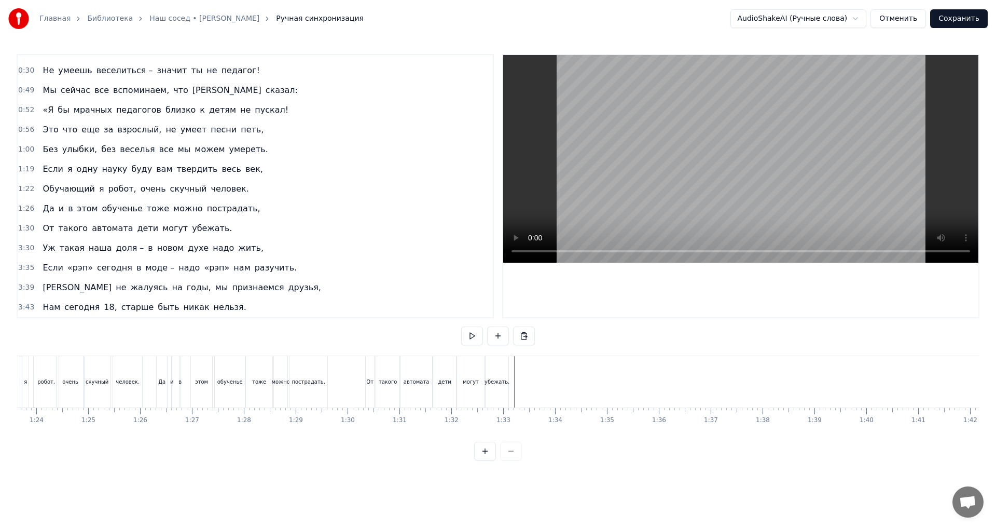
scroll to position [0, 4283]
click at [425, 378] on div "От" at bounding box center [424, 382] width 7 height 8
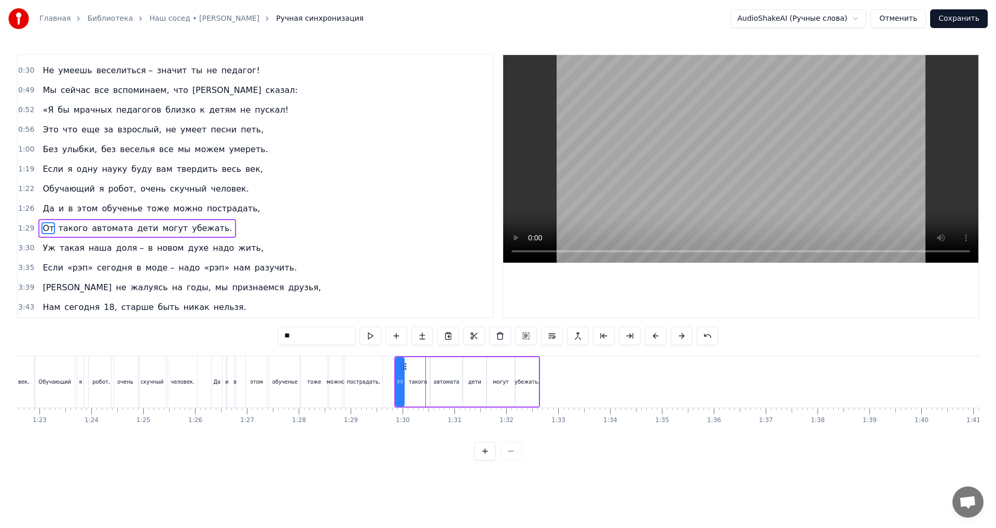
click at [525, 385] on div "убежать." at bounding box center [527, 381] width 23 height 49
drag, startPoint x: 525, startPoint y: 367, endPoint x: 547, endPoint y: 367, distance: 22.3
click at [547, 367] on icon at bounding box center [547, 366] width 8 height 8
click at [507, 376] on div "могут" at bounding box center [500, 381] width 27 height 49
drag, startPoint x: 495, startPoint y: 366, endPoint x: 514, endPoint y: 365, distance: 19.2
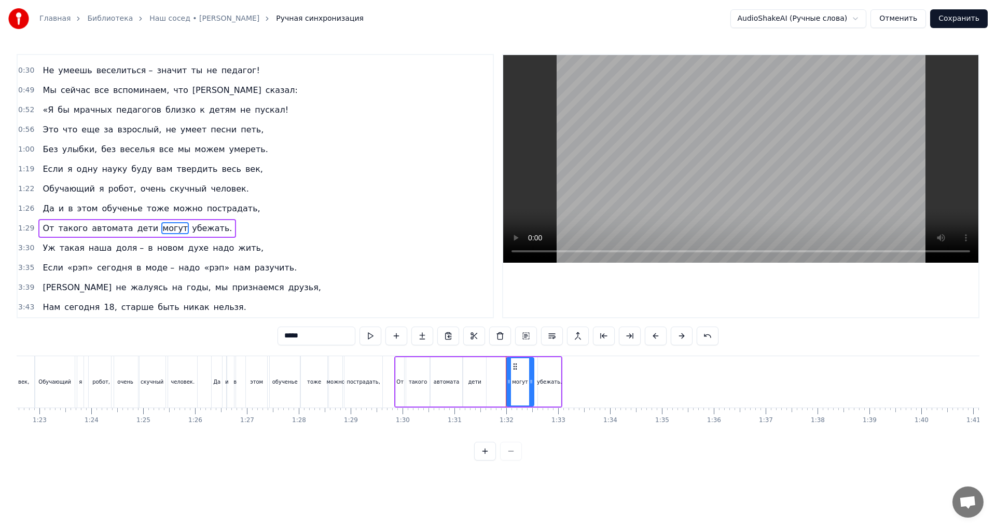
click at [514, 365] on icon at bounding box center [515, 366] width 8 height 8
click at [473, 367] on div "дети" at bounding box center [474, 381] width 23 height 49
type input "****"
drag, startPoint x: 472, startPoint y: 367, endPoint x: 482, endPoint y: 367, distance: 10.4
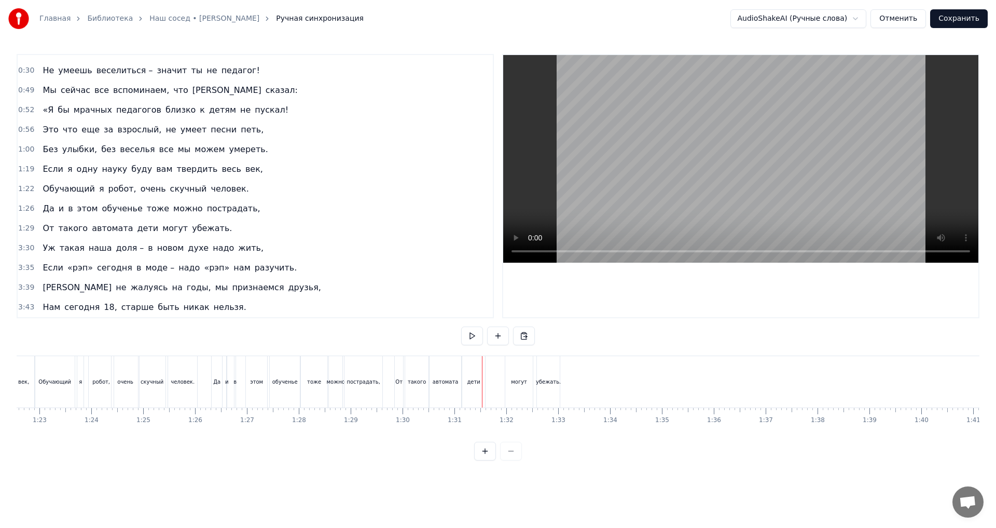
click at [475, 367] on div "дети" at bounding box center [473, 381] width 23 height 51
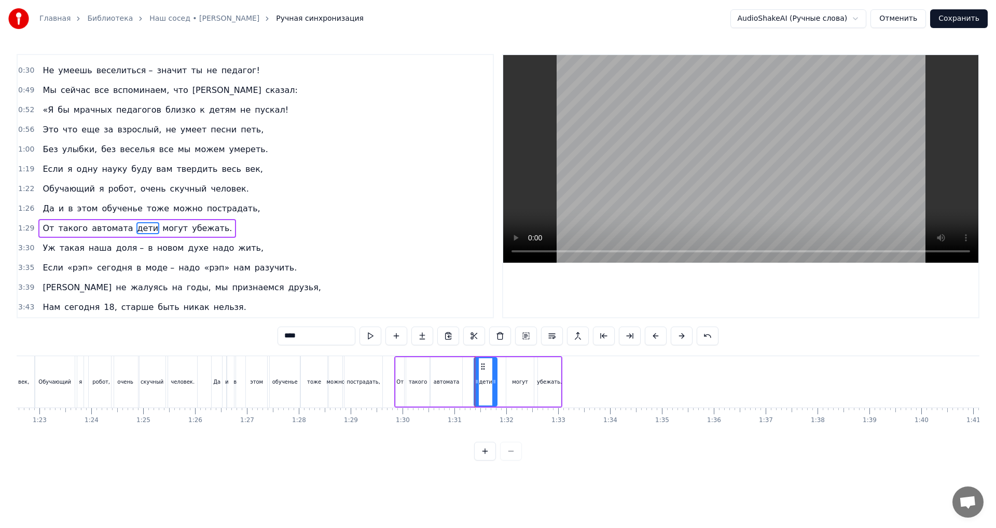
drag, startPoint x: 472, startPoint y: 367, endPoint x: 482, endPoint y: 367, distance: 10.9
click at [482, 367] on icon at bounding box center [483, 366] width 8 height 8
click at [441, 371] on div "автомата" at bounding box center [447, 381] width 32 height 49
click at [441, 366] on circle at bounding box center [441, 366] width 1 height 1
drag, startPoint x: 462, startPoint y: 378, endPoint x: 469, endPoint y: 379, distance: 6.9
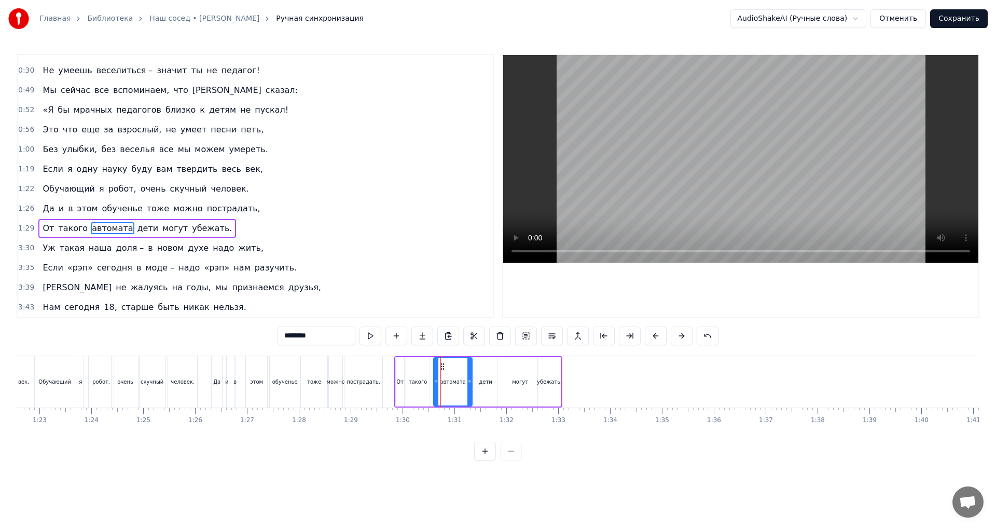
click at [469, 379] on icon at bounding box center [469, 381] width 4 height 8
click at [481, 390] on div "дети" at bounding box center [485, 381] width 23 height 49
drag, startPoint x: 496, startPoint y: 381, endPoint x: 502, endPoint y: 381, distance: 5.7
click at [502, 381] on icon at bounding box center [500, 381] width 4 height 8
click at [516, 385] on div "могут" at bounding box center [519, 381] width 27 height 49
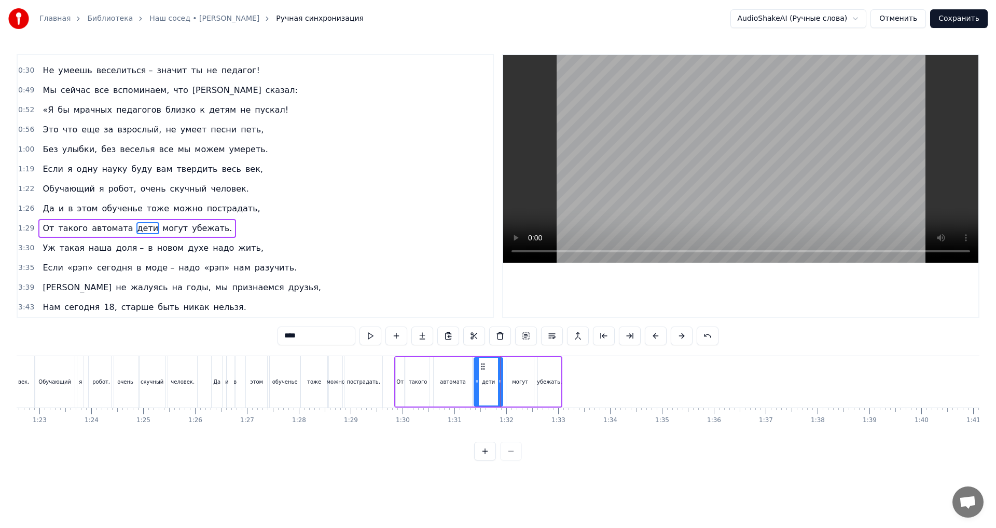
type input "*****"
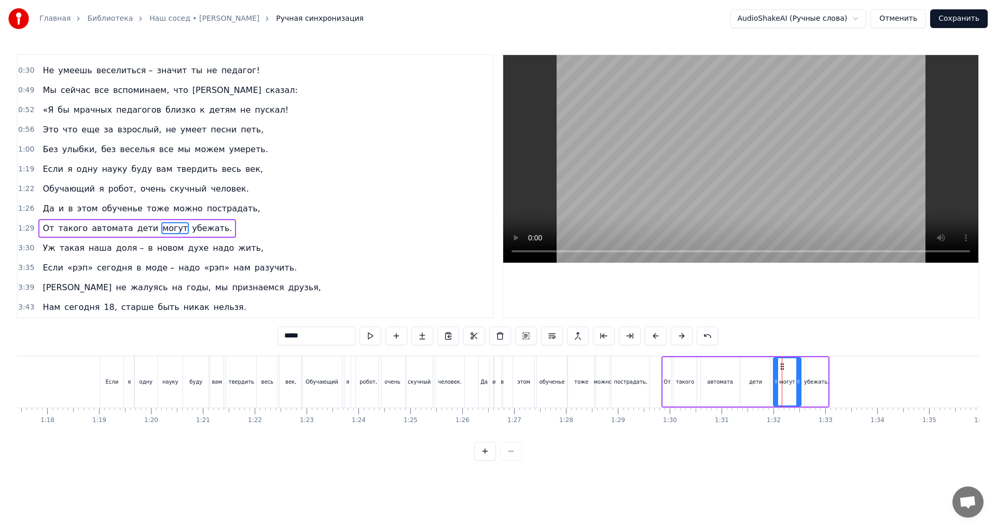
scroll to position [0, 3926]
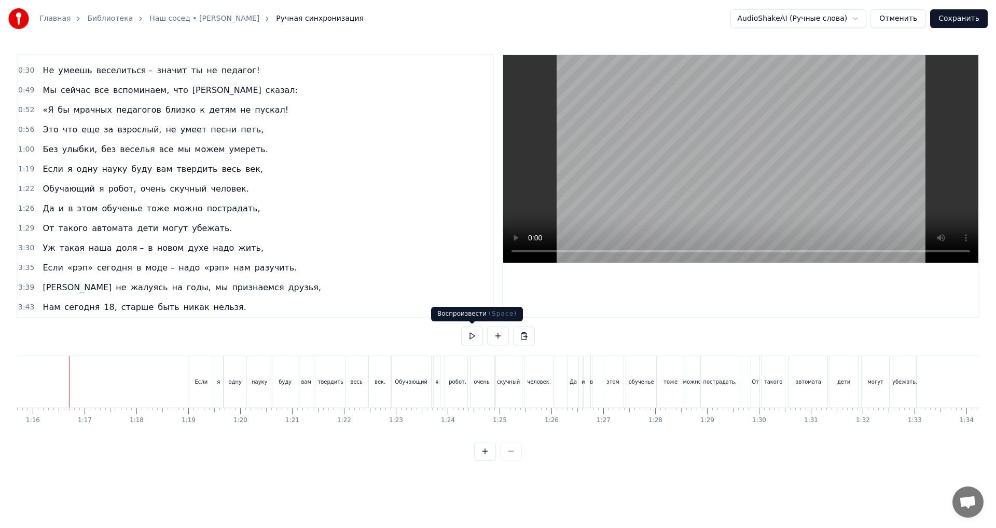
click at [472, 337] on button at bounding box center [472, 335] width 22 height 19
click at [465, 337] on button at bounding box center [472, 335] width 22 height 19
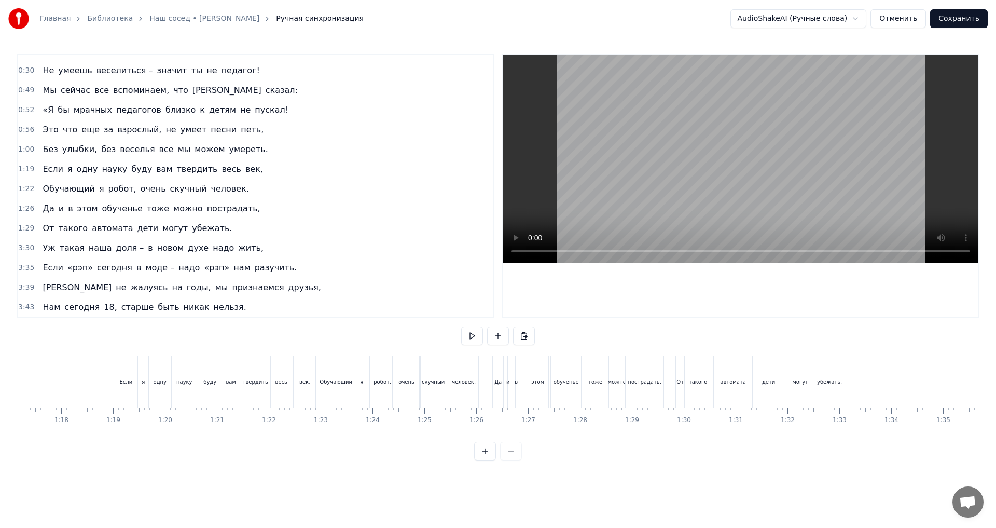
scroll to position [0, 3974]
click at [707, 387] on div "От" at bounding box center [707, 381] width 8 height 51
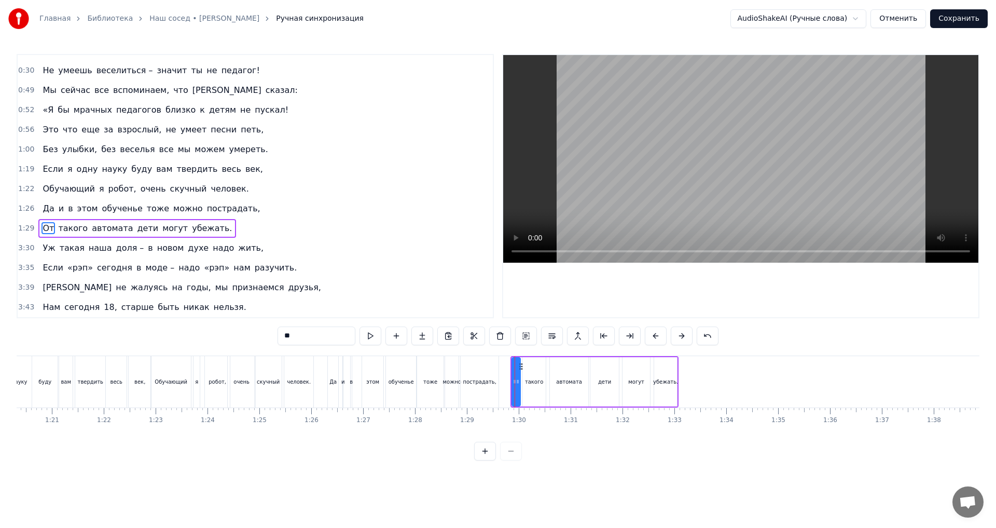
scroll to position [0, 4180]
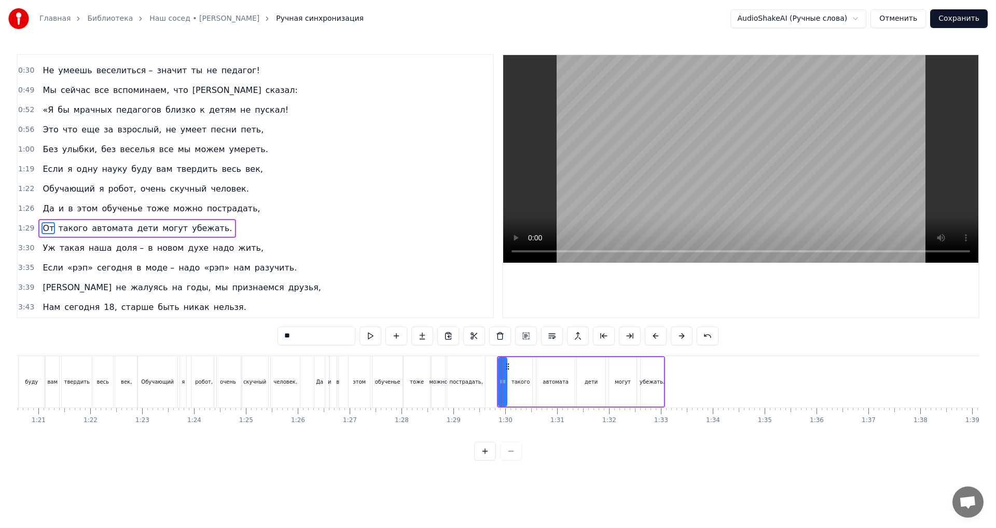
click at [653, 393] on div "убежать." at bounding box center [652, 381] width 23 height 49
drag, startPoint x: 650, startPoint y: 367, endPoint x: 697, endPoint y: 368, distance: 46.7
click at [697, 368] on icon at bounding box center [696, 366] width 8 height 8
click at [623, 378] on div "могут" at bounding box center [623, 382] width 16 height 8
drag, startPoint x: 618, startPoint y: 367, endPoint x: 657, endPoint y: 367, distance: 38.4
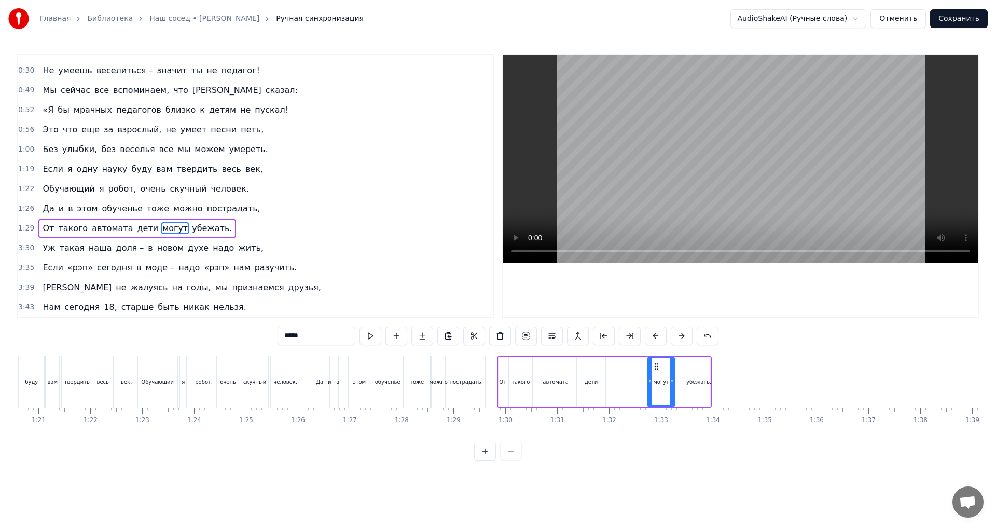
click at [657, 367] on icon at bounding box center [656, 366] width 8 height 8
click at [585, 374] on div "дети" at bounding box center [591, 381] width 29 height 49
drag, startPoint x: 585, startPoint y: 367, endPoint x: 616, endPoint y: 366, distance: 31.1
click at [616, 366] on icon at bounding box center [617, 366] width 8 height 8
click at [555, 380] on div "автомата" at bounding box center [556, 382] width 26 height 8
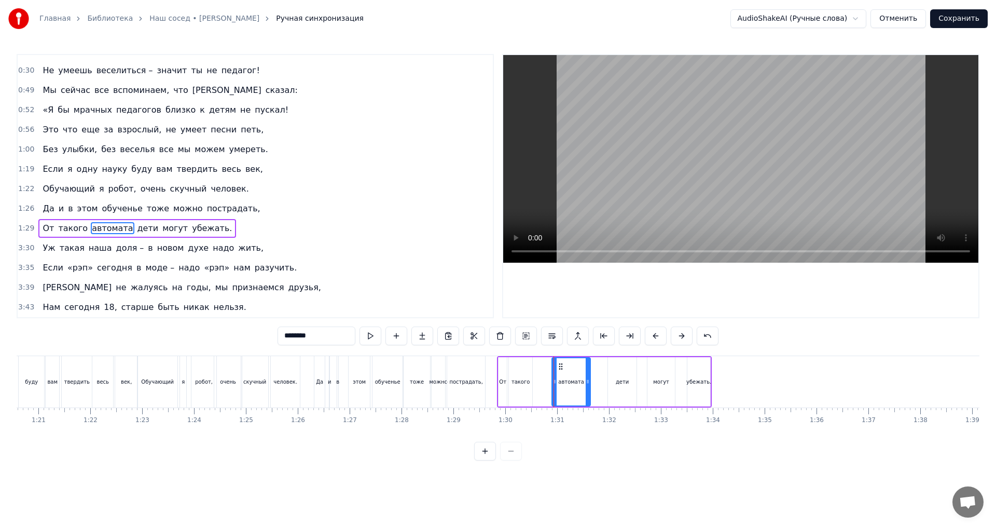
drag, startPoint x: 546, startPoint y: 368, endPoint x: 561, endPoint y: 367, distance: 15.6
click at [561, 367] on icon at bounding box center [561, 366] width 8 height 8
click at [521, 374] on div "такого" at bounding box center [520, 381] width 23 height 49
type input "******"
drag, startPoint x: 518, startPoint y: 366, endPoint x: 529, endPoint y: 366, distance: 10.4
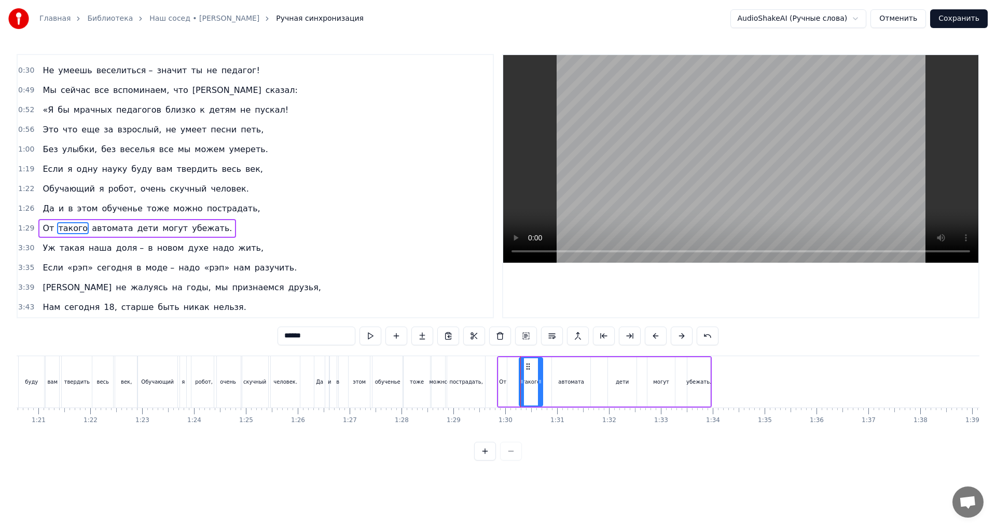
click at [529, 366] on circle at bounding box center [529, 366] width 1 height 1
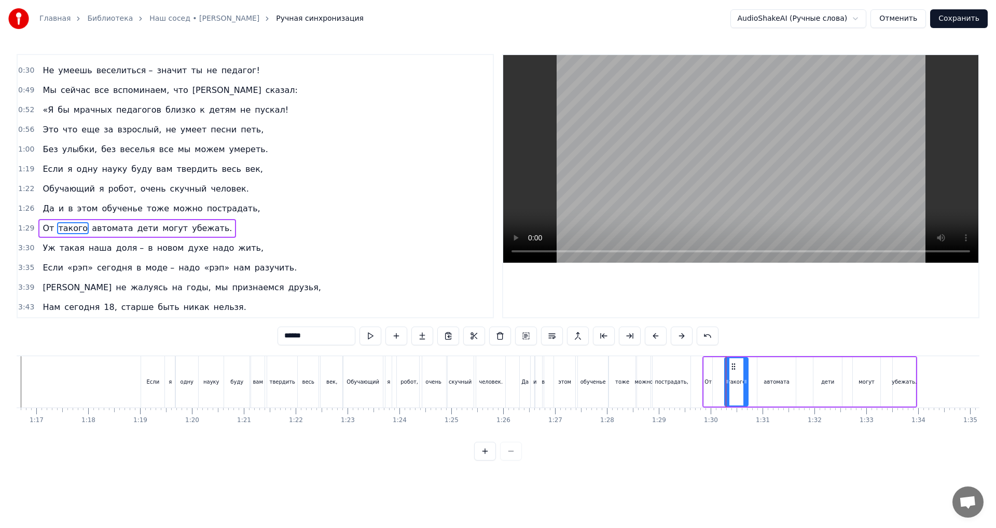
scroll to position [0, 3857]
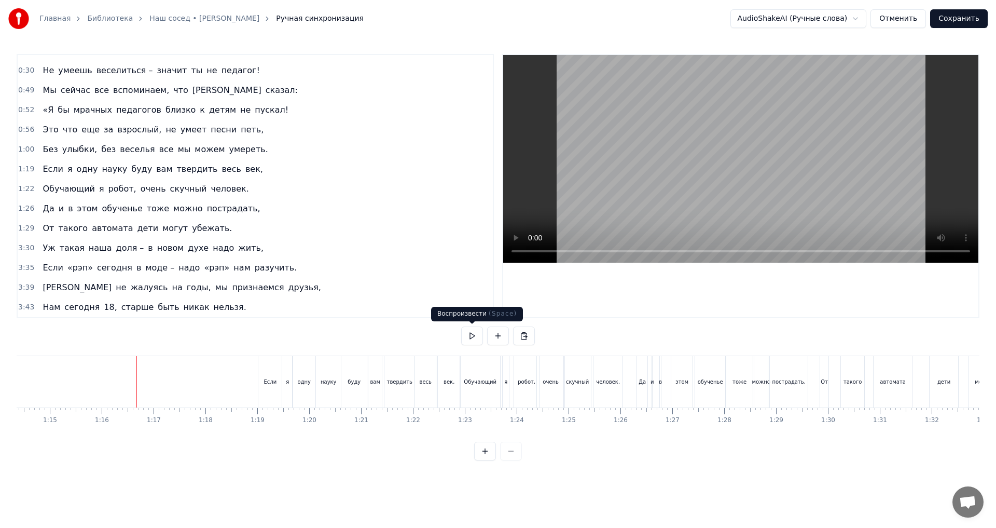
click at [470, 334] on button at bounding box center [472, 335] width 22 height 19
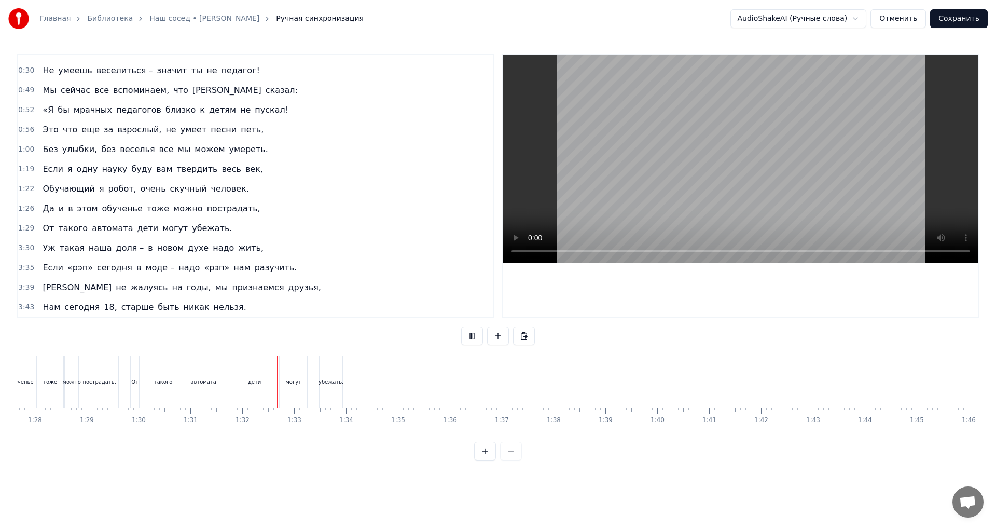
scroll to position [0, 4730]
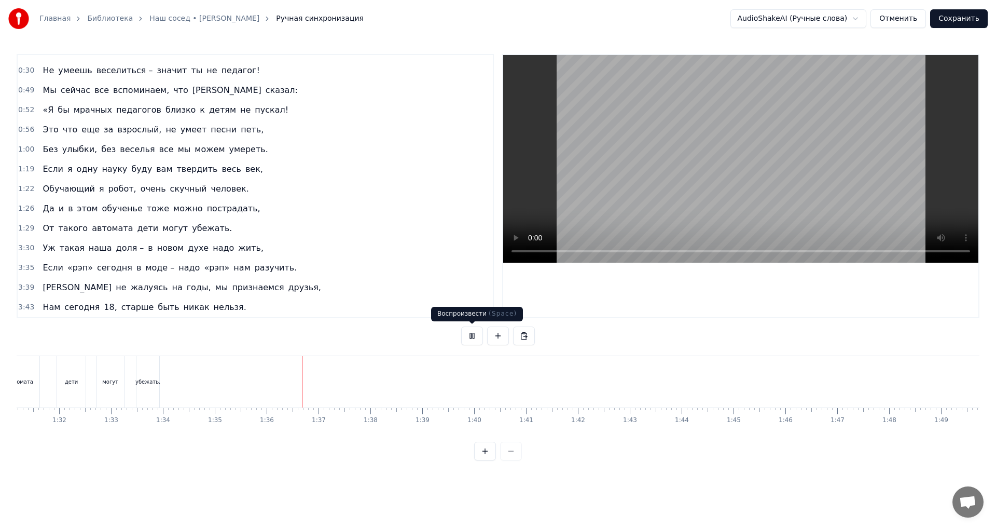
drag, startPoint x: 471, startPoint y: 337, endPoint x: 465, endPoint y: 352, distance: 16.3
click at [469, 338] on button at bounding box center [472, 335] width 22 height 19
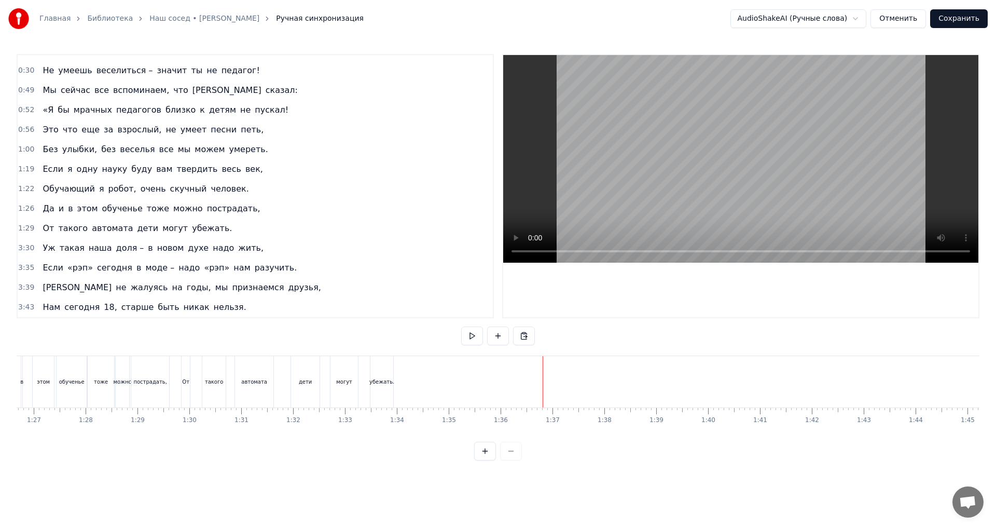
scroll to position [0, 4482]
click at [394, 392] on div "убежать." at bounding box center [395, 381] width 23 height 51
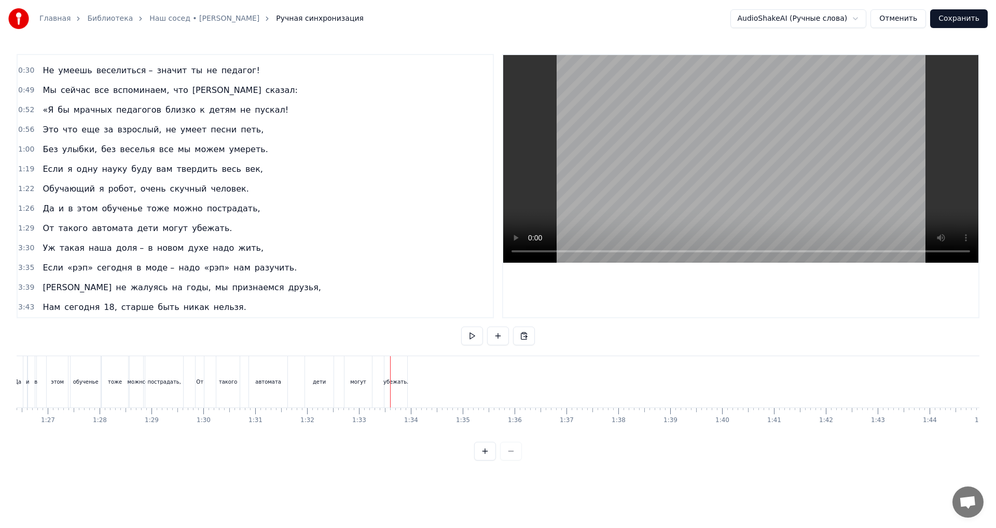
click at [390, 367] on div at bounding box center [390, 381] width 1 height 51
click at [398, 367] on div "убежать." at bounding box center [395, 381] width 23 height 51
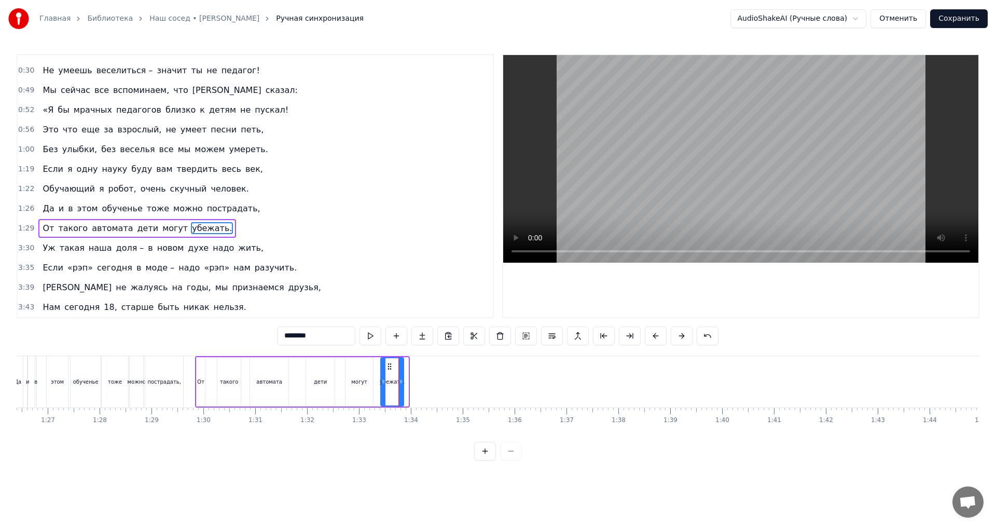
click at [389, 366] on icon at bounding box center [389, 366] width 8 height 8
click at [359, 374] on div "могут" at bounding box center [358, 381] width 27 height 49
click at [350, 367] on icon at bounding box center [351, 366] width 8 height 8
click at [393, 365] on div "убежать." at bounding box center [392, 381] width 23 height 49
click at [387, 364] on icon at bounding box center [387, 366] width 8 height 8
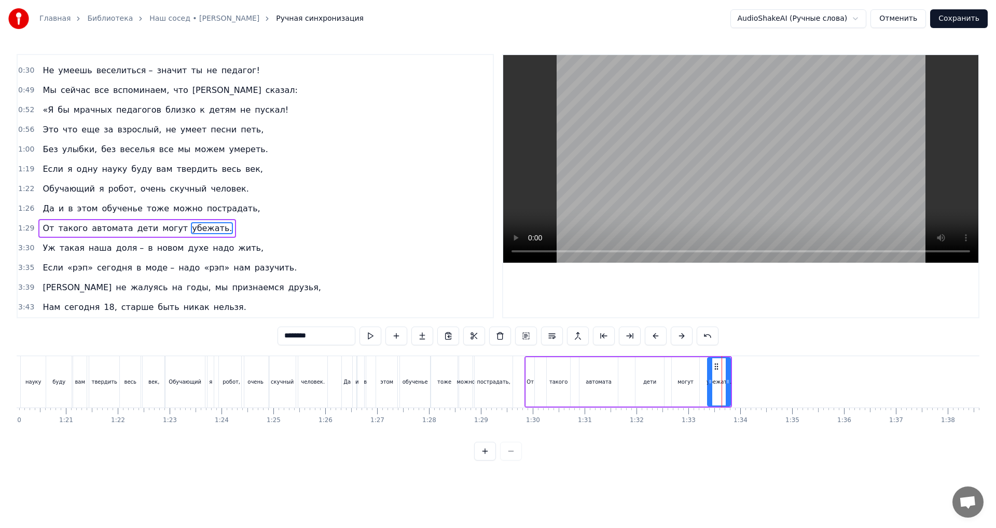
scroll to position [0, 4132]
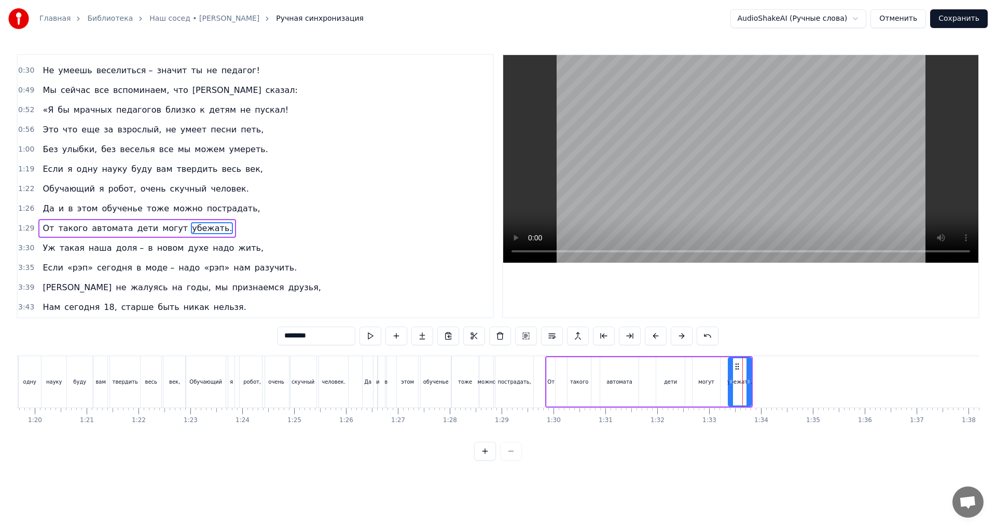
click at [506, 390] on div "пострадать," at bounding box center [514, 381] width 38 height 51
type input "**********"
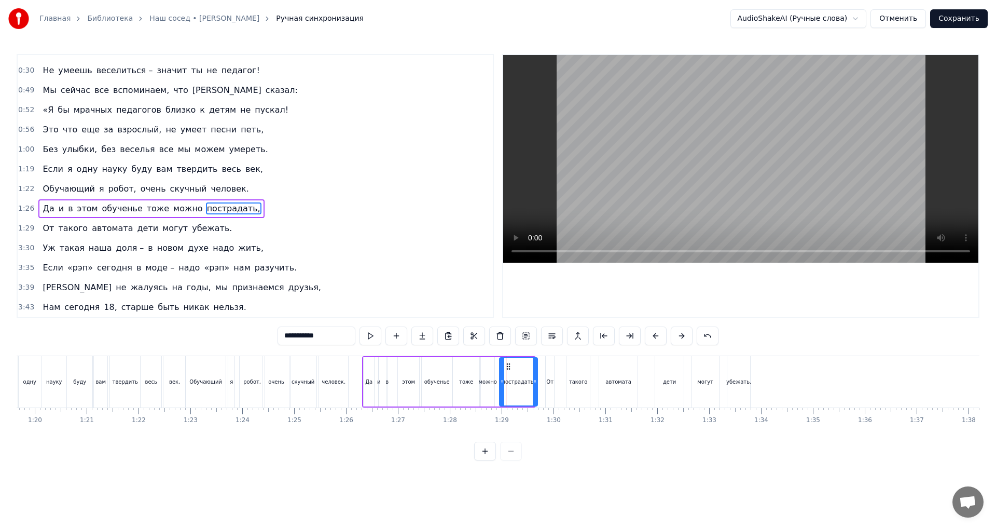
click at [506, 367] on icon at bounding box center [508, 366] width 8 height 8
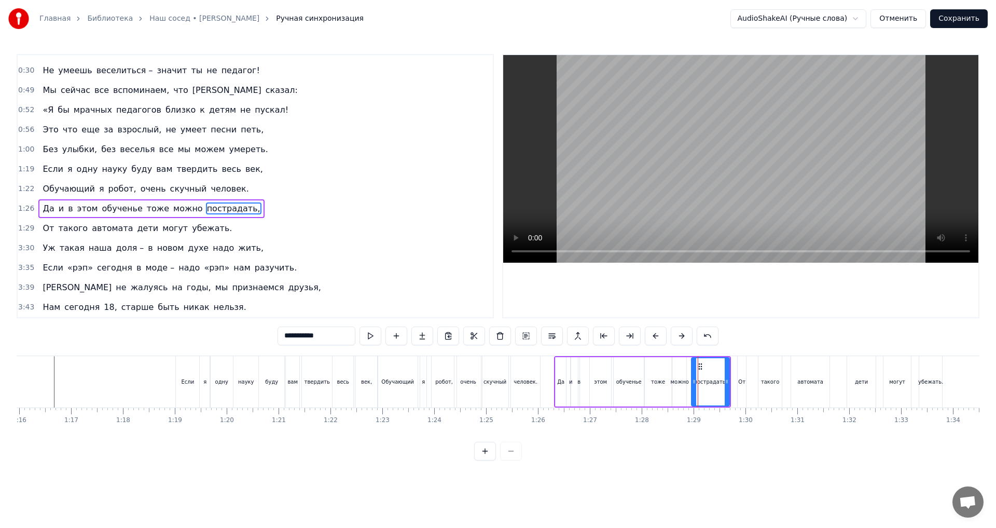
scroll to position [0, 3851]
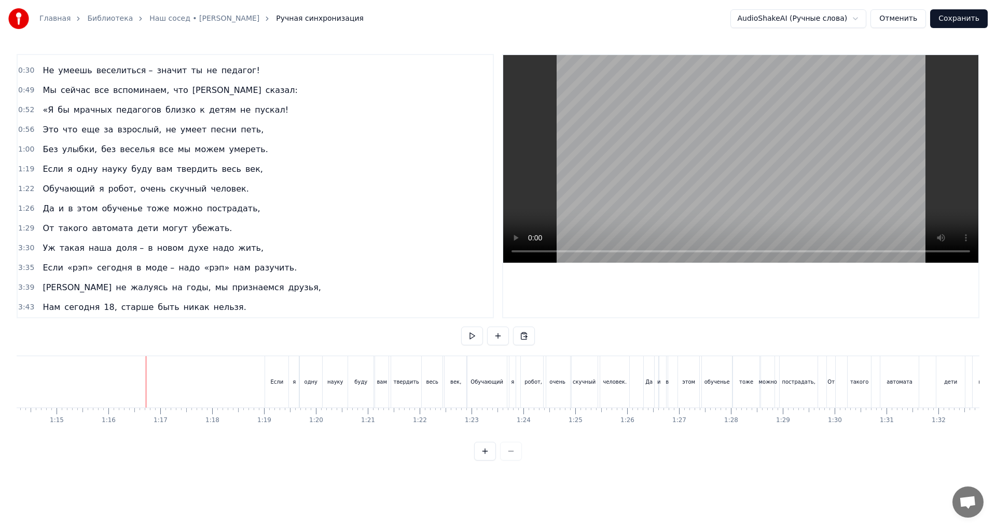
click at [469, 337] on button at bounding box center [472, 335] width 22 height 19
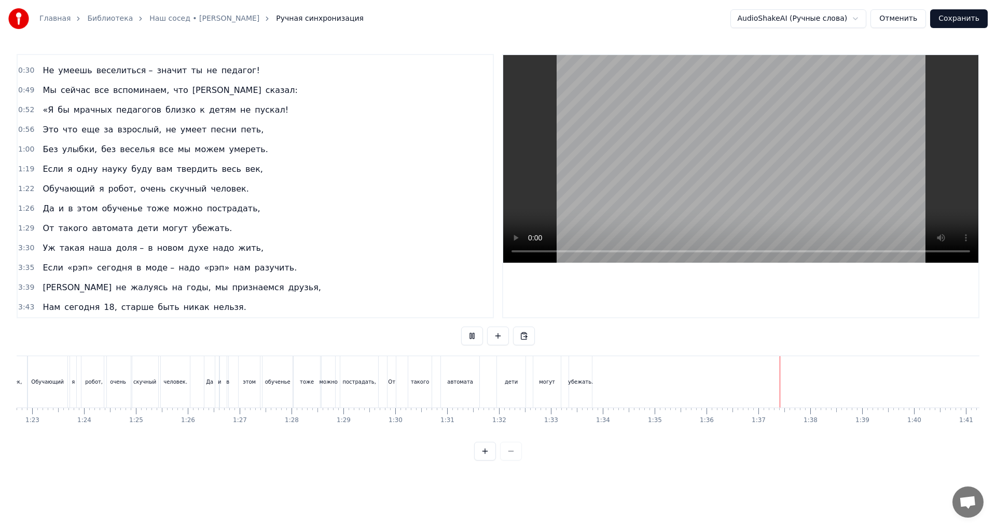
scroll to position [0, 4276]
click at [405, 394] on div "От" at bounding box center [405, 381] width 8 height 51
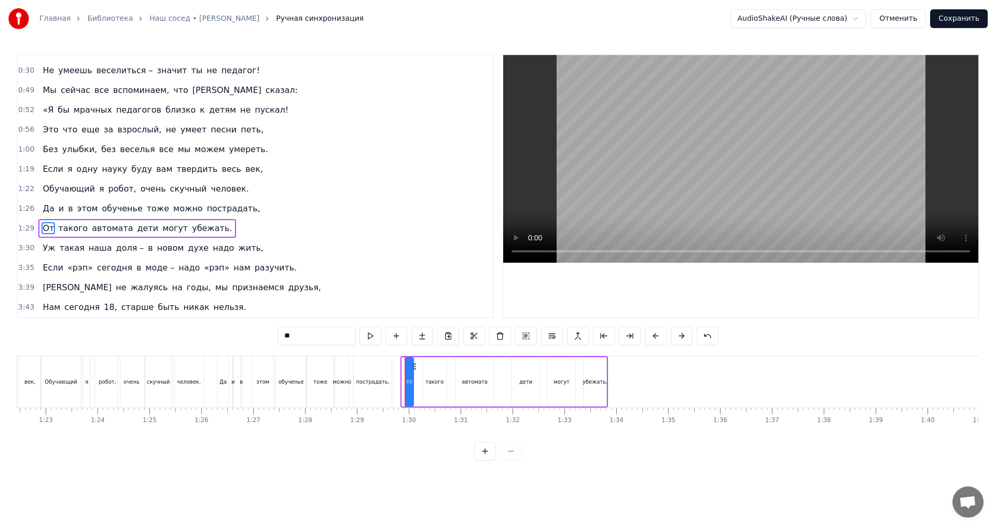
click at [414, 367] on icon at bounding box center [414, 366] width 8 height 8
click at [376, 367] on div "пострадать," at bounding box center [373, 381] width 38 height 51
type input "**********"
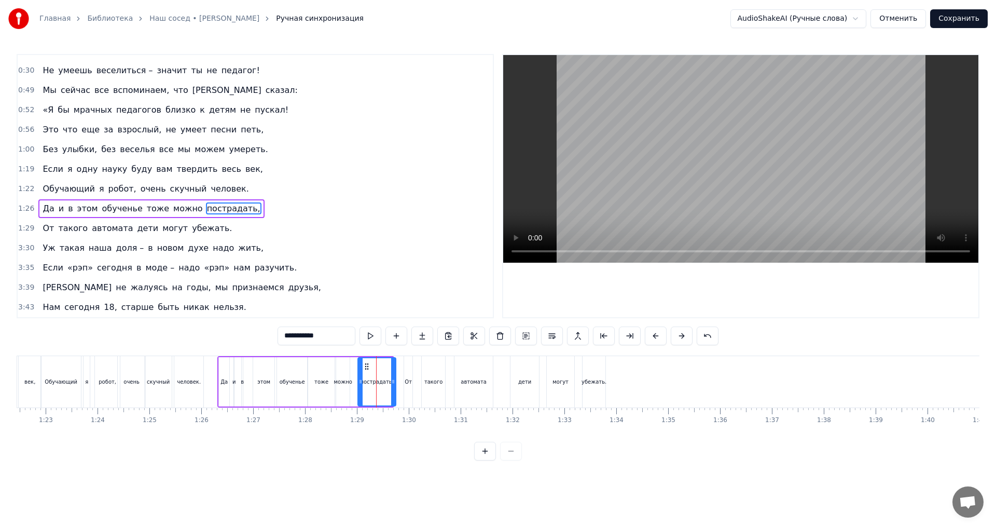
click at [368, 366] on icon at bounding box center [367, 366] width 8 height 8
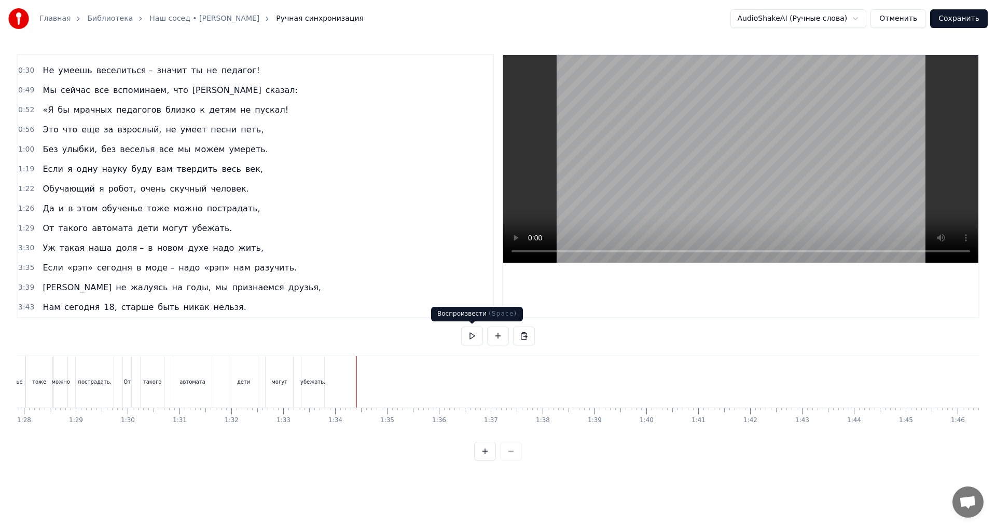
click at [469, 332] on button at bounding box center [472, 335] width 22 height 19
click at [471, 336] on button at bounding box center [472, 335] width 22 height 19
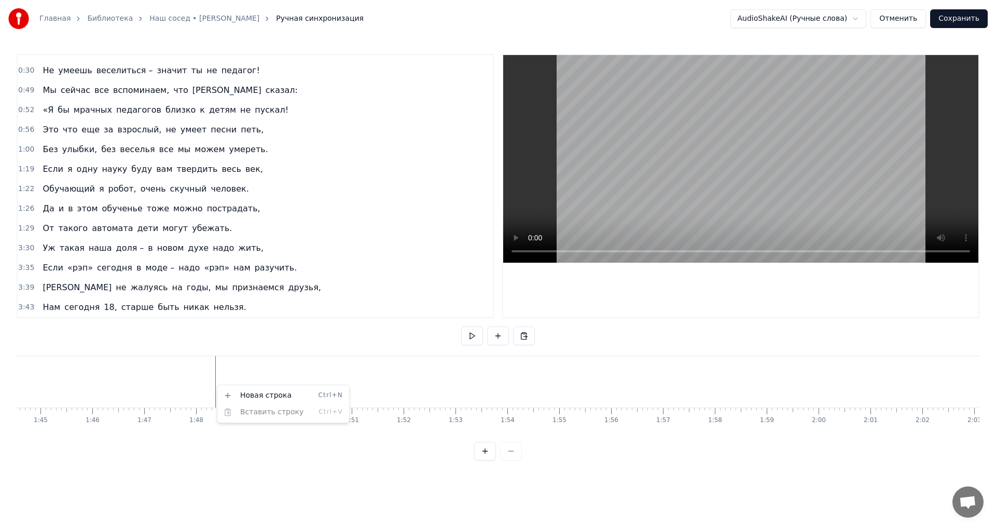
click at [223, 361] on html "Главная Библиотека Наш сосед • Эдита Пьеха Ручная синхронизация AudioShakeAI (Р…" at bounding box center [498, 238] width 996 height 477
click at [42, 248] on span "Уж" at bounding box center [48, 248] width 15 height 12
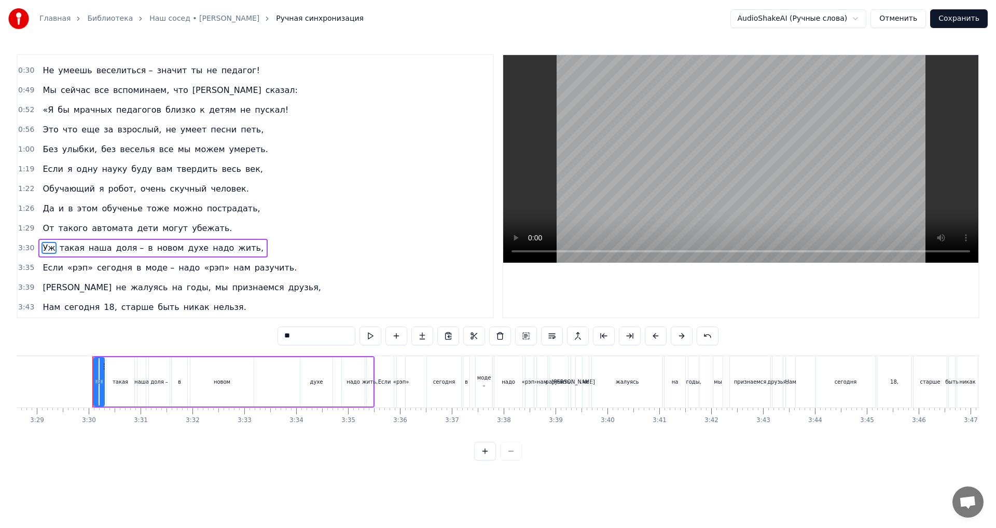
scroll to position [0, 10845]
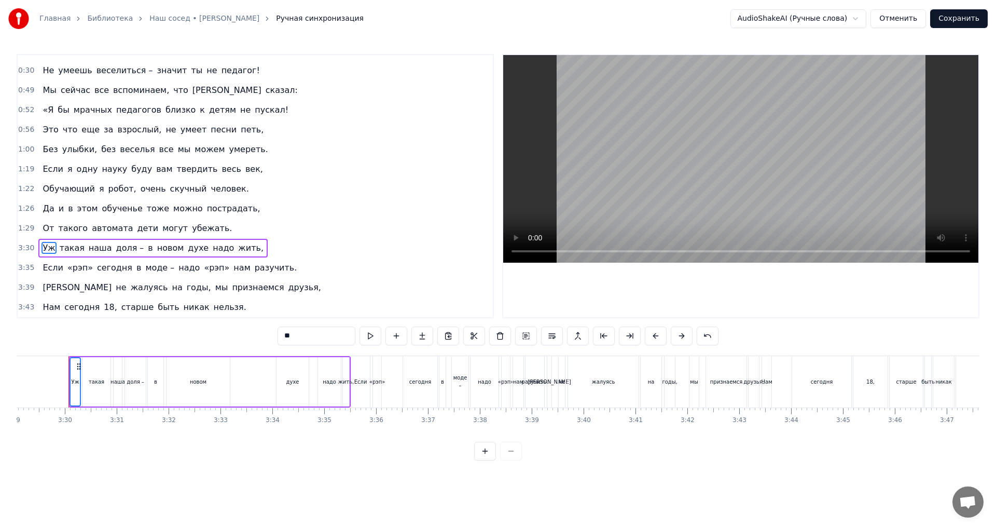
click at [46, 270] on span "Если" at bounding box center [52, 267] width 23 height 12
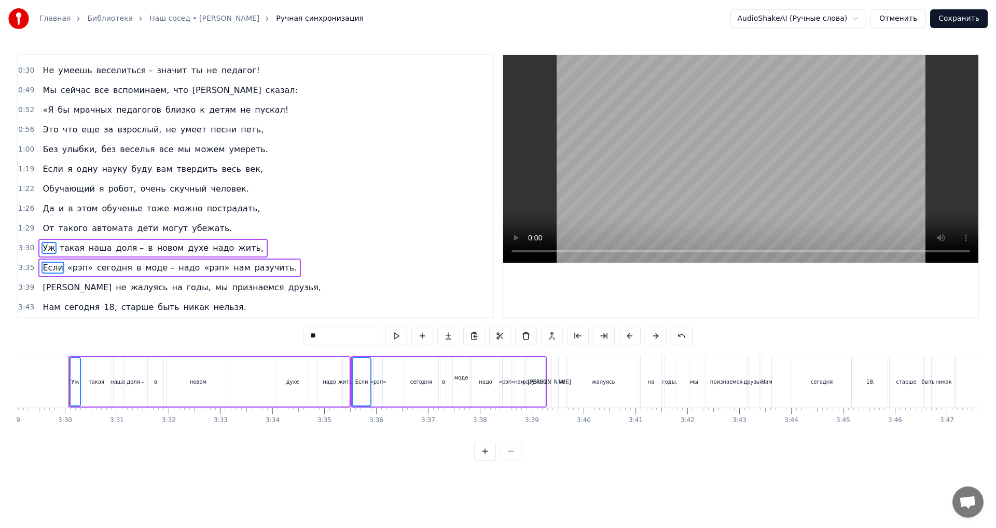
click at [45, 283] on span "И" at bounding box center [76, 287] width 71 height 12
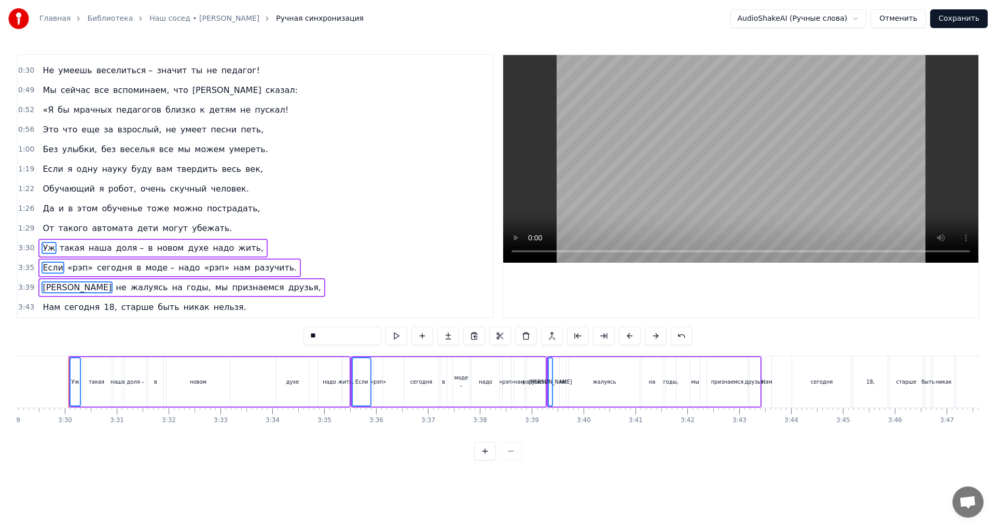
click at [43, 301] on span "Нам" at bounding box center [51, 307] width 20 height 12
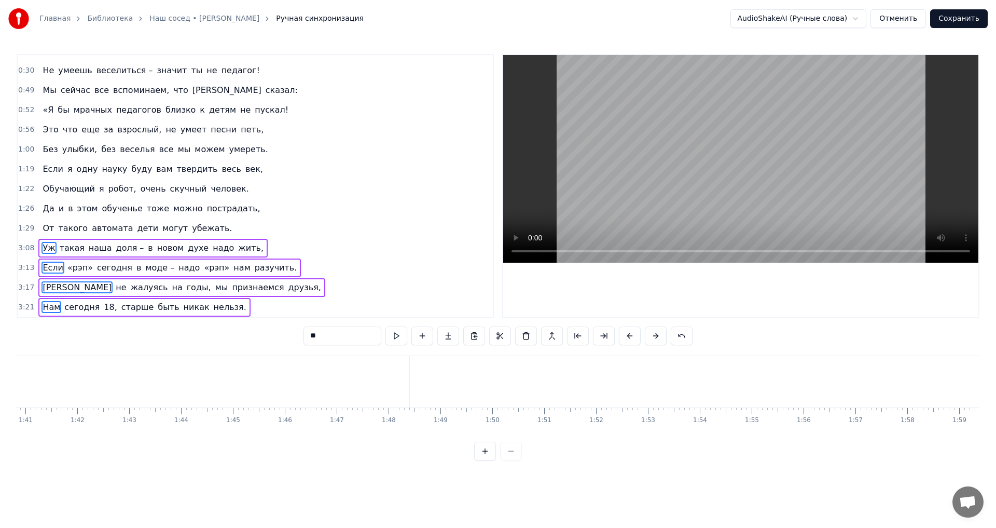
scroll to position [0, 5237]
click at [405, 380] on html "Главная Библиотека Наш сосед • Эдита Пьеха Ручная синхронизация AudioShakeAI (Р…" at bounding box center [498, 238] width 996 height 477
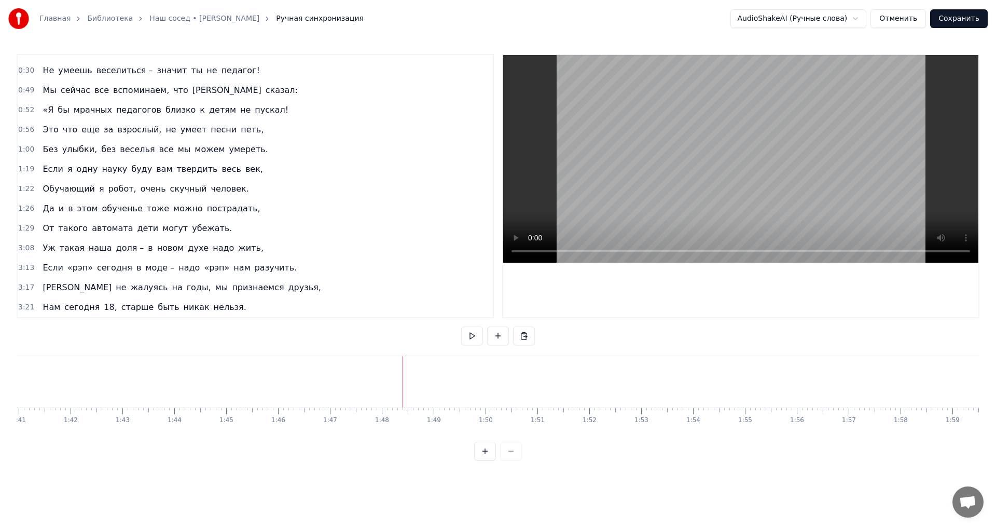
click at [420, 375] on html "Главная Библиотека Наш сосед • Эдита Пьеха Ручная синхронизация AudioShakeAI (Р…" at bounding box center [498, 238] width 996 height 477
click at [444, 376] on html "Главная Библиотека Наш сосед • Эдита Пьеха Ручная синхронизация AudioShakeAI (Р…" at bounding box center [498, 238] width 996 height 477
drag, startPoint x: 444, startPoint y: 376, endPoint x: 423, endPoint y: 384, distance: 22.3
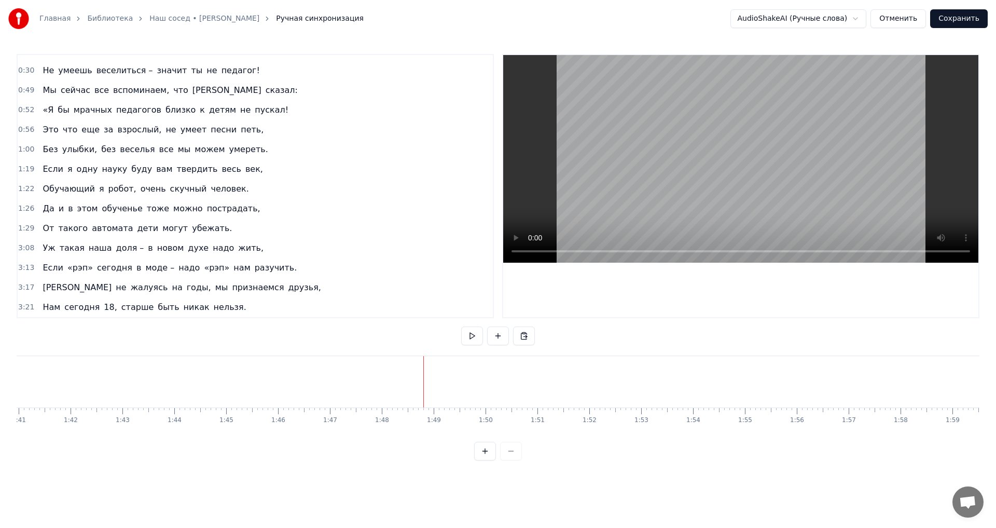
click at [524, 336] on button at bounding box center [524, 335] width 22 height 19
drag, startPoint x: 522, startPoint y: 355, endPoint x: 456, endPoint y: 383, distance: 71.6
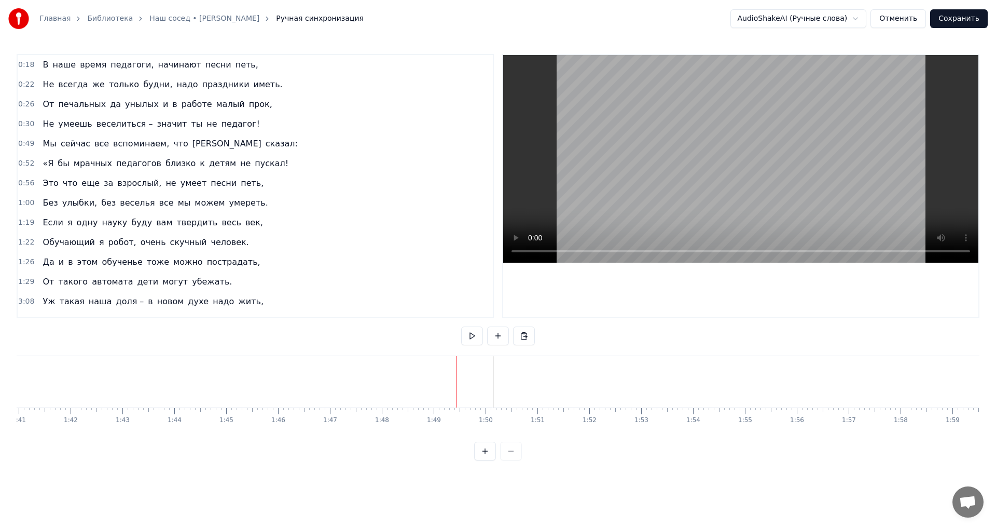
scroll to position [53, 0]
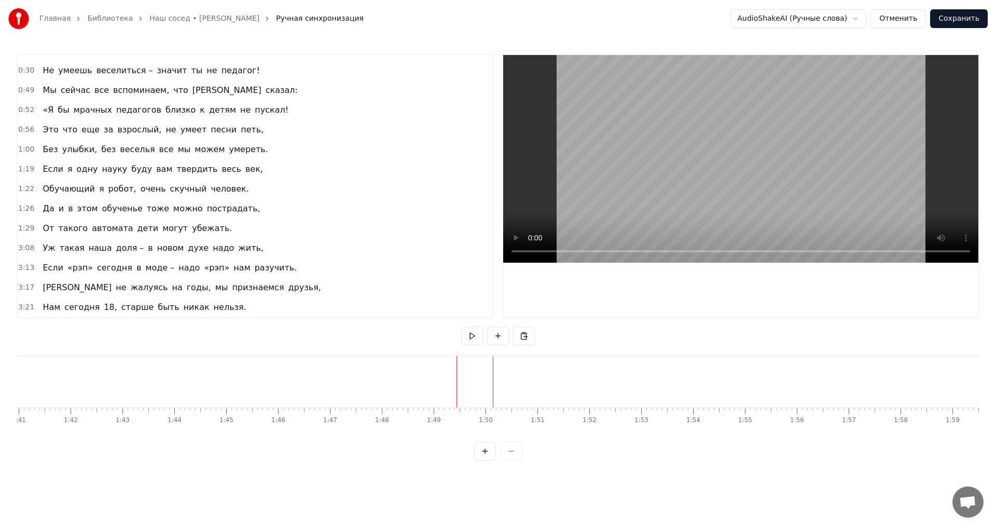
click at [53, 250] on div "Уж такая наша доля – в новом духе надо жить," at bounding box center [152, 248] width 229 height 19
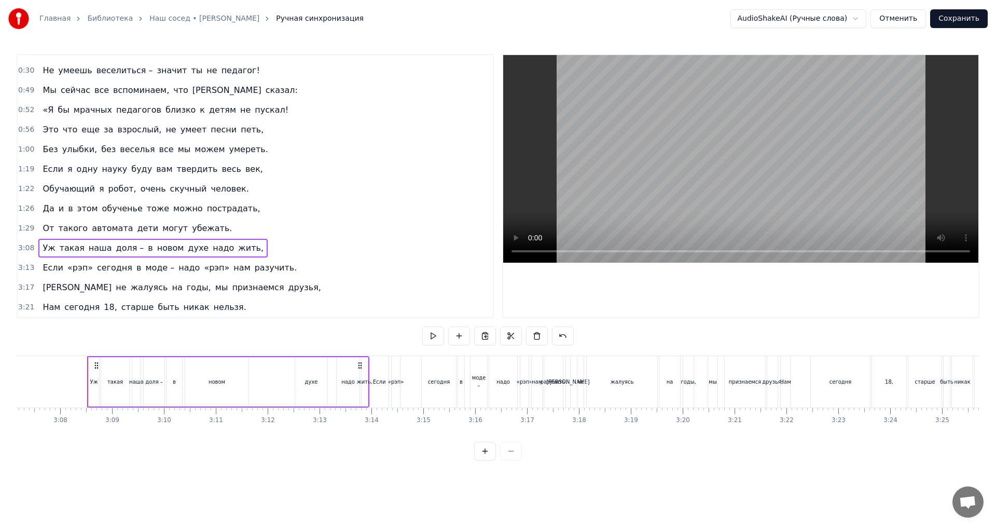
scroll to position [0, 9727]
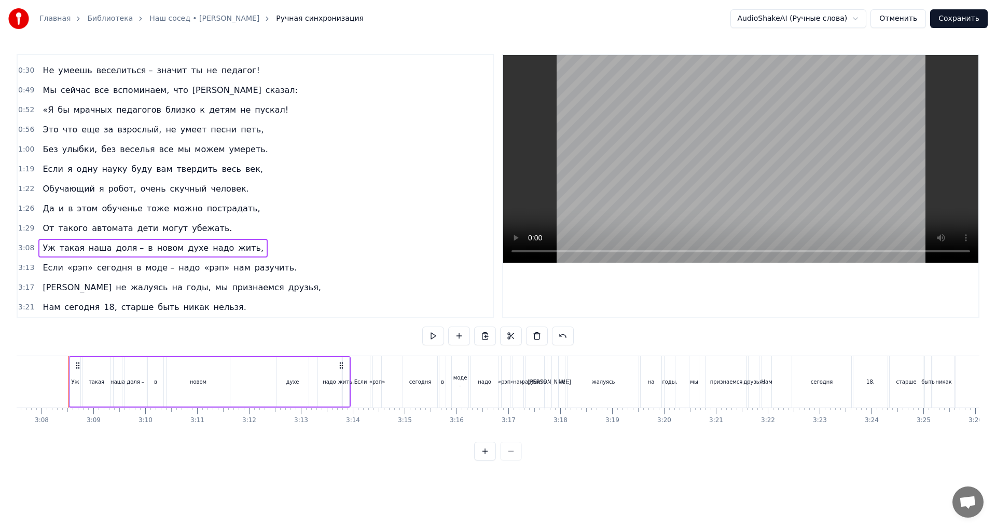
click at [76, 384] on div "Уж" at bounding box center [76, 382] width 8 height 8
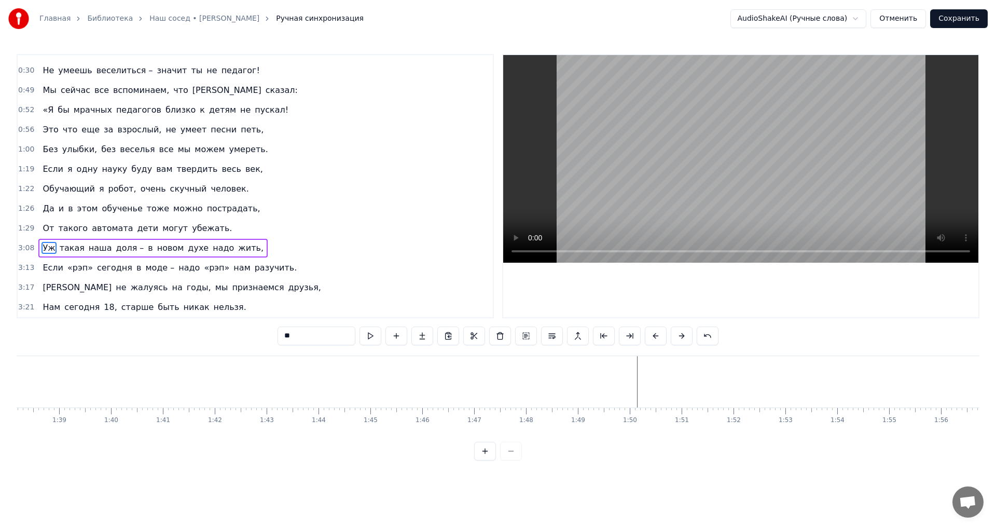
scroll to position [0, 5100]
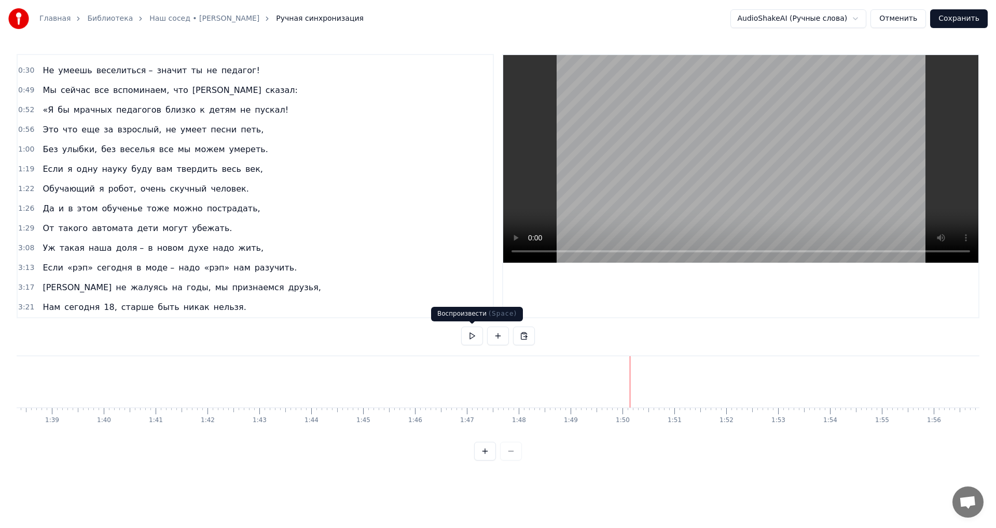
click at [473, 335] on button at bounding box center [472, 335] width 22 height 19
click at [470, 338] on button at bounding box center [472, 335] width 22 height 19
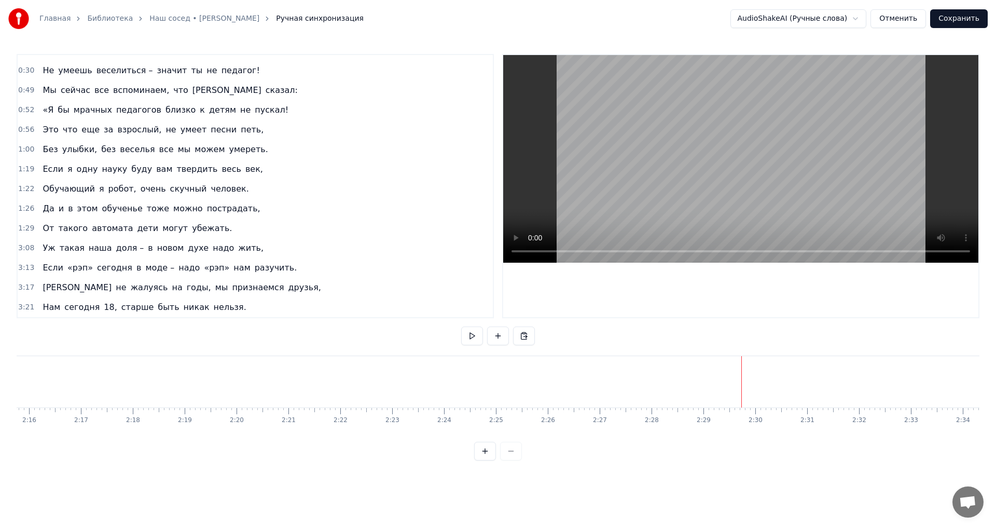
scroll to position [0, 6871]
click at [472, 337] on button at bounding box center [472, 335] width 22 height 19
click at [472, 336] on button at bounding box center [472, 335] width 22 height 19
click at [59, 246] on span "такая" at bounding box center [72, 248] width 27 height 12
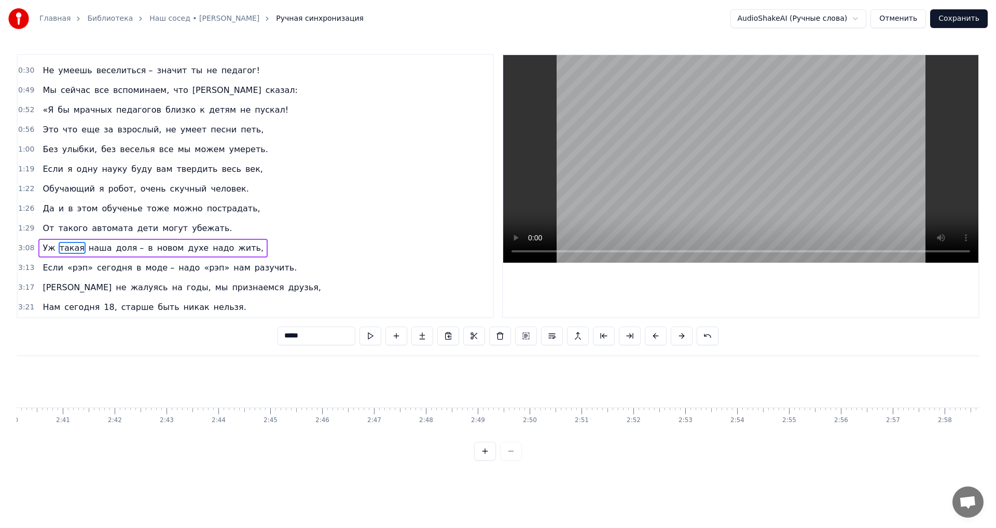
click at [47, 247] on span "Уж" at bounding box center [48, 248] width 15 height 12
type input "**"
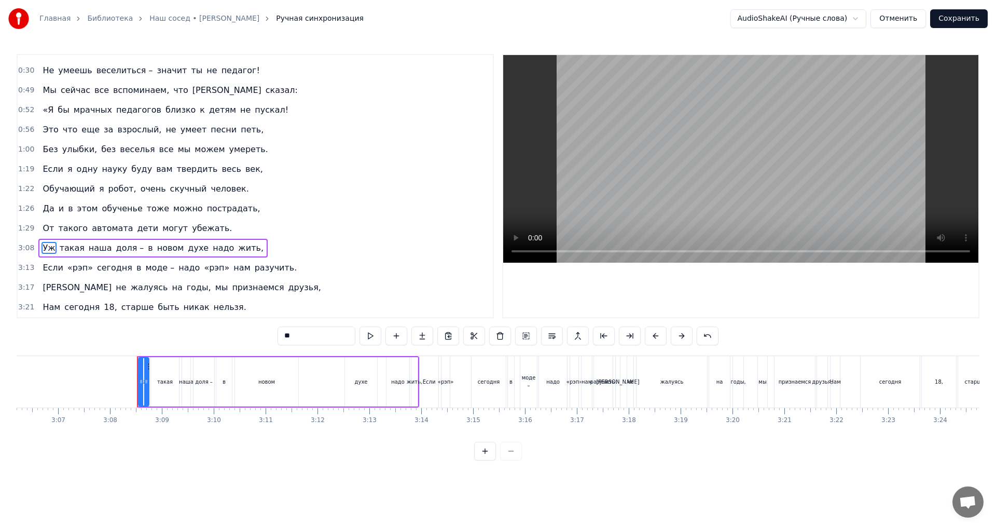
scroll to position [0, 9740]
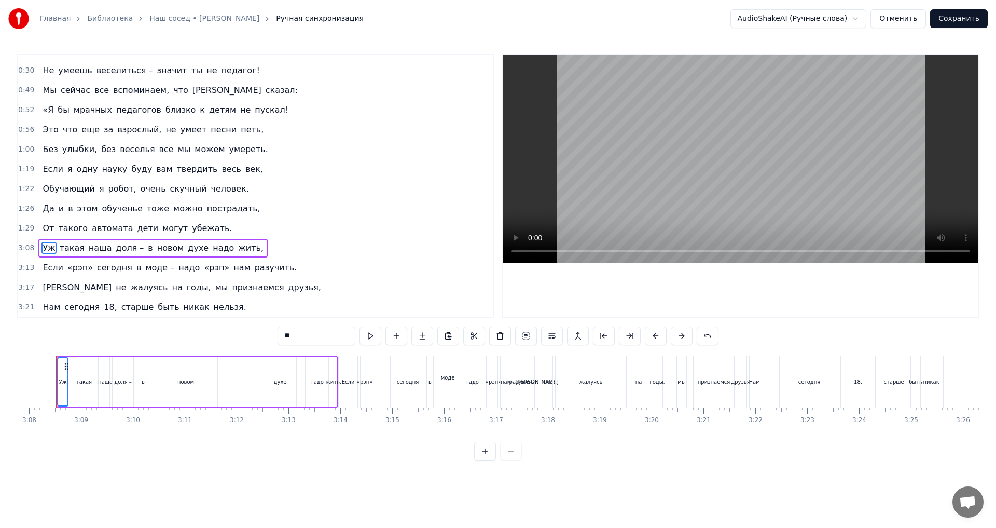
click at [38, 303] on div "Нам сегодня 18, старше быть никак нельзя." at bounding box center [144, 307] width 212 height 19
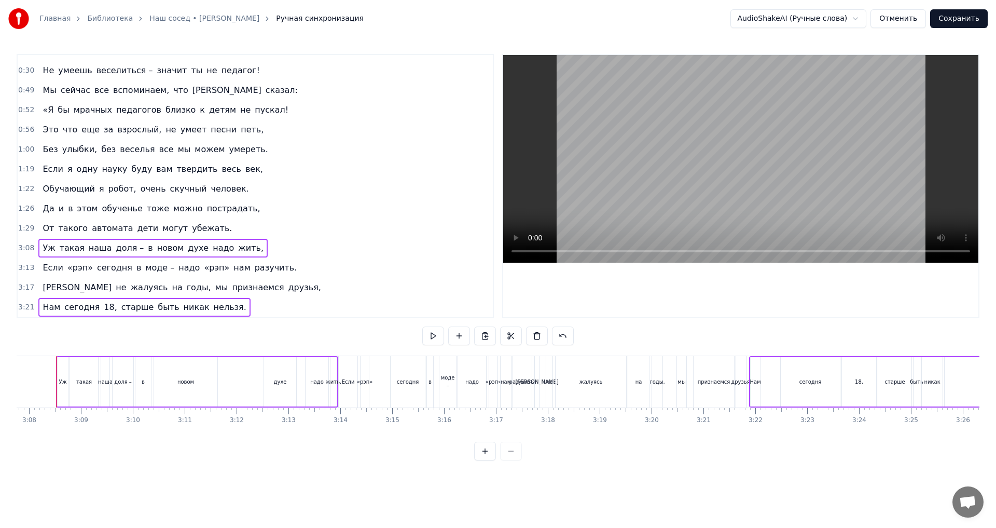
click at [41, 281] on span "И" at bounding box center [76, 287] width 71 height 12
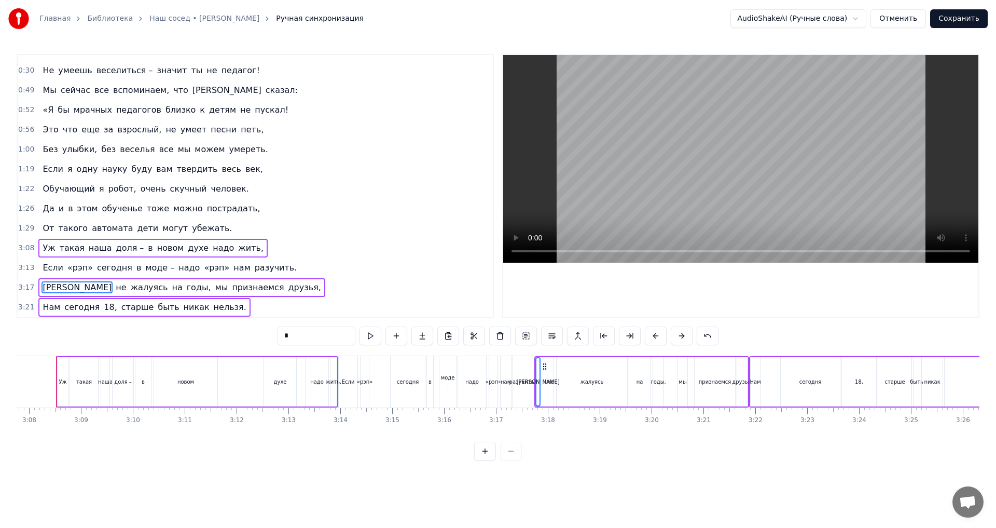
click at [41, 265] on span "Если" at bounding box center [52, 267] width 23 height 12
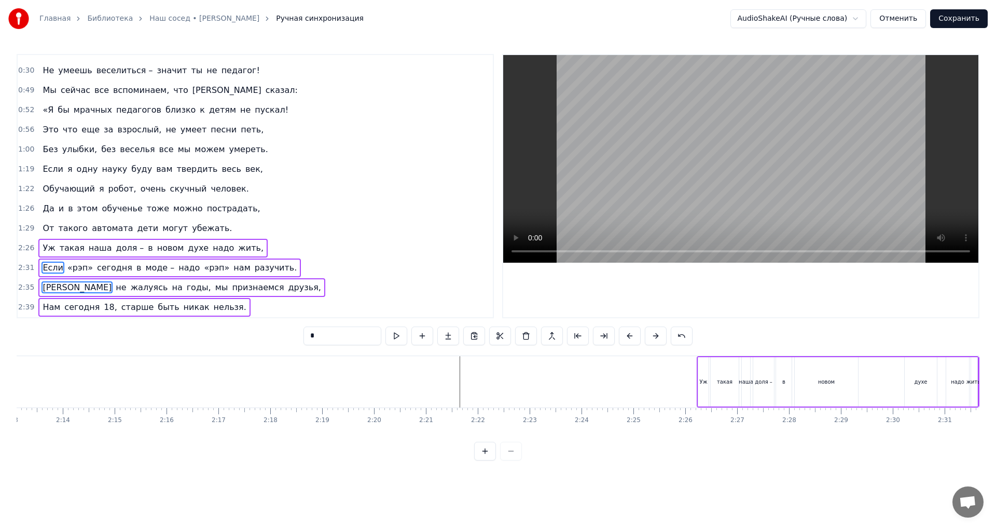
scroll to position [0, 6891]
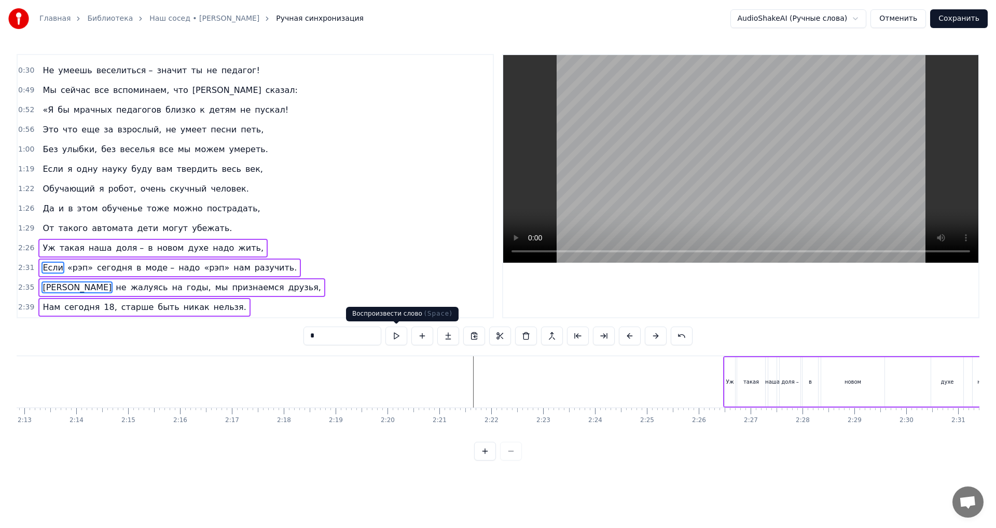
click at [396, 335] on button at bounding box center [396, 335] width 22 height 19
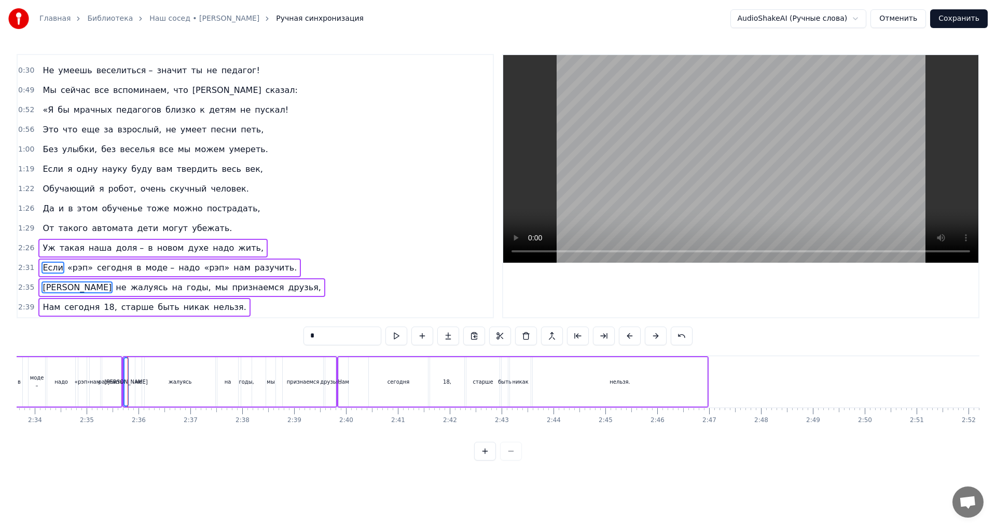
click at [386, 343] on button at bounding box center [396, 335] width 22 height 19
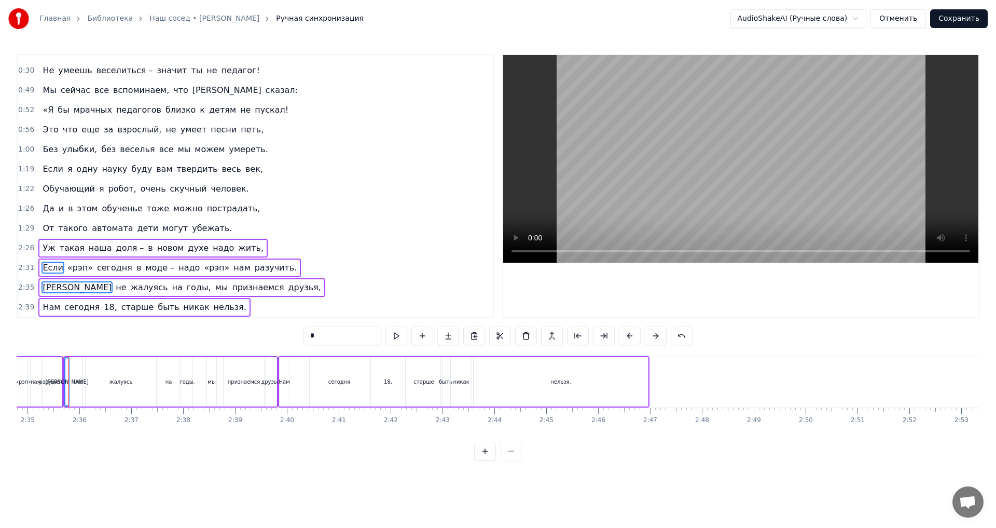
scroll to position [0, 8024]
click at [397, 336] on button at bounding box center [396, 335] width 22 height 19
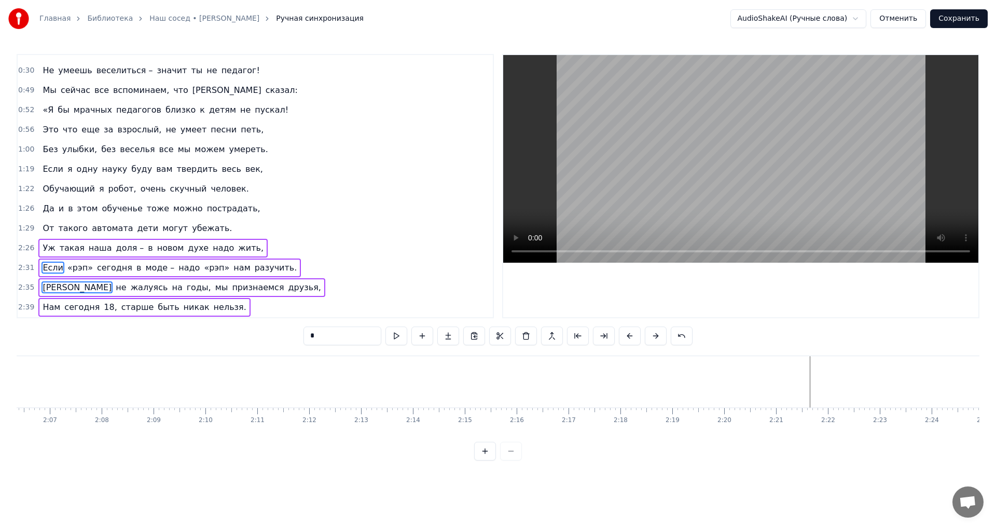
scroll to position [0, 6596]
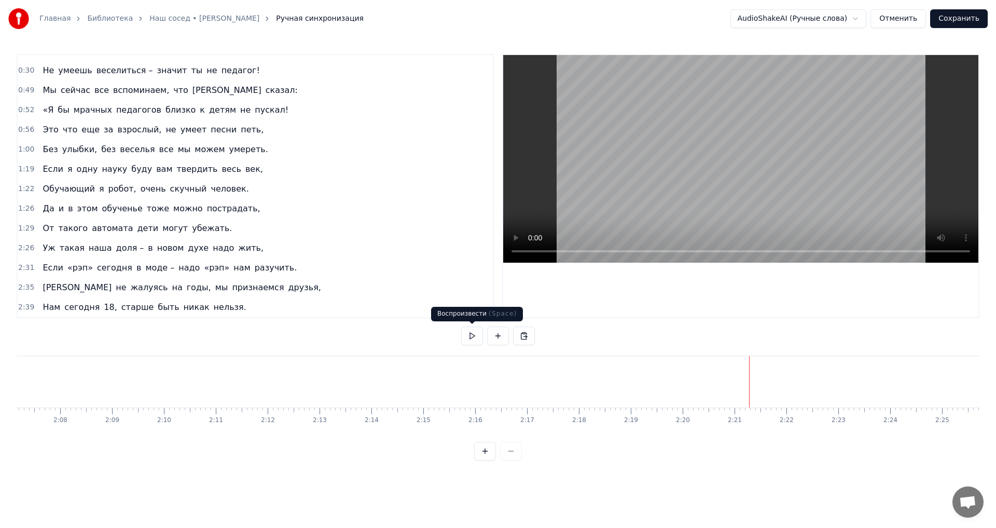
click at [470, 337] on button at bounding box center [472, 335] width 22 height 19
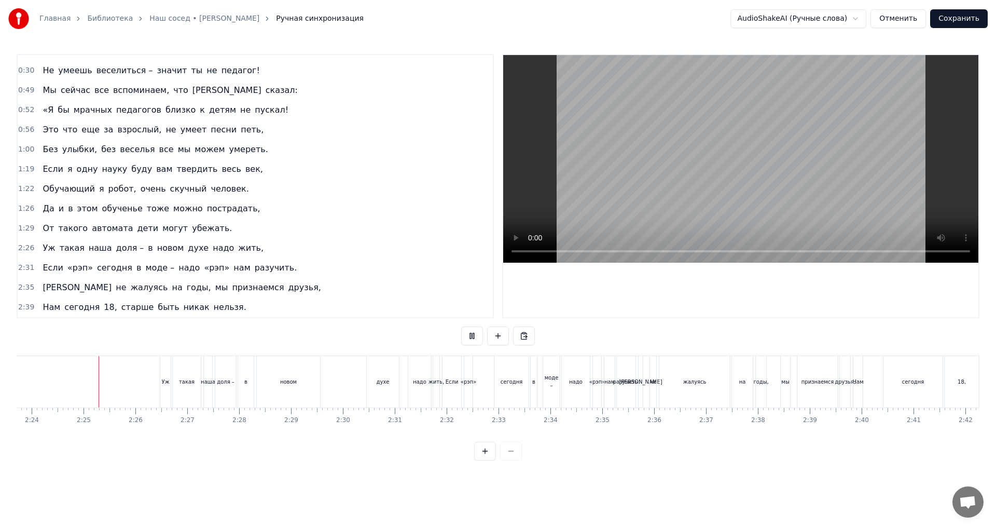
scroll to position [0, 7455]
click at [482, 459] on button at bounding box center [485, 450] width 22 height 19
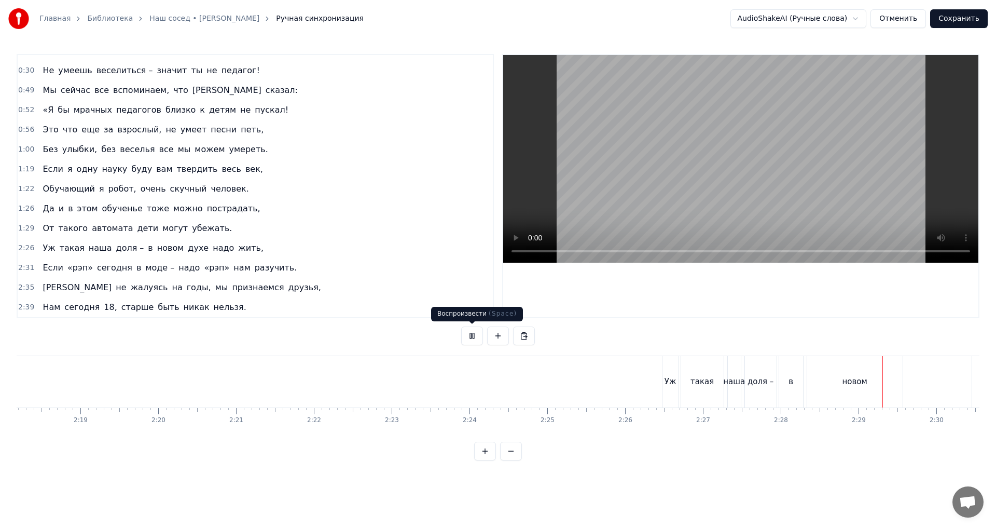
scroll to position [0, 11501]
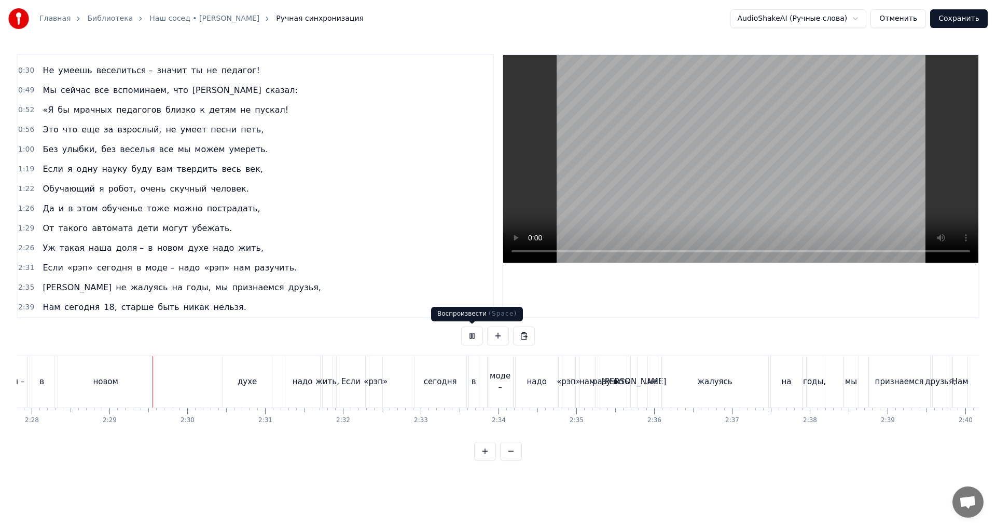
click at [474, 338] on button at bounding box center [472, 335] width 22 height 19
click at [507, 458] on button at bounding box center [511, 450] width 22 height 19
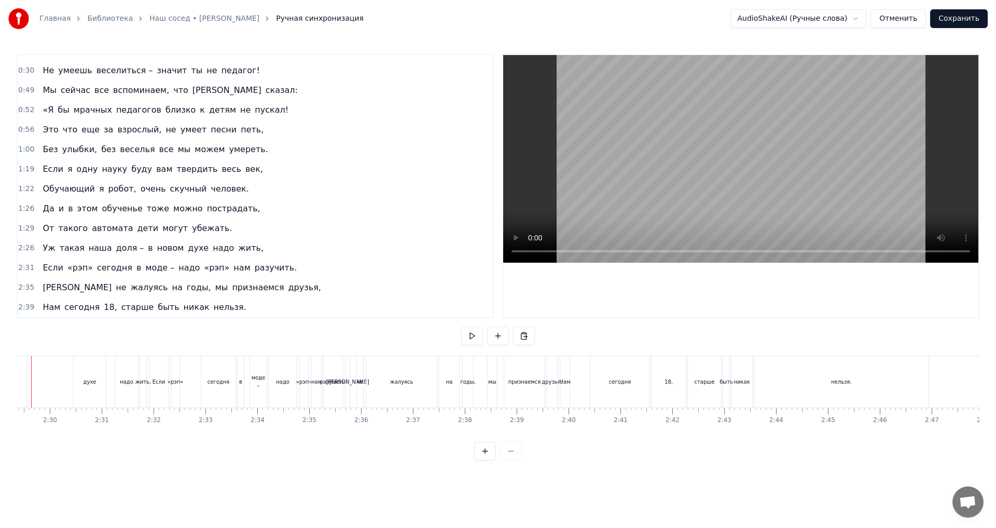
scroll to position [0, 7710]
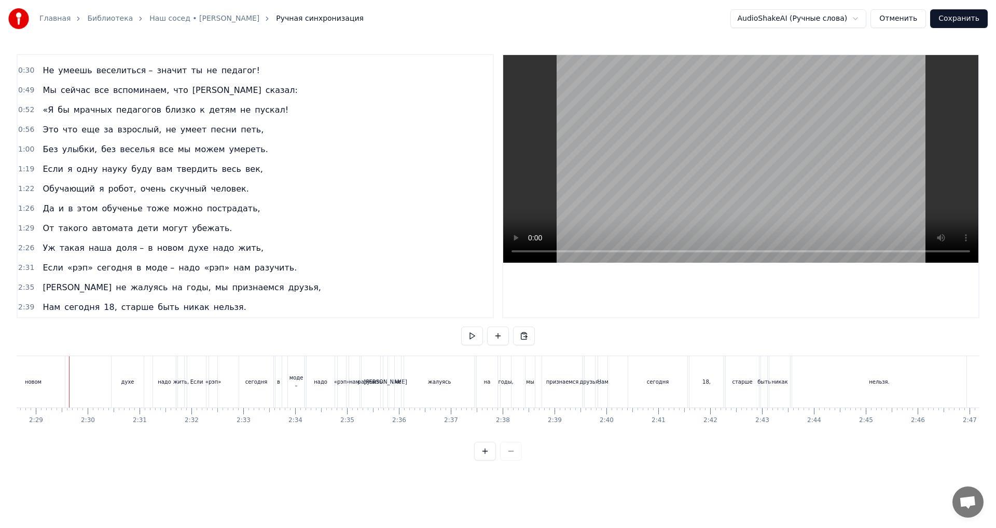
click at [512, 460] on div at bounding box center [498, 450] width 48 height 19
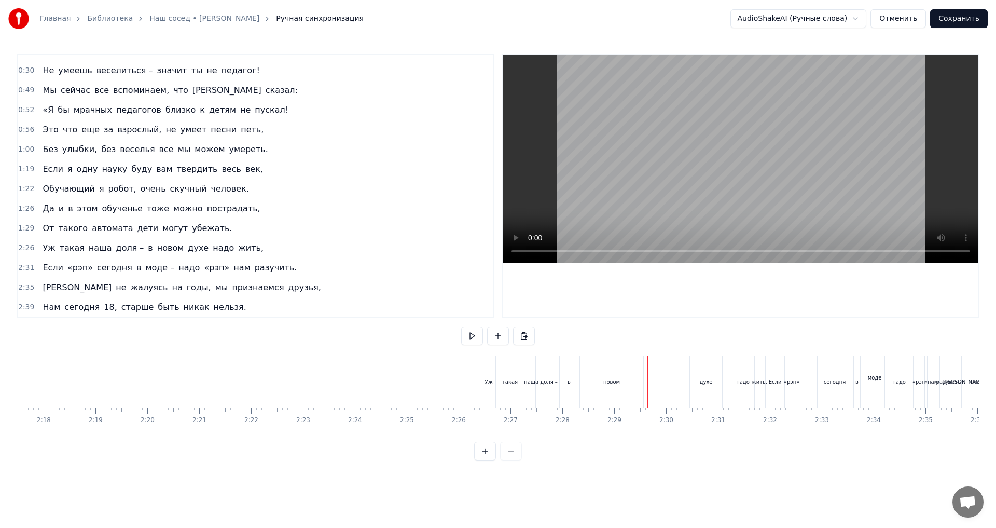
scroll to position [0, 7138]
drag, startPoint x: 595, startPoint y: 396, endPoint x: 643, endPoint y: 391, distance: 48.5
click at [596, 396] on div "новом" at bounding box center [604, 381] width 63 height 51
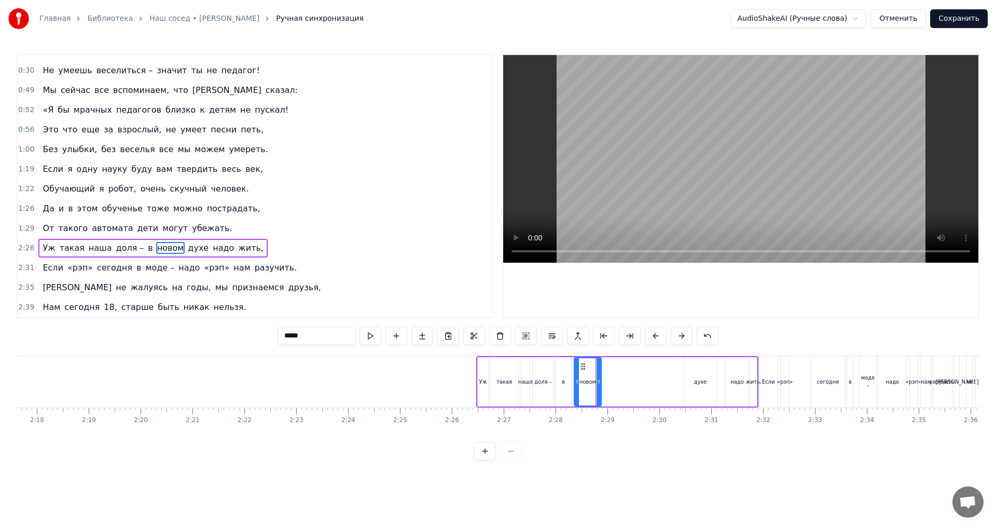
drag, startPoint x: 635, startPoint y: 385, endPoint x: 599, endPoint y: 390, distance: 36.7
click at [599, 390] on div at bounding box center [599, 381] width 4 height 47
click at [691, 386] on div "духе" at bounding box center [700, 381] width 32 height 49
drag, startPoint x: 693, startPoint y: 367, endPoint x: 610, endPoint y: 381, distance: 84.3
click at [610, 381] on div "духе" at bounding box center [619, 381] width 31 height 47
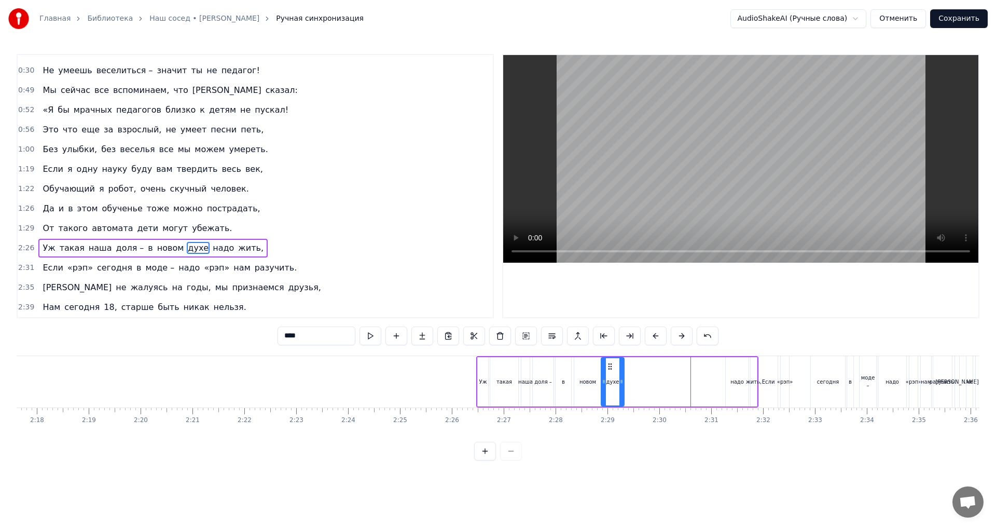
drag, startPoint x: 631, startPoint y: 382, endPoint x: 622, endPoint y: 383, distance: 9.5
click at [622, 383] on icon at bounding box center [621, 381] width 4 height 8
click at [736, 396] on div "надо" at bounding box center [737, 381] width 23 height 49
type input "****"
drag, startPoint x: 735, startPoint y: 366, endPoint x: 645, endPoint y: 371, distance: 90.4
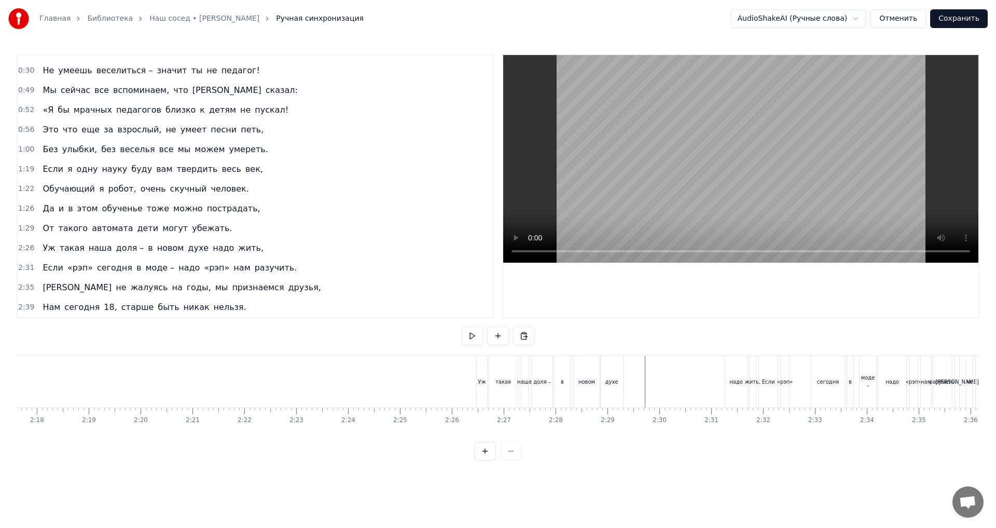
click at [741, 373] on div "надо" at bounding box center [736, 381] width 23 height 51
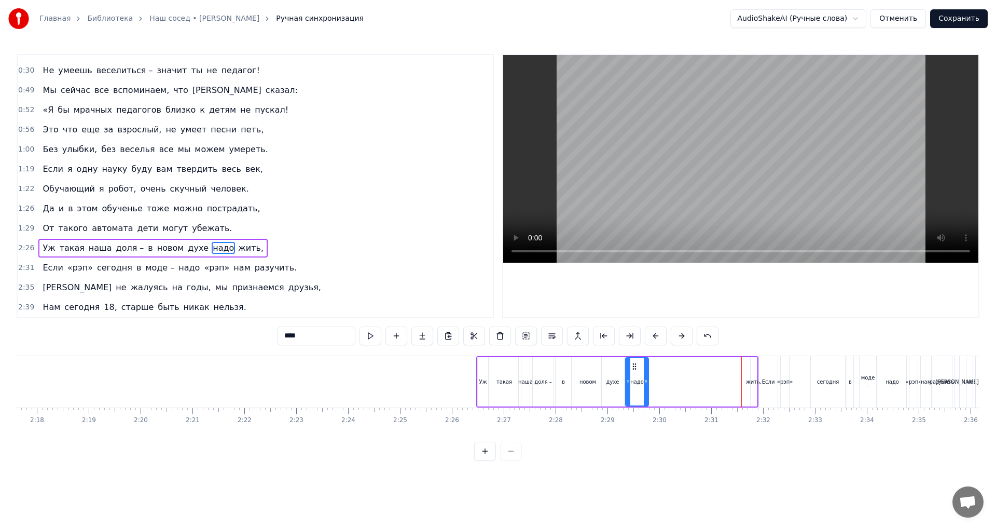
drag, startPoint x: 735, startPoint y: 366, endPoint x: 634, endPoint y: 378, distance: 100.9
click at [634, 378] on div "надо" at bounding box center [637, 381] width 22 height 47
click at [755, 383] on div "жить," at bounding box center [754, 382] width 16 height 8
type input "*****"
drag, startPoint x: 759, startPoint y: 367, endPoint x: 751, endPoint y: 369, distance: 8.6
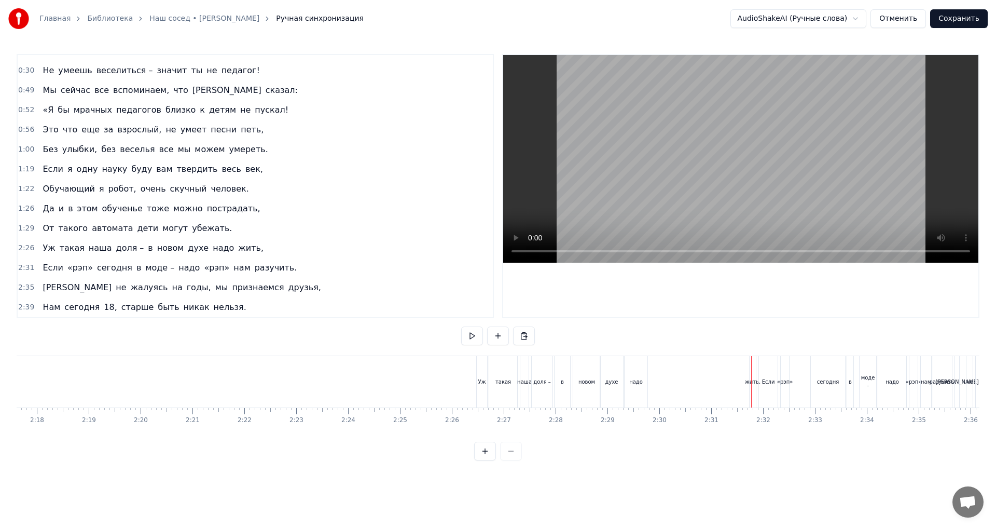
click at [749, 382] on div "жить," at bounding box center [753, 382] width 16 height 8
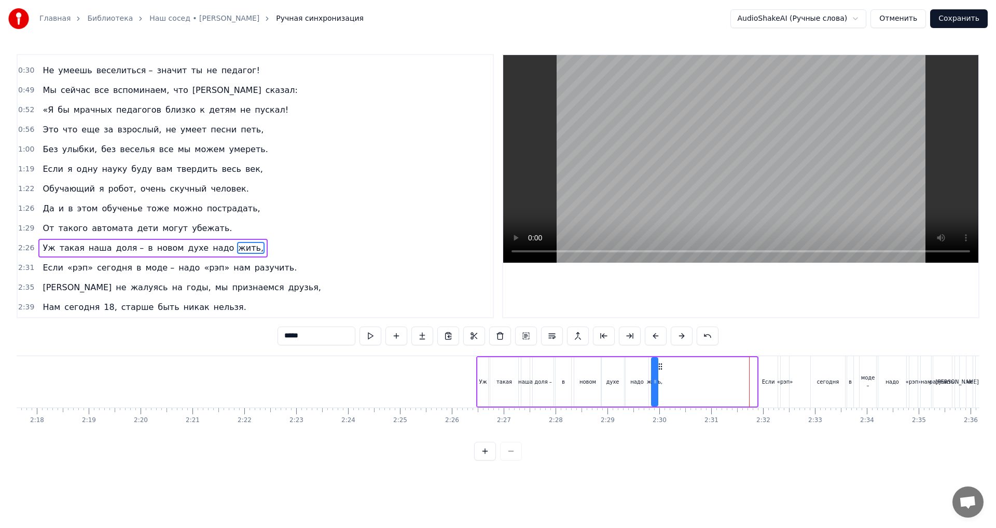
drag, startPoint x: 758, startPoint y: 367, endPoint x: 659, endPoint y: 375, distance: 99.4
click at [659, 375] on div "Уж такая наша доля – в новом духе надо жить," at bounding box center [617, 381] width 282 height 51
drag, startPoint x: 657, startPoint y: 382, endPoint x: 667, endPoint y: 382, distance: 9.9
click at [667, 382] on icon at bounding box center [665, 381] width 4 height 8
click at [646, 384] on div "надо" at bounding box center [637, 381] width 23 height 49
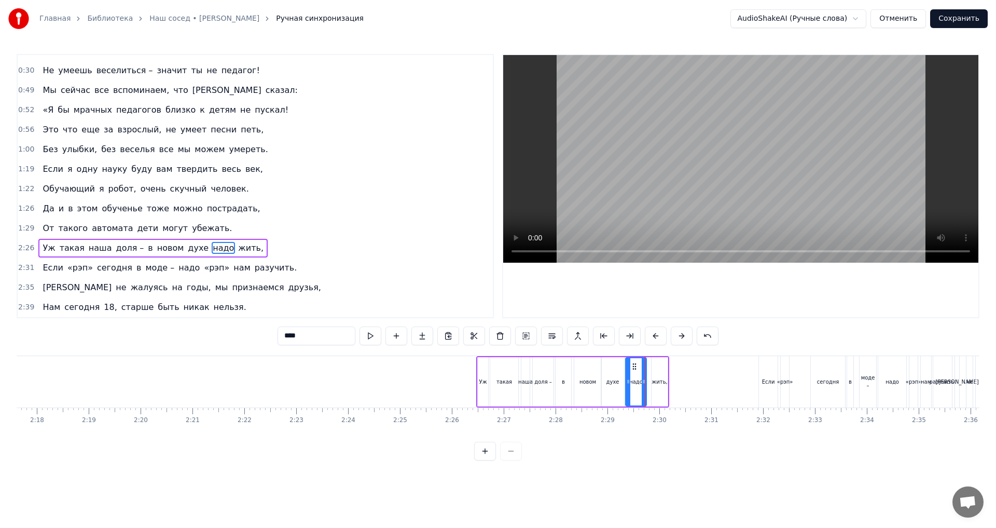
click at [645, 384] on icon at bounding box center [644, 381] width 4 height 8
click at [656, 387] on div "жить," at bounding box center [660, 381] width 16 height 49
type input "*****"
click at [657, 367] on icon at bounding box center [658, 366] width 8 height 8
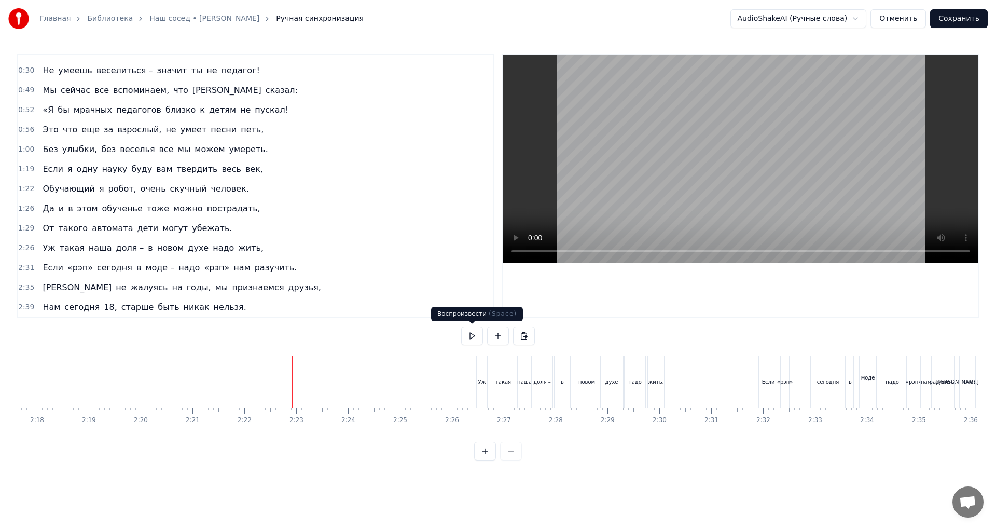
click at [480, 337] on button at bounding box center [472, 335] width 22 height 19
click at [469, 332] on button at bounding box center [472, 335] width 22 height 19
click at [767, 391] on div "Если" at bounding box center [768, 381] width 19 height 51
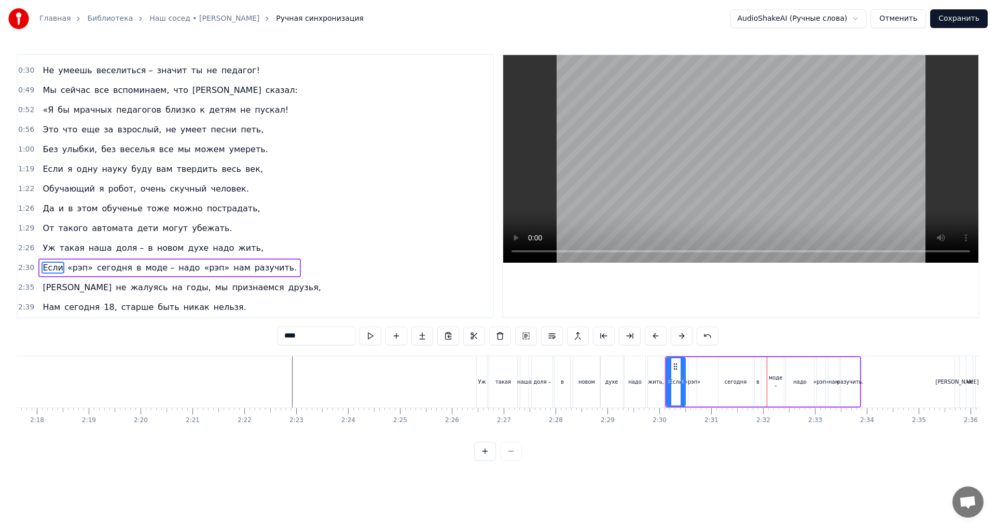
click at [692, 390] on div "«рэп»" at bounding box center [692, 381] width 8 height 49
click at [725, 390] on div "сегодня" at bounding box center [735, 381] width 34 height 49
drag, startPoint x: 728, startPoint y: 366, endPoint x: 710, endPoint y: 369, distance: 18.4
click at [710, 369] on icon at bounding box center [709, 366] width 8 height 8
click at [759, 386] on div "в" at bounding box center [758, 381] width 6 height 49
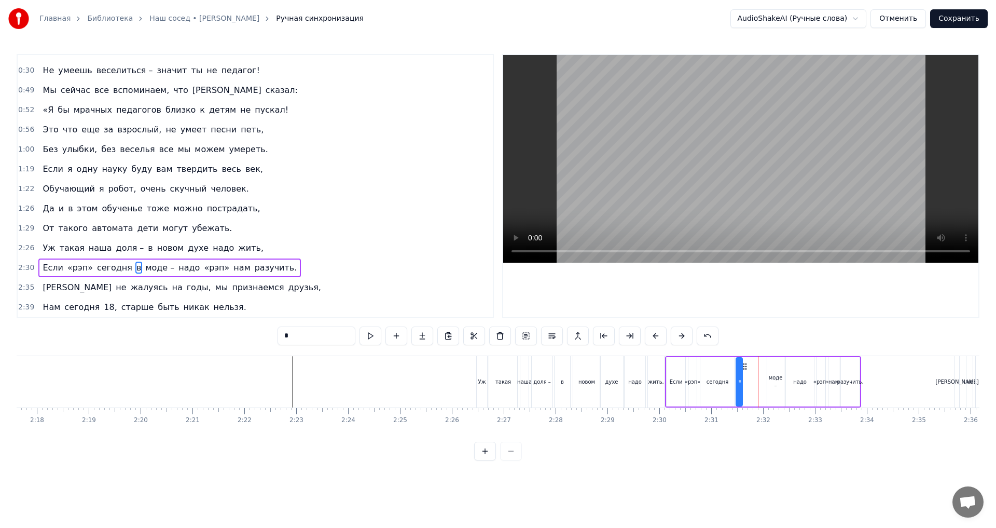
drag, startPoint x: 763, startPoint y: 367, endPoint x: 744, endPoint y: 370, distance: 18.9
click at [744, 370] on div "Если «рэп» сегодня в моде – надо «рэп» нам разучить." at bounding box center [763, 381] width 196 height 51
click at [774, 371] on div "моде –" at bounding box center [775, 381] width 17 height 49
drag, startPoint x: 776, startPoint y: 367, endPoint x: 753, endPoint y: 370, distance: 23.0
click at [753, 370] on icon at bounding box center [753, 366] width 8 height 8
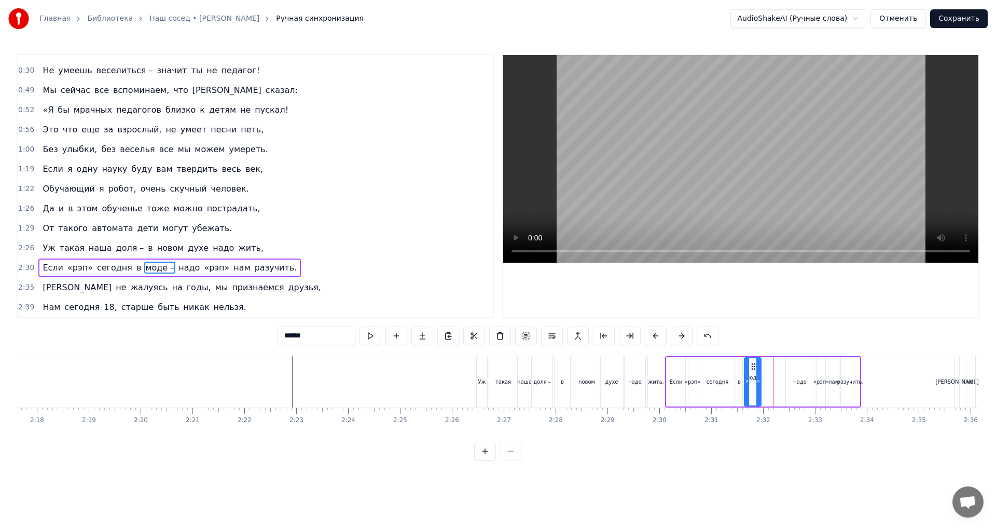
click at [799, 372] on div "надо" at bounding box center [800, 381] width 28 height 49
drag, startPoint x: 795, startPoint y: 365, endPoint x: 773, endPoint y: 368, distance: 22.5
click at [773, 368] on icon at bounding box center [772, 366] width 8 height 8
click at [821, 371] on div "«рэп»" at bounding box center [821, 381] width 8 height 49
type input "*****"
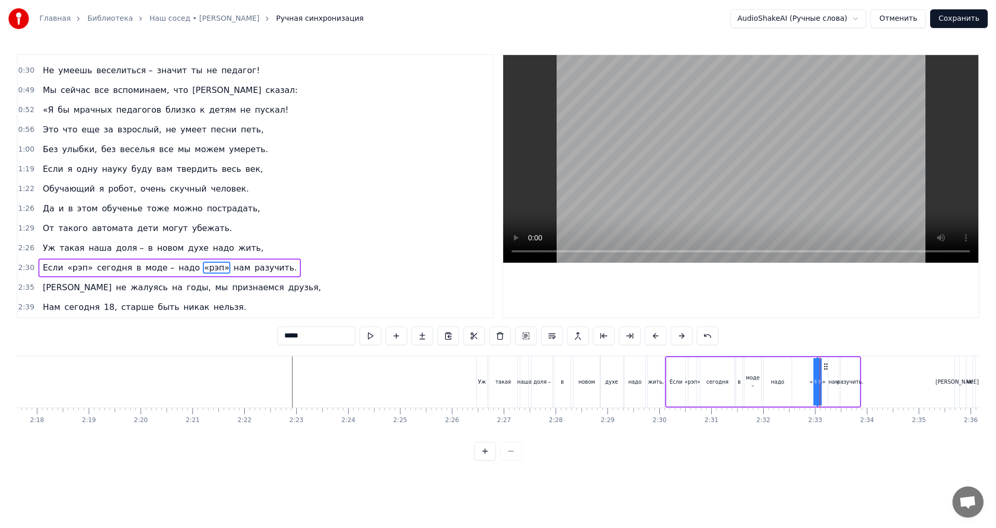
drag, startPoint x: 825, startPoint y: 365, endPoint x: 798, endPoint y: 367, distance: 27.0
click at [798, 367] on div "Если «рэп» сегодня в моде – надо «рэп» нам разучить." at bounding box center [763, 381] width 196 height 51
click at [819, 378] on div "«рэп»" at bounding box center [817, 382] width 16 height 8
drag, startPoint x: 826, startPoint y: 366, endPoint x: 806, endPoint y: 369, distance: 20.4
click at [806, 369] on icon at bounding box center [805, 366] width 8 height 8
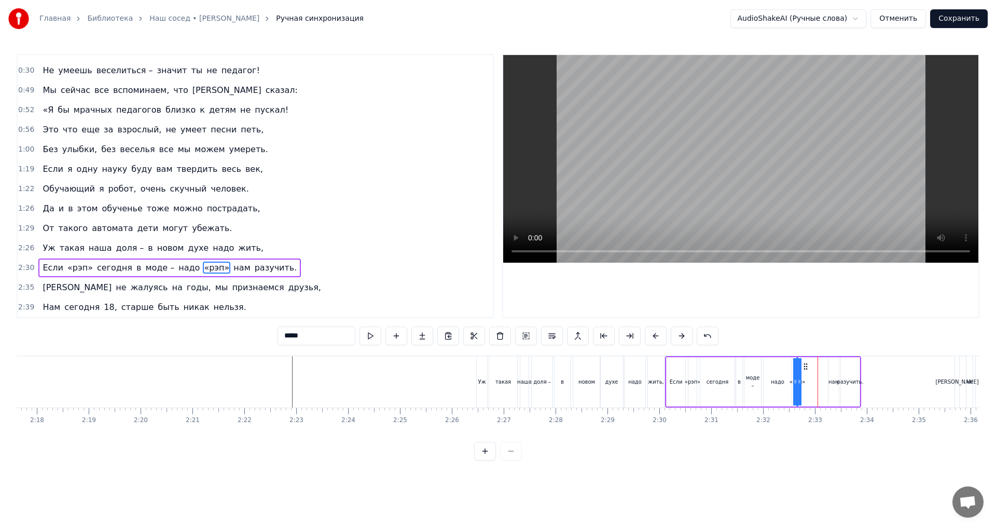
click at [831, 372] on div "нам" at bounding box center [833, 381] width 10 height 49
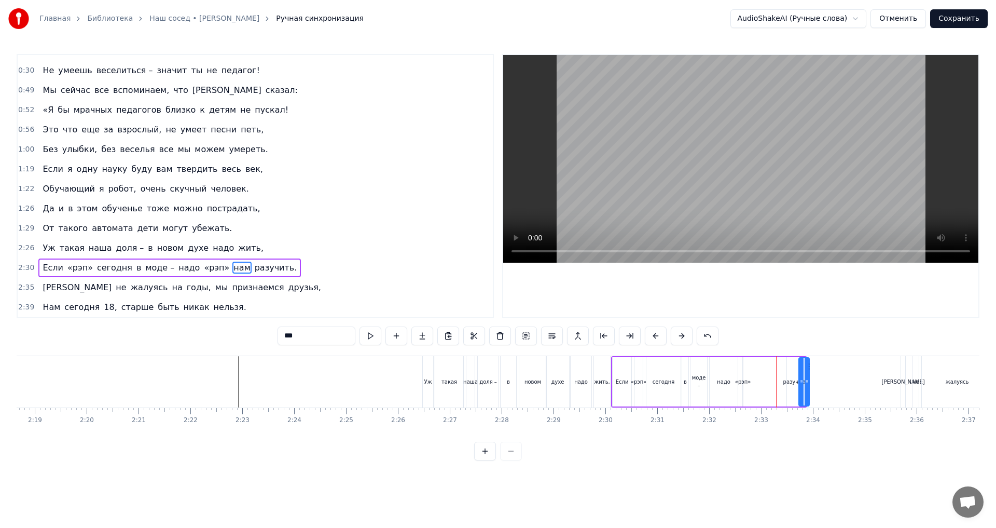
scroll to position [0, 7197]
drag, startPoint x: 839, startPoint y: 366, endPoint x: 758, endPoint y: 371, distance: 81.6
click at [758, 371] on div "нам" at bounding box center [751, 381] width 11 height 49
click at [787, 378] on div "разучить." at bounding box center [792, 382] width 26 height 8
type input "*********"
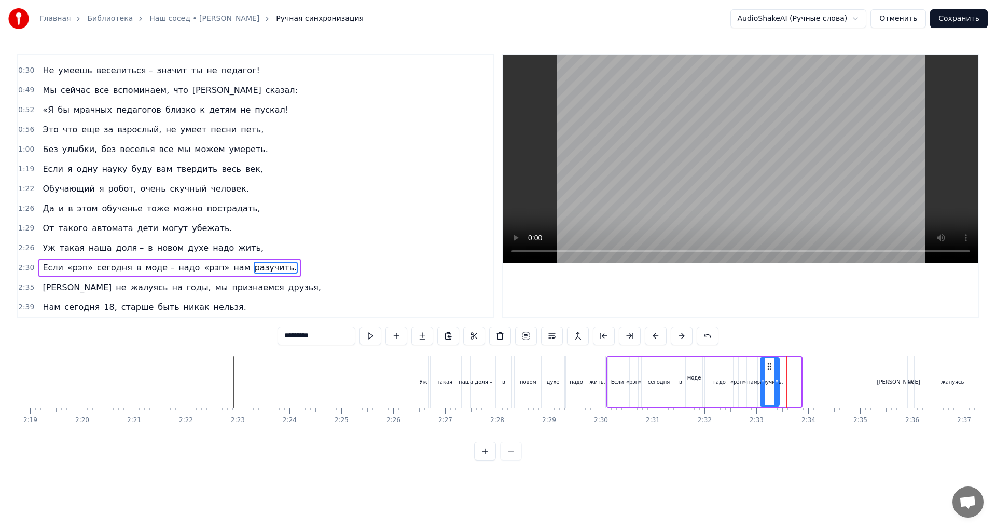
drag, startPoint x: 792, startPoint y: 367, endPoint x: 770, endPoint y: 370, distance: 22.0
click at [770, 370] on div "разучить." at bounding box center [770, 381] width 18 height 47
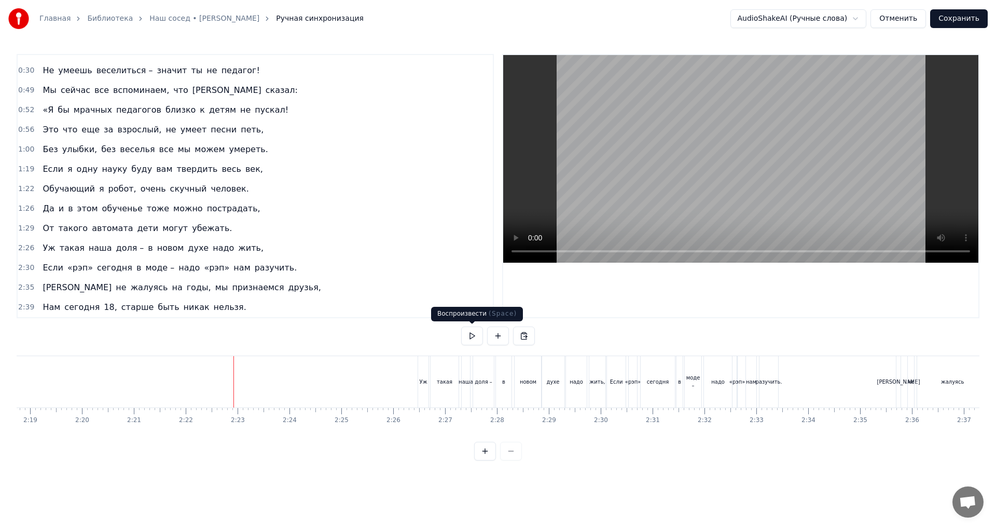
click at [470, 341] on button at bounding box center [472, 335] width 22 height 19
click at [473, 334] on button at bounding box center [472, 335] width 22 height 19
click at [436, 395] on div "такая" at bounding box center [445, 381] width 28 height 51
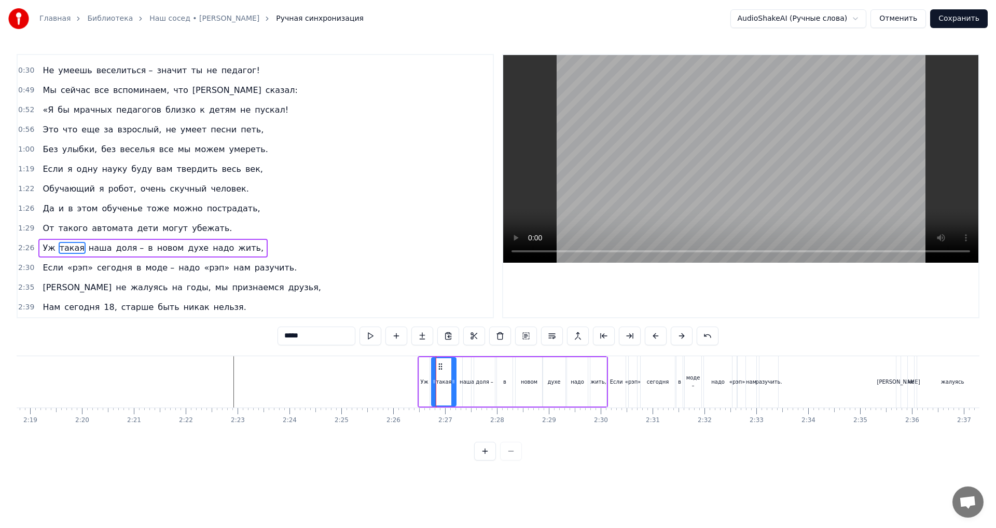
click at [453, 386] on div at bounding box center [453, 381] width 4 height 47
click at [898, 396] on div "И" at bounding box center [898, 381] width 4 height 51
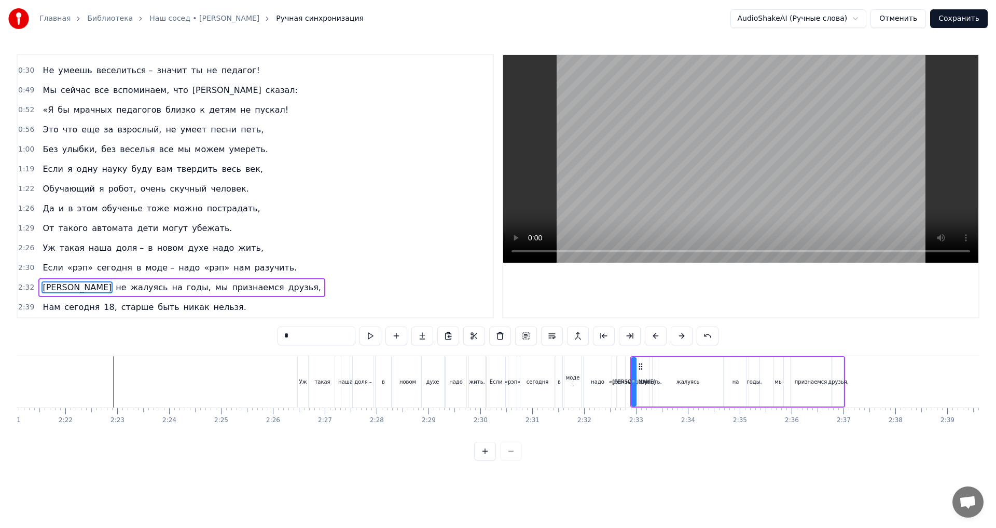
scroll to position [0, 7145]
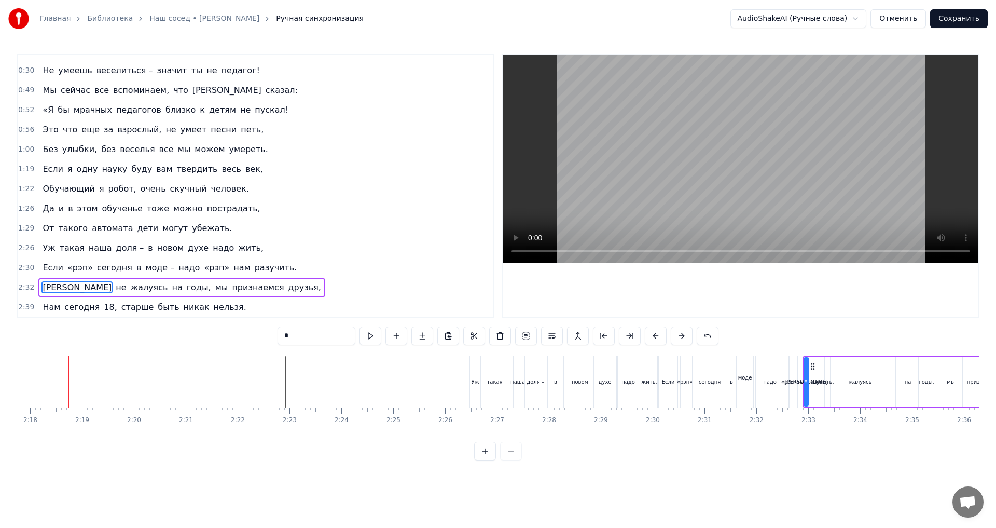
click at [805, 389] on div at bounding box center [806, 381] width 4 height 47
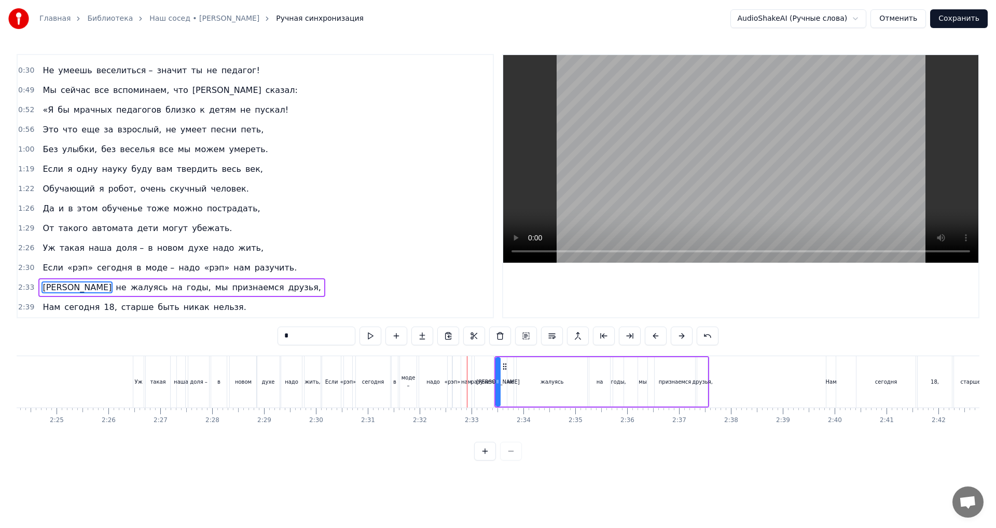
scroll to position [0, 7550]
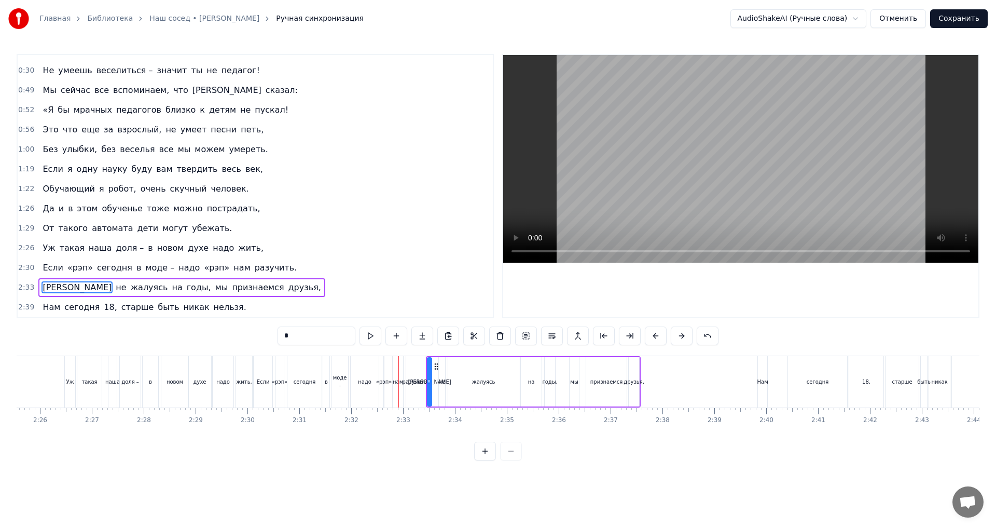
click at [490, 399] on div "жалуясь" at bounding box center [483, 381] width 71 height 49
drag, startPoint x: 517, startPoint y: 384, endPoint x: 477, endPoint y: 387, distance: 40.5
click at [477, 387] on div at bounding box center [476, 381] width 4 height 47
click at [535, 387] on div "на" at bounding box center [531, 381] width 21 height 49
drag, startPoint x: 529, startPoint y: 368, endPoint x: 490, endPoint y: 373, distance: 39.7
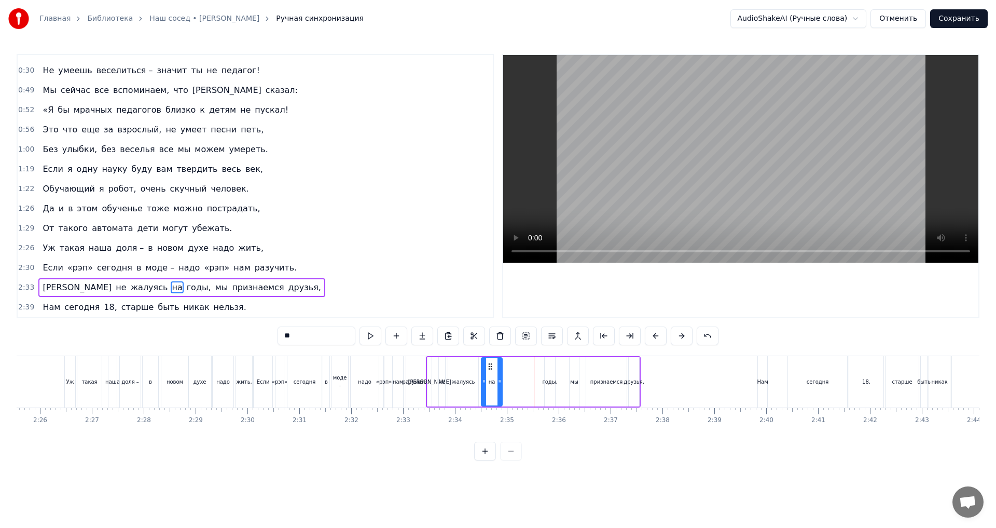
click at [490, 373] on div "на" at bounding box center [492, 381] width 20 height 47
click at [550, 370] on div "годы," at bounding box center [550, 381] width 10 height 49
drag, startPoint x: 556, startPoint y: 367, endPoint x: 516, endPoint y: 370, distance: 39.5
click at [516, 370] on div "годы," at bounding box center [510, 381] width 11 height 49
click at [577, 370] on div "мы" at bounding box center [574, 381] width 9 height 49
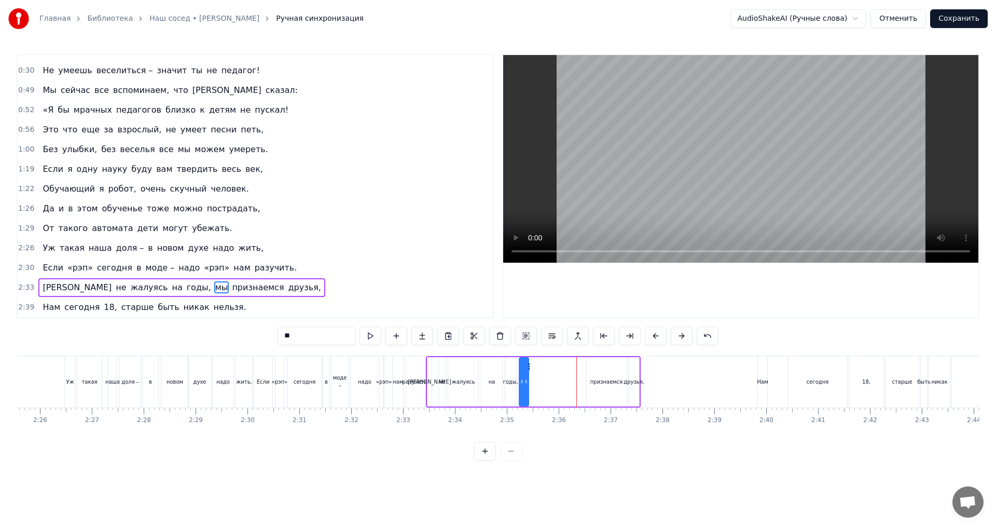
drag, startPoint x: 580, startPoint y: 368, endPoint x: 530, endPoint y: 371, distance: 50.4
click at [530, 371] on div "И не жалуясь на годы, мы признаемся друзья," at bounding box center [533, 381] width 215 height 51
click at [601, 370] on div "признаемся" at bounding box center [606, 381] width 40 height 49
drag, startPoint x: 594, startPoint y: 367, endPoint x: 539, endPoint y: 370, distance: 55.6
click at [539, 370] on div "признаемся" at bounding box center [550, 381] width 39 height 47
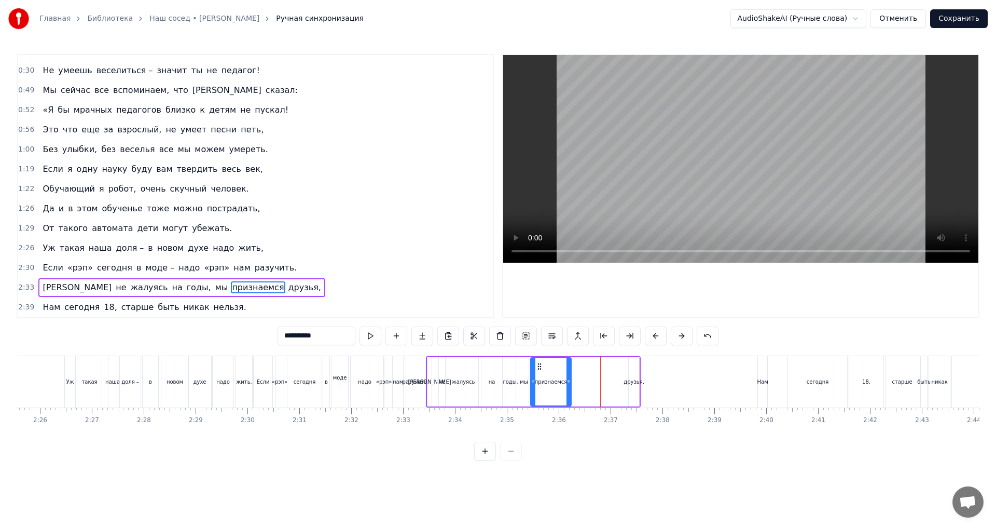
click at [634, 369] on div "друзья," at bounding box center [634, 381] width 10 height 49
drag, startPoint x: 640, startPoint y: 365, endPoint x: 586, endPoint y: 368, distance: 53.5
click at [586, 368] on icon at bounding box center [584, 366] width 8 height 8
click at [759, 373] on div "Нам" at bounding box center [762, 381] width 9 height 51
type input "***"
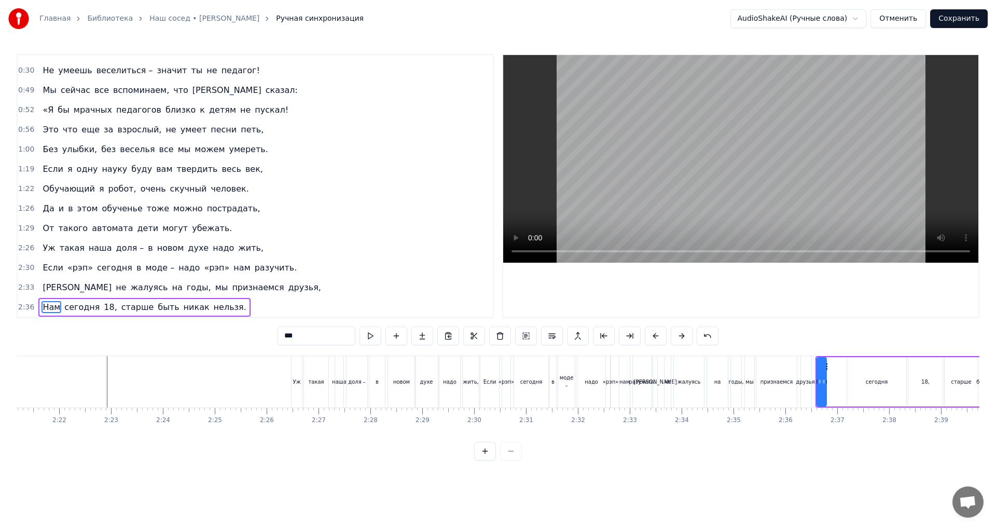
scroll to position [0, 7310]
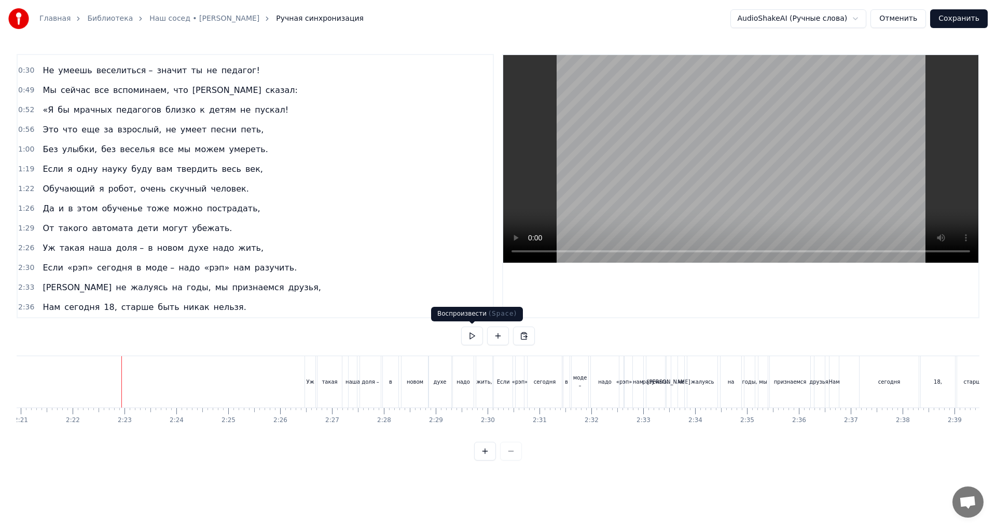
click at [475, 336] on button at bounding box center [472, 335] width 22 height 19
click at [473, 337] on button at bounding box center [472, 335] width 22 height 19
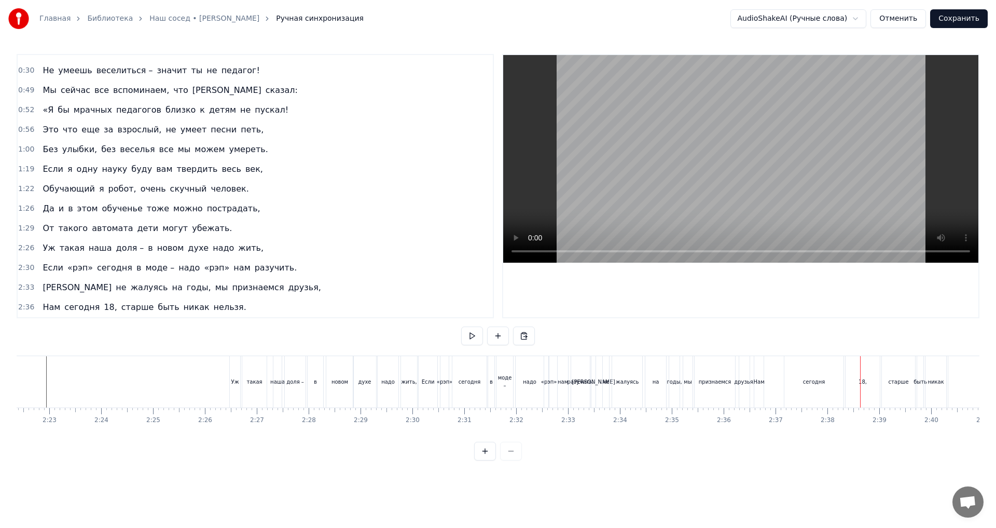
scroll to position [0, 7393]
click at [587, 401] on div "И" at bounding box center [586, 381] width 4 height 51
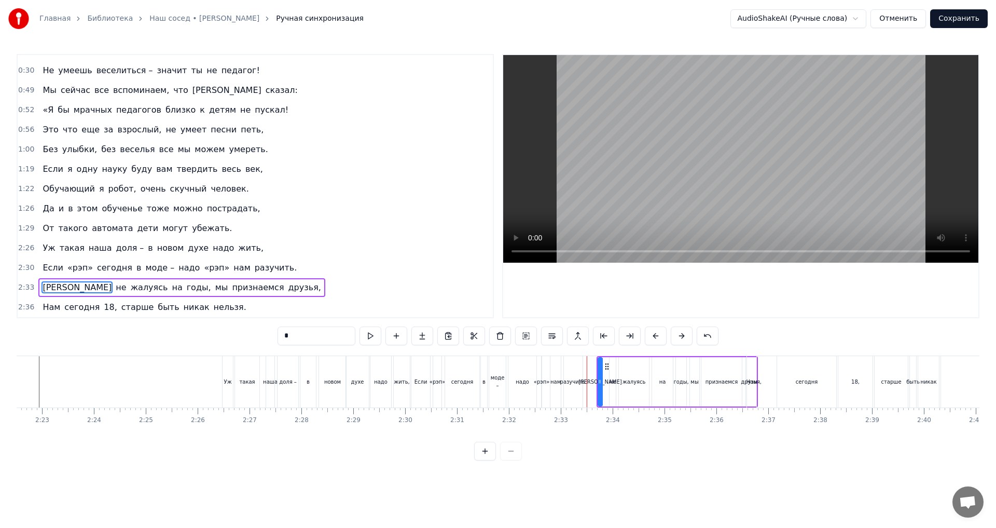
click at [807, 378] on div "сегодня" at bounding box center [807, 382] width 22 height 8
type input "*******"
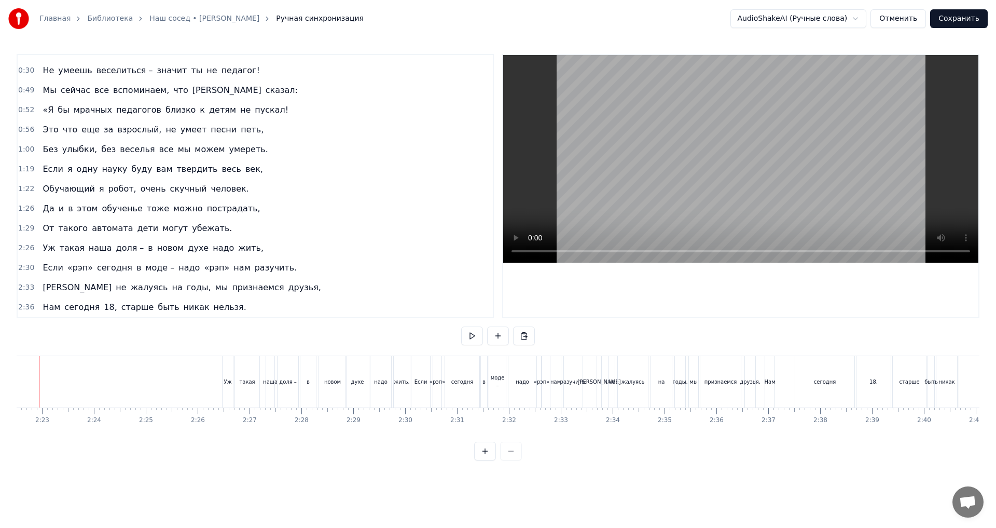
scroll to position [0, 7363]
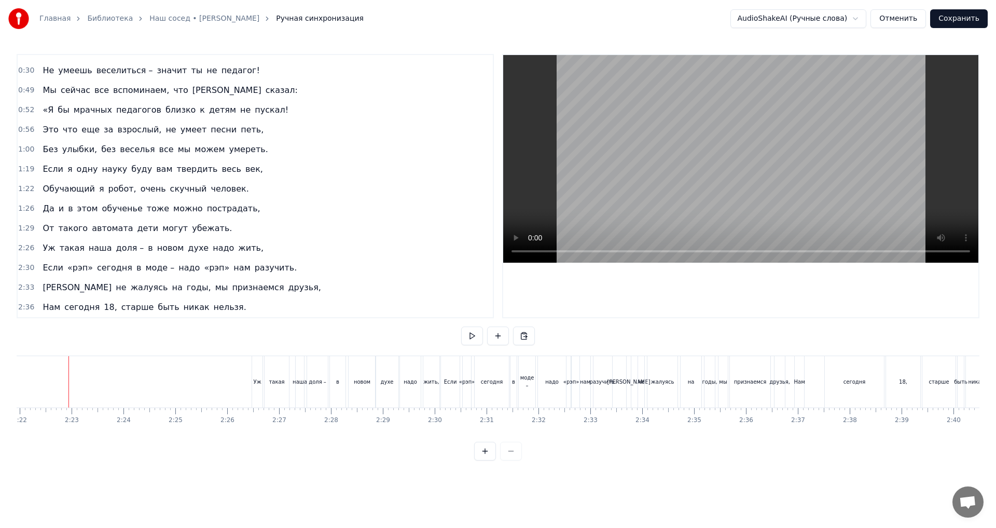
click at [469, 336] on button at bounding box center [472, 335] width 22 height 19
click at [466, 338] on button at bounding box center [472, 335] width 22 height 19
click at [627, 402] on div "И" at bounding box center [629, 381] width 4 height 51
click at [468, 334] on button at bounding box center [472, 335] width 22 height 19
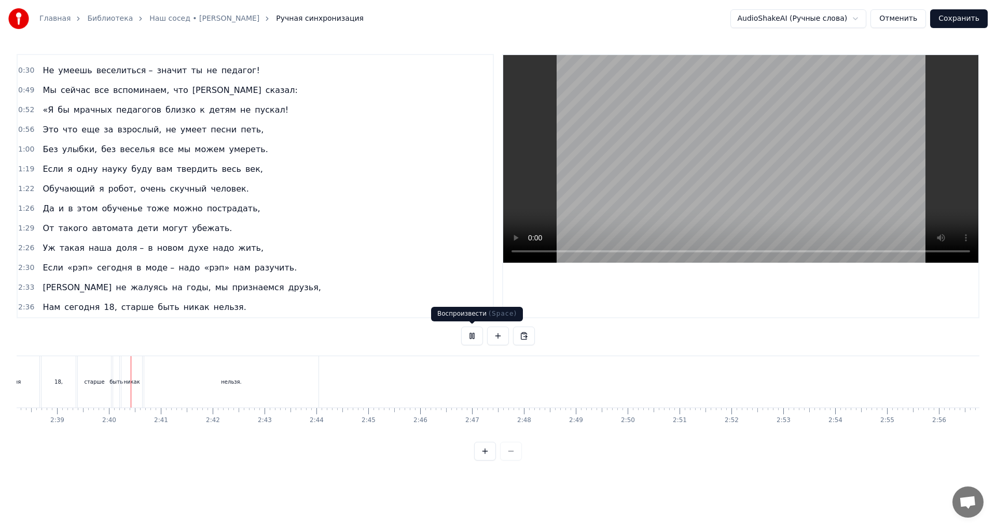
scroll to position [0, 8233]
click at [471, 334] on button at bounding box center [472, 335] width 22 height 19
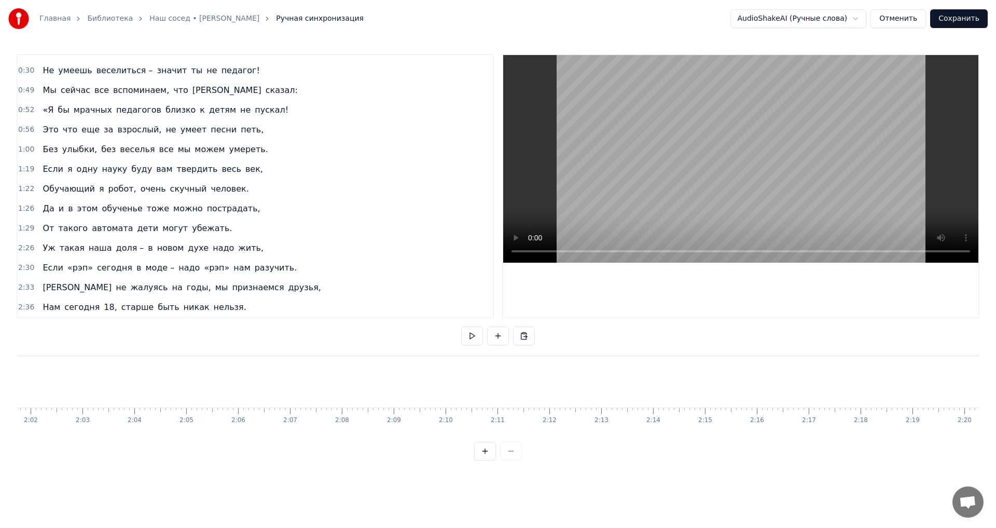
click at [57, 306] on span "Нам" at bounding box center [51, 307] width 20 height 12
click at [86, 306] on span "сегодня" at bounding box center [81, 307] width 37 height 12
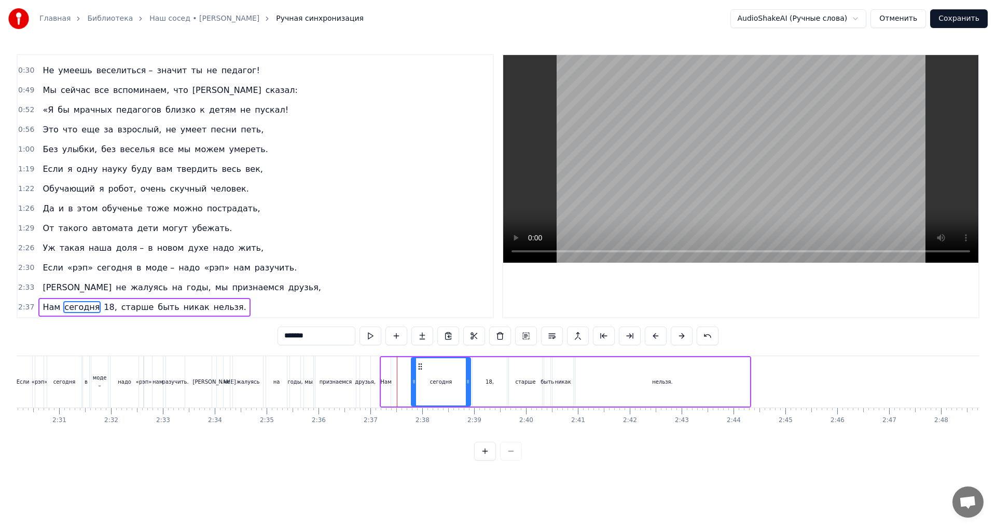
scroll to position [0, 7708]
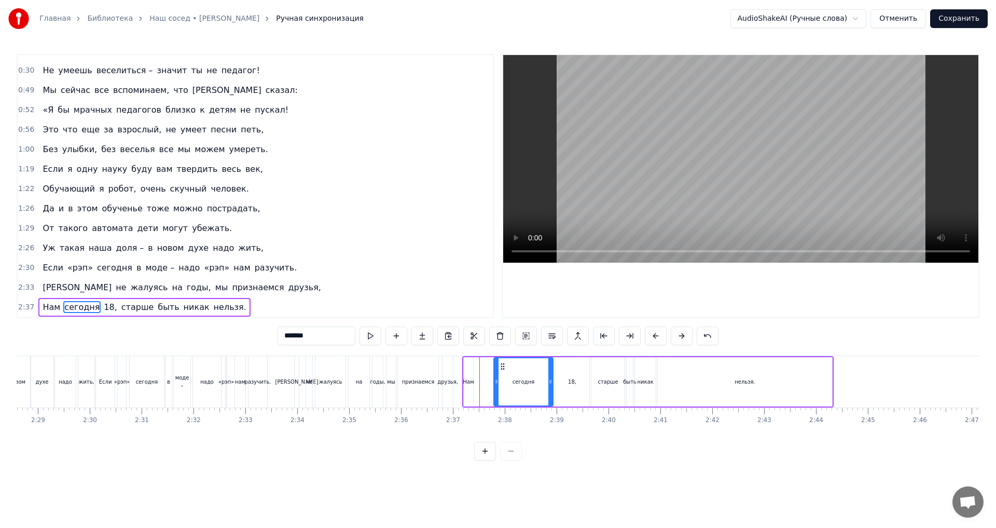
click at [734, 396] on div "нельзя." at bounding box center [745, 381] width 174 height 49
type input "*******"
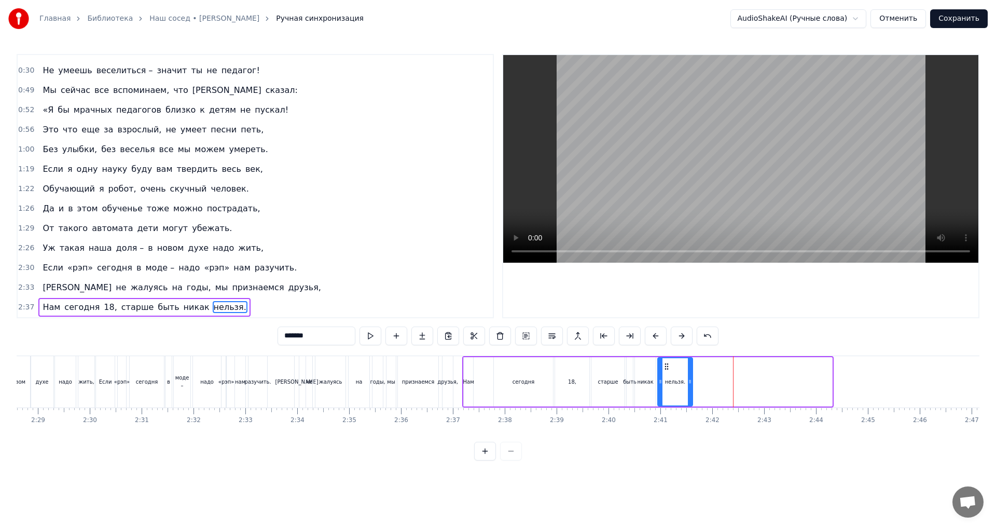
drag, startPoint x: 829, startPoint y: 385, endPoint x: 689, endPoint y: 389, distance: 139.6
click at [689, 389] on div at bounding box center [690, 381] width 4 height 47
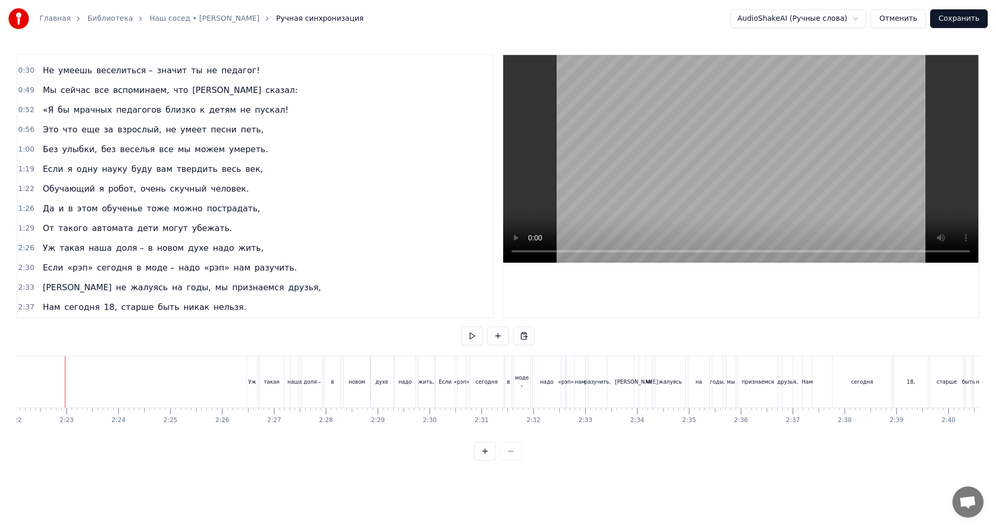
scroll to position [0, 7365]
click at [472, 337] on button at bounding box center [472, 335] width 22 height 19
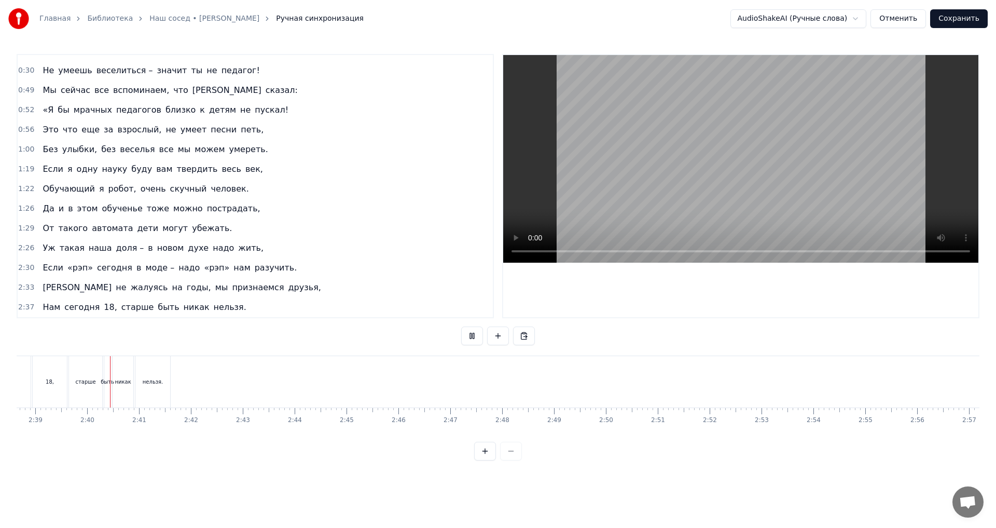
scroll to position [0, 8230]
click at [467, 338] on button at bounding box center [472, 335] width 22 height 19
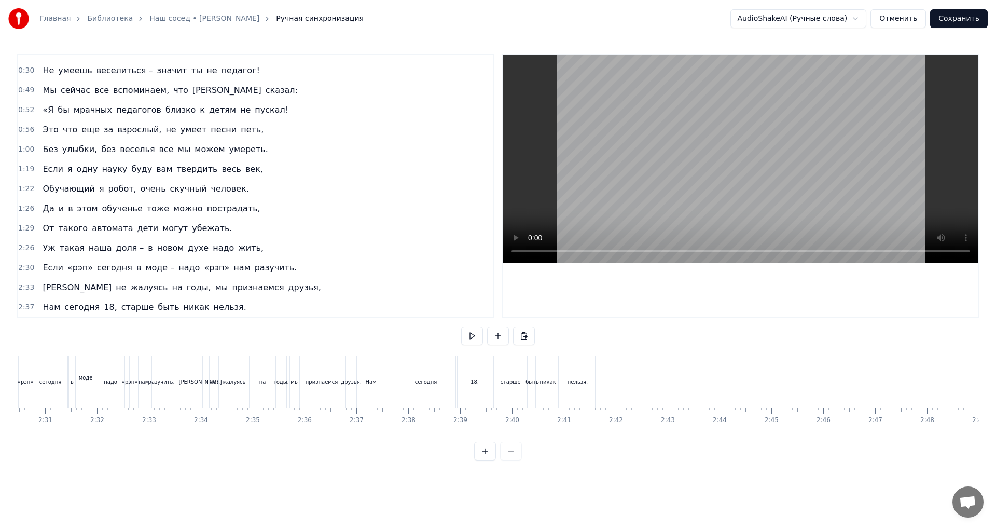
click at [371, 399] on div "Нам" at bounding box center [370, 381] width 9 height 51
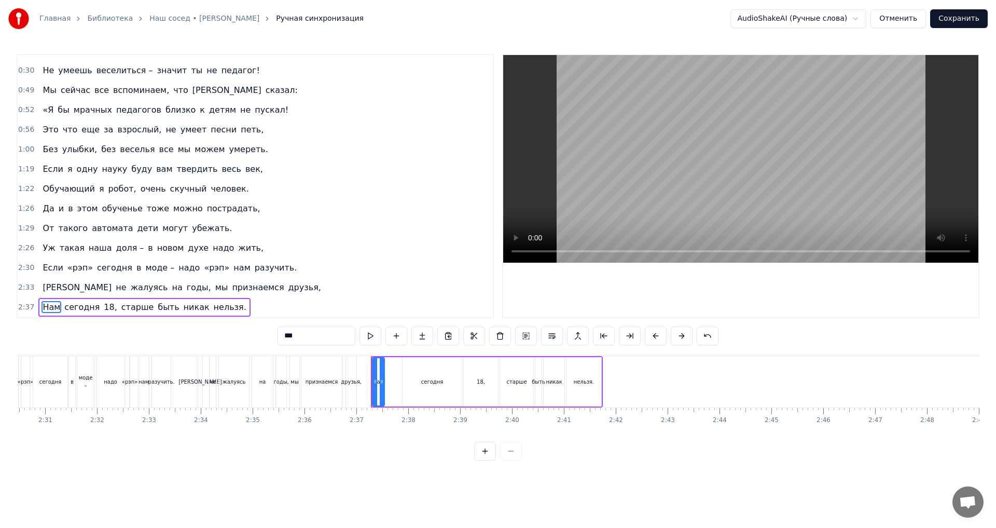
click at [383, 368] on div at bounding box center [382, 381] width 4 height 47
click at [330, 387] on div "признаемся" at bounding box center [321, 381] width 40 height 51
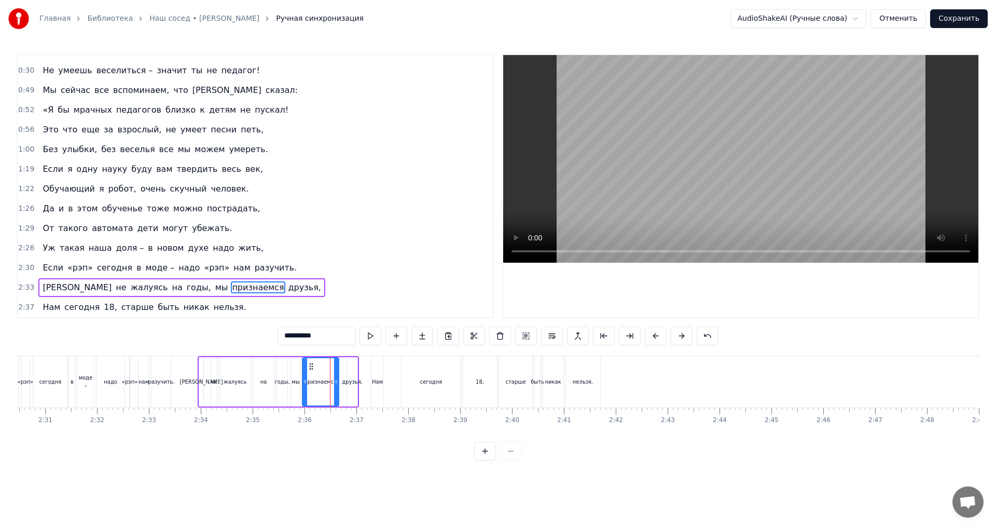
click at [335, 371] on div at bounding box center [336, 381] width 4 height 47
click at [349, 371] on div "друзья," at bounding box center [352, 381] width 10 height 49
type input "*******"
click at [355, 368] on icon at bounding box center [353, 366] width 8 height 8
drag, startPoint x: 354, startPoint y: 395, endPoint x: 361, endPoint y: 394, distance: 6.8
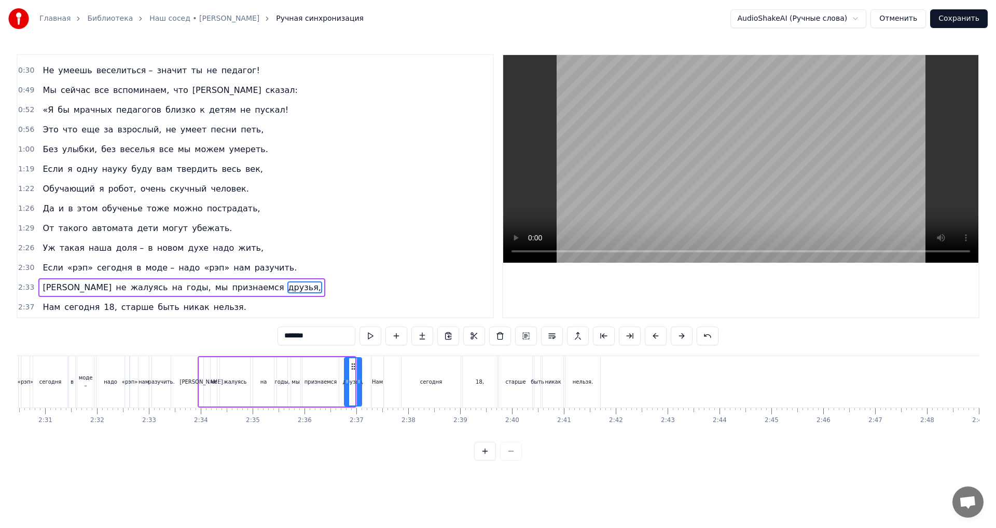
click at [361, 394] on div at bounding box center [359, 381] width 4 height 47
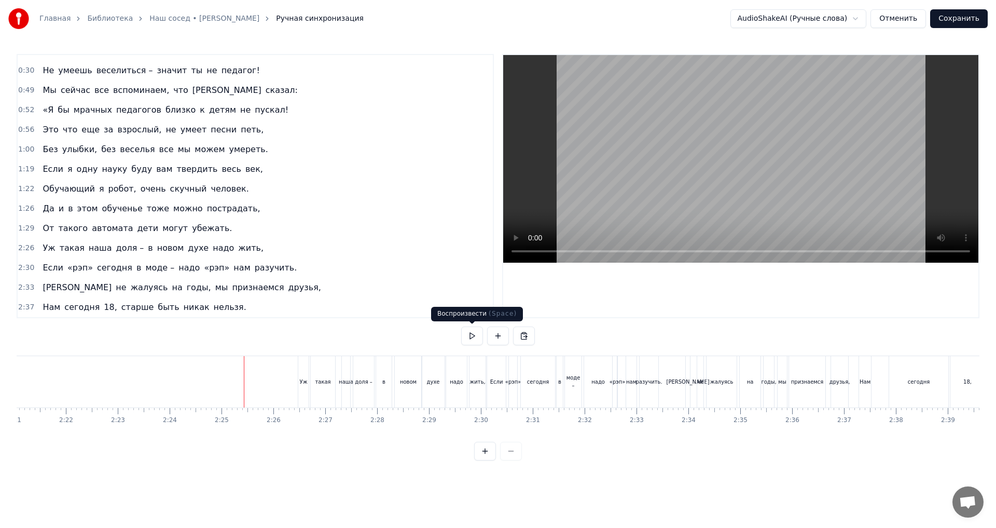
click at [474, 338] on button at bounding box center [472, 335] width 22 height 19
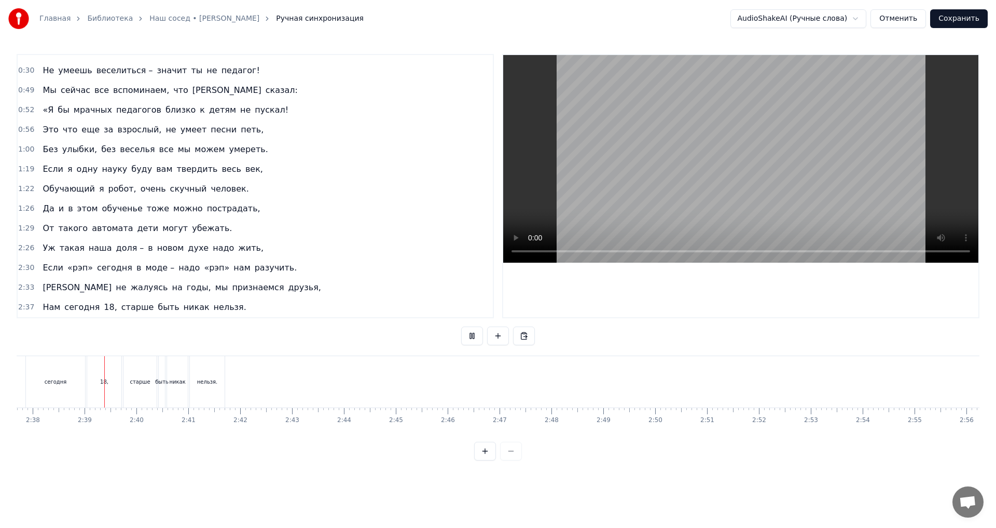
scroll to position [0, 8181]
click at [474, 336] on button at bounding box center [472, 335] width 22 height 19
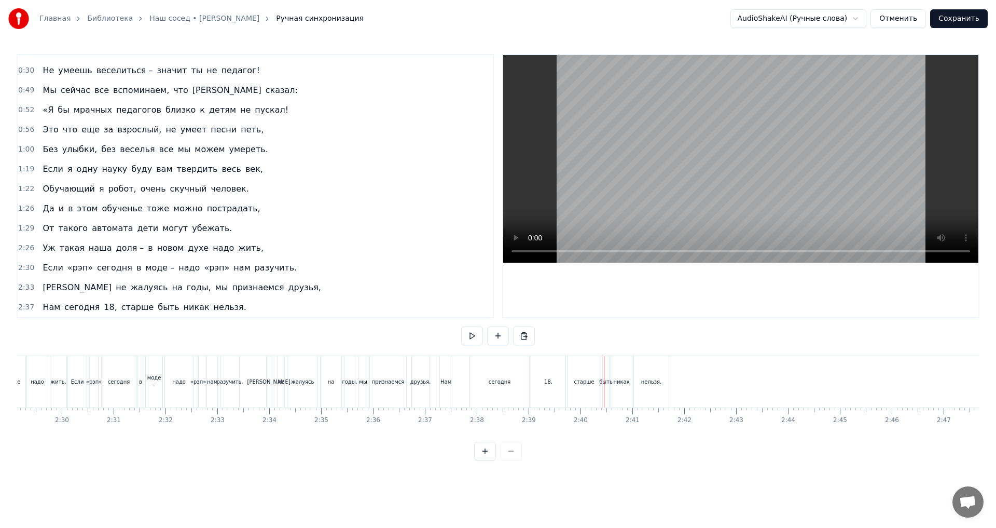
scroll to position [0, 7722]
click at [462, 401] on div "Нам" at bounding box center [460, 381] width 12 height 51
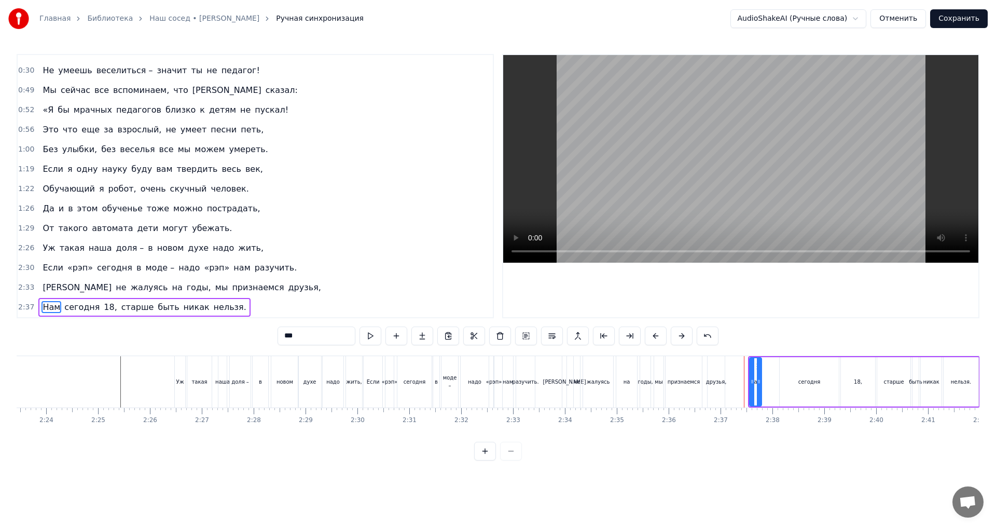
scroll to position [0, 7372]
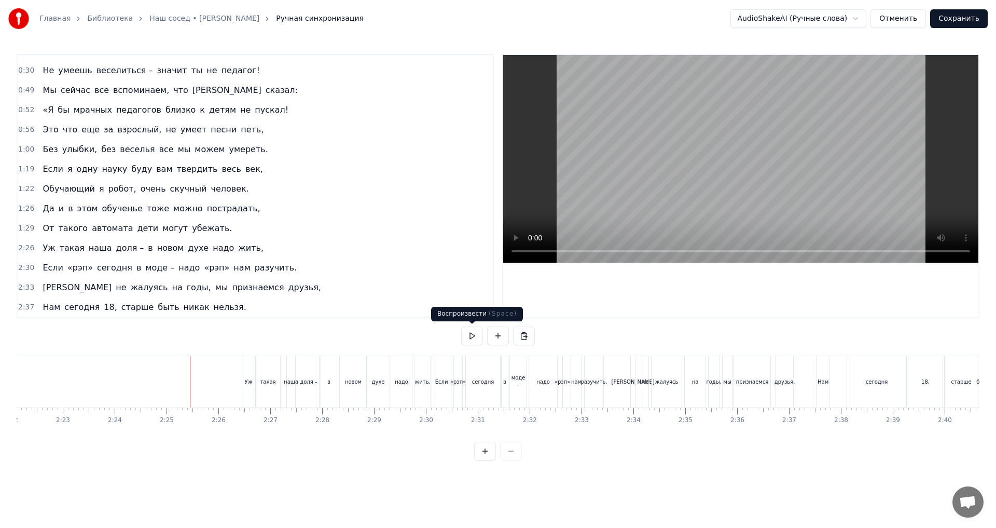
click at [471, 340] on button at bounding box center [472, 335] width 22 height 19
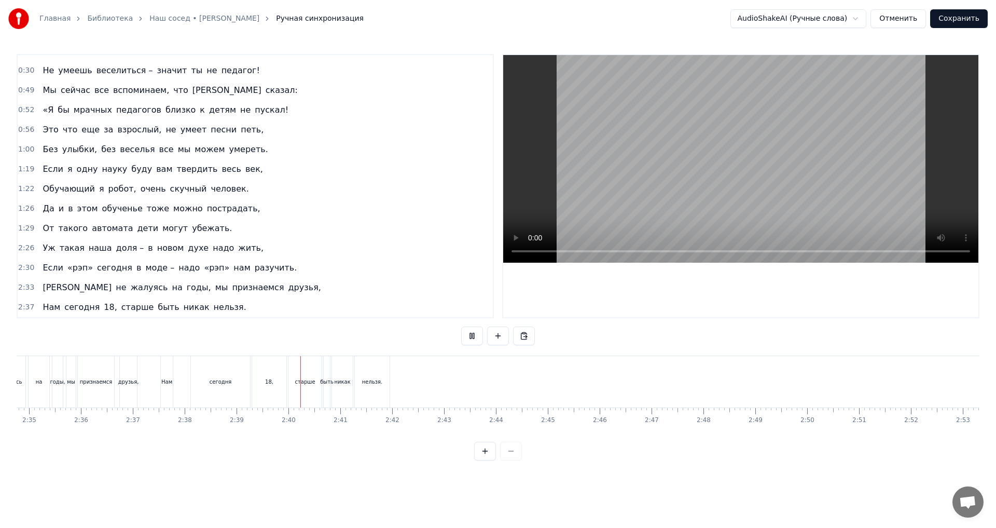
scroll to position [0, 8231]
click at [473, 335] on button at bounding box center [472, 335] width 22 height 19
click at [188, 395] on div "сегодня" at bounding box center [183, 381] width 59 height 51
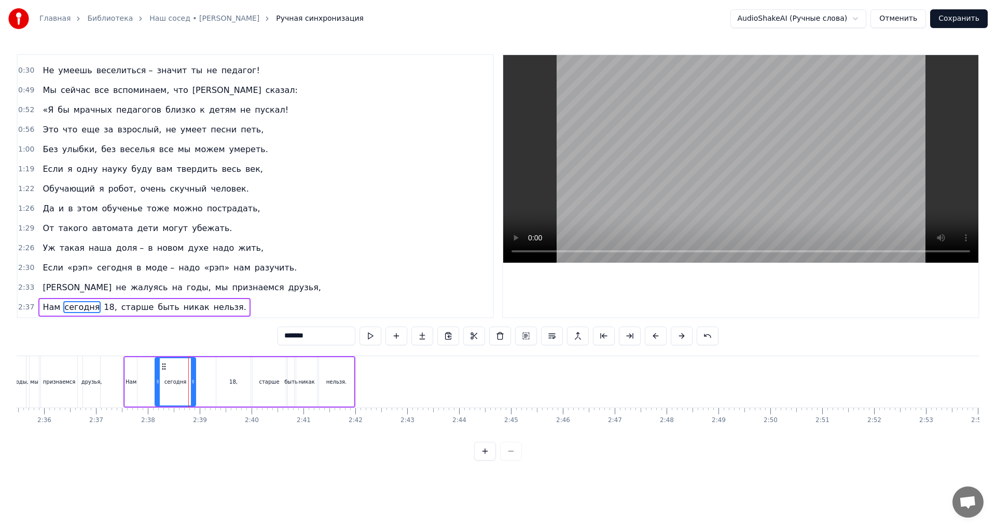
drag, startPoint x: 211, startPoint y: 383, endPoint x: 191, endPoint y: 384, distance: 20.3
click at [191, 384] on icon at bounding box center [193, 381] width 4 height 8
click at [225, 390] on div "18," at bounding box center [233, 381] width 34 height 49
type input "***"
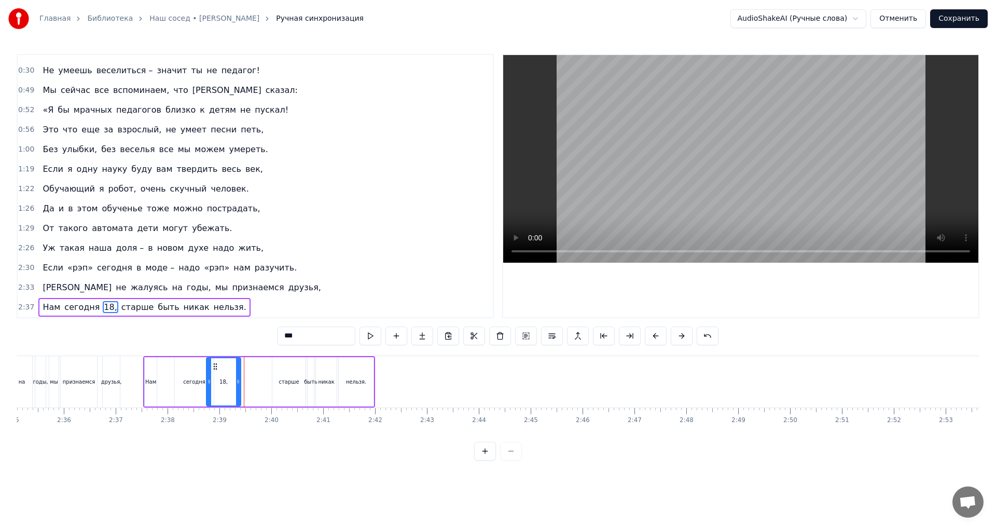
drag, startPoint x: 225, startPoint y: 366, endPoint x: 207, endPoint y: 369, distance: 17.8
click at [211, 369] on icon at bounding box center [215, 366] width 8 height 8
click at [240, 372] on div "Нам сегодня 18, старше быть никак нельзя." at bounding box center [260, 381] width 232 height 51
click at [223, 368] on div "18," at bounding box center [216, 381] width 34 height 49
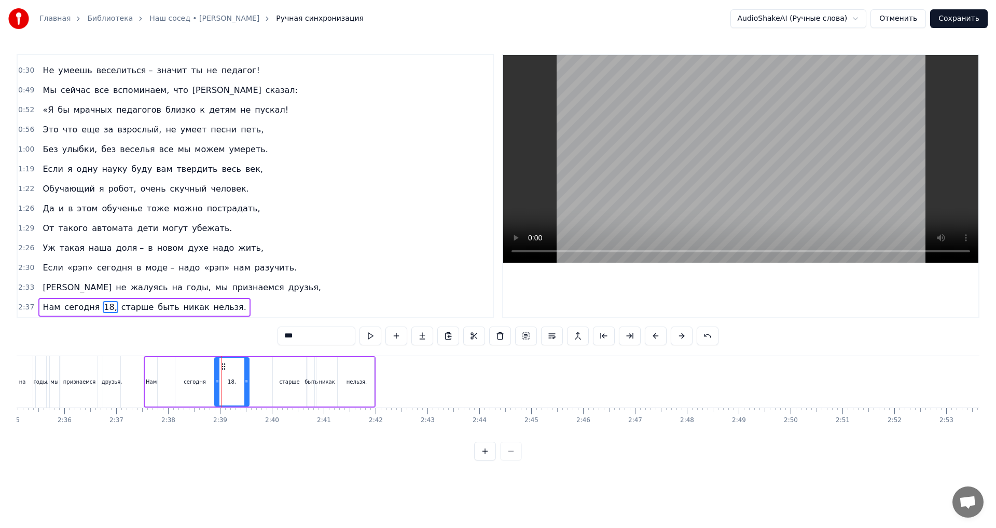
drag, startPoint x: 208, startPoint y: 363, endPoint x: 224, endPoint y: 365, distance: 16.2
click at [224, 365] on icon at bounding box center [223, 366] width 8 height 8
click at [295, 371] on div "старше" at bounding box center [289, 381] width 33 height 49
drag, startPoint x: 280, startPoint y: 366, endPoint x: 259, endPoint y: 368, distance: 21.4
click at [259, 368] on icon at bounding box center [260, 366] width 8 height 8
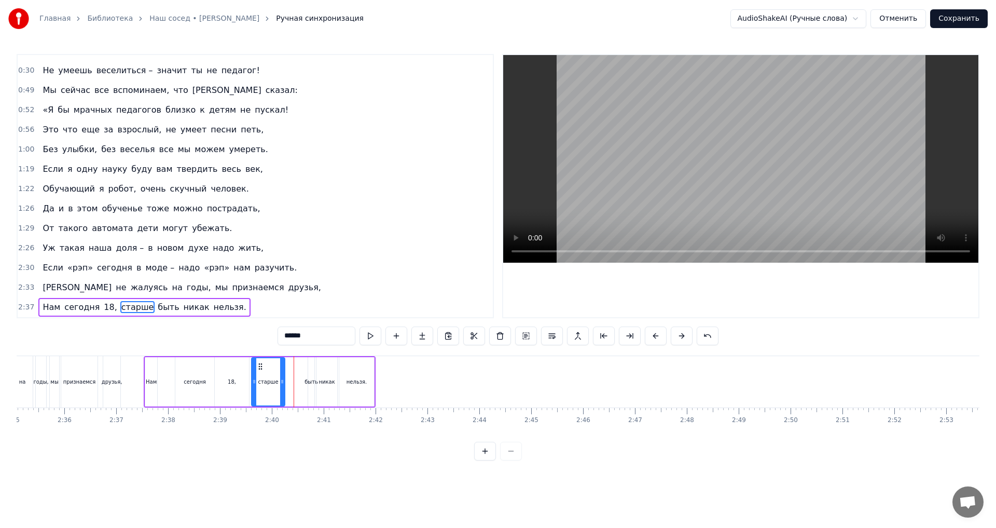
click at [310, 371] on div "быть" at bounding box center [311, 381] width 6 height 49
drag, startPoint x: 315, startPoint y: 367, endPoint x: 296, endPoint y: 370, distance: 20.0
click at [296, 370] on div "Нам сегодня 18, старше быть никак нельзя." at bounding box center [260, 381] width 232 height 51
click at [331, 371] on div "никак" at bounding box center [326, 381] width 21 height 49
drag, startPoint x: 325, startPoint y: 367, endPoint x: 307, endPoint y: 370, distance: 17.8
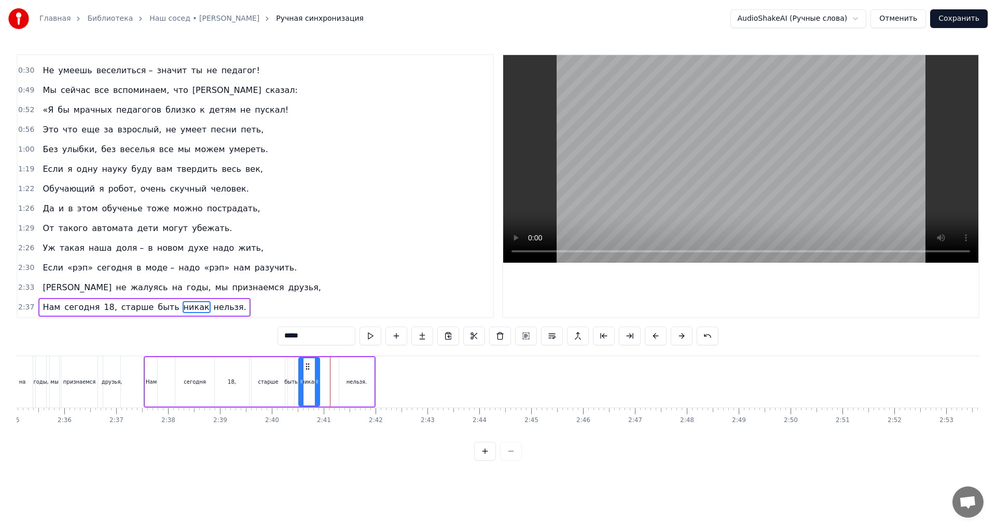
click at [307, 370] on icon at bounding box center [307, 366] width 8 height 8
click at [355, 372] on div "нельзя." at bounding box center [356, 381] width 35 height 49
type input "*******"
drag, startPoint x: 345, startPoint y: 367, endPoint x: 329, endPoint y: 370, distance: 16.4
click at [329, 370] on icon at bounding box center [332, 366] width 8 height 8
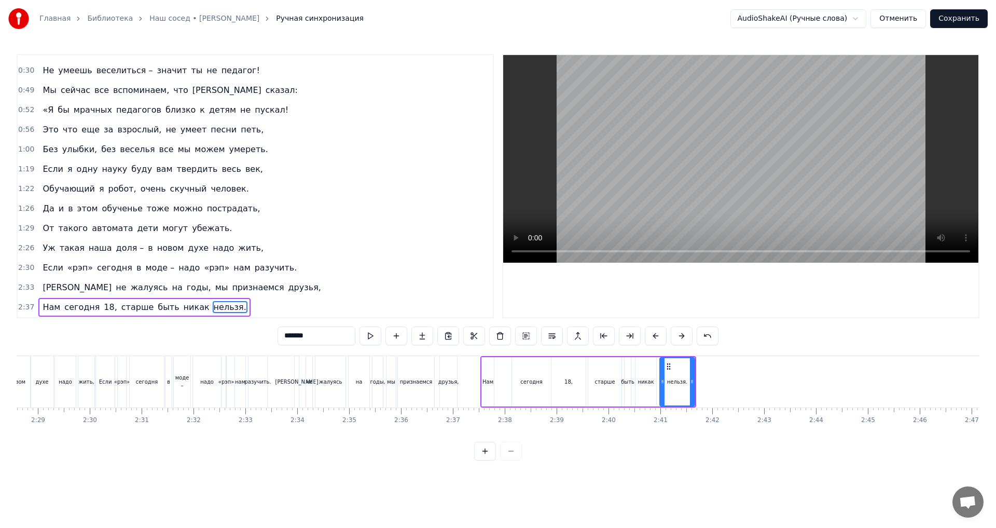
scroll to position [0, 7694]
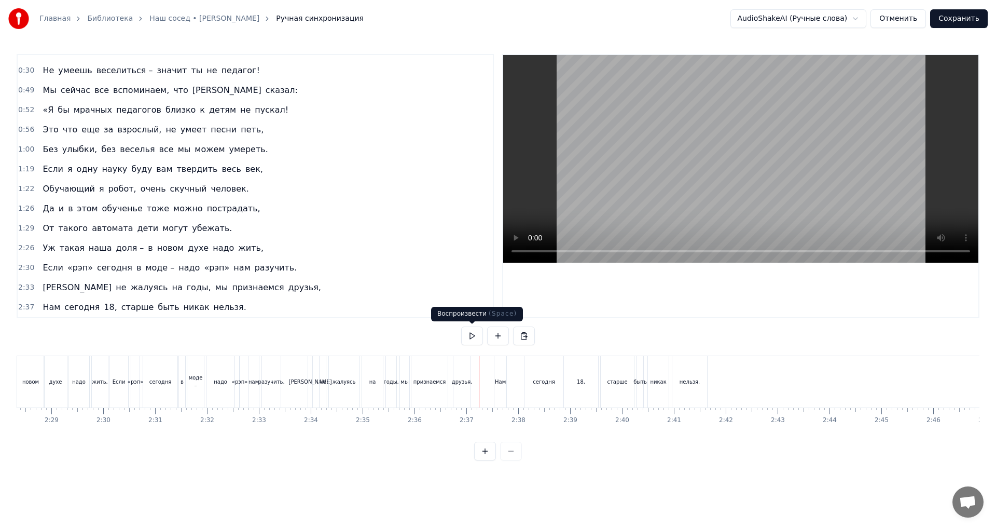
click at [469, 336] on button at bounding box center [472, 335] width 22 height 19
click at [468, 335] on button at bounding box center [472, 335] width 22 height 19
click at [470, 337] on button at bounding box center [472, 335] width 22 height 19
click at [472, 339] on button at bounding box center [472, 335] width 22 height 19
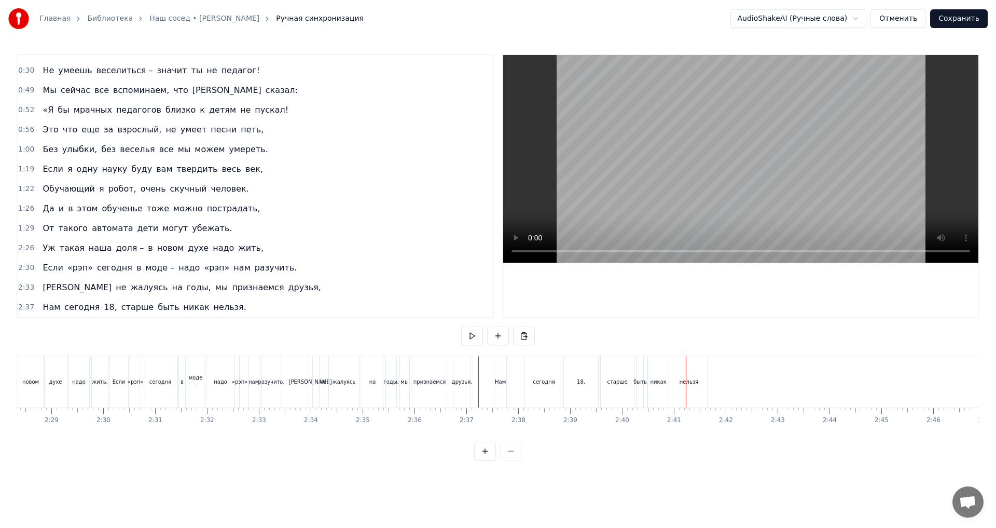
click at [586, 393] on div "18," at bounding box center [581, 381] width 34 height 51
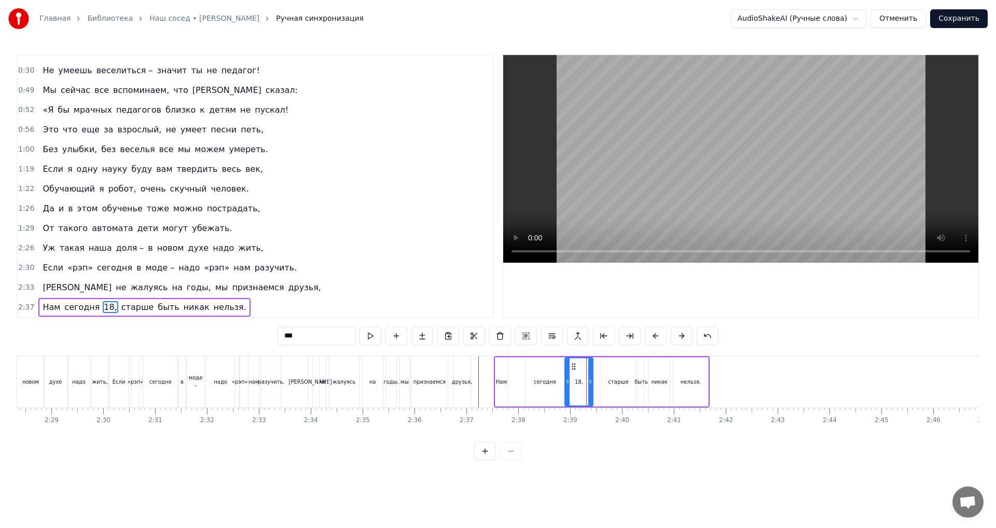
drag, startPoint x: 596, startPoint y: 382, endPoint x: 590, endPoint y: 382, distance: 6.2
click at [590, 382] on icon at bounding box center [590, 381] width 4 height 8
click at [614, 390] on div "старше" at bounding box center [618, 381] width 33 height 49
type input "******"
drag, startPoint x: 610, startPoint y: 367, endPoint x: 603, endPoint y: 369, distance: 7.1
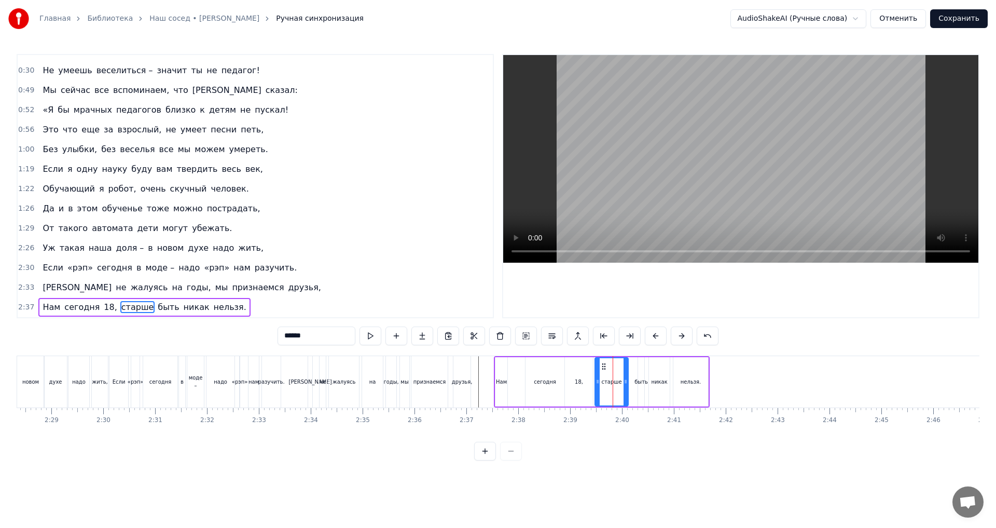
click at [603, 369] on icon at bounding box center [604, 366] width 8 height 8
drag, startPoint x: 641, startPoint y: 373, endPoint x: 635, endPoint y: 373, distance: 5.7
click at [635, 373] on div "Нам сегодня 18, старше быть никак нельзя." at bounding box center [602, 381] width 216 height 51
click at [640, 372] on div "быть" at bounding box center [641, 381] width 6 height 49
drag, startPoint x: 646, startPoint y: 365, endPoint x: 640, endPoint y: 367, distance: 6.6
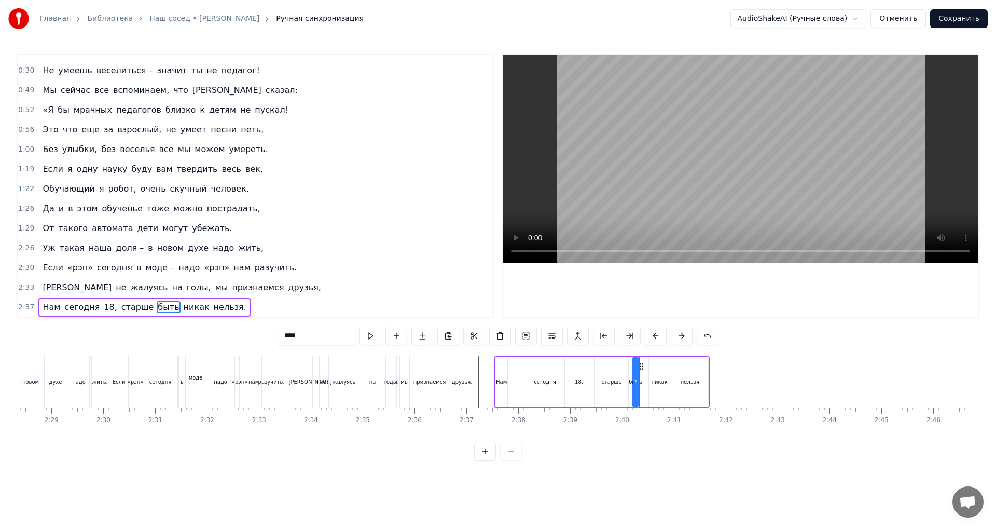
click at [640, 367] on icon at bounding box center [641, 366] width 8 height 8
click at [656, 366] on div "никак" at bounding box center [659, 381] width 21 height 49
drag, startPoint x: 657, startPoint y: 365, endPoint x: 651, endPoint y: 367, distance: 6.6
click at [651, 367] on icon at bounding box center [651, 366] width 8 height 8
click at [685, 369] on div "нельзя." at bounding box center [690, 381] width 35 height 49
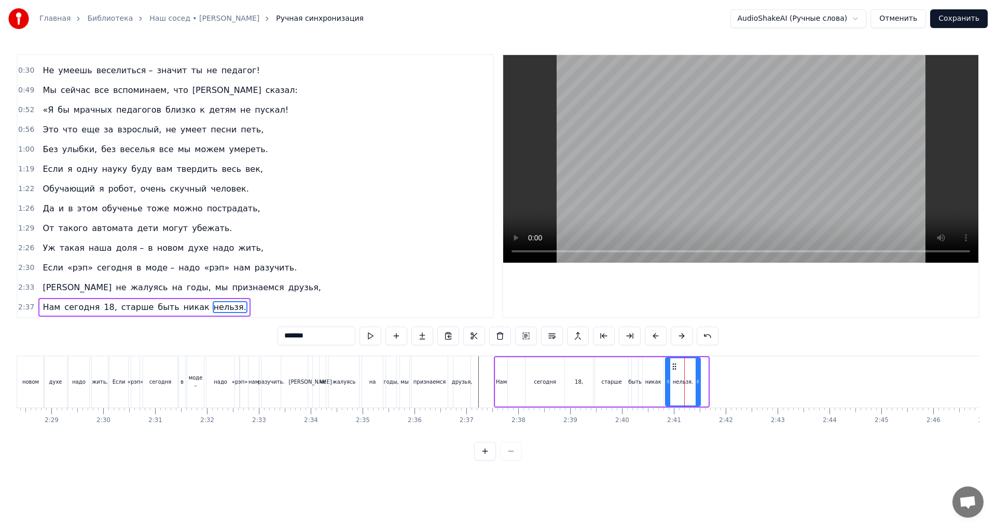
drag, startPoint x: 682, startPoint y: 367, endPoint x: 674, endPoint y: 368, distance: 7.8
click at [674, 368] on icon at bounding box center [674, 366] width 8 height 8
drag, startPoint x: 698, startPoint y: 380, endPoint x: 690, endPoint y: 381, distance: 8.4
click at [690, 381] on icon at bounding box center [689, 381] width 4 height 8
click at [654, 393] on div "никак" at bounding box center [653, 381] width 21 height 49
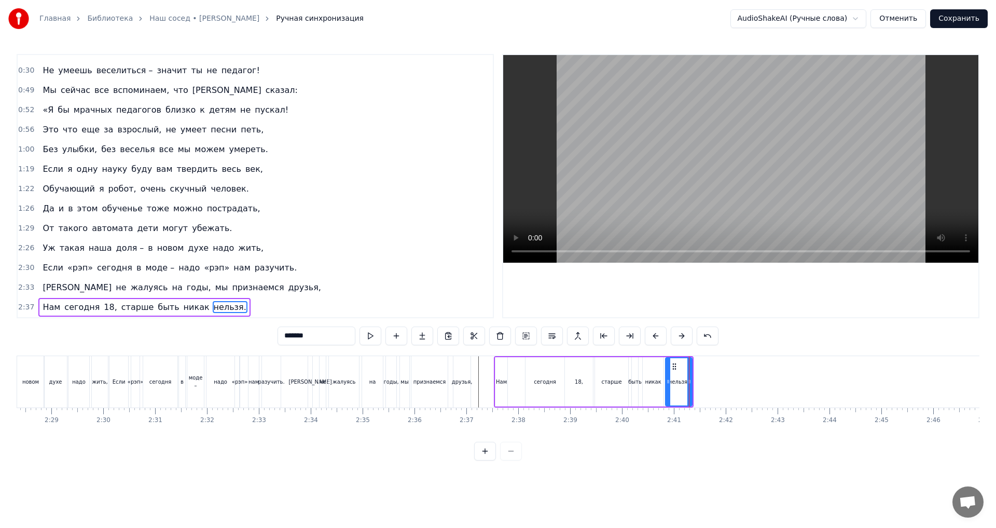
type input "*****"
click at [659, 383] on icon at bounding box center [659, 381] width 4 height 8
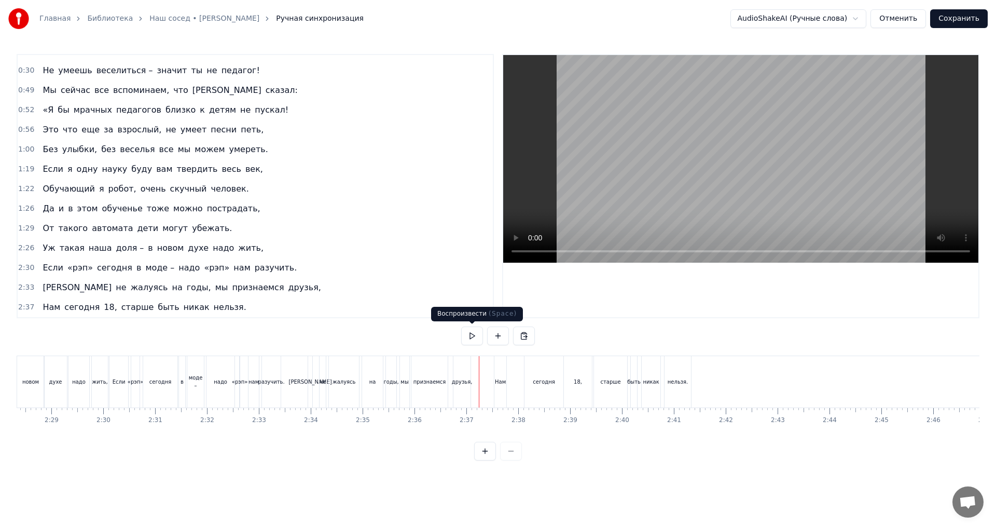
click at [472, 336] on button at bounding box center [472, 335] width 22 height 19
click at [470, 337] on button at bounding box center [472, 335] width 22 height 19
click at [534, 394] on div "сегодня" at bounding box center [543, 381] width 39 height 51
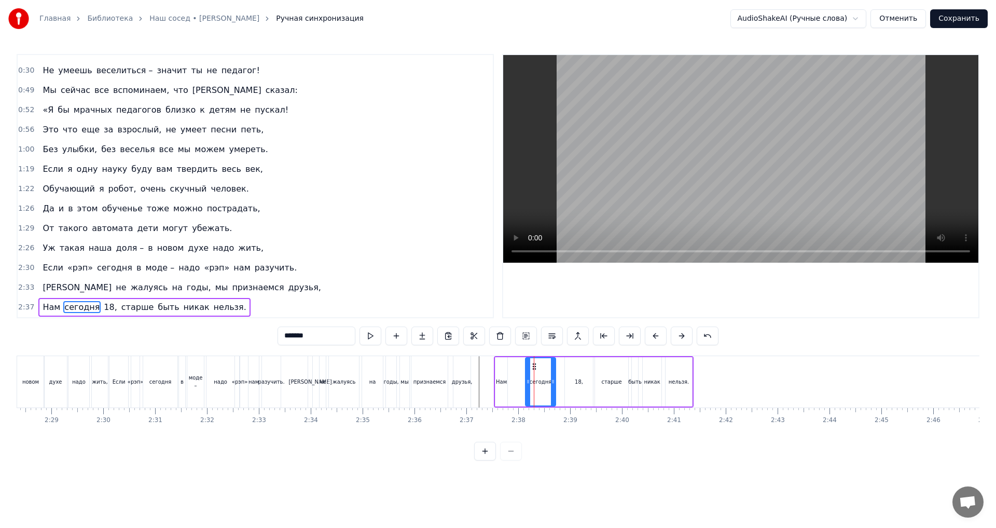
drag, startPoint x: 563, startPoint y: 381, endPoint x: 554, endPoint y: 380, distance: 8.8
click at [554, 380] on icon at bounding box center [553, 381] width 4 height 8
click at [504, 394] on div "Нам" at bounding box center [501, 381] width 12 height 49
click at [541, 369] on div "сегодня" at bounding box center [540, 381] width 30 height 49
drag, startPoint x: 534, startPoint y: 365, endPoint x: 524, endPoint y: 367, distance: 10.0
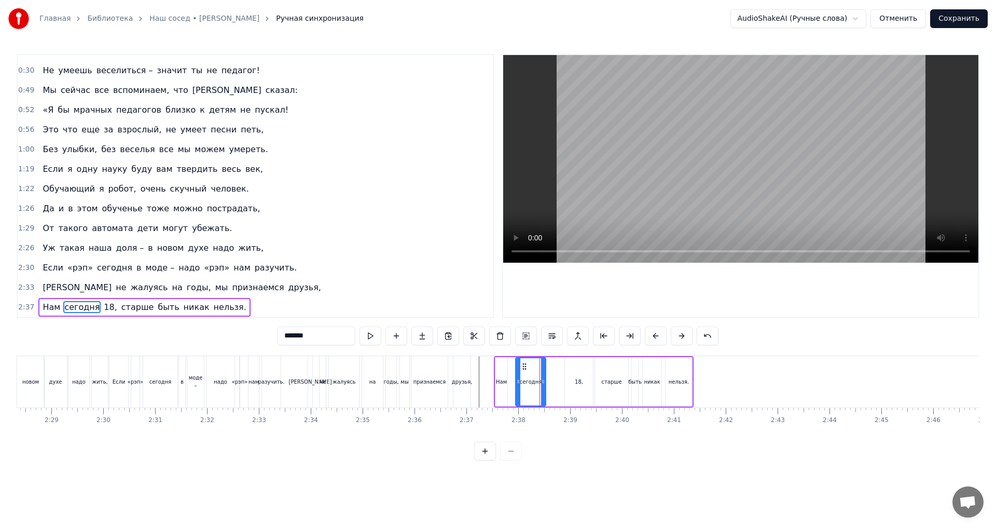
click at [524, 367] on icon at bounding box center [524, 366] width 8 height 8
click at [585, 369] on div "18," at bounding box center [579, 381] width 28 height 49
drag, startPoint x: 572, startPoint y: 366, endPoint x: 561, endPoint y: 367, distance: 11.4
click at [561, 367] on icon at bounding box center [562, 366] width 8 height 8
click at [614, 369] on div "старше" at bounding box center [611, 381] width 33 height 49
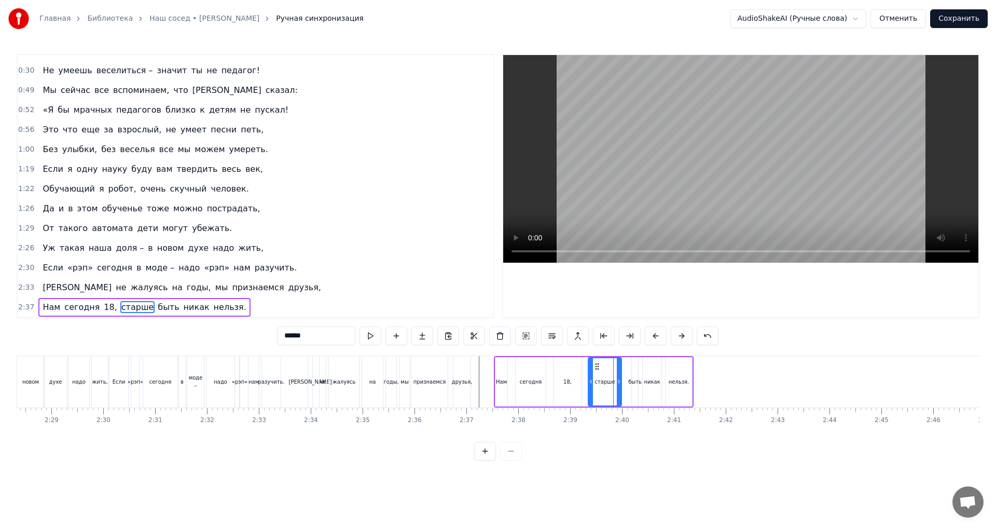
drag, startPoint x: 605, startPoint y: 368, endPoint x: 598, endPoint y: 368, distance: 6.7
click at [598, 368] on circle at bounding box center [598, 368] width 1 height 1
click at [635, 369] on div "быть" at bounding box center [635, 381] width 6 height 49
click at [635, 366] on circle at bounding box center [635, 366] width 1 height 1
click at [650, 366] on div "никак" at bounding box center [652, 381] width 19 height 49
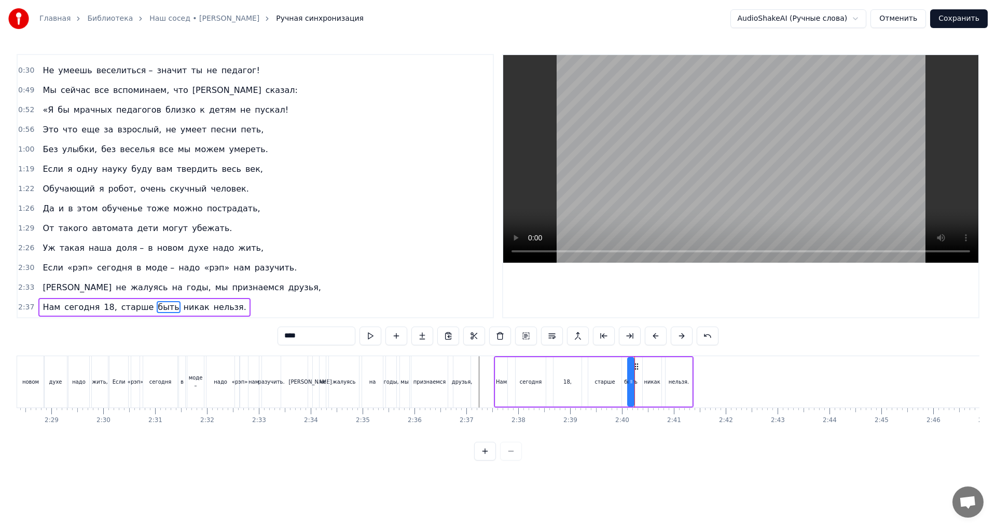
type input "*****"
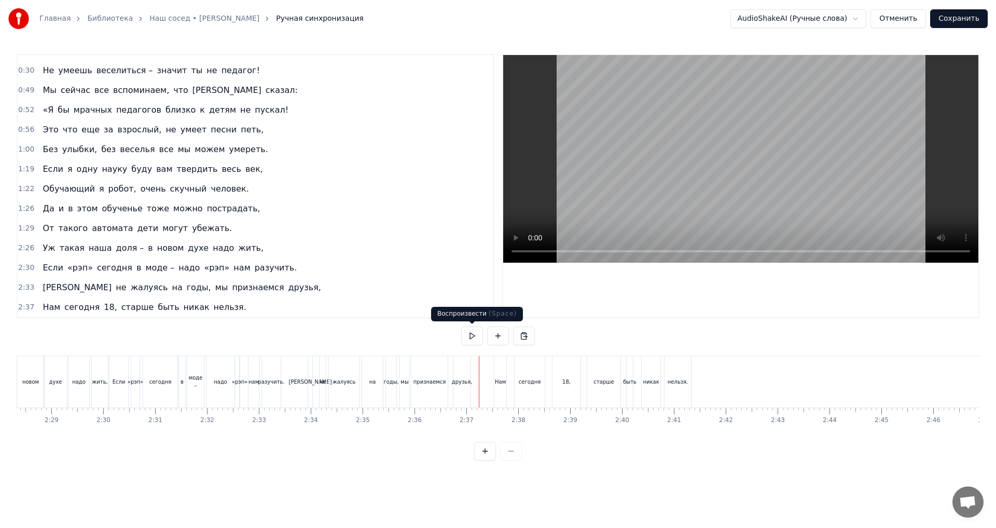
click at [473, 336] on button at bounding box center [472, 335] width 22 height 19
click at [472, 333] on button at bounding box center [472, 335] width 22 height 19
click at [470, 338] on button at bounding box center [472, 335] width 22 height 19
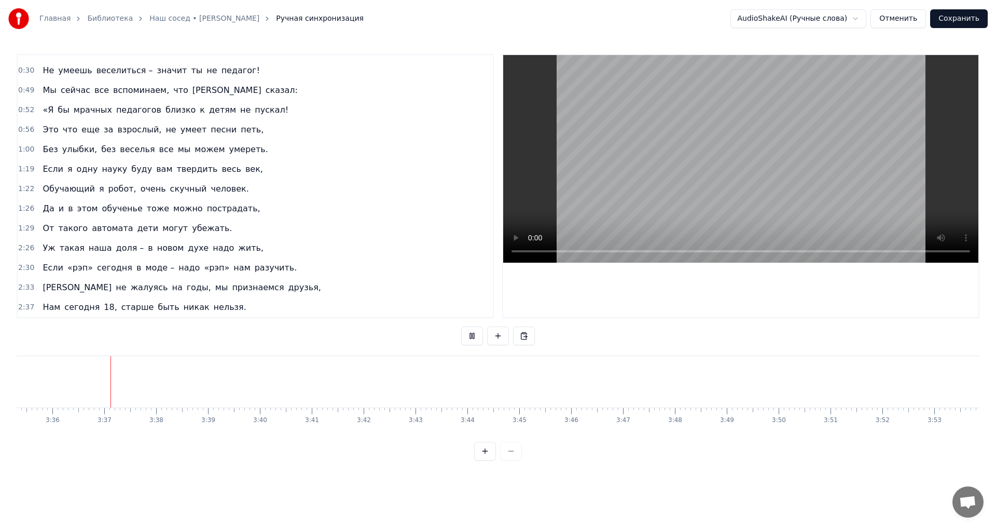
scroll to position [0, 11169]
click at [959, 18] on button "Сохранить" at bounding box center [959, 18] width 58 height 19
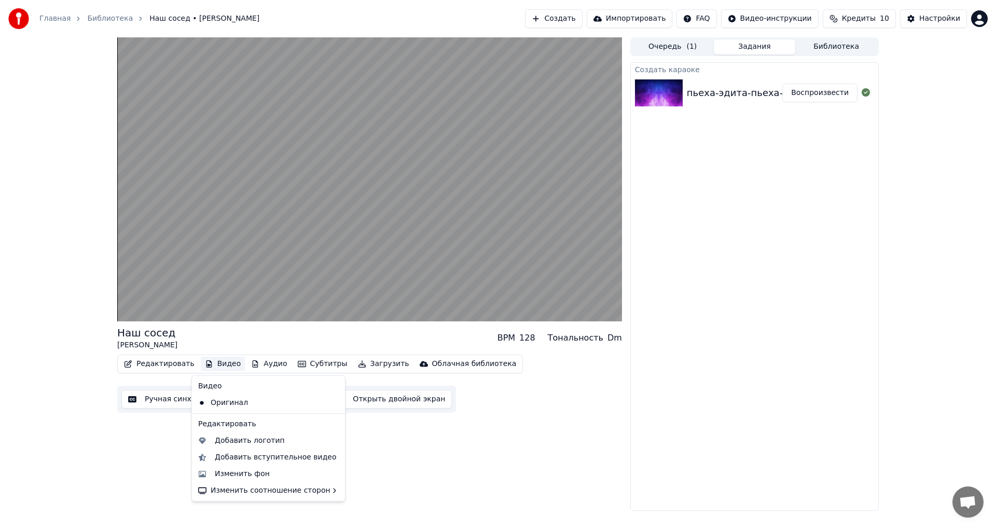
click at [218, 364] on button "Видео" at bounding box center [223, 363] width 45 height 15
click at [238, 475] on div "Изменить фон" at bounding box center [242, 473] width 55 height 10
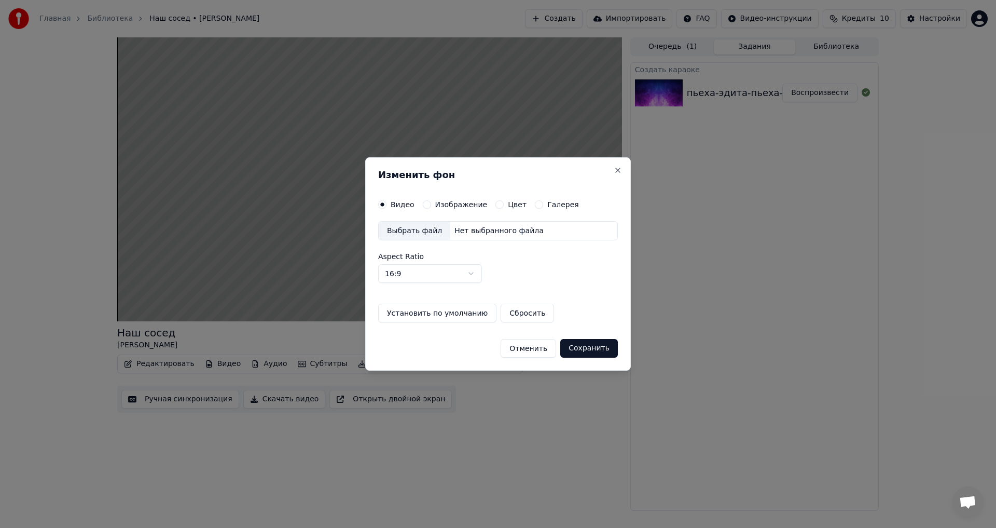
click at [537, 352] on button "Отменить" at bounding box center [529, 348] width 56 height 19
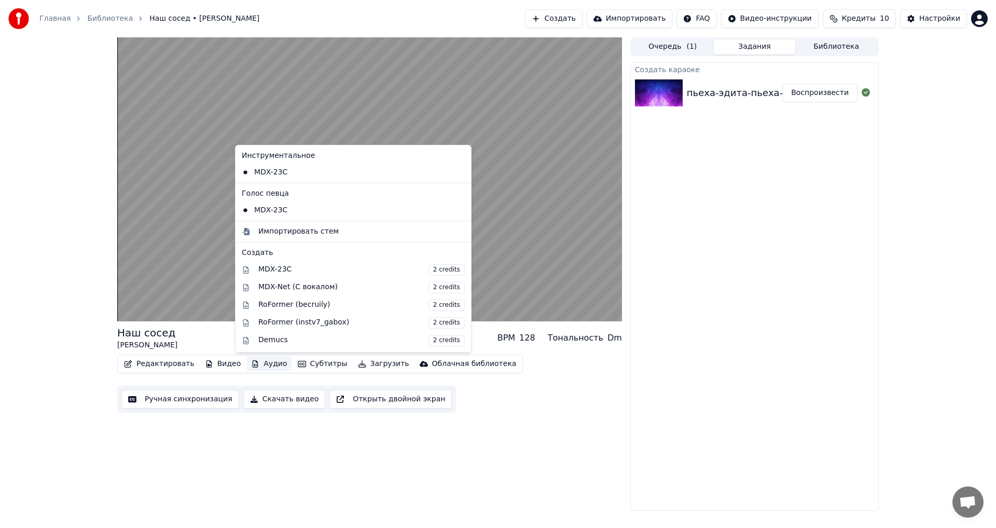
click at [255, 360] on button "Аудио" at bounding box center [269, 363] width 44 height 15
click at [261, 267] on div "MDX-23C 2 credits" at bounding box center [361, 269] width 206 height 11
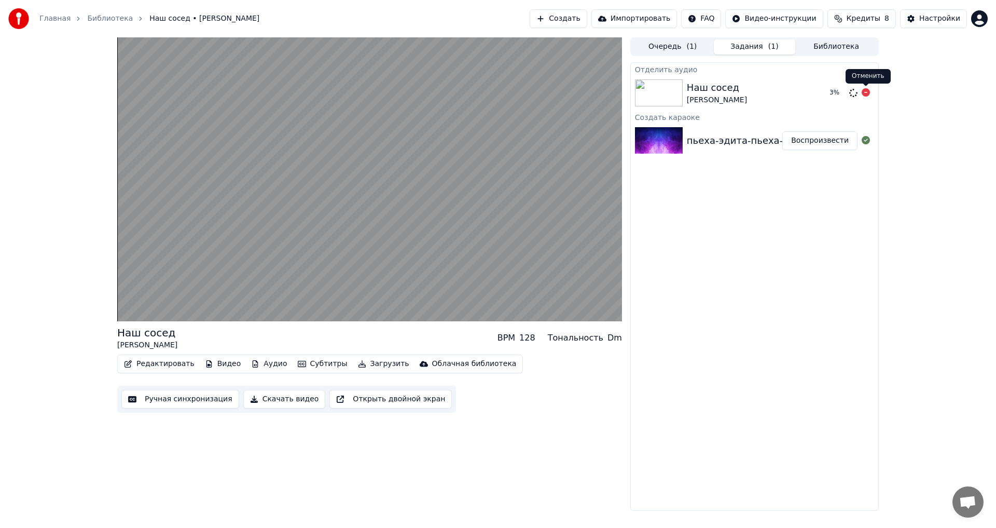
click at [866, 92] on icon at bounding box center [866, 92] width 8 height 8
click at [852, 17] on button "Кредиты 8" at bounding box center [861, 18] width 68 height 19
click at [803, 49] on th "Пополнить" at bounding box center [801, 49] width 50 height 21
click at [850, 47] on th "Остаток" at bounding box center [845, 49] width 40 height 21
click at [933, 155] on div "Наш сосед Эдита Пьеха BPM 128 Тональность Dm Редактировать Видео Аудио Субтитры…" at bounding box center [498, 273] width 996 height 473
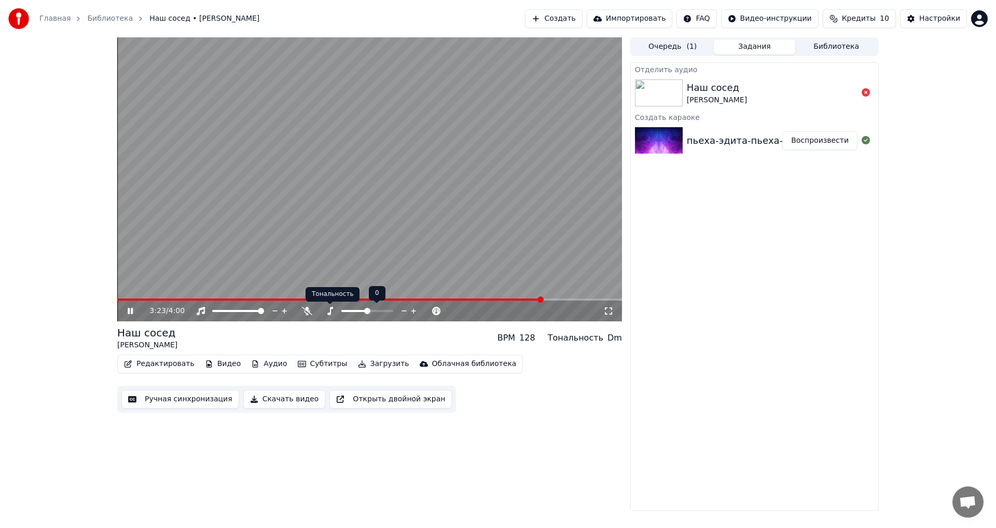
click at [328, 312] on icon at bounding box center [330, 311] width 10 height 8
click at [332, 309] on icon at bounding box center [330, 311] width 10 height 8
click at [307, 311] on icon at bounding box center [307, 311] width 10 height 8
click at [172, 298] on video at bounding box center [369, 179] width 505 height 284
click at [129, 309] on icon at bounding box center [130, 310] width 6 height 7
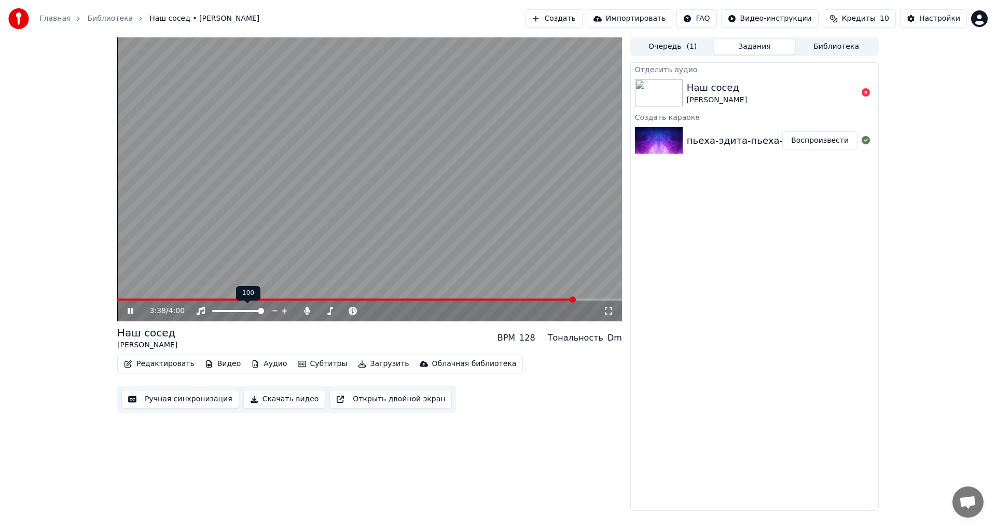
click at [155, 300] on span at bounding box center [346, 299] width 458 height 2
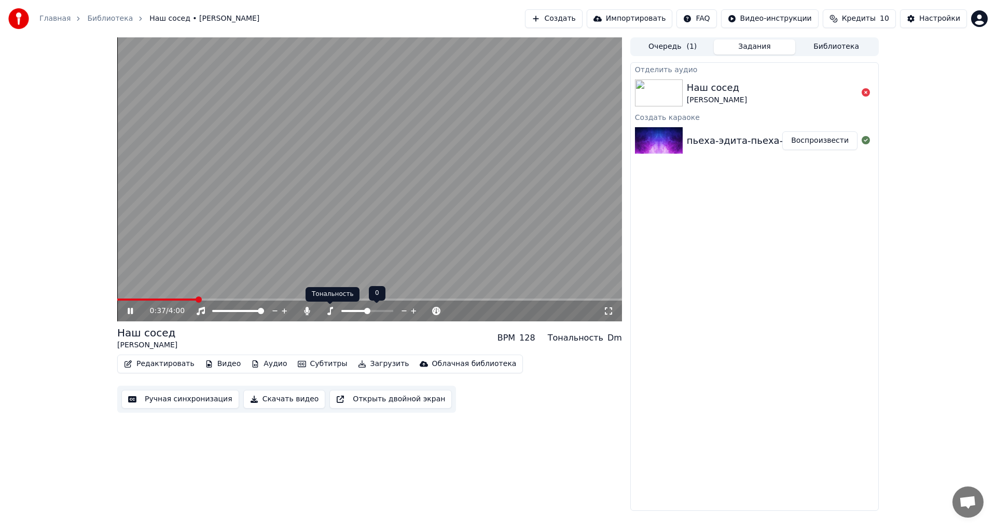
click at [329, 309] on icon at bounding box center [330, 311] width 10 height 8
click at [262, 364] on button "Аудио" at bounding box center [269, 363] width 44 height 15
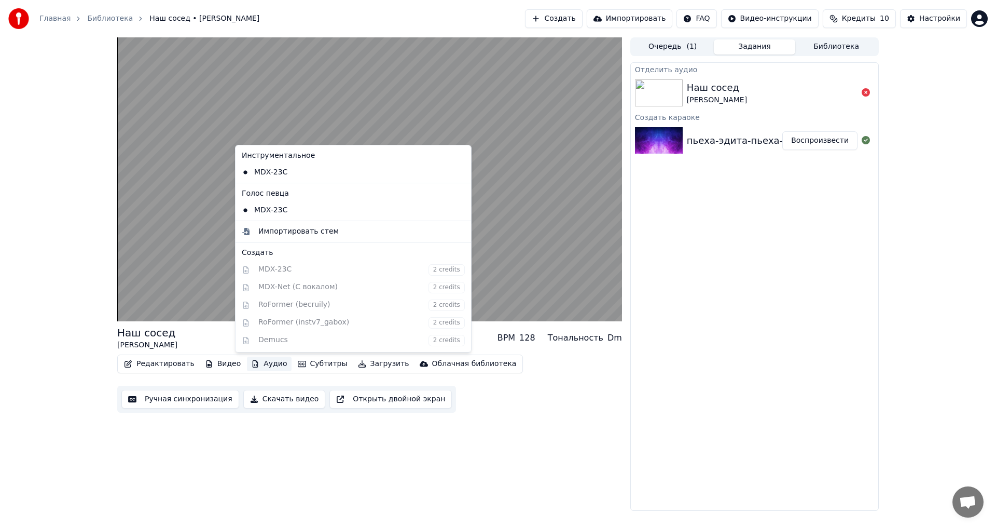
click at [458, 171] on icon at bounding box center [461, 172] width 7 height 8
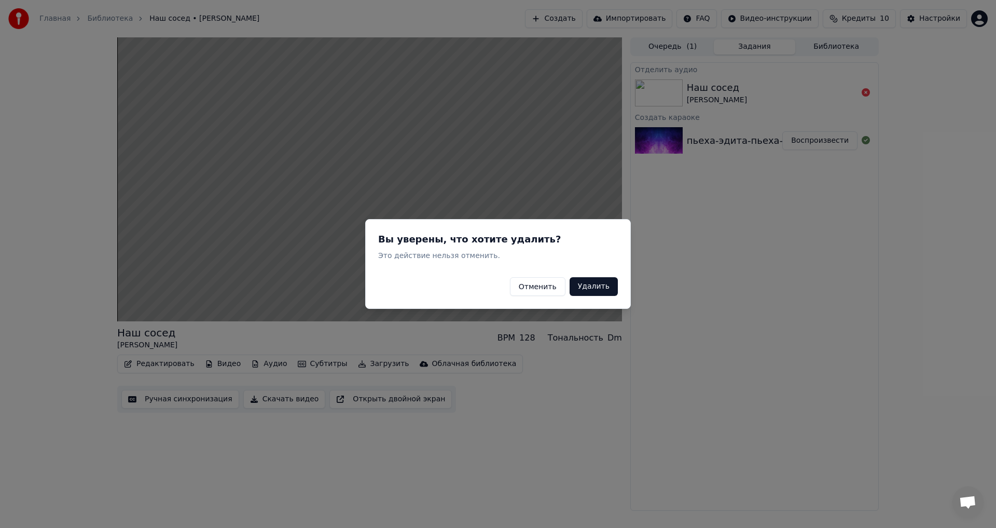
click at [607, 287] on button "Удалить" at bounding box center [594, 286] width 48 height 19
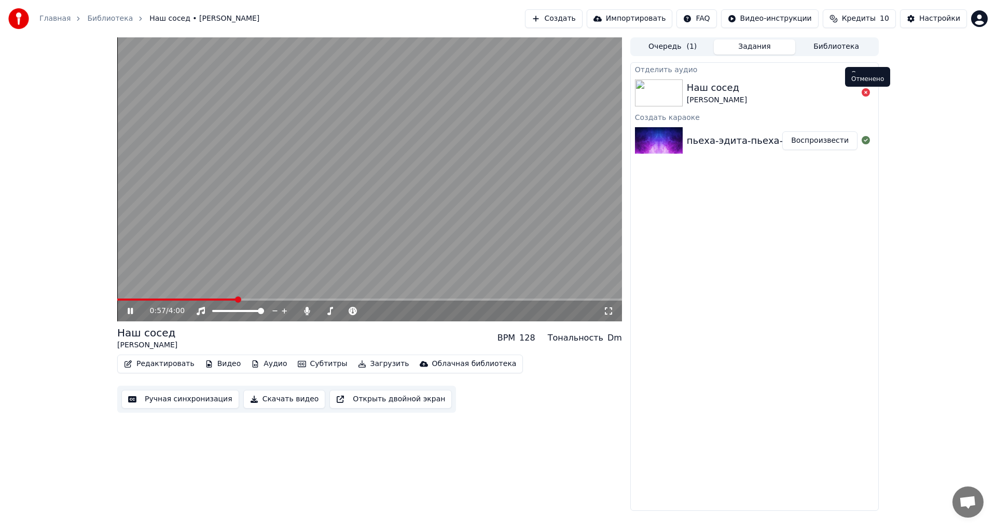
click at [866, 92] on icon at bounding box center [866, 92] width 8 height 8
click at [126, 309] on icon at bounding box center [138, 311] width 24 height 8
click at [351, 310] on icon at bounding box center [353, 311] width 8 height 8
click at [354, 311] on icon at bounding box center [353, 311] width 8 height 8
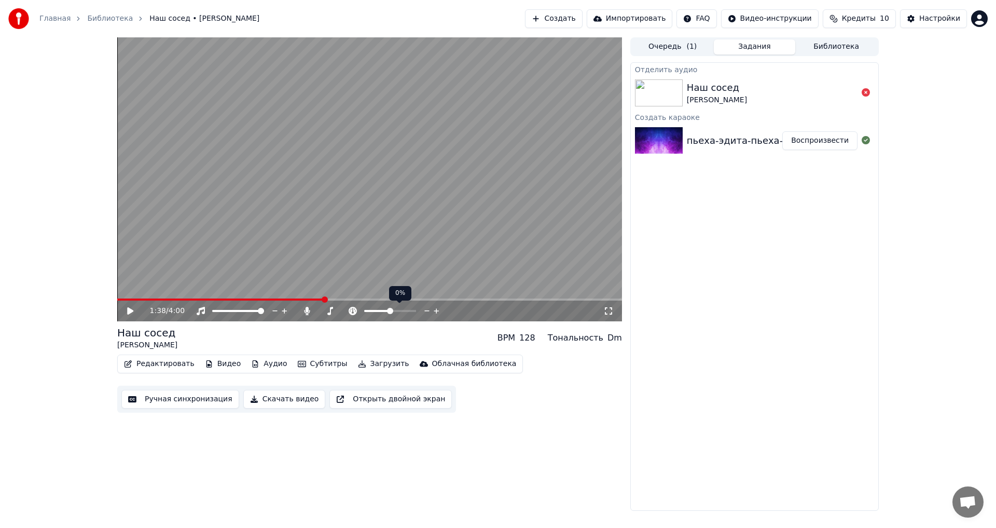
click at [351, 311] on icon at bounding box center [353, 311] width 8 height 8
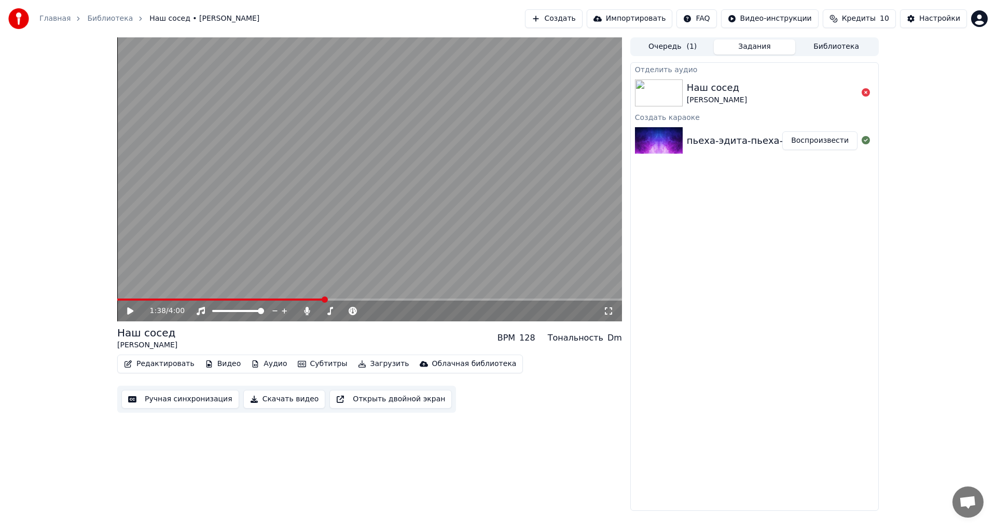
click at [529, 339] on div "BPM 128" at bounding box center [516, 337] width 38 height 12
click at [533, 338] on div "128" at bounding box center [527, 337] width 16 height 12
click at [329, 310] on icon at bounding box center [330, 311] width 10 height 8
click at [366, 313] on span at bounding box center [367, 311] width 6 height 6
click at [126, 309] on icon at bounding box center [138, 311] width 24 height 8
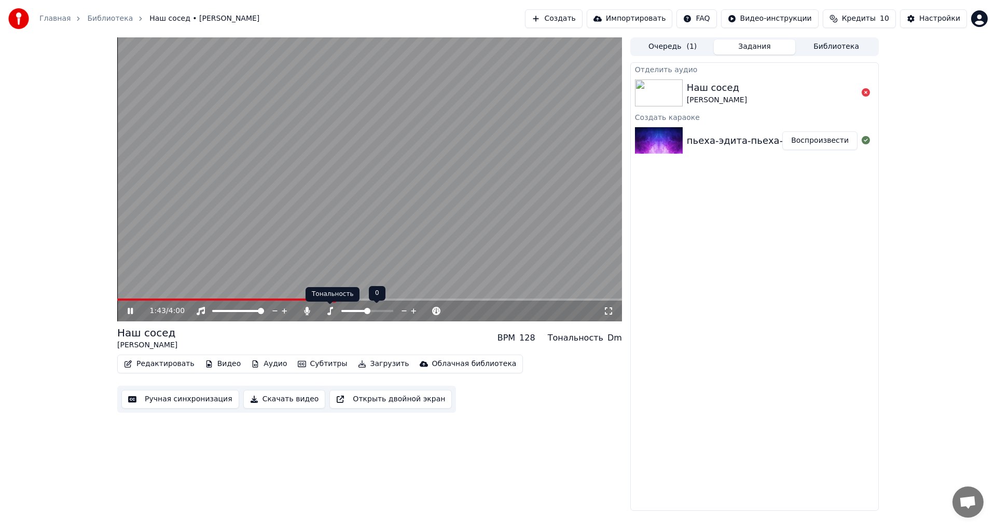
click at [330, 310] on icon at bounding box center [330, 311] width 6 height 8
click at [366, 310] on span at bounding box center [367, 311] width 6 height 6
click at [390, 311] on span at bounding box center [389, 311] width 6 height 6
click at [434, 310] on icon at bounding box center [437, 311] width 10 height 10
click at [237, 307] on div at bounding box center [248, 311] width 84 height 10
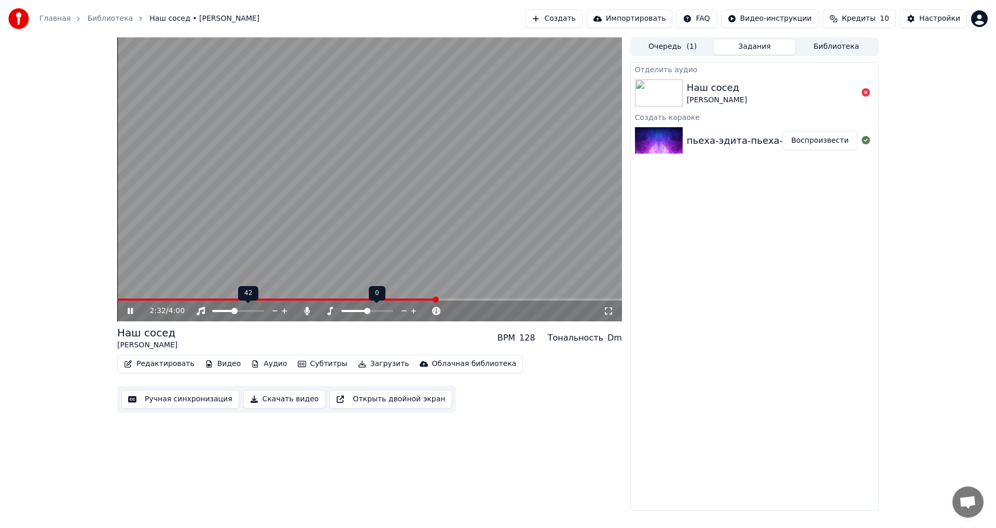
click at [234, 310] on span at bounding box center [223, 311] width 22 height 2
click at [128, 308] on icon at bounding box center [130, 311] width 5 height 6
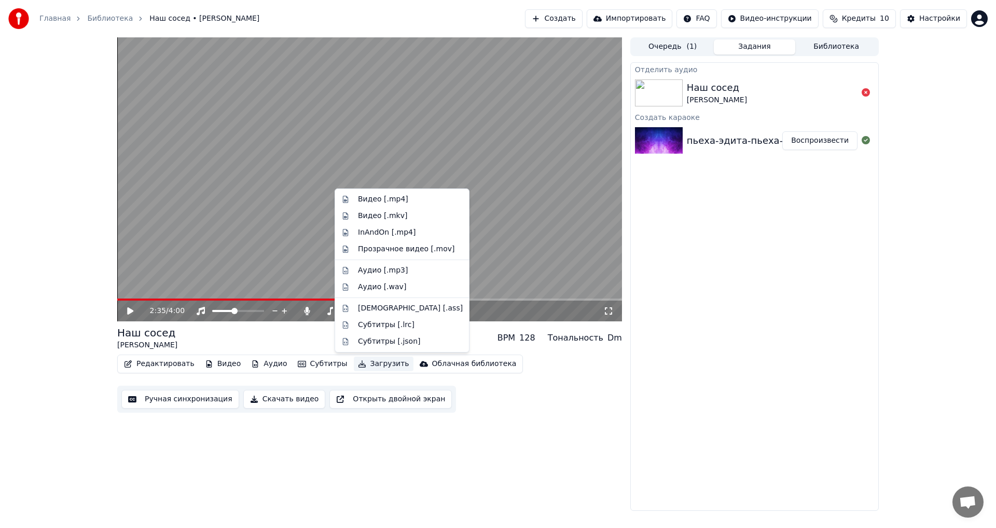
click at [358, 365] on icon "button" at bounding box center [362, 363] width 8 height 7
click at [373, 199] on div "Видео [.mp4]" at bounding box center [383, 199] width 50 height 10
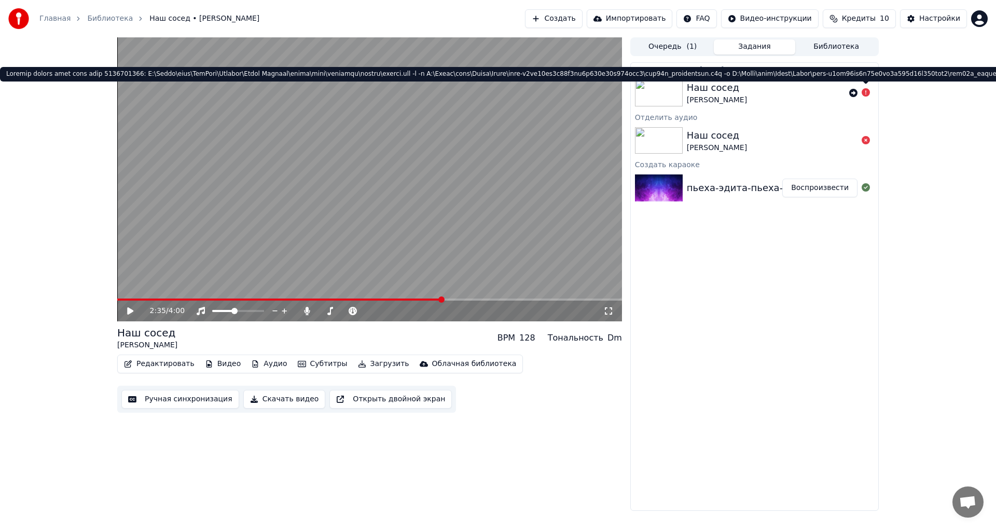
click at [869, 91] on icon at bounding box center [866, 92] width 8 height 8
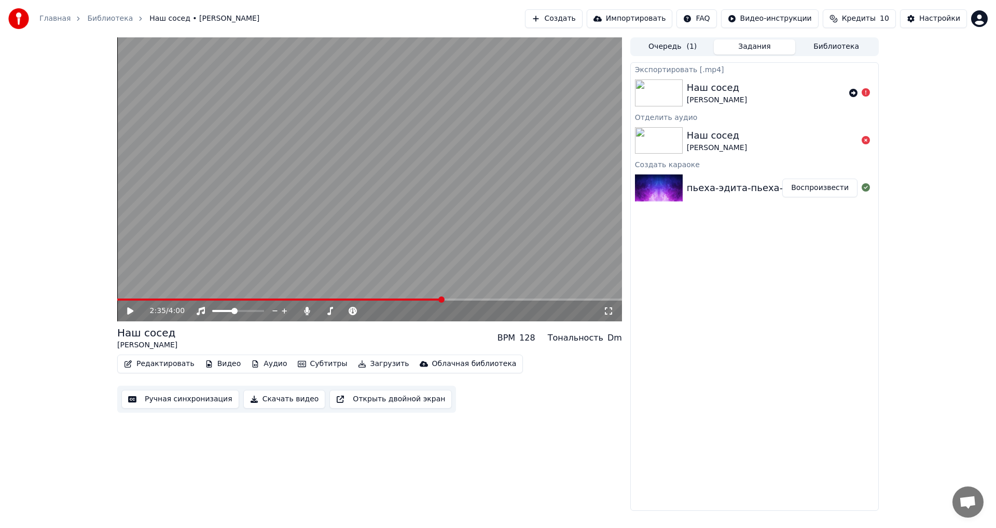
click at [867, 92] on icon at bounding box center [866, 92] width 8 height 8
click at [719, 89] on div "Наш сосед" at bounding box center [717, 87] width 60 height 15
click at [852, 91] on icon at bounding box center [853, 93] width 8 height 8
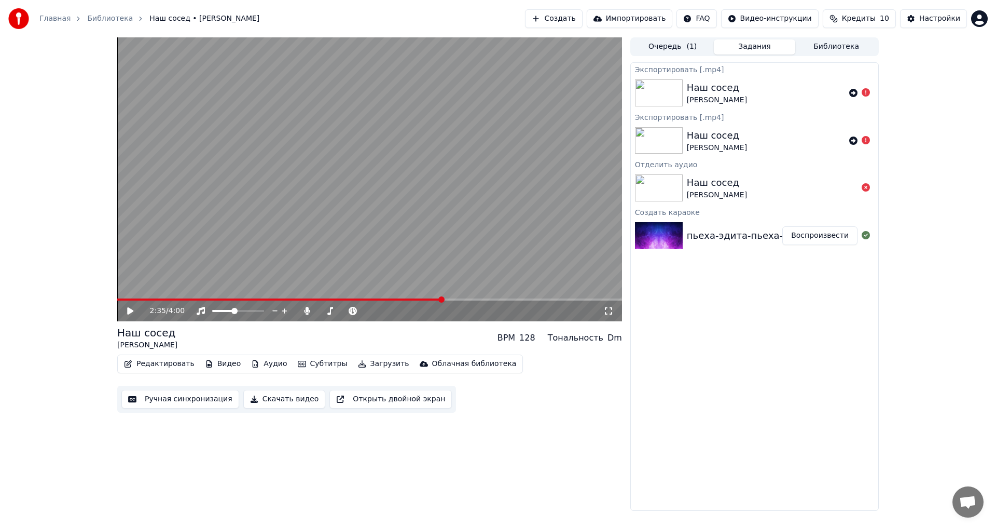
click at [852, 91] on icon at bounding box center [853, 93] width 8 height 8
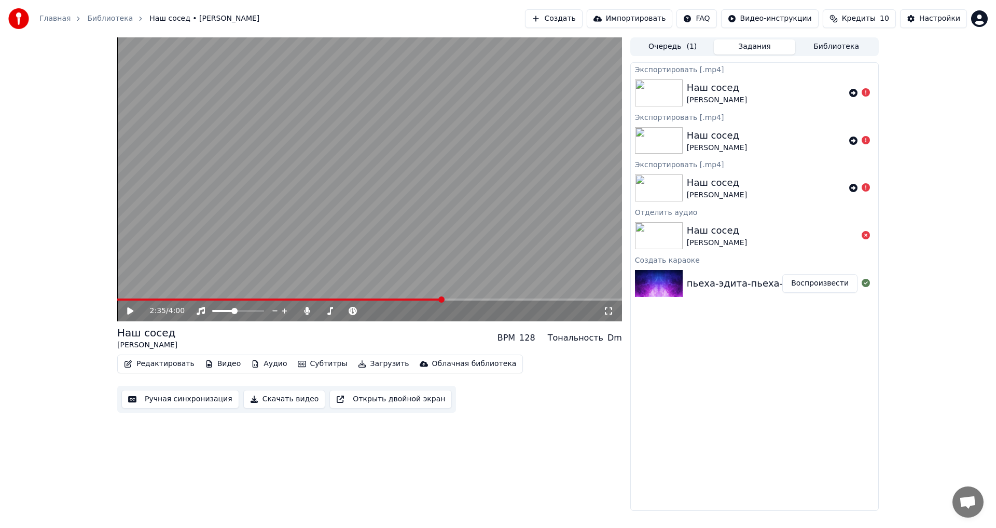
click at [759, 48] on button "Задания" at bounding box center [755, 46] width 82 height 15
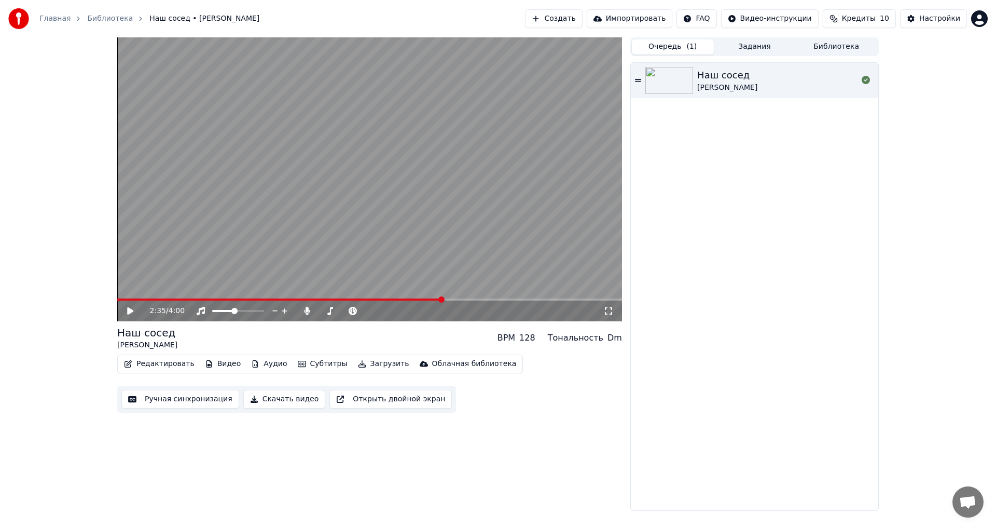
click at [674, 48] on button "Очередь ( 1 )" at bounding box center [673, 46] width 82 height 15
click at [635, 79] on icon at bounding box center [638, 80] width 6 height 7
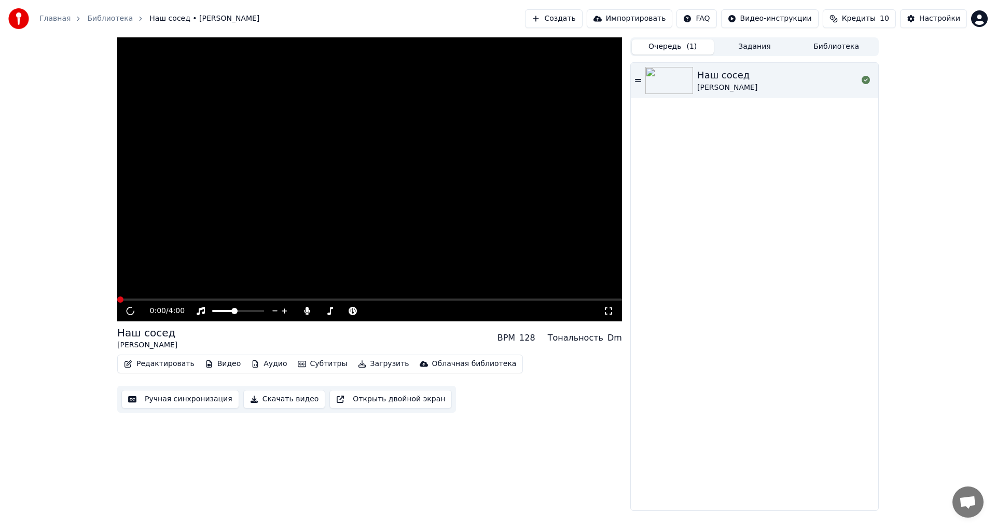
click at [246, 398] on button "Скачать видео" at bounding box center [284, 399] width 82 height 19
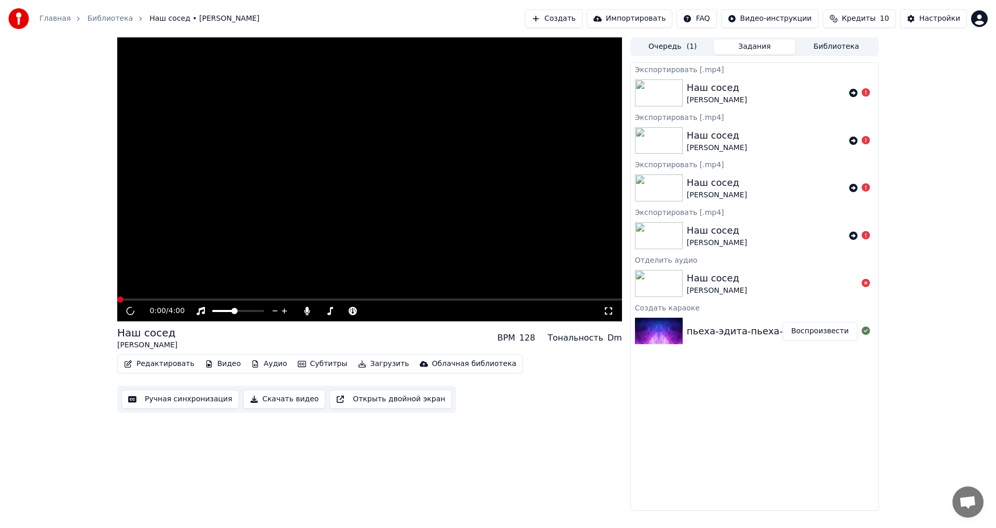
click at [283, 398] on button "Скачать видео" at bounding box center [284, 399] width 82 height 19
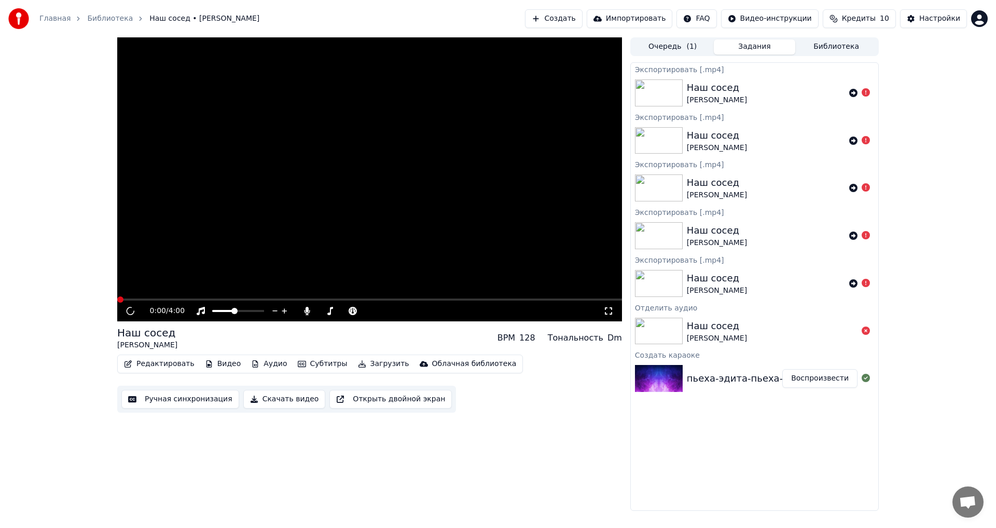
click at [131, 311] on icon at bounding box center [129, 311] width 11 height 12
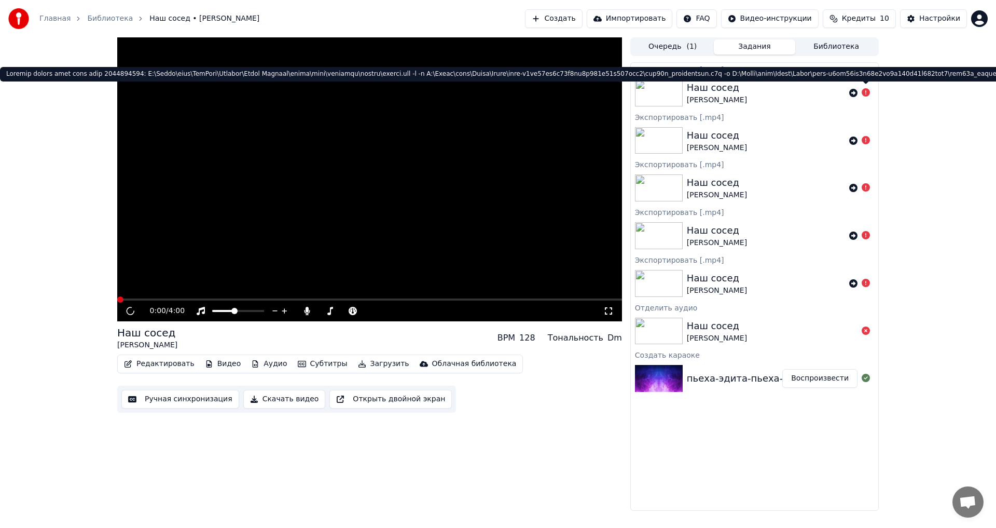
click at [871, 89] on div at bounding box center [859, 93] width 29 height 12
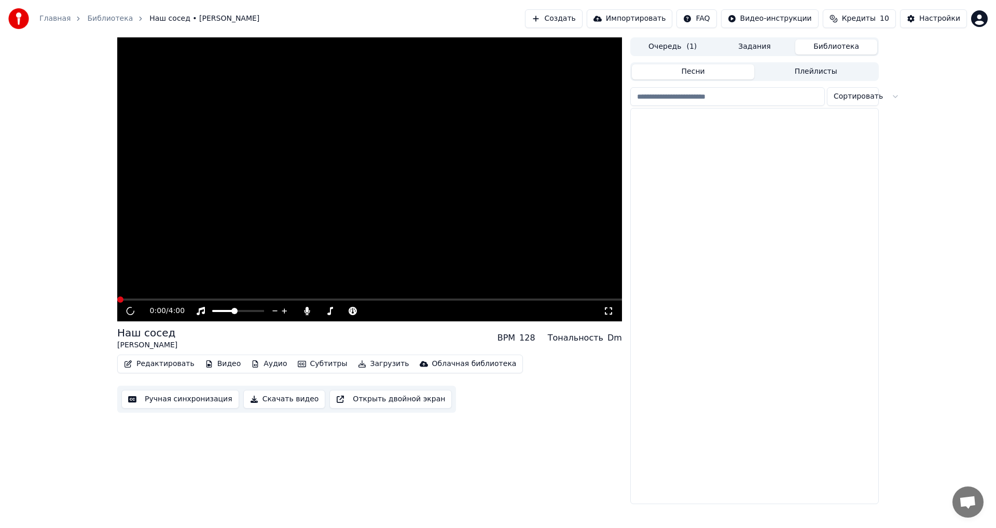
click at [842, 45] on button "Библиотека" at bounding box center [836, 46] width 82 height 15
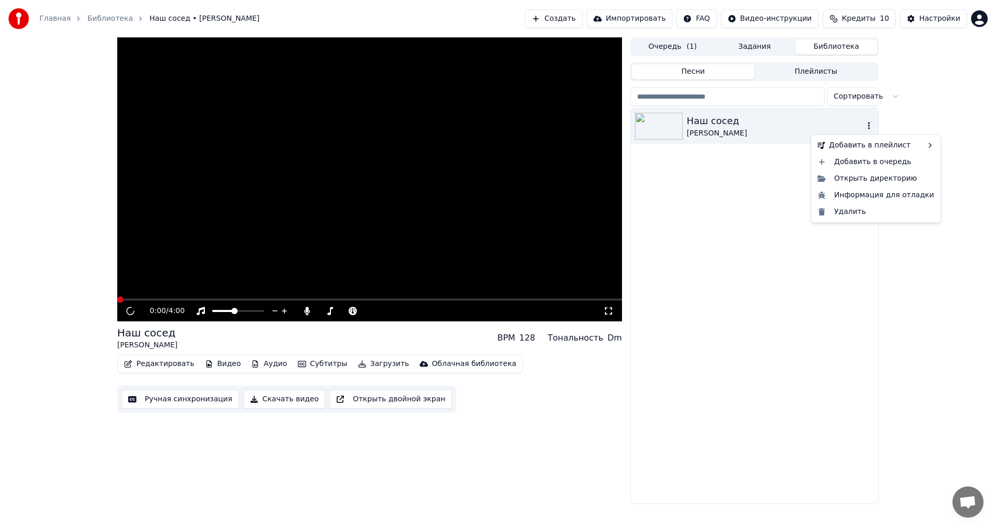
click at [869, 124] on icon "button" at bounding box center [869, 125] width 10 height 8
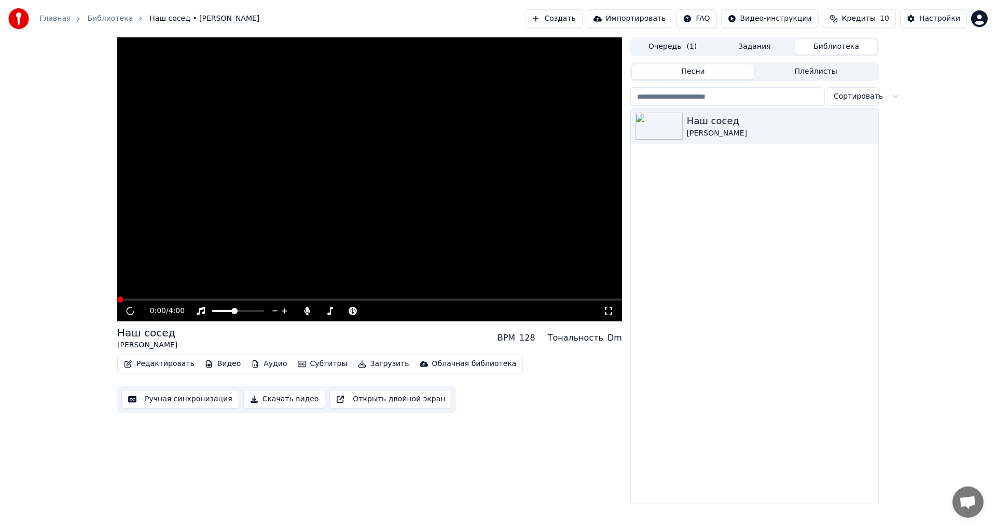
click at [763, 46] on button "Задания" at bounding box center [755, 46] width 82 height 15
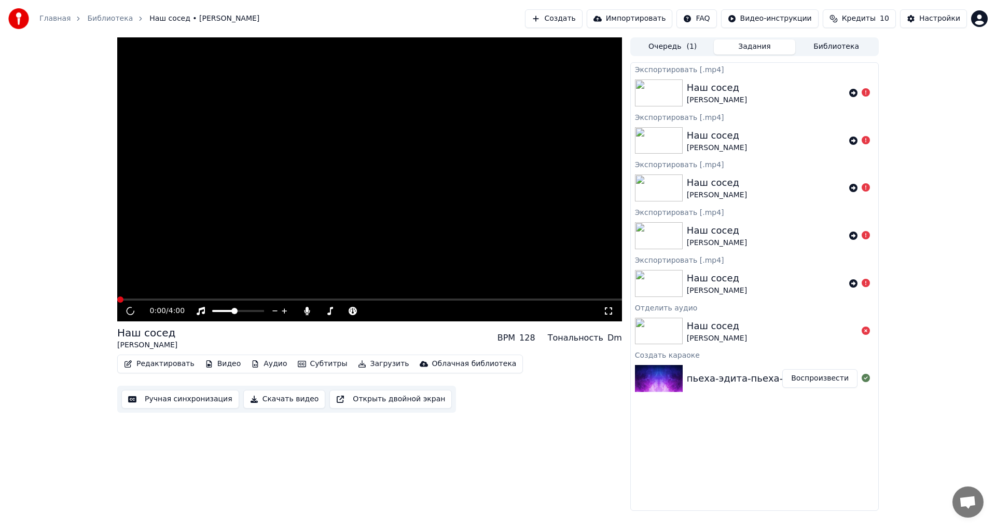
click at [670, 47] on button "Очередь ( 1 )" at bounding box center [673, 46] width 82 height 15
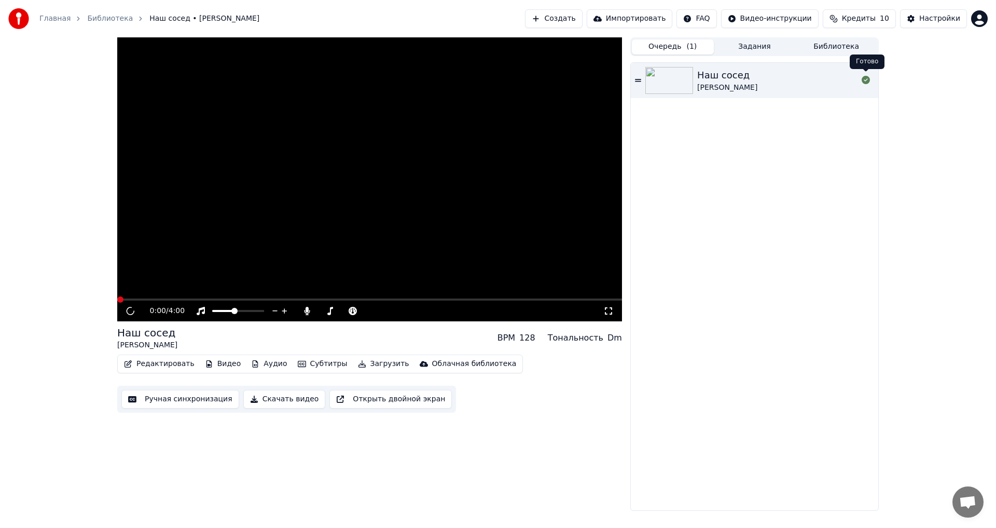
click at [866, 79] on icon at bounding box center [866, 80] width 8 height 8
click at [866, 80] on icon at bounding box center [866, 80] width 8 height 8
click at [638, 80] on icon at bounding box center [638, 80] width 6 height 3
click at [725, 75] on div "Наш сосед" at bounding box center [727, 75] width 60 height 15
click at [672, 81] on img at bounding box center [669, 80] width 48 height 27
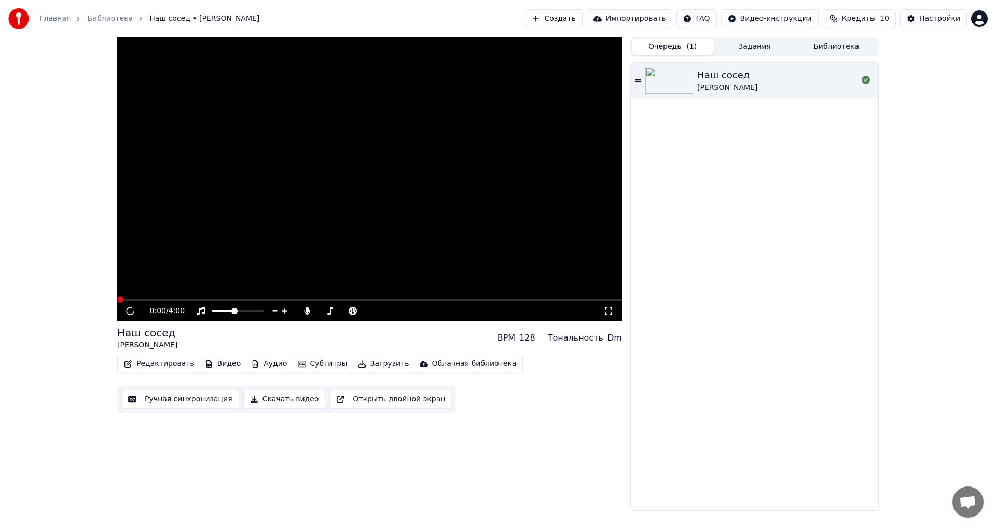
click at [672, 81] on img at bounding box center [669, 80] width 48 height 27
click at [170, 391] on button "Ручная синхронизация" at bounding box center [180, 399] width 118 height 19
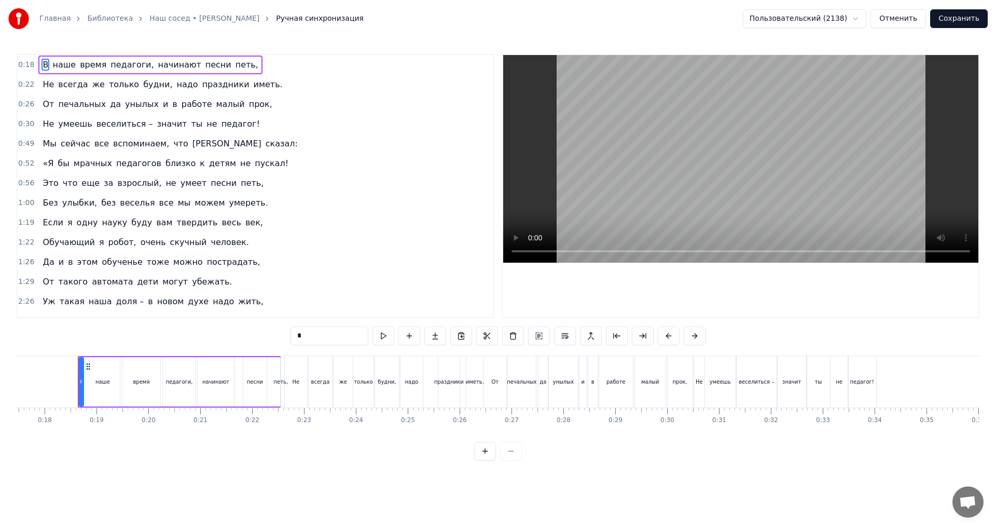
scroll to position [0, 915]
click at [810, 17] on html "Главная Библиотека Наш сосед • Эдита Пьеха Ручная синхронизация Пользовательски…" at bounding box center [498, 238] width 996 height 477
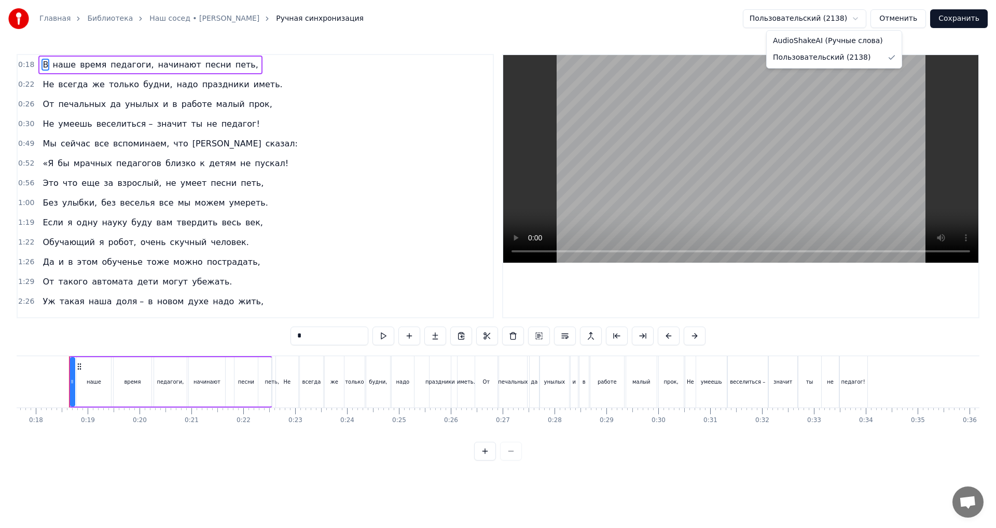
click at [971, 20] on html "Главная Библиотека Наш сосед • Эдита Пьеха Ручная синхронизация Пользовательски…" at bounding box center [498, 238] width 996 height 477
click at [978, 20] on button "Сохранить" at bounding box center [959, 18] width 58 height 19
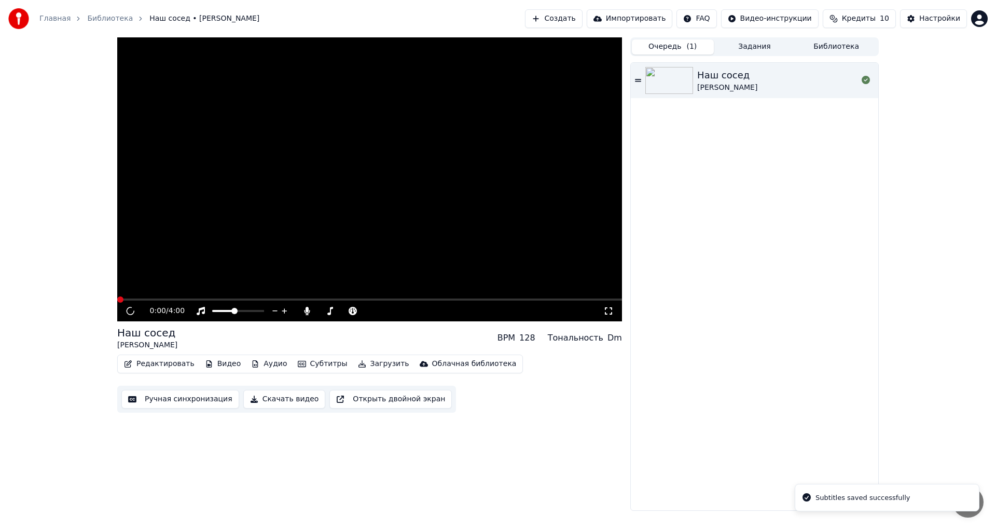
click at [868, 499] on div "Subtitles saved successfully" at bounding box center [862, 497] width 94 height 10
click at [775, 140] on div "Наш сосед Эдита Пьеха" at bounding box center [754, 286] width 247 height 447
click at [762, 49] on button "Задания" at bounding box center [755, 46] width 82 height 15
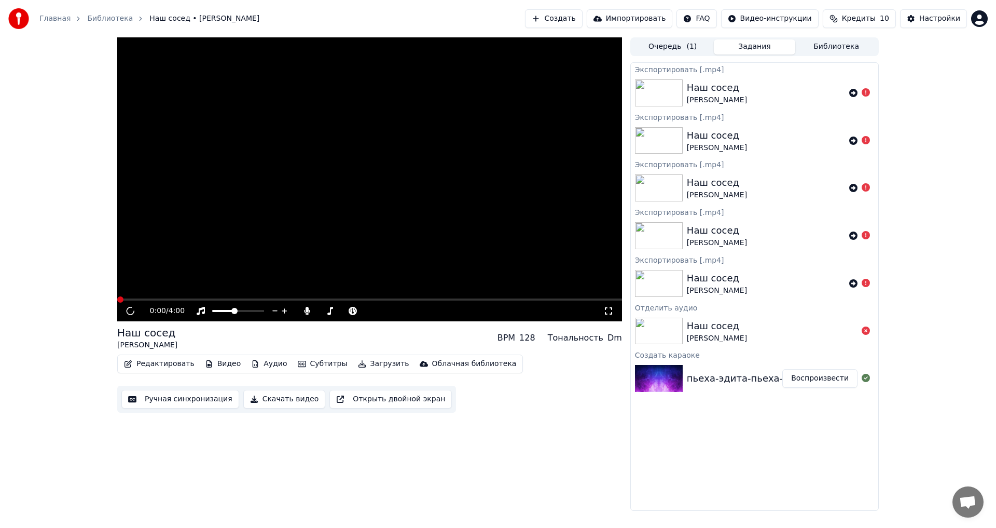
click at [866, 90] on icon at bounding box center [866, 92] width 8 height 8
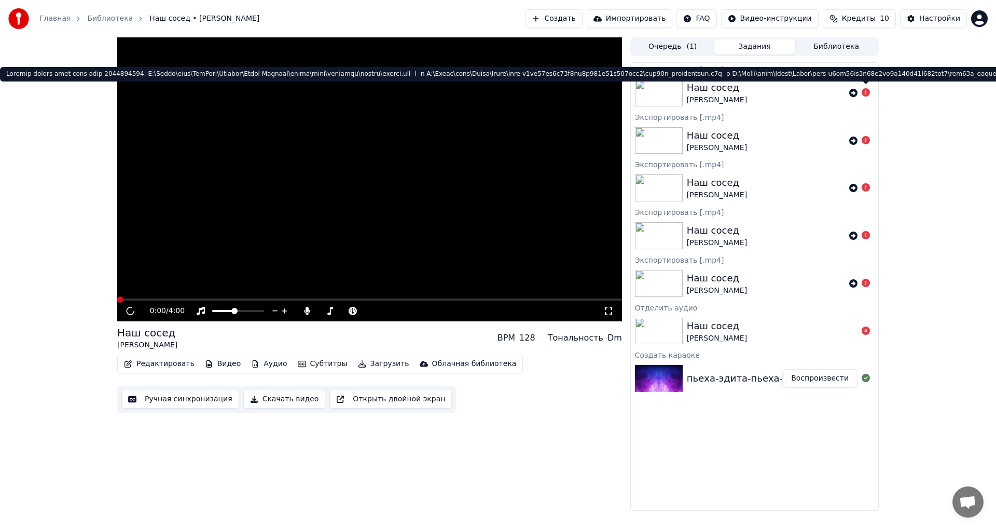
click at [702, 424] on div "Экспортировать [.mp4] Наш сосед Эдита Пьеха Экспортировать [.mp4] Наш сосед Эди…" at bounding box center [754, 286] width 248 height 448
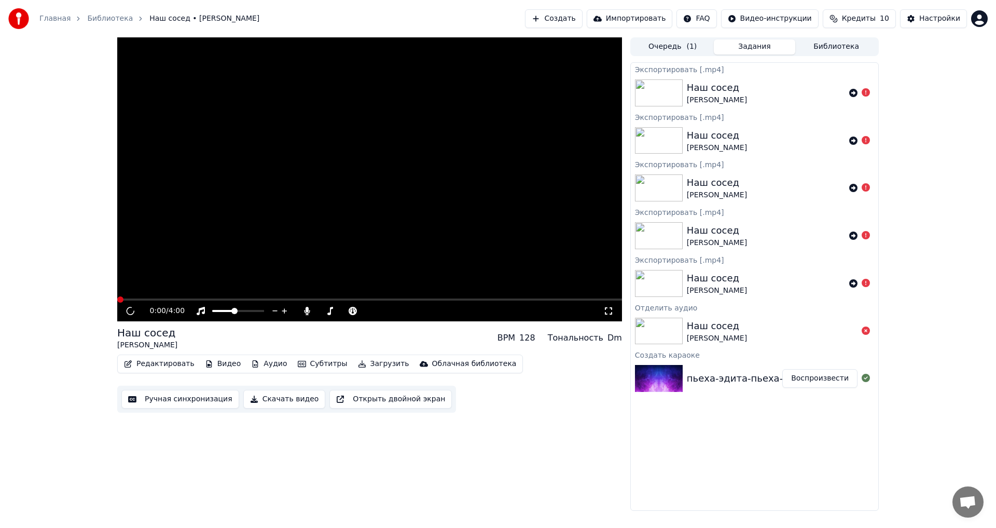
click at [844, 376] on button "Воспроизвести" at bounding box center [819, 378] width 75 height 19
click at [835, 381] on button "Воспроизвести" at bounding box center [819, 378] width 75 height 19
click at [363, 399] on button "Открыть двойной экран" at bounding box center [390, 399] width 122 height 19
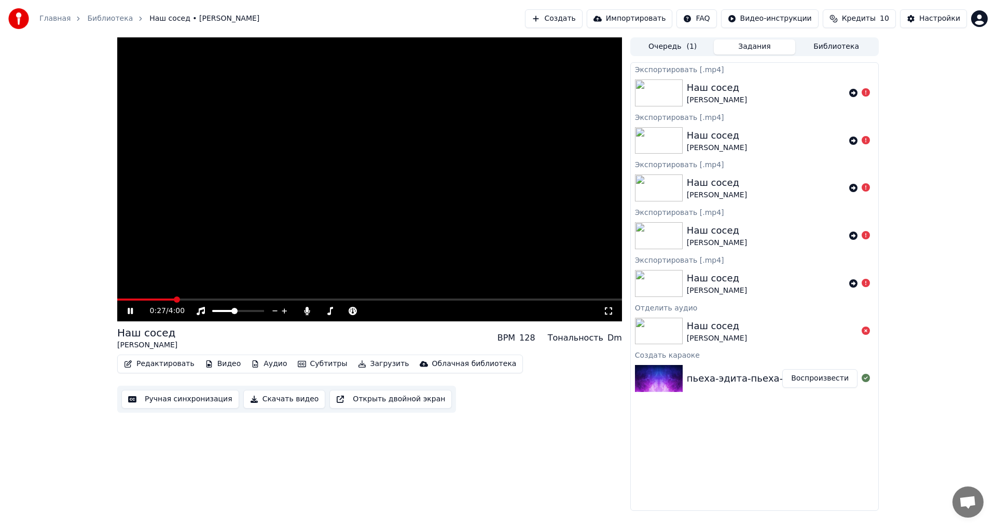
click at [131, 311] on icon at bounding box center [138, 311] width 24 height 8
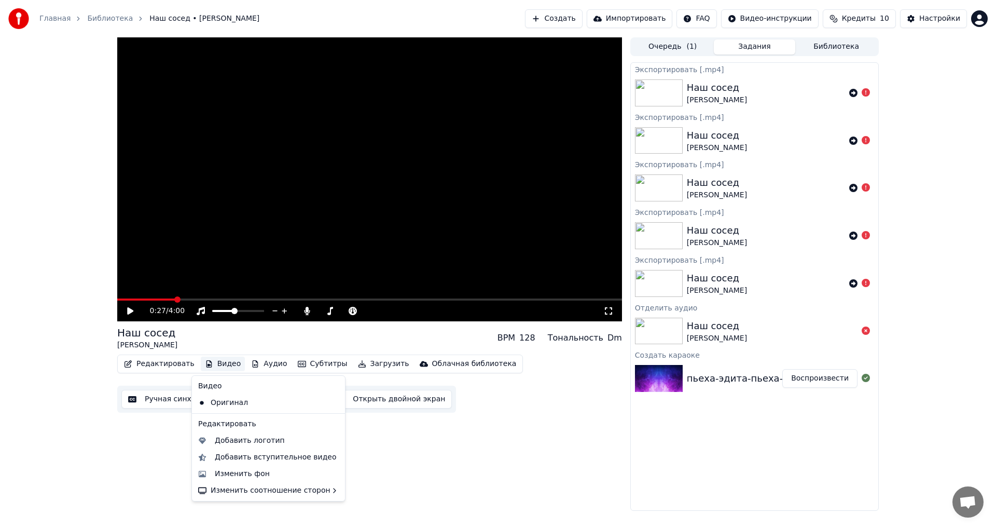
click at [215, 365] on button "Видео" at bounding box center [223, 363] width 45 height 15
click at [241, 474] on div "Изменить фон" at bounding box center [242, 473] width 55 height 10
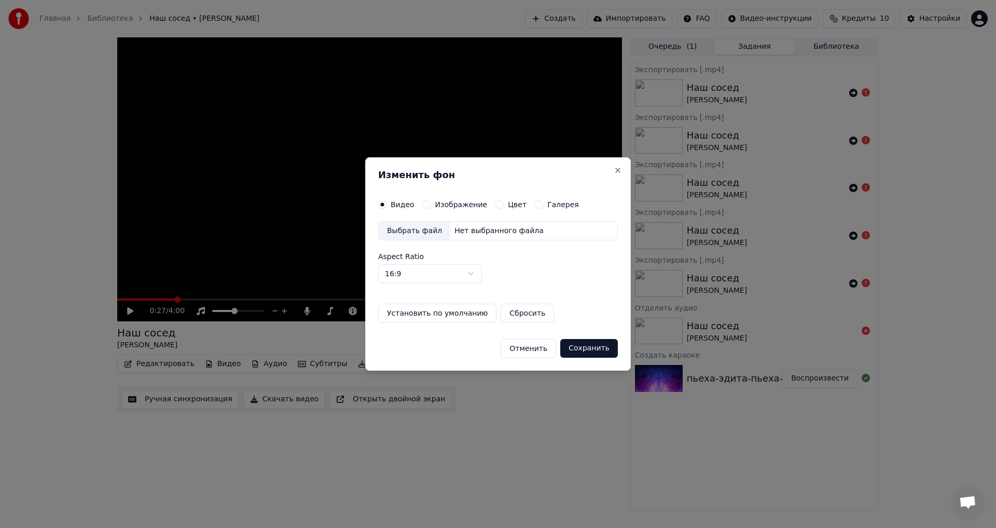
click at [406, 229] on div "Выбрать файл" at bounding box center [415, 231] width 72 height 19
click at [418, 230] on div "Выбрать файл" at bounding box center [415, 231] width 72 height 19
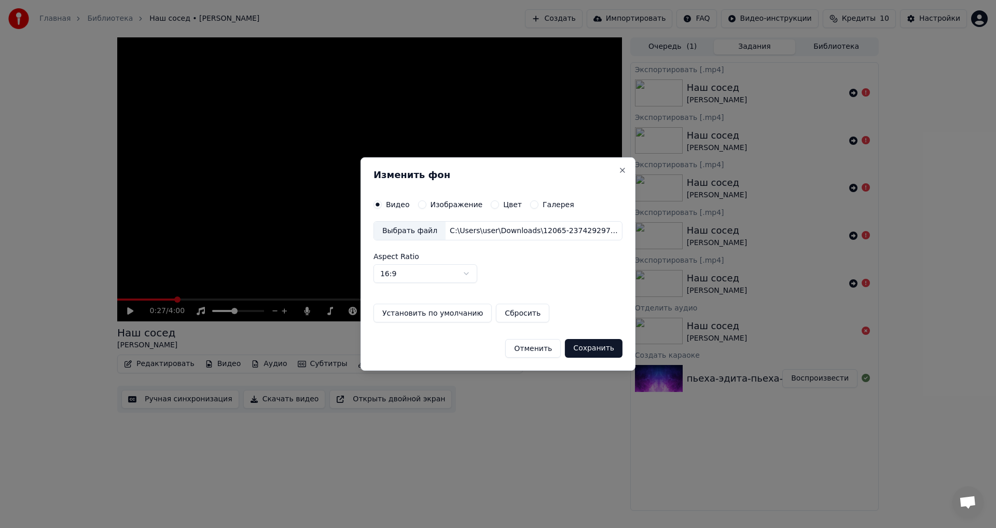
click at [595, 350] on button "Сохранить" at bounding box center [594, 348] width 58 height 19
click at [618, 169] on button "Close" at bounding box center [622, 170] width 8 height 8
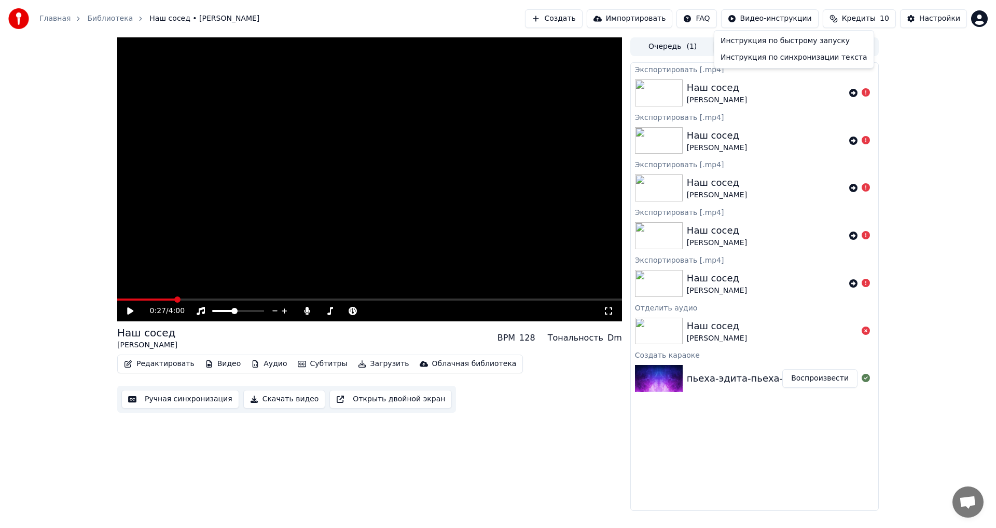
click at [780, 19] on html "Главная Библиотека Наш сосед • Эдита Пьеха Создать Импортировать FAQ Видео-инст…" at bounding box center [498, 264] width 996 height 528
click at [212, 365] on html "Главная Библиотека Наш сосед • Эдита Пьеха Создать Импортировать FAQ Видео-инст…" at bounding box center [498, 264] width 996 height 528
click at [219, 365] on button "Видео" at bounding box center [223, 363] width 45 height 15
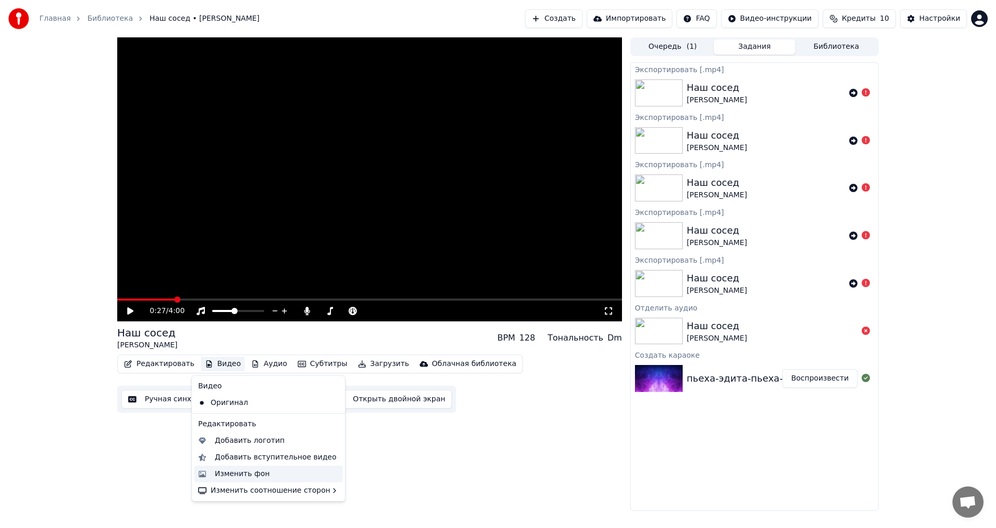
click at [243, 476] on div "Изменить фон" at bounding box center [242, 473] width 55 height 10
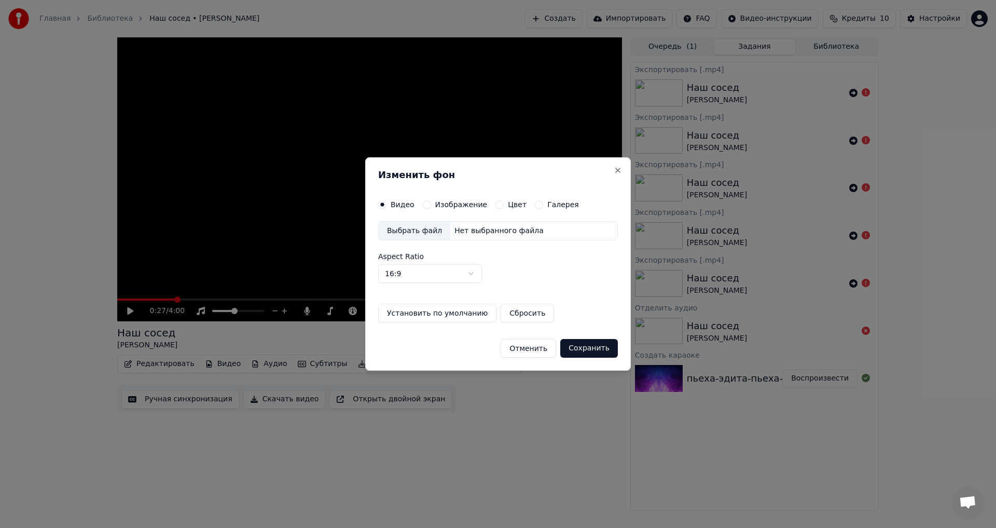
click at [448, 313] on button "Установить по умолчанию" at bounding box center [437, 312] width 118 height 19
click at [403, 231] on div "Выбрать файл" at bounding box center [415, 231] width 72 height 19
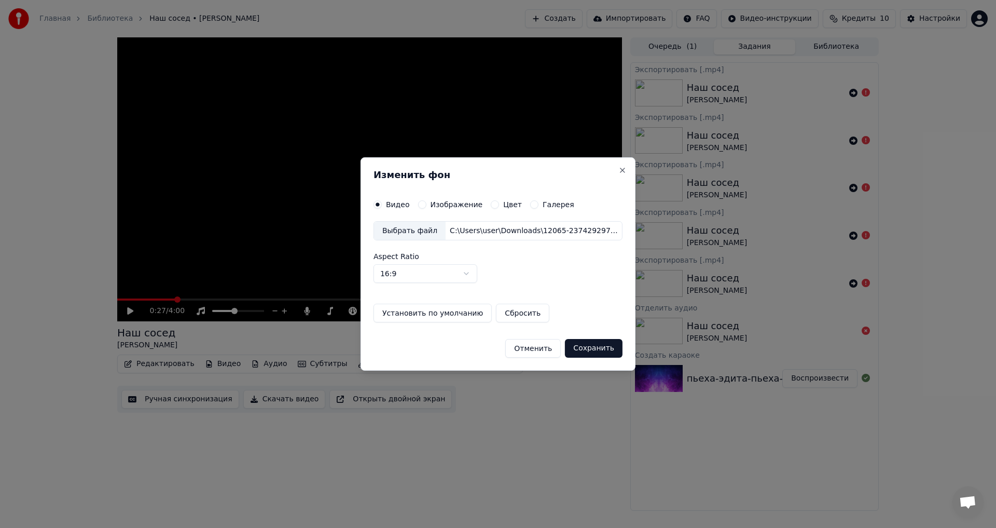
click at [591, 347] on button "Сохранить" at bounding box center [594, 348] width 58 height 19
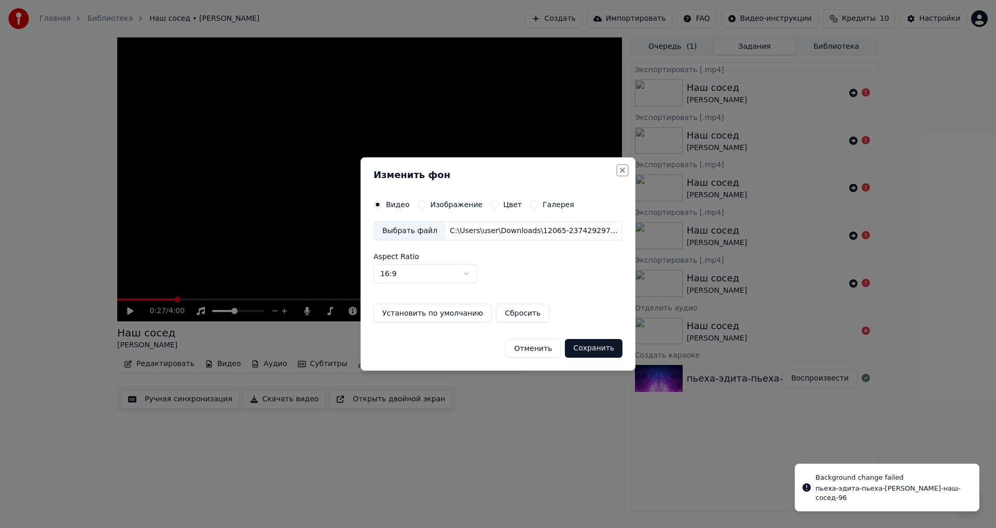
click at [619, 170] on button "Close" at bounding box center [622, 170] width 8 height 8
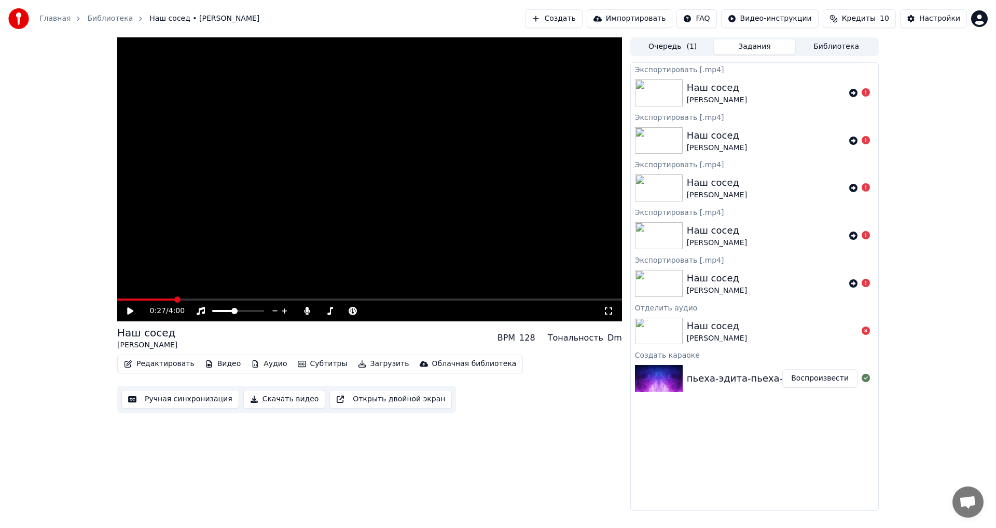
click at [159, 363] on button "Редактировать" at bounding box center [159, 363] width 79 height 15
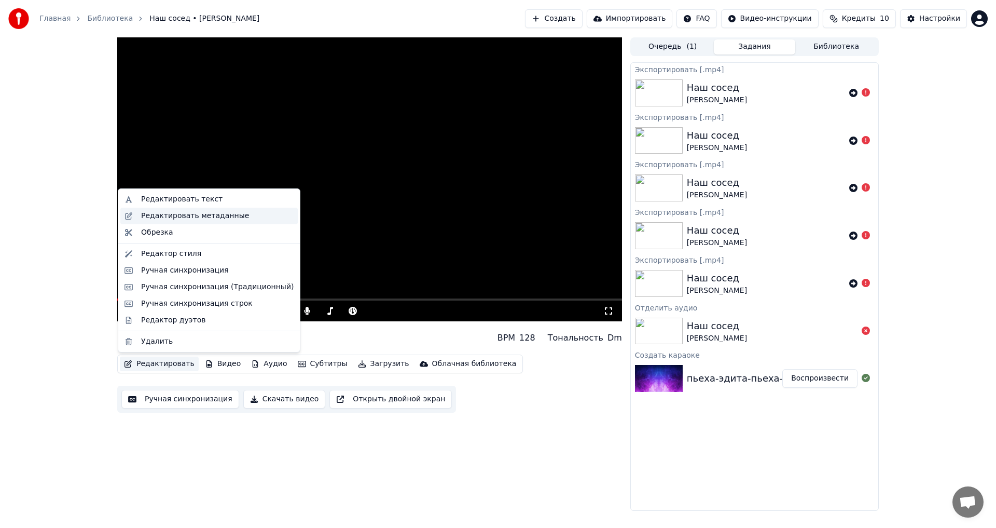
click at [173, 216] on div "Редактировать метаданные" at bounding box center [195, 216] width 108 height 10
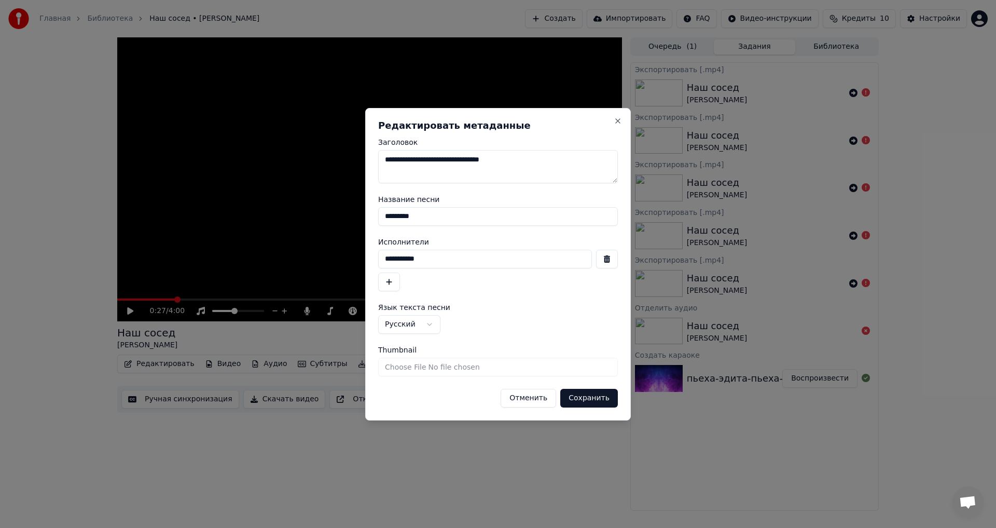
drag, startPoint x: 525, startPoint y: 160, endPoint x: 374, endPoint y: 162, distance: 151.0
click at [374, 162] on div "**********" at bounding box center [498, 264] width 266 height 312
drag, startPoint x: 438, startPoint y: 164, endPoint x: 405, endPoint y: 159, distance: 33.6
click at [404, 159] on textarea "**********" at bounding box center [498, 166] width 240 height 33
type textarea "**********"
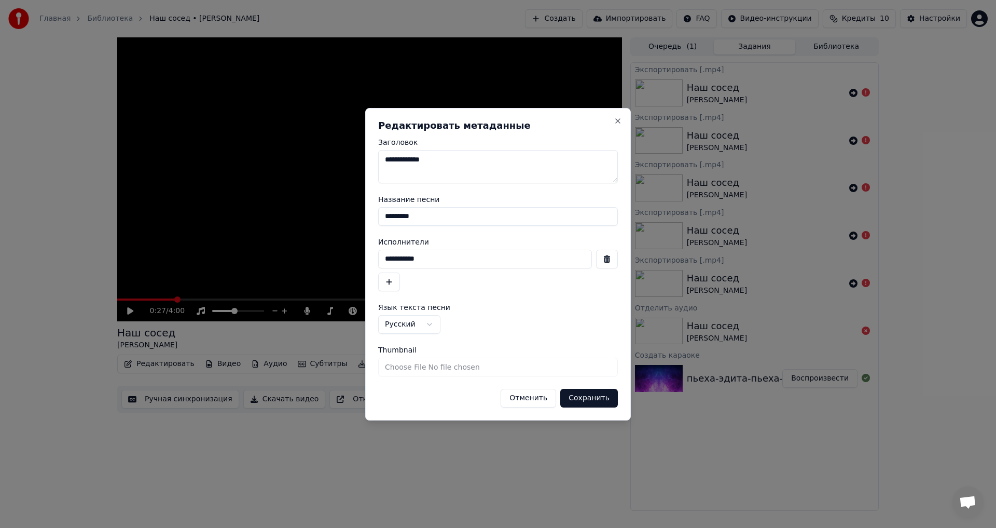
drag, startPoint x: 431, startPoint y: 217, endPoint x: 376, endPoint y: 218, distance: 55.0
click at [376, 218] on div "**********" at bounding box center [498, 264] width 266 height 312
click at [425, 218] on input "*********" at bounding box center [498, 216] width 240 height 19
drag, startPoint x: 425, startPoint y: 217, endPoint x: 411, endPoint y: 217, distance: 14.5
click at [411, 217] on input "*********" at bounding box center [498, 216] width 240 height 19
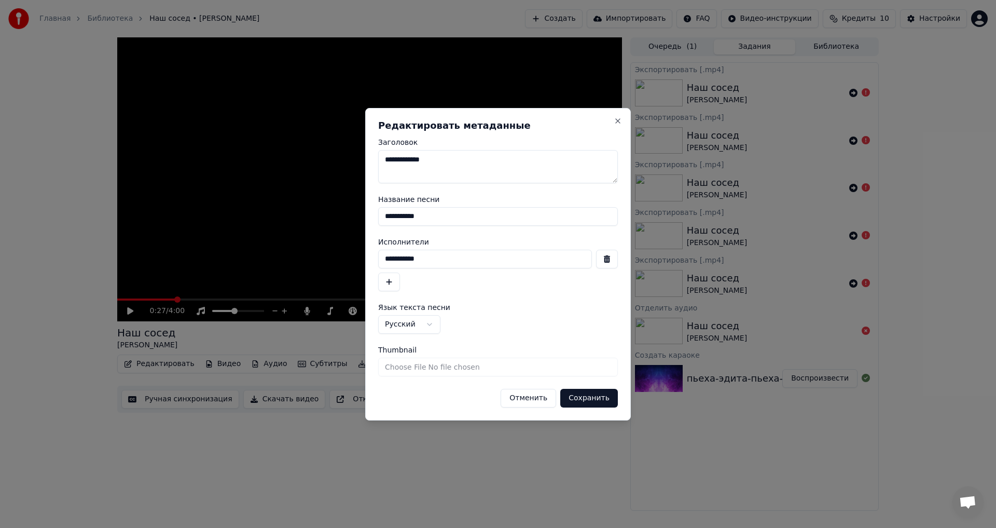
type input "**********"
click at [447, 261] on input "**********" at bounding box center [485, 259] width 214 height 19
type input "*"
click at [399, 366] on input "Thumbnail" at bounding box center [498, 366] width 240 height 19
click at [600, 396] on button "Сохранить" at bounding box center [589, 398] width 58 height 19
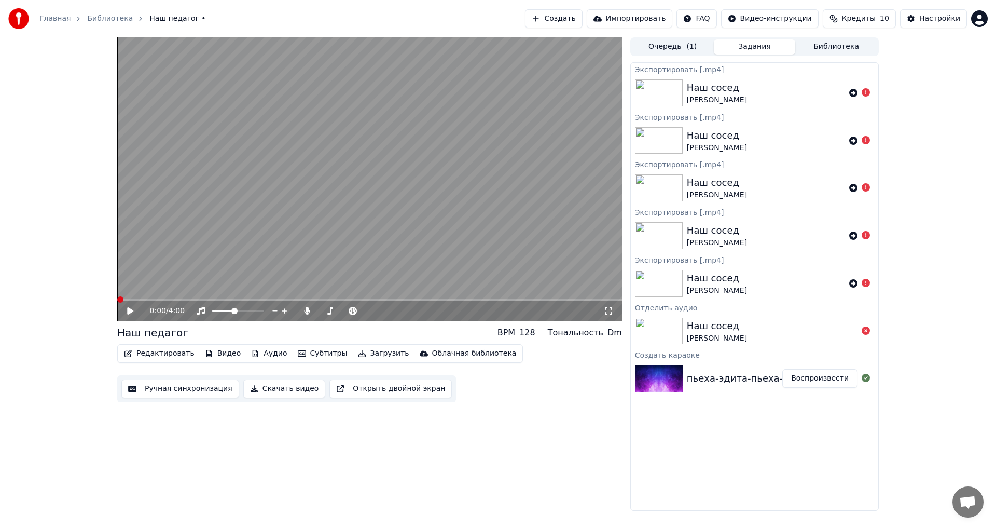
click at [364, 355] on button "Загрузить" at bounding box center [384, 353] width 60 height 15
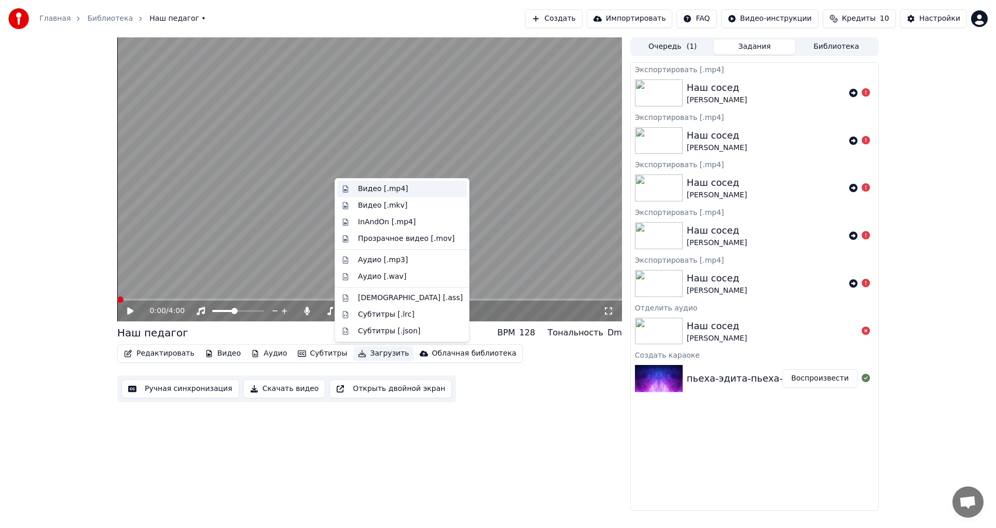
click at [367, 190] on div "Видео [.mp4]" at bounding box center [383, 189] width 50 height 10
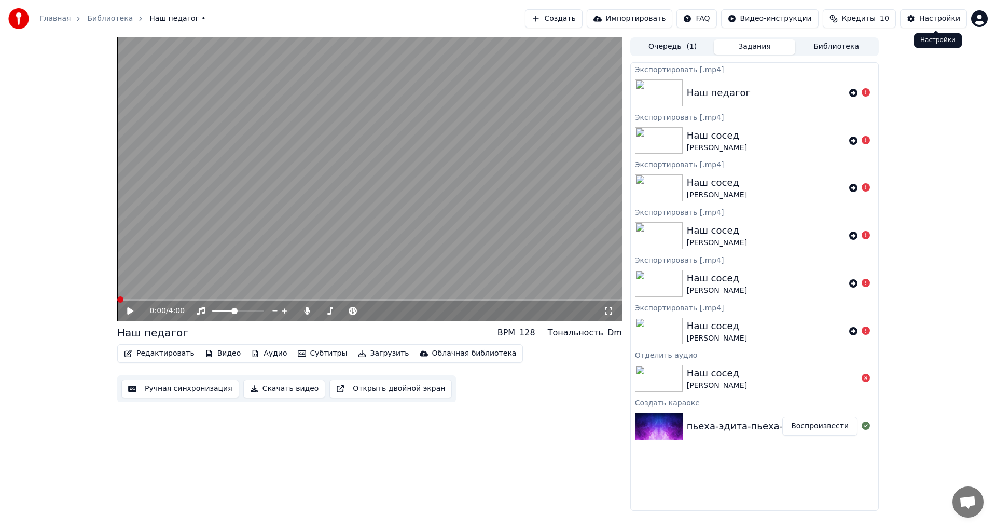
click at [940, 17] on div "Настройки" at bounding box center [939, 18] width 41 height 10
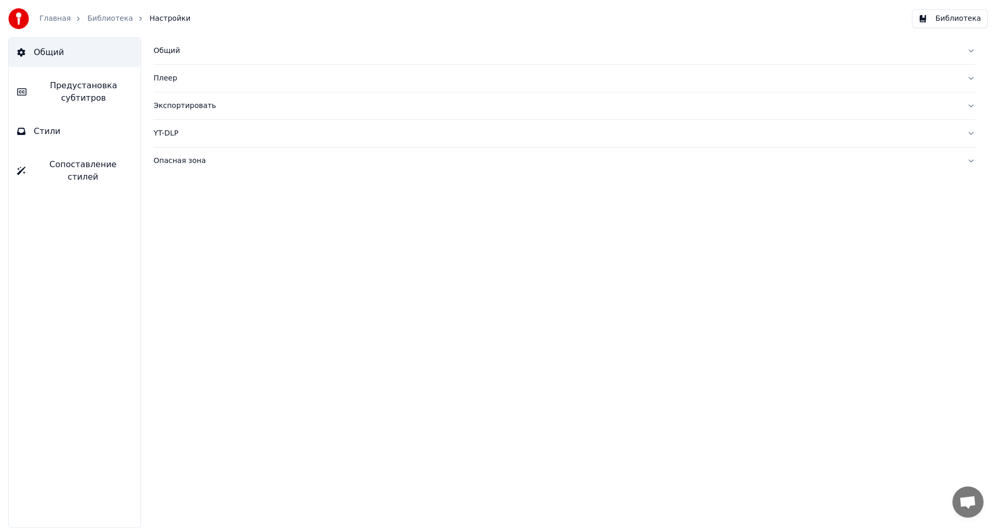
click at [48, 134] on span "Стили" at bounding box center [47, 131] width 27 height 12
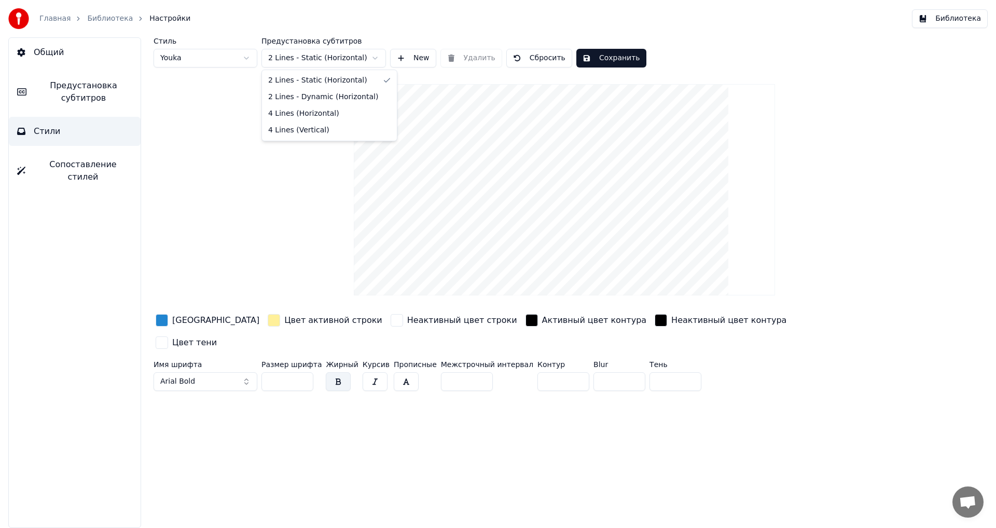
click at [374, 57] on html "Главная Библиотека Настройки Библиотека Общий Предустановка субтитров Стили Соп…" at bounding box center [498, 264] width 996 height 528
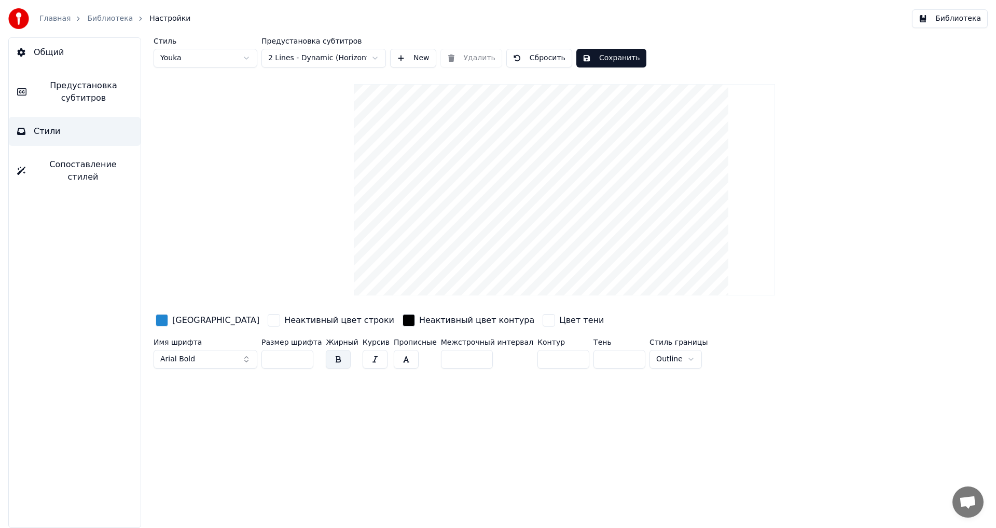
click at [348, 60] on html "Главная Библиотека Настройки Библиотека Общий Предустановка субтитров Стили Соп…" at bounding box center [498, 264] width 996 height 528
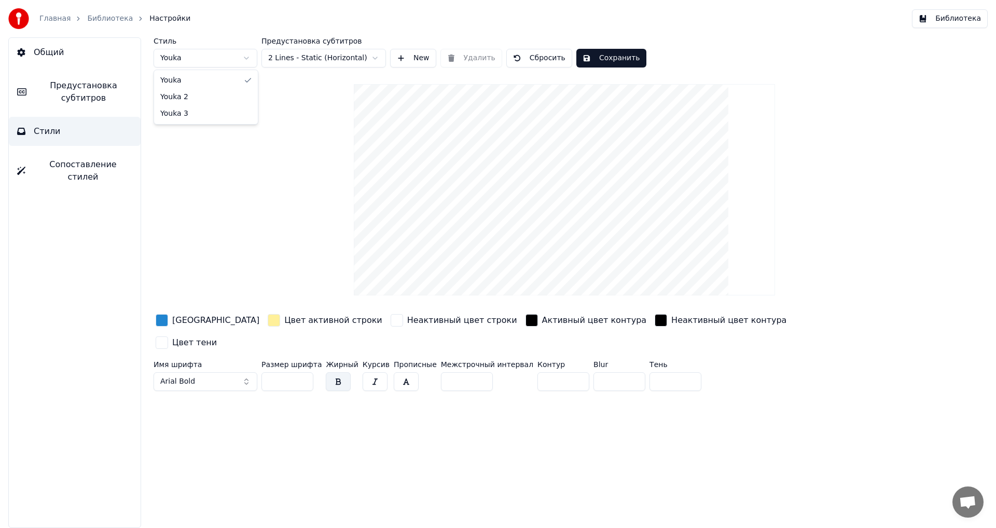
click at [244, 59] on html "Главная Библиотека Настройки Библиотека Общий Предустановка субтитров Стили Соп…" at bounding box center [498, 264] width 996 height 528
click at [249, 56] on html "Главная Библиотека Настройки Библиотека Общий Предустановка субтитров Стили Соп…" at bounding box center [498, 264] width 996 height 528
click at [247, 58] on html "Главная Библиотека Настройки Библиотека Общий Предустановка субтитров Стили Соп…" at bounding box center [498, 264] width 996 height 528
click at [51, 164] on span "Сопоставление стилей" at bounding box center [83, 170] width 99 height 25
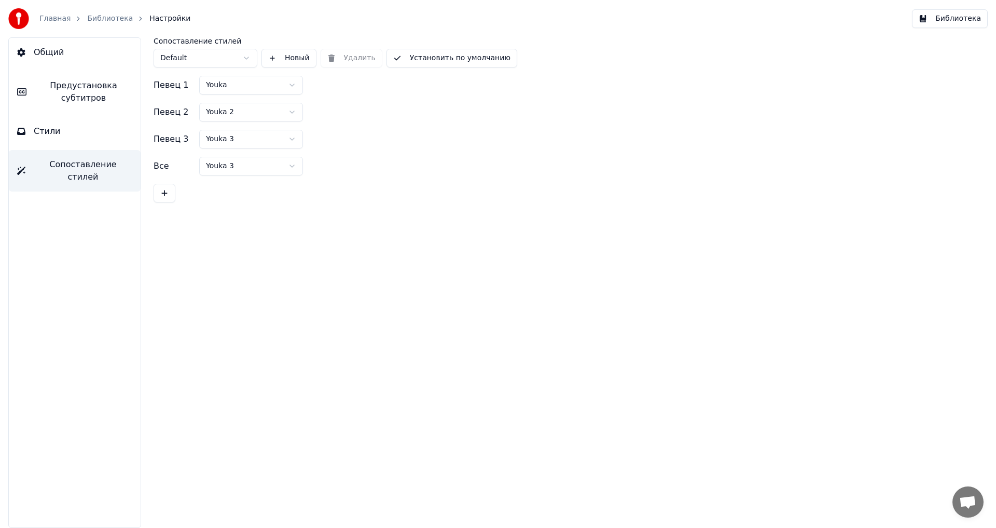
click at [105, 16] on link "Библиотека" at bounding box center [110, 18] width 46 height 10
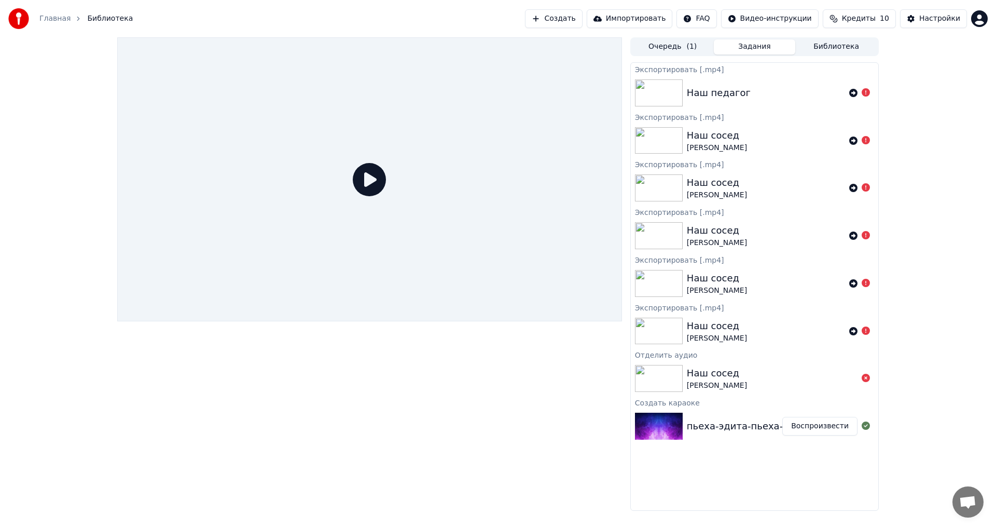
click at [705, 94] on div "Наш педагог" at bounding box center [719, 93] width 64 height 15
click at [655, 95] on img at bounding box center [659, 92] width 48 height 27
click at [853, 92] on icon at bounding box center [853, 93] width 8 height 8
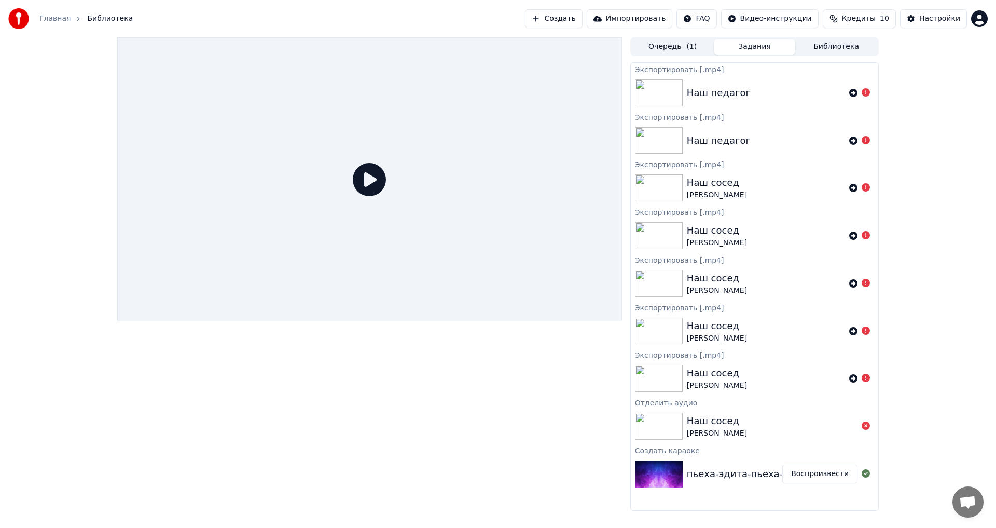
click at [852, 92] on icon at bounding box center [853, 93] width 8 height 8
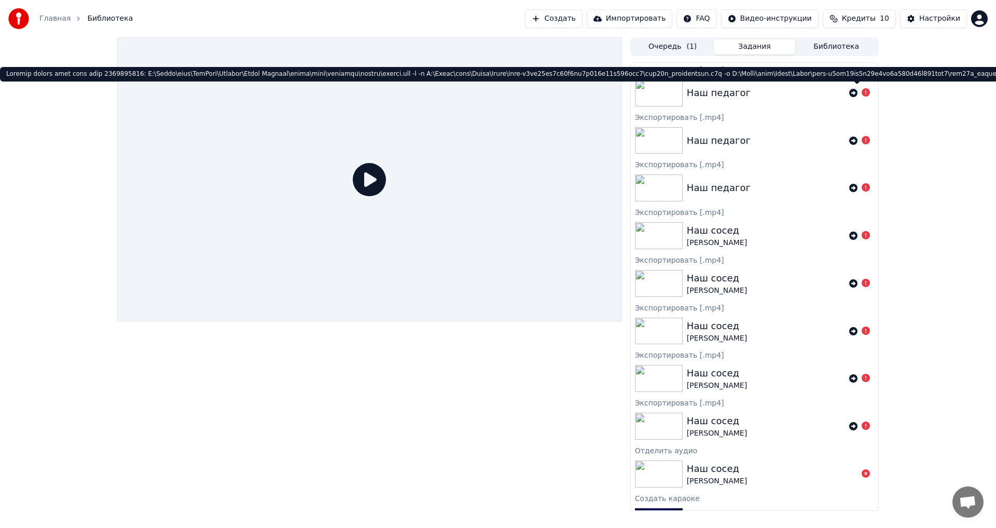
click at [862, 92] on icon at bounding box center [866, 92] width 8 height 8
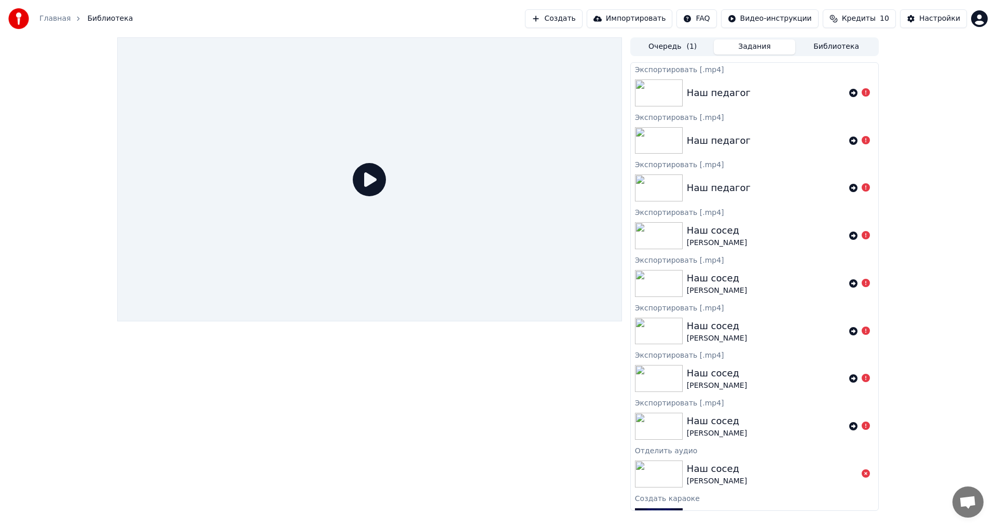
click at [862, 92] on icon at bounding box center [866, 92] width 8 height 8
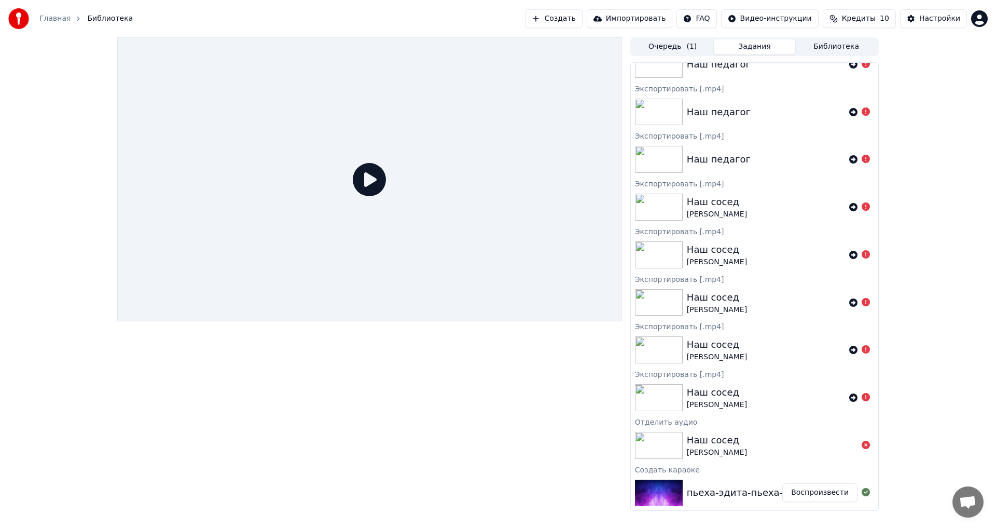
click at [366, 182] on icon at bounding box center [369, 179] width 33 height 33
click at [669, 48] on button "Очередь ( 1 )" at bounding box center [673, 46] width 82 height 15
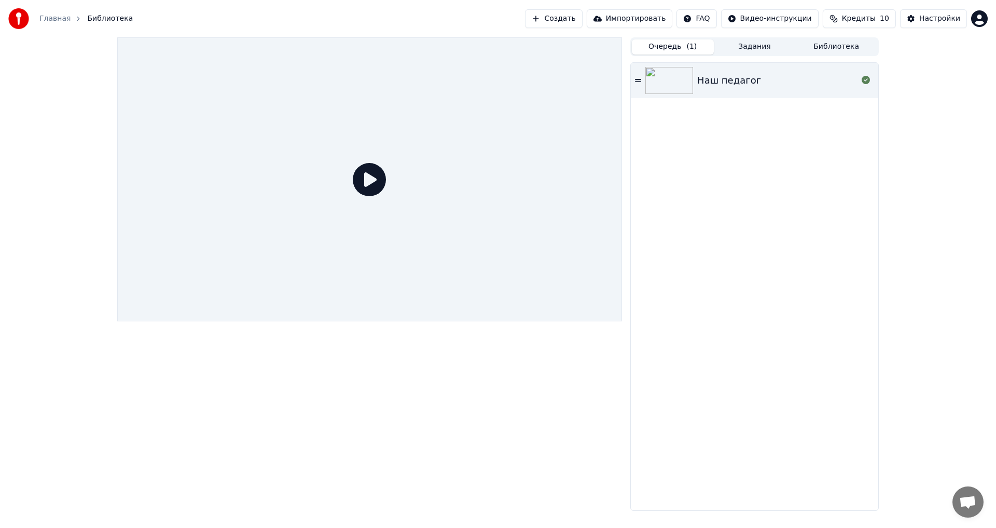
click at [671, 86] on img at bounding box center [669, 80] width 48 height 27
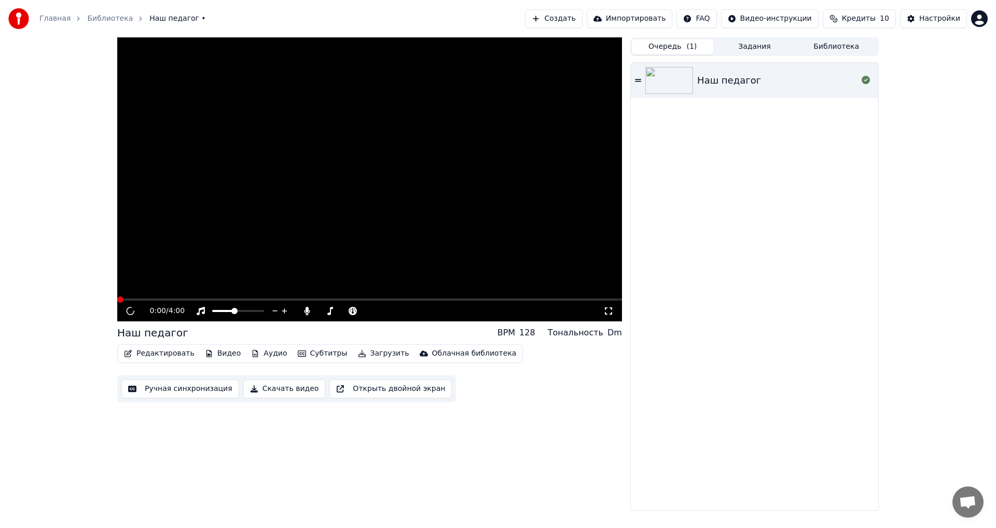
click at [656, 19] on button "Импортировать" at bounding box center [630, 18] width 86 height 19
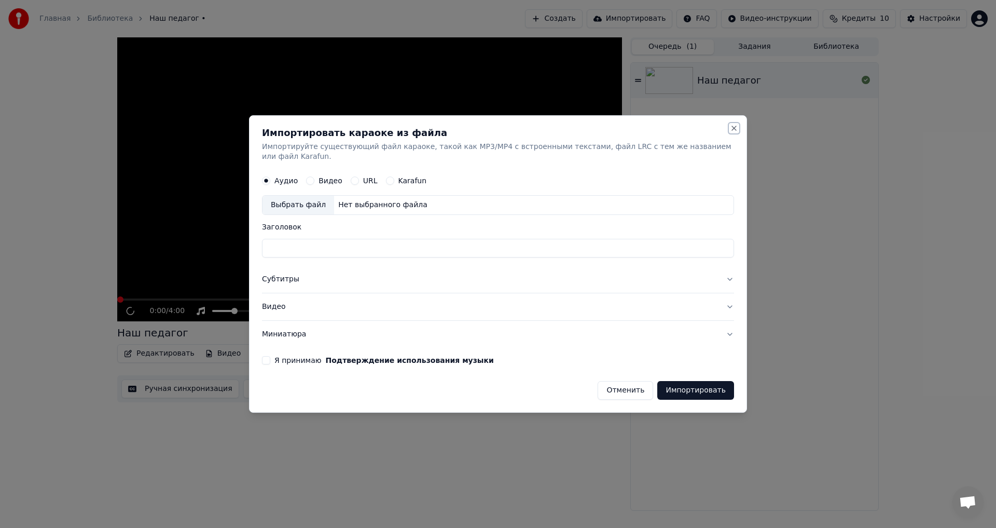
click at [730, 131] on button "Close" at bounding box center [734, 128] width 8 height 8
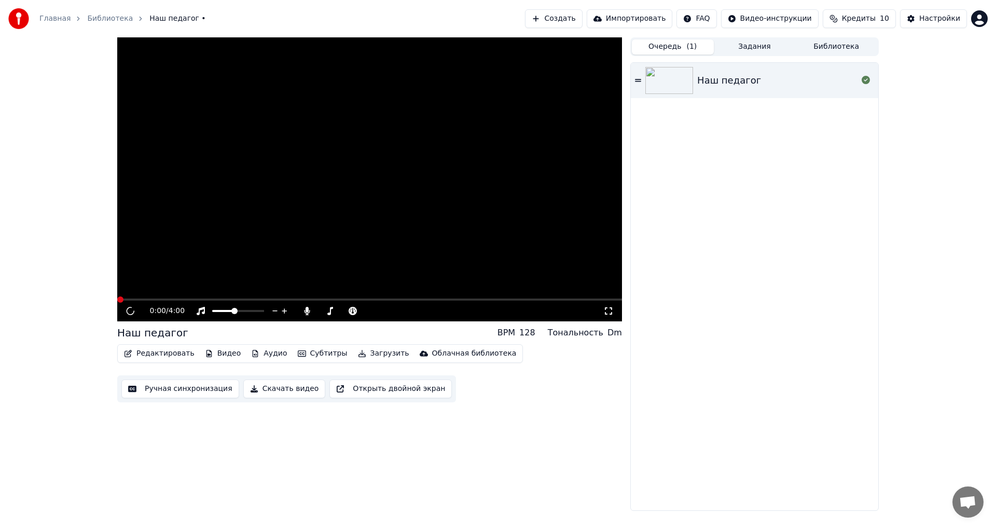
click at [983, 17] on html "Главная Библиотека Наш педагог • Создать Импортировать FAQ Видео-инструкции Кре…" at bounding box center [498, 264] width 996 height 528
click at [906, 62] on span "Оплата" at bounding box center [909, 67] width 28 height 10
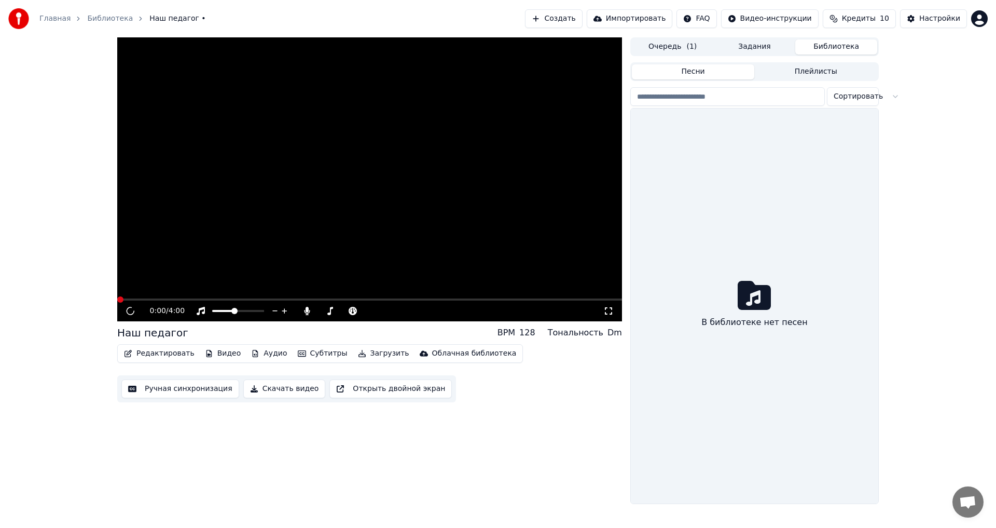
click at [842, 46] on button "Библиотека" at bounding box center [836, 46] width 82 height 15
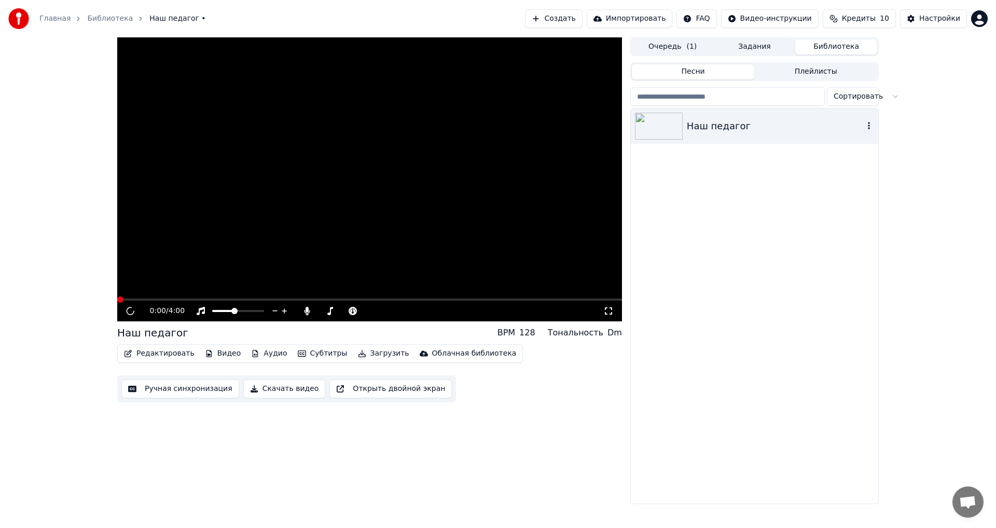
click at [867, 124] on icon "button" at bounding box center [869, 125] width 10 height 8
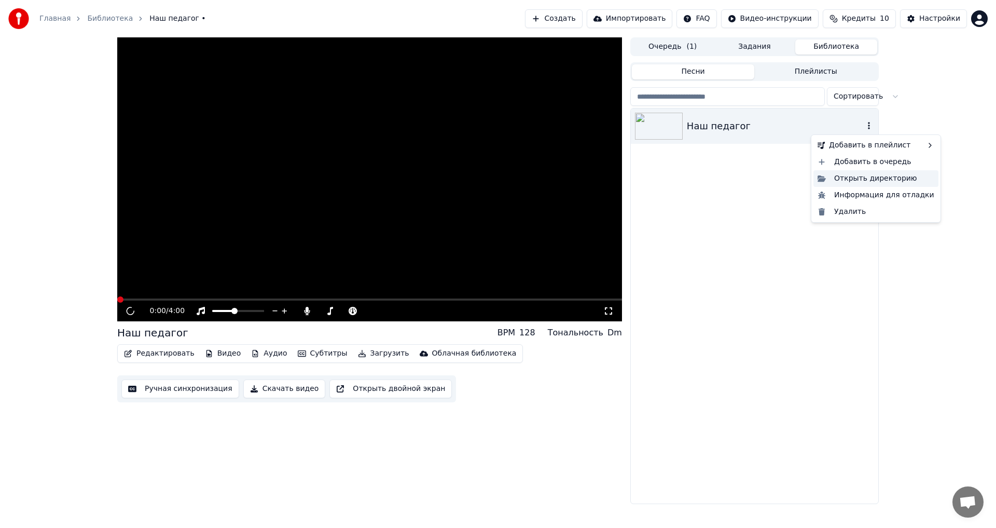
click at [879, 178] on div "Открыть директорию" at bounding box center [875, 178] width 125 height 17
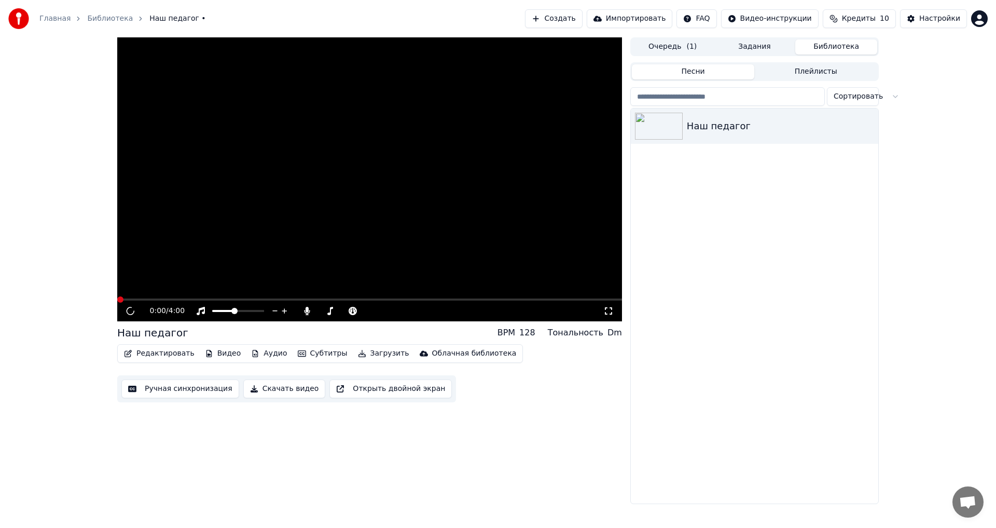
click at [264, 4] on div "Главная Библиотека Наш педагог • Создать Импортировать FAQ Видео-инструкции Кре…" at bounding box center [498, 18] width 996 height 37
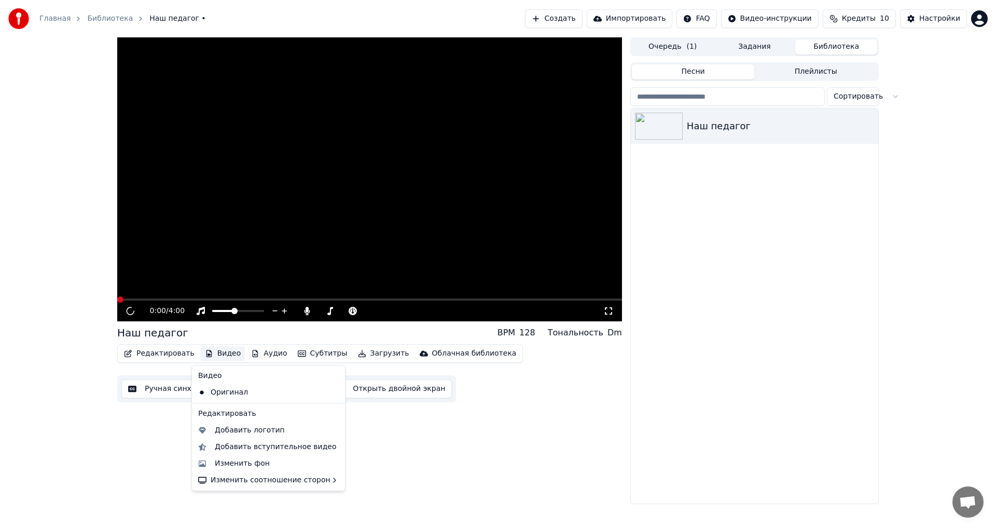
click at [214, 354] on button "Видео" at bounding box center [223, 353] width 45 height 15
click at [224, 462] on div "Изменить фон" at bounding box center [242, 463] width 55 height 10
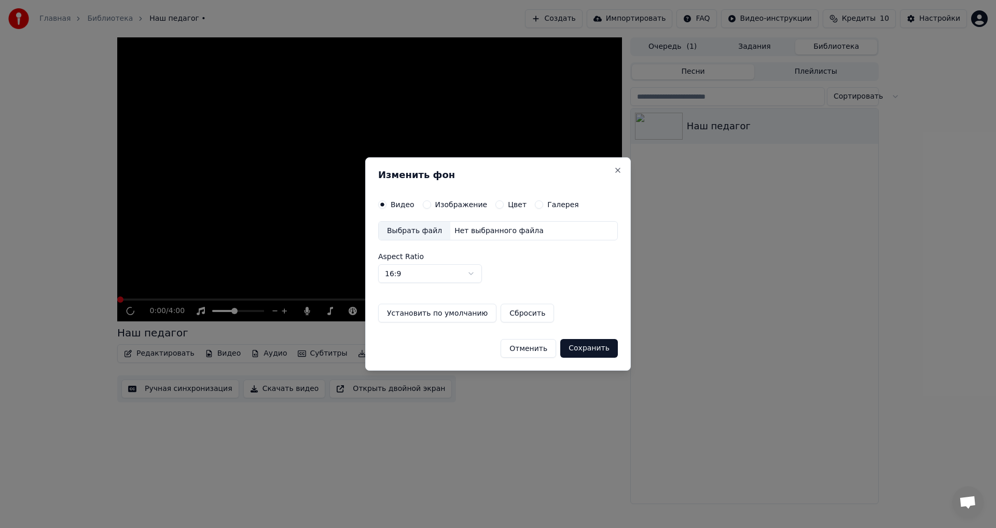
click at [410, 230] on div "Выбрать файл" at bounding box center [415, 231] width 72 height 19
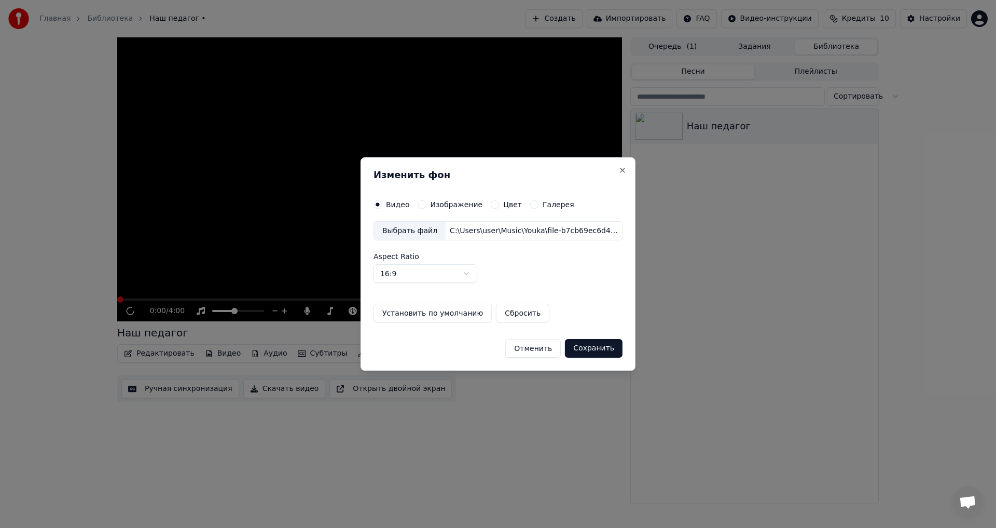
click at [588, 349] on button "Сохранить" at bounding box center [594, 348] width 58 height 19
click at [425, 204] on button "Изображение" at bounding box center [422, 204] width 8 height 8
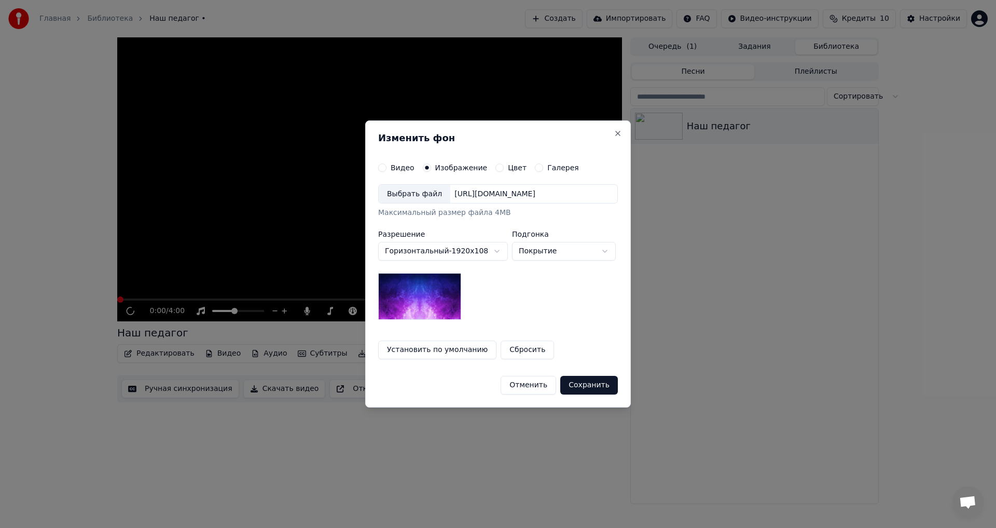
click at [384, 168] on button "Видео" at bounding box center [382, 167] width 8 height 8
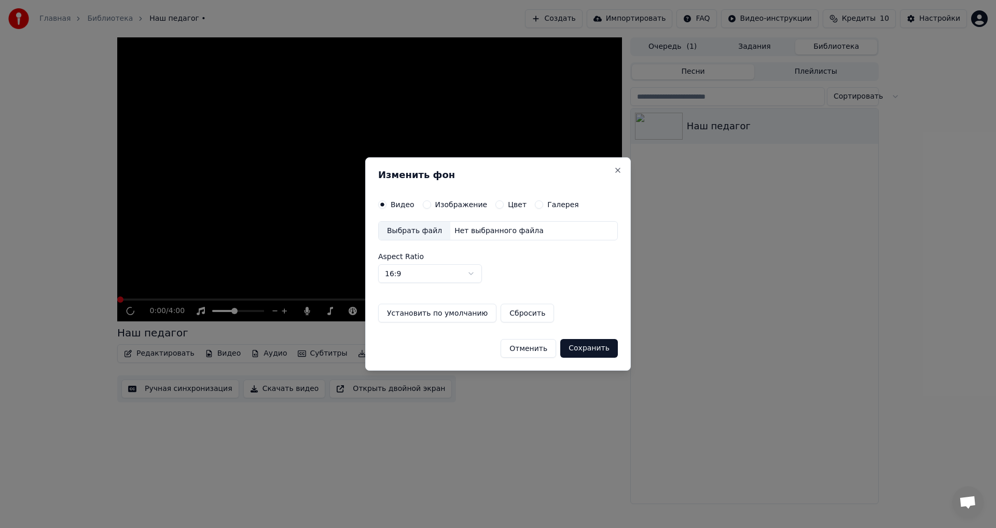
click at [432, 313] on button "Установить по умолчанию" at bounding box center [437, 312] width 118 height 19
click at [535, 202] on button "Галерея" at bounding box center [539, 204] width 8 height 8
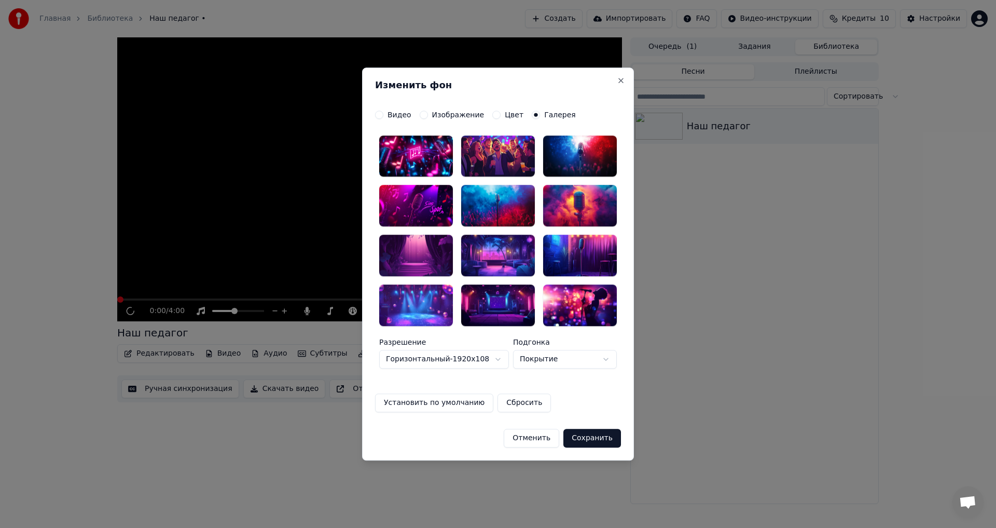
click at [410, 198] on div at bounding box center [416, 205] width 74 height 41
click at [586, 439] on button "Сохранить" at bounding box center [592, 437] width 58 height 19
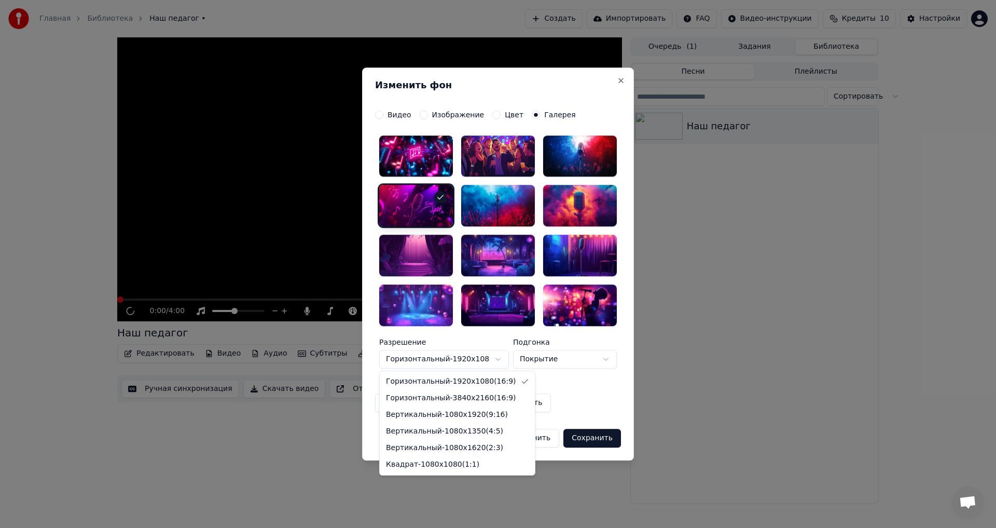
click at [497, 360] on body "**********" at bounding box center [498, 264] width 996 height 528
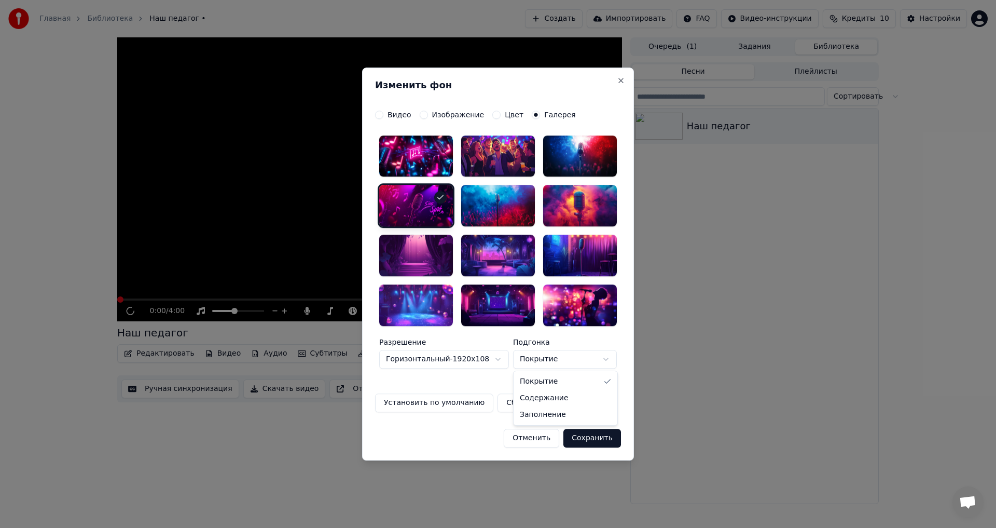
click at [561, 359] on body "**********" at bounding box center [498, 264] width 996 height 528
select select "****"
click at [600, 439] on button "Сохранить" at bounding box center [592, 437] width 58 height 19
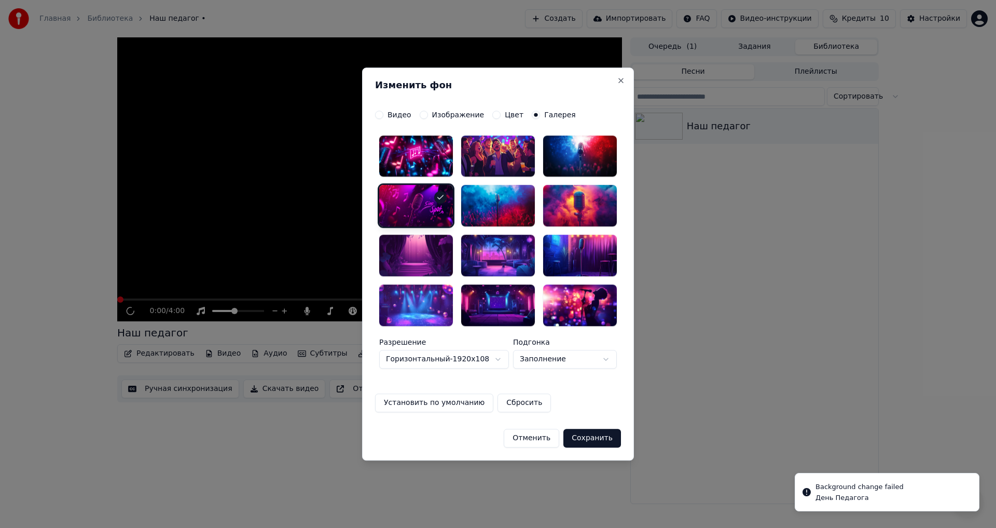
click at [390, 117] on label "Видео" at bounding box center [399, 114] width 24 height 7
click at [383, 117] on button "Видео" at bounding box center [379, 114] width 8 height 8
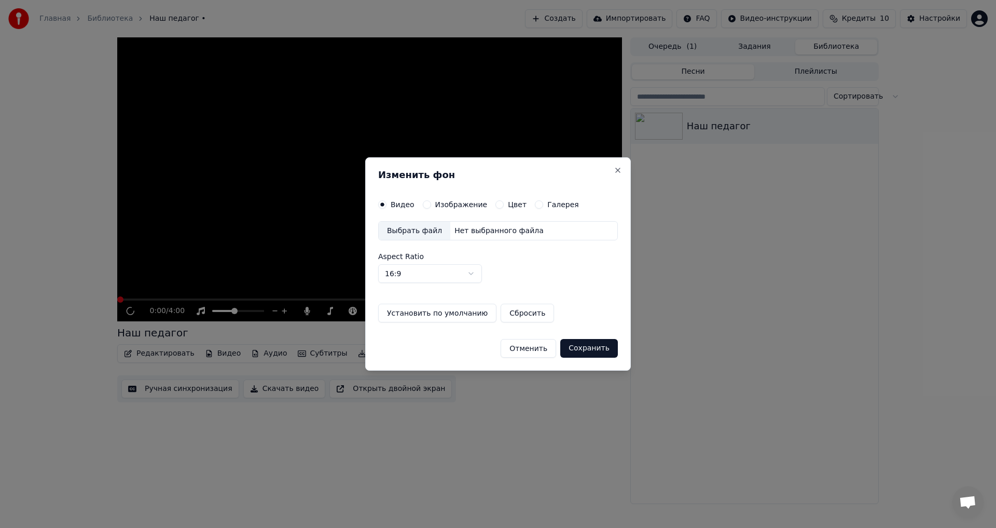
click at [527, 351] on button "Отменить" at bounding box center [529, 348] width 56 height 19
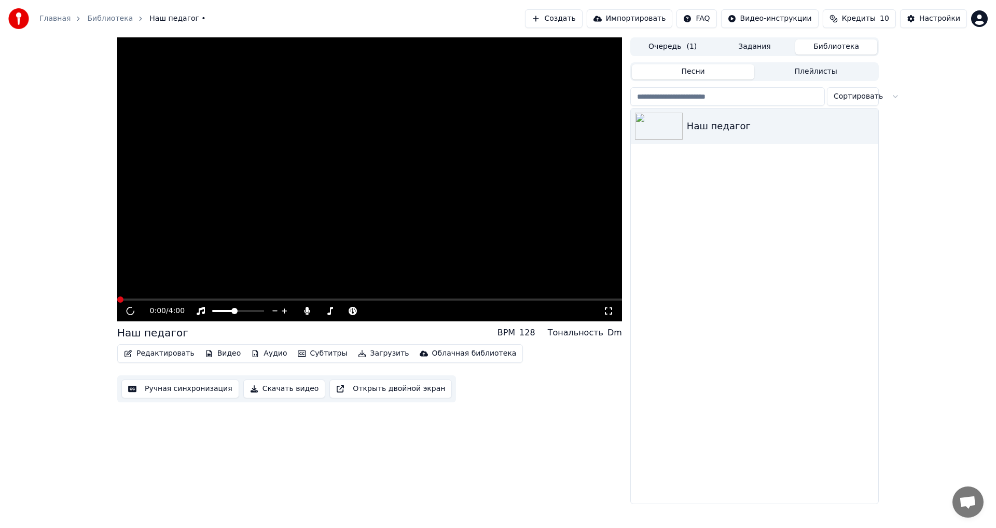
click at [695, 71] on button "Песни" at bounding box center [693, 71] width 123 height 15
click at [817, 70] on button "Плейлисты" at bounding box center [815, 71] width 123 height 15
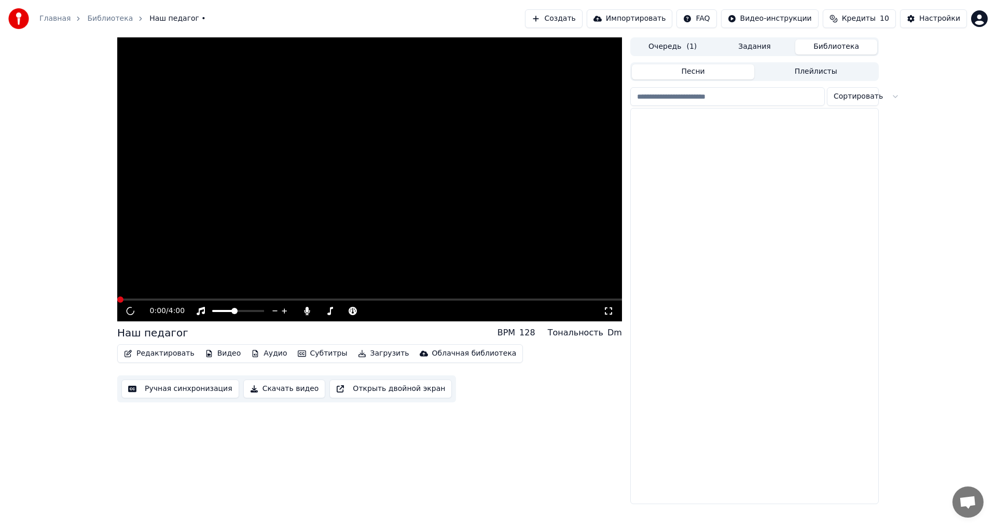
click at [698, 72] on button "Песни" at bounding box center [693, 71] width 123 height 15
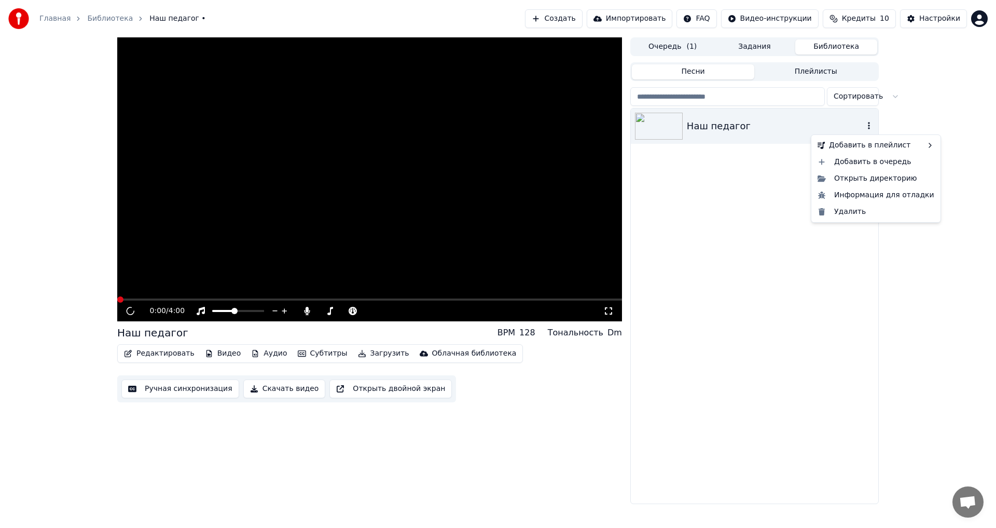
click at [866, 127] on icon "button" at bounding box center [869, 125] width 10 height 8
click at [865, 145] on div "Добавить в плейлист" at bounding box center [875, 145] width 125 height 17
click at [786, 148] on div "Новый плейлист" at bounding box center [775, 148] width 88 height 17
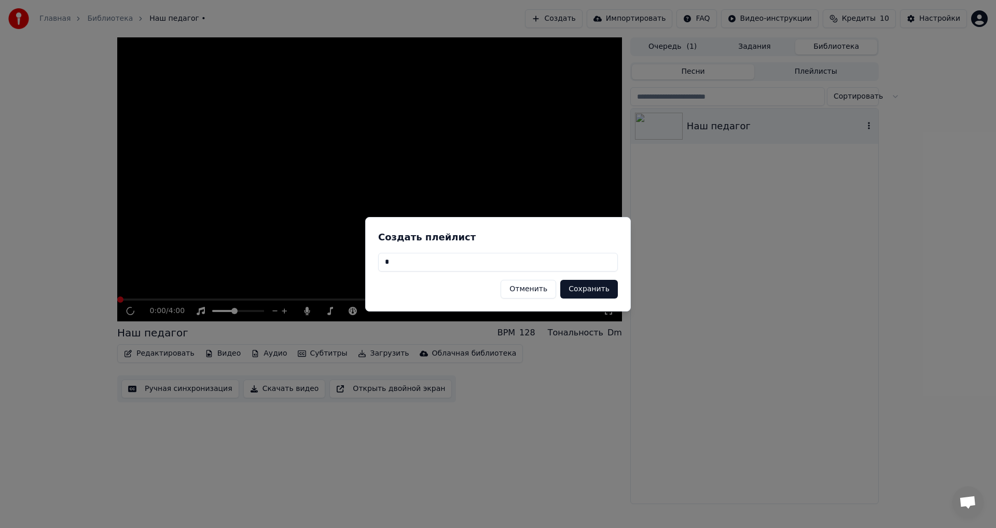
type input "*"
click at [577, 286] on button "Сохранить" at bounding box center [589, 289] width 58 height 19
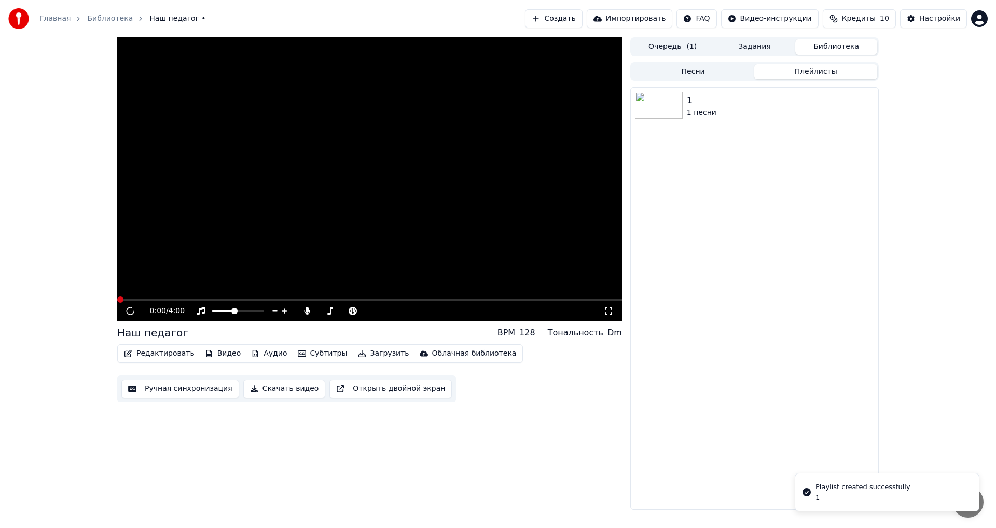
click at [809, 71] on button "Плейлисты" at bounding box center [815, 71] width 123 height 15
click at [865, 101] on icon "button" at bounding box center [869, 105] width 10 height 8
click at [868, 104] on icon "button" at bounding box center [869, 105] width 10 height 8
click at [871, 121] on div "Редактировать" at bounding box center [873, 124] width 83 height 17
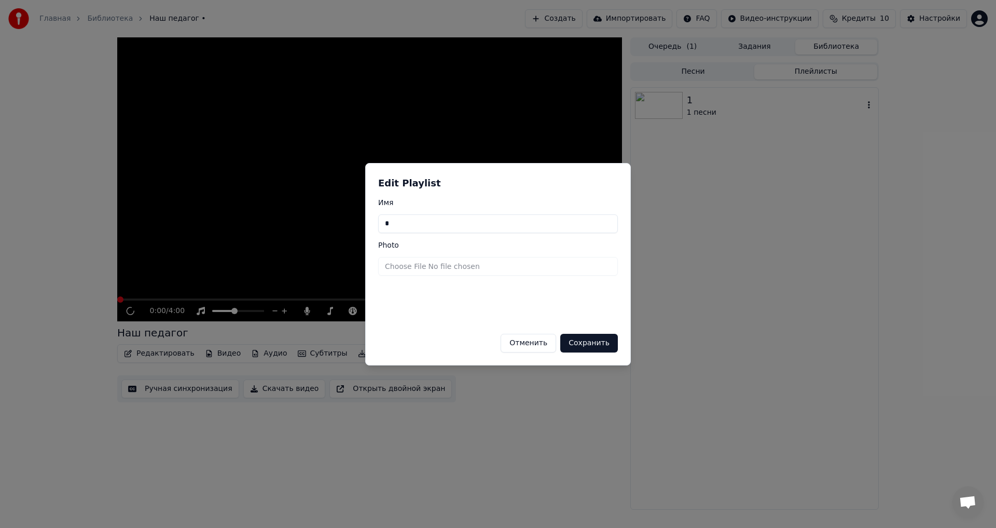
click at [478, 275] on div "Edit Playlist Имя * Photo Отменить Сохранить" at bounding box center [498, 264] width 266 height 202
click at [406, 264] on input "file" at bounding box center [498, 266] width 240 height 19
click at [543, 342] on button "Отменить" at bounding box center [529, 343] width 56 height 19
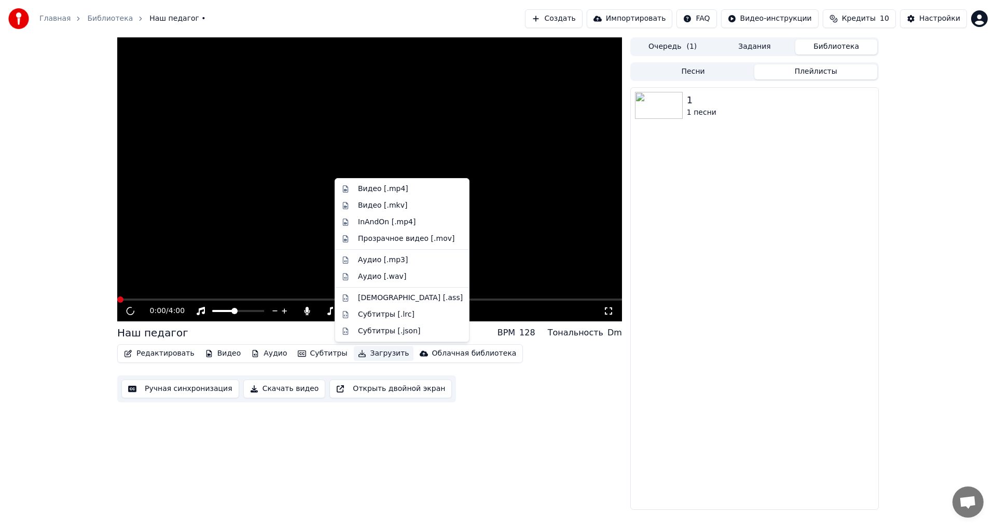
click at [367, 355] on button "Загрузить" at bounding box center [384, 353] width 60 height 15
click at [388, 238] on div "Прозрачное видео [.mov]" at bounding box center [406, 238] width 96 height 10
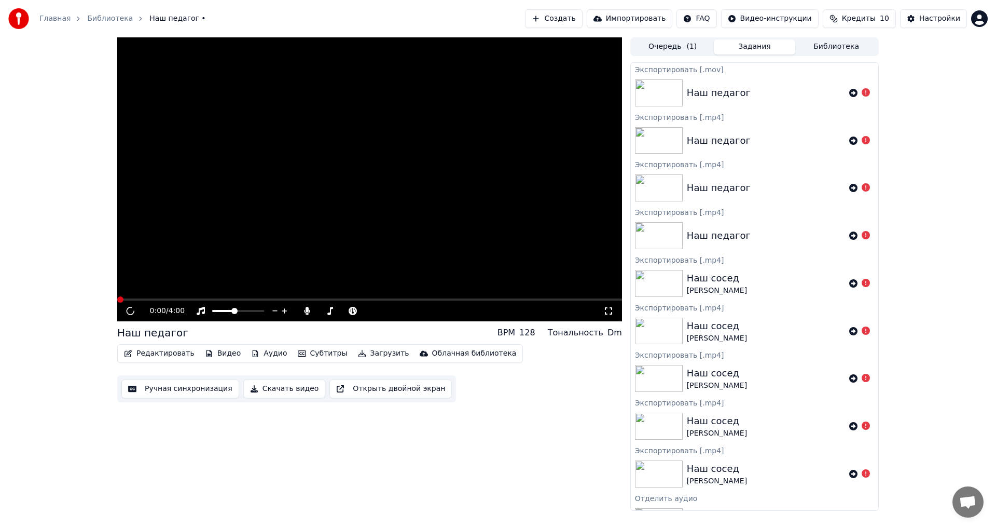
click at [809, 18] on html "Главная Библиотека Наш педагог • Создать Импортировать FAQ Видео-инструкции Кре…" at bounding box center [498, 264] width 996 height 528
click at [754, 41] on div "Инструкция по быстрому запуску" at bounding box center [793, 41] width 155 height 17
click at [264, 310] on span at bounding box center [261, 311] width 6 height 6
click at [369, 353] on button "Загрузить" at bounding box center [384, 353] width 60 height 15
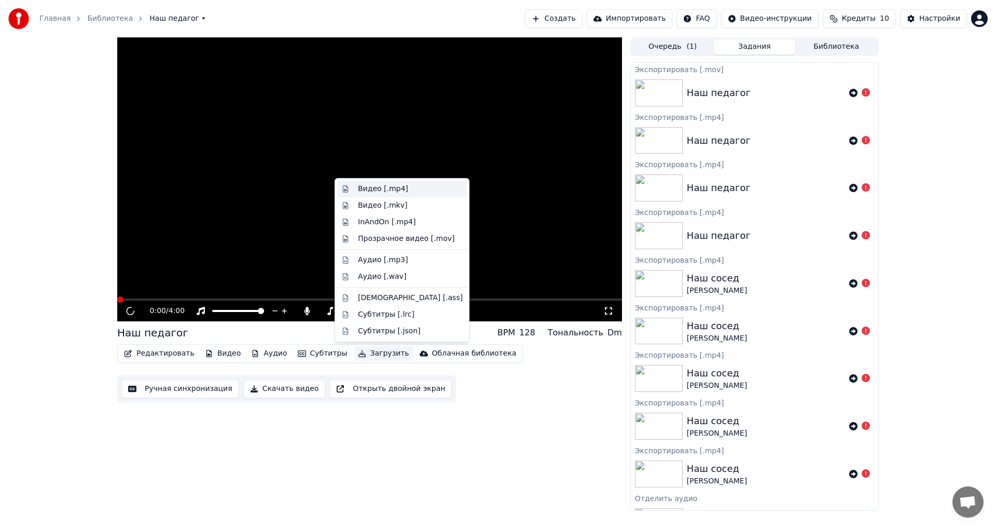
click at [396, 191] on div "Видео [.mp4]" at bounding box center [383, 189] width 50 height 10
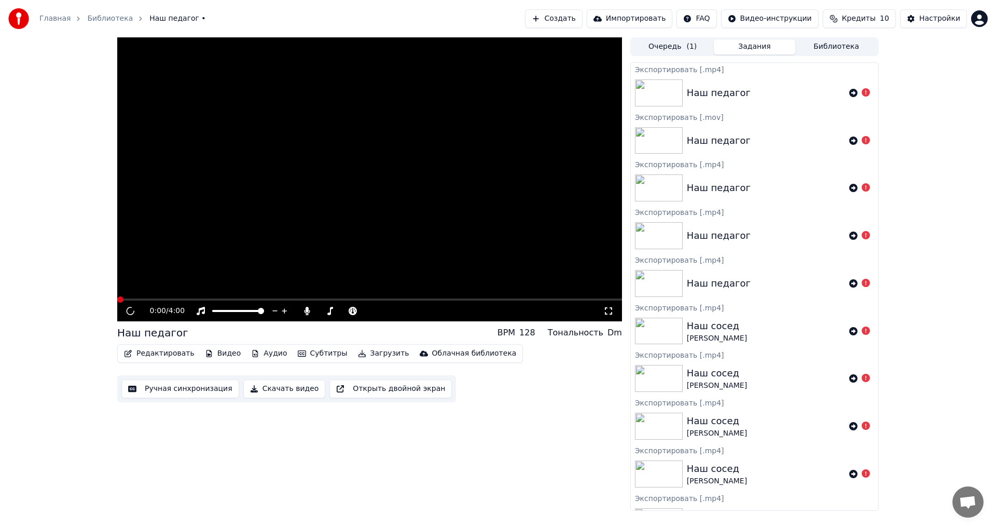
click at [862, 91] on icon at bounding box center [866, 92] width 8 height 8
click at [162, 18] on span "Наш педагог •" at bounding box center [177, 18] width 56 height 10
click at [101, 18] on link "Библиотека" at bounding box center [110, 18] width 46 height 10
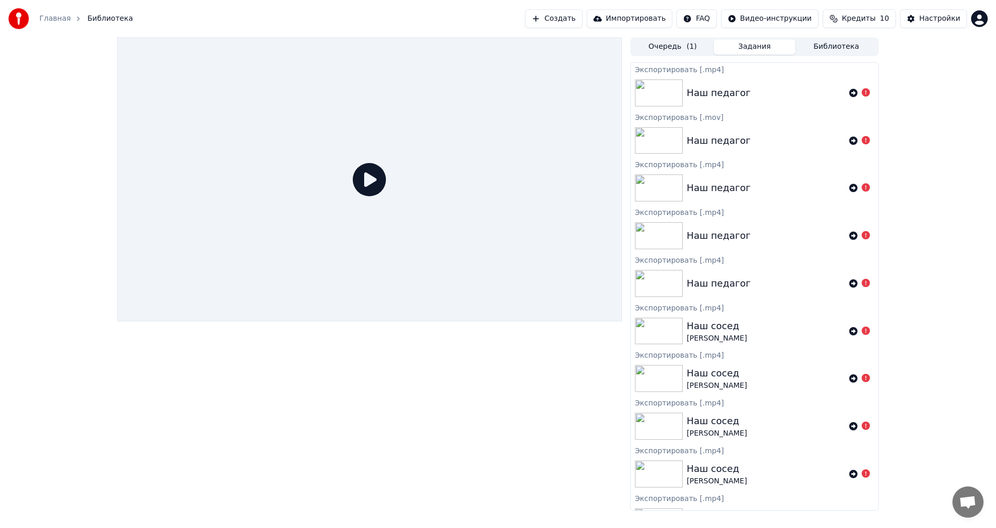
click at [50, 19] on link "Главная" at bounding box center [54, 18] width 31 height 10
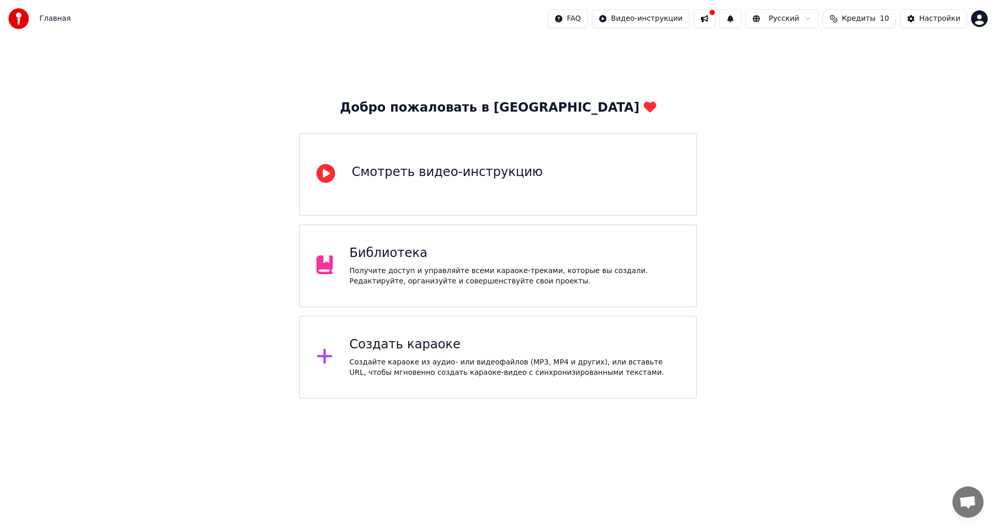
click at [385, 258] on div "Библиотека" at bounding box center [515, 253] width 330 height 17
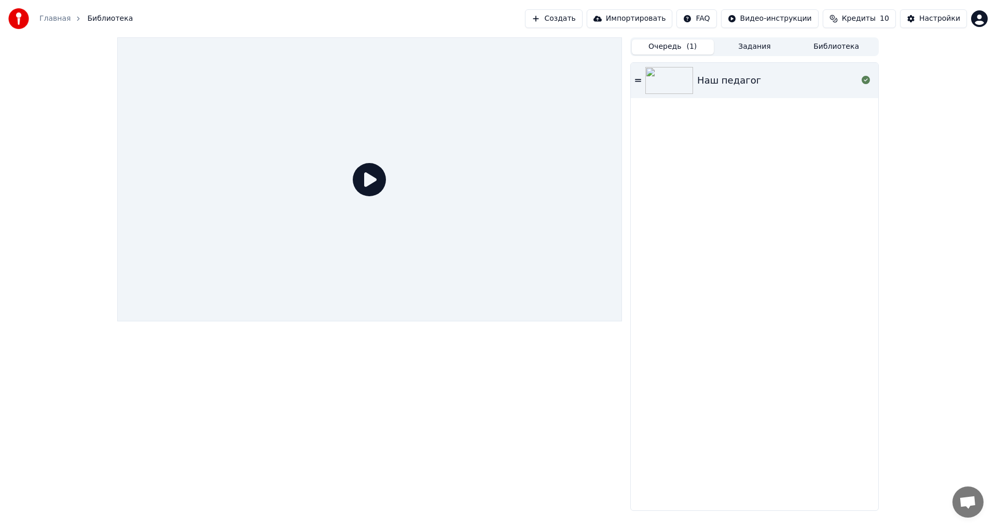
click at [671, 51] on button "Очередь ( 1 )" at bounding box center [673, 46] width 82 height 15
click at [637, 80] on icon at bounding box center [638, 80] width 6 height 3
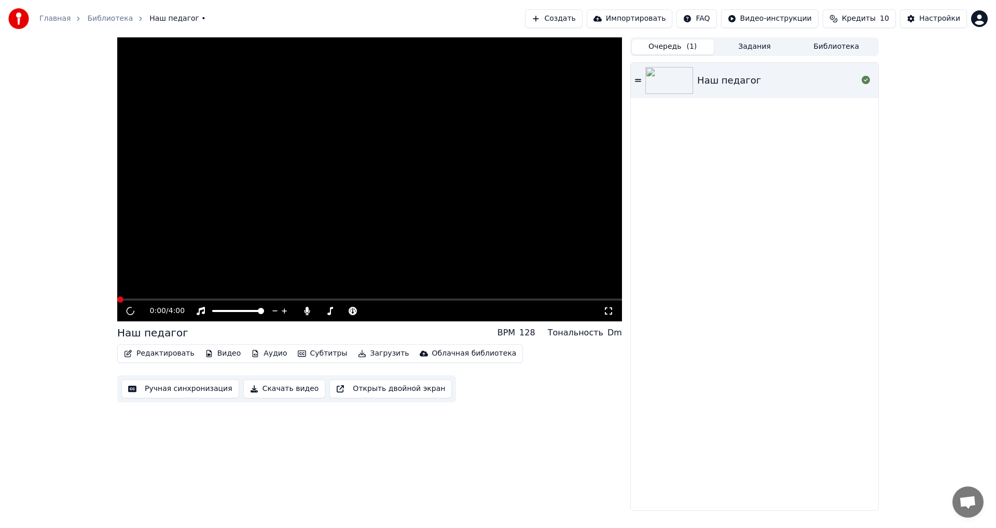
click at [268, 390] on button "Скачать видео" at bounding box center [284, 388] width 82 height 19
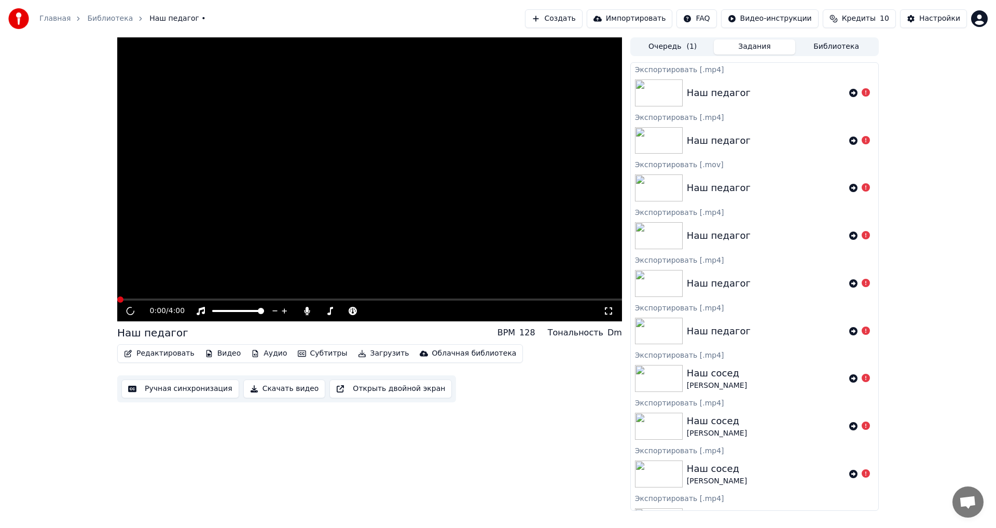
click at [283, 393] on button "Скачать видео" at bounding box center [284, 388] width 82 height 19
click at [837, 501] on div "Скачать видео" at bounding box center [841, 497] width 52 height 10
click at [831, 500] on div "Скачать видео" at bounding box center [841, 497] width 52 height 10
click at [806, 498] on icon "Notifications alt+T" at bounding box center [806, 497] width 8 height 8
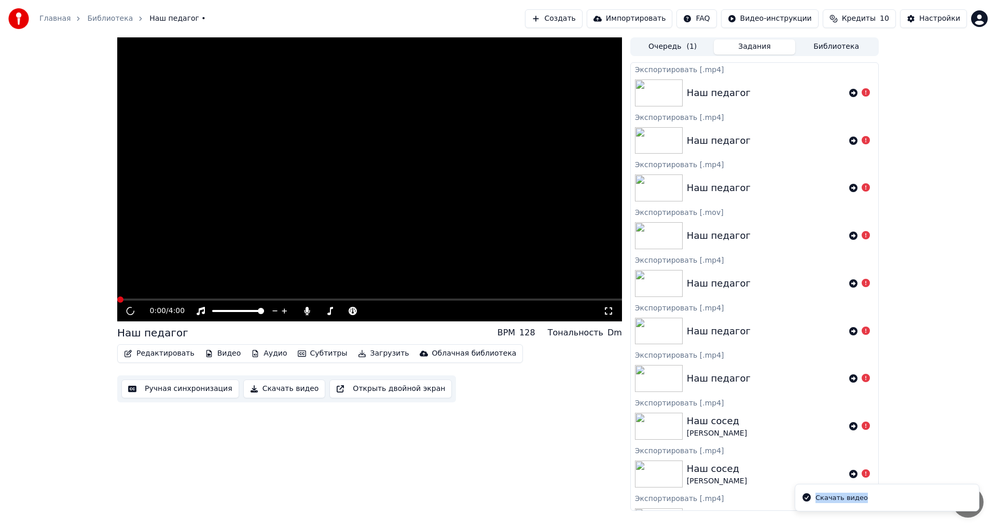
click at [806, 498] on icon "Notifications alt+T" at bounding box center [806, 497] width 8 height 8
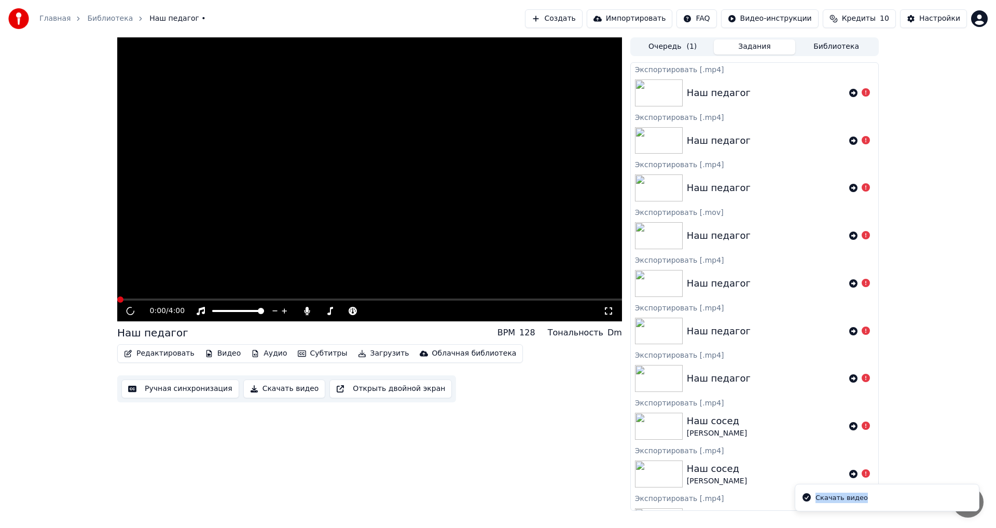
click at [806, 498] on icon "Notifications alt+T" at bounding box center [806, 497] width 8 height 8
click at [893, 20] on button "Кредиты 10" at bounding box center [859, 18] width 73 height 19
click at [789, 21] on html "Главная Библиотека Наш педагог • Создать Импортировать FAQ Видео-инструкции Кре…" at bounding box center [498, 264] width 996 height 528
click at [215, 351] on html "Главная Библиотека Наш педагог • Создать Импортировать FAQ Видео-инструкции Кре…" at bounding box center [498, 264] width 996 height 528
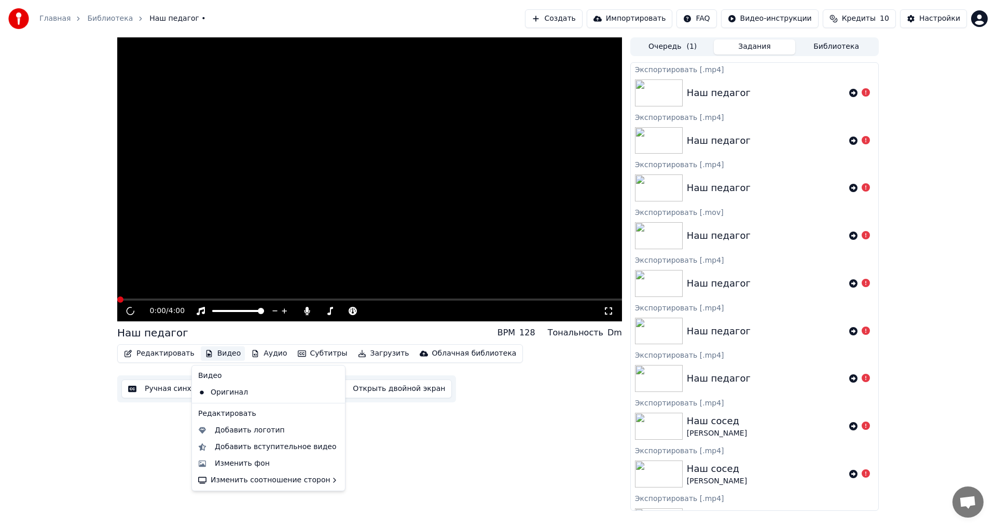
click at [220, 354] on button "Видео" at bounding box center [223, 353] width 45 height 15
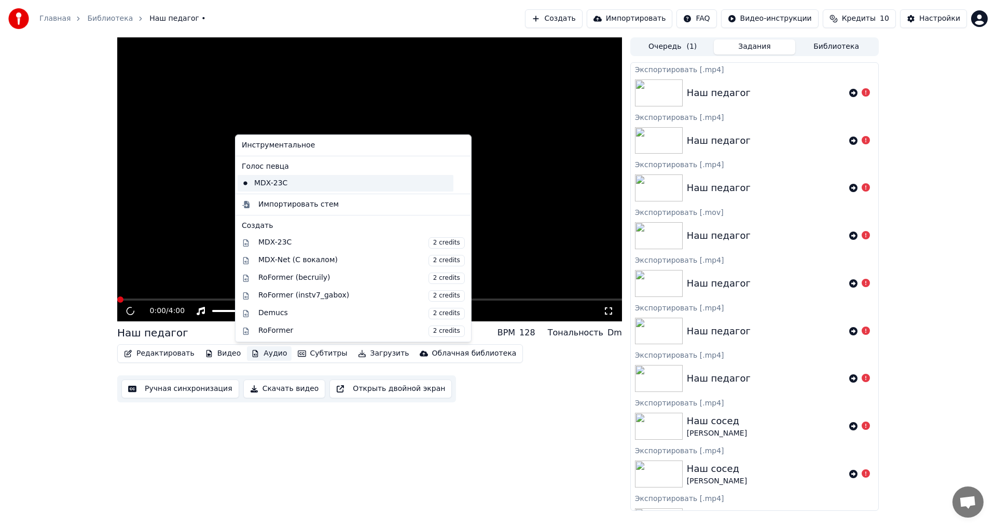
click at [280, 182] on div "MDX-23C" at bounding box center [346, 183] width 216 height 17
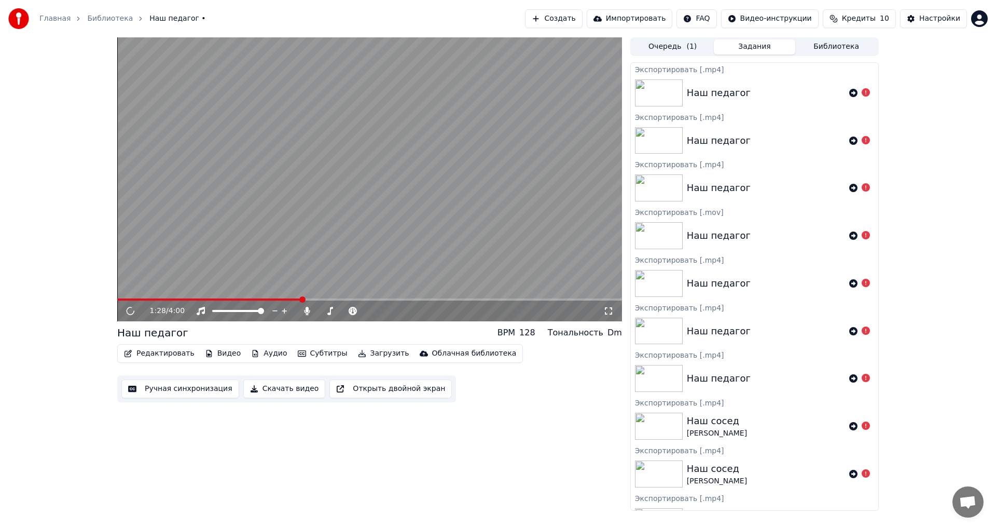
click at [302, 299] on span at bounding box center [302, 299] width 6 height 6
click at [117, 299] on span at bounding box center [120, 299] width 6 height 6
click at [606, 310] on icon at bounding box center [608, 311] width 10 height 8
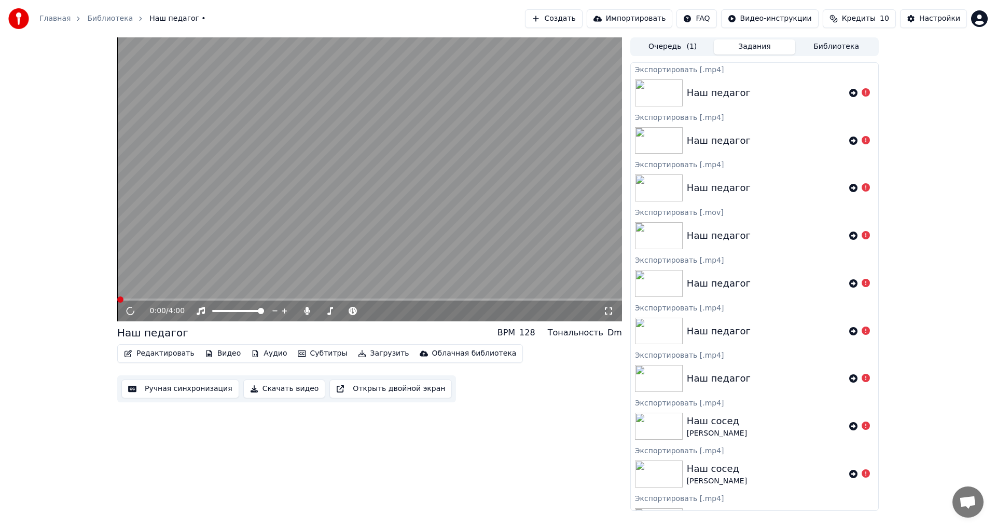
click at [579, 19] on button "Создать" at bounding box center [553, 18] width 57 height 19
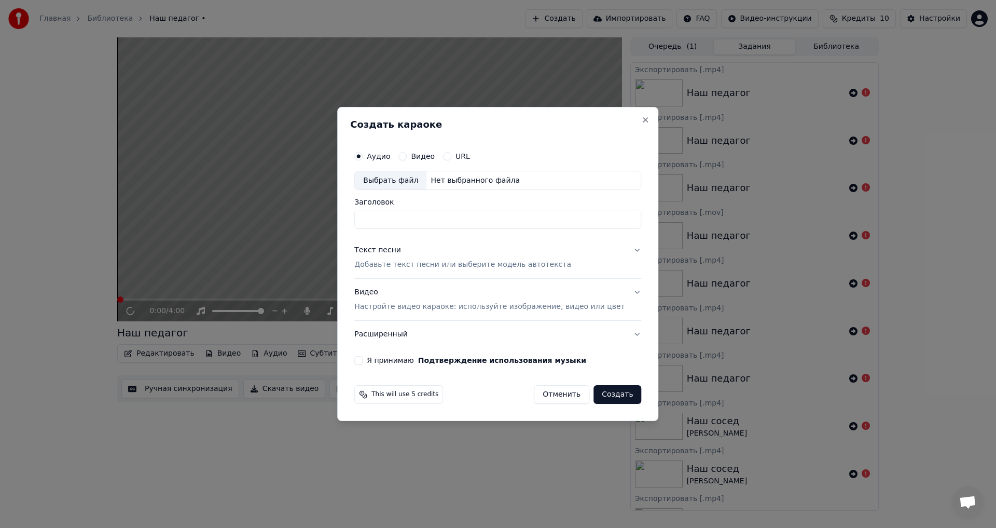
click at [407, 156] on button "Видео" at bounding box center [402, 156] width 8 height 8
click at [422, 179] on div "Выбрать файл" at bounding box center [391, 180] width 72 height 19
type input "**********"
click at [621, 251] on button "Текст песни Добавьте текст песни или выберите модель автотекста" at bounding box center [497, 257] width 287 height 41
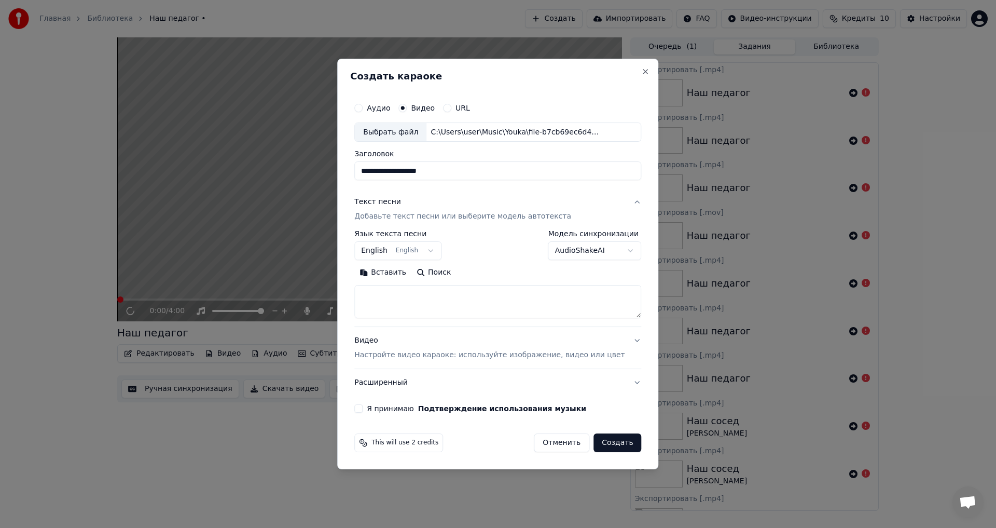
click at [439, 248] on body "Главная Библиотека Наш педагог • Создать Импортировать FAQ Видео-инструкции Кре…" at bounding box center [498, 264] width 996 height 528
select select "**"
click at [413, 294] on textarea at bounding box center [497, 301] width 287 height 33
paste textarea "**********"
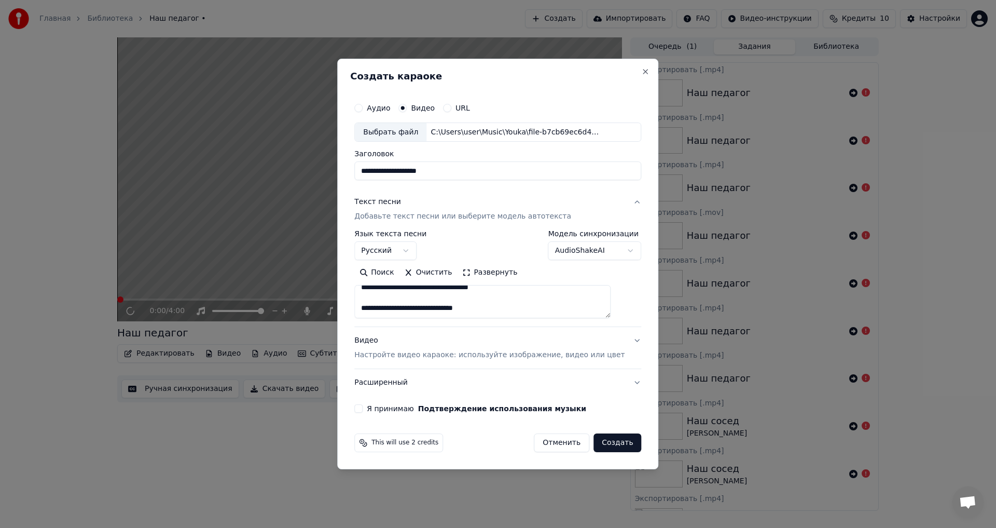
paste textarea "**********"
type textarea "**********"
click at [363, 106] on button "Аудио" at bounding box center [358, 108] width 8 height 8
click at [418, 130] on div "Выбрать файл" at bounding box center [391, 132] width 72 height 19
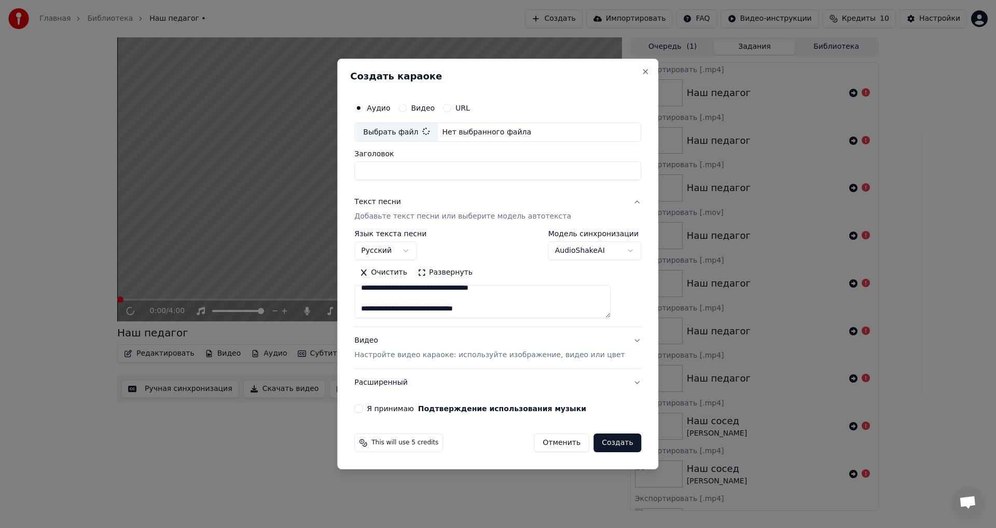
type input "**********"
click at [386, 354] on p "Настройте видео караоке: используйте изображение, видео или цвет" at bounding box center [489, 355] width 270 height 10
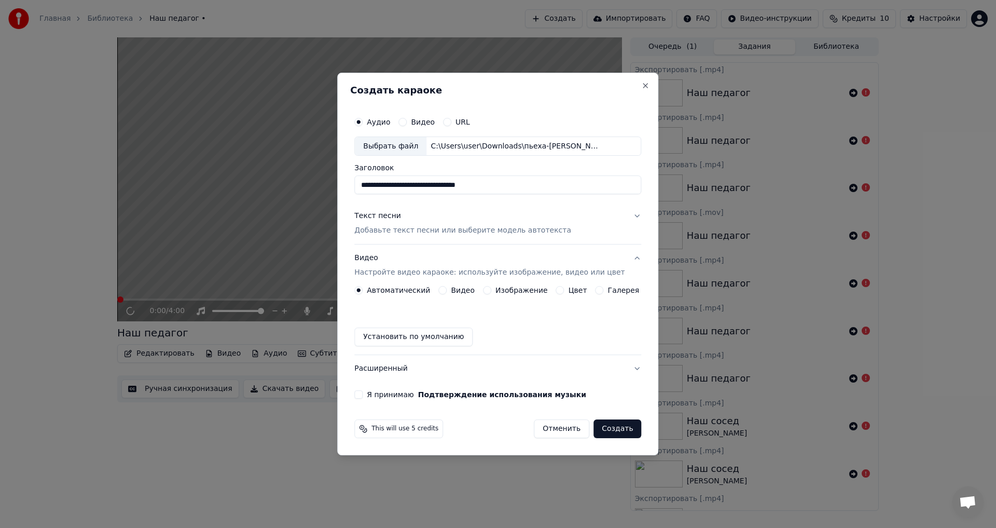
click at [447, 288] on button "Видео" at bounding box center [442, 290] width 8 height 8
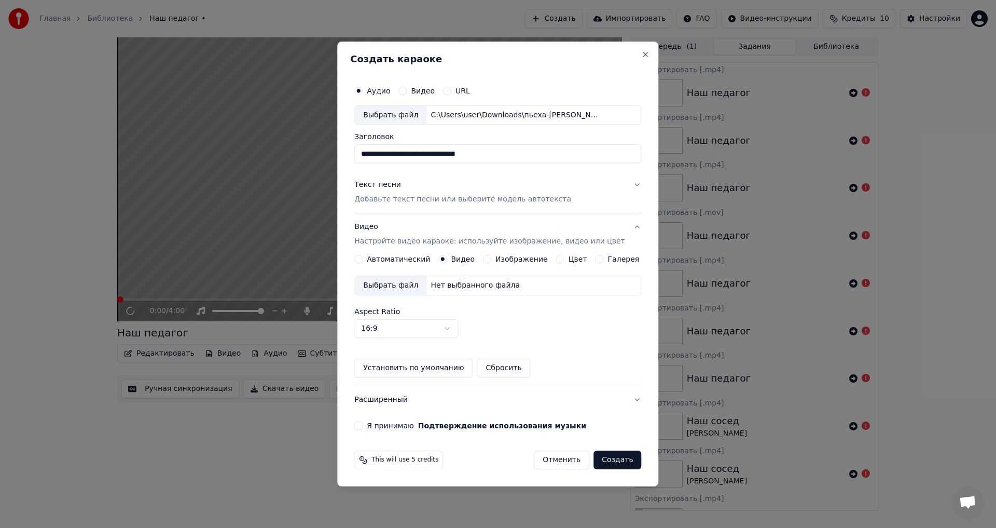
click at [417, 285] on div "Выбрать файл" at bounding box center [391, 285] width 72 height 19
click at [453, 282] on div "Нет выбранного файла" at bounding box center [475, 285] width 98 height 10
click at [363, 424] on button "Я принимаю Подтверждение использования музыки" at bounding box center [358, 425] width 8 height 8
click at [607, 460] on button "Создать" at bounding box center [617, 459] width 48 height 19
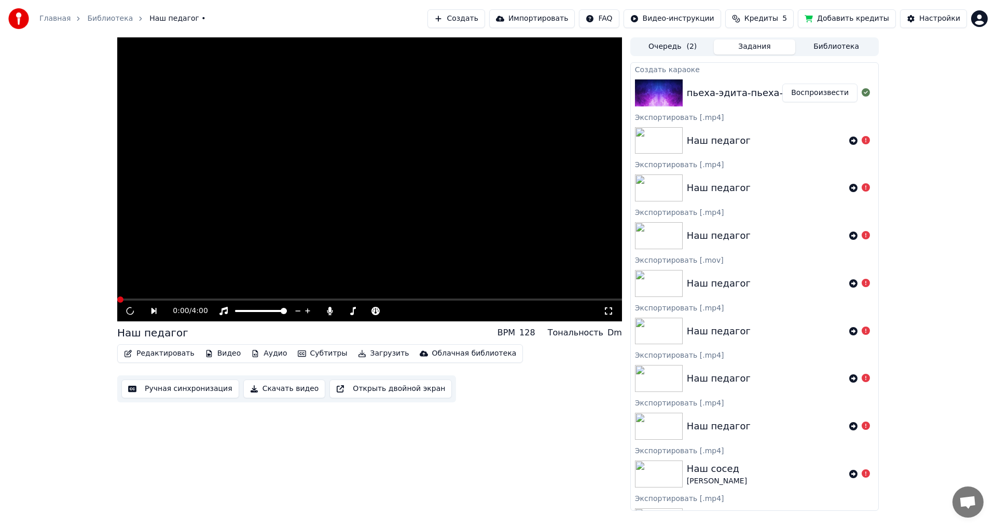
click at [673, 47] on button "Очередь ( 2 )" at bounding box center [673, 46] width 82 height 15
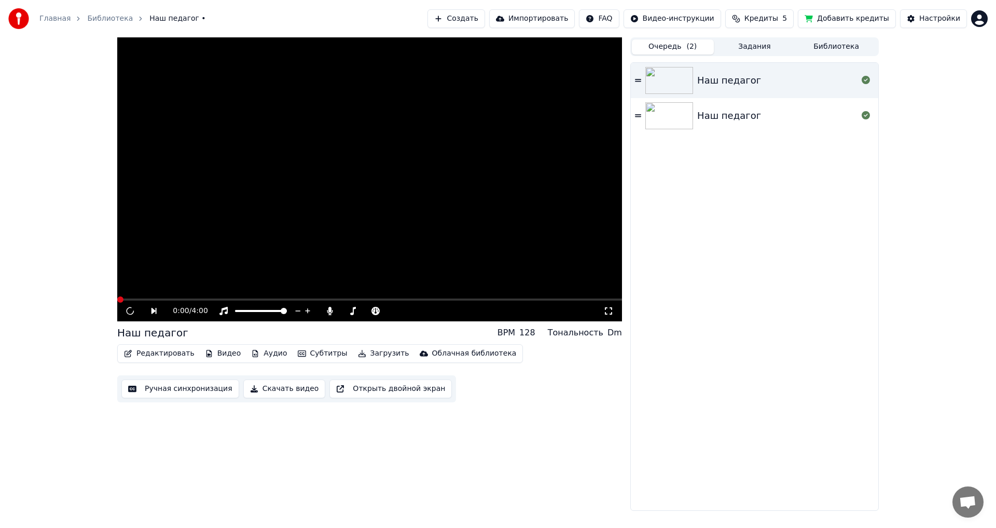
click at [710, 77] on div "Наш педагог" at bounding box center [729, 80] width 64 height 15
click at [723, 117] on div "Наш педагог" at bounding box center [729, 115] width 64 height 15
click at [673, 47] on button "Очередь ( 1 )" at bounding box center [673, 46] width 82 height 15
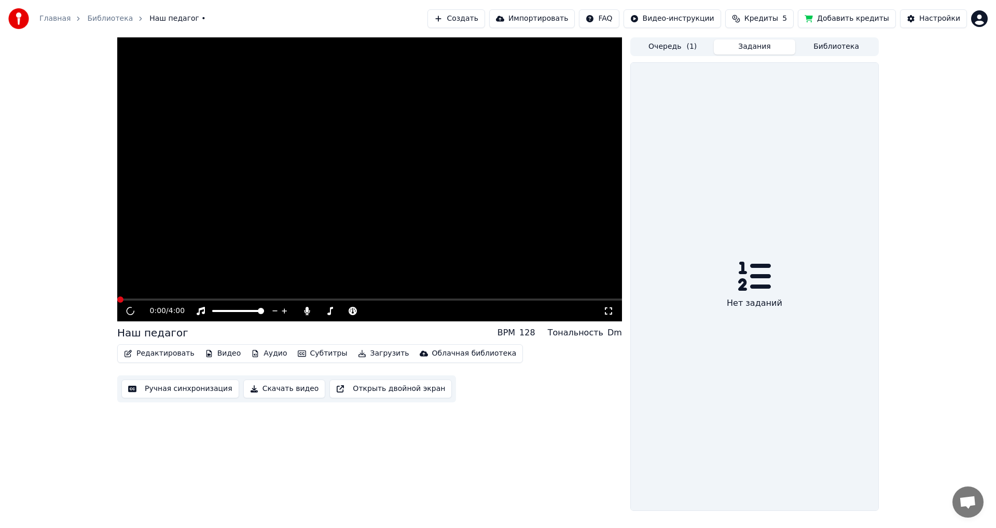
click at [759, 47] on button "Задания" at bounding box center [755, 46] width 82 height 15
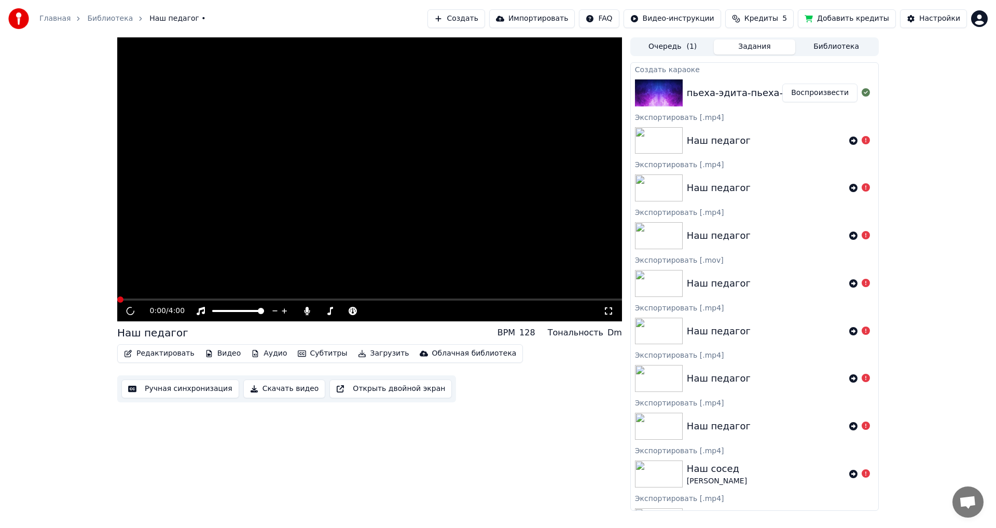
click at [814, 96] on button "Воспроизвести" at bounding box center [819, 93] width 75 height 19
click at [851, 133] on div "Наш педагог" at bounding box center [754, 140] width 247 height 35
click at [849, 140] on icon at bounding box center [853, 140] width 8 height 8
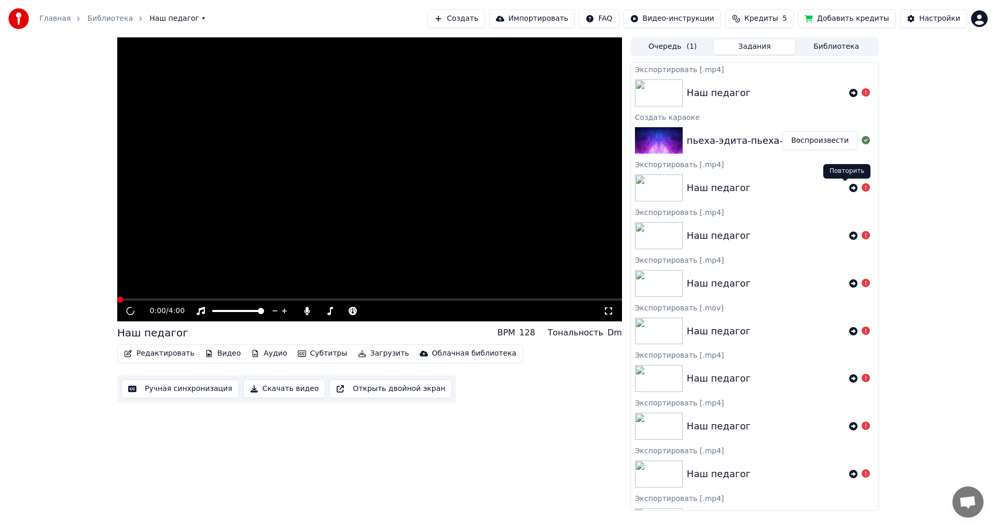
click at [849, 186] on icon at bounding box center [853, 188] width 8 height 8
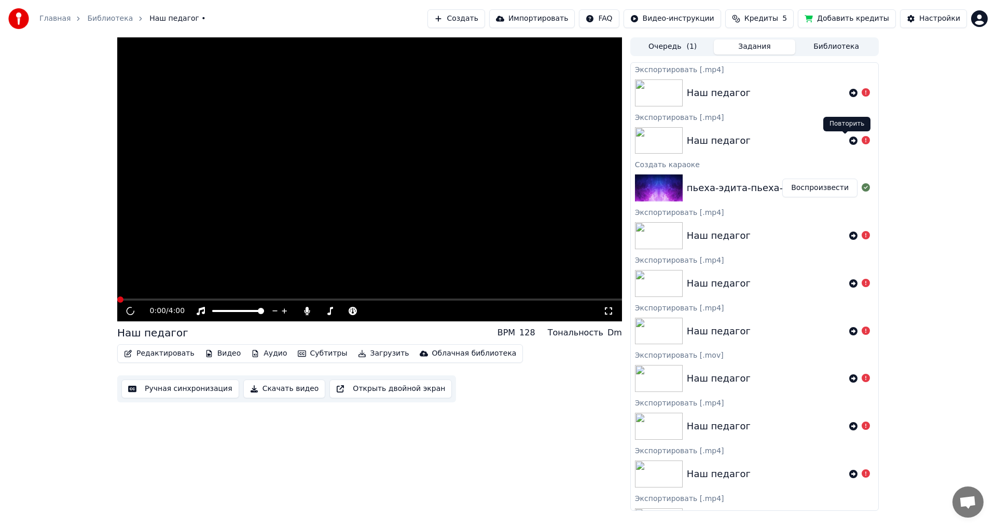
click at [849, 140] on icon at bounding box center [853, 140] width 8 height 8
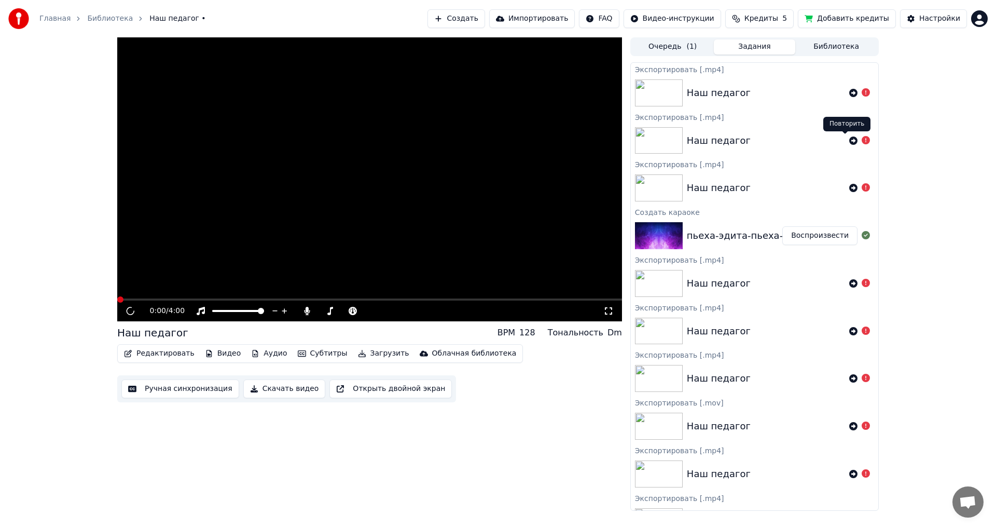
click at [849, 141] on icon at bounding box center [853, 140] width 8 height 8
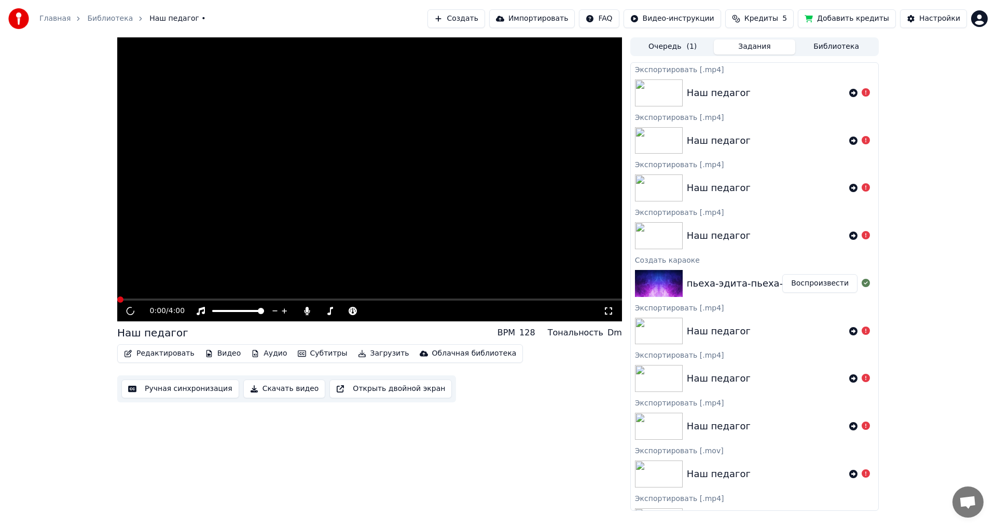
click at [849, 141] on icon at bounding box center [853, 140] width 8 height 8
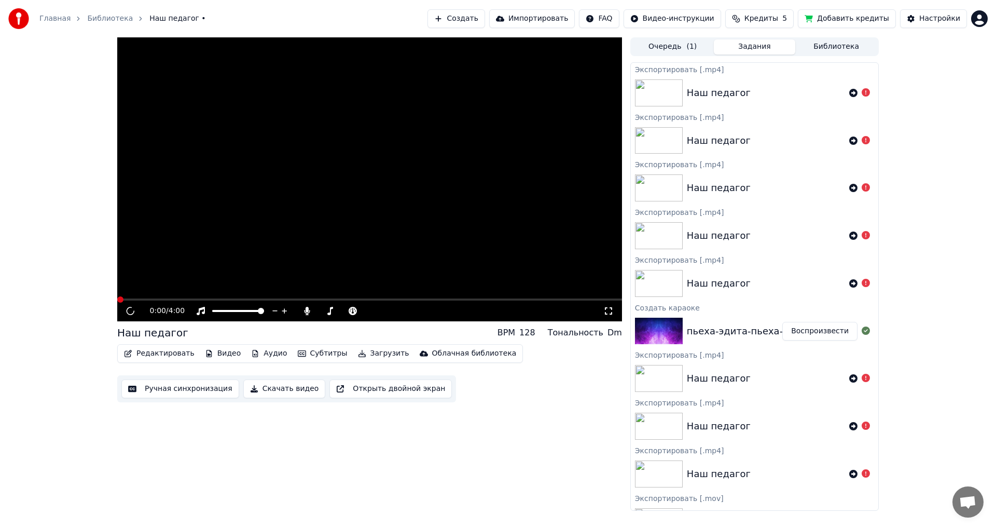
click at [813, 332] on button "Воспроизвести" at bounding box center [819, 331] width 75 height 19
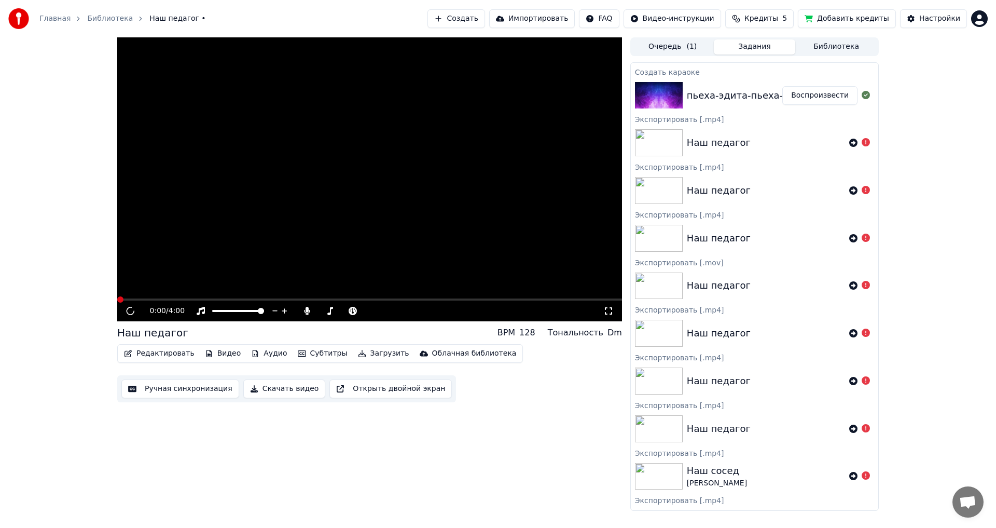
scroll to position [505, 0]
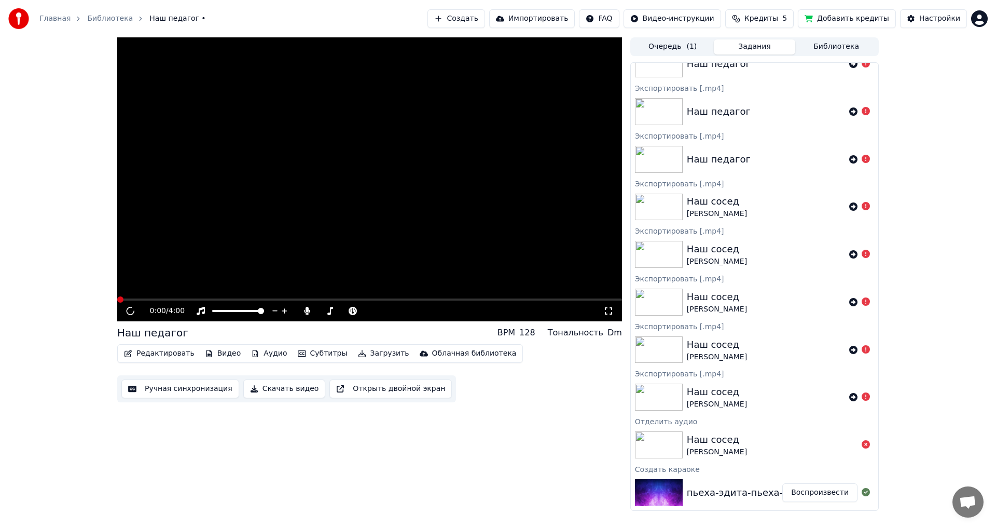
click at [815, 492] on button "Воспроизвести" at bounding box center [819, 492] width 75 height 19
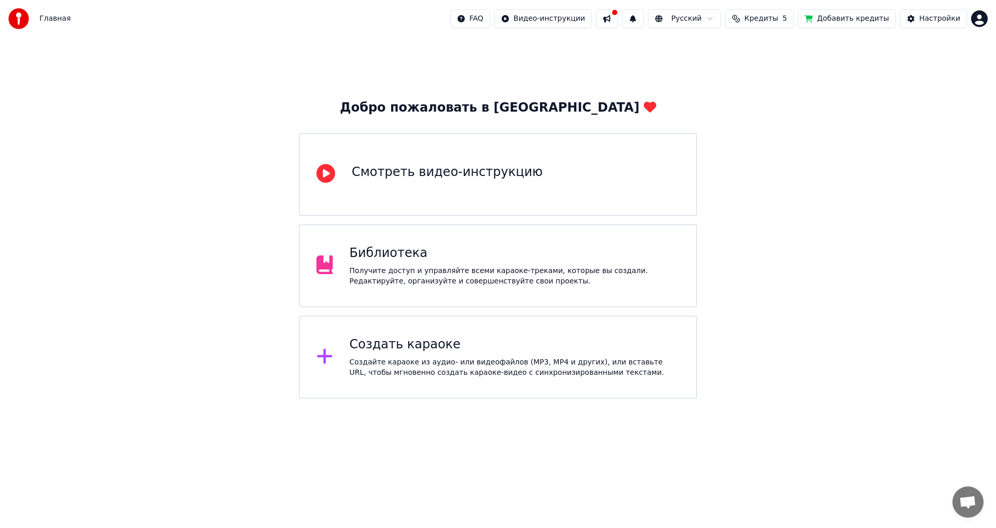
click at [386, 260] on div "Библиотека" at bounding box center [515, 253] width 330 height 17
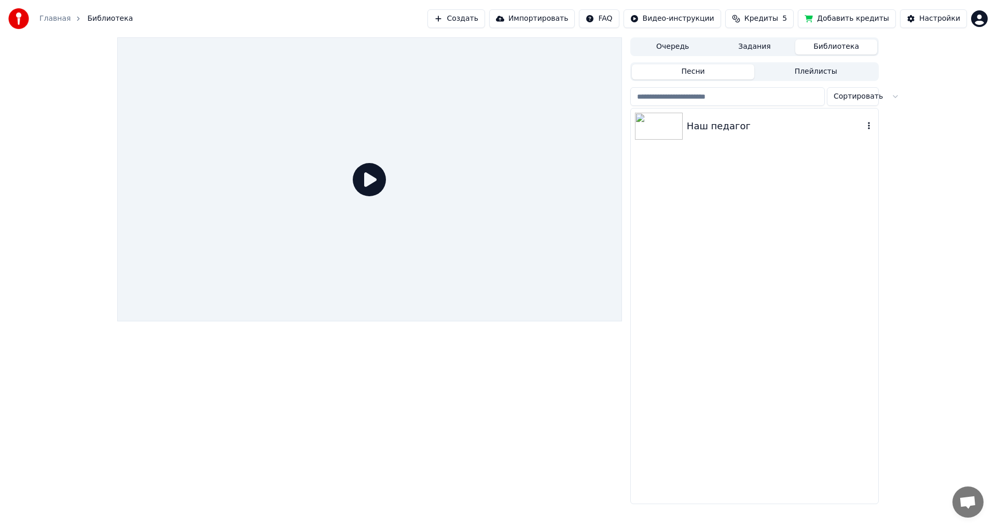
click at [710, 124] on div "Наш педагог" at bounding box center [775, 126] width 177 height 15
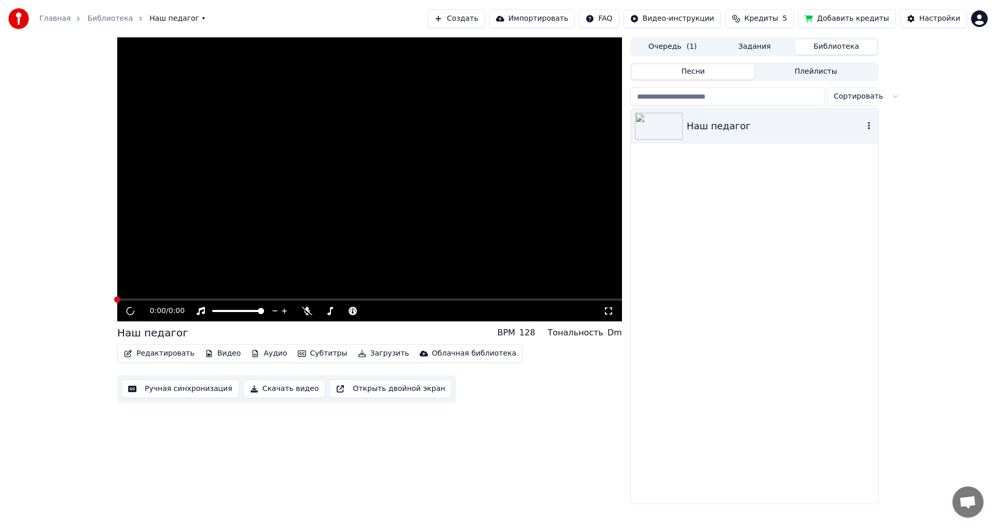
click at [868, 125] on icon "button" at bounding box center [869, 125] width 10 height 8
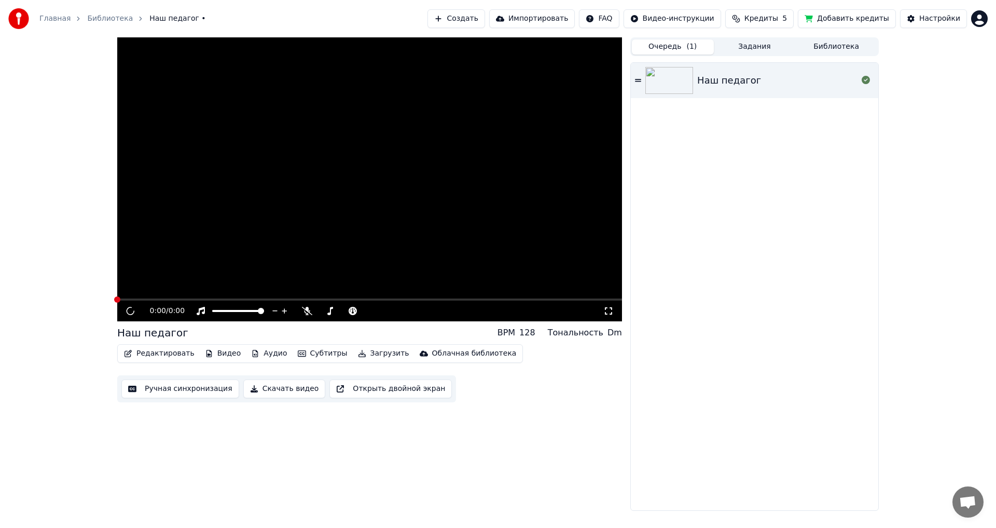
click at [688, 48] on span "( 1 )" at bounding box center [691, 46] width 10 height 10
click at [770, 45] on button "Задания" at bounding box center [755, 46] width 82 height 15
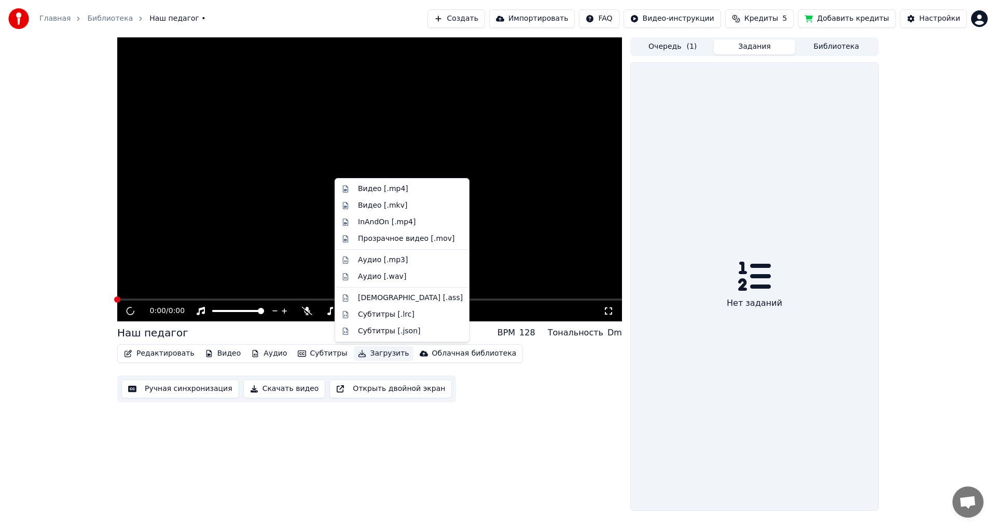
click at [376, 353] on button "Загрузить" at bounding box center [384, 353] width 60 height 15
click at [385, 187] on div "Видео [.mp4]" at bounding box center [383, 189] width 50 height 10
click at [361, 188] on div "Видео [.mp4]" at bounding box center [383, 189] width 50 height 10
click at [677, 49] on button "Очередь ( 1 )" at bounding box center [673, 46] width 82 height 15
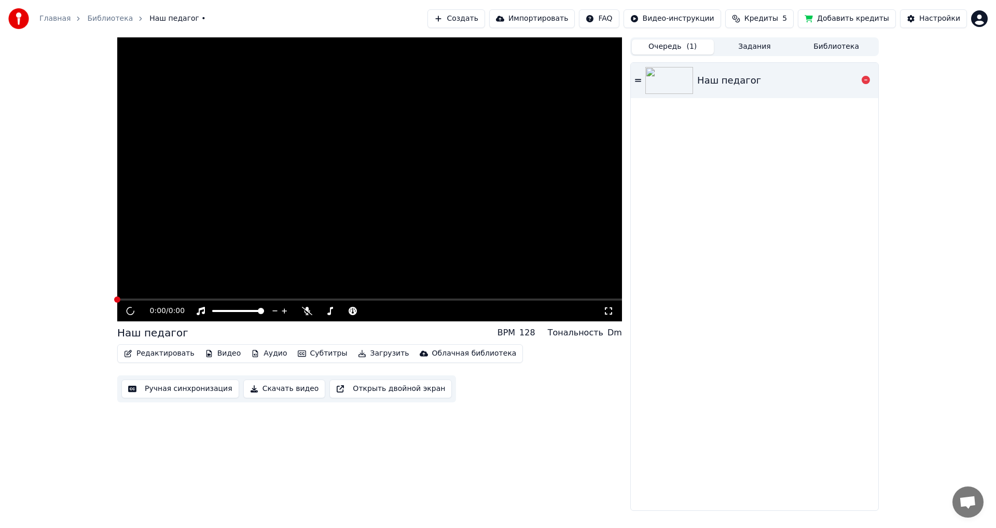
click at [702, 86] on div "Наш педагог" at bounding box center [729, 80] width 64 height 15
click at [639, 79] on icon at bounding box center [638, 80] width 6 height 3
click at [865, 80] on icon at bounding box center [866, 80] width 8 height 8
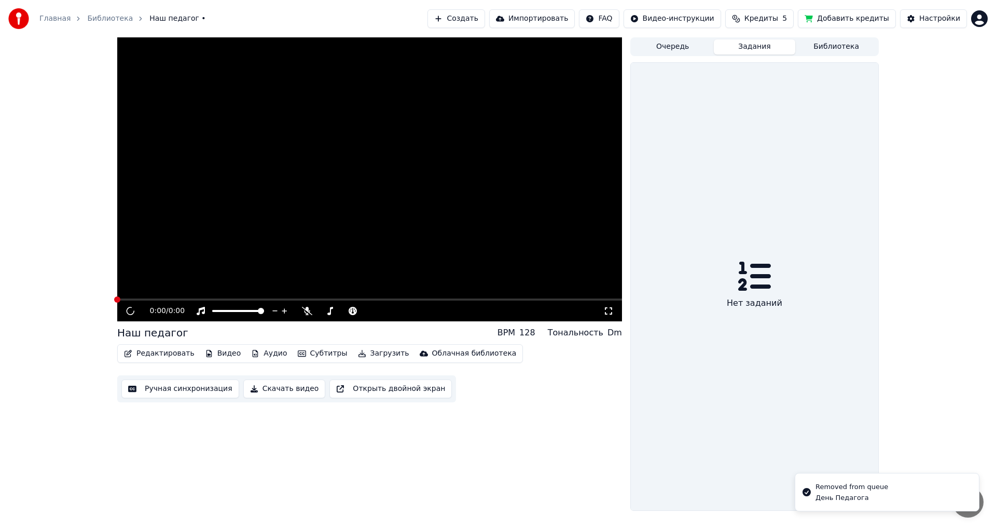
drag, startPoint x: 768, startPoint y: 46, endPoint x: 831, endPoint y: 39, distance: 63.1
click at [769, 46] on button "Задания" at bounding box center [755, 46] width 82 height 15
click at [839, 47] on button "Библиотека" at bounding box center [836, 46] width 82 height 15
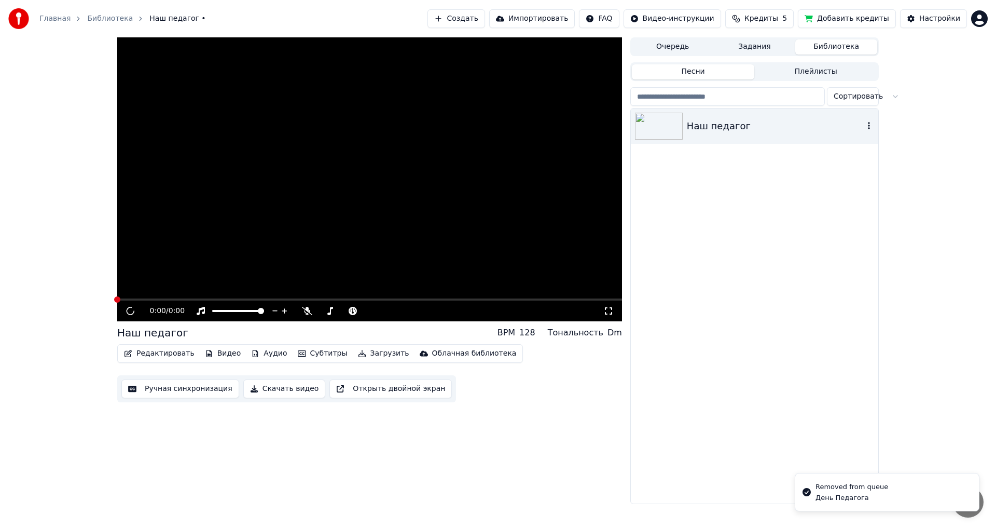
drag, startPoint x: 703, startPoint y: 129, endPoint x: 822, endPoint y: 125, distance: 118.9
click at [706, 128] on div "Наш педагог" at bounding box center [775, 126] width 177 height 15
click at [361, 356] on button "Загрузить" at bounding box center [384, 353] width 60 height 15
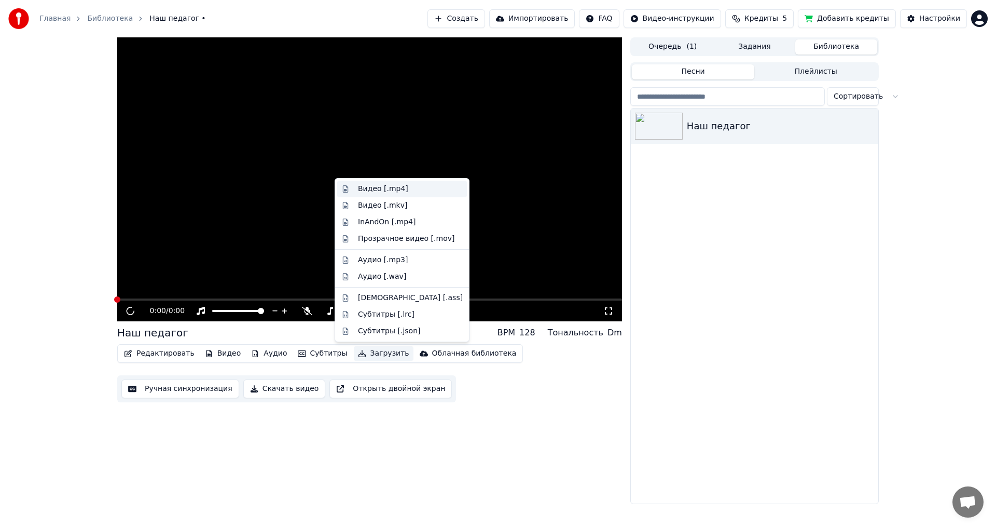
click at [389, 190] on div "Видео [.mp4]" at bounding box center [383, 189] width 50 height 10
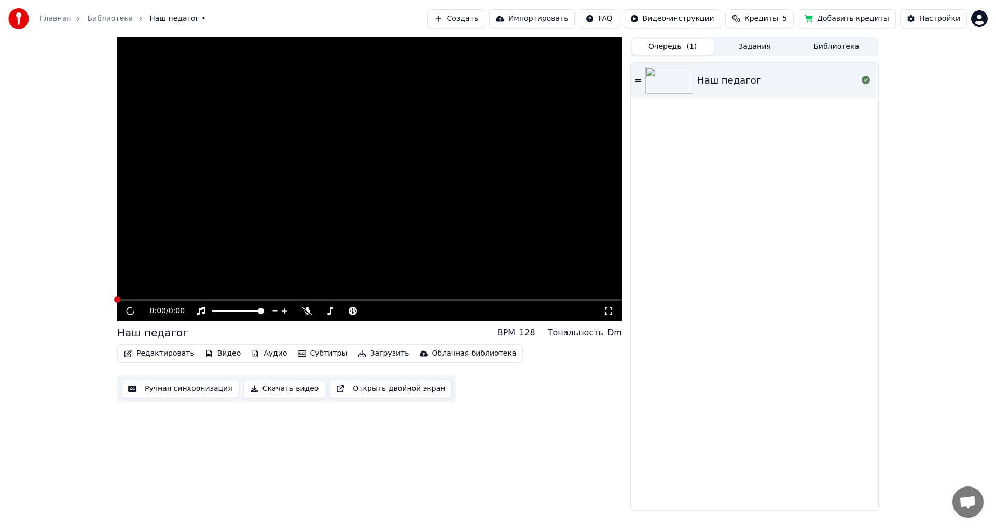
click at [691, 48] on span "( 1 )" at bounding box center [691, 46] width 10 height 10
click at [674, 80] on img at bounding box center [669, 80] width 48 height 27
click at [276, 392] on button "Скачать видео" at bounding box center [284, 388] width 82 height 19
click at [244, 390] on button "Скачать видео" at bounding box center [284, 388] width 82 height 19
